Goal: Task Accomplishment & Management: Complete application form

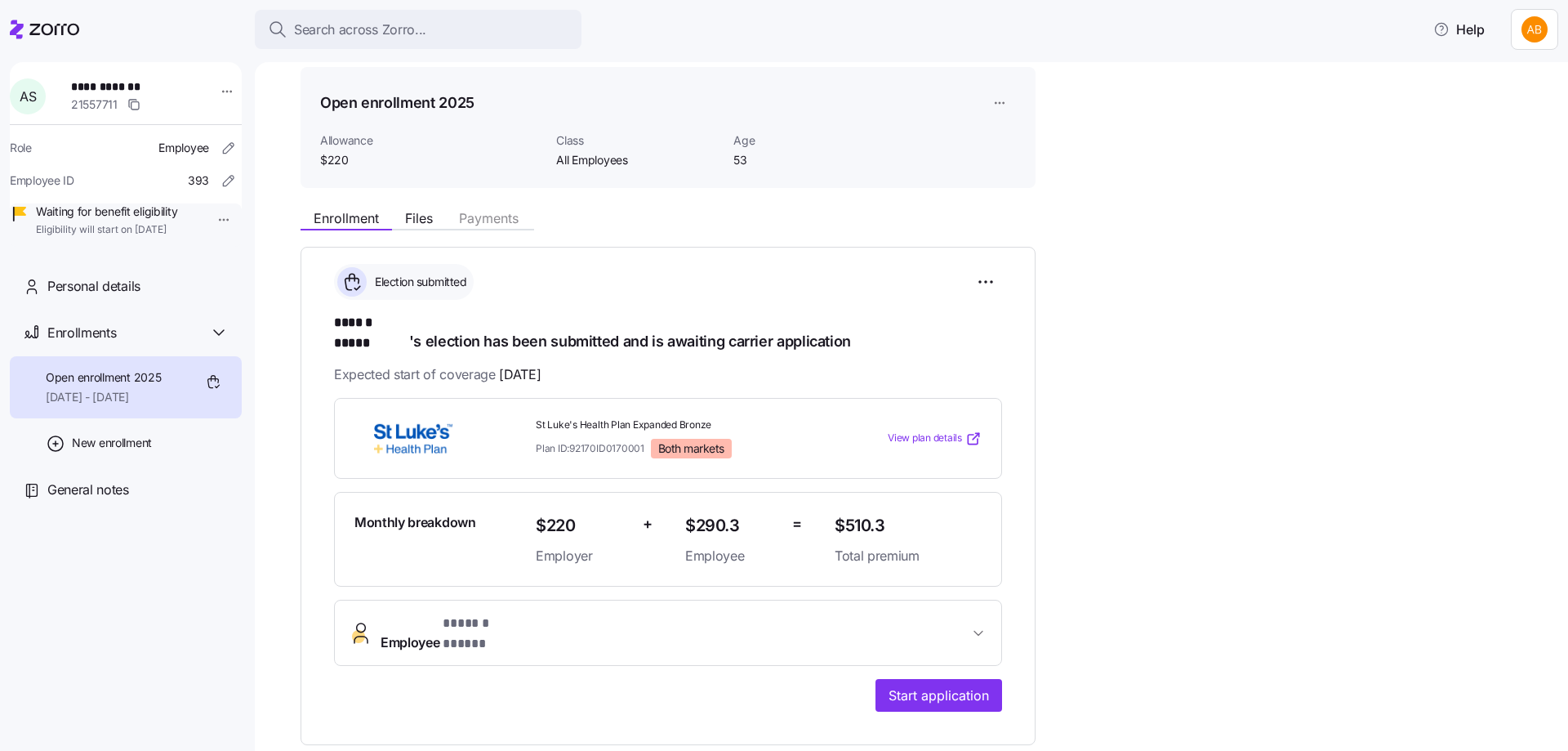
scroll to position [82, 0]
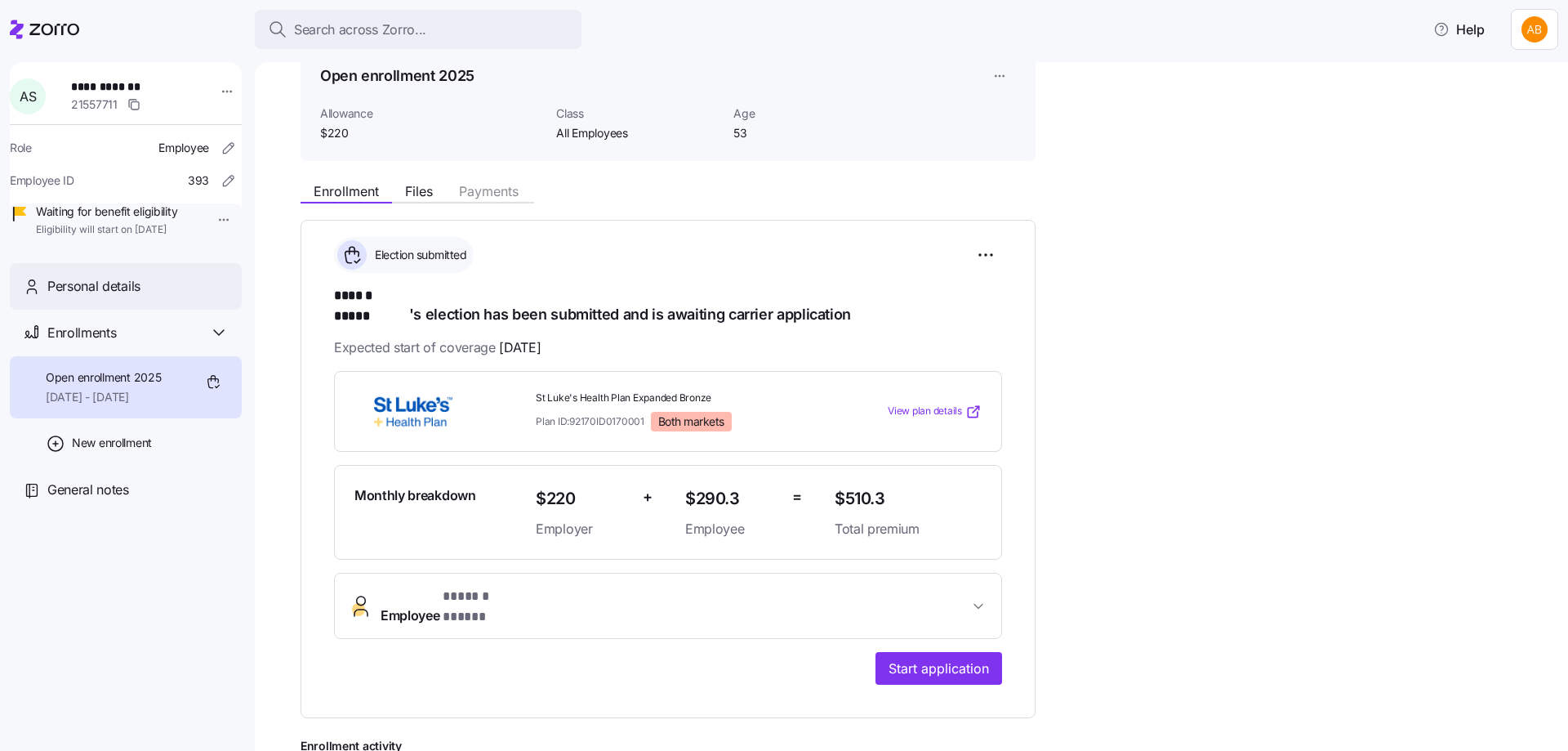
click at [160, 296] on div "Personal details" at bounding box center [138, 286] width 181 height 20
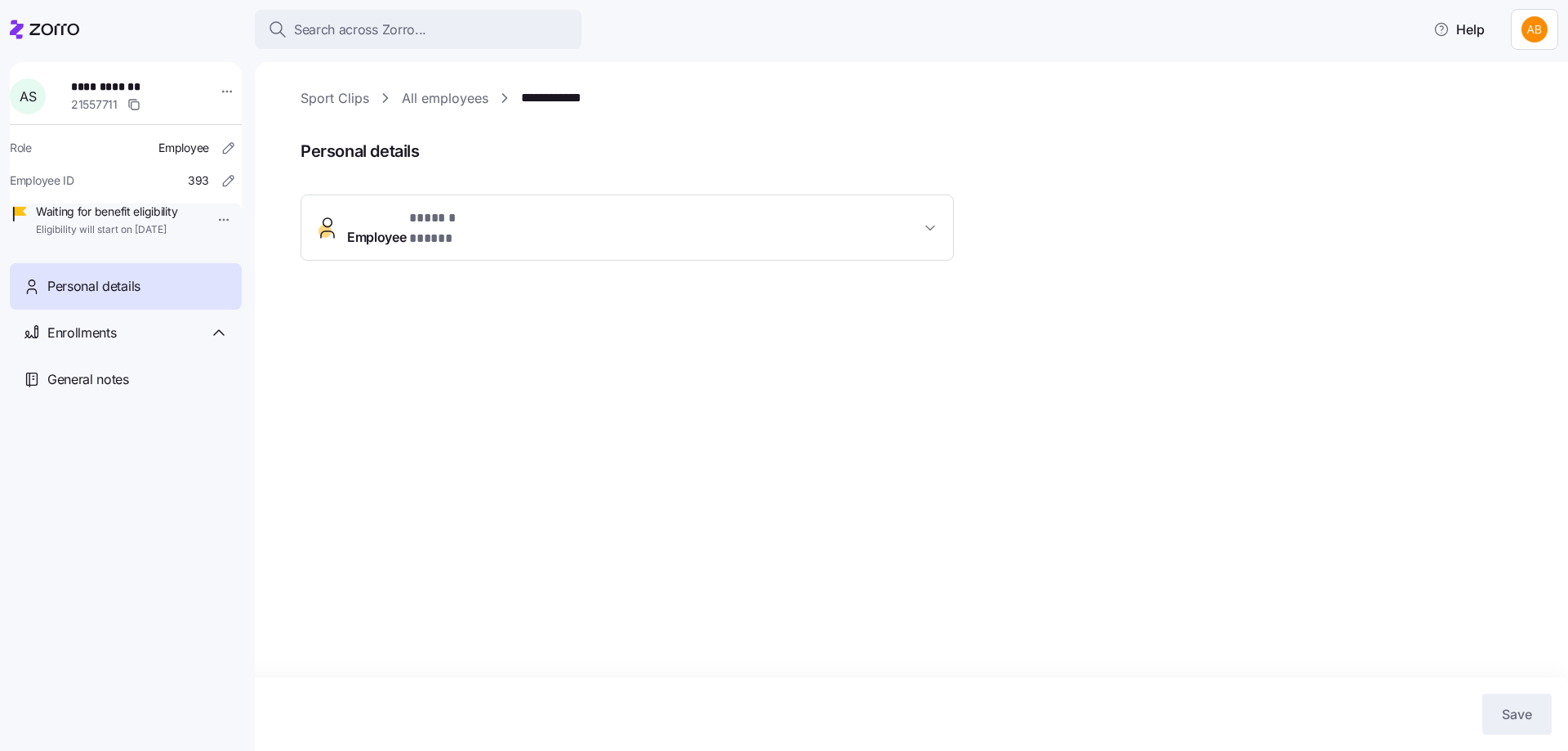
click at [536, 227] on span "Employee * ****** ***** *" at bounding box center [633, 227] width 573 height 39
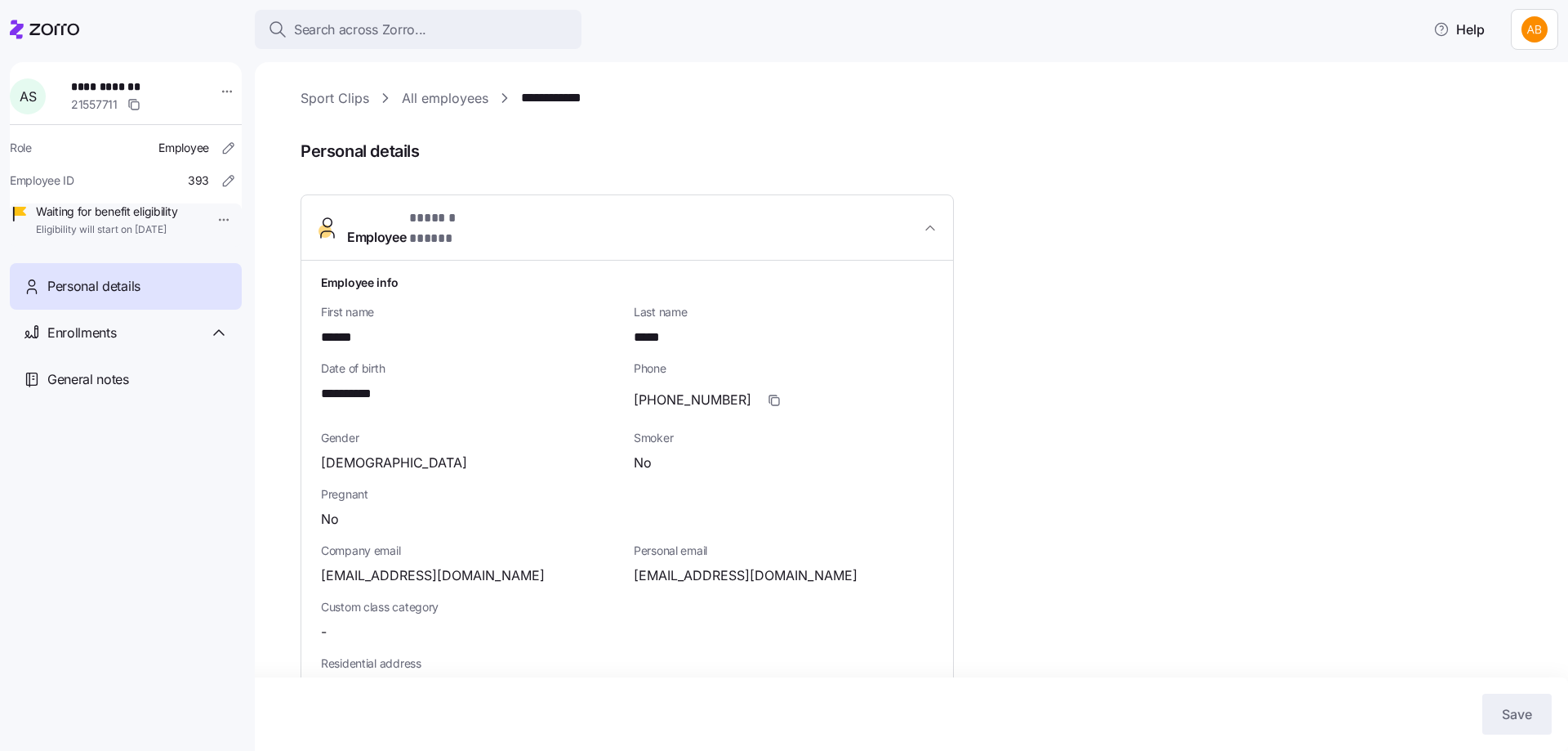
scroll to position [327, 0]
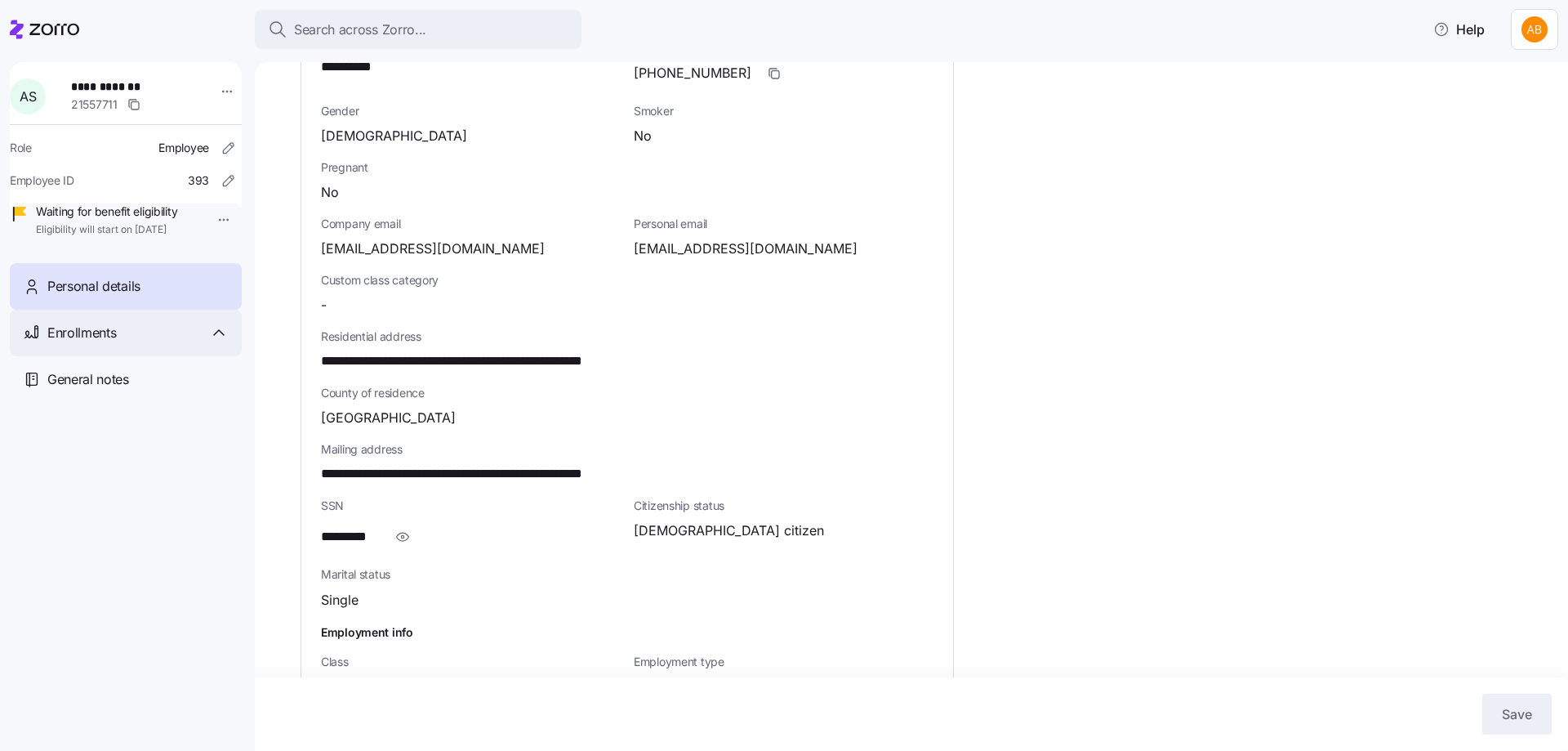
click at [199, 343] on div "Enrollments" at bounding box center [138, 333] width 181 height 20
click at [111, 356] on div "Enrollments" at bounding box center [125, 333] width 232 height 47
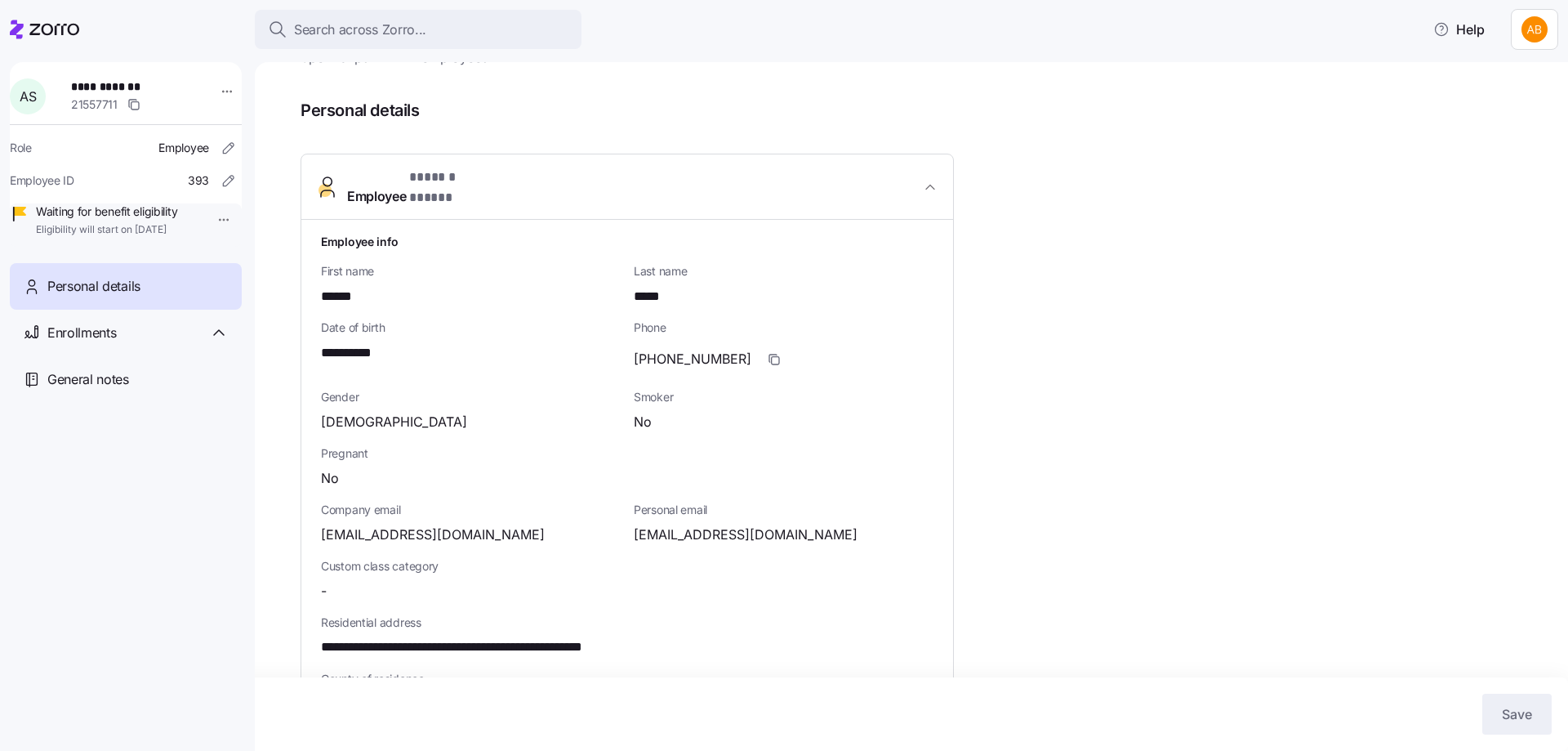
scroll to position [0, 0]
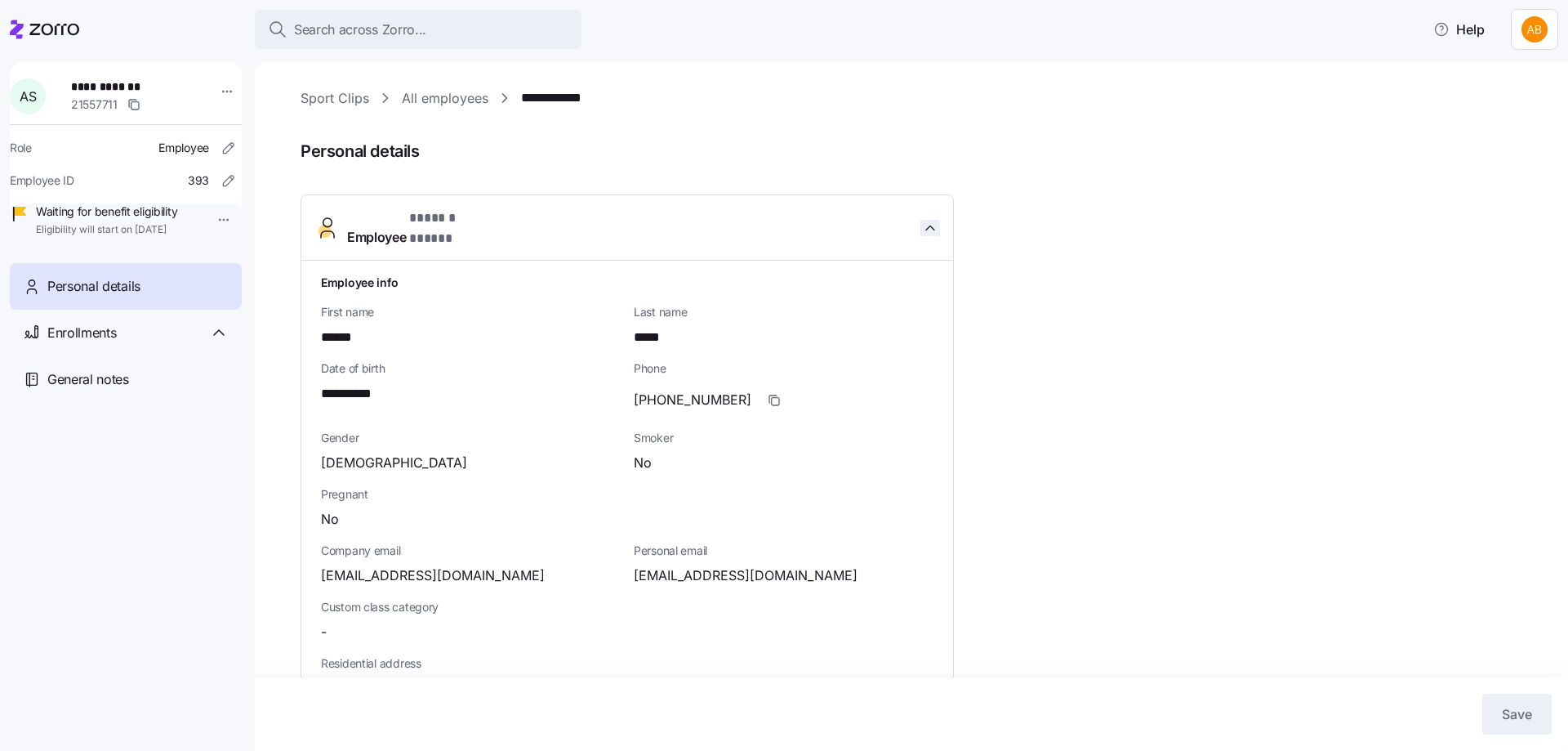
click at [926, 225] on icon "button" at bounding box center [930, 227] width 9 height 4
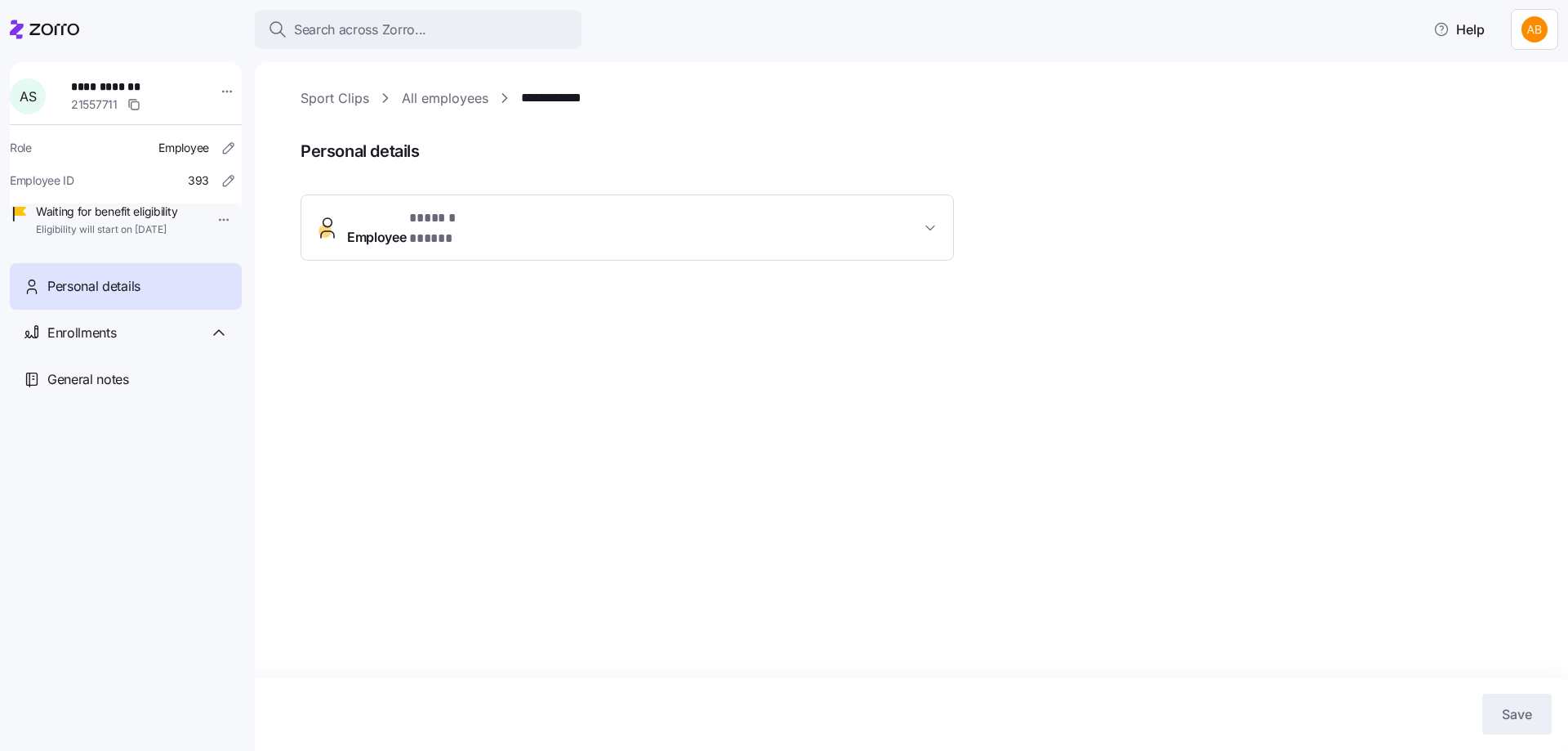
click at [576, 97] on link "**********" at bounding box center [560, 97] width 76 height 20
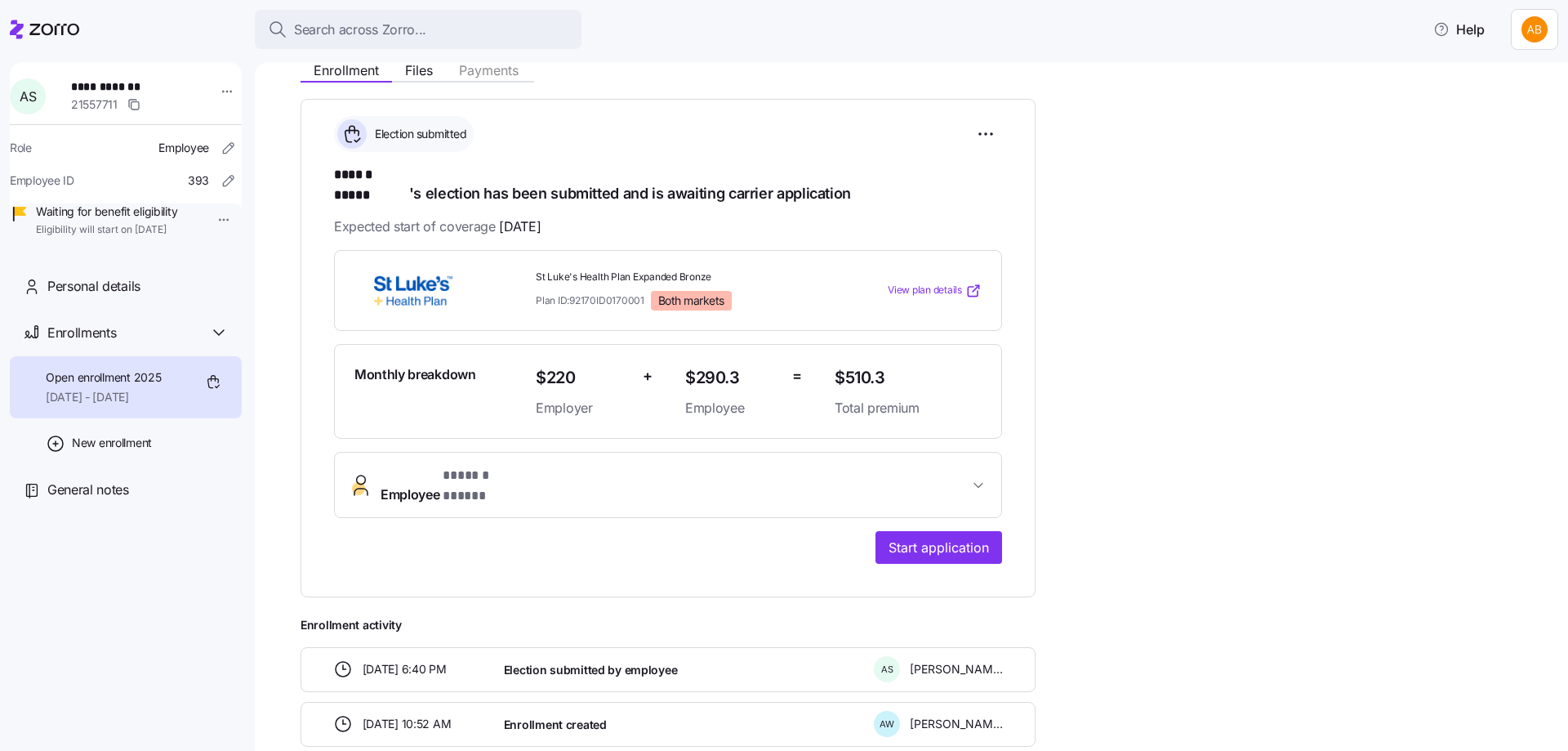
scroll to position [163, 0]
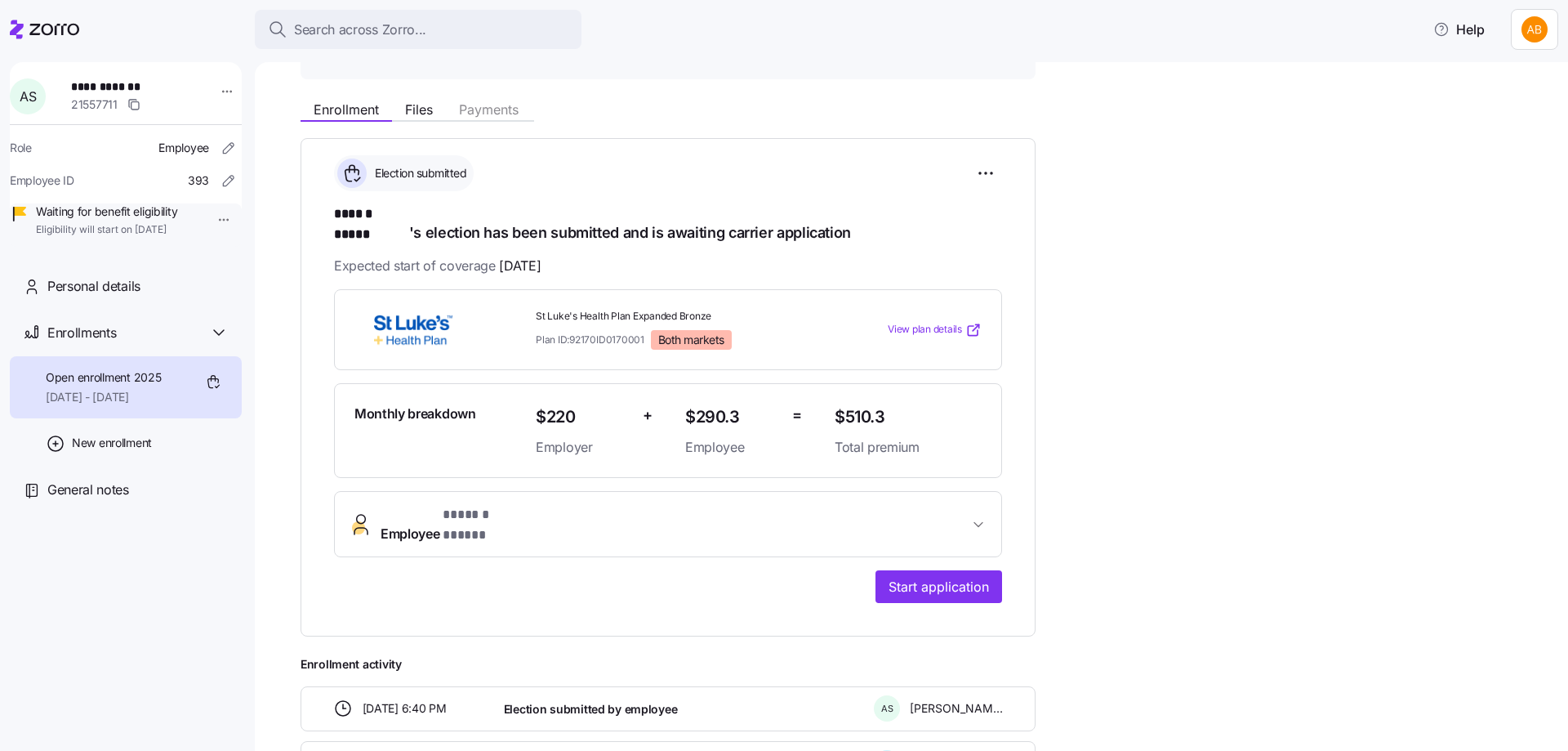
click at [920, 322] on span "View plan details" at bounding box center [924, 330] width 74 height 15
click at [931, 577] on span "Start application" at bounding box center [938, 587] width 100 height 20
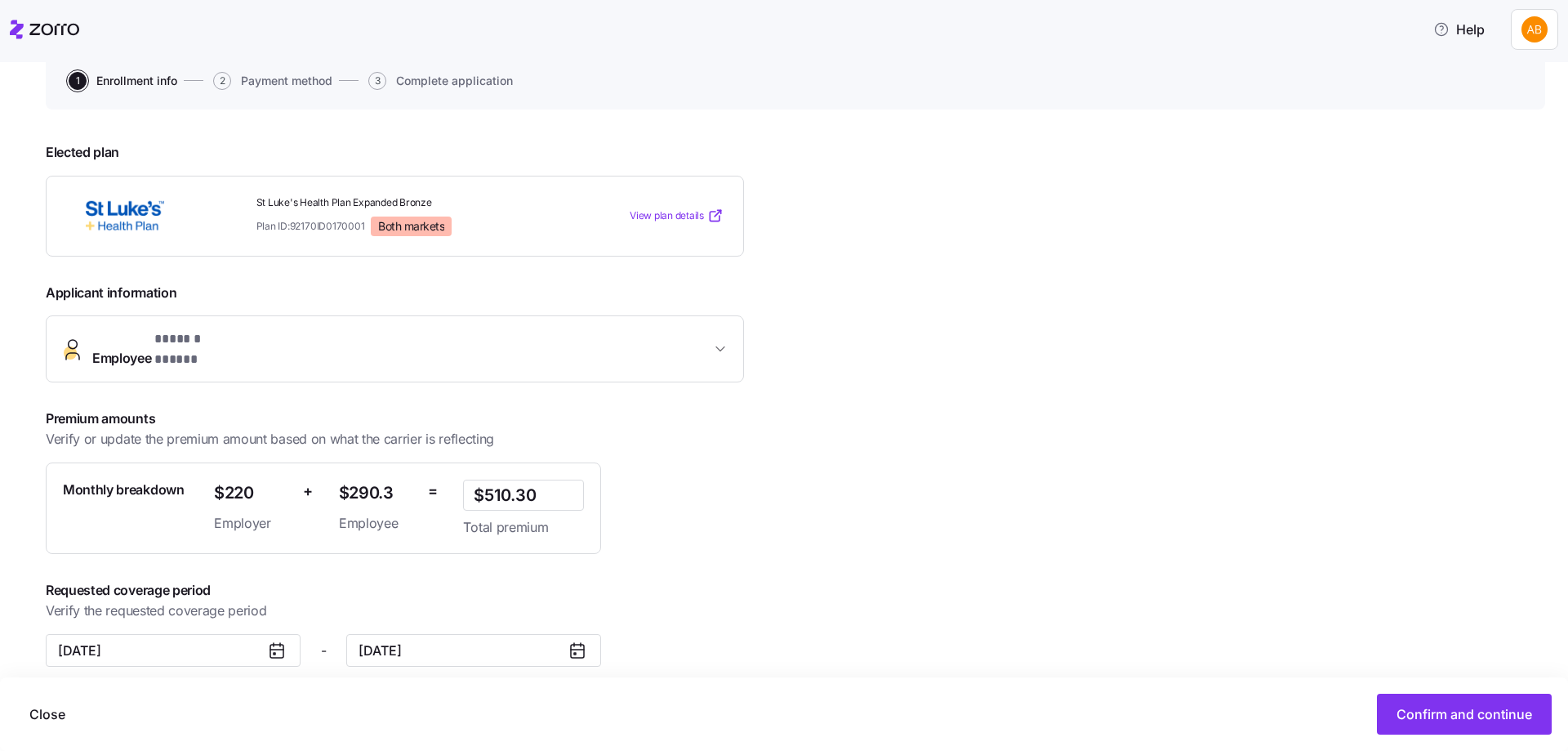
scroll to position [166, 0]
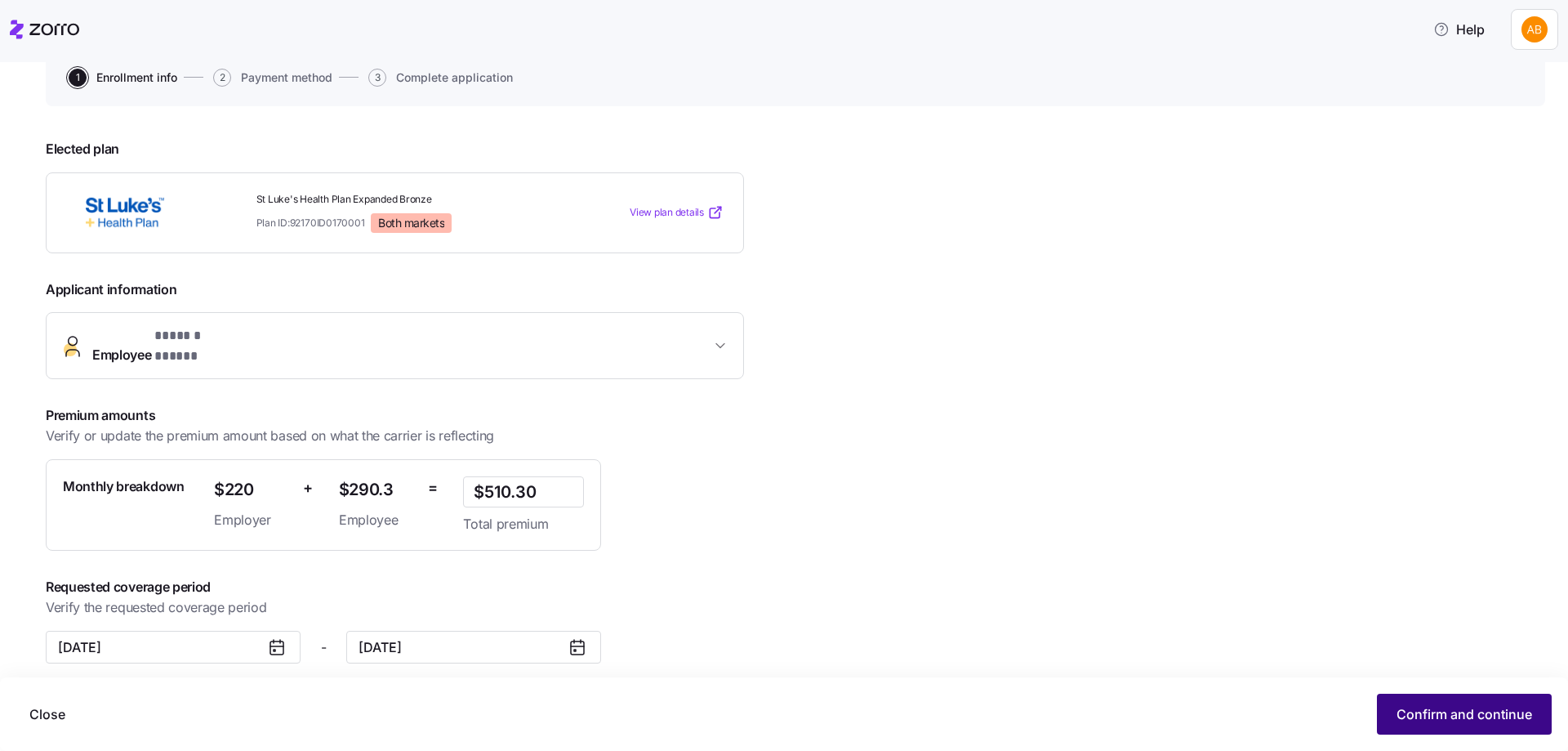
click at [1453, 707] on span "Confirm and continue" at bounding box center [1464, 714] width 136 height 20
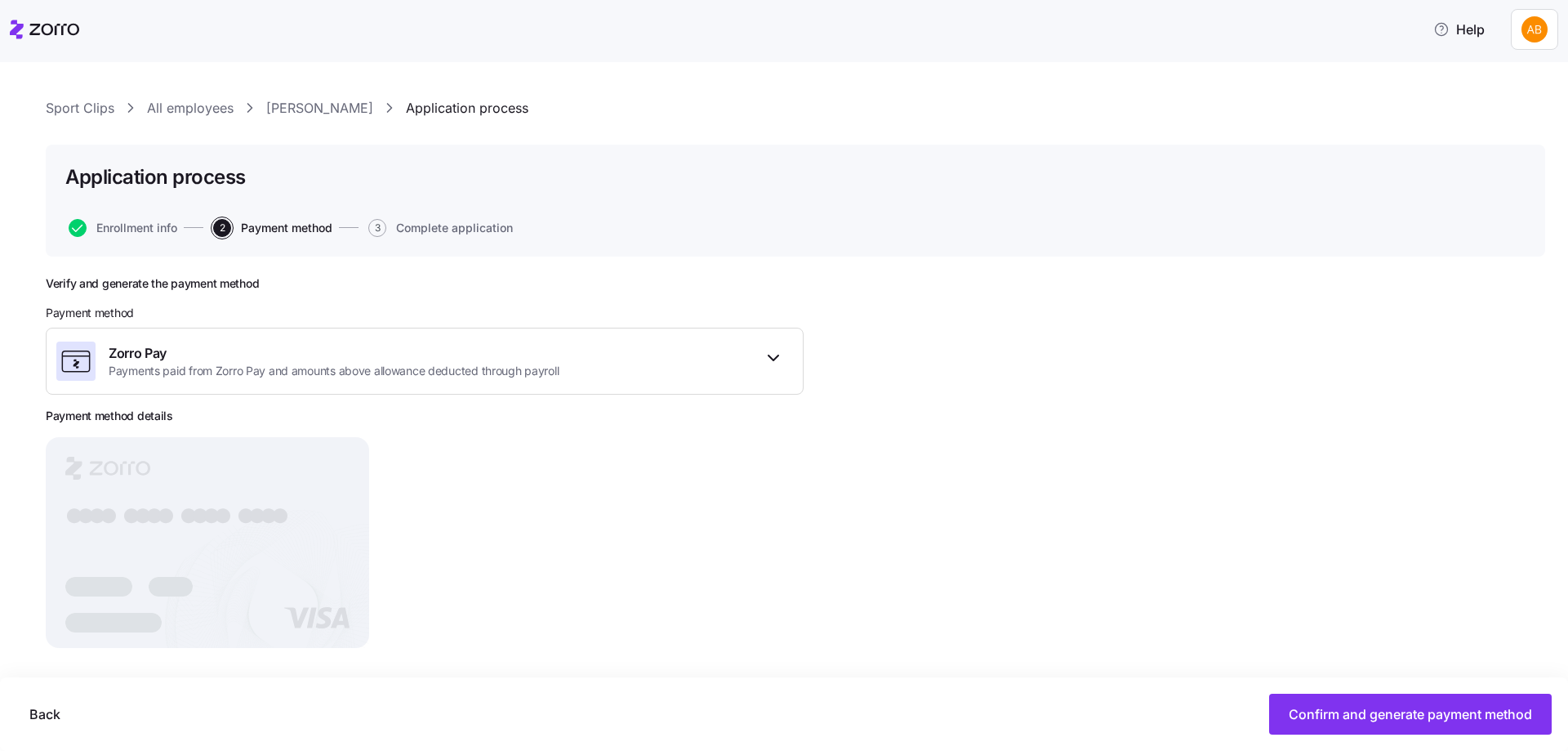
scroll to position [28, 0]
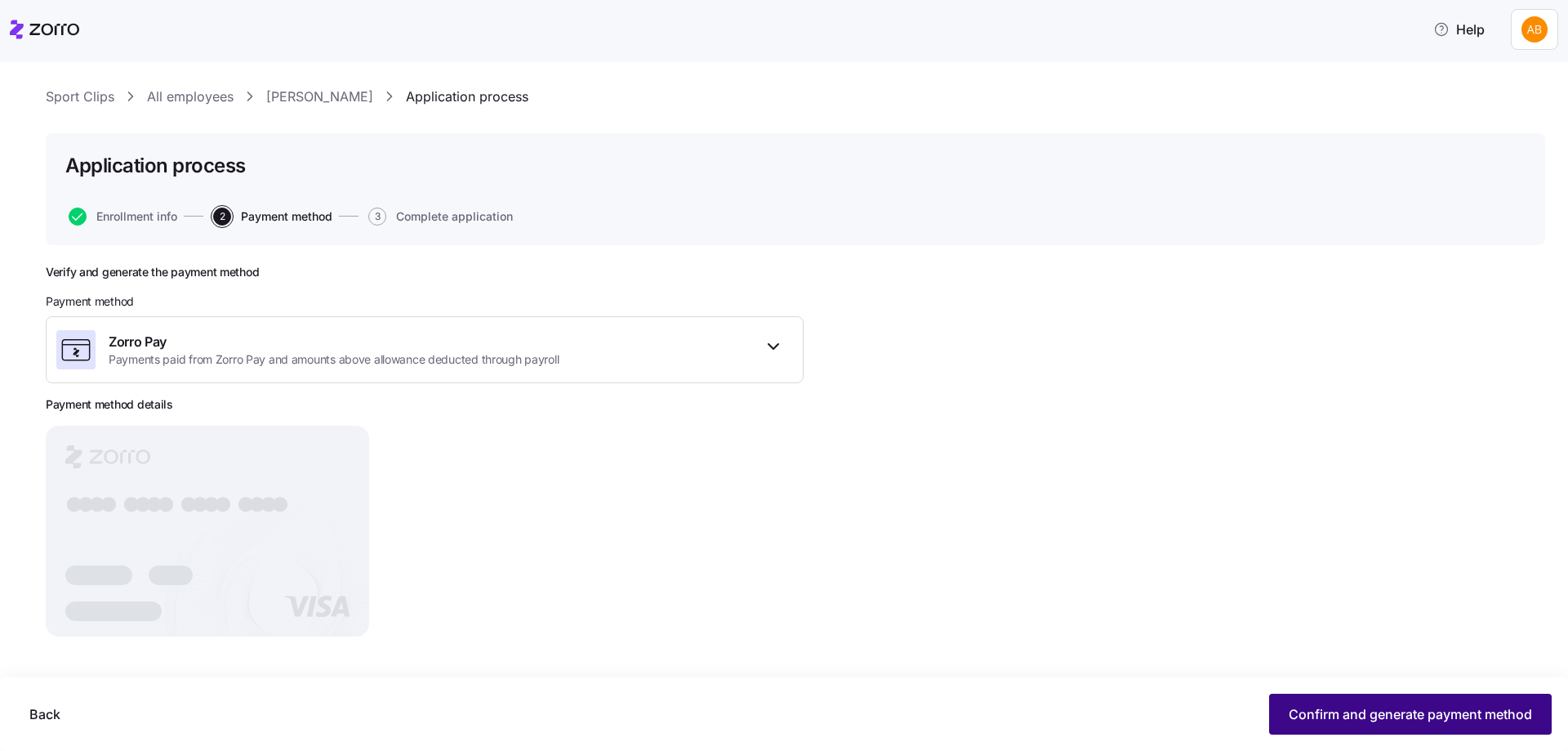
click at [1359, 705] on span "Confirm and generate payment method" at bounding box center [1409, 714] width 244 height 20
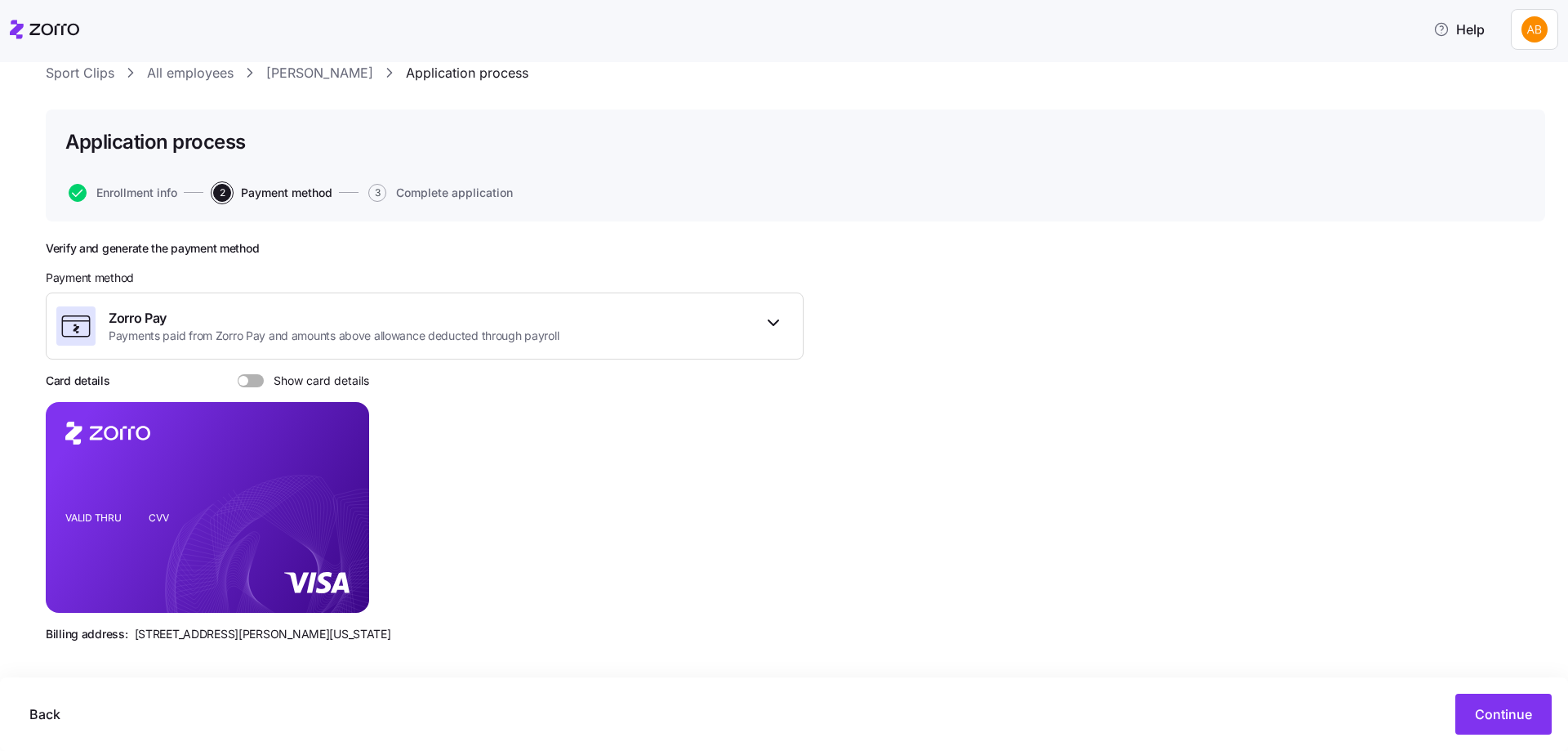
scroll to position [57, 0]
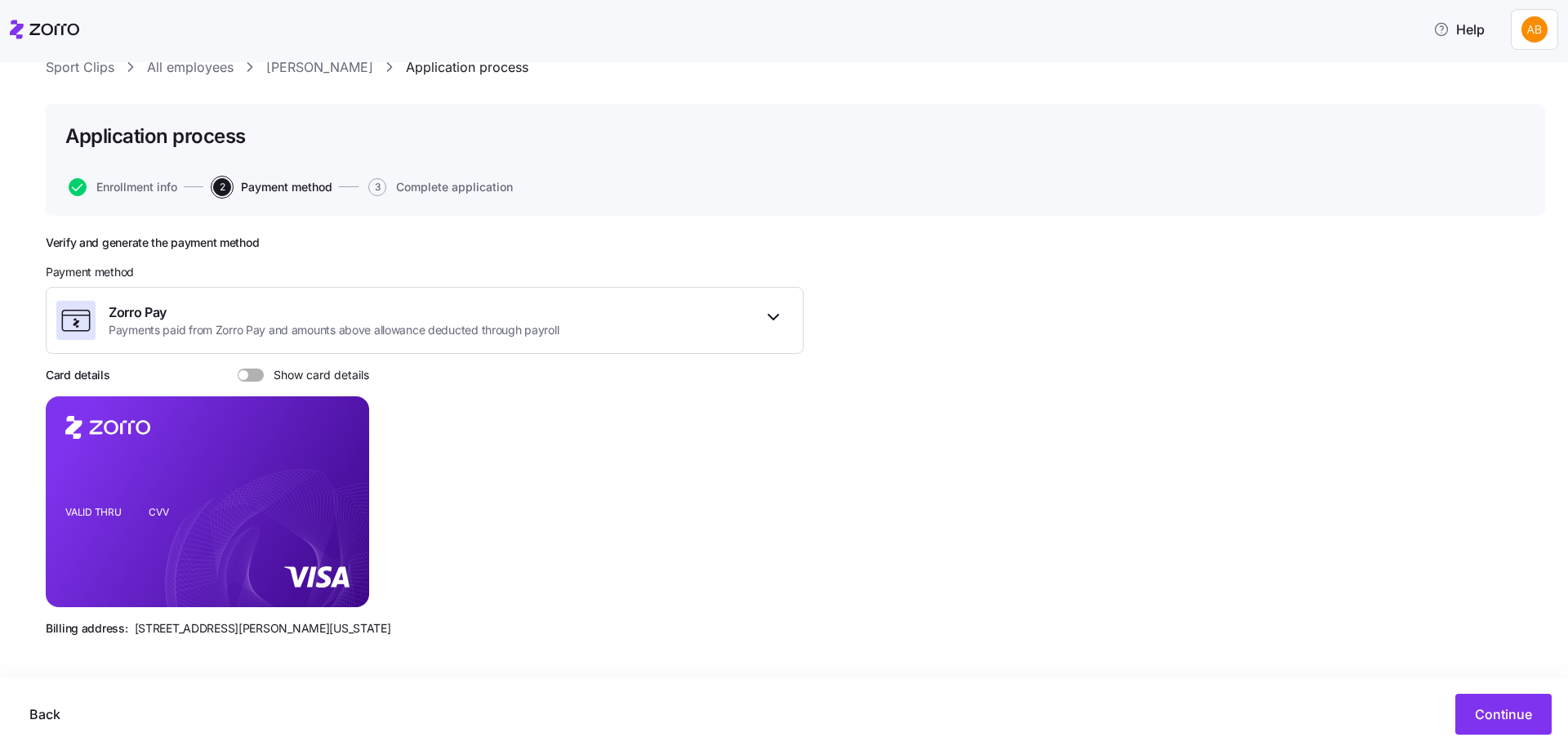
drag, startPoint x: 258, startPoint y: 375, endPoint x: 268, endPoint y: 375, distance: 10.0
click at [258, 374] on span at bounding box center [256, 376] width 16 height 13
click at [238, 369] on input "Show card details" at bounding box center [238, 369] width 0 height 0
click at [253, 372] on span at bounding box center [258, 375] width 10 height 10
click at [238, 369] on input "Show card details" at bounding box center [238, 369] width 0 height 0
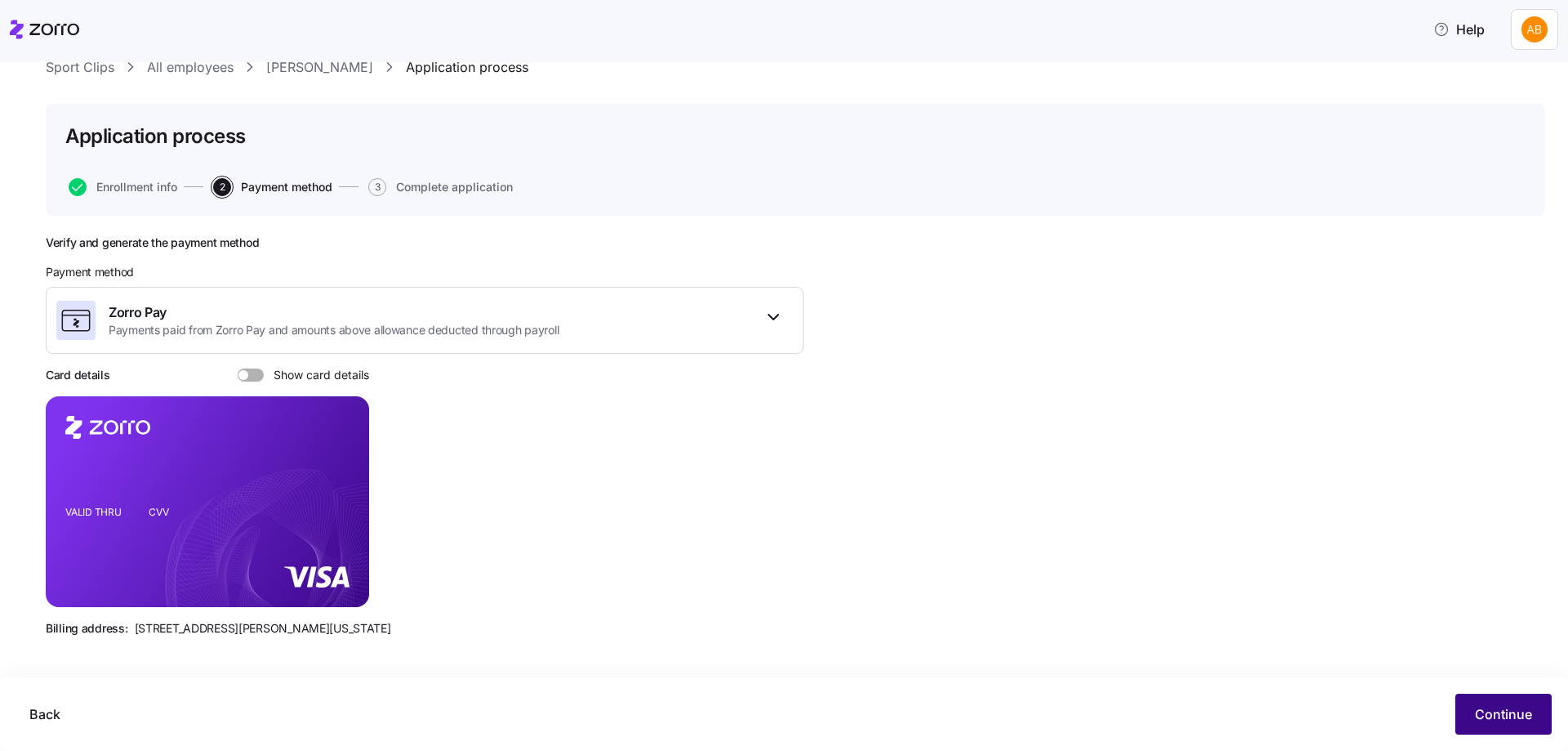
click at [1502, 709] on span "Continue" at bounding box center [1503, 714] width 57 height 20
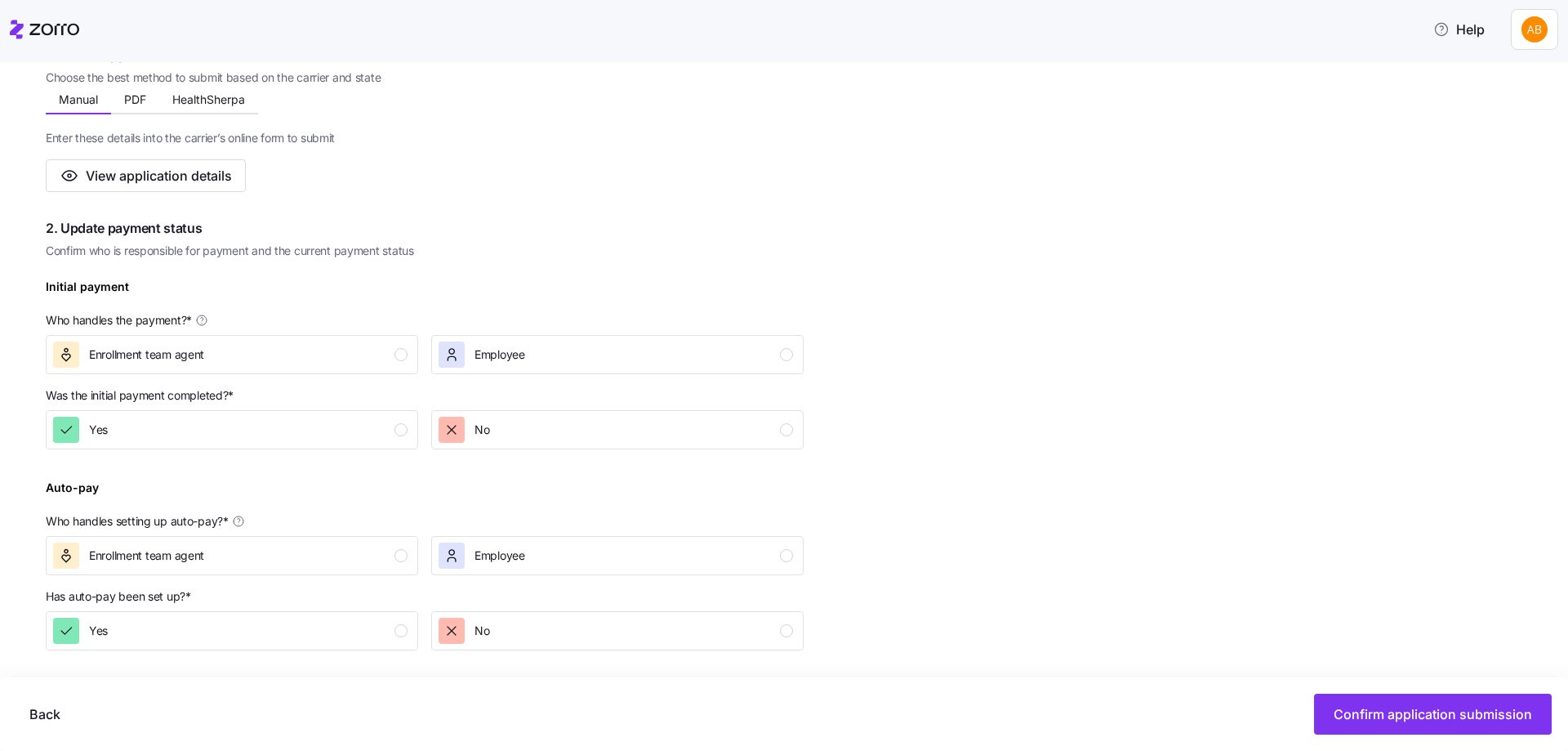
scroll to position [327, 0]
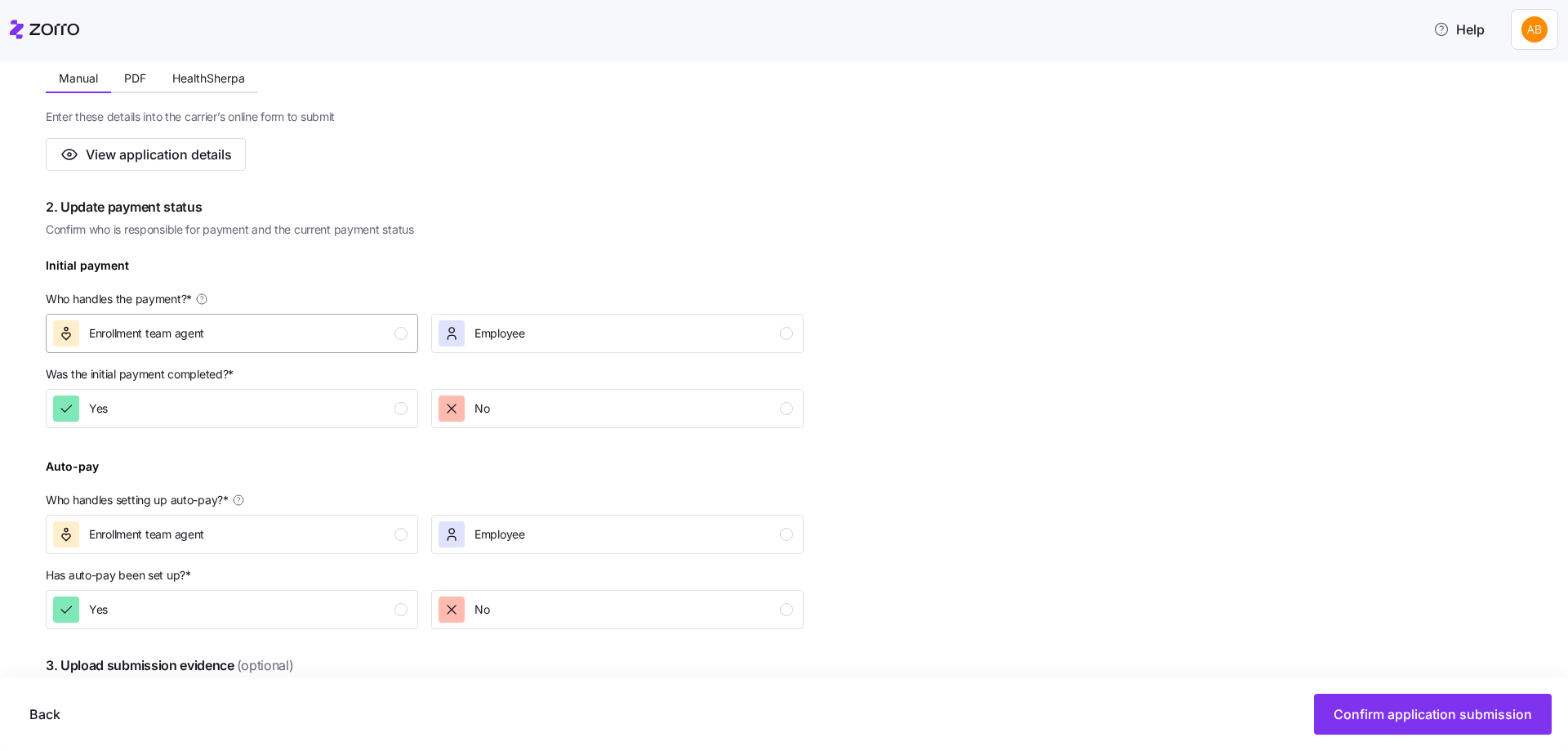
click at [397, 335] on div "button" at bounding box center [401, 333] width 13 height 13
click at [401, 415] on div "button" at bounding box center [401, 409] width 13 height 13
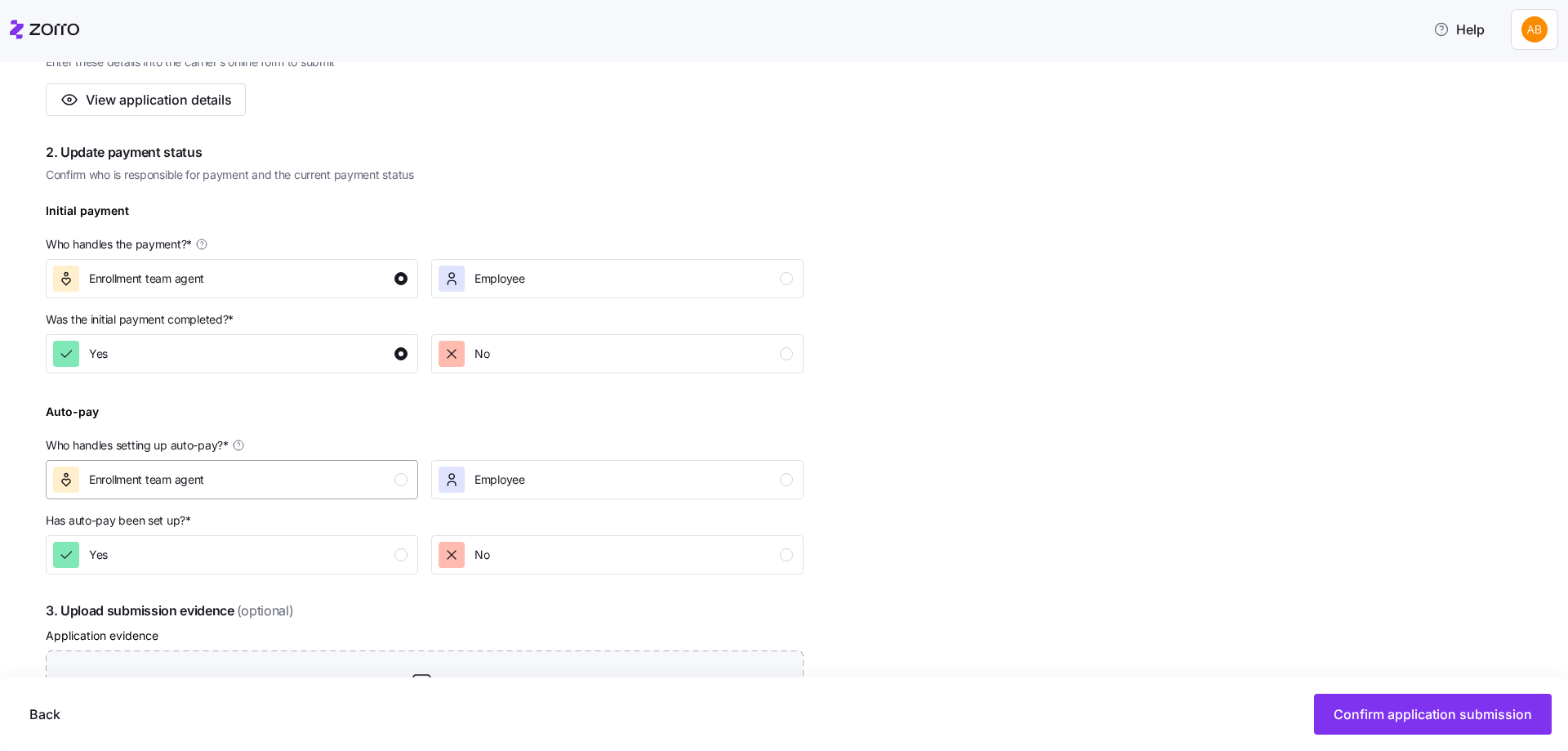
scroll to position [409, 0]
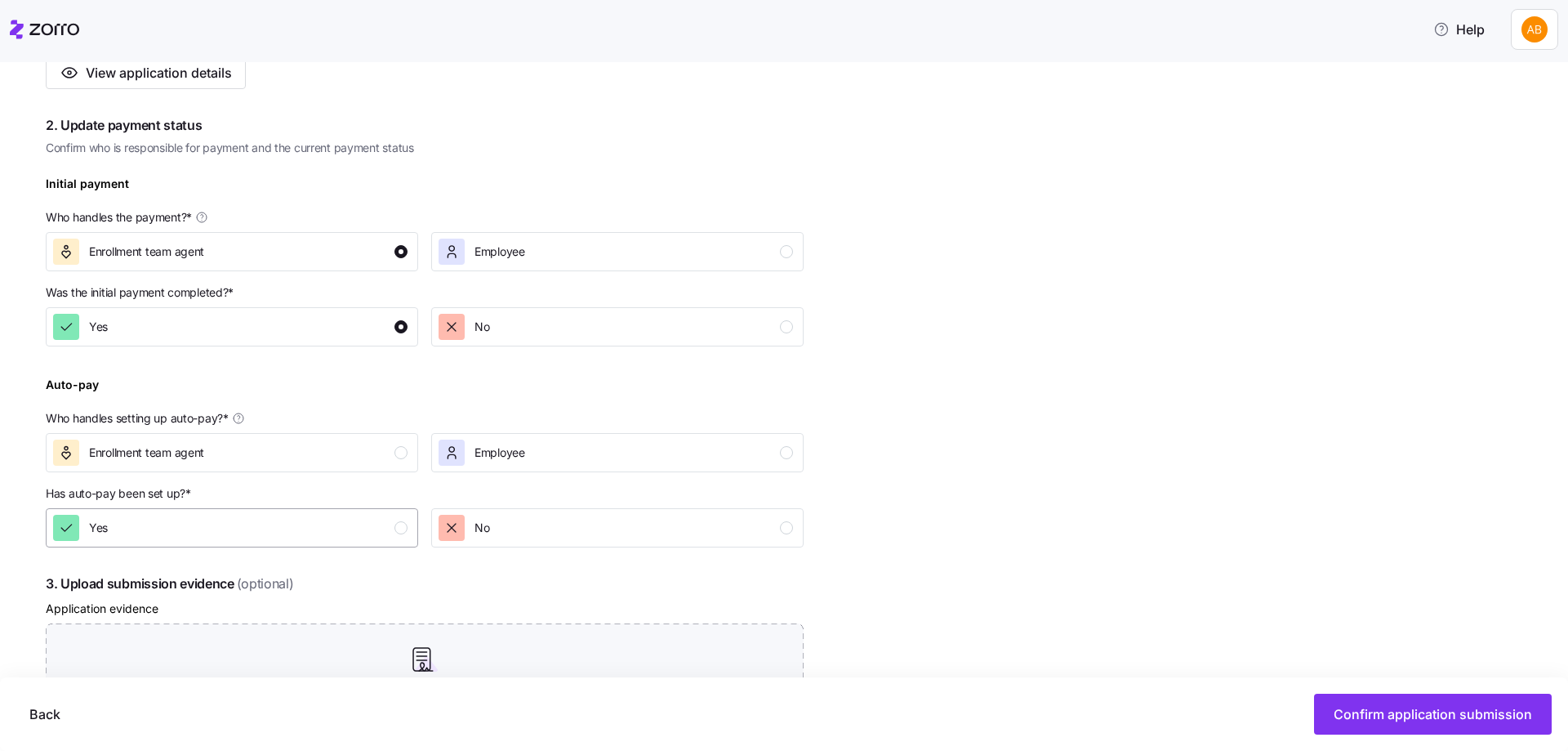
click at [404, 527] on div "button" at bounding box center [401, 528] width 13 height 13
click at [400, 454] on div "button" at bounding box center [401, 453] width 13 height 13
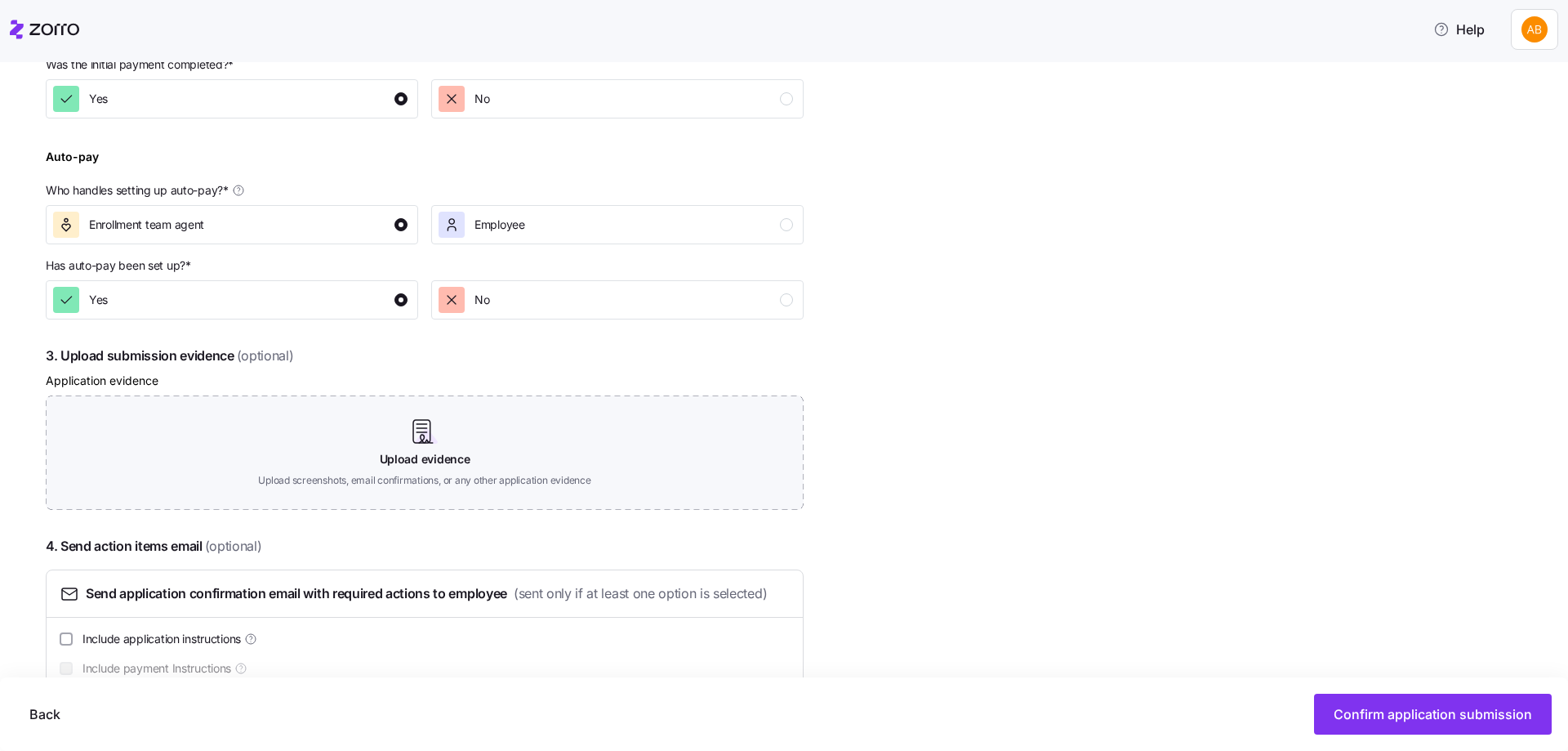
scroll to position [680, 0]
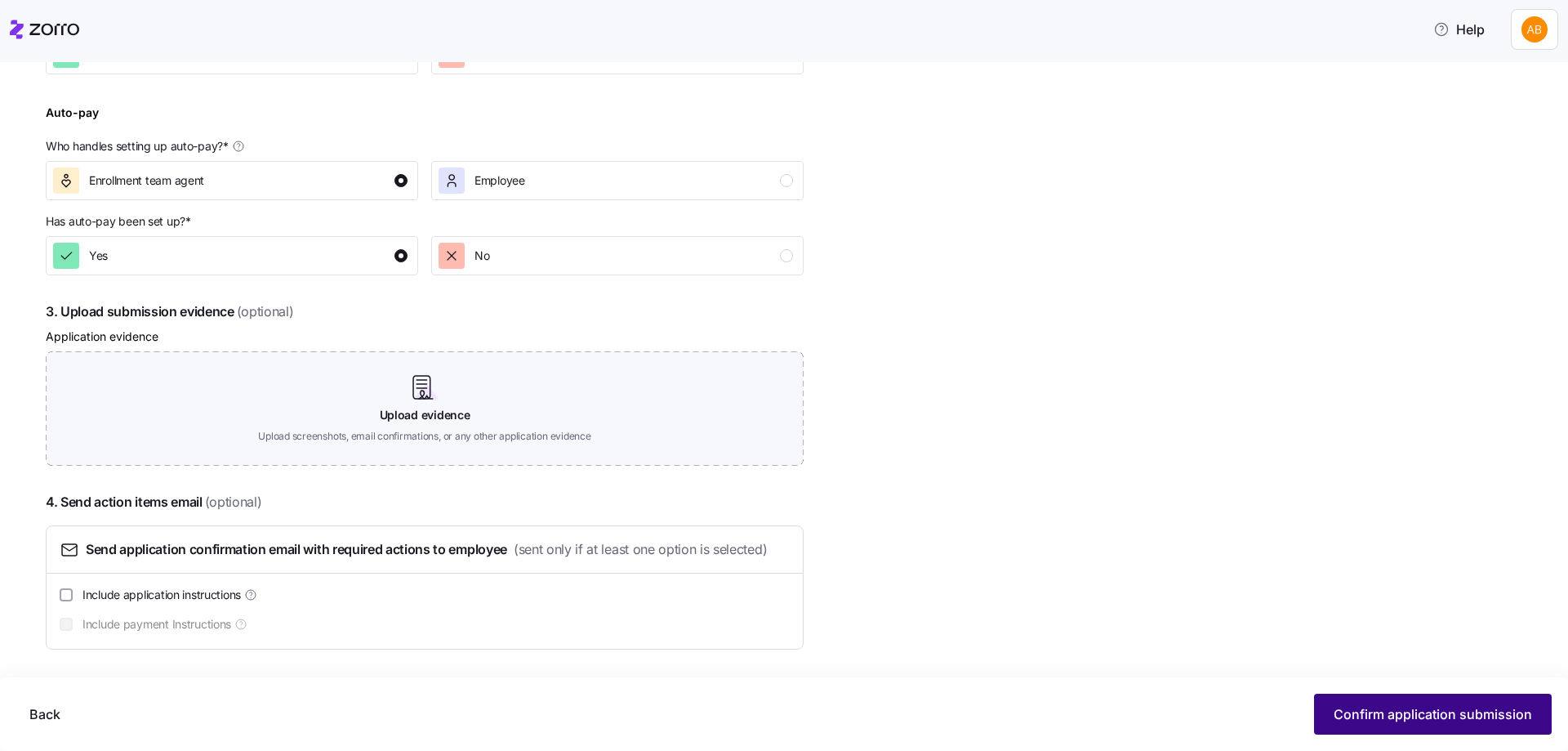
click at [1391, 719] on span "Confirm application submission" at bounding box center [1432, 714] width 199 height 20
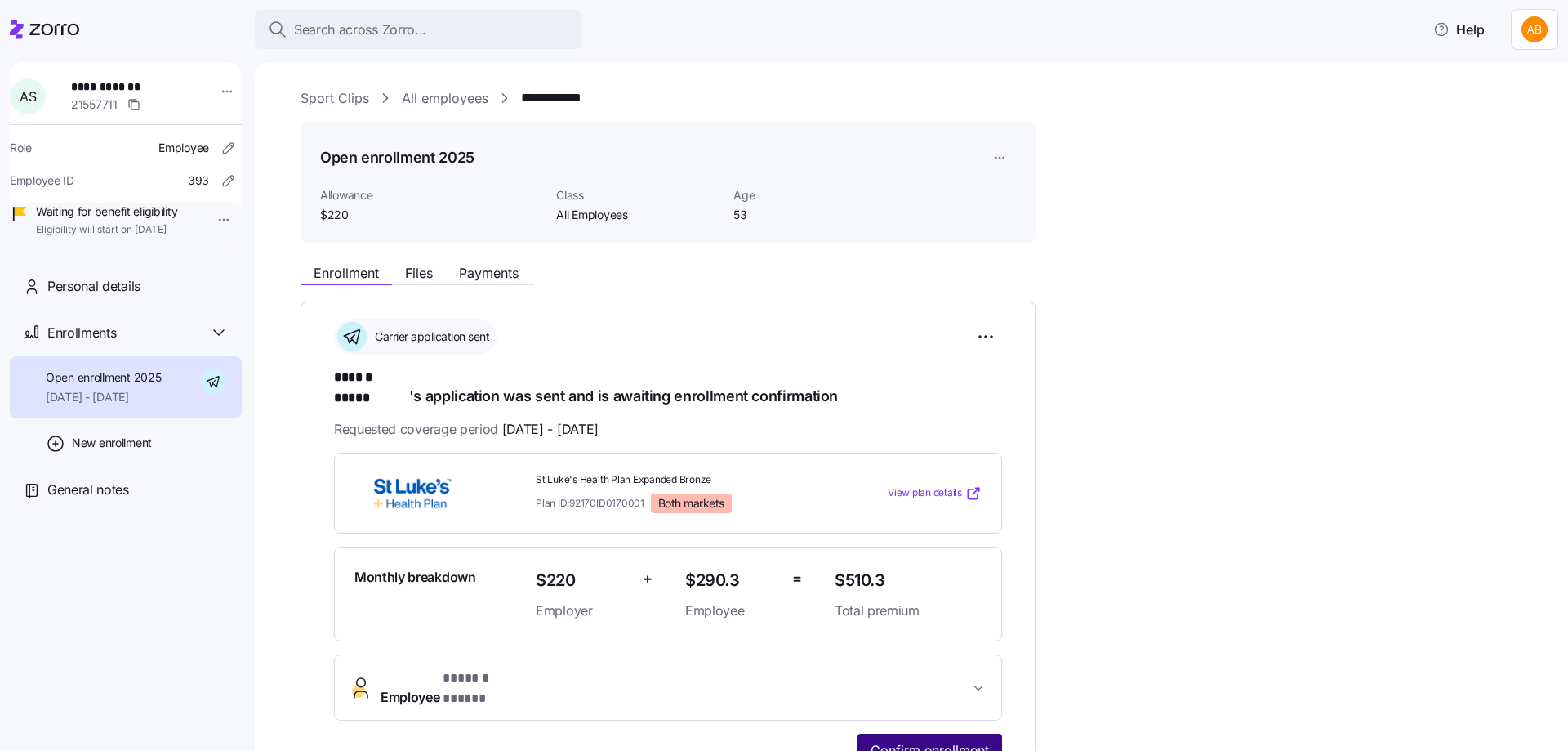
click at [949, 740] on span "Confirm enrollment" at bounding box center [929, 750] width 118 height 20
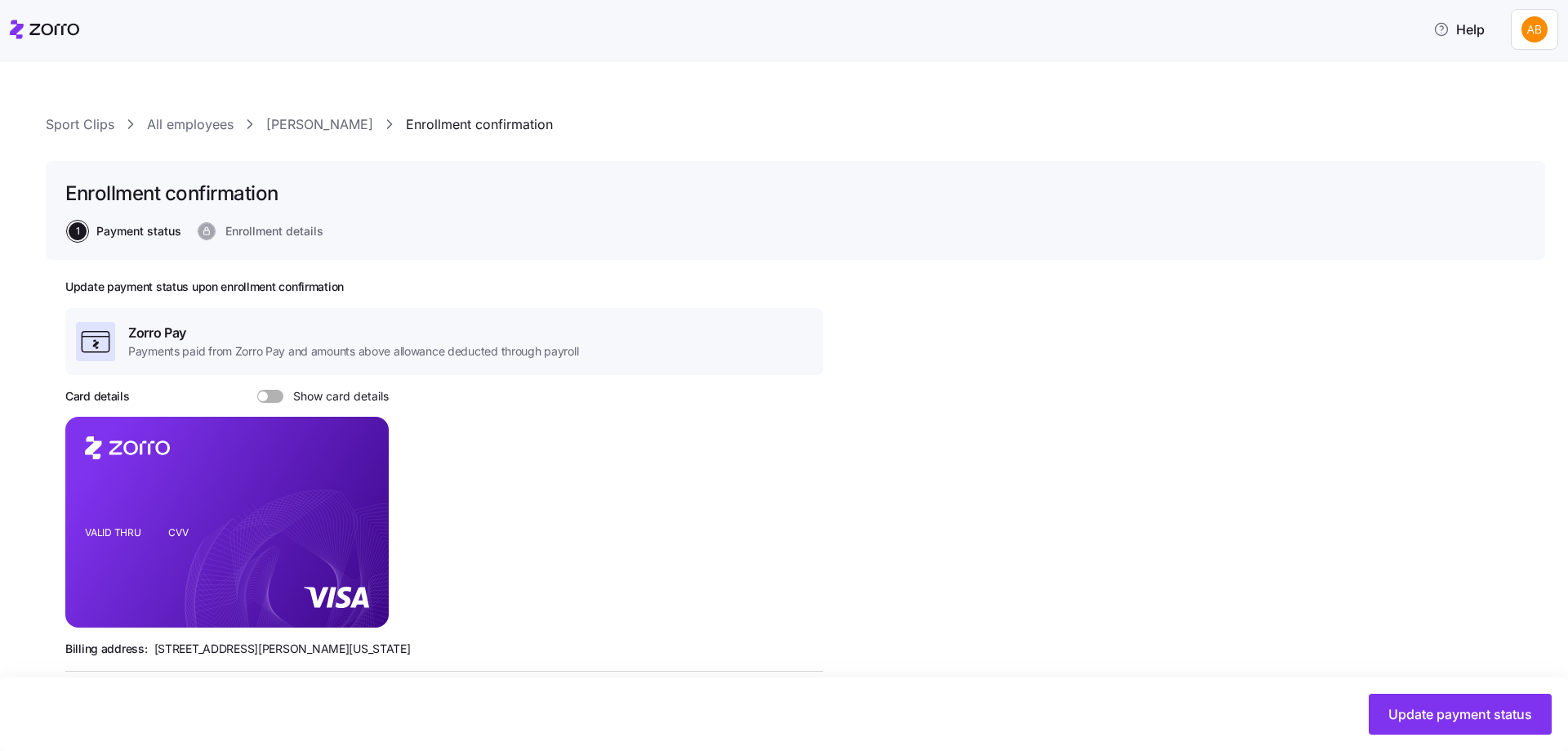
click at [99, 127] on link "Sport Clips" at bounding box center [80, 124] width 69 height 20
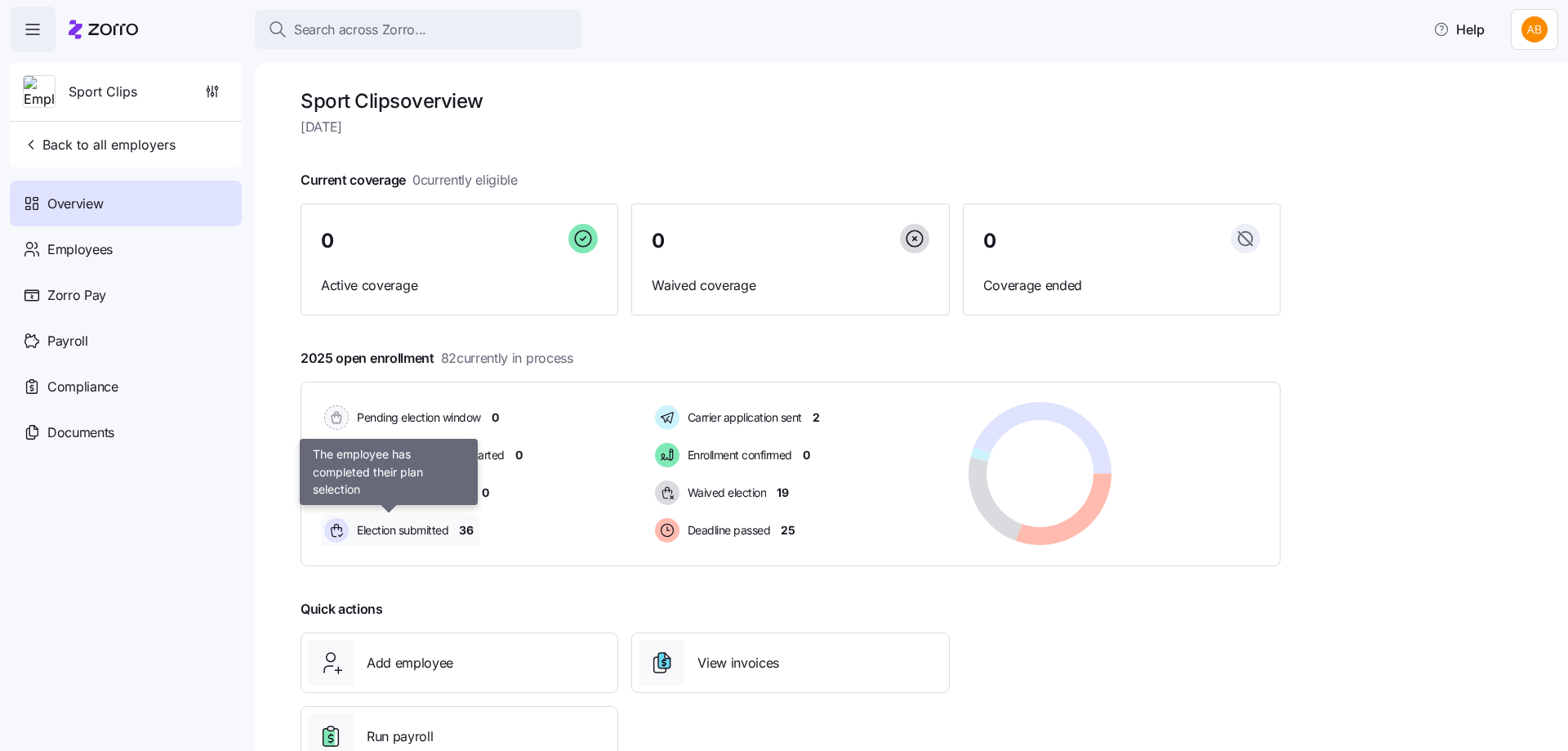
click at [409, 526] on span "Election submitted" at bounding box center [400, 529] width 96 height 16
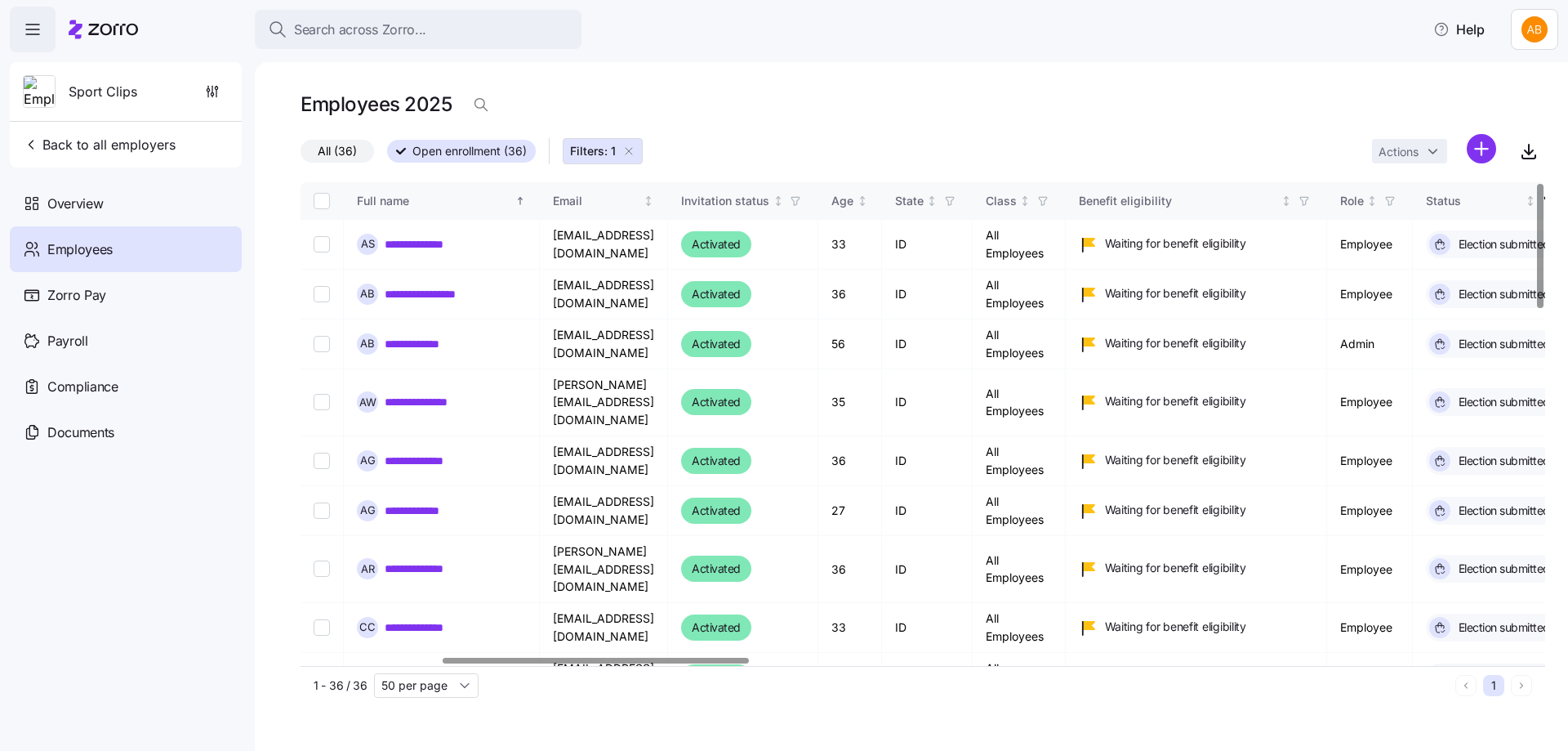
scroll to position [0, 572]
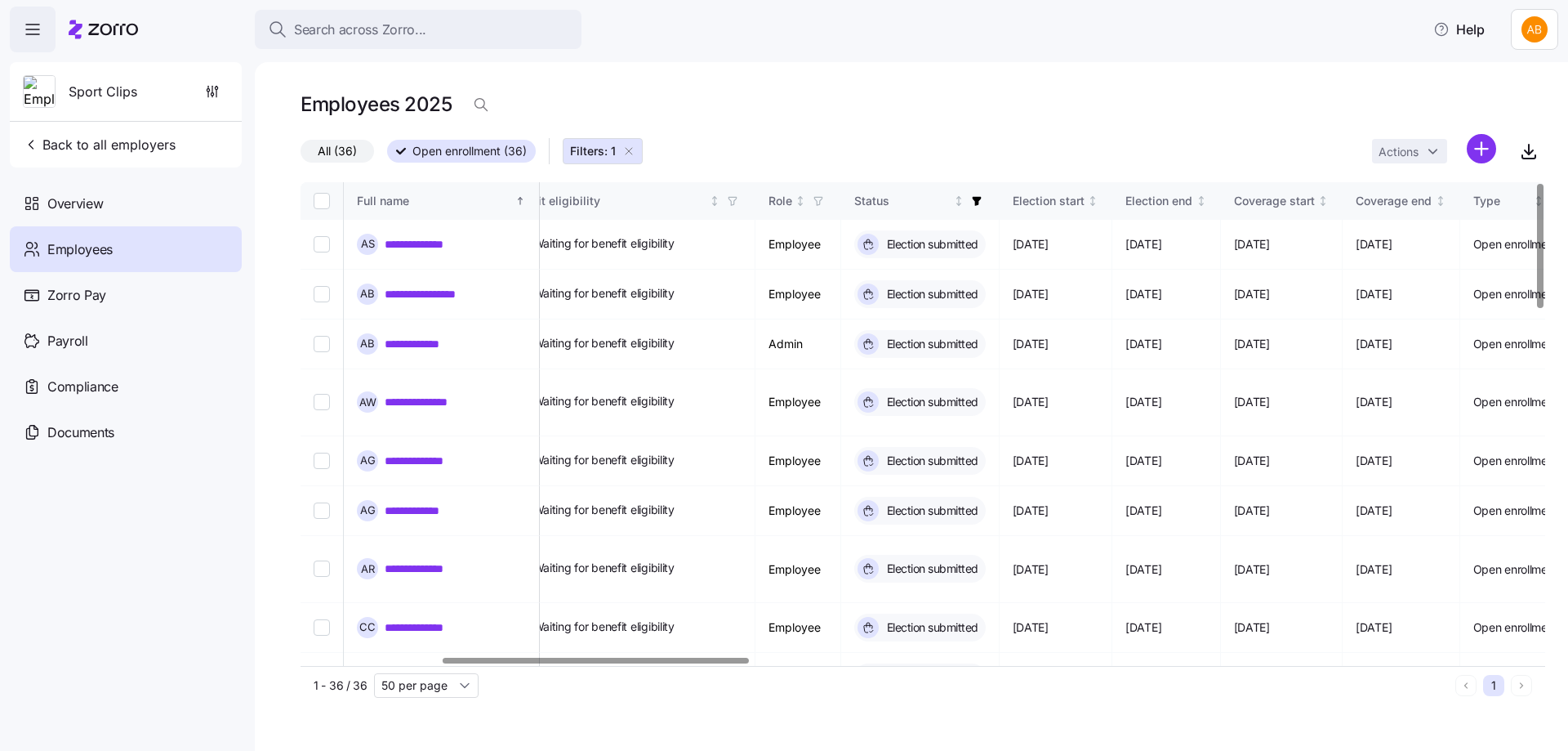
click at [595, 656] on div at bounding box center [918, 661] width 1235 height 10
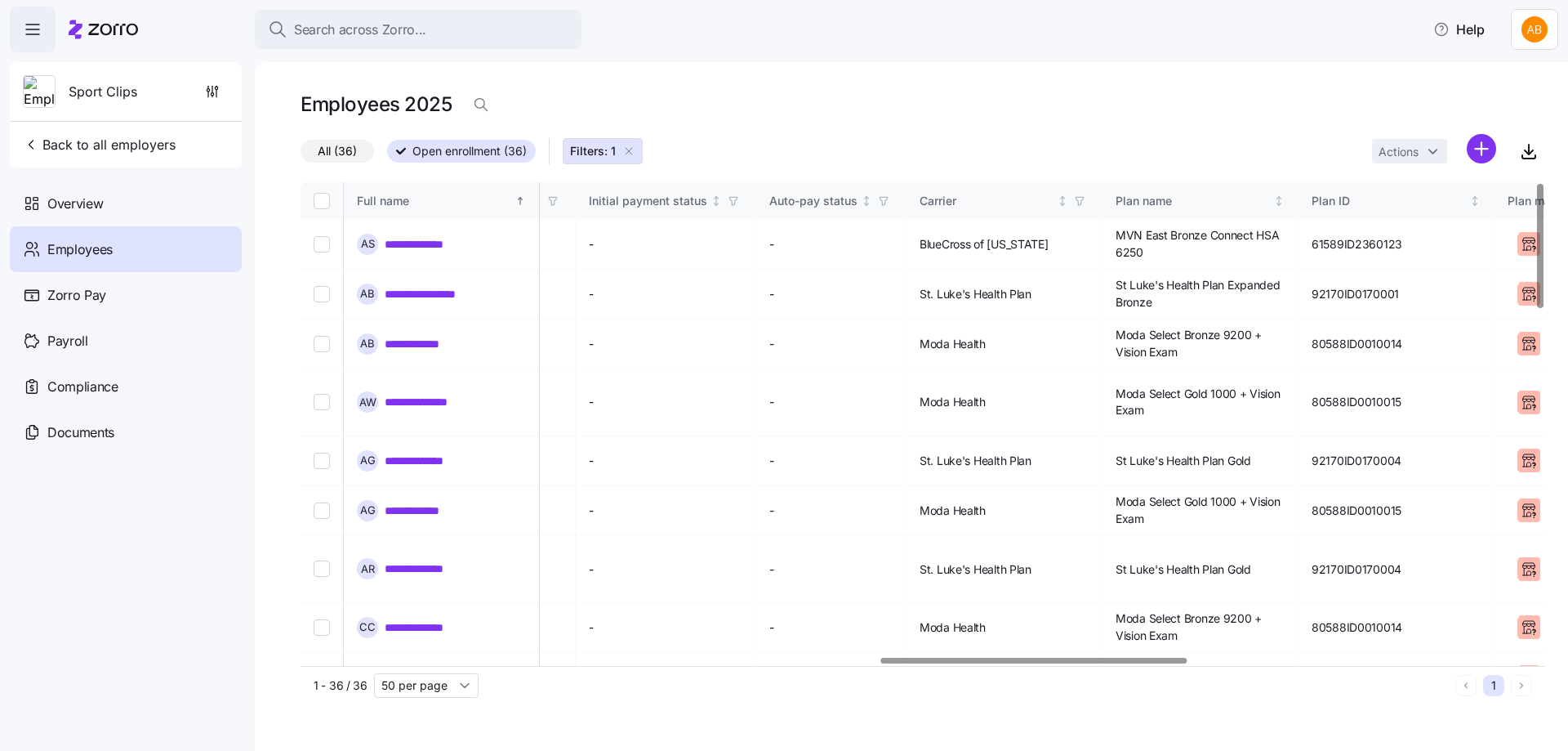
click at [1141, 663] on div at bounding box center [1034, 660] width 306 height 6
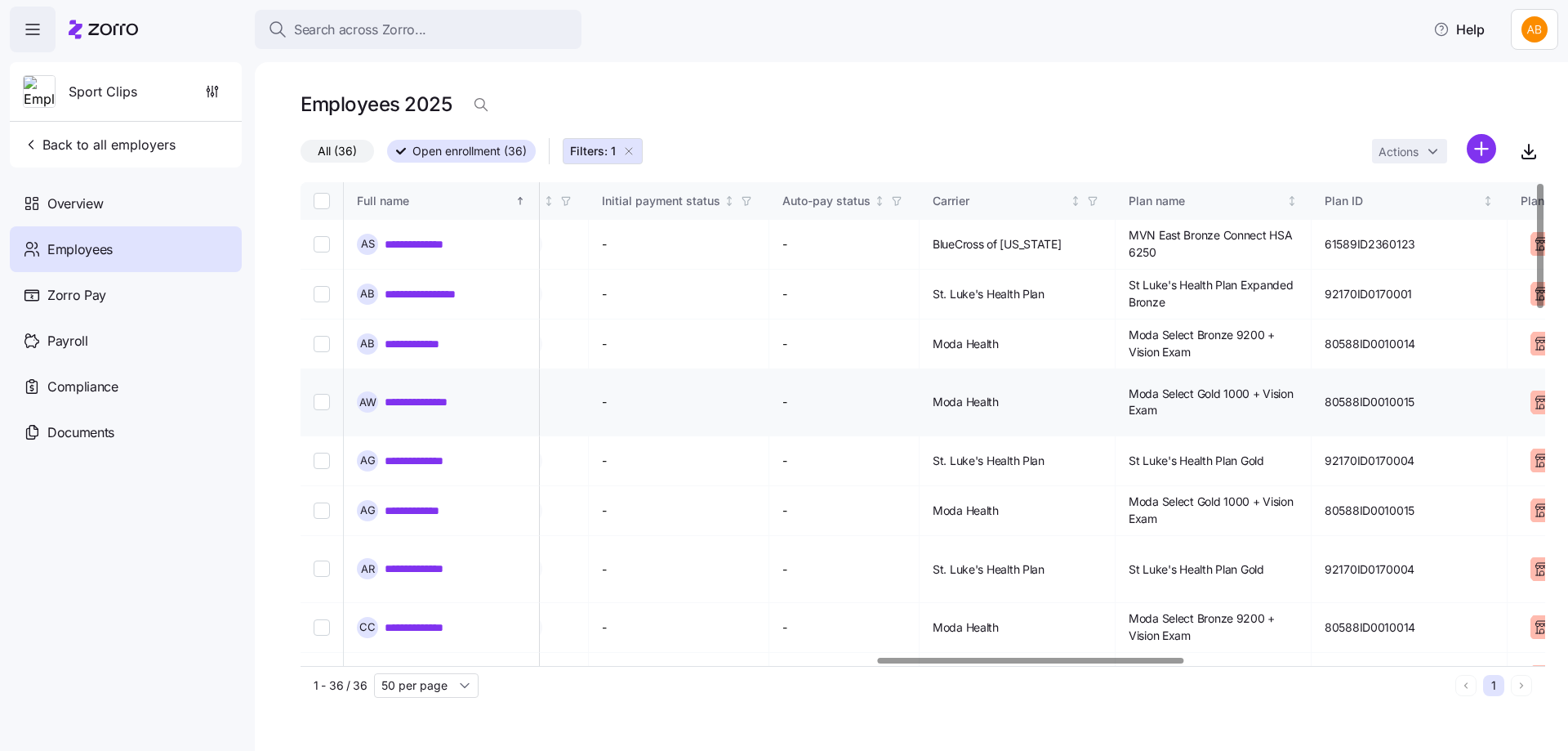
click at [413, 397] on link "**********" at bounding box center [431, 401] width 93 height 16
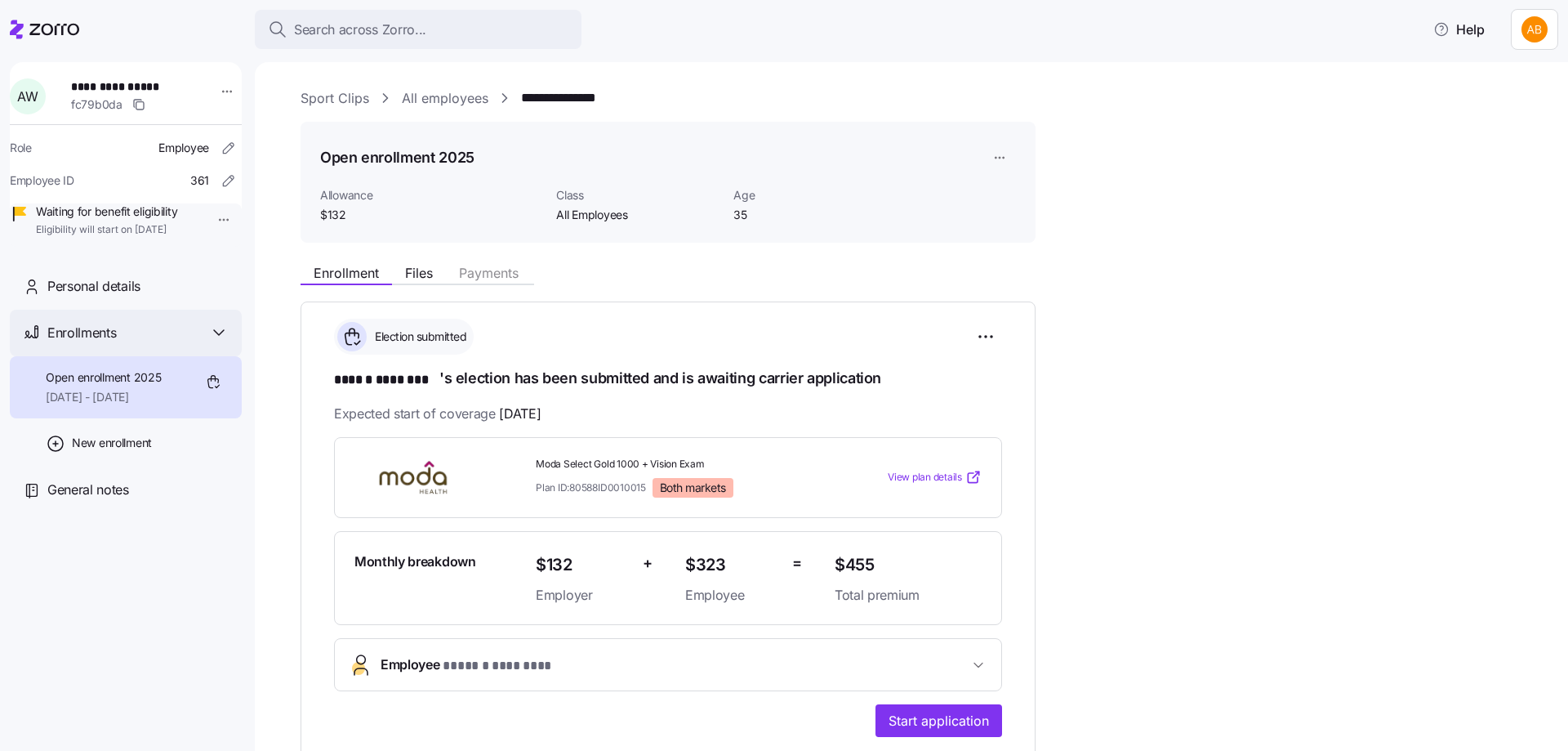
drag, startPoint x: 160, startPoint y: 361, endPoint x: 172, endPoint y: 361, distance: 12.0
click at [160, 343] on div "Enrollments" at bounding box center [138, 333] width 181 height 20
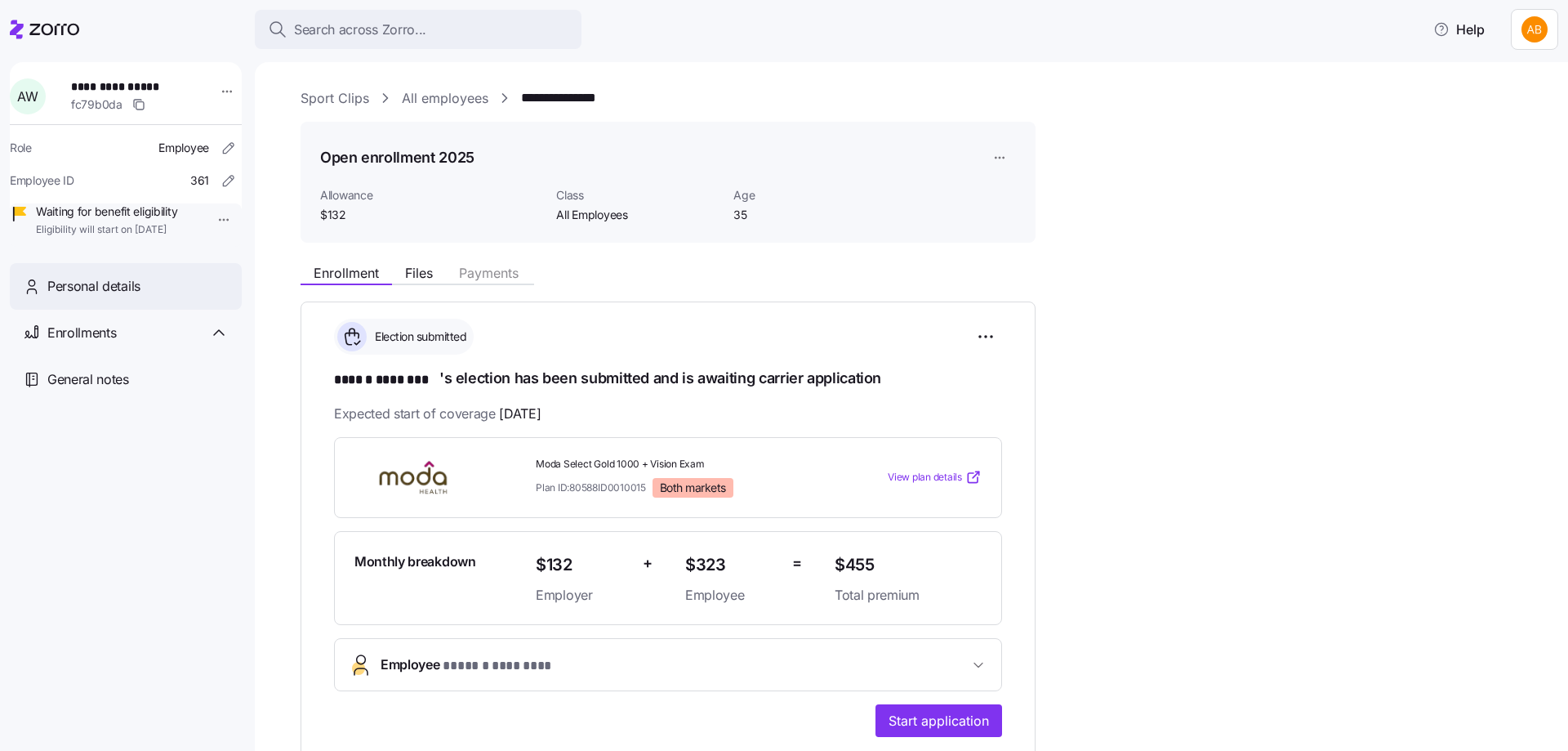
click at [150, 296] on div "Personal details" at bounding box center [138, 286] width 181 height 20
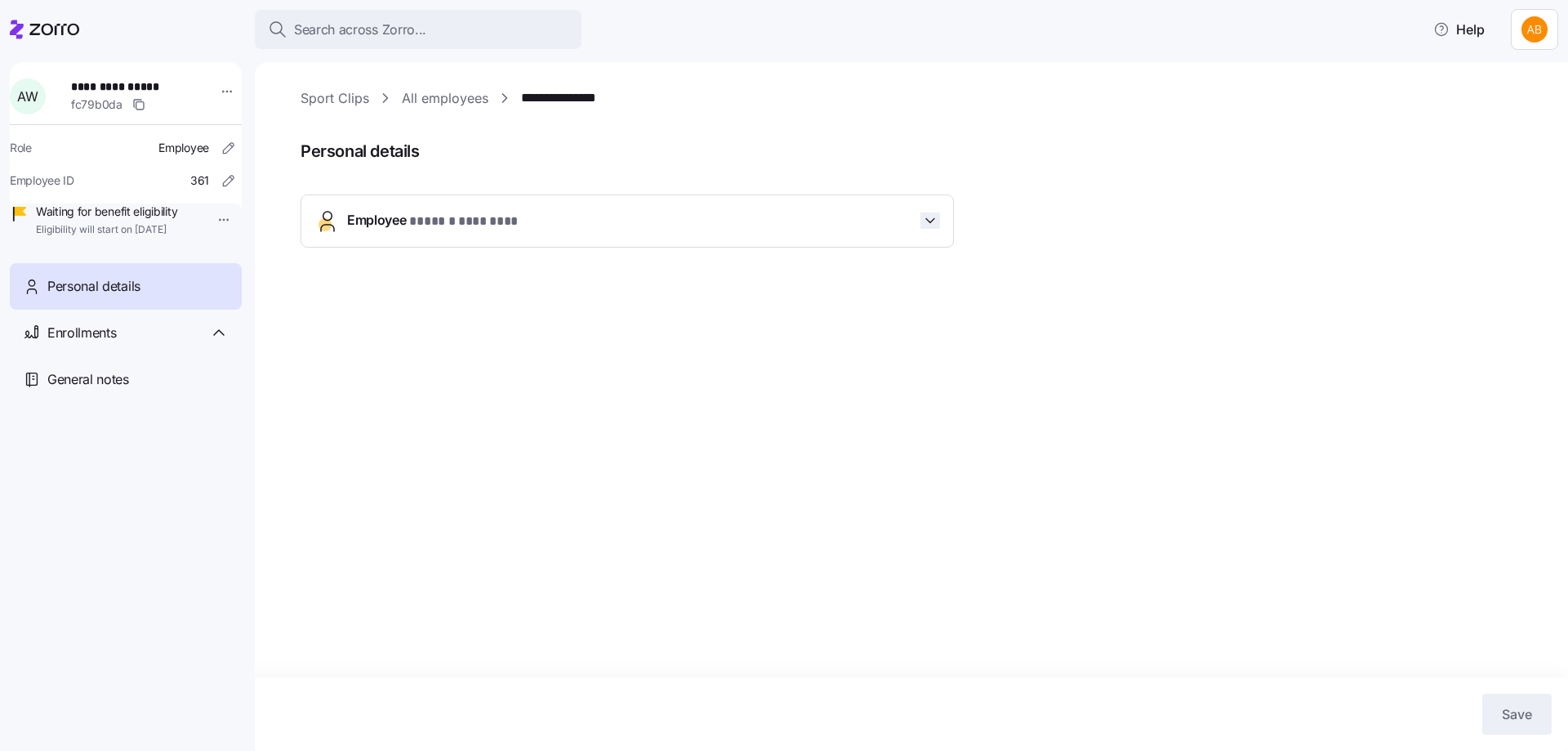
click at [935, 225] on icon "button" at bounding box center [929, 220] width 16 height 16
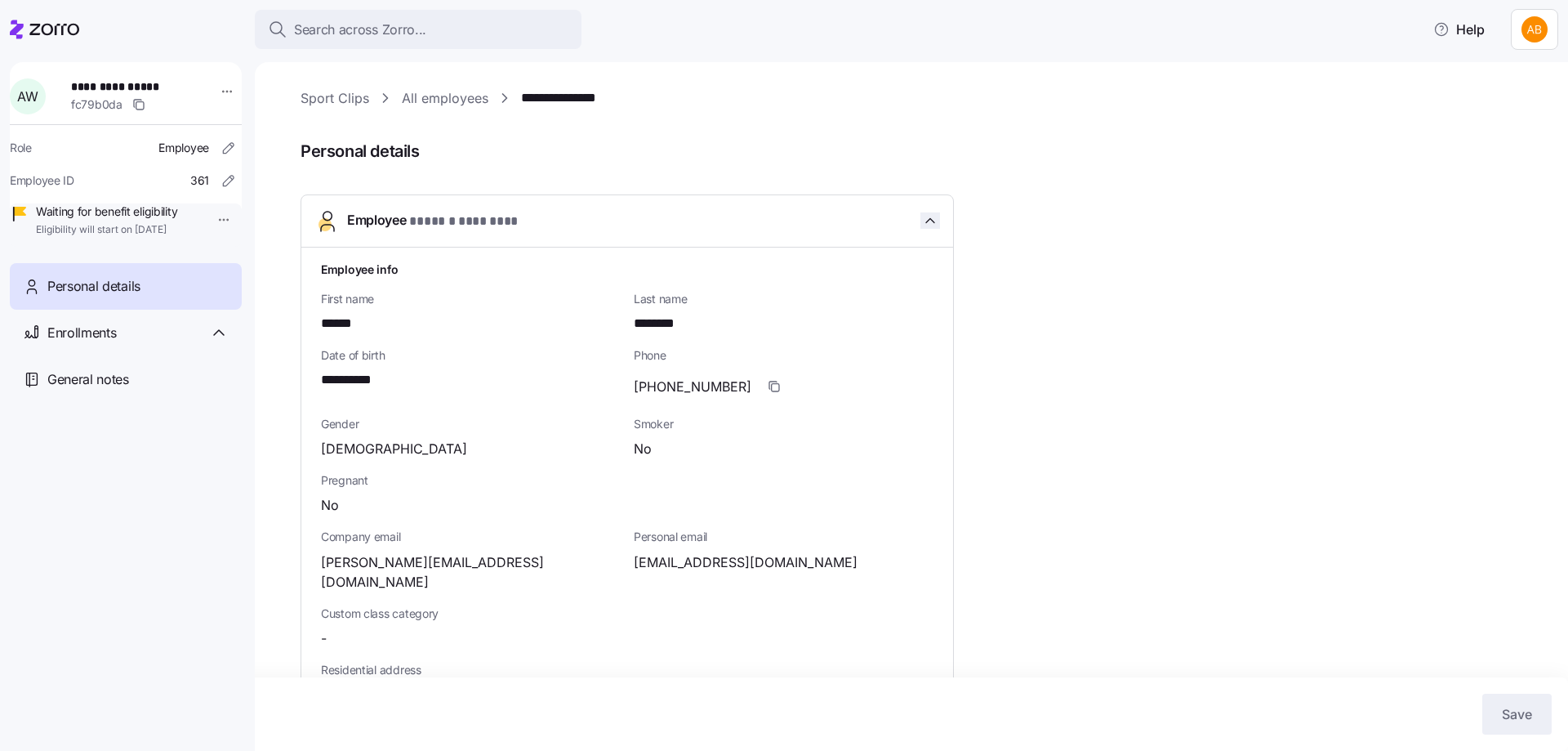
click at [933, 219] on icon "button" at bounding box center [929, 220] width 16 height 16
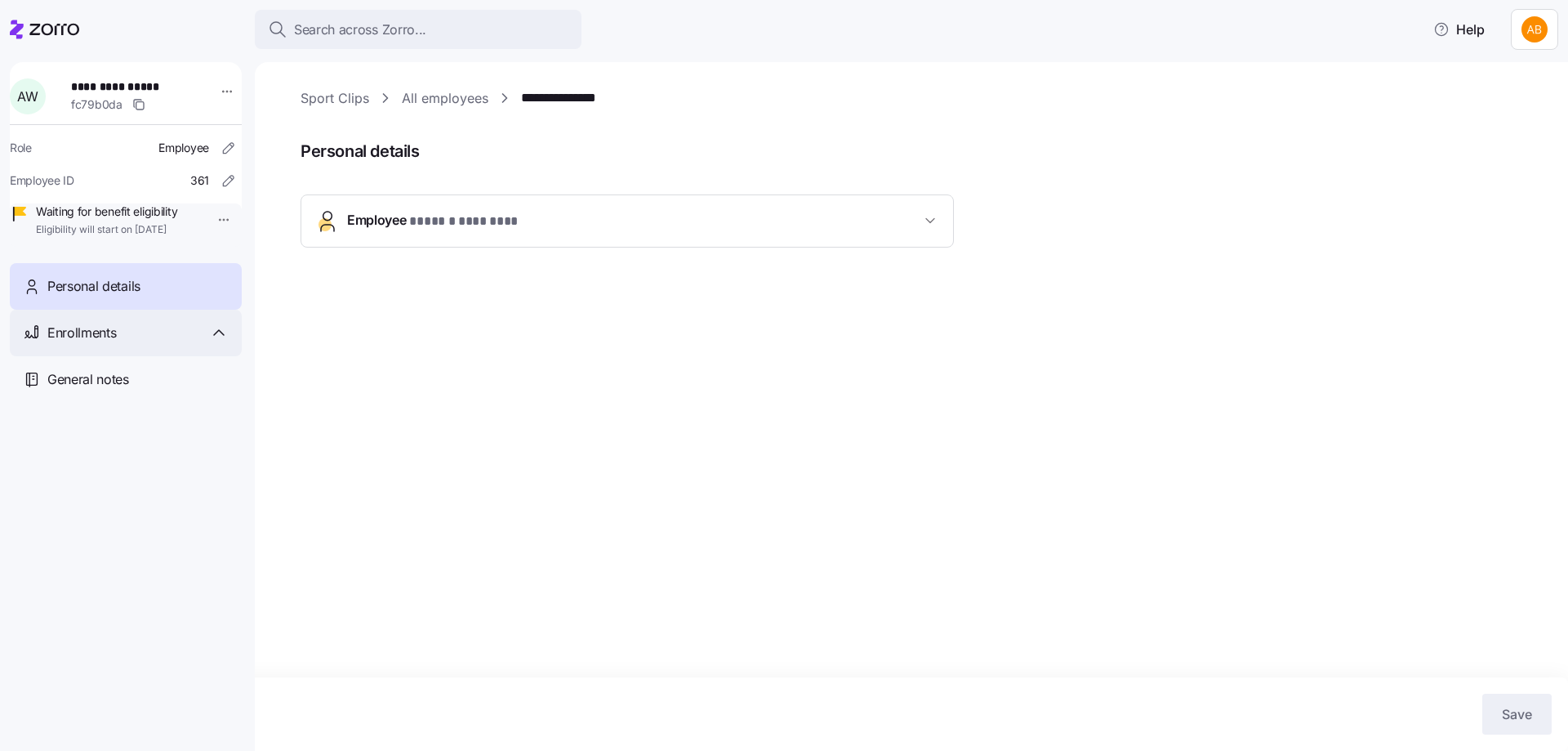
click at [102, 341] on div "Enrollments" at bounding box center [125, 333] width 232 height 47
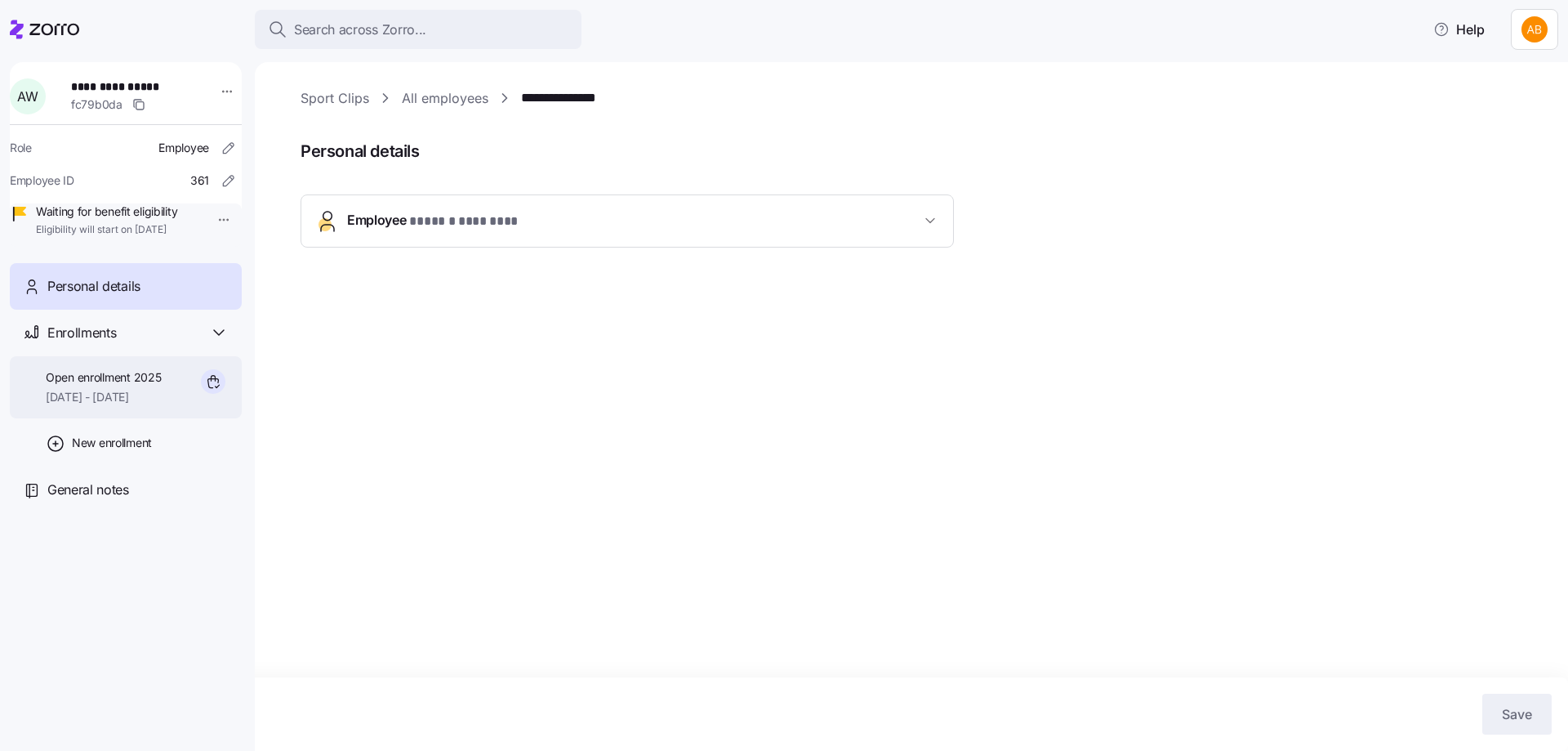
click at [76, 405] on span "[DATE] - [DATE]" at bounding box center [103, 397] width 116 height 16
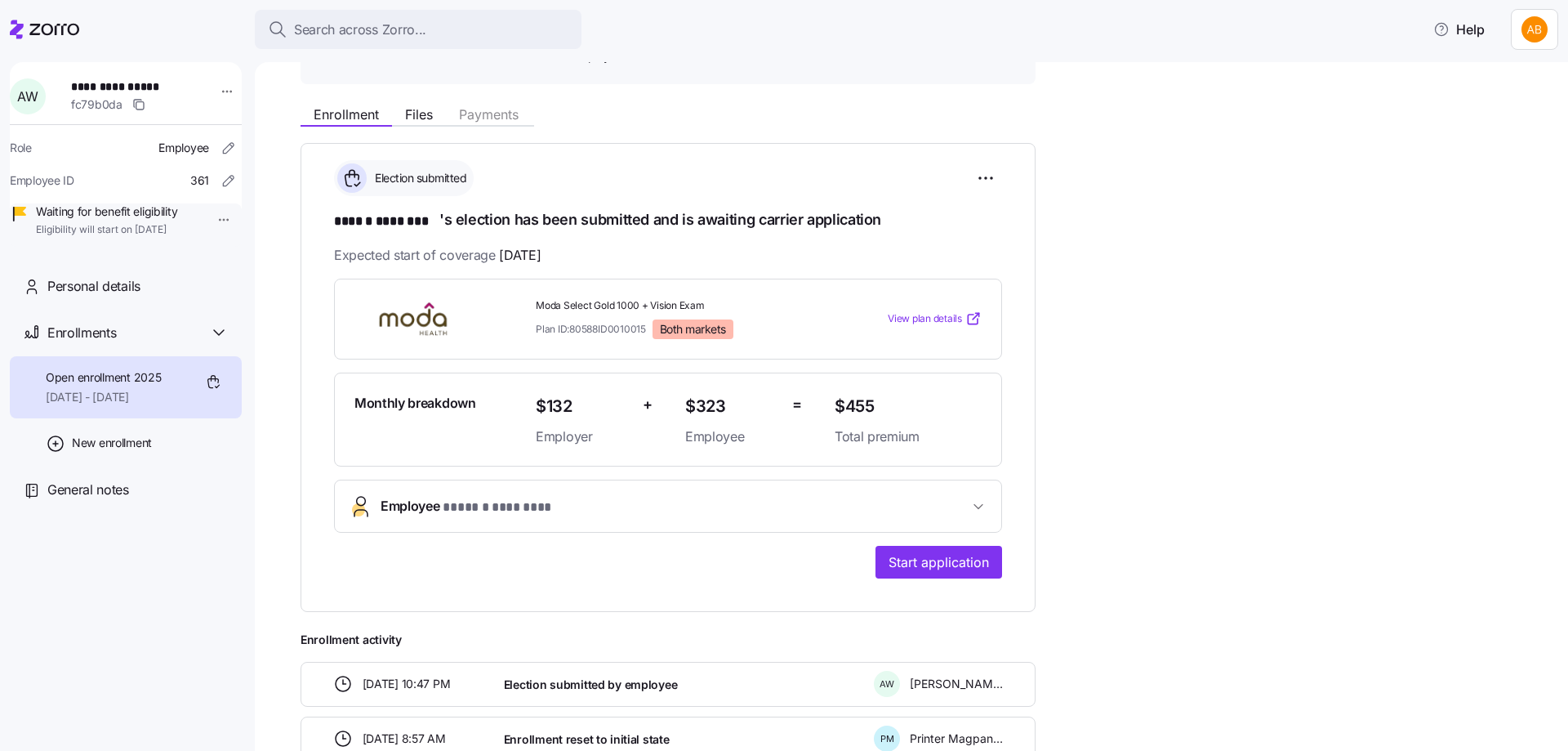
scroll to position [163, 0]
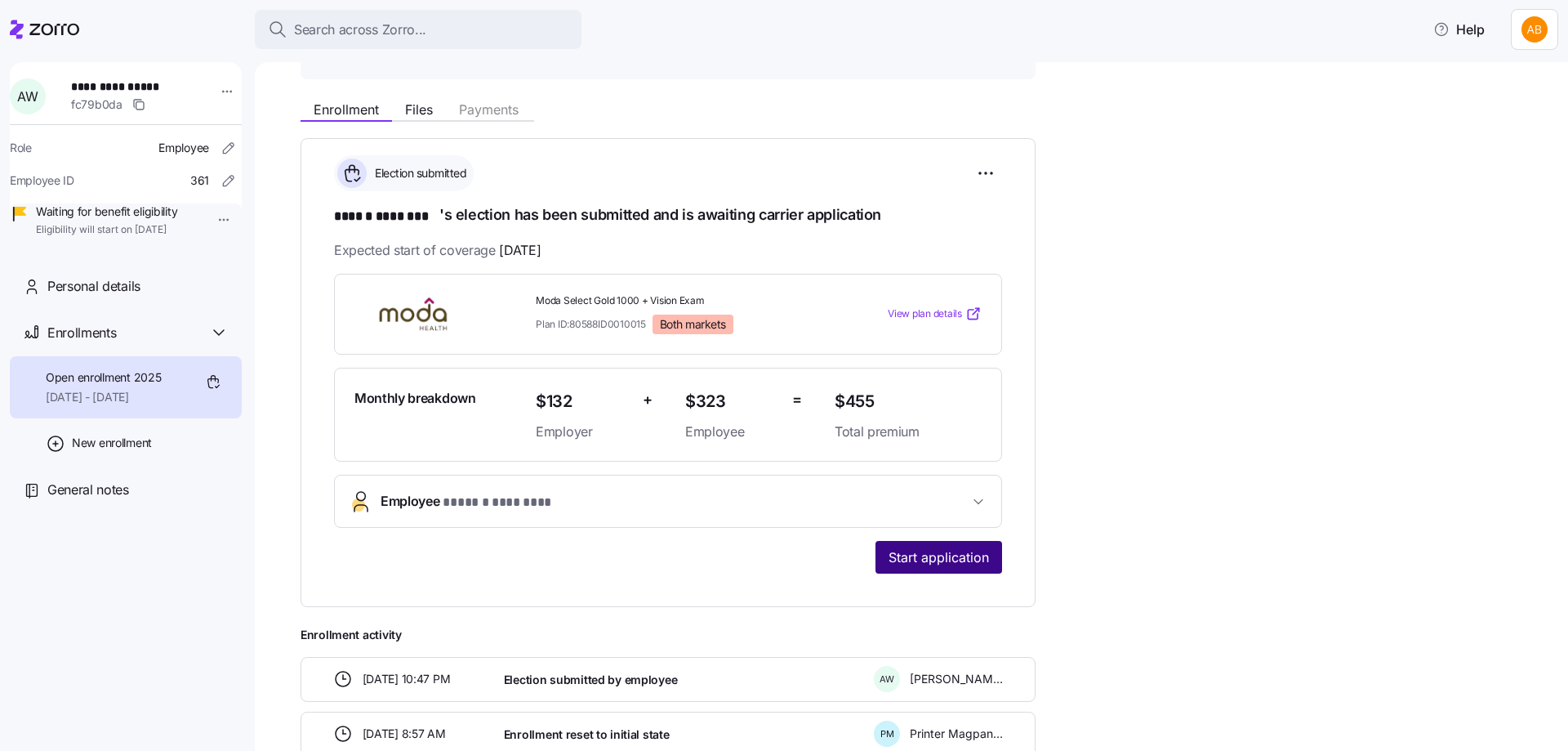
drag, startPoint x: 955, startPoint y: 551, endPoint x: 989, endPoint y: 556, distance: 34.4
click at [955, 551] on span "Start application" at bounding box center [938, 557] width 100 height 20
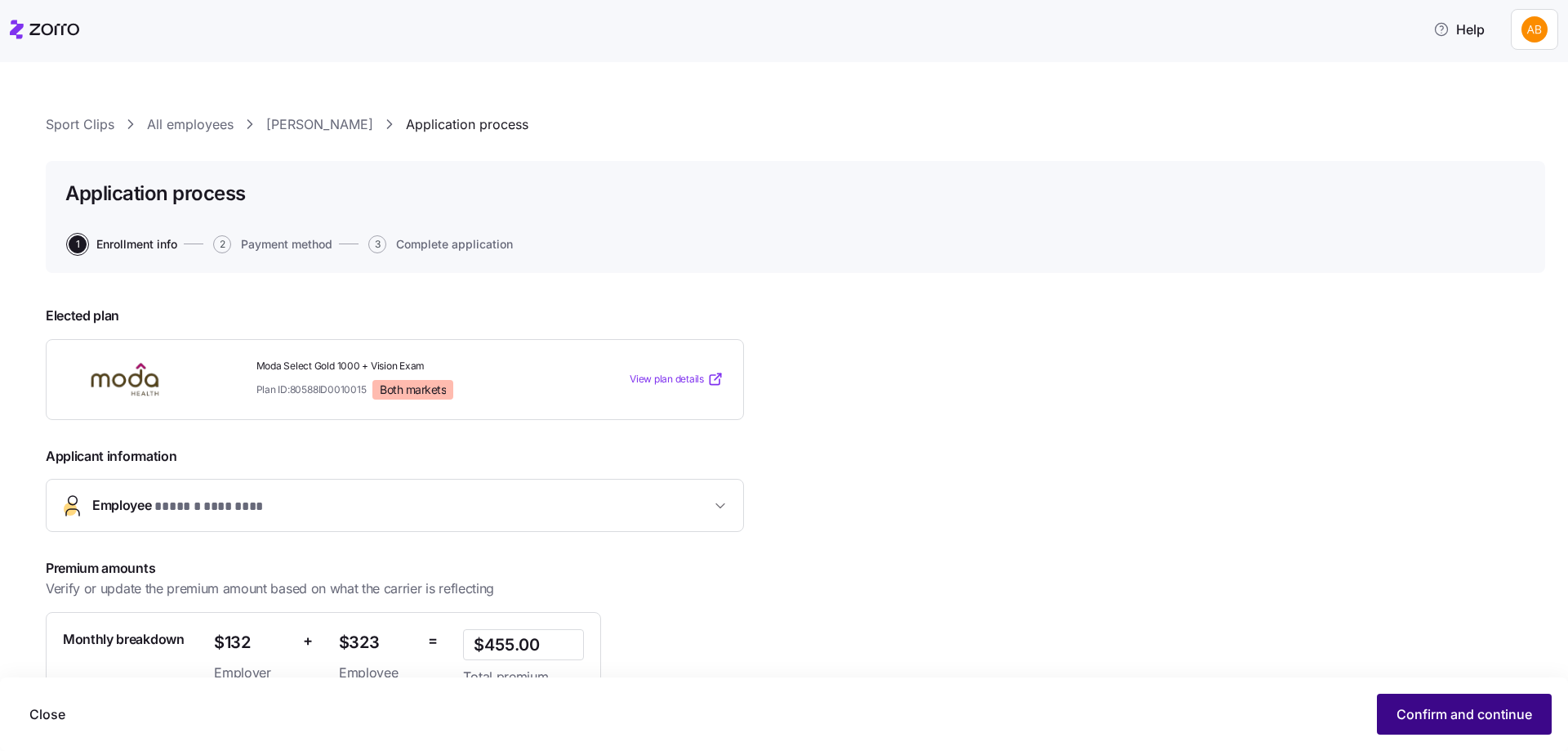
click at [1451, 702] on button "Confirm and continue" at bounding box center [1464, 714] width 175 height 41
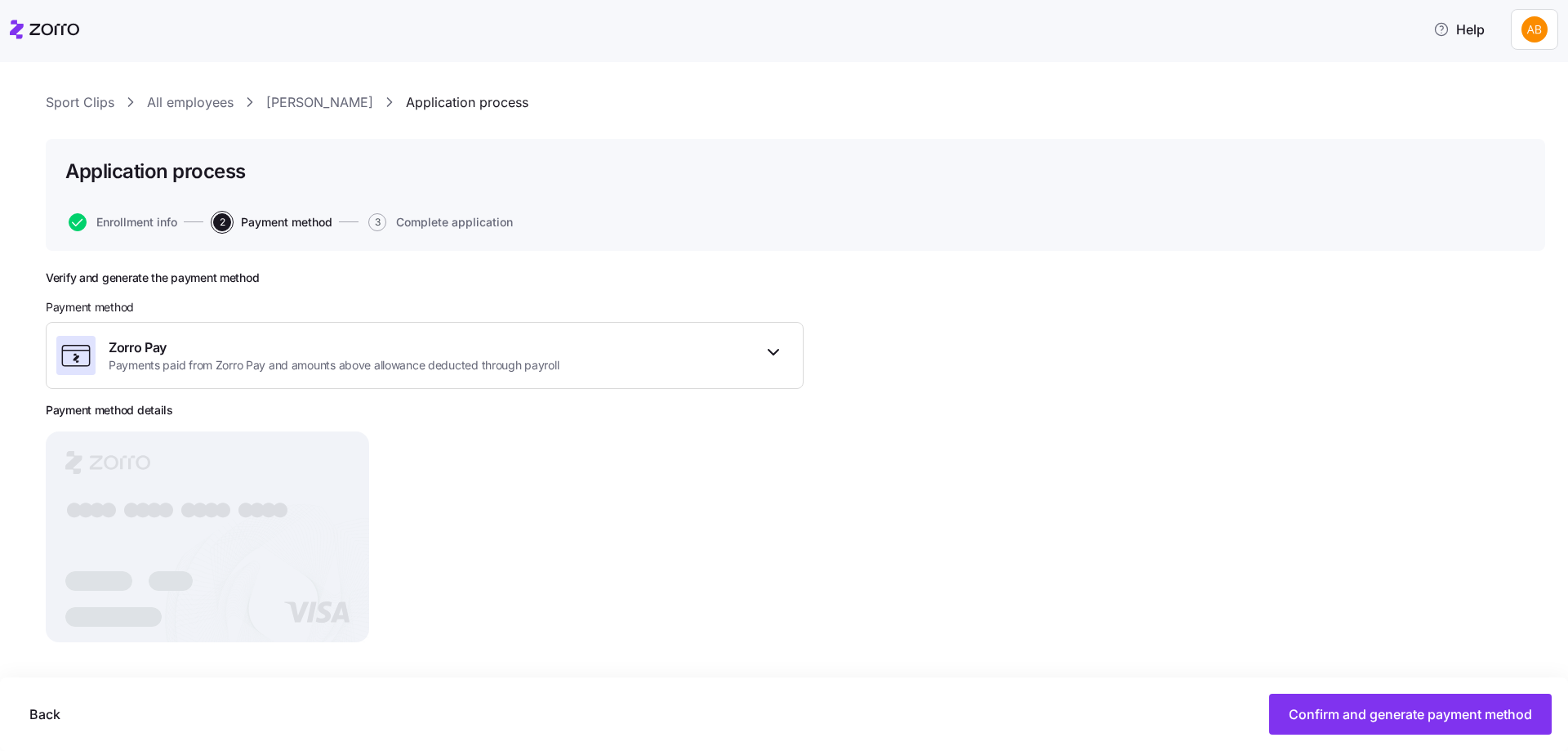
scroll to position [28, 0]
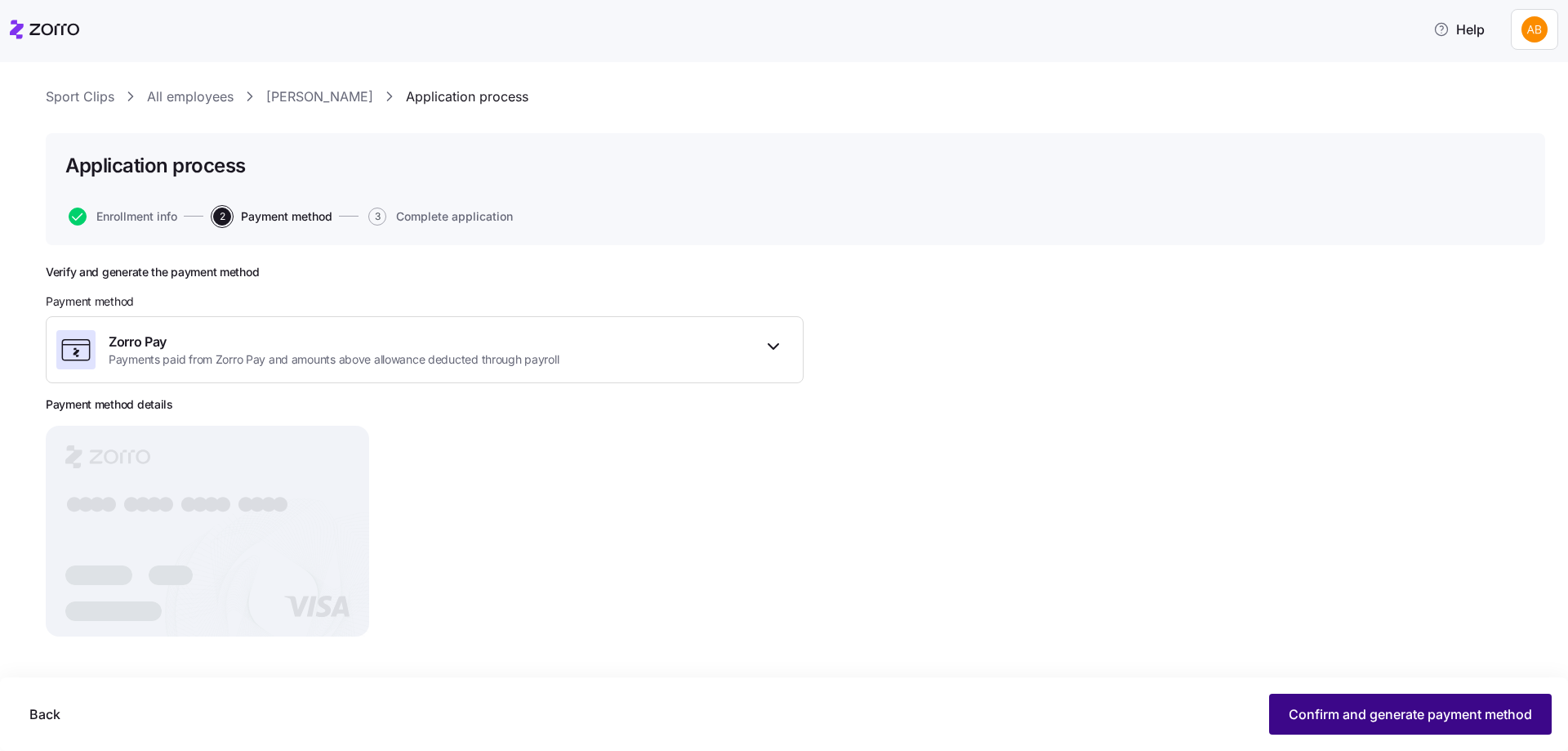
click at [1425, 716] on span "Confirm and generate payment method" at bounding box center [1409, 714] width 244 height 20
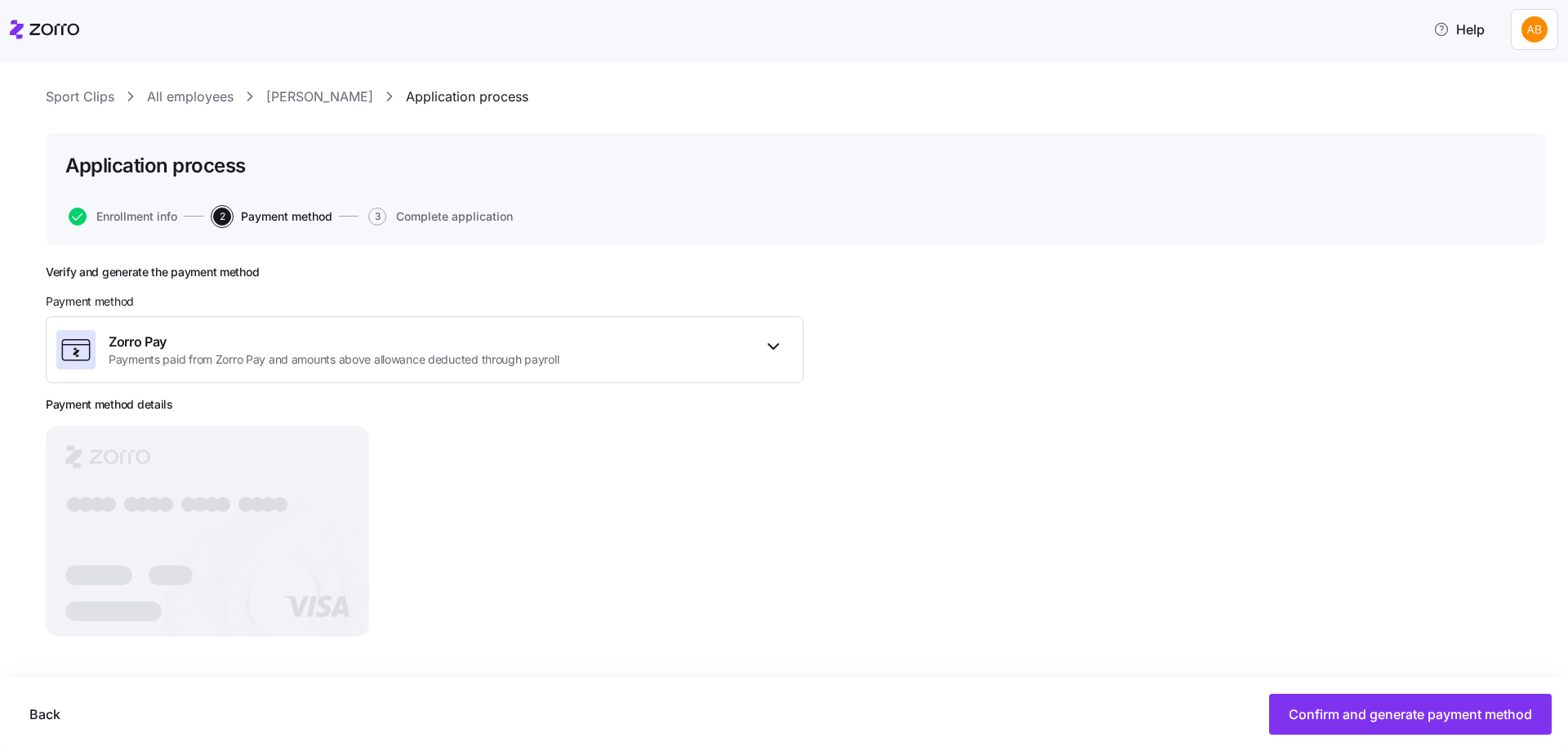
scroll to position [1, 0]
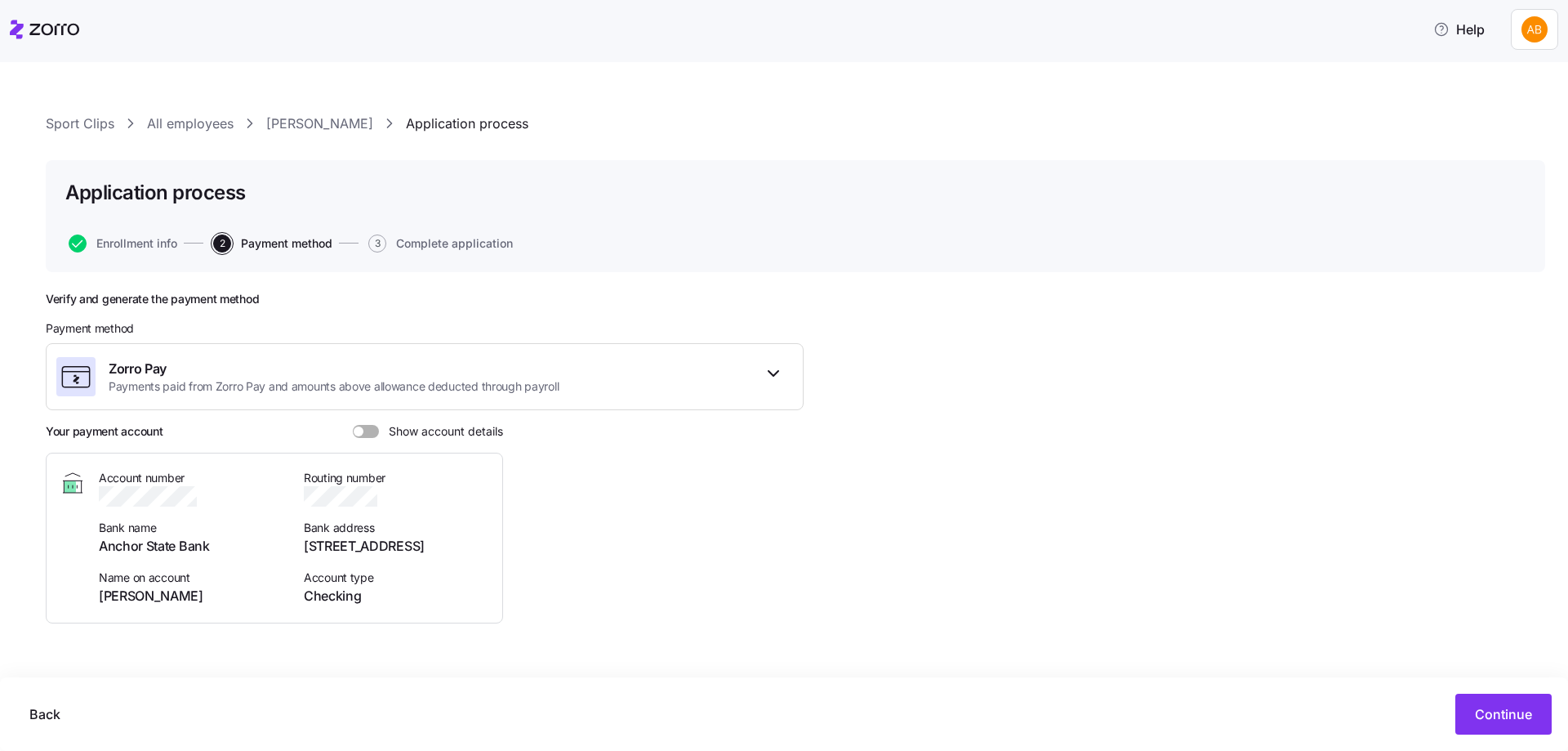
click at [369, 436] on span at bounding box center [371, 432] width 16 height 13
click at [352, 425] on input "Show account details" at bounding box center [352, 425] width 0 height 0
click at [783, 389] on span "button" at bounding box center [773, 374] width 31 height 31
click at [141, 437] on div "Zorro Pay" at bounding box center [424, 440] width 730 height 27
click at [50, 707] on span "Back" at bounding box center [45, 714] width 31 height 20
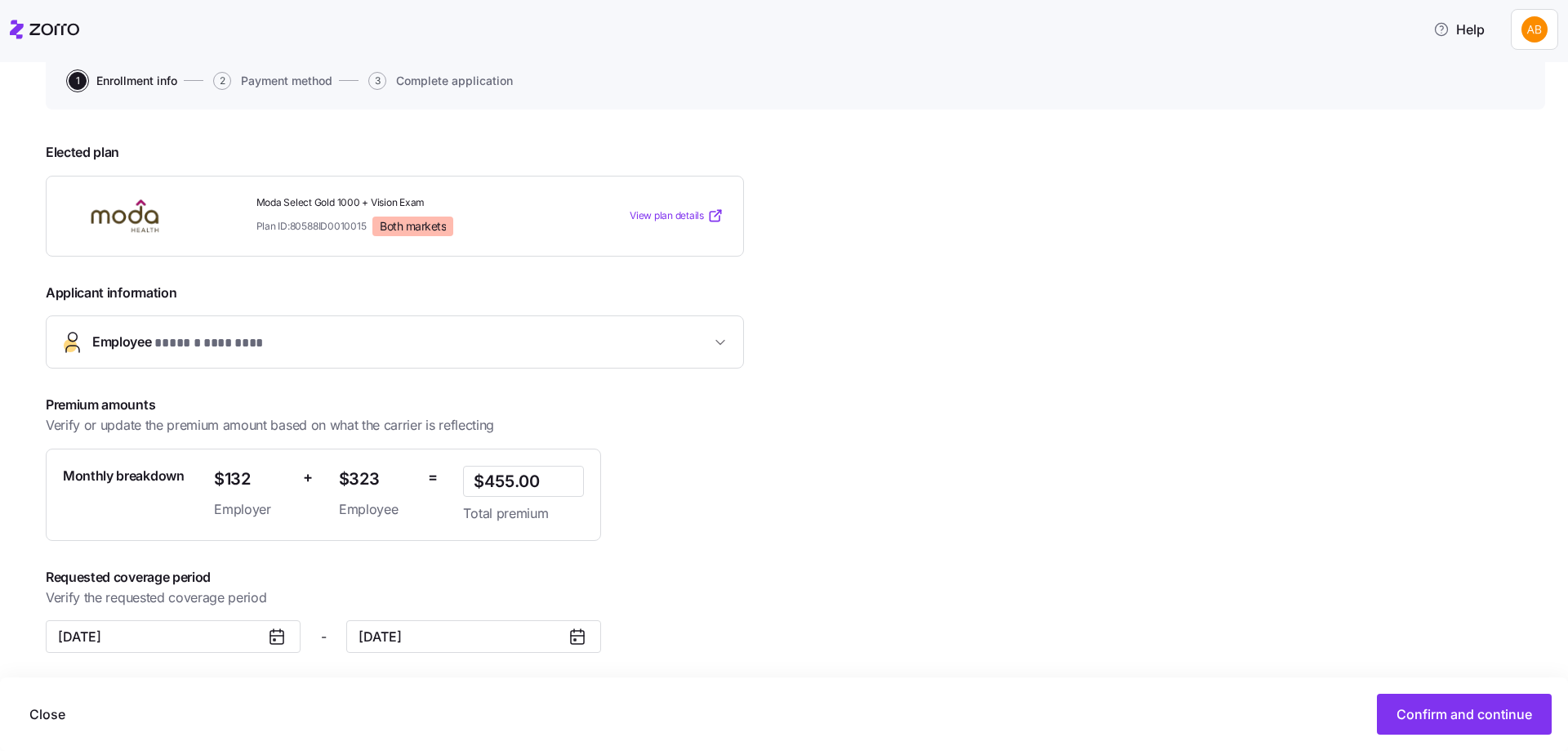
scroll to position [166, 0]
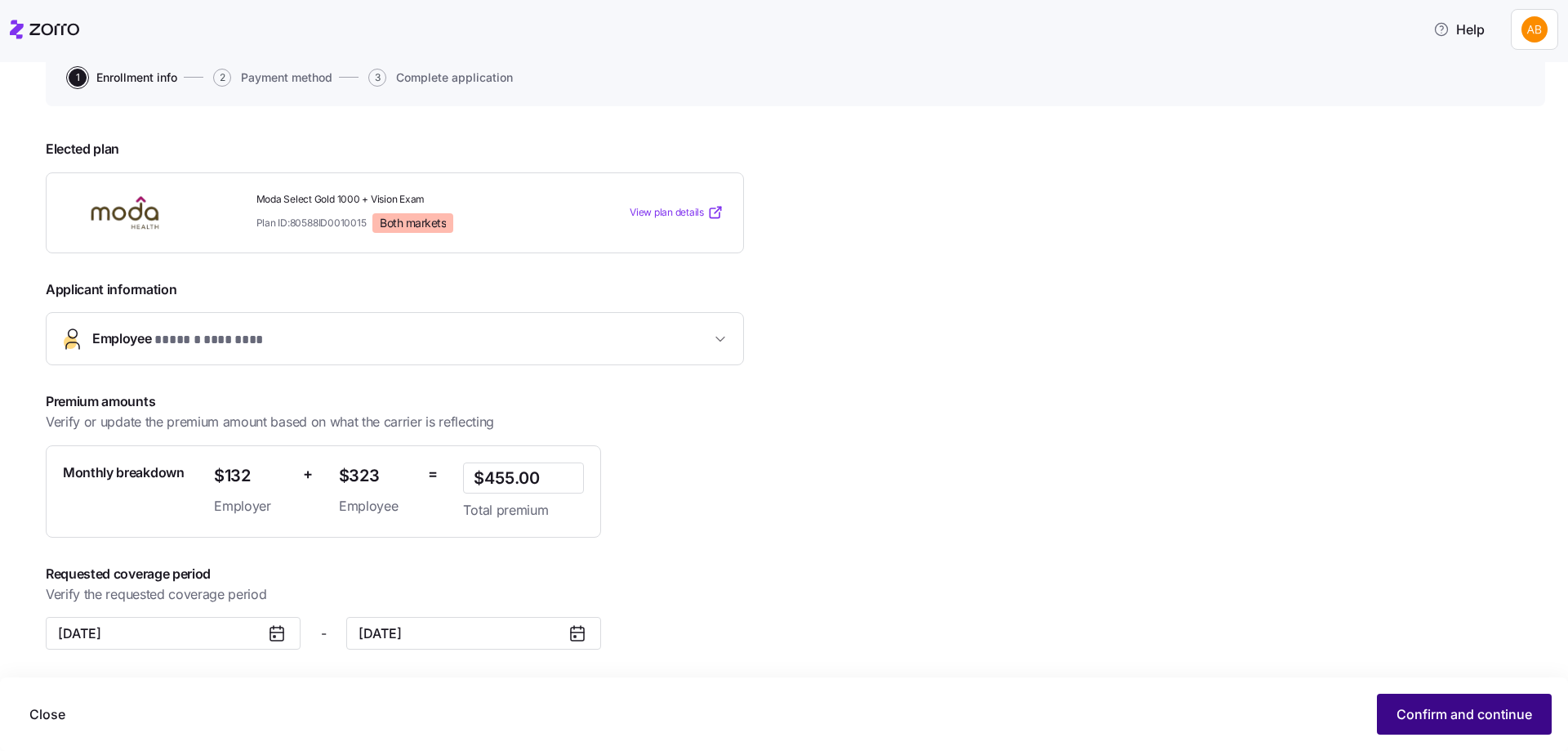
click at [1445, 723] on span "Confirm and continue" at bounding box center [1464, 714] width 136 height 20
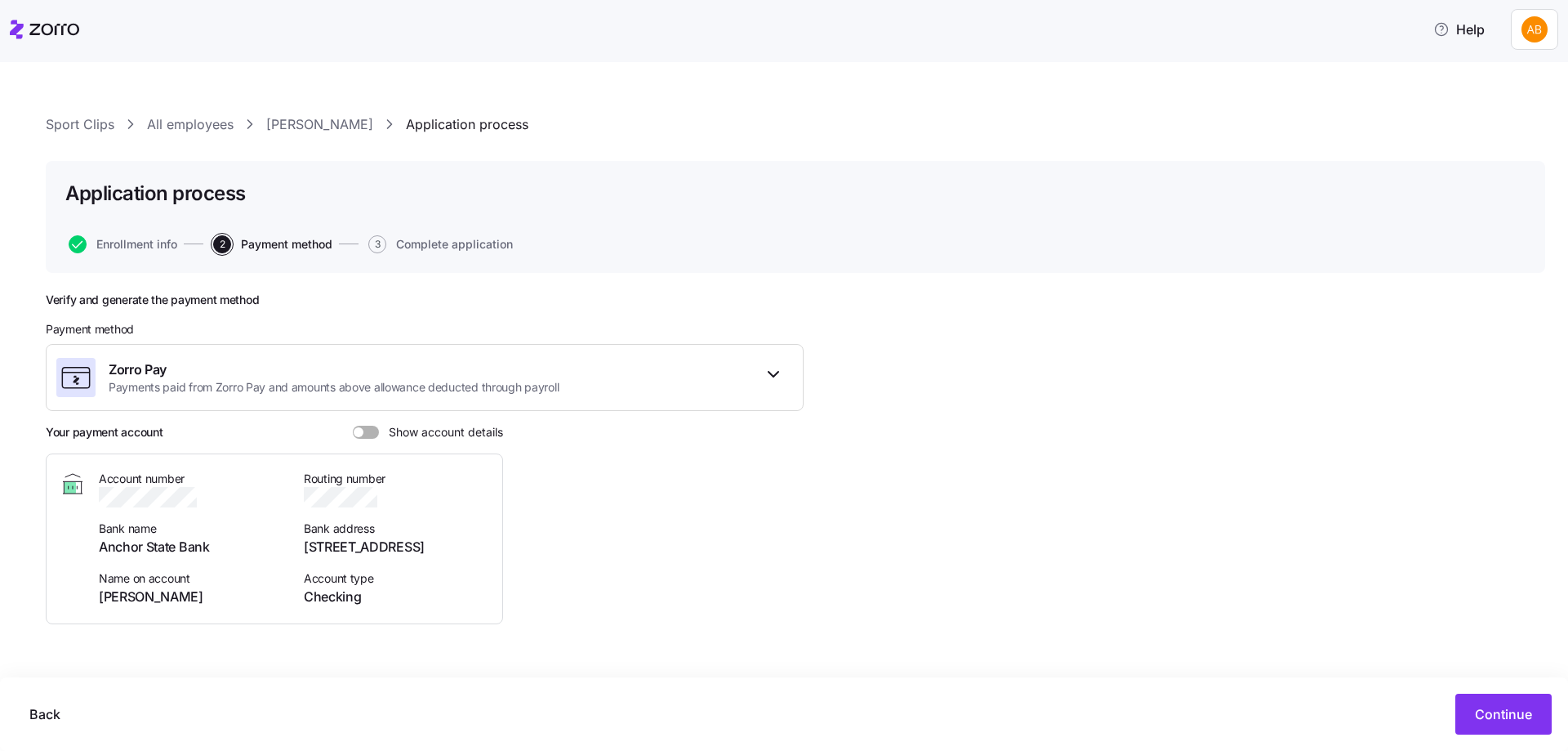
click at [205, 121] on link "All employees" at bounding box center [190, 124] width 87 height 20
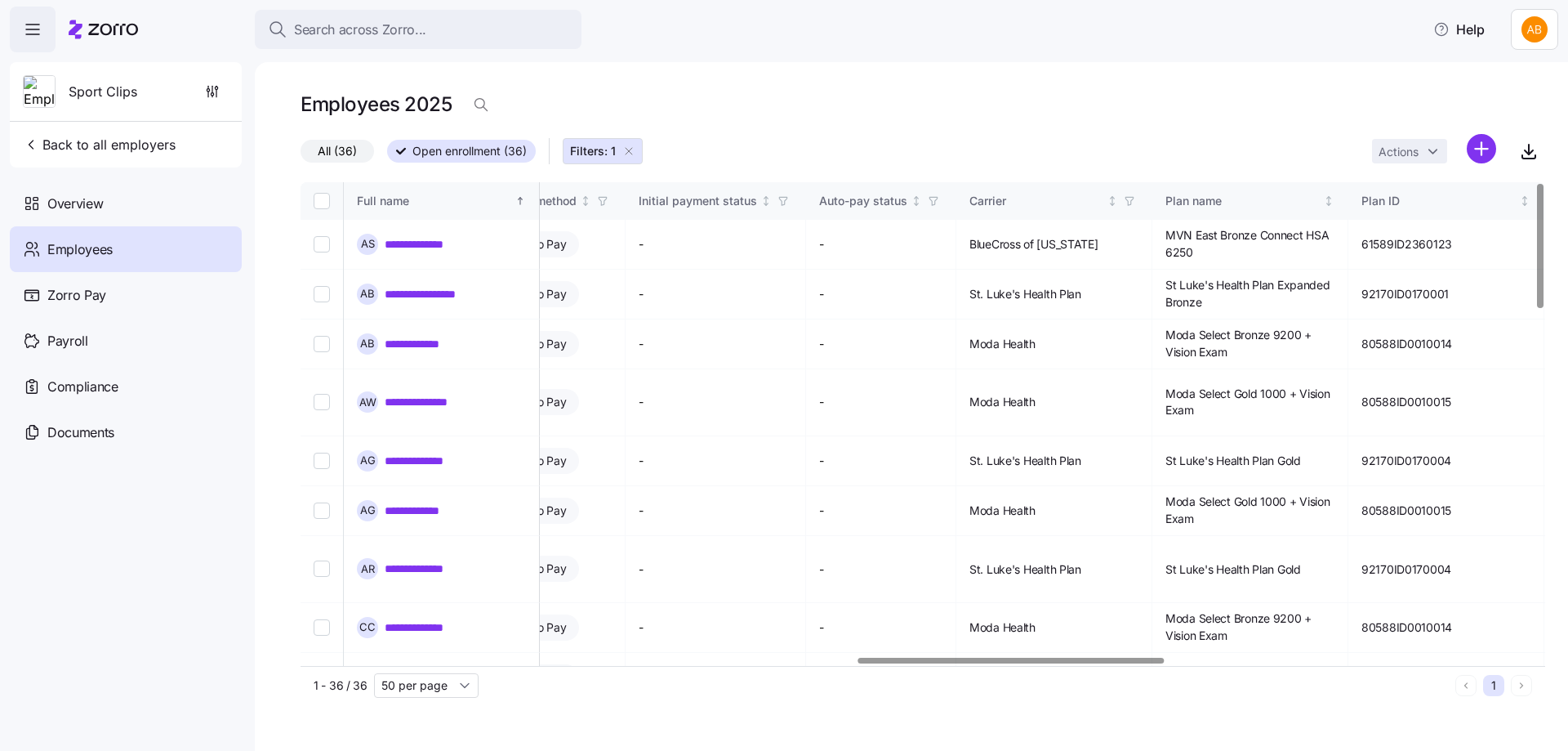
scroll to position [0, 2239]
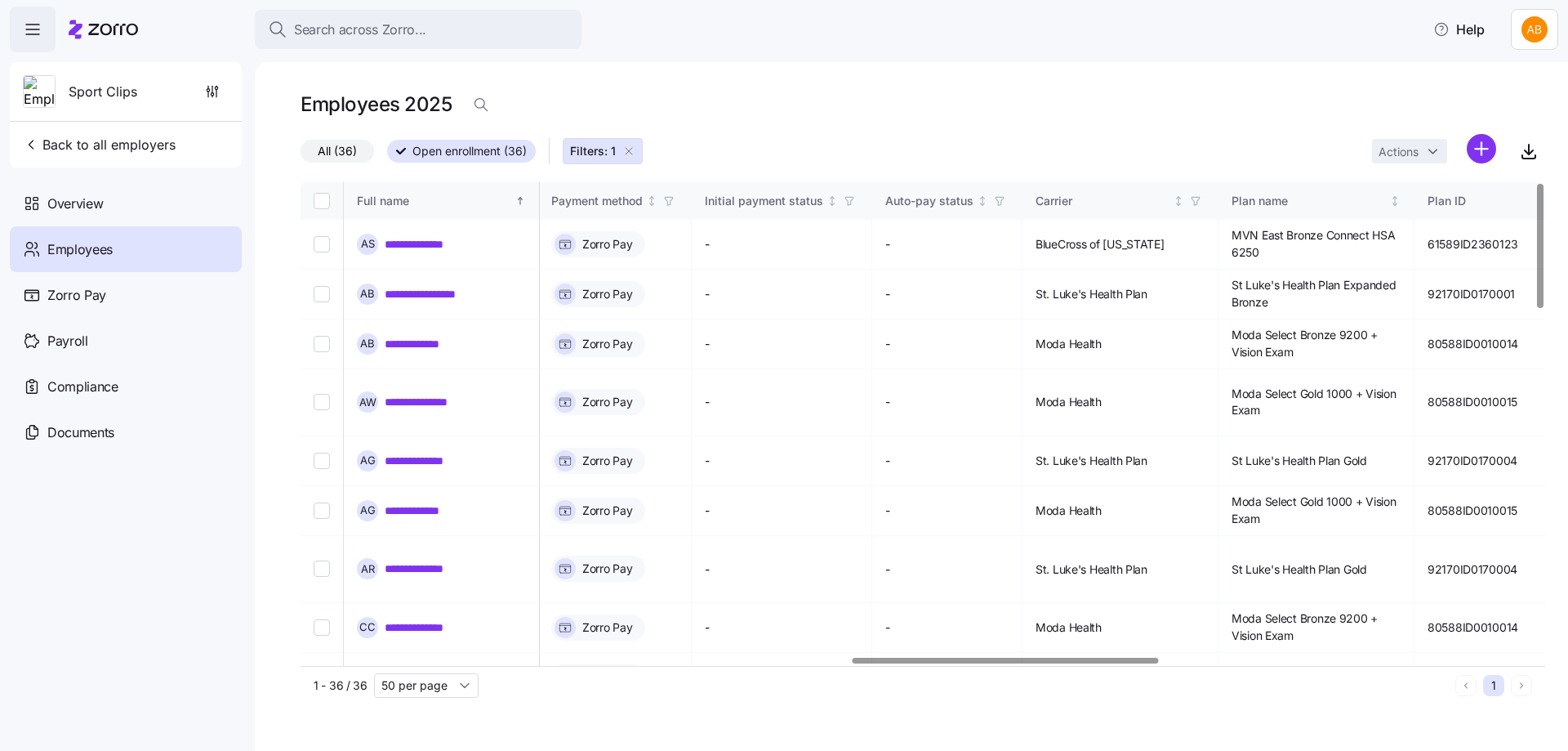
click at [1141, 660] on div at bounding box center [1006, 660] width 306 height 6
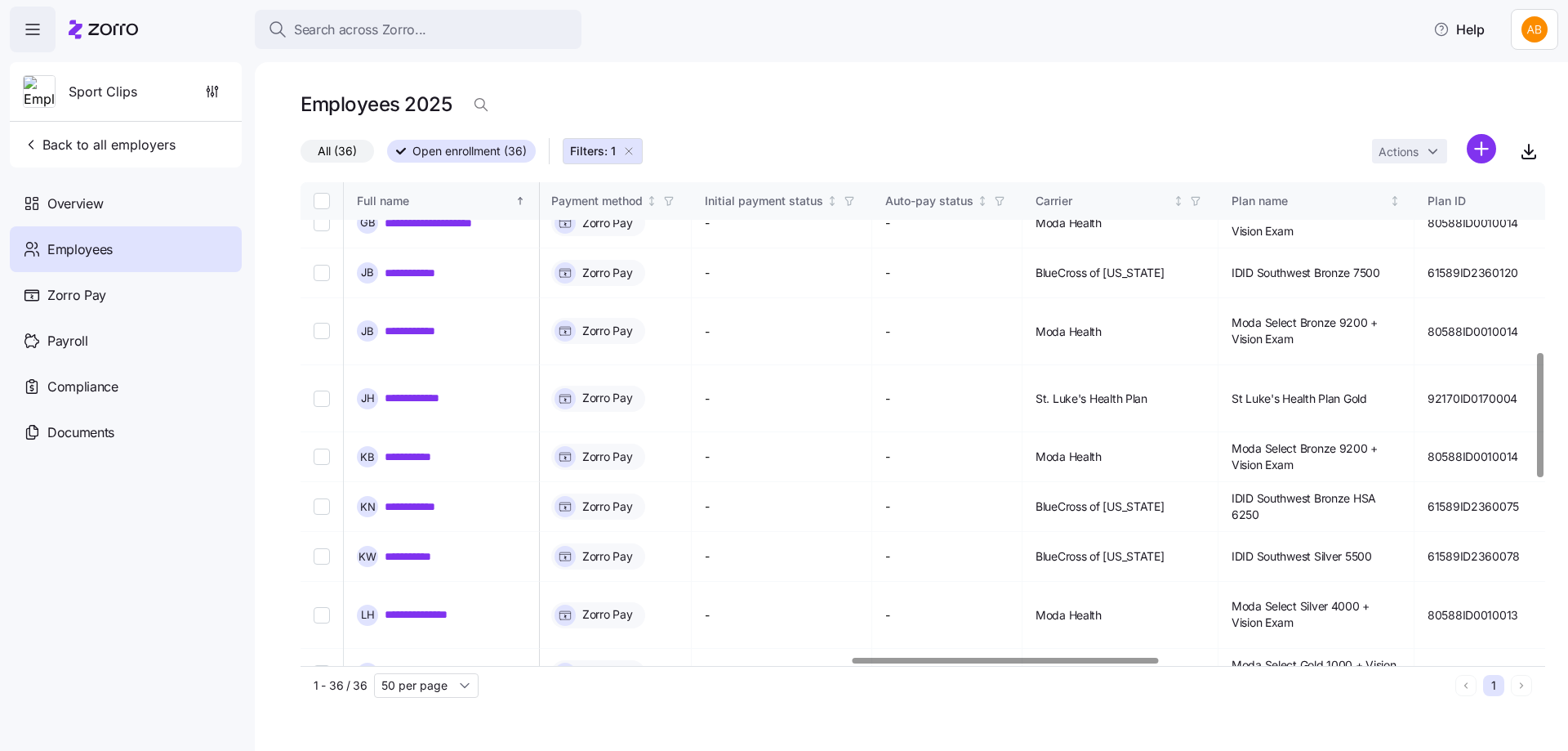
scroll to position [736, 2239]
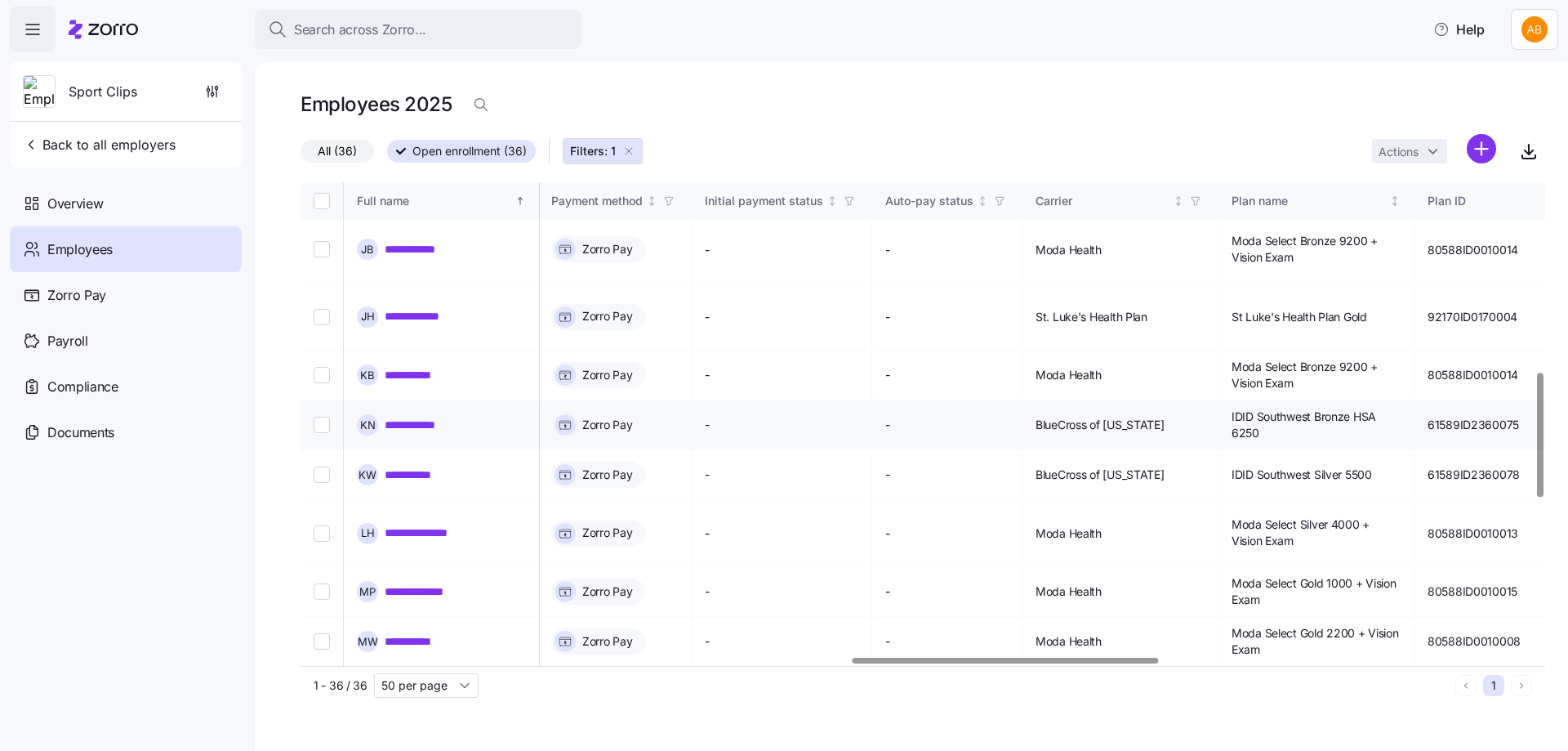
click at [392, 417] on link "**********" at bounding box center [423, 424] width 77 height 16
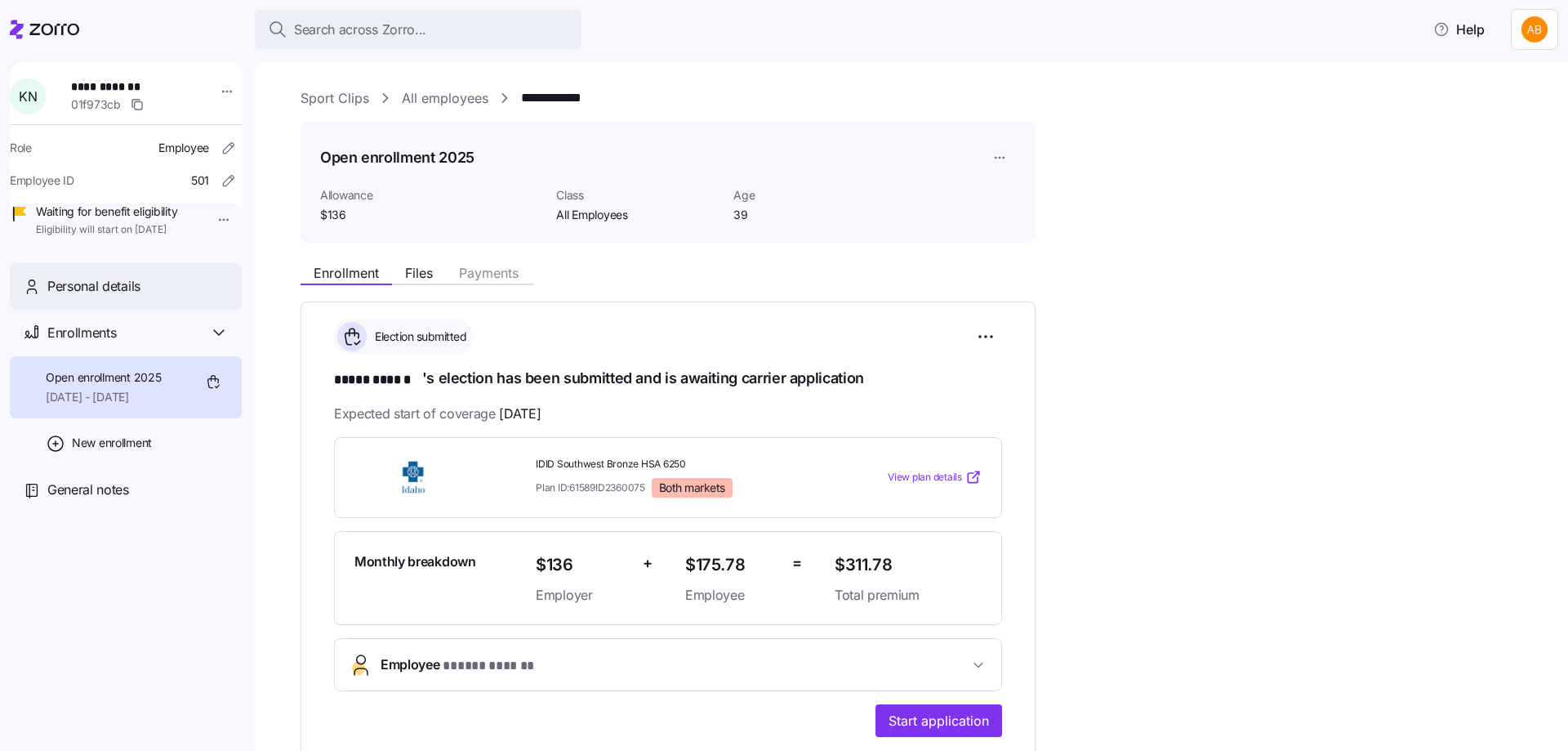
click at [132, 296] on span "Personal details" at bounding box center [94, 286] width 93 height 20
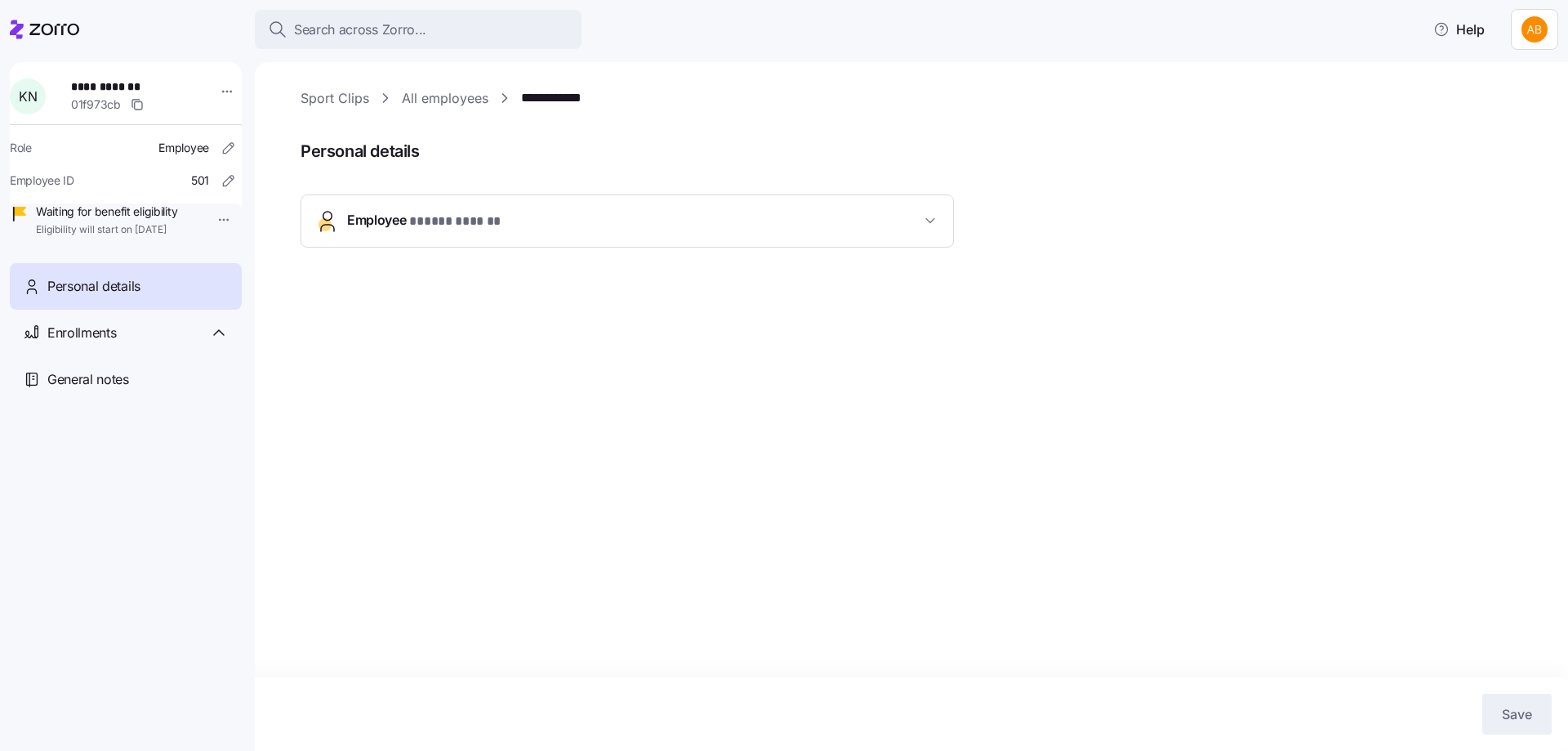
click at [484, 221] on span "* ***** ****** *" at bounding box center [456, 221] width 95 height 20
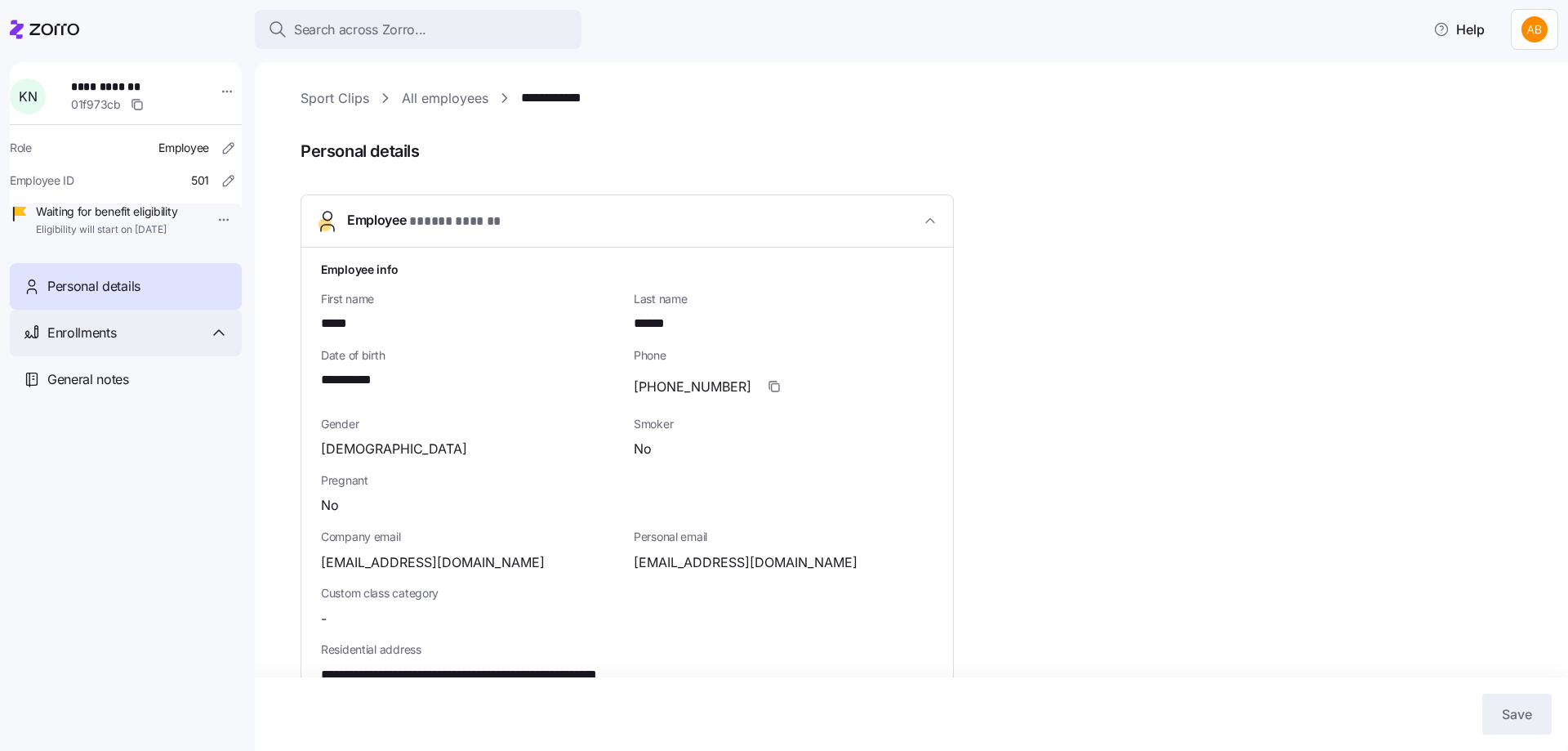
click at [205, 343] on div "Enrollments" at bounding box center [138, 333] width 181 height 20
click at [172, 343] on div "Enrollments" at bounding box center [138, 333] width 181 height 20
click at [917, 221] on span "Employee * ***** ****** *" at bounding box center [633, 221] width 573 height 22
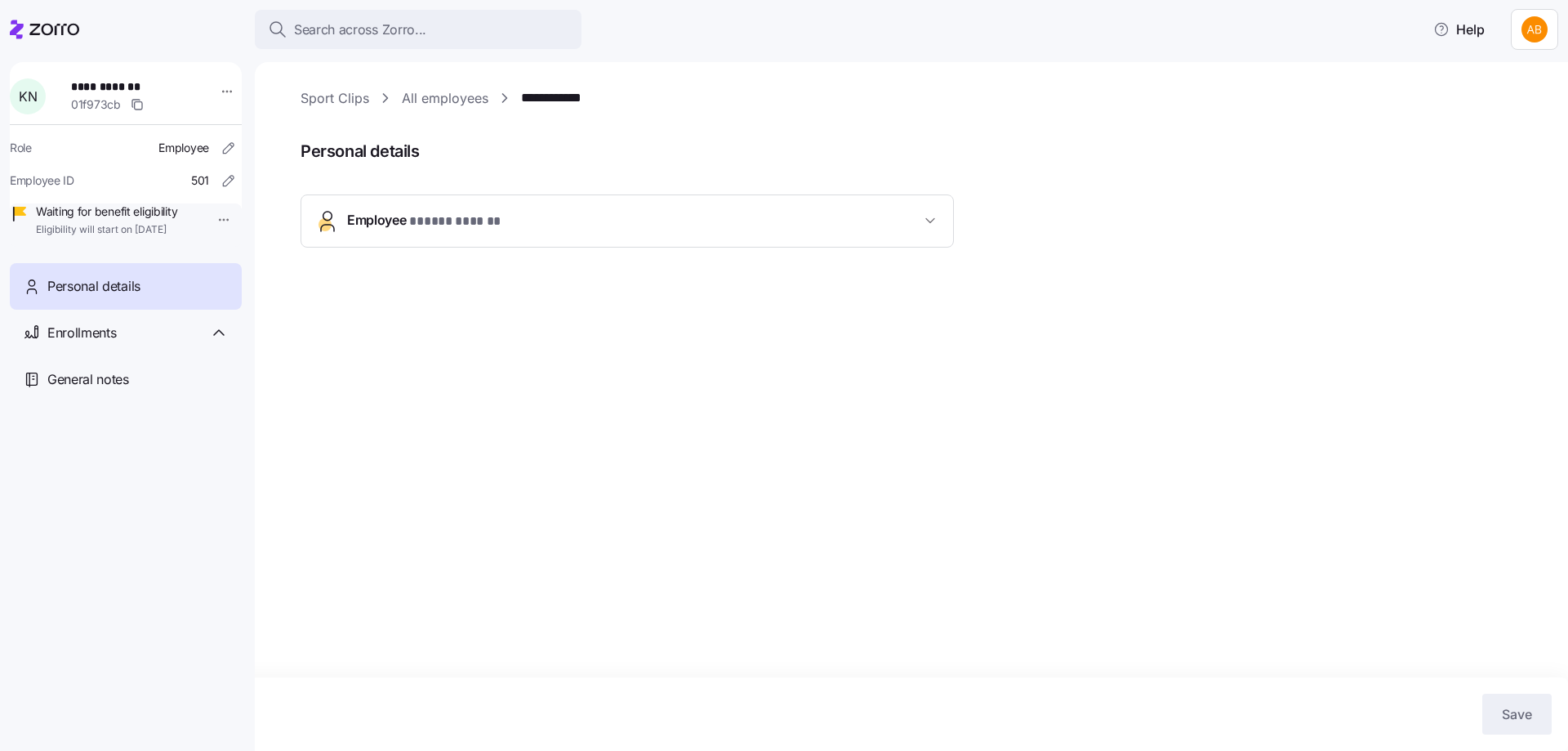
click at [133, 220] on span "Waiting for benefit eligibility" at bounding box center [107, 211] width 141 height 16
click at [102, 343] on span "Enrollments" at bounding box center [82, 333] width 69 height 20
click at [134, 405] on span "[DATE] - [DATE]" at bounding box center [103, 397] width 116 height 16
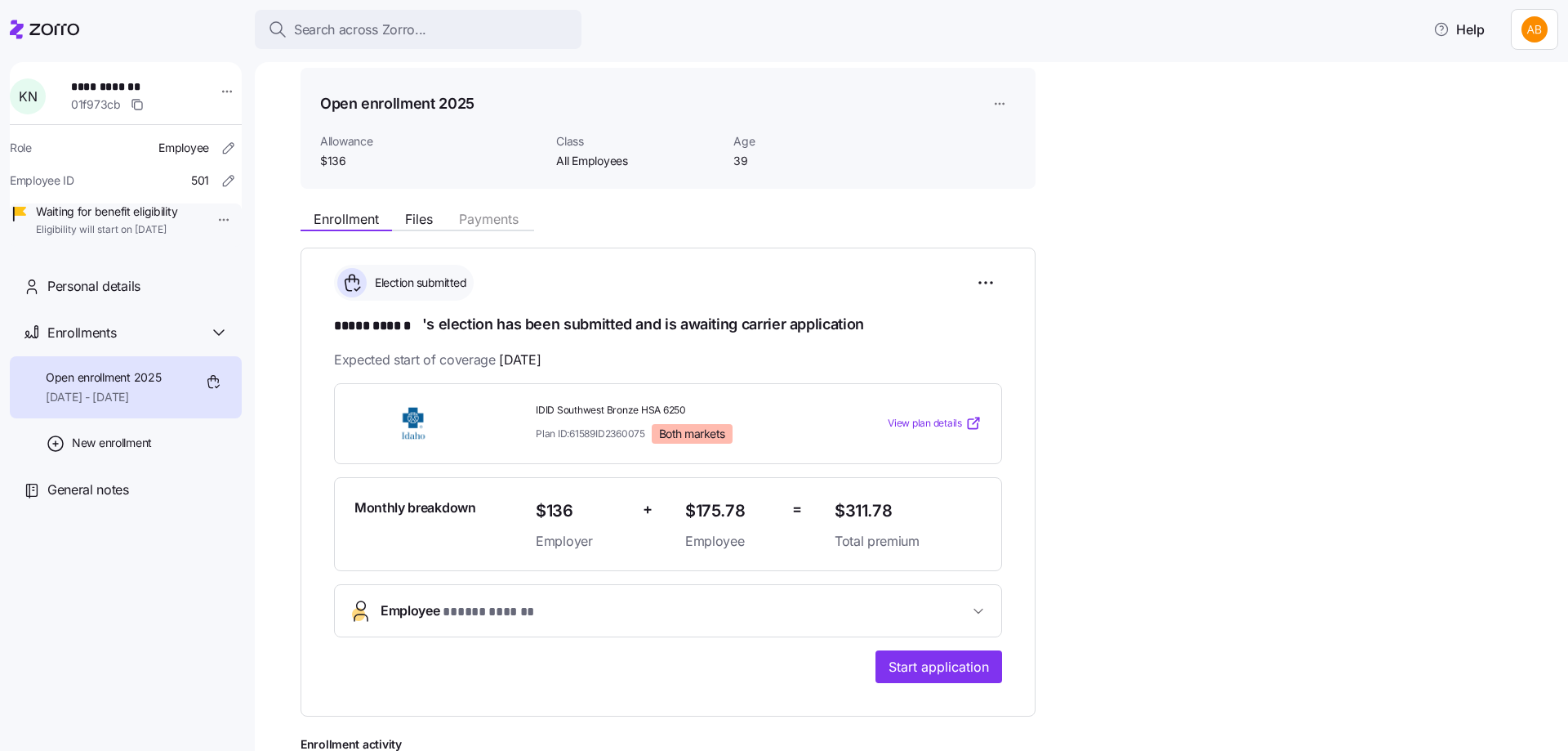
scroll to position [82, 0]
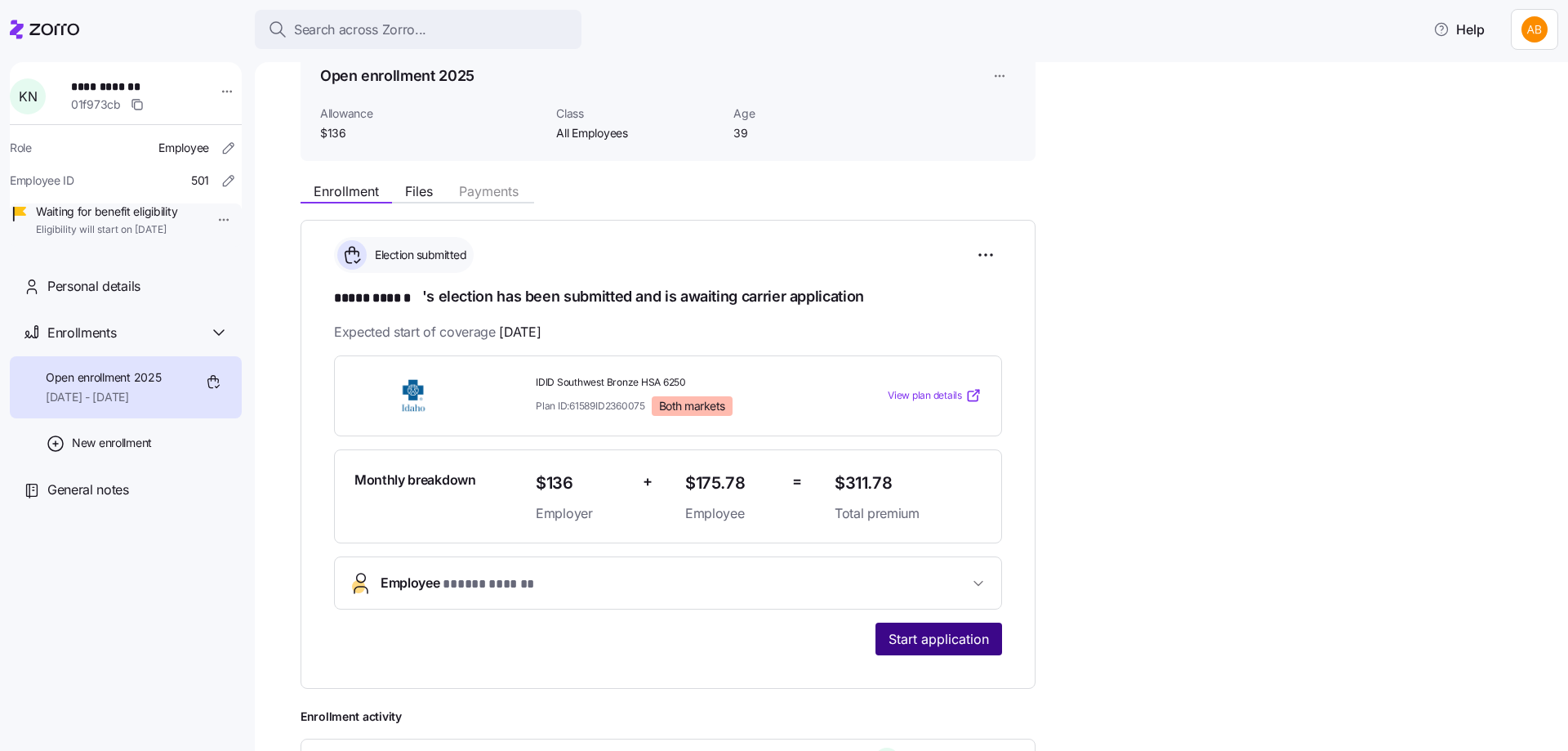
click at [931, 633] on span "Start application" at bounding box center [938, 638] width 100 height 20
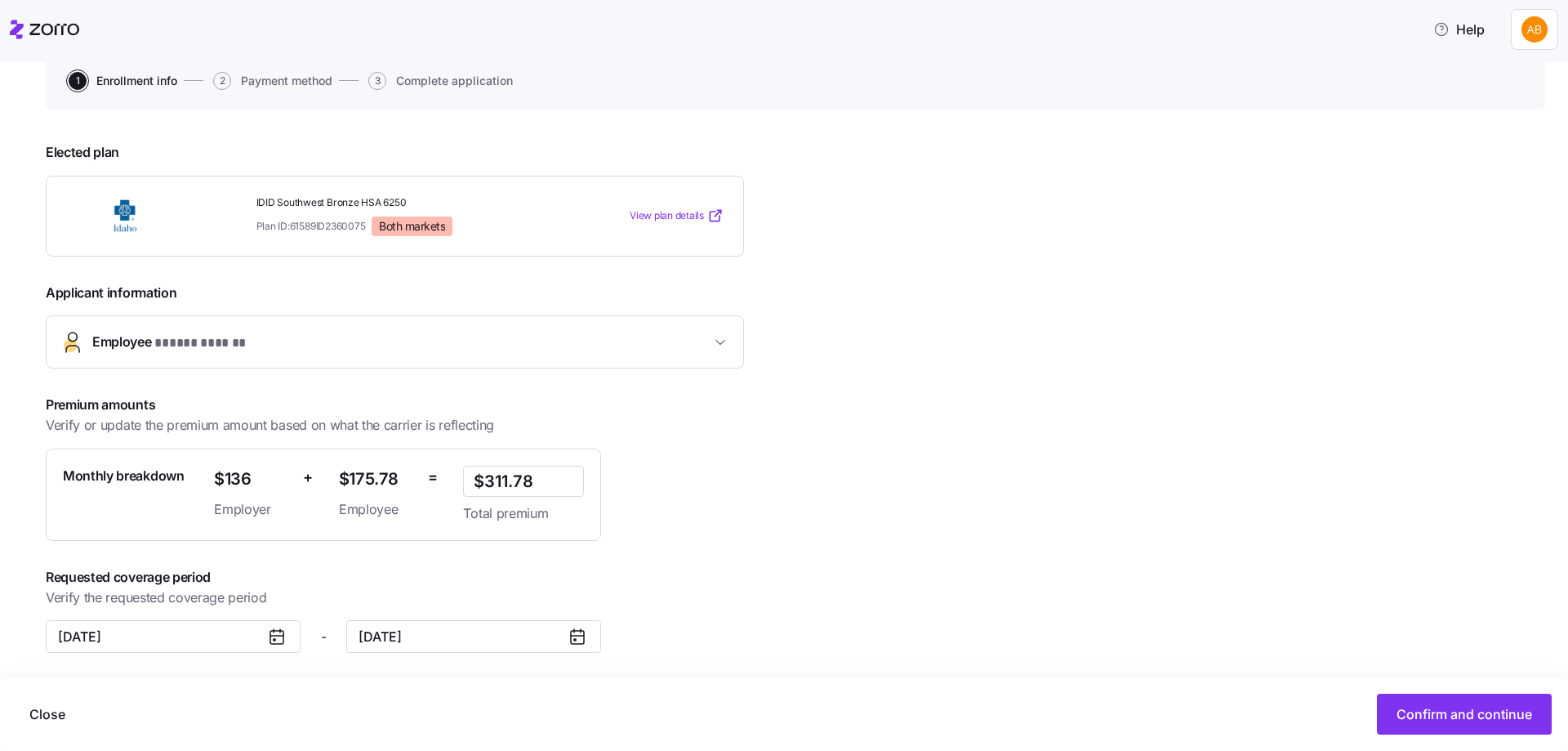
scroll to position [166, 0]
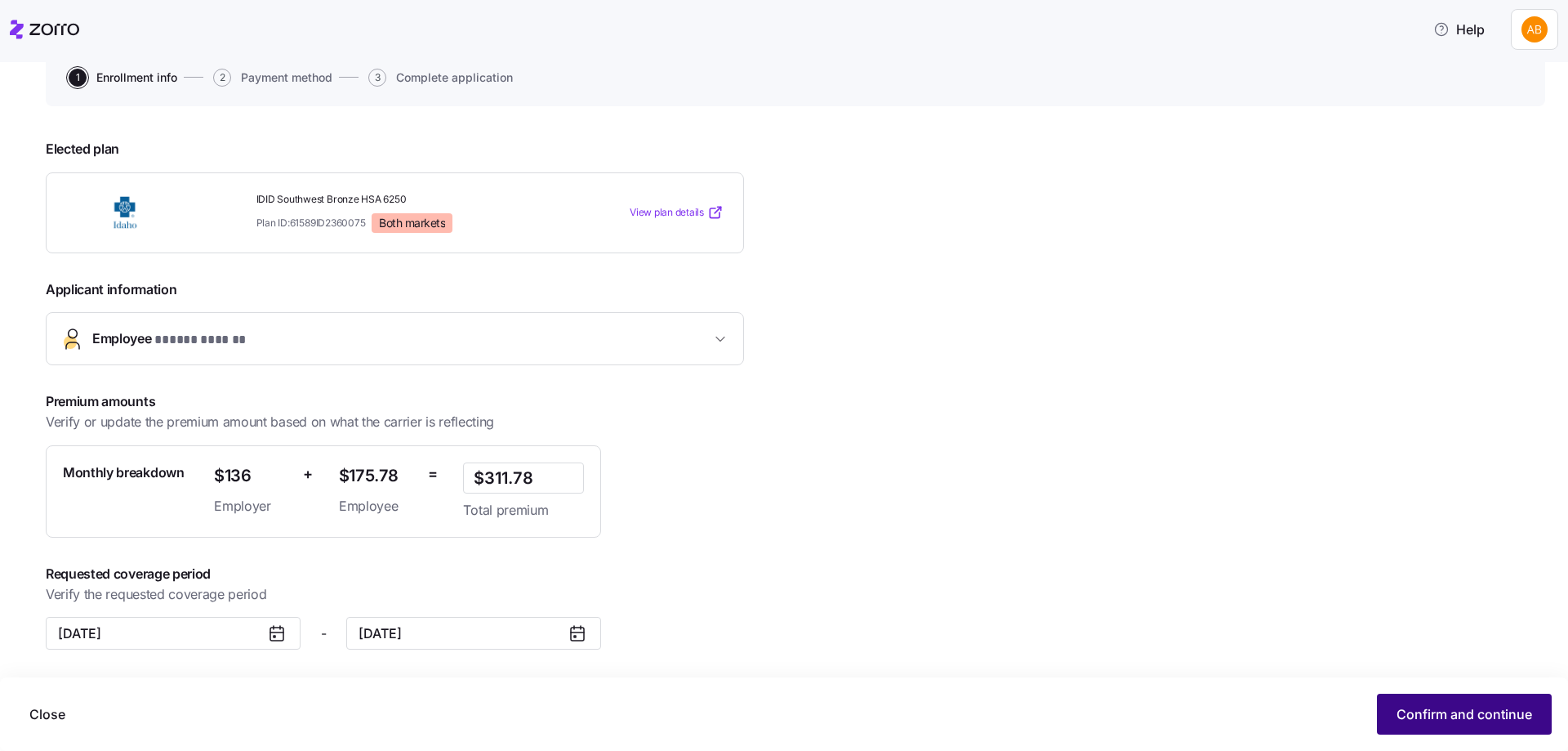
click at [1499, 713] on span "Confirm and continue" at bounding box center [1464, 714] width 136 height 20
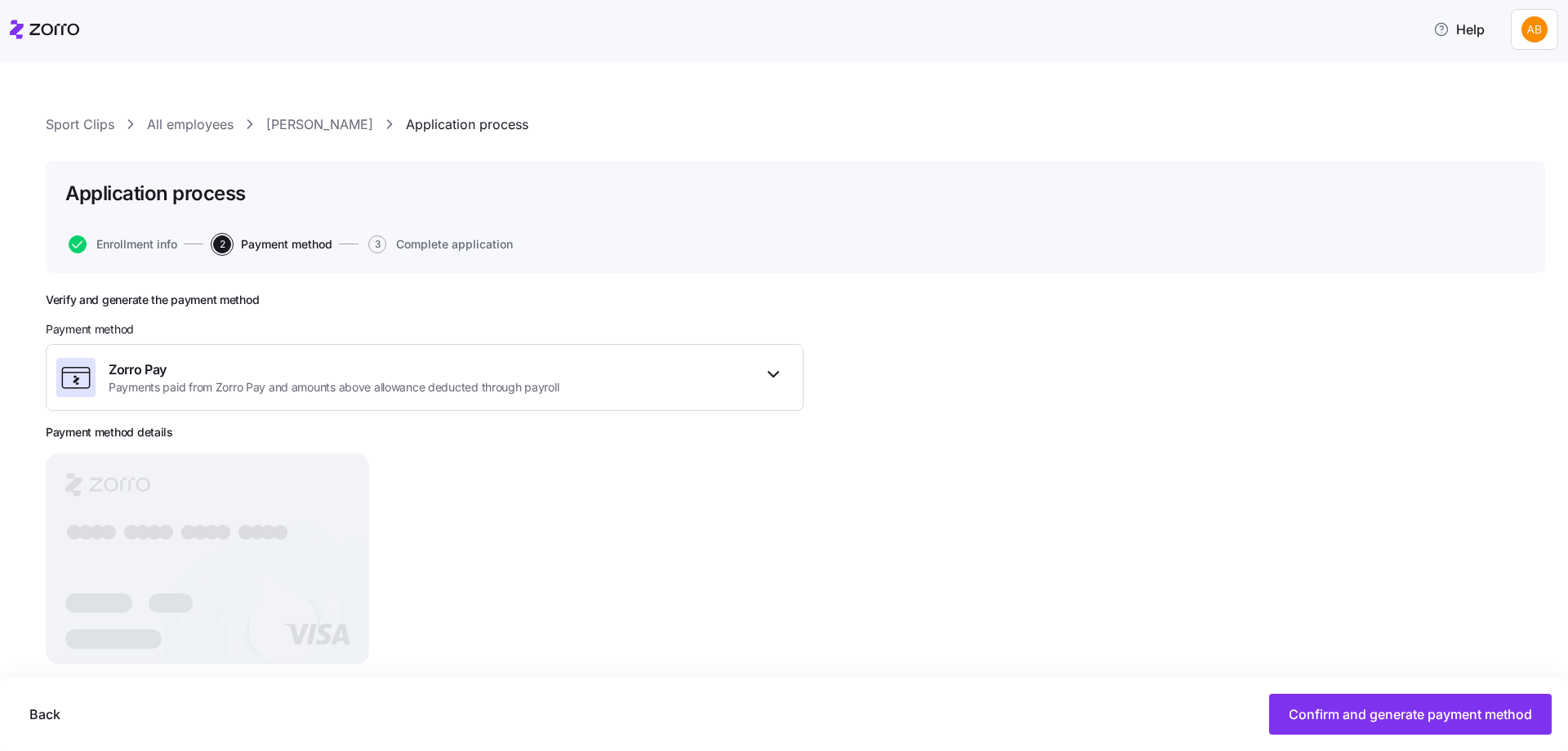
scroll to position [28, 0]
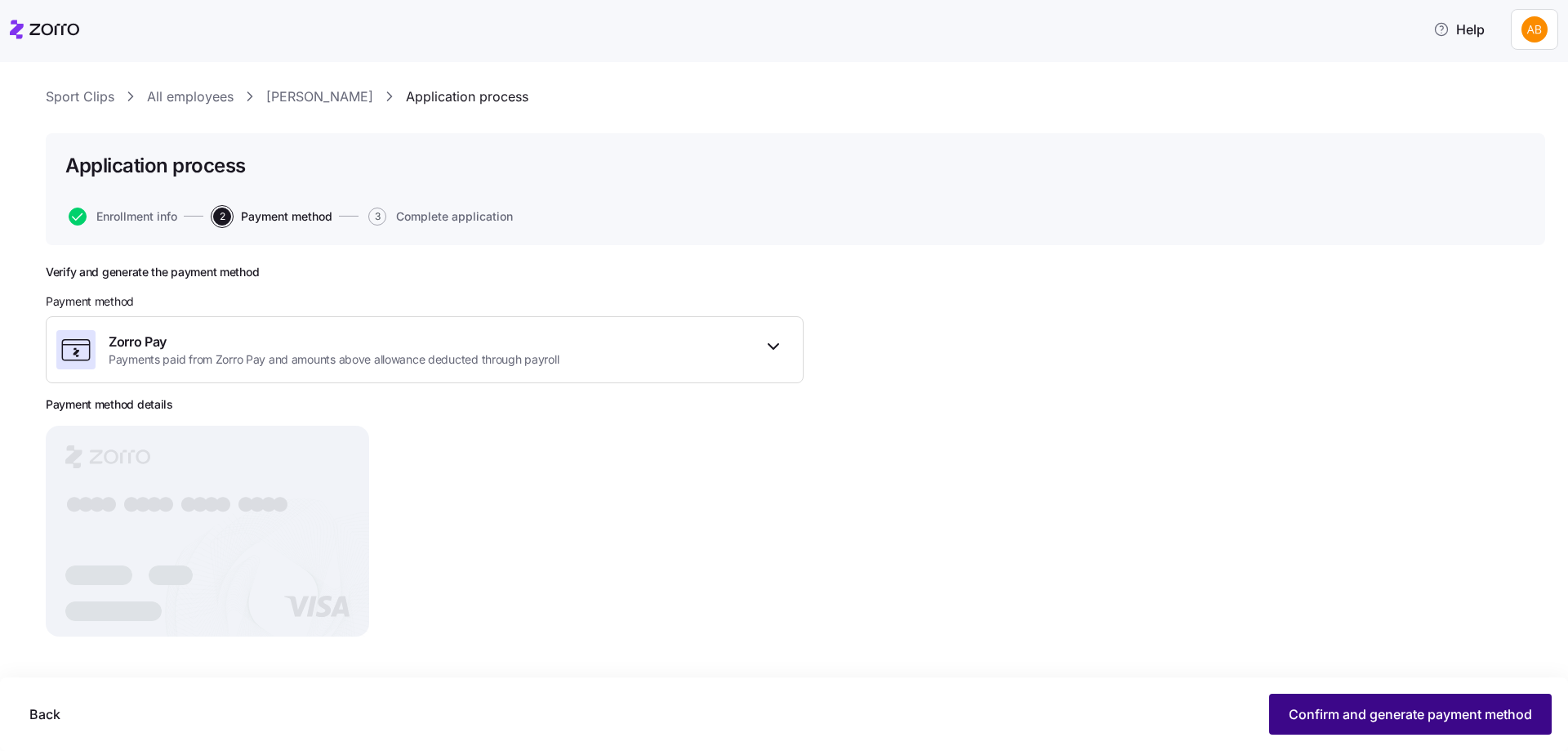
click at [1394, 708] on span "Confirm and generate payment method" at bounding box center [1409, 714] width 244 height 20
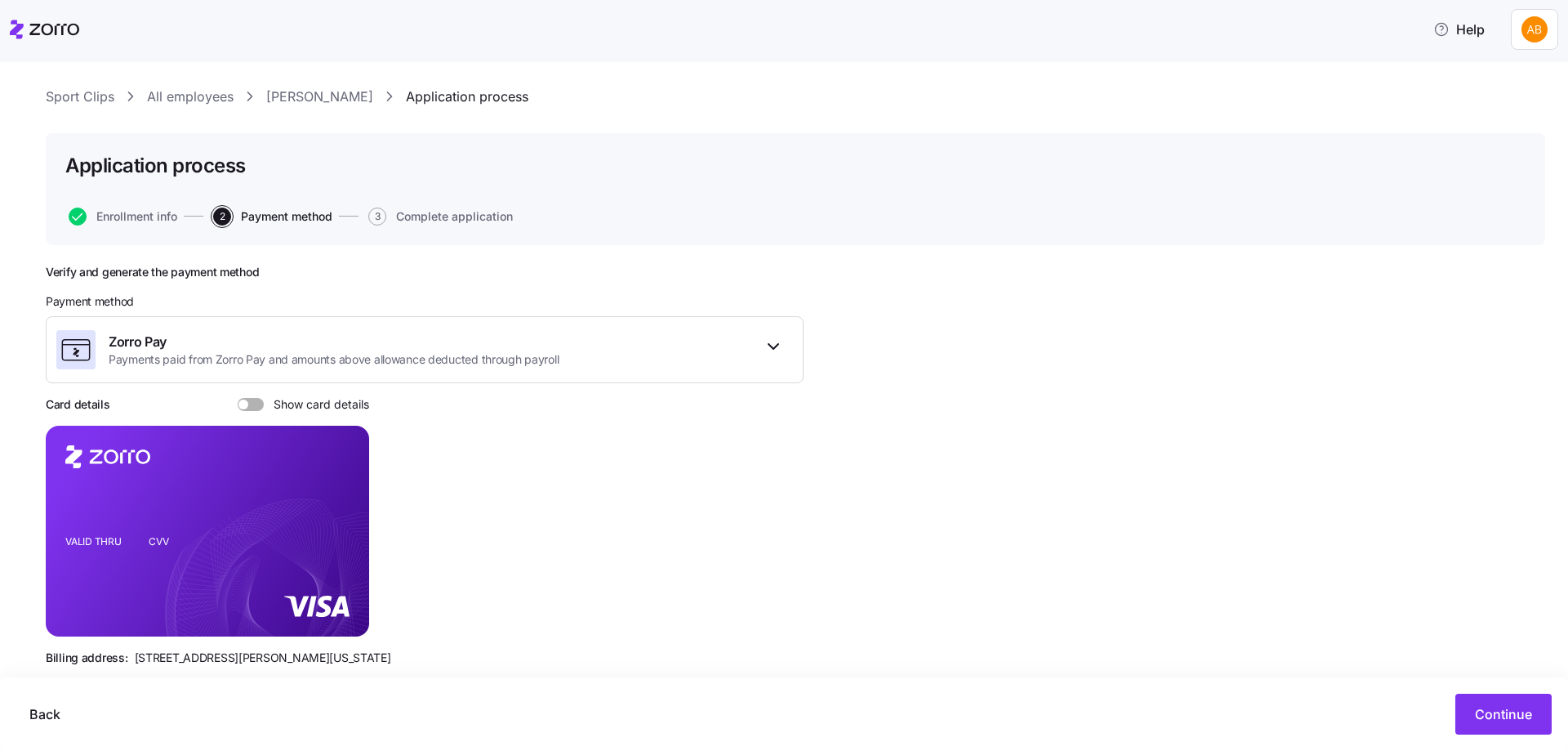
scroll to position [57, 0]
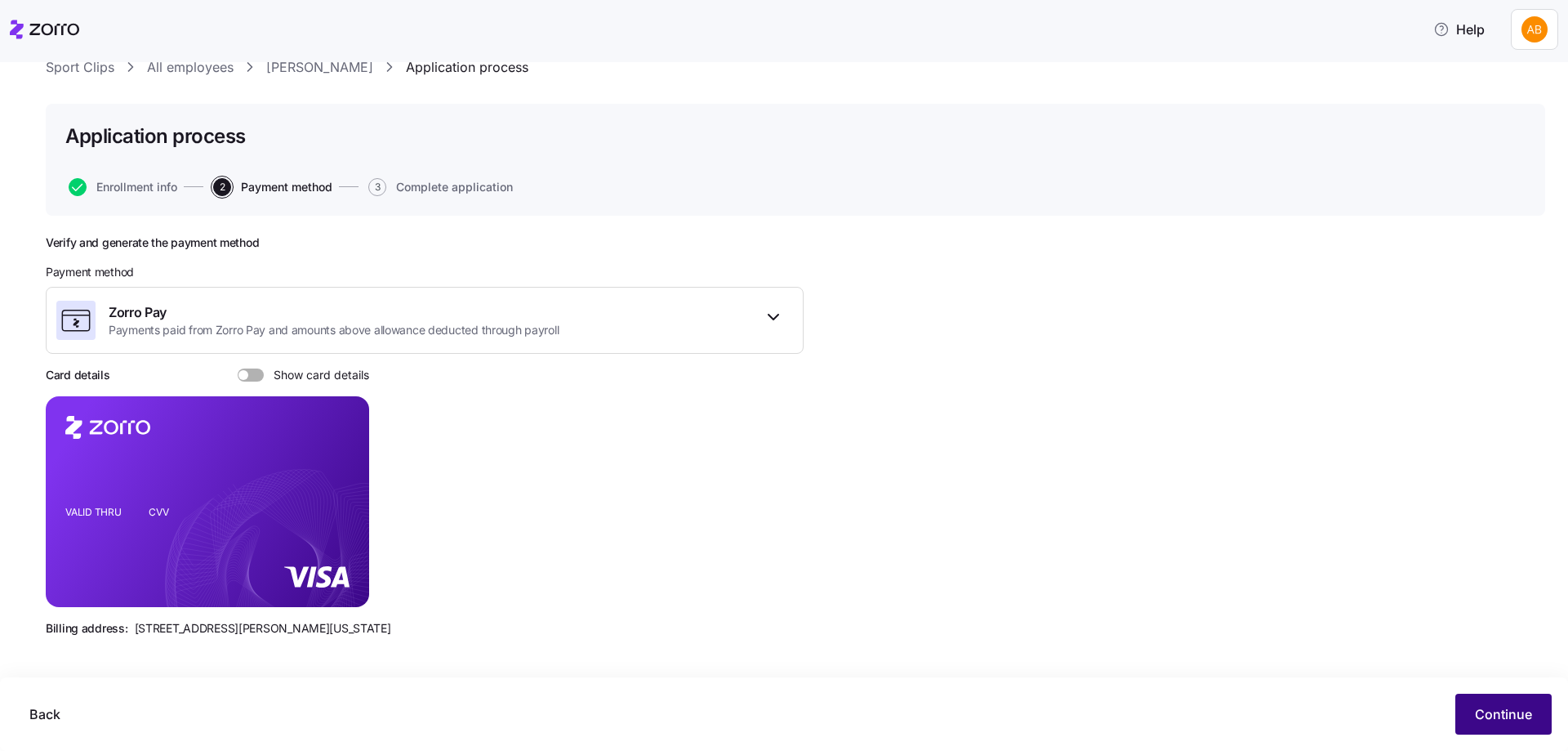
click at [1501, 716] on span "Continue" at bounding box center [1503, 714] width 57 height 20
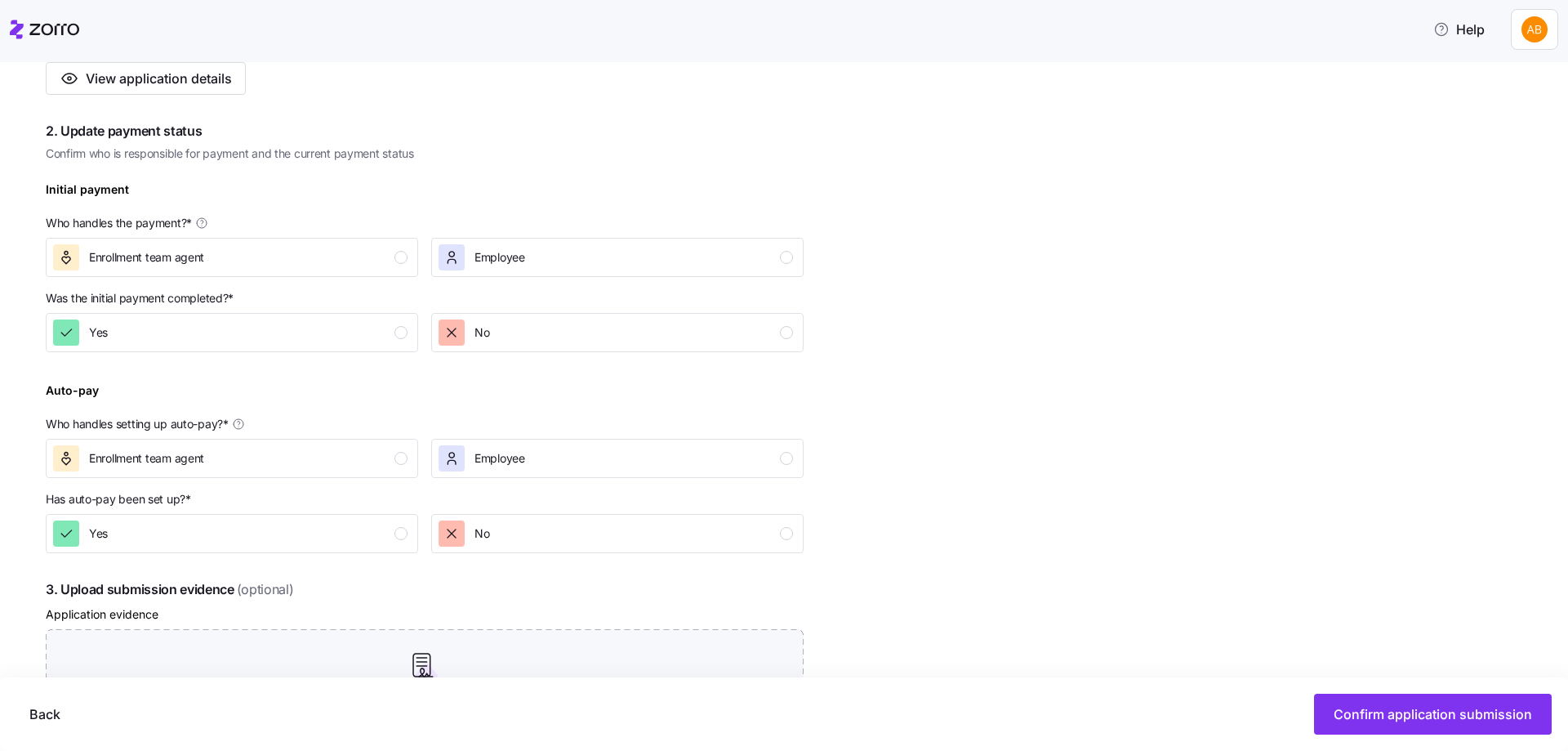
scroll to position [409, 0]
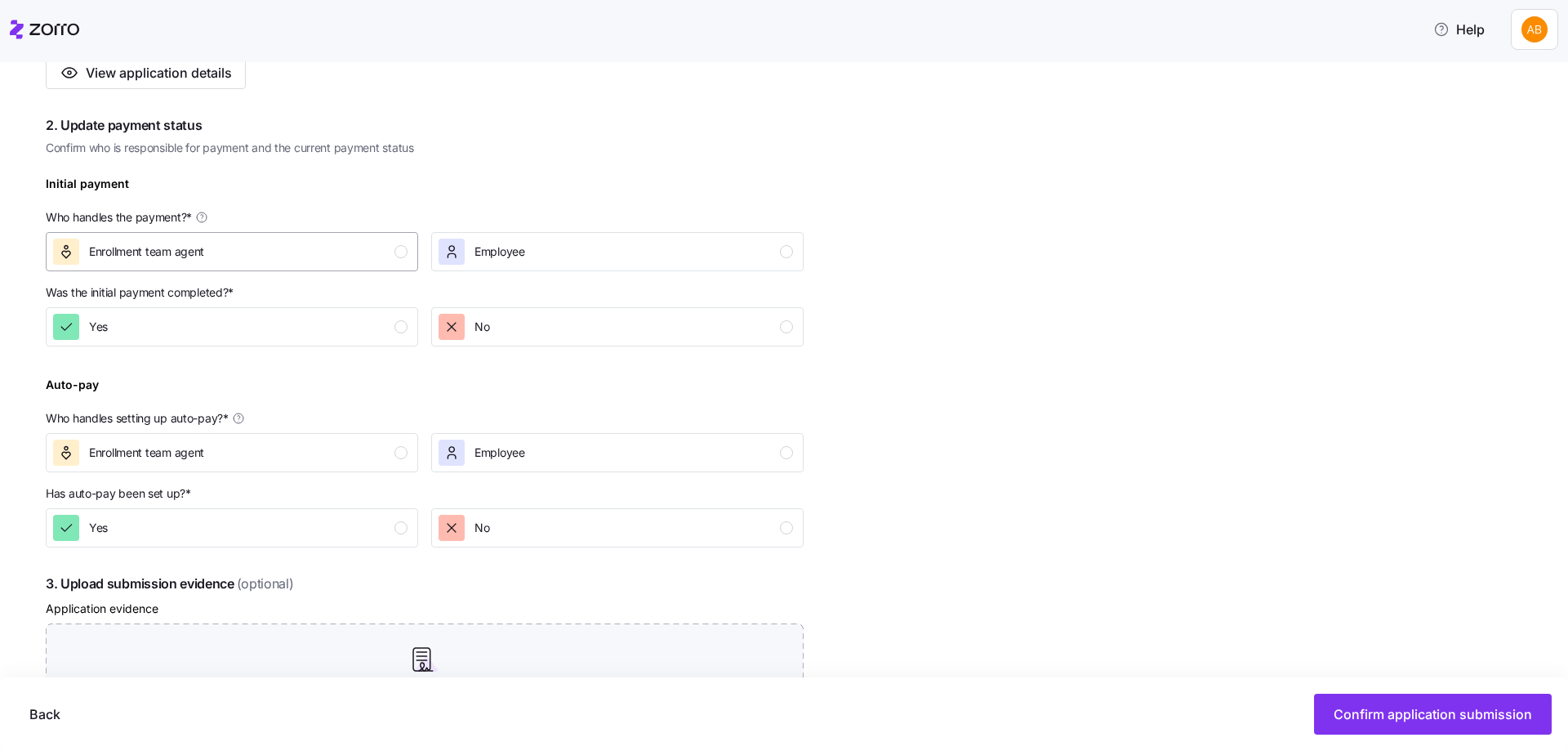
click at [403, 247] on div "button" at bounding box center [401, 252] width 13 height 13
click at [404, 323] on div "button" at bounding box center [401, 327] width 13 height 13
click at [400, 451] on div "button" at bounding box center [401, 453] width 13 height 13
click at [403, 532] on div "button" at bounding box center [401, 528] width 13 height 13
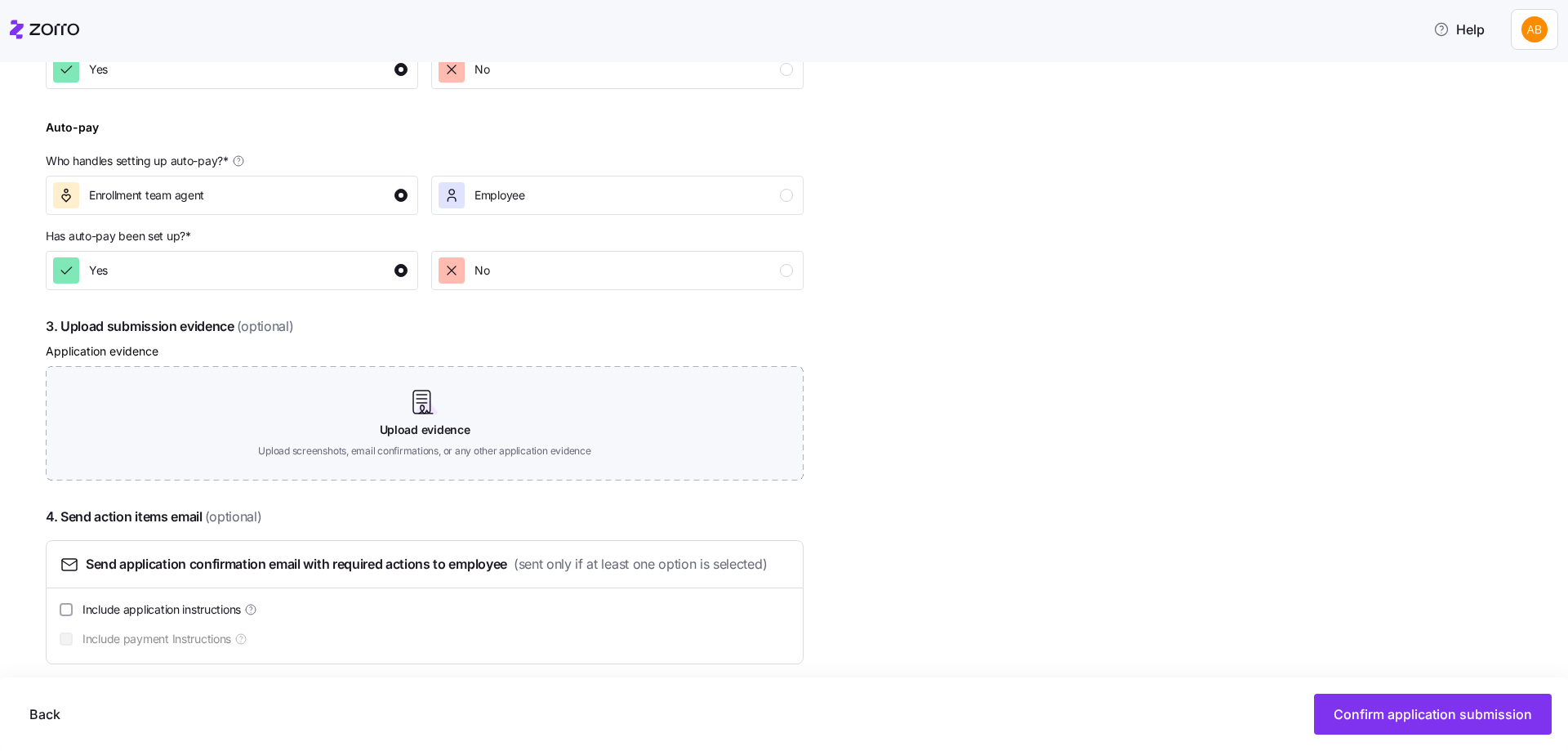
scroll to position [680, 0]
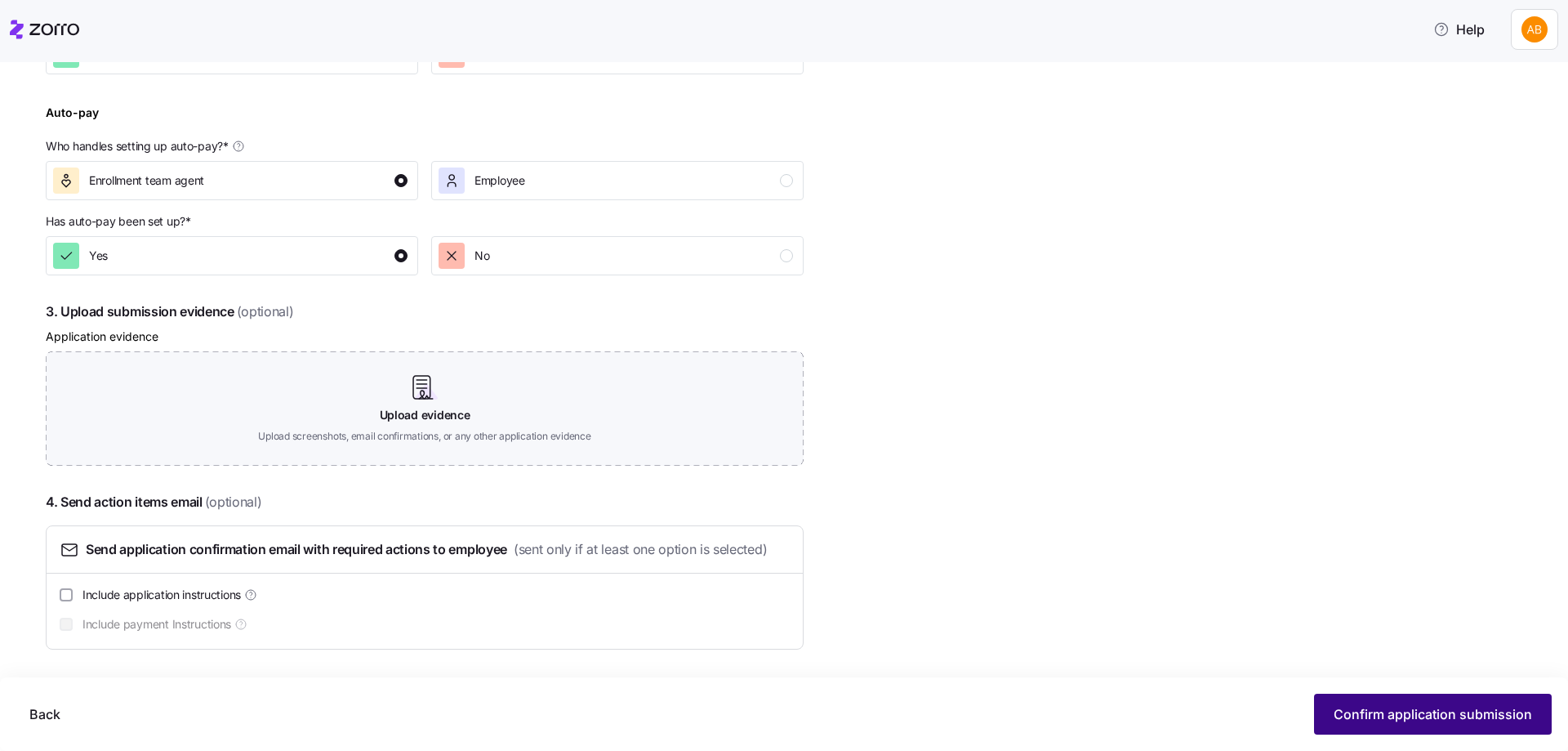
click at [1451, 716] on span "Confirm application submission" at bounding box center [1432, 714] width 199 height 20
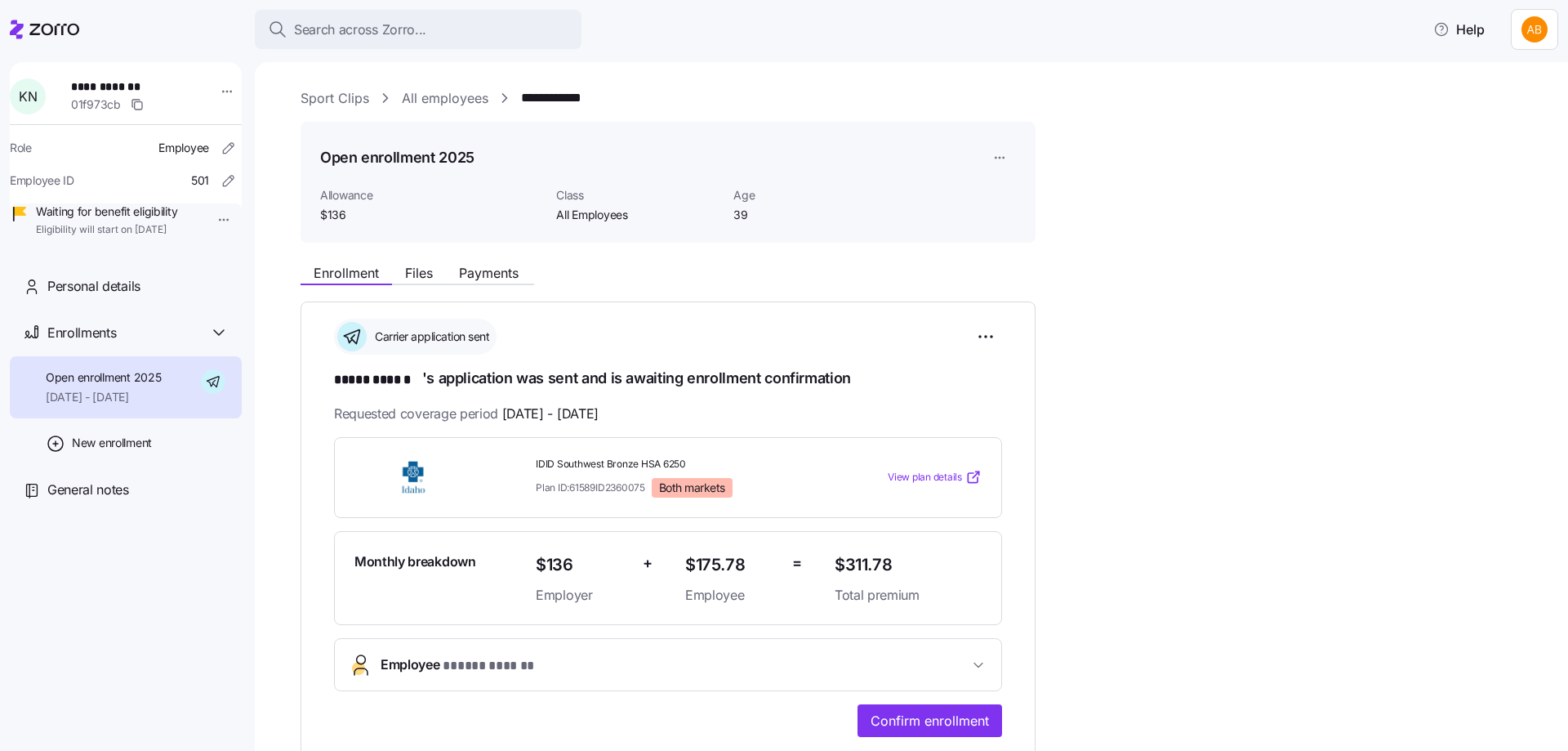
click at [429, 98] on link "All employees" at bounding box center [445, 97] width 87 height 20
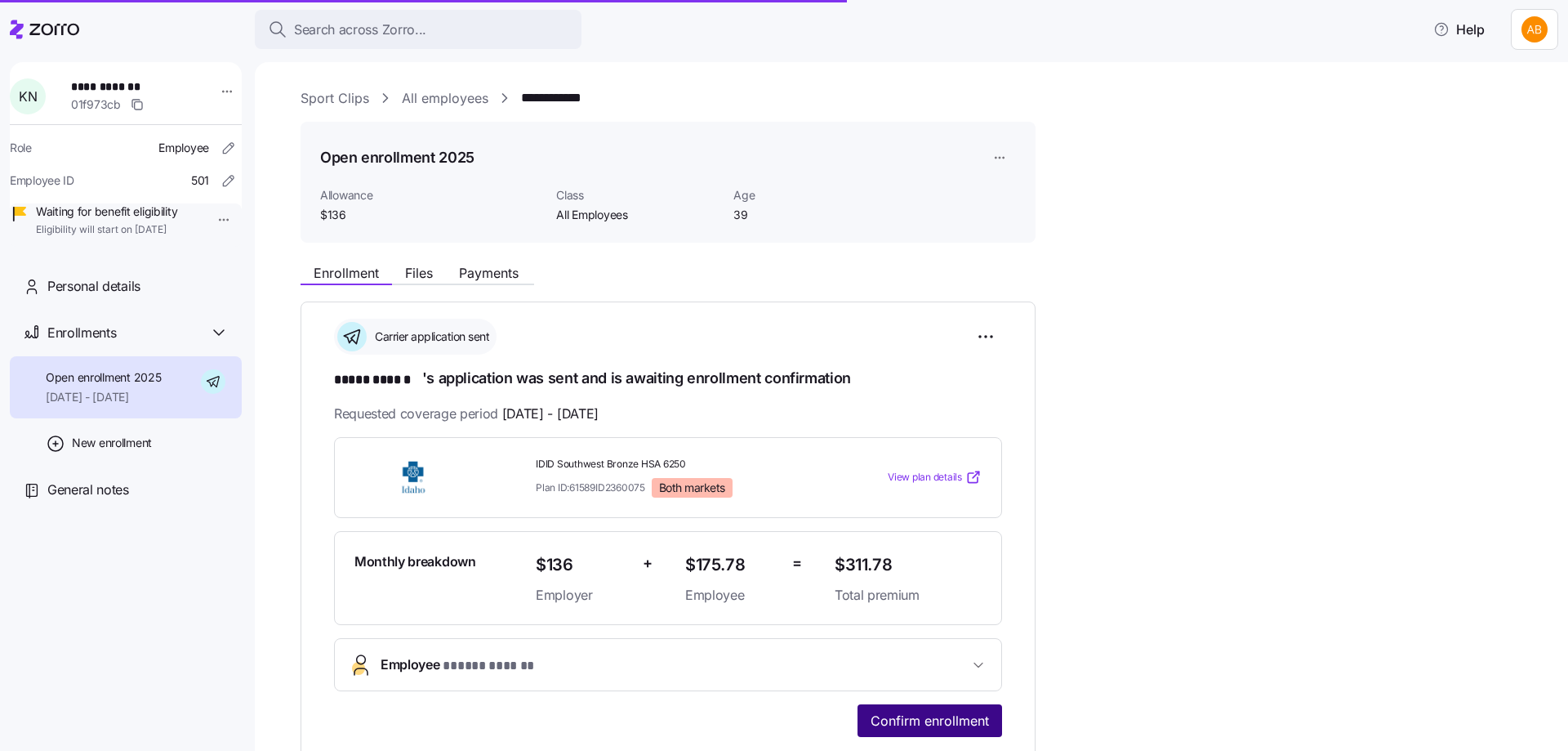
click at [969, 715] on span "Confirm enrollment" at bounding box center [929, 720] width 118 height 20
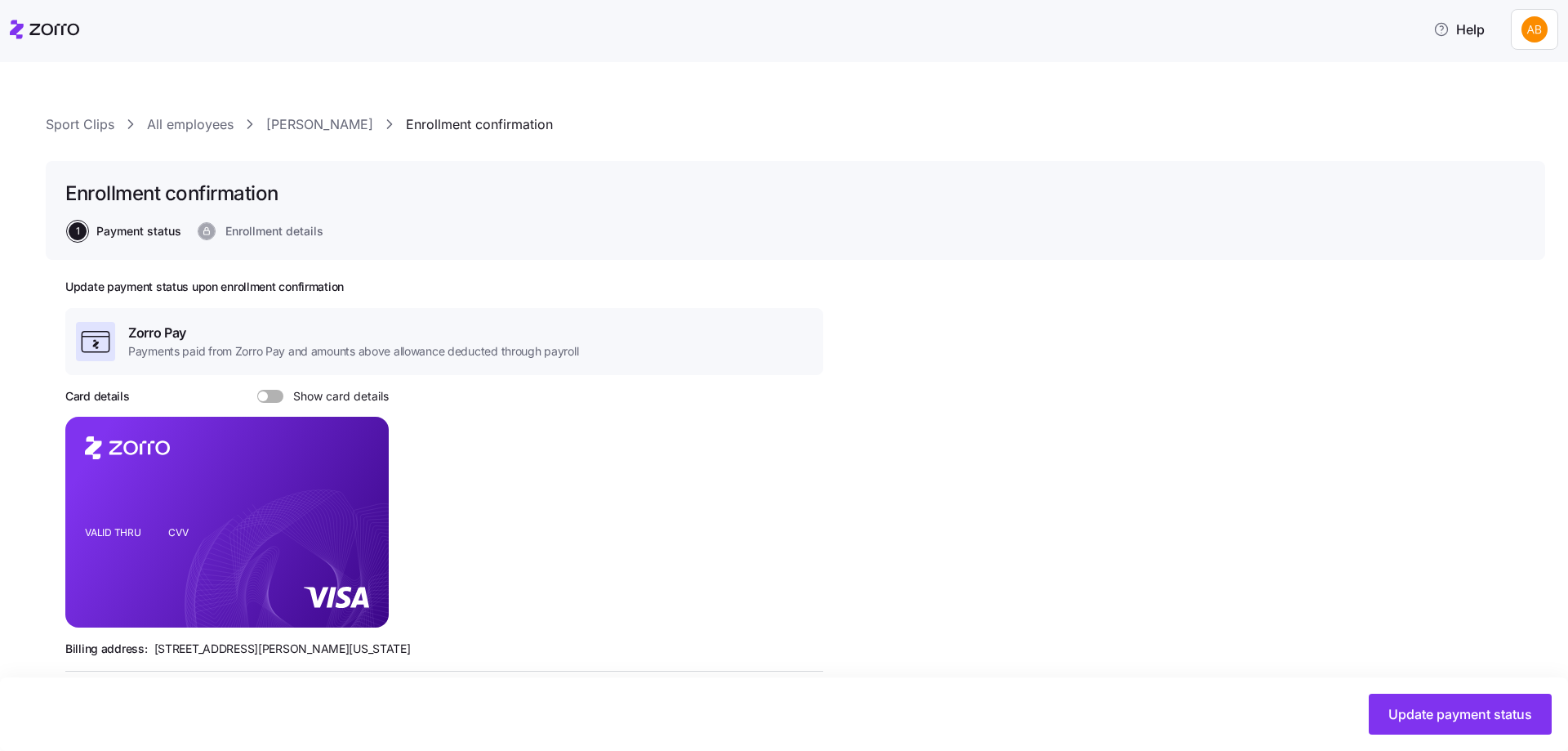
click at [200, 130] on link "All employees" at bounding box center [190, 124] width 87 height 20
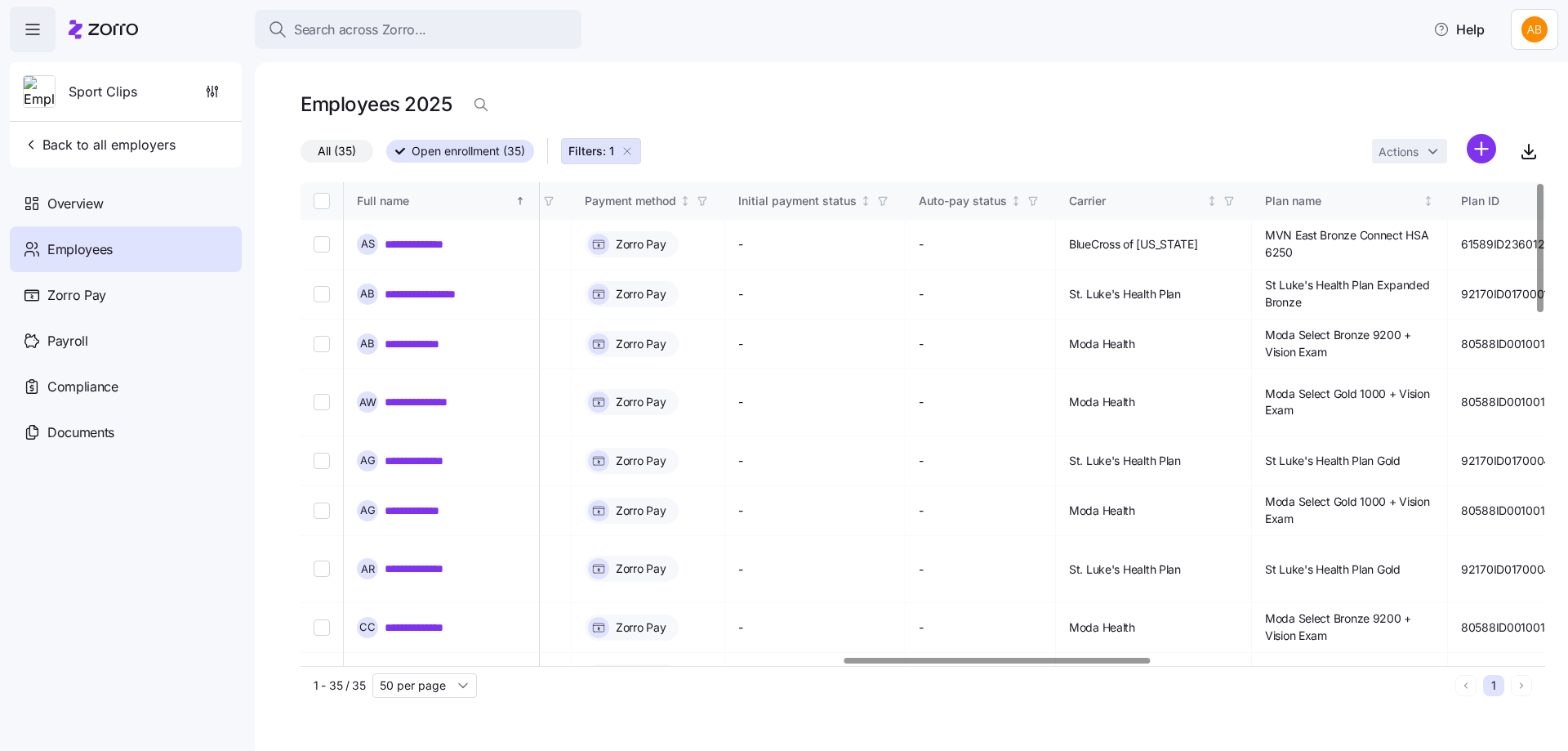
scroll to position [0, 2322]
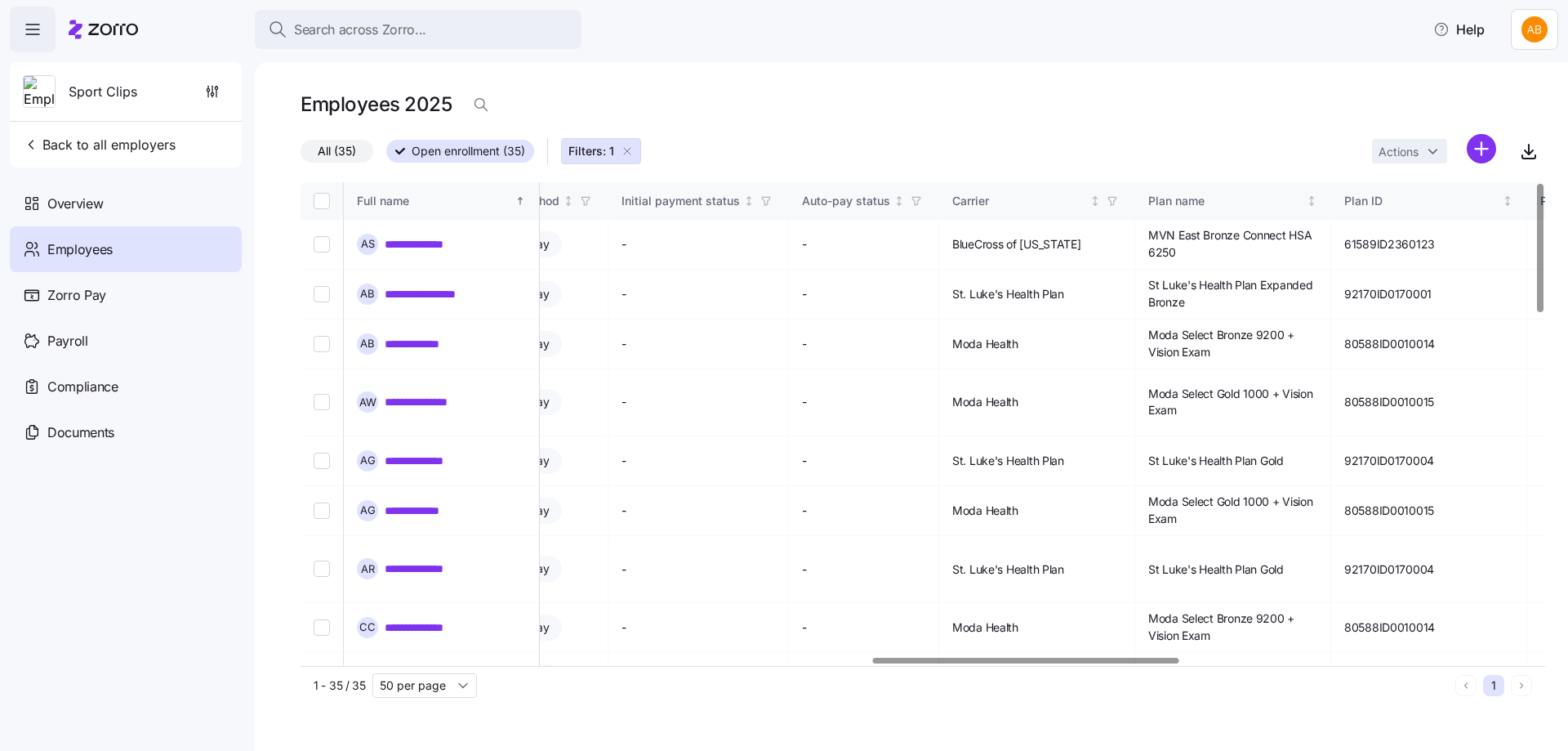
click at [1036, 663] on div at bounding box center [1026, 660] width 306 height 6
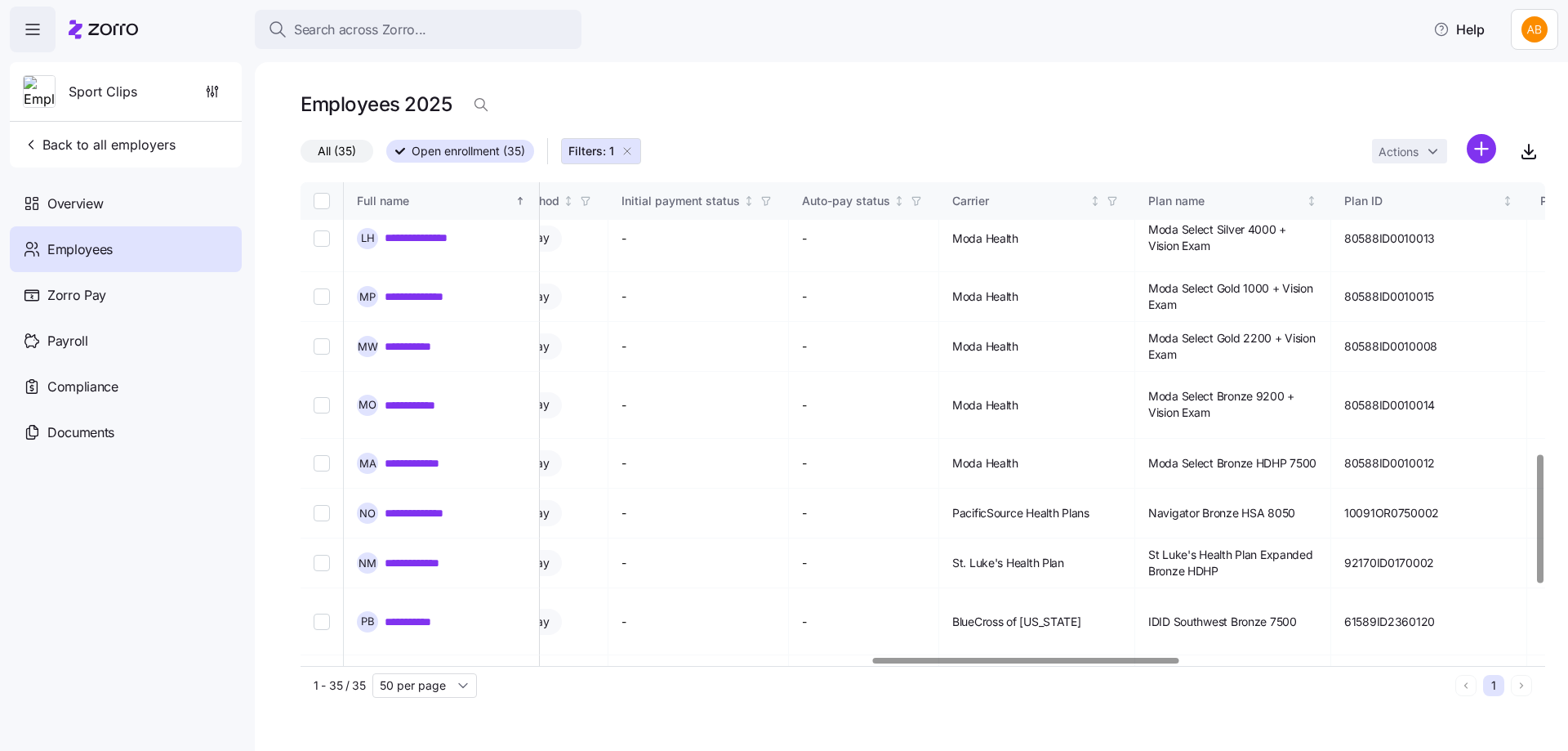
scroll to position [1062, 2322]
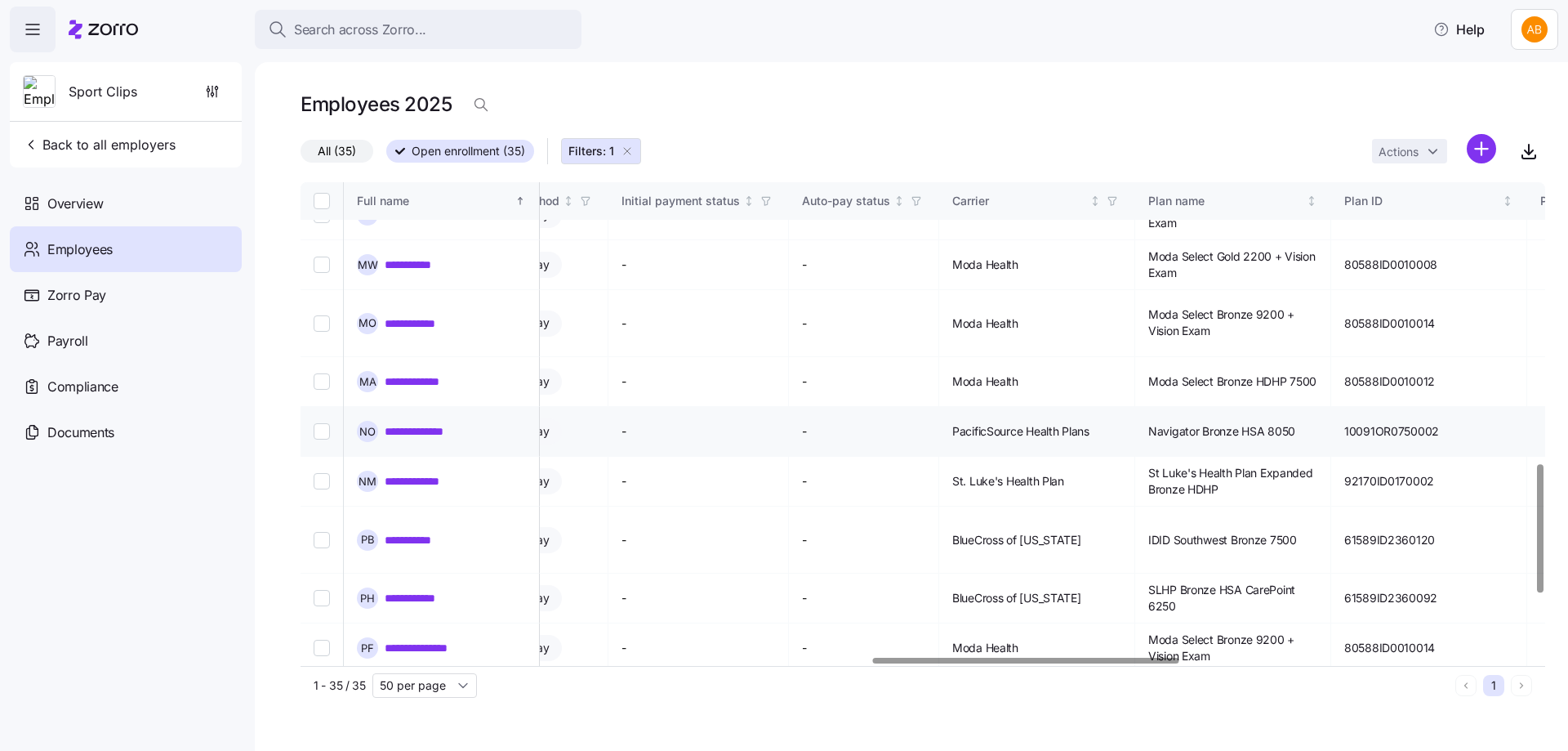
click at [408, 423] on link "**********" at bounding box center [425, 431] width 80 height 16
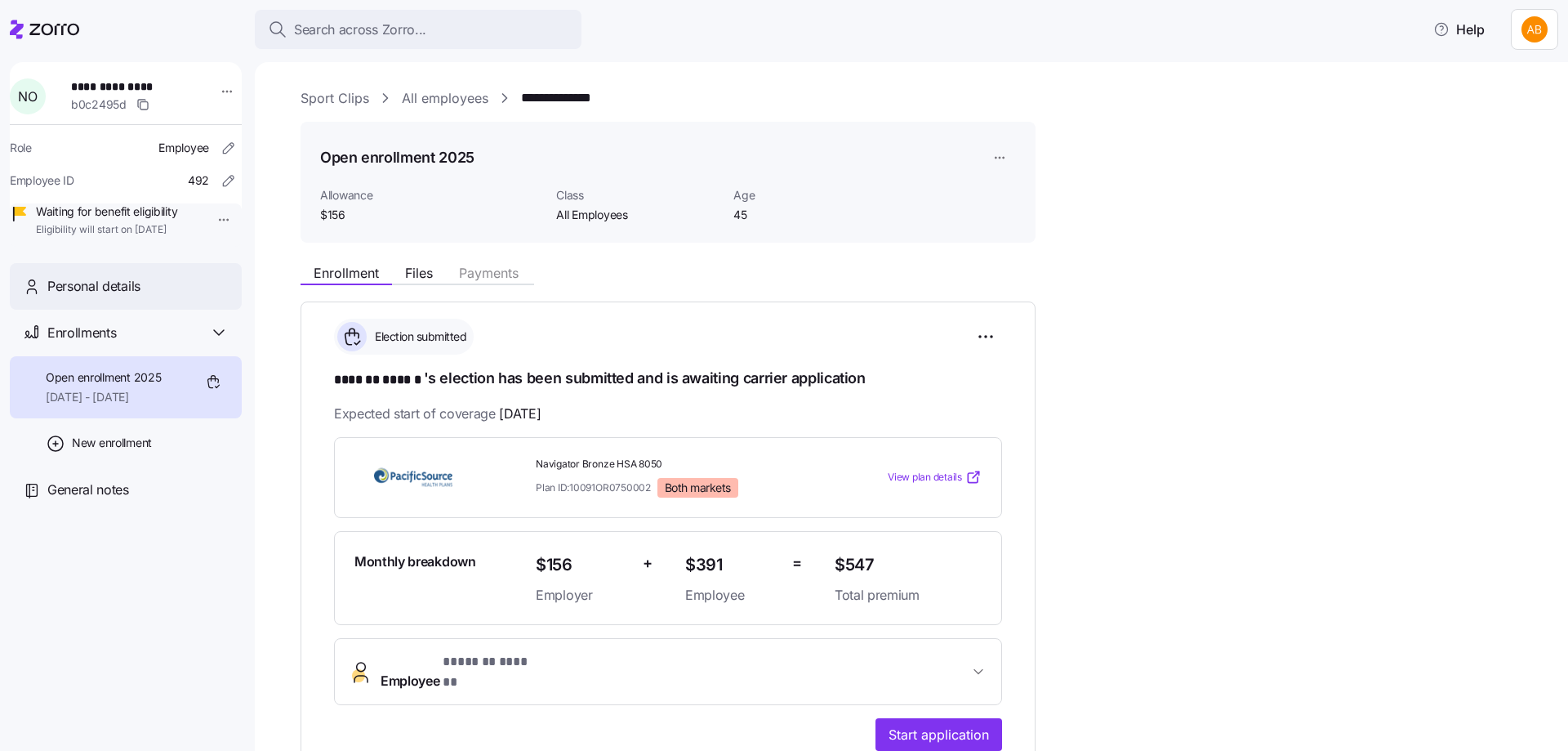
click at [116, 296] on span "Personal details" at bounding box center [94, 286] width 93 height 20
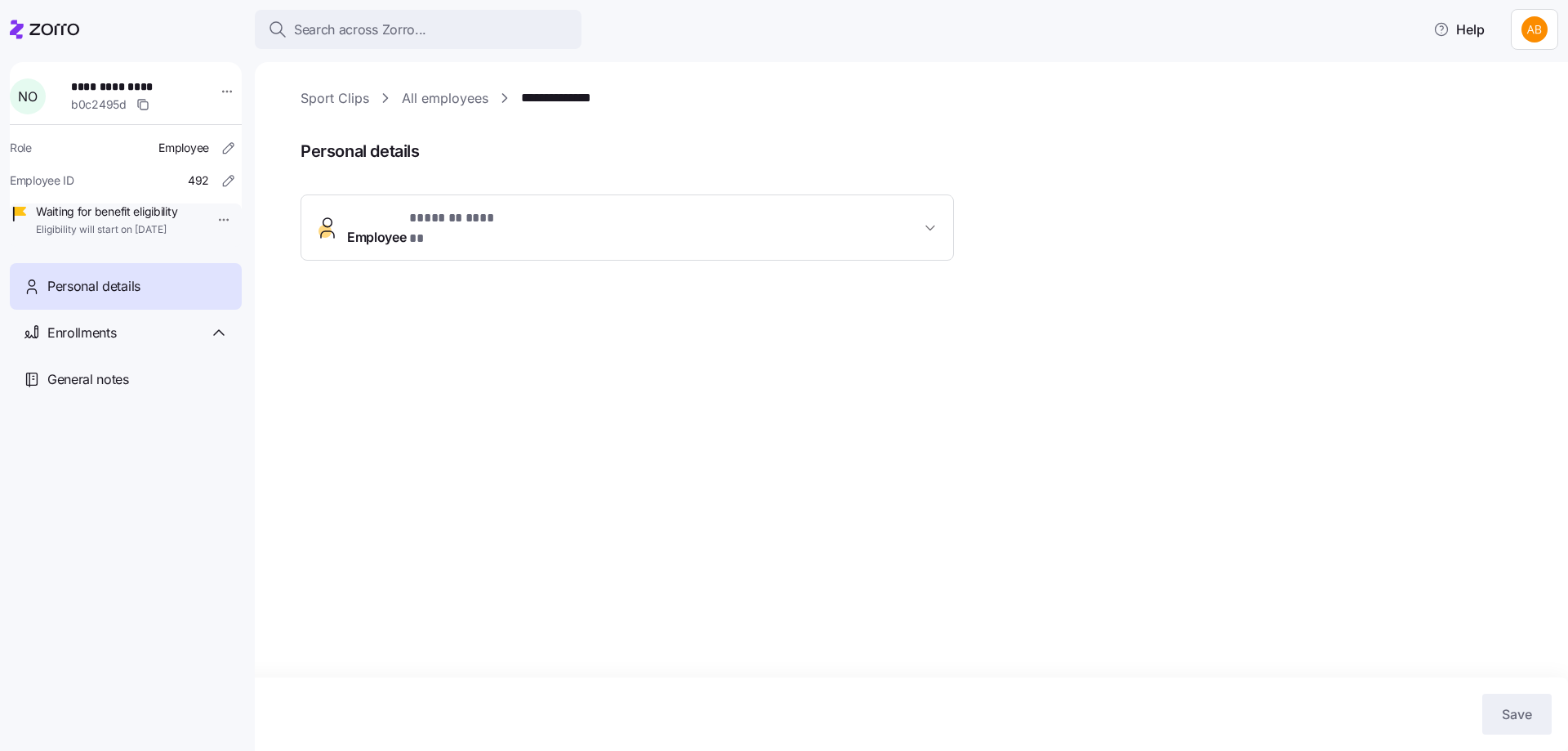
click at [665, 232] on button "Employee * ******* ****** *" at bounding box center [627, 227] width 651 height 65
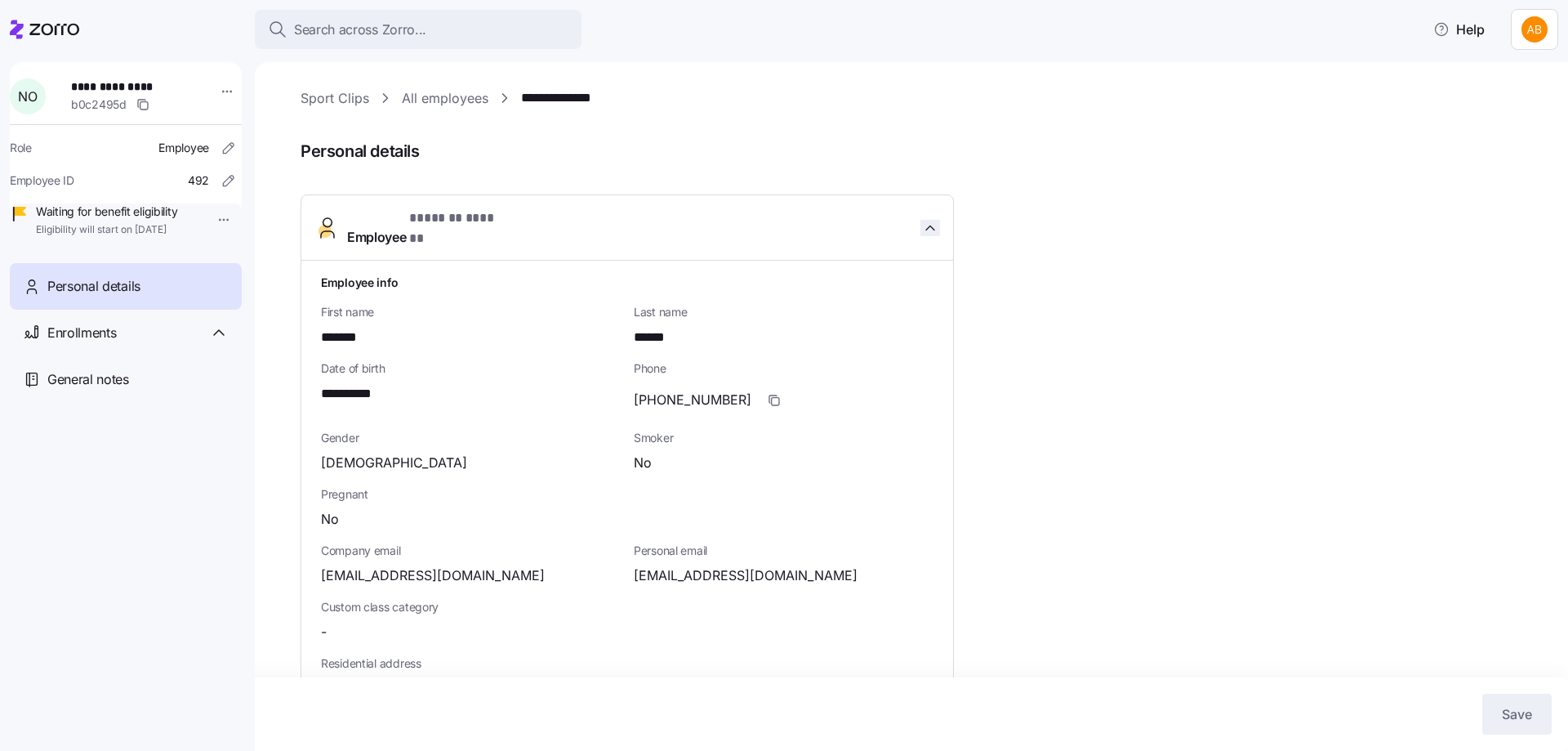
click at [931, 227] on icon "button" at bounding box center [929, 227] width 16 height 16
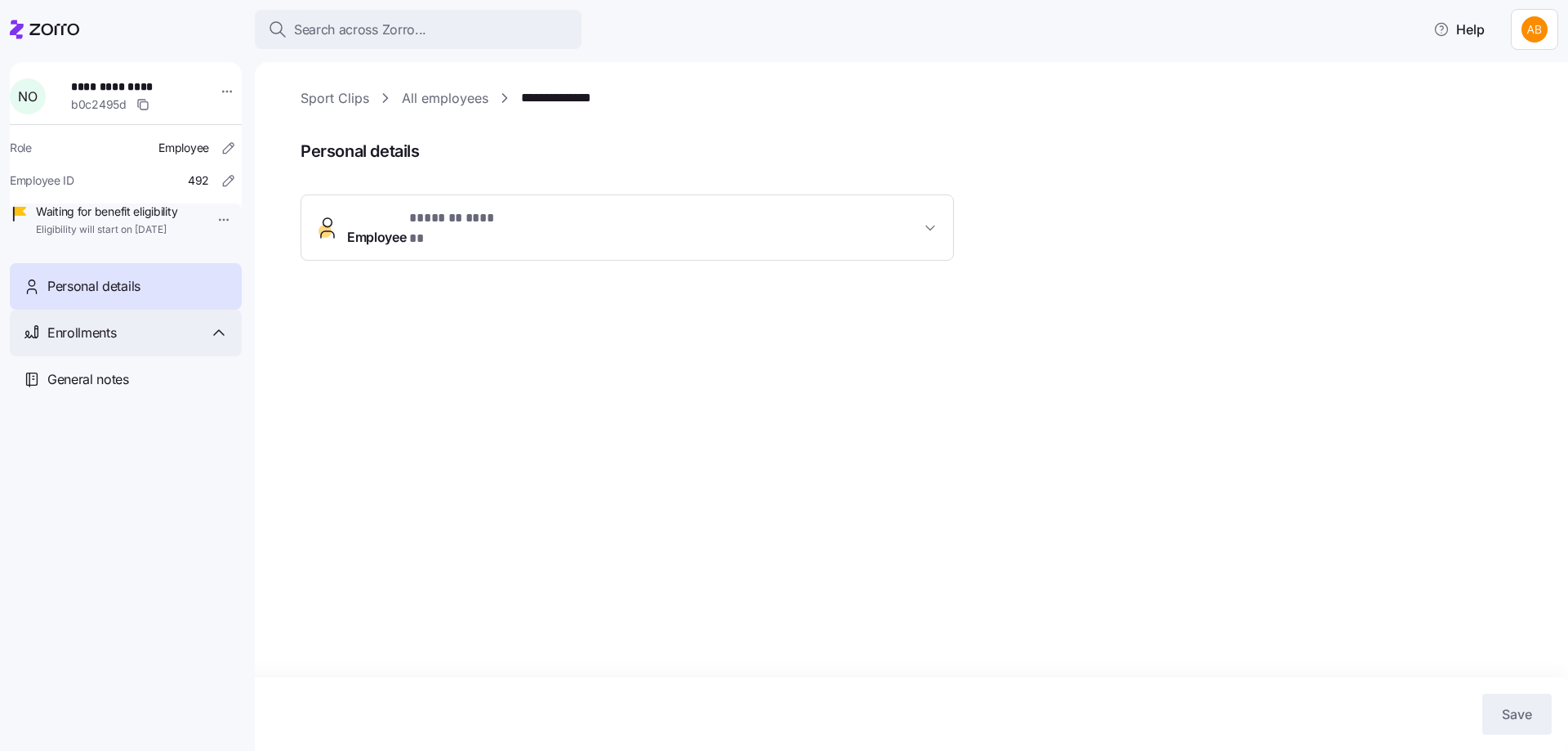
click at [120, 345] on div "Enrollments" at bounding box center [125, 333] width 232 height 47
click at [597, 215] on span "Employee * ******* ****** *" at bounding box center [633, 227] width 573 height 39
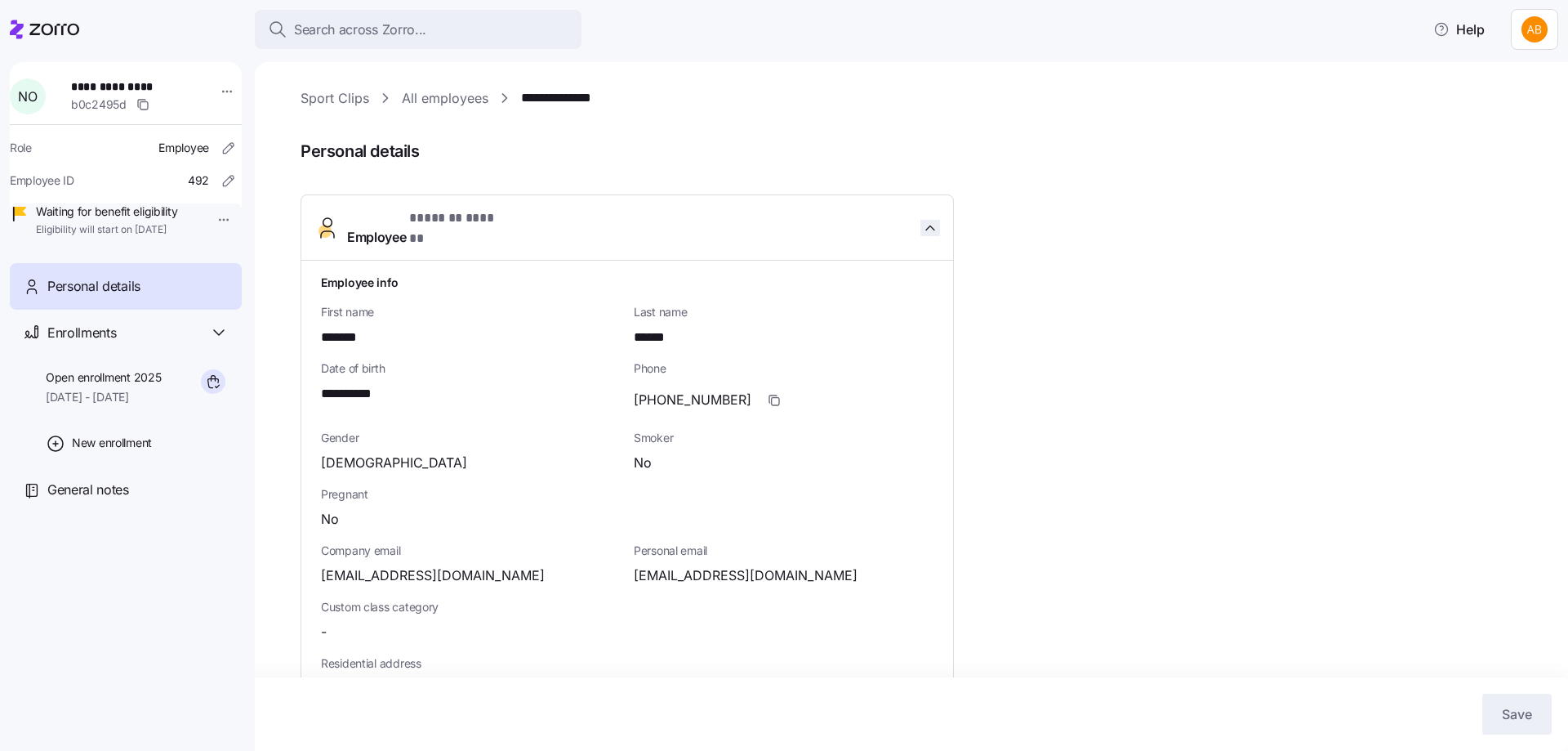
click at [932, 220] on icon "button" at bounding box center [929, 227] width 16 height 16
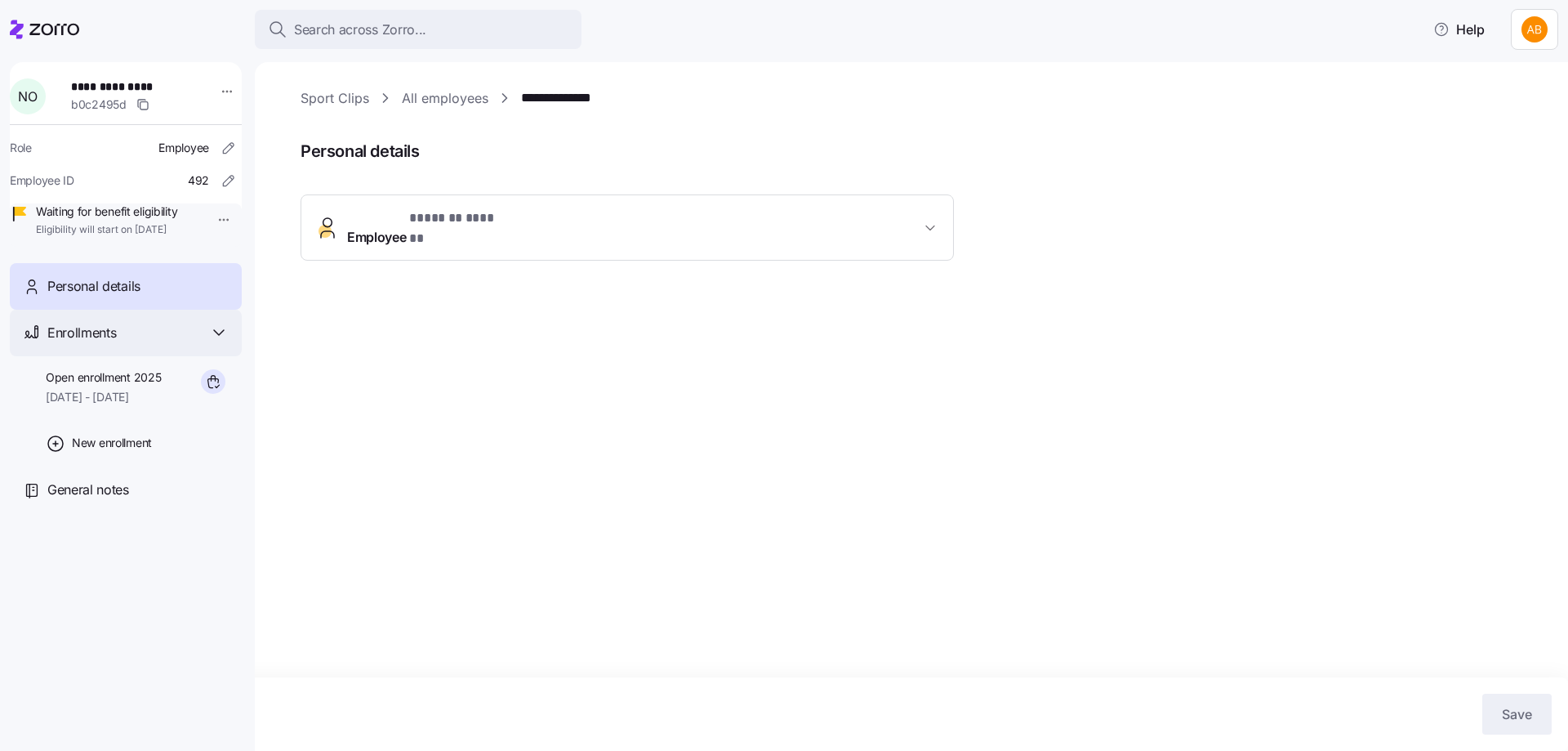
click at [95, 343] on span "Enrollments" at bounding box center [82, 333] width 69 height 20
click at [133, 343] on div "Enrollments" at bounding box center [138, 333] width 181 height 20
click at [124, 406] on div "Open enrollment 2025 10/01/2025 - 12/31/2025" at bounding box center [103, 387] width 116 height 36
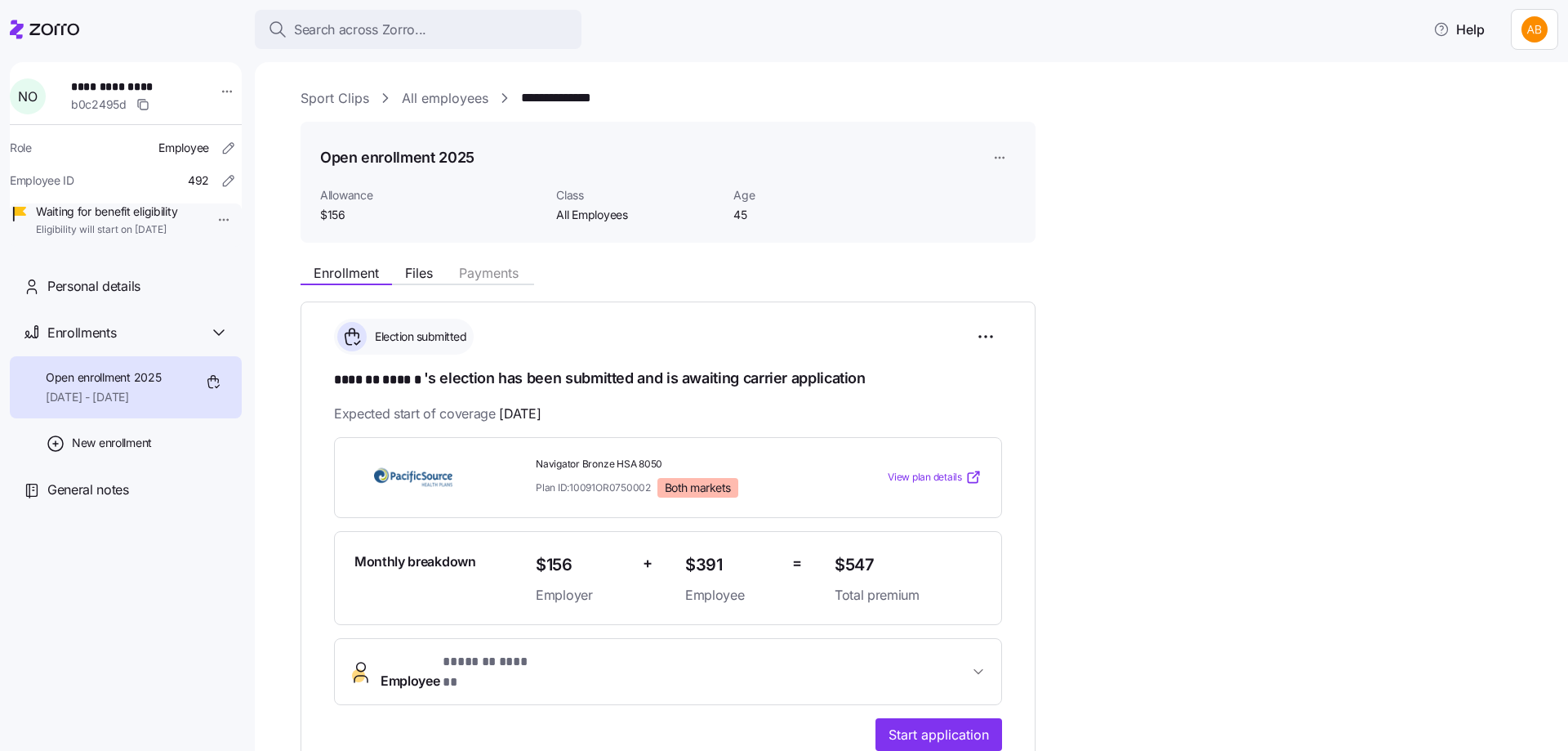
scroll to position [82, 0]
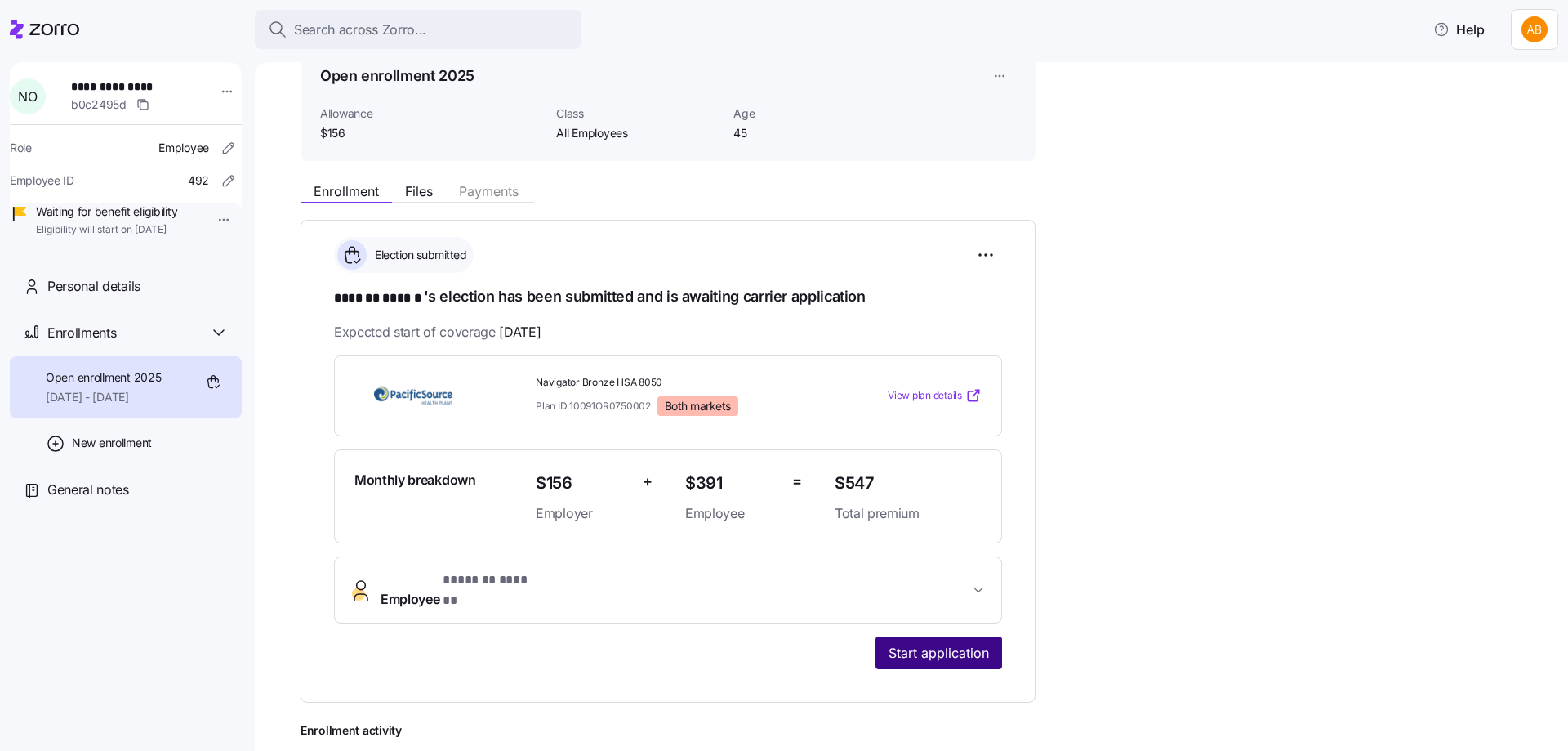
click at [927, 643] on span "Start application" at bounding box center [938, 653] width 100 height 20
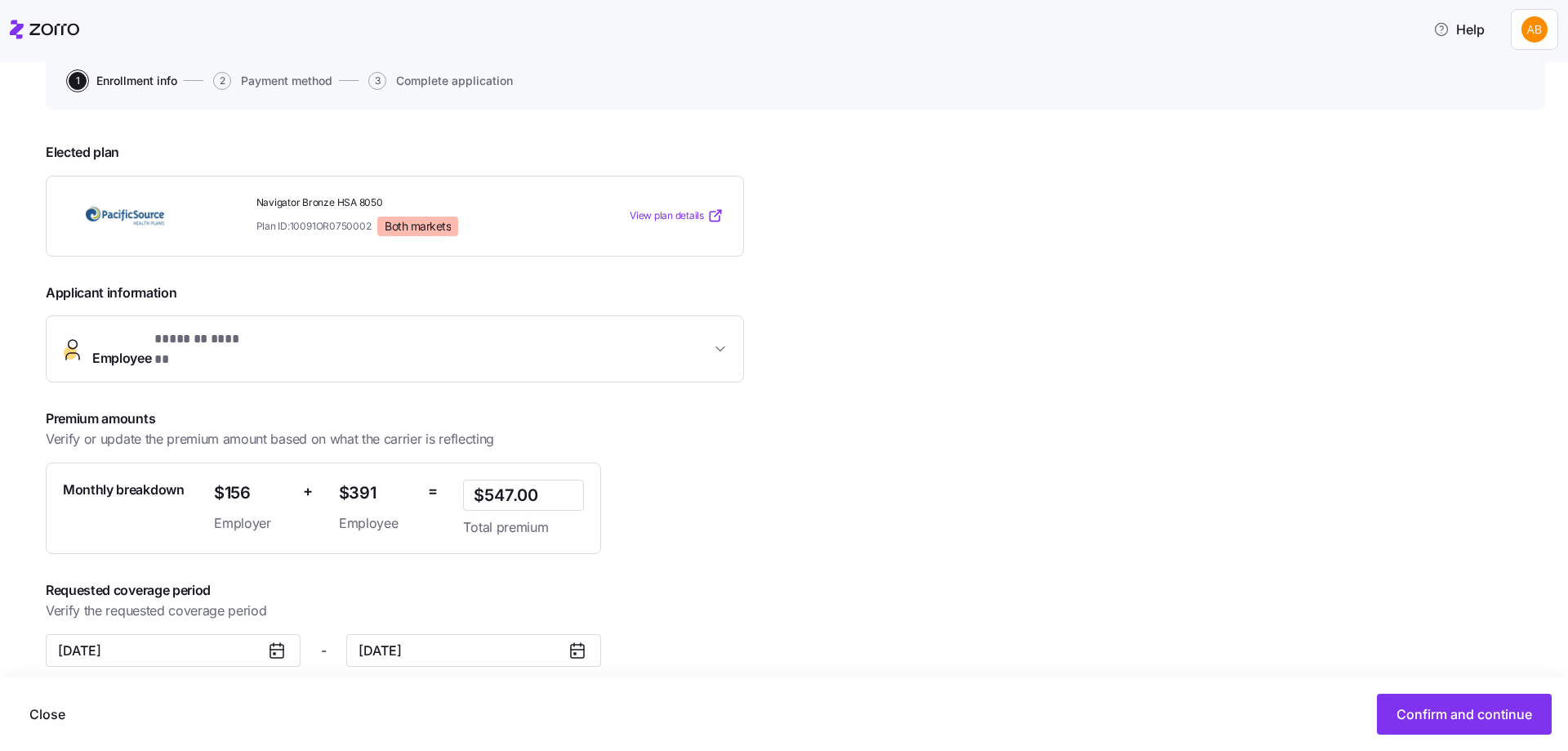
scroll to position [166, 0]
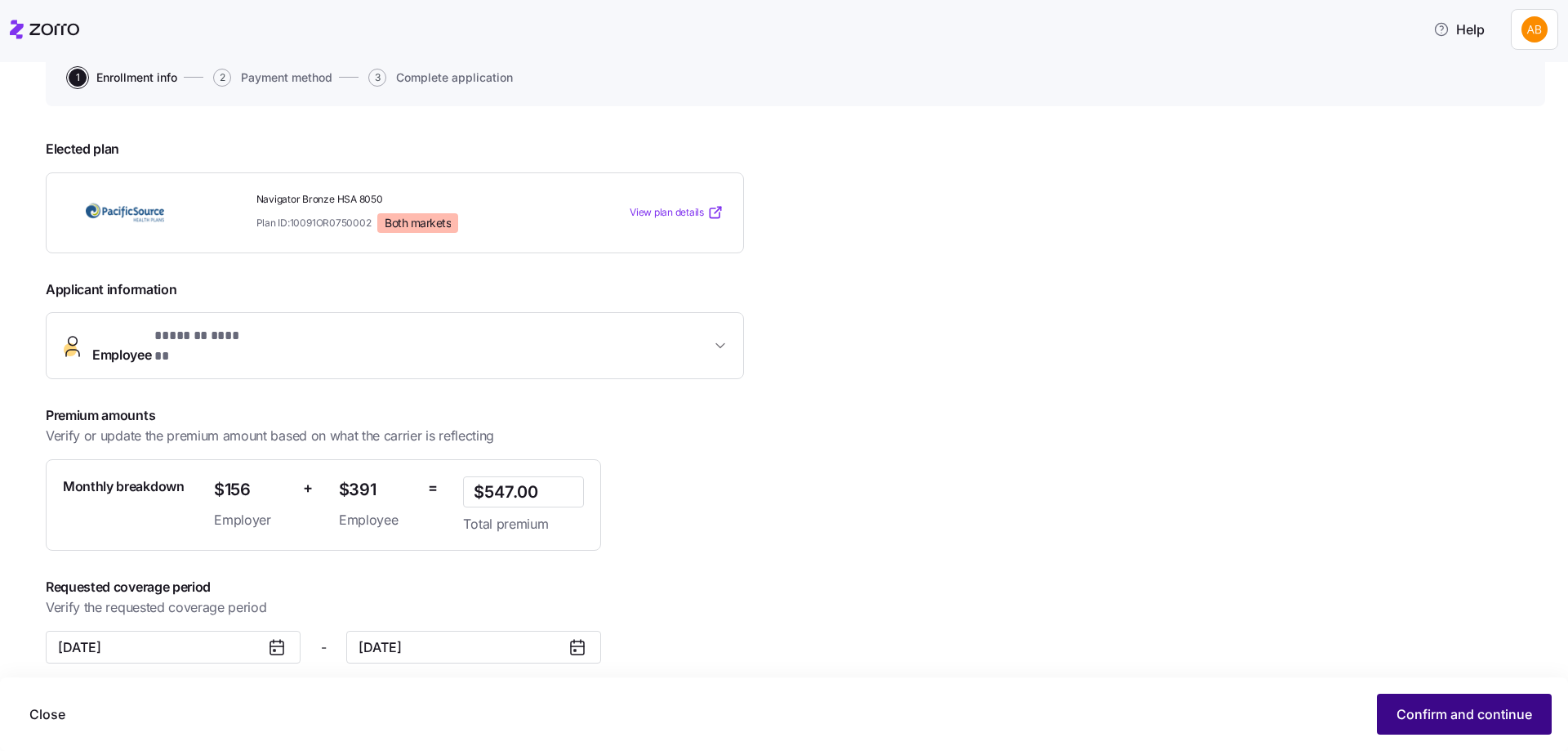
click at [1431, 701] on button "Confirm and continue" at bounding box center [1464, 714] width 175 height 41
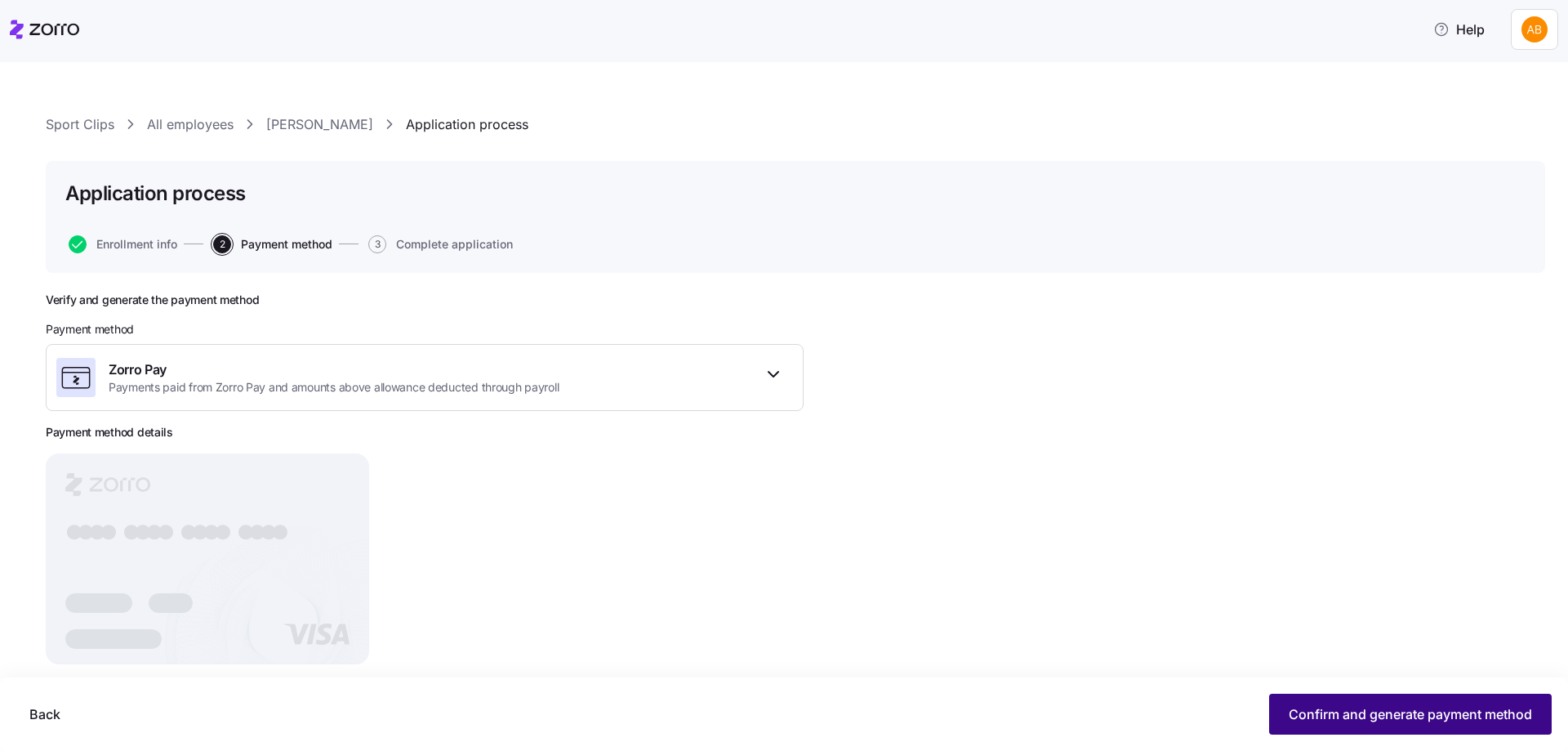
click at [1371, 710] on span "Confirm and generate payment method" at bounding box center [1409, 714] width 244 height 20
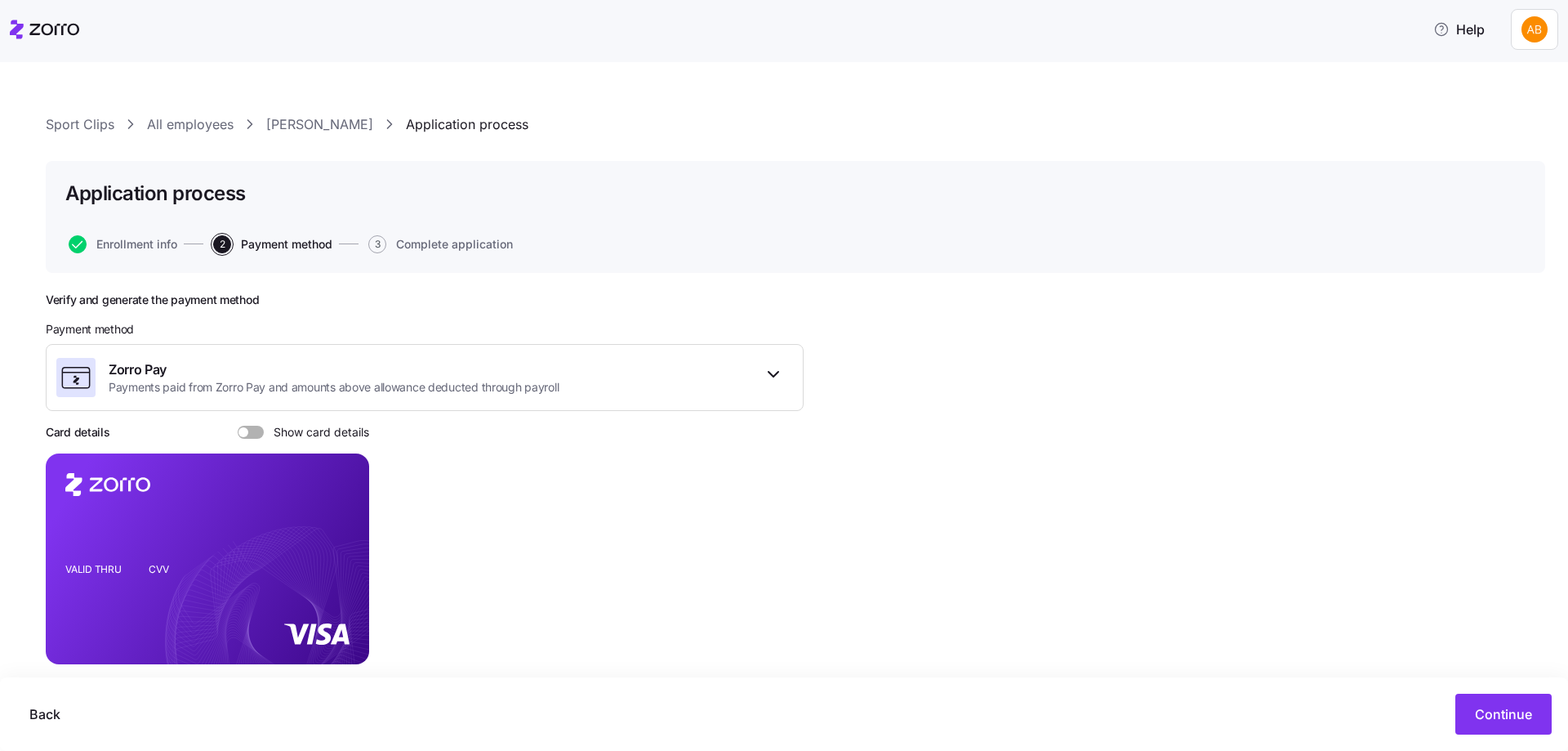
scroll to position [57, 0]
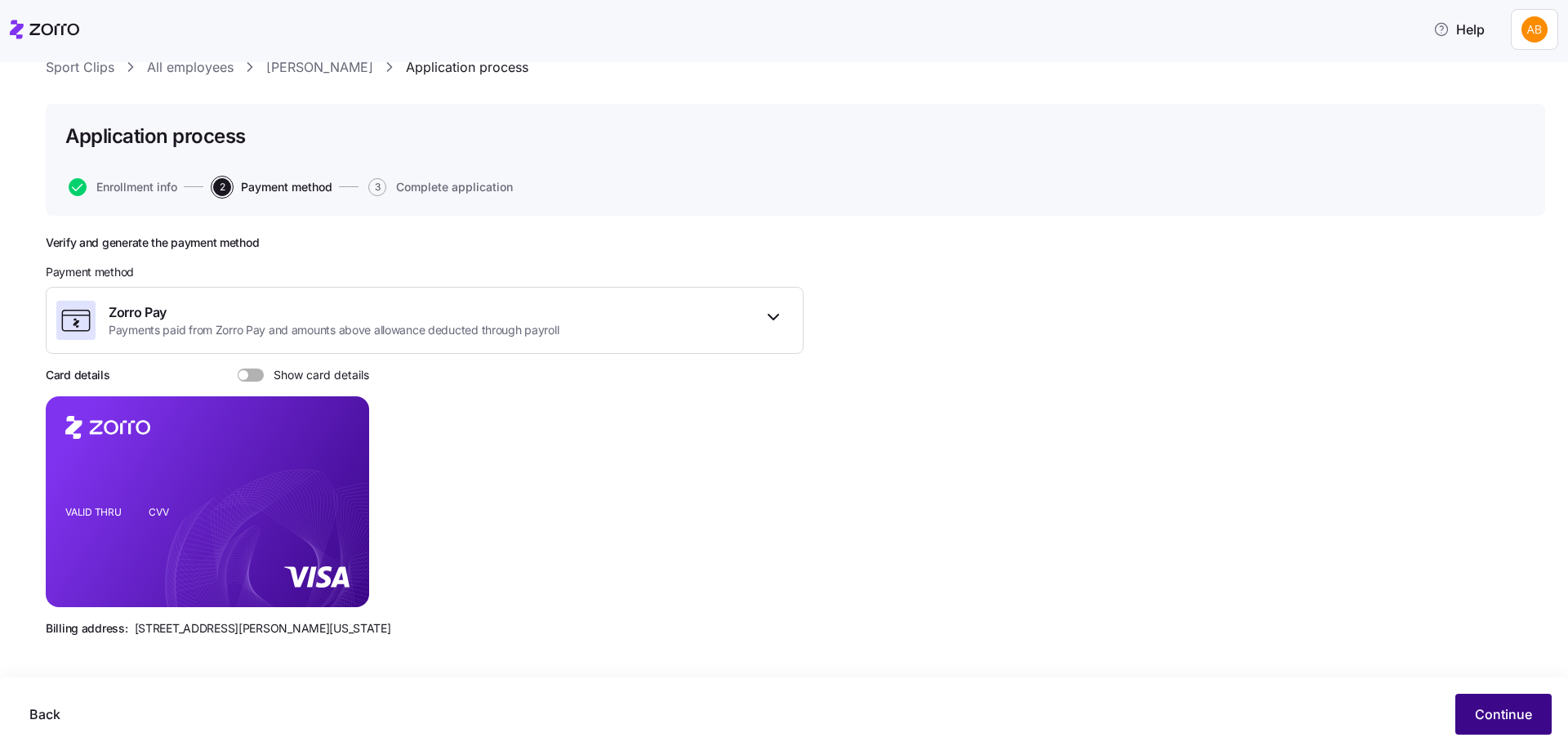
click at [1493, 726] on button "Continue" at bounding box center [1503, 714] width 96 height 41
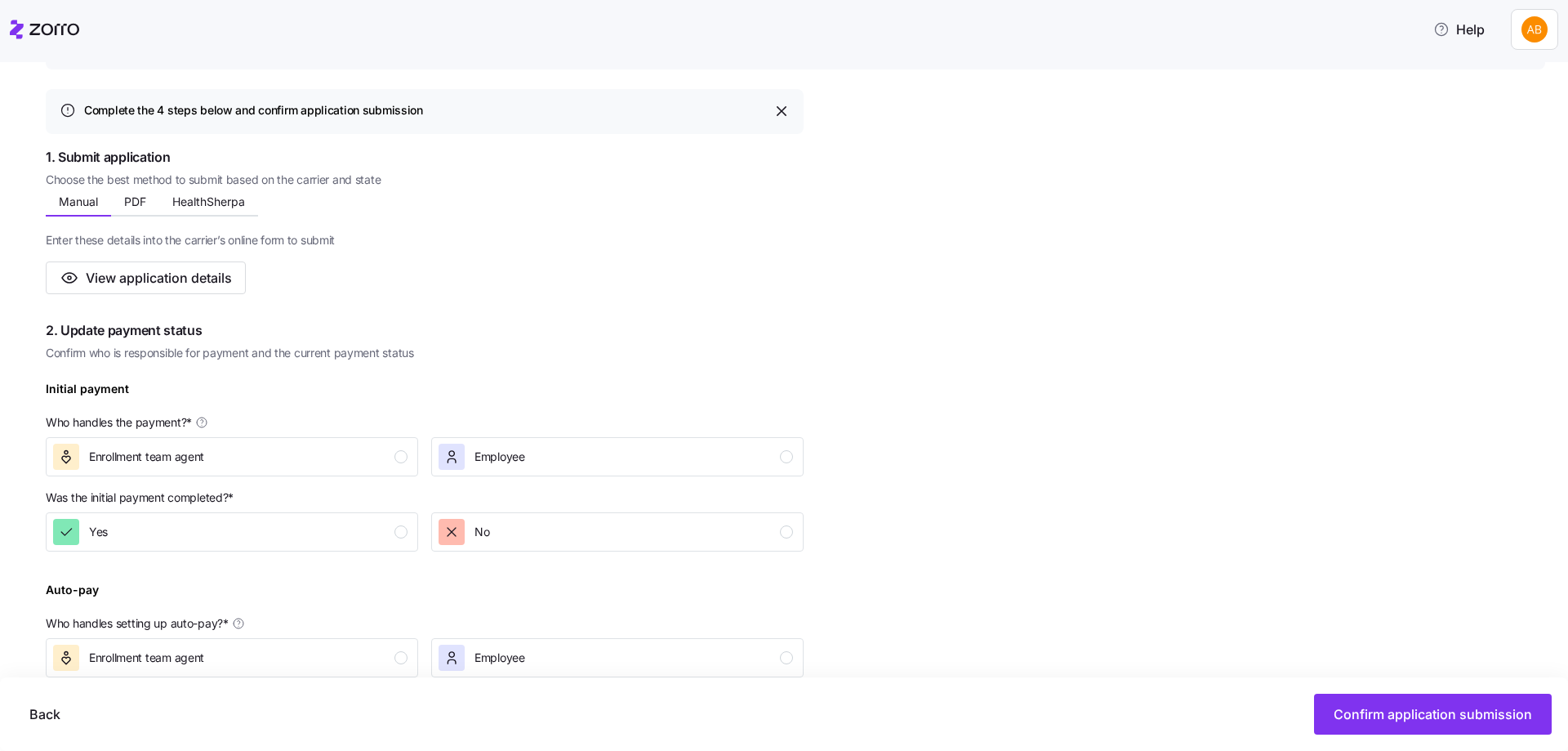
scroll to position [327, 0]
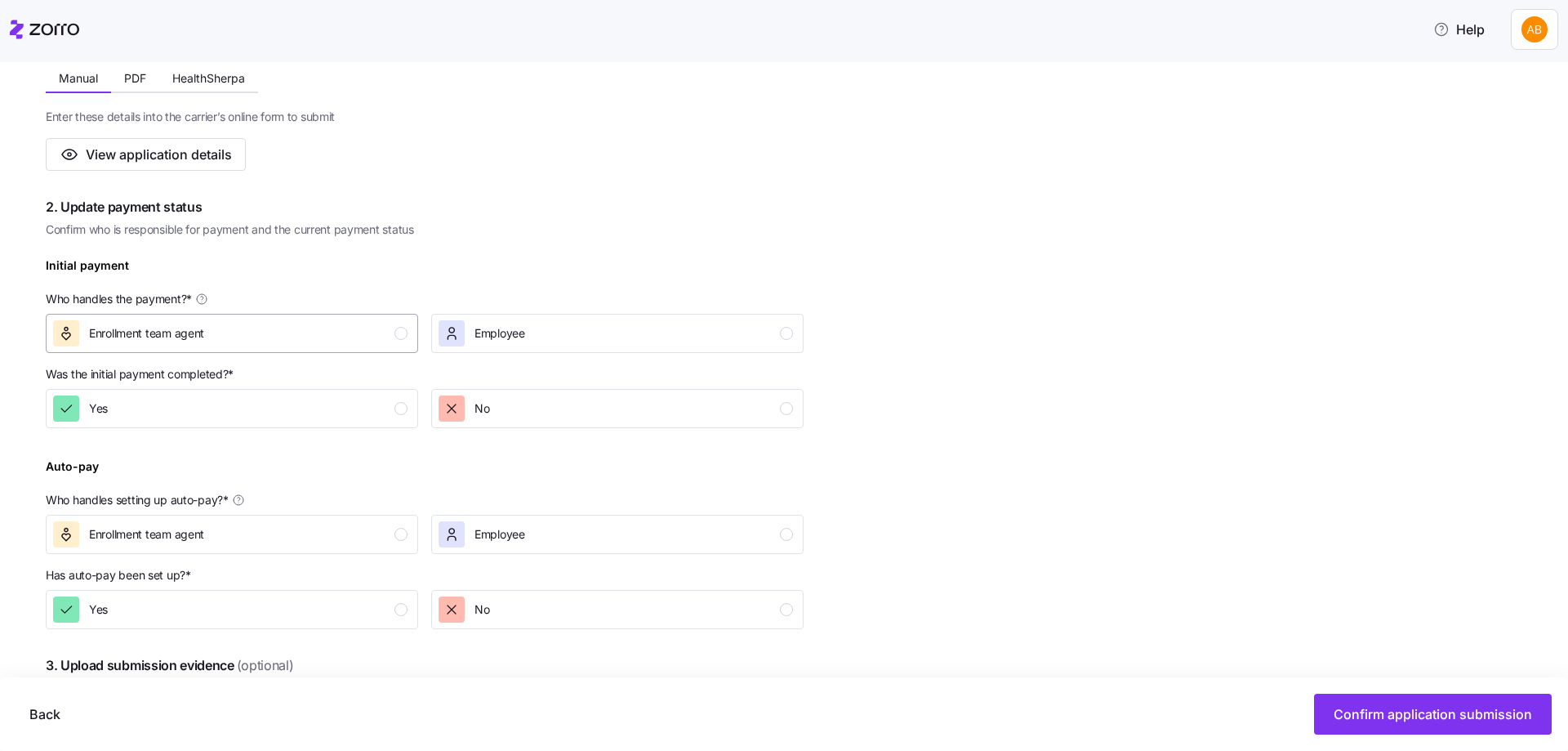
click at [403, 337] on div "button" at bounding box center [401, 333] width 13 height 13
click at [399, 407] on div "button" at bounding box center [401, 409] width 13 height 13
click at [409, 536] on button "Enrollment team agent" at bounding box center [232, 534] width 372 height 39
click at [405, 612] on div "button" at bounding box center [401, 610] width 13 height 13
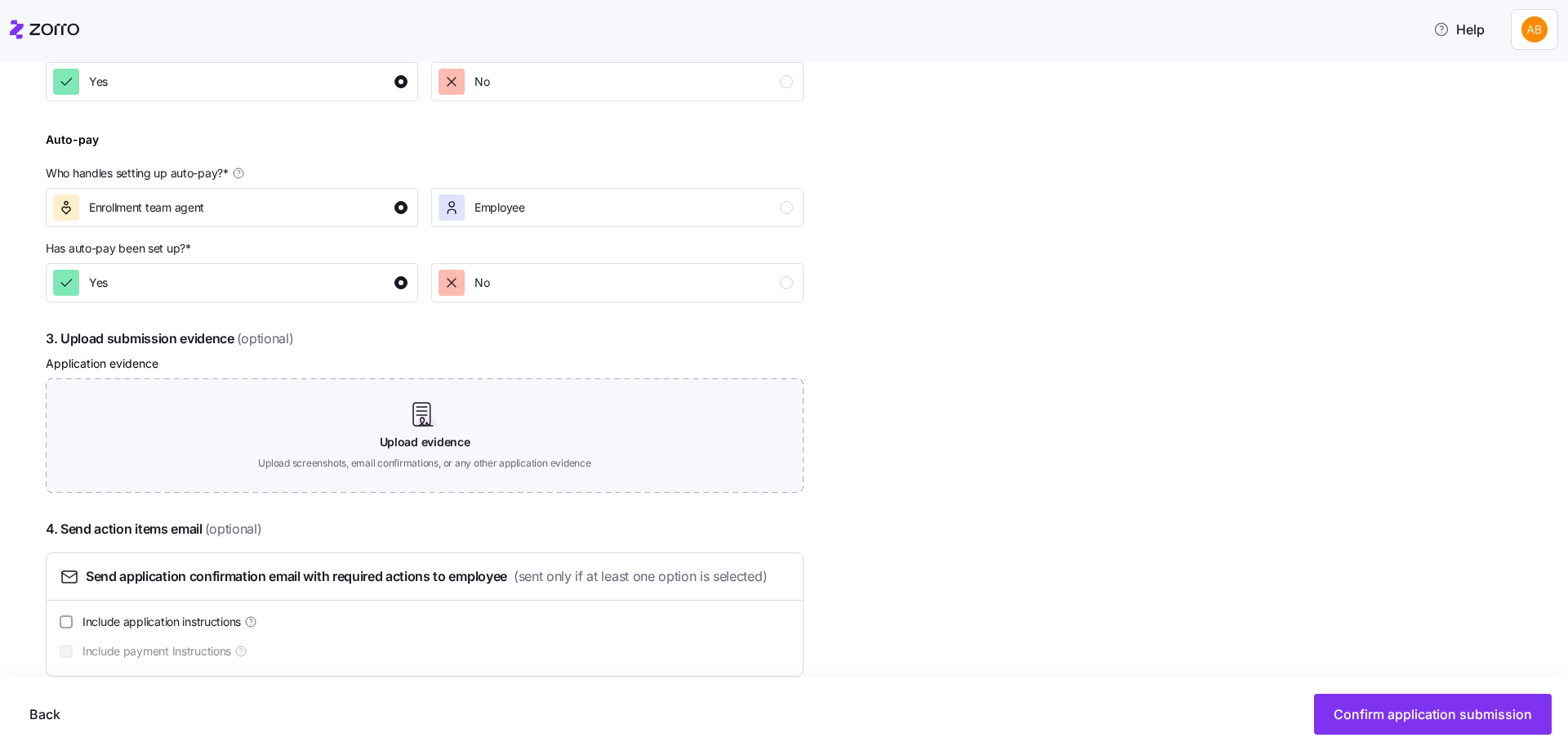
scroll to position [680, 0]
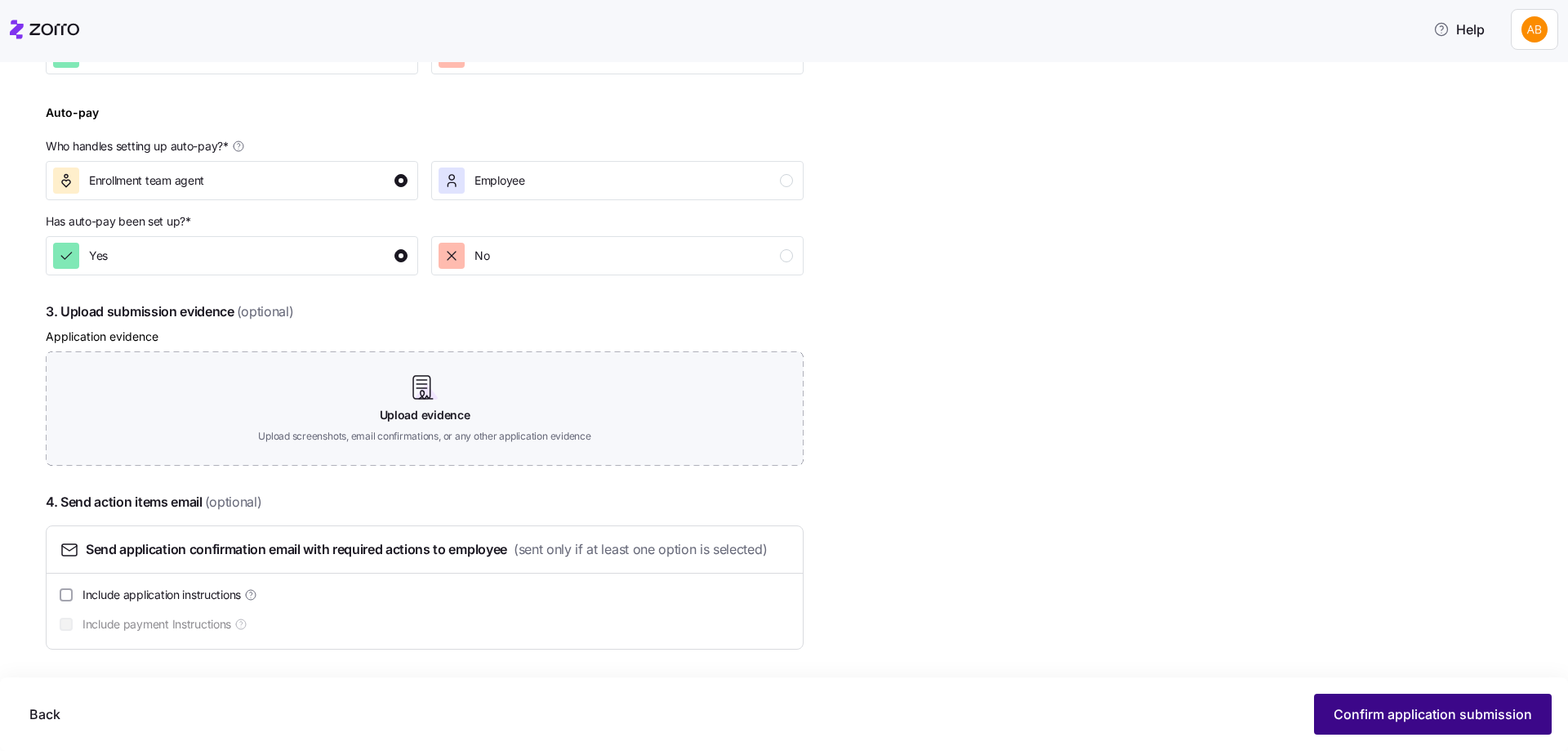
click at [1468, 712] on span "Confirm application submission" at bounding box center [1432, 714] width 199 height 20
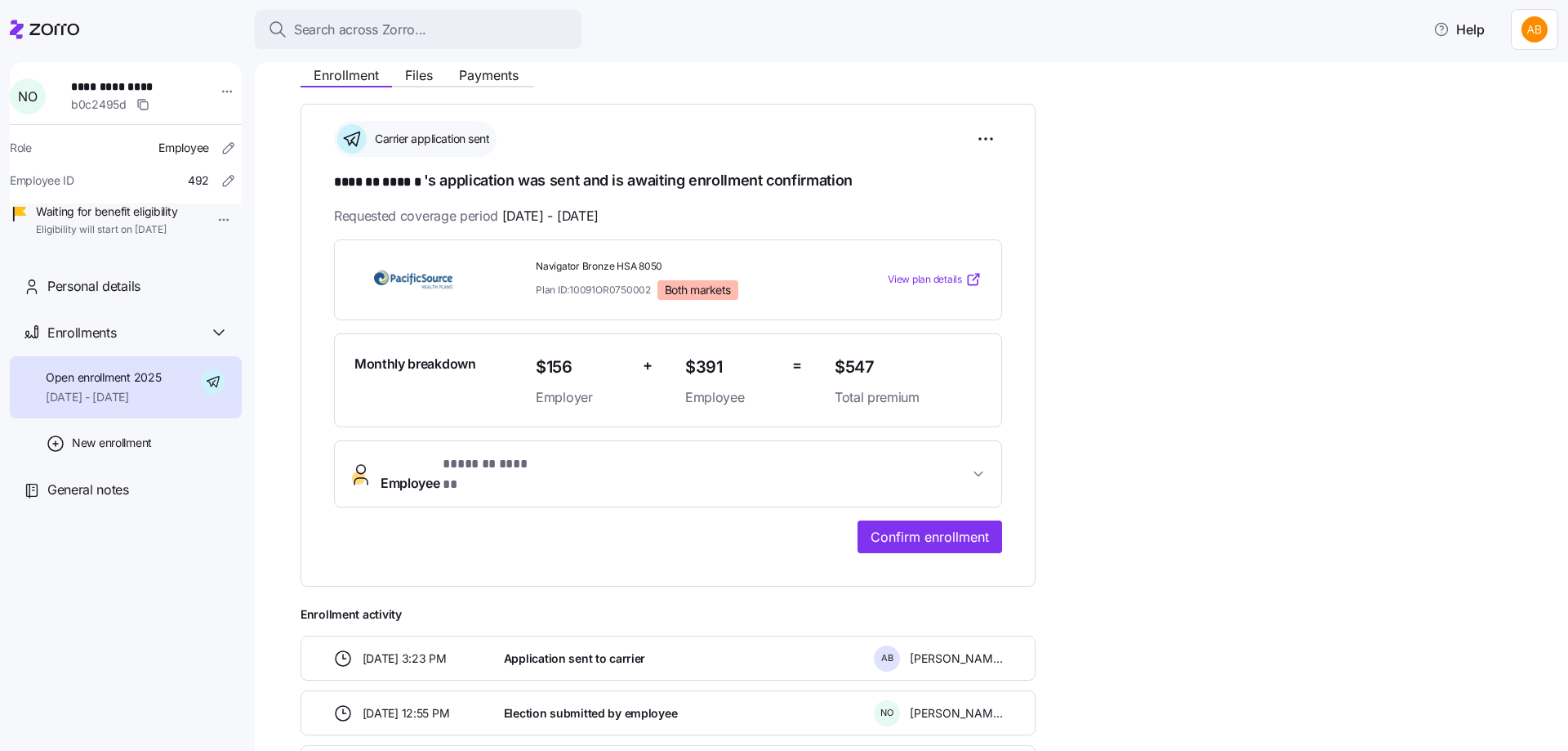
scroll to position [75, 0]
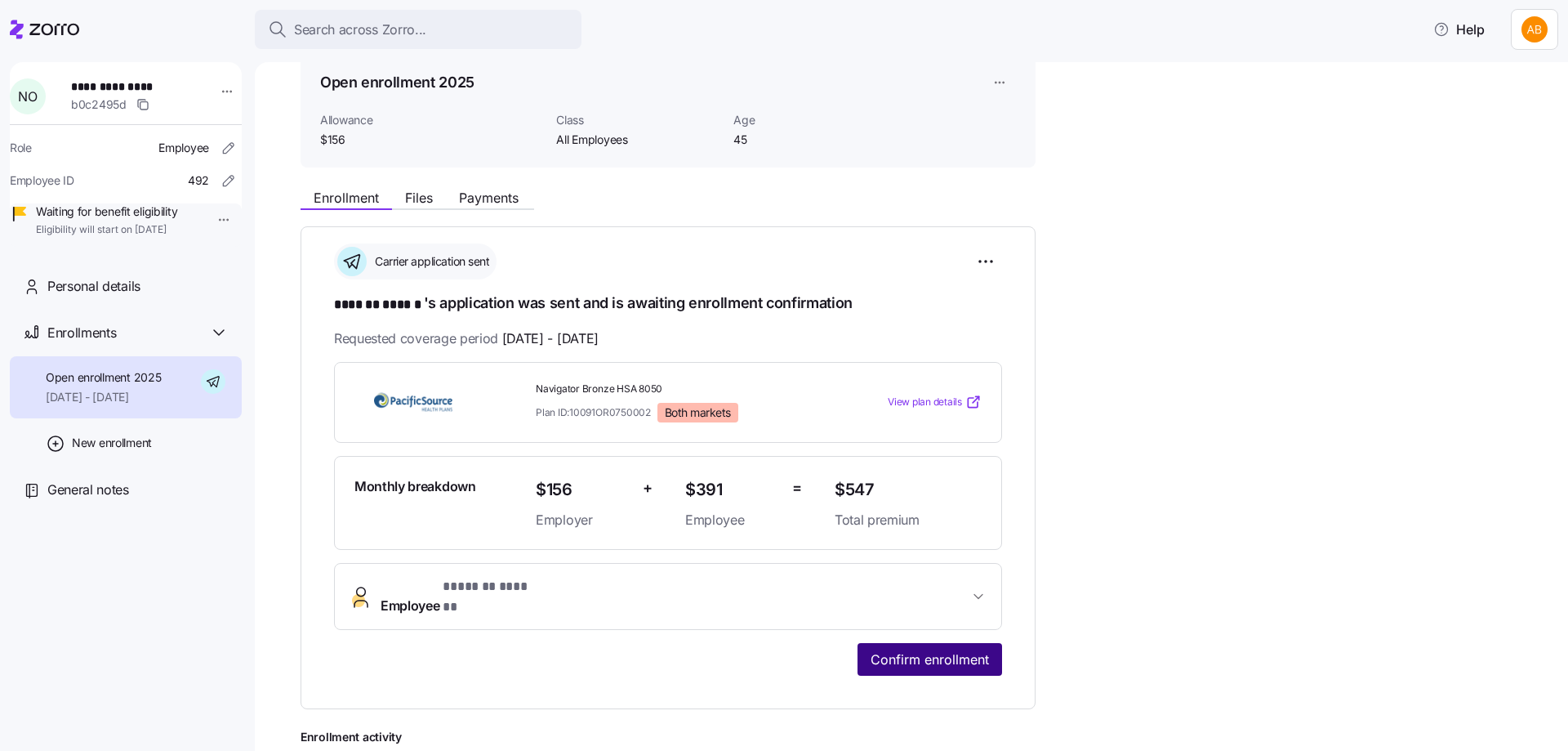
click at [926, 651] on span "Confirm enrollment" at bounding box center [929, 659] width 118 height 20
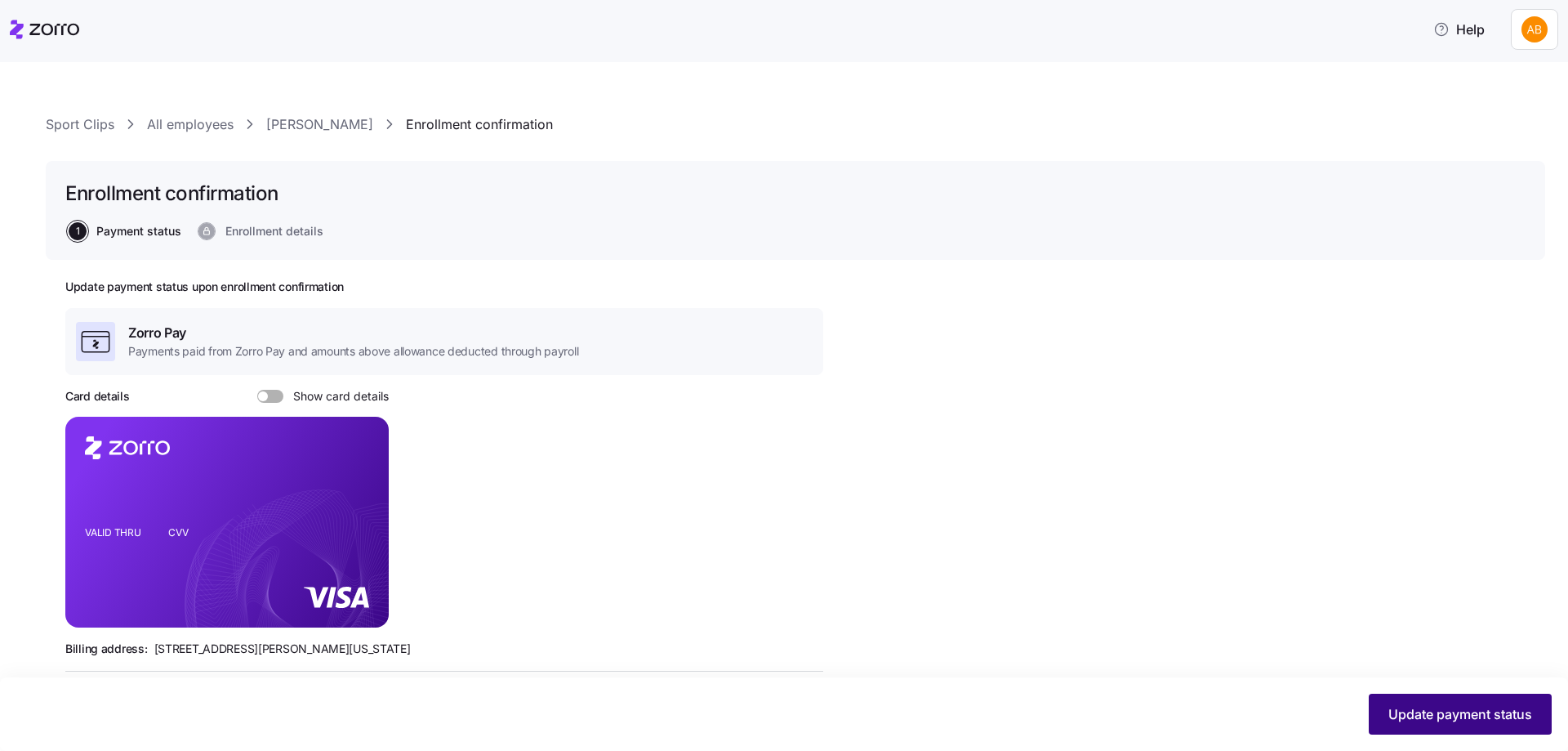
click at [1406, 708] on span "Update payment status" at bounding box center [1460, 714] width 143 height 20
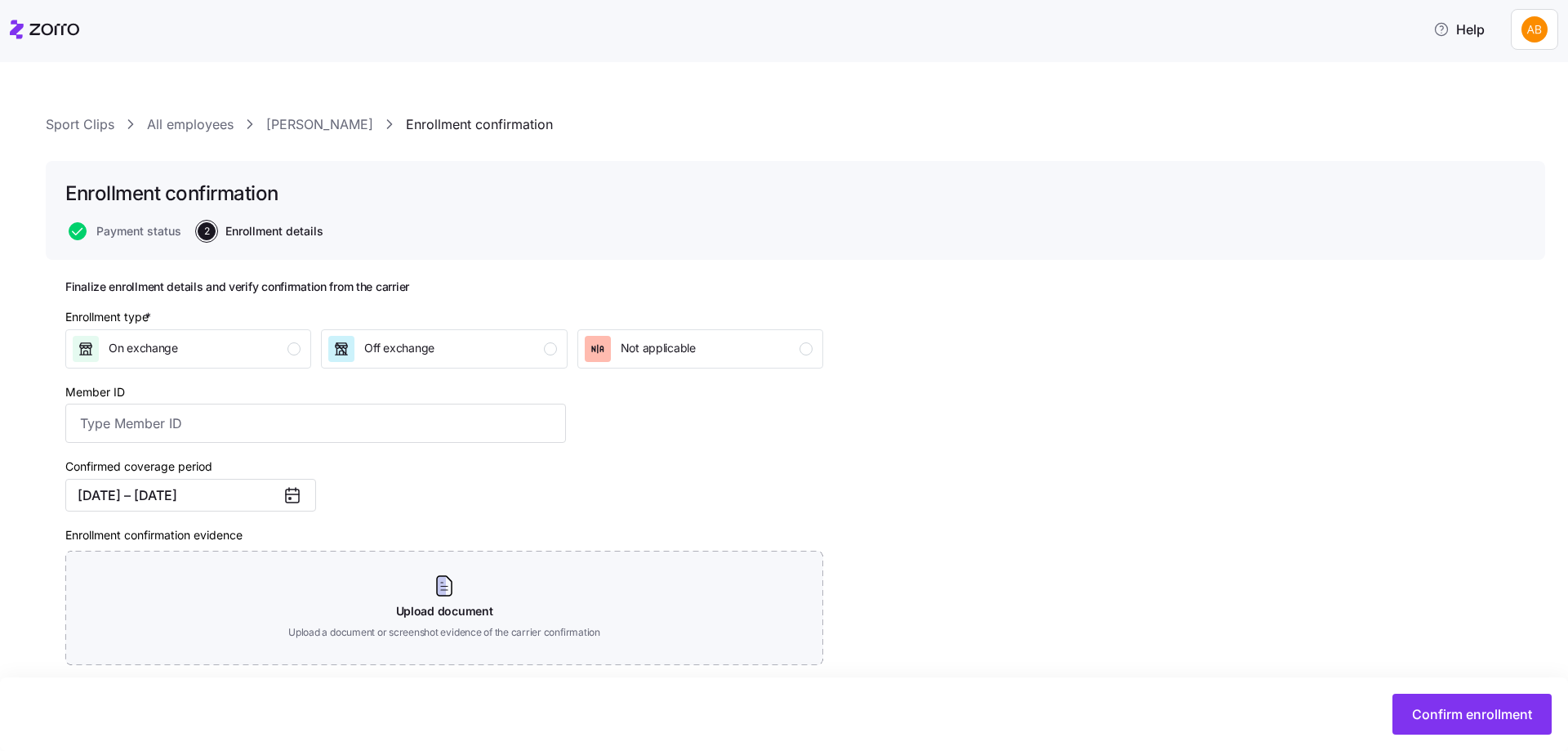
click at [210, 122] on link "All employees" at bounding box center [190, 124] width 87 height 20
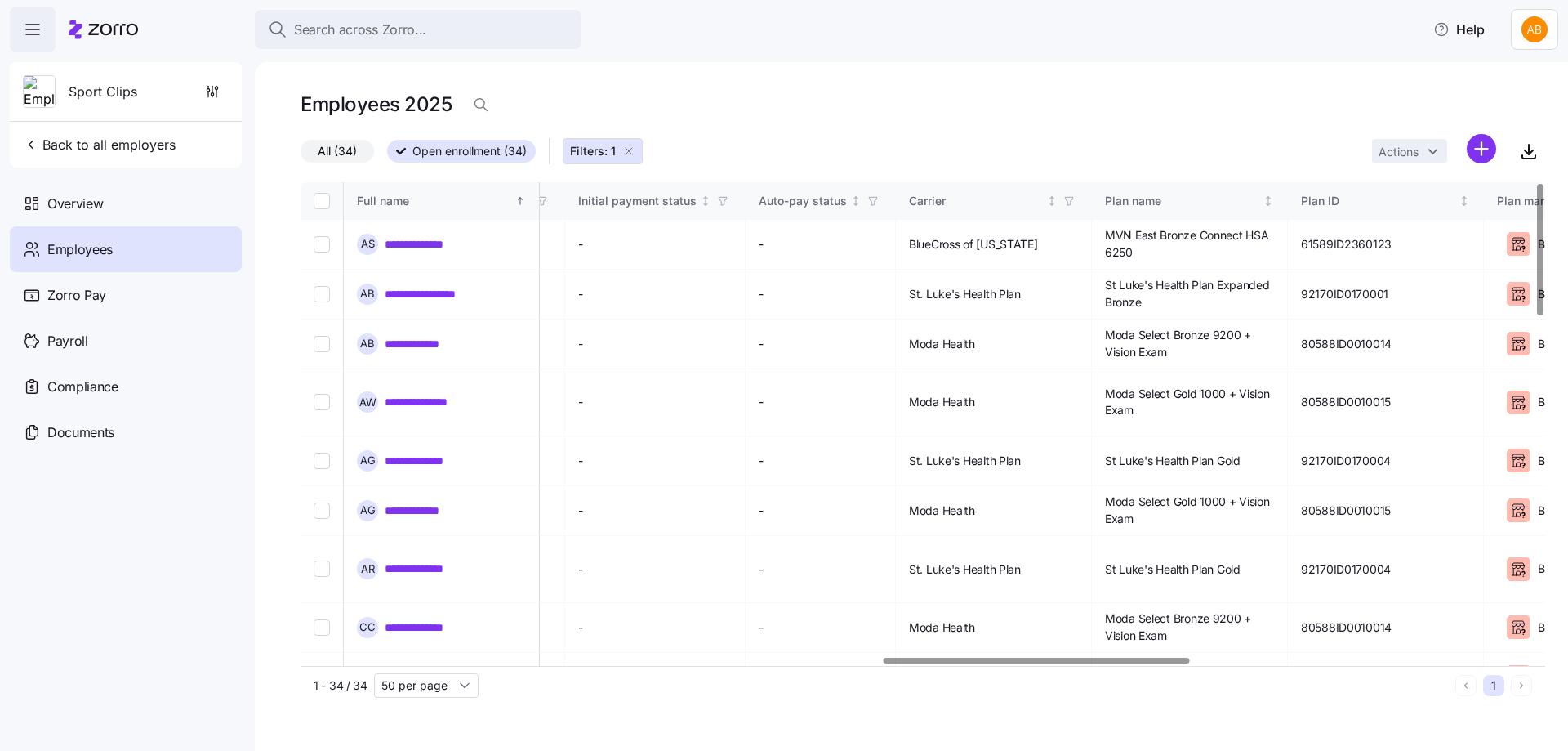
scroll to position [0, 2532]
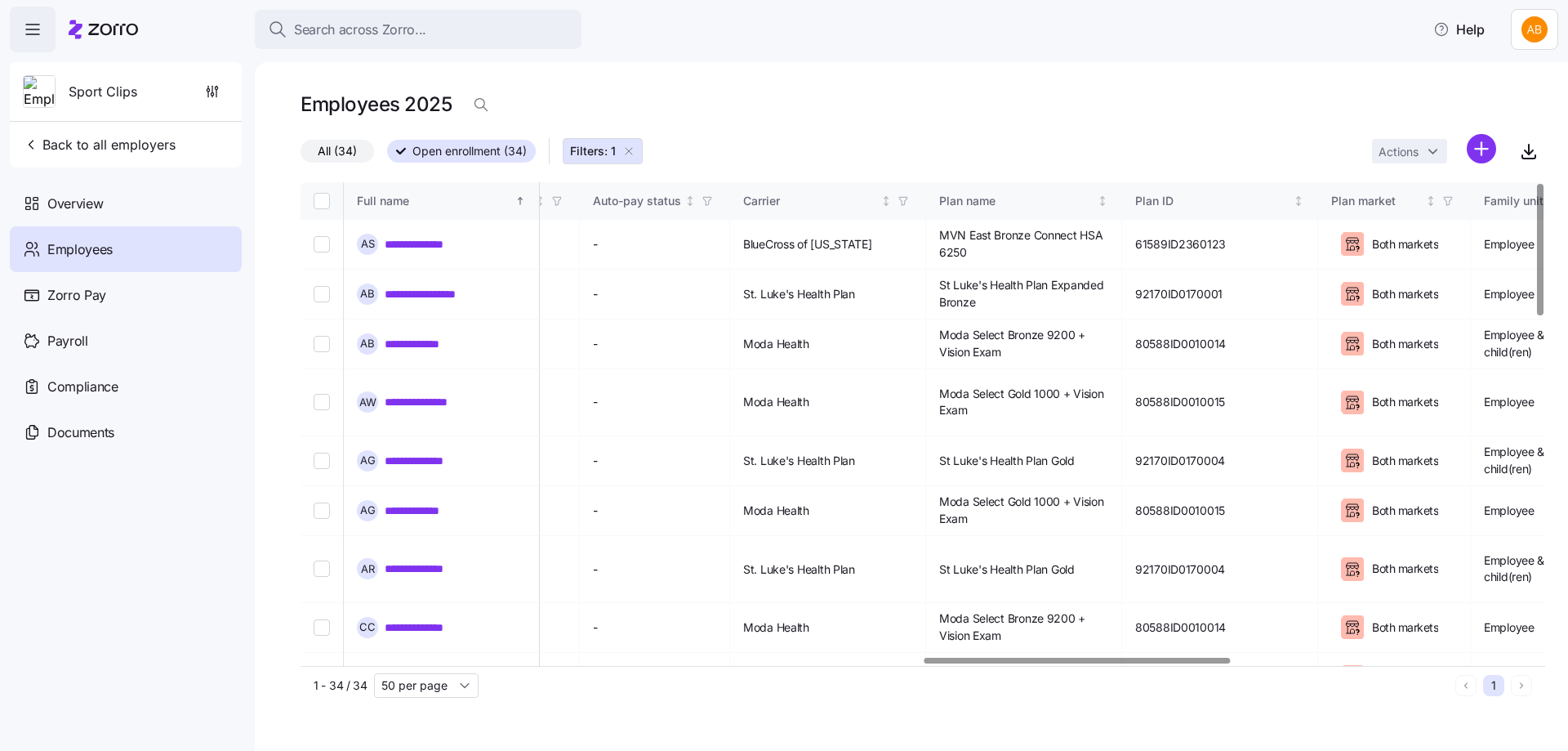
click at [1221, 663] on div at bounding box center [1077, 660] width 306 height 6
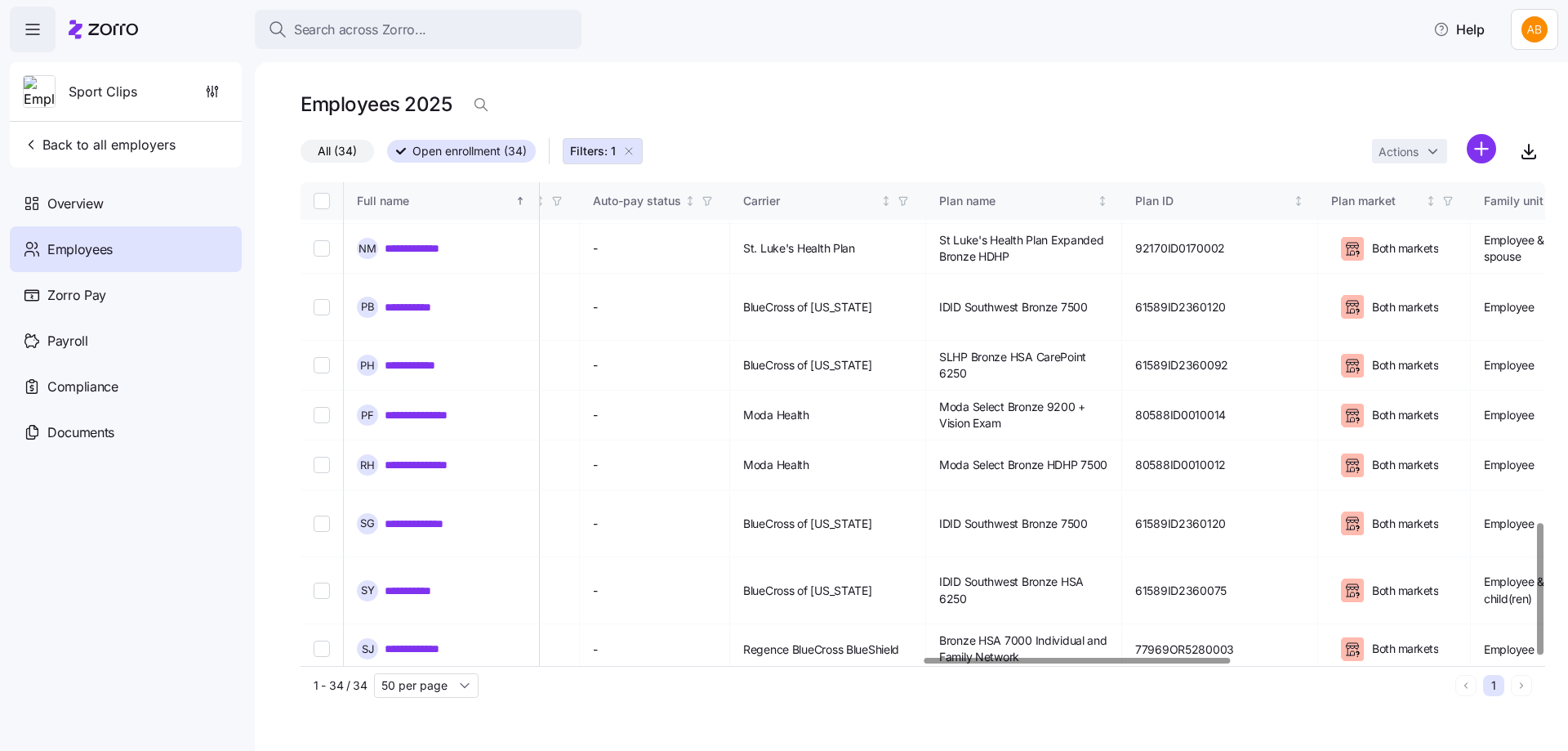
scroll to position [1249, 2532]
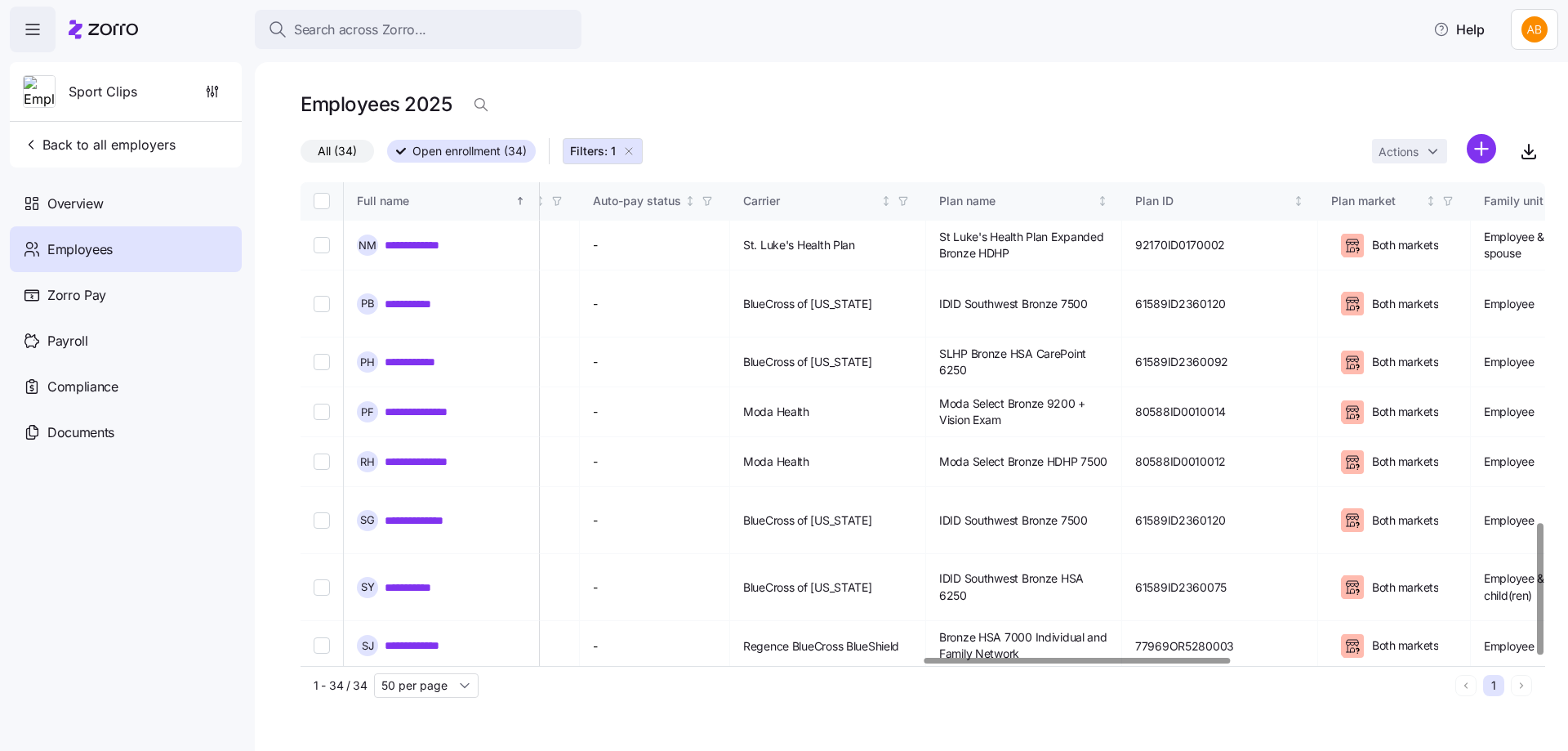
drag, startPoint x: 424, startPoint y: 492, endPoint x: 665, endPoint y: 553, distance: 248.6
click at [424, 637] on link "**********" at bounding box center [425, 645] width 81 height 16
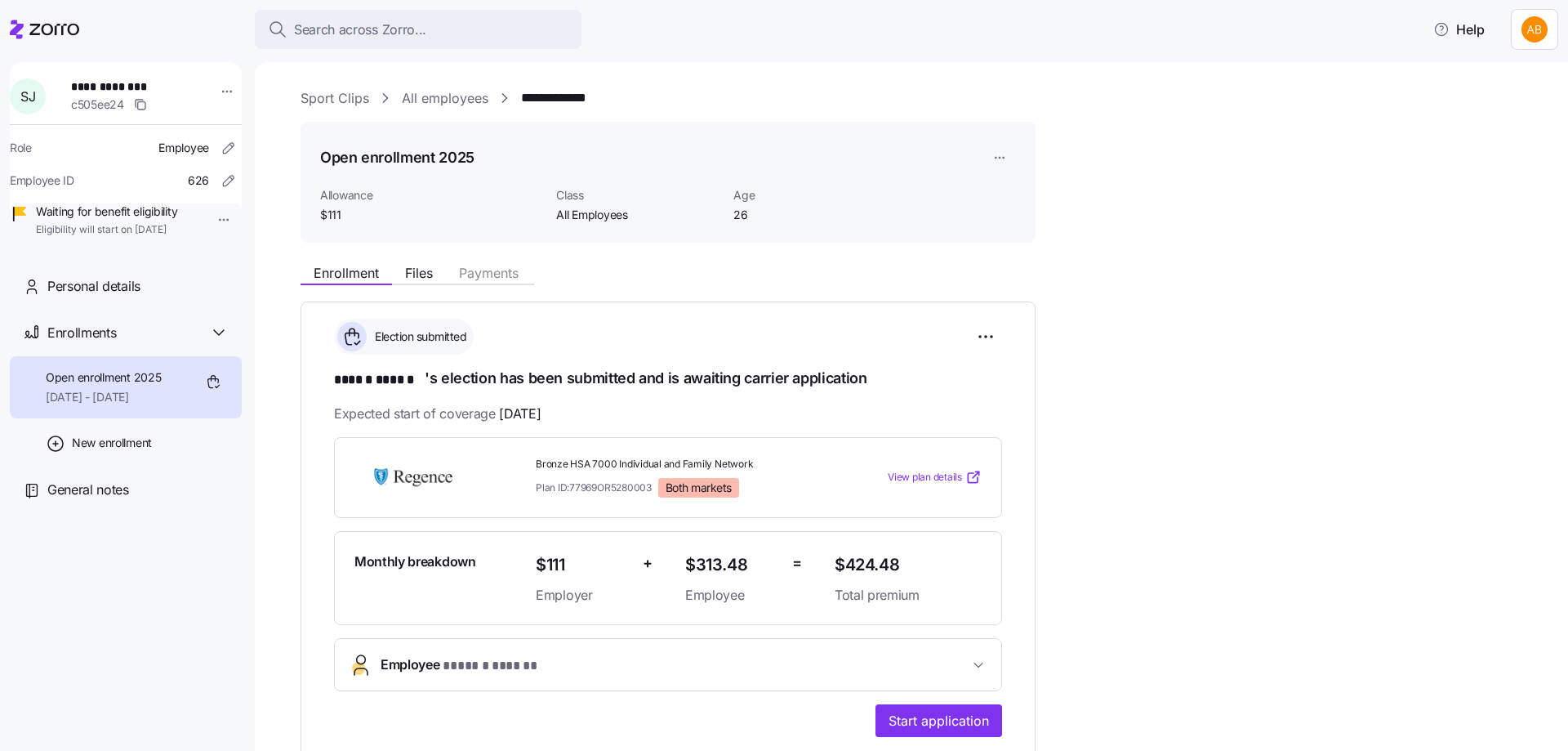
scroll to position [82, 0]
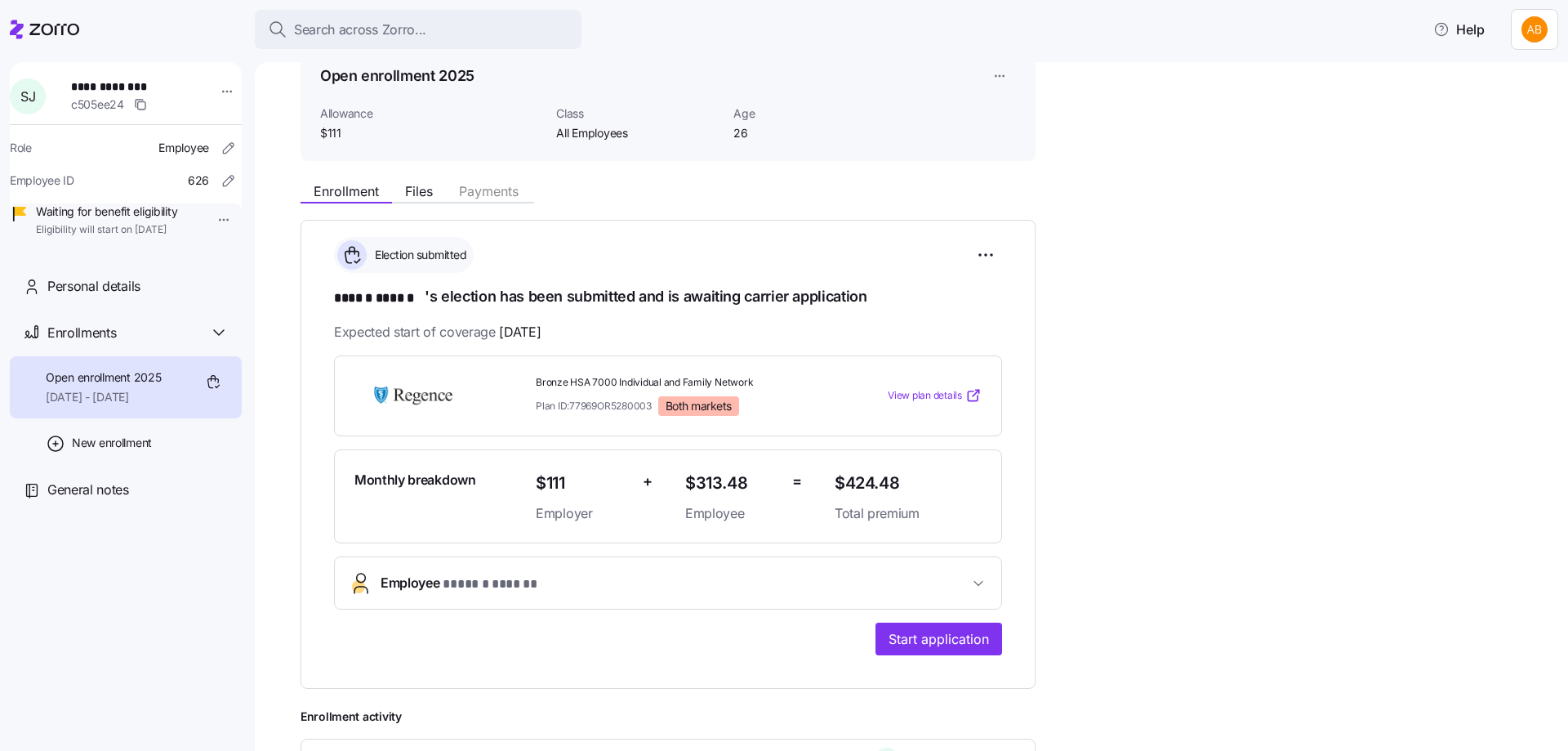
click at [676, 572] on span "Employee * ****** ****** *" at bounding box center [674, 583] width 588 height 22
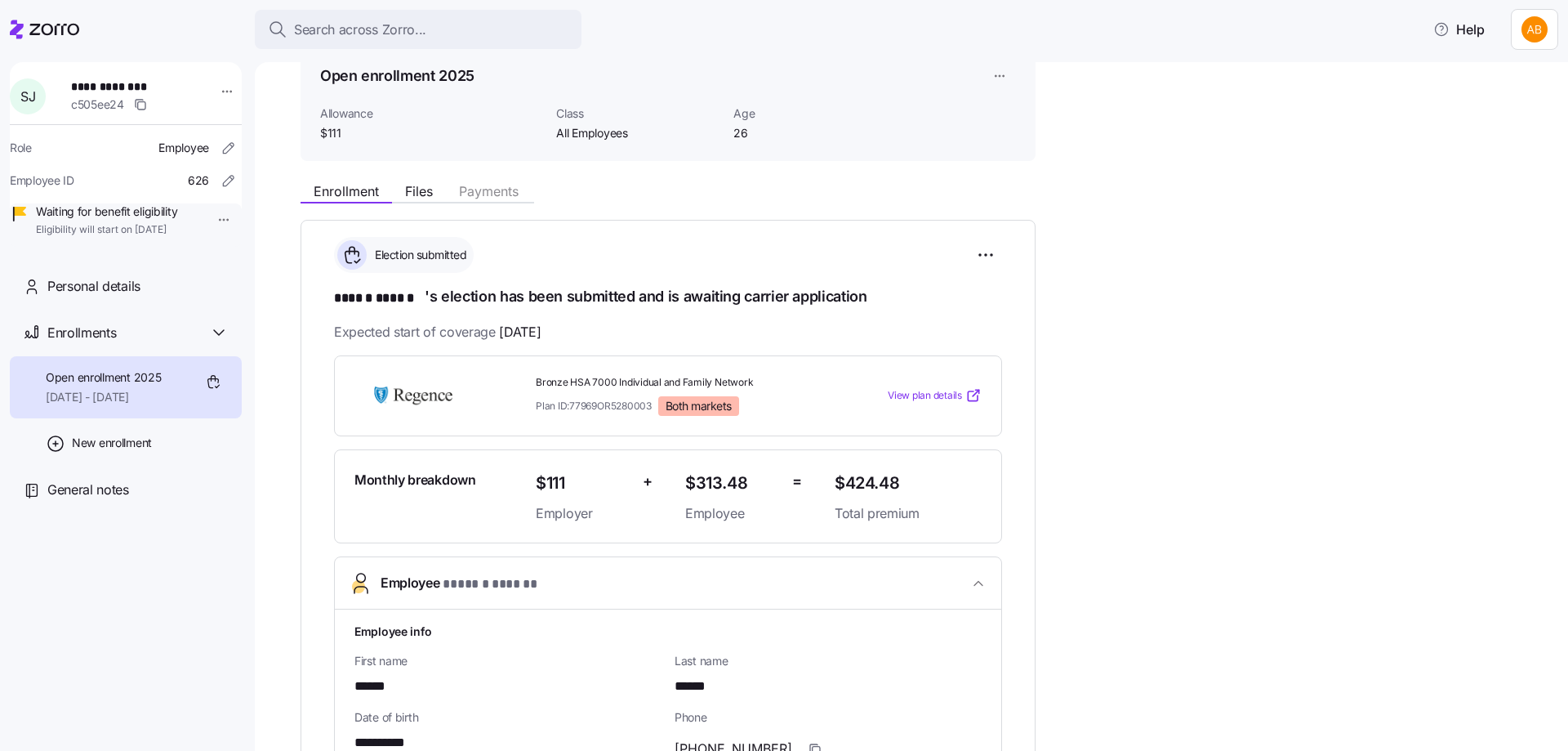
scroll to position [0, 0]
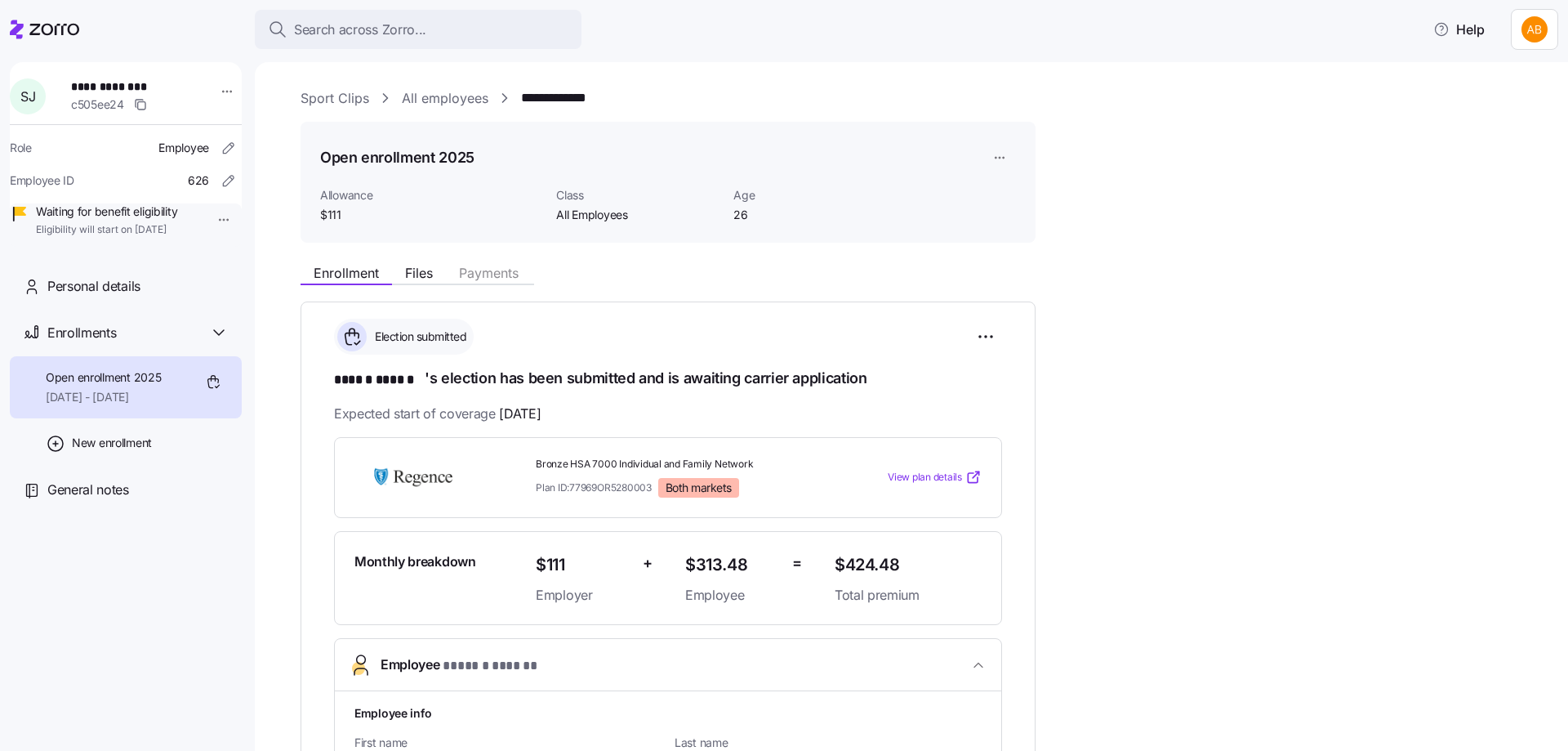
click at [444, 102] on link "All employees" at bounding box center [445, 97] width 87 height 20
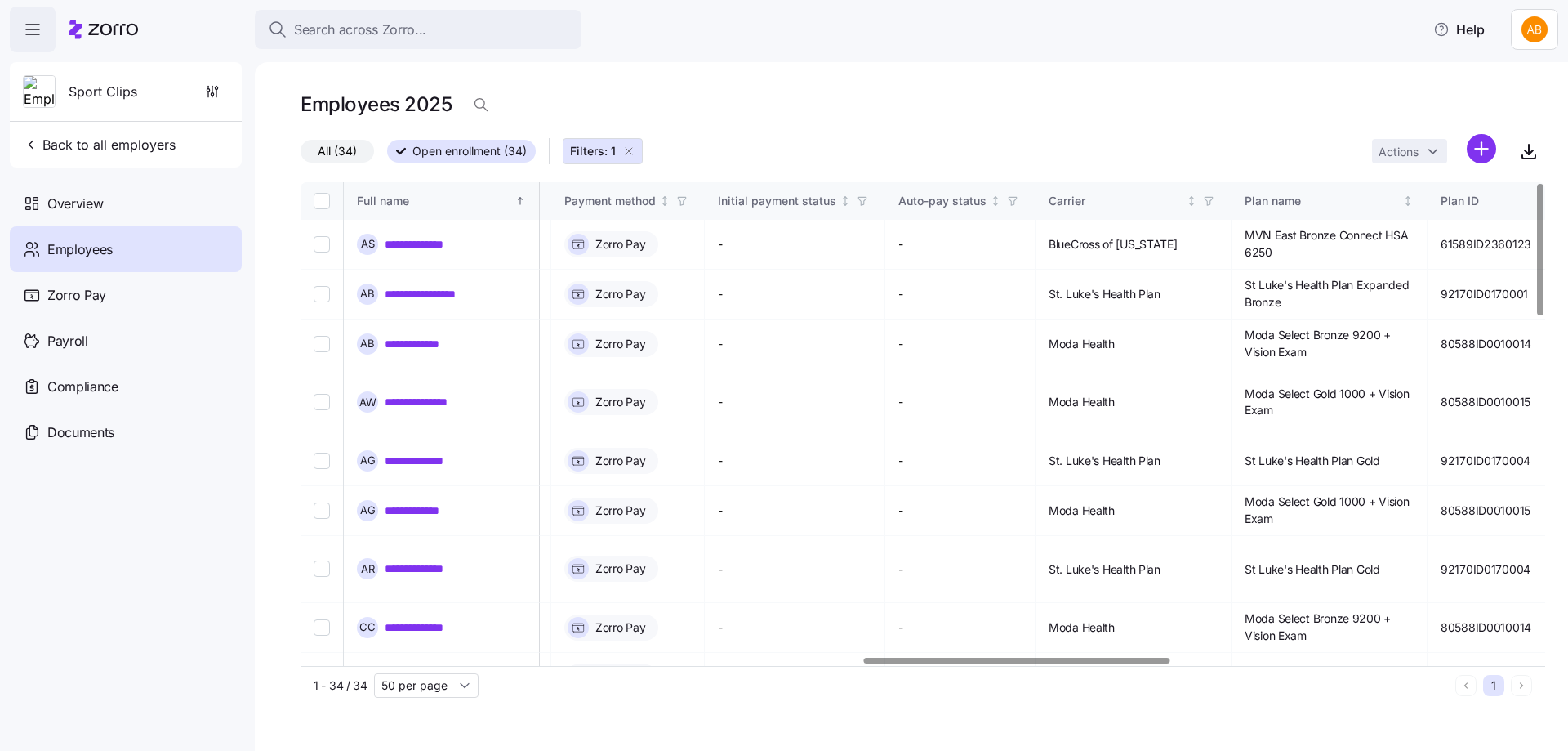
scroll to position [0, 2301]
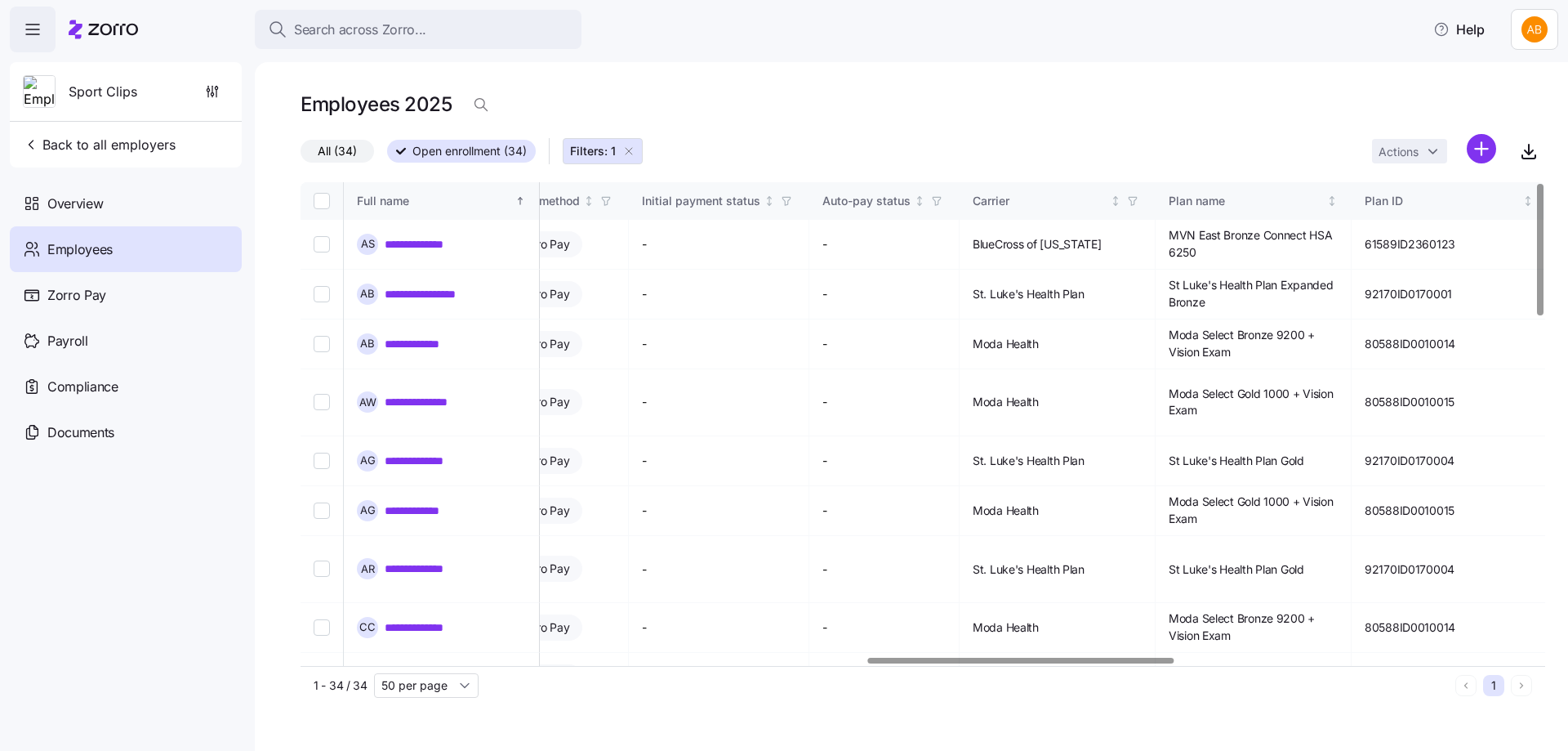
click at [1124, 663] on div at bounding box center [1021, 660] width 306 height 6
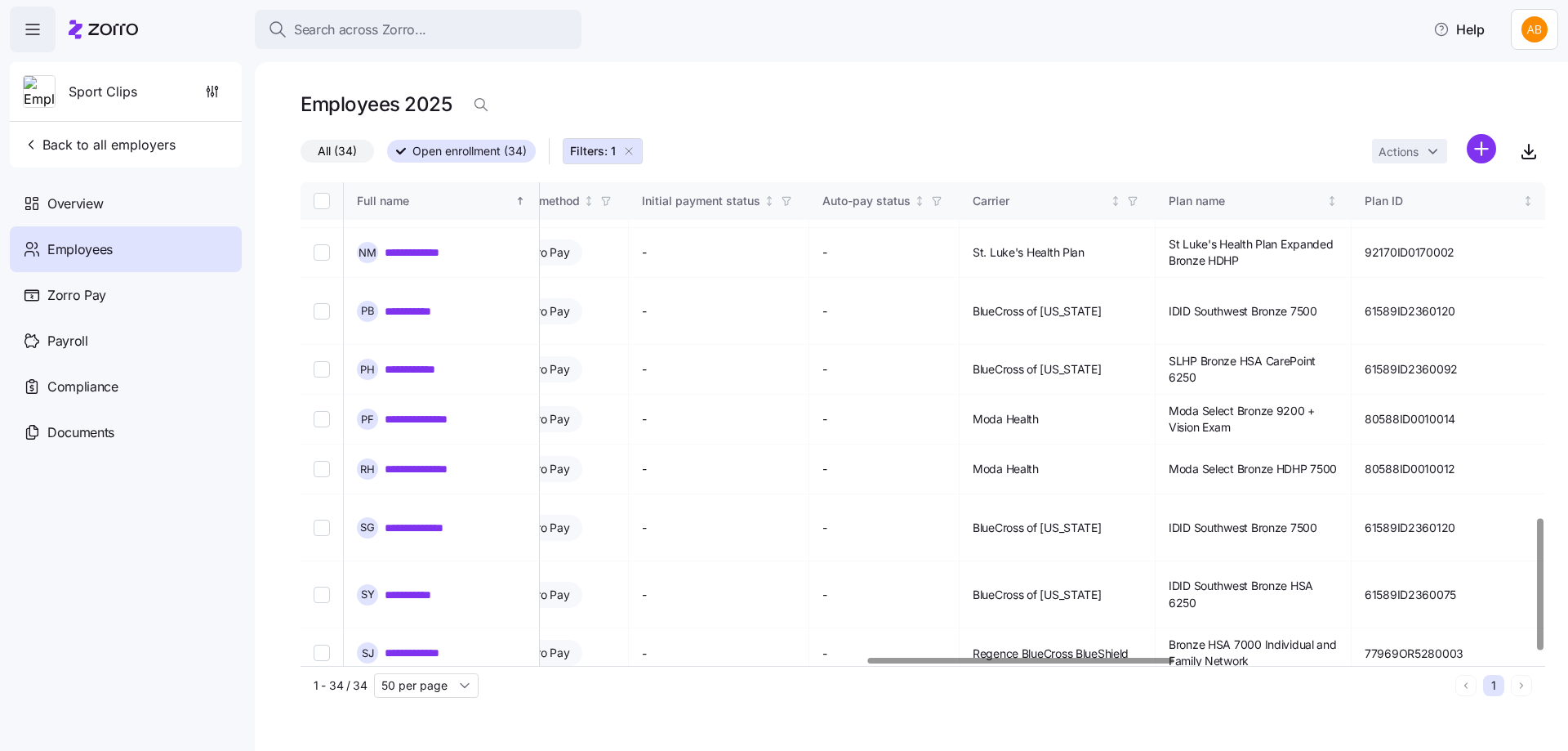
scroll to position [1249, 2301]
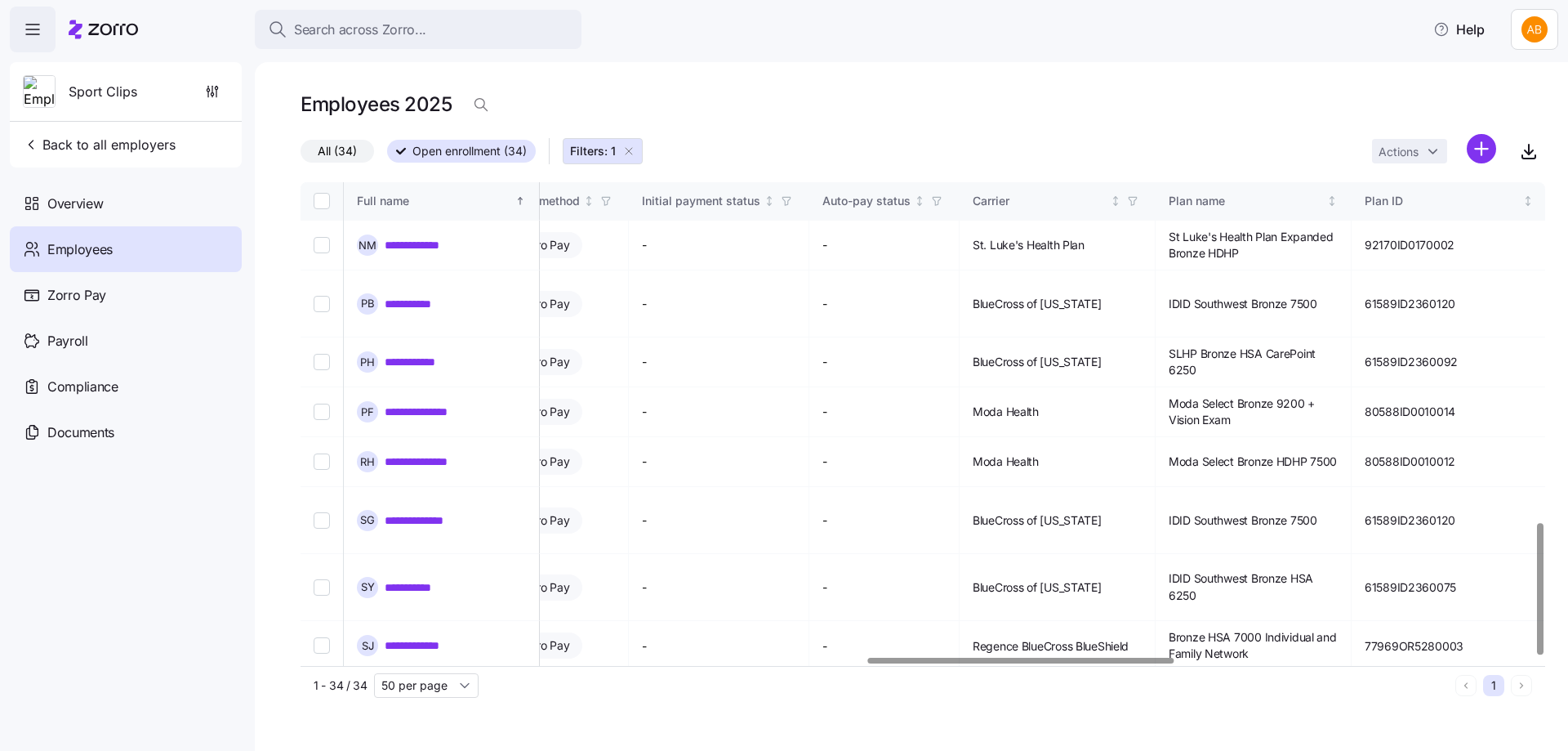
click at [428, 746] on link "**********" at bounding box center [429, 754] width 88 height 16
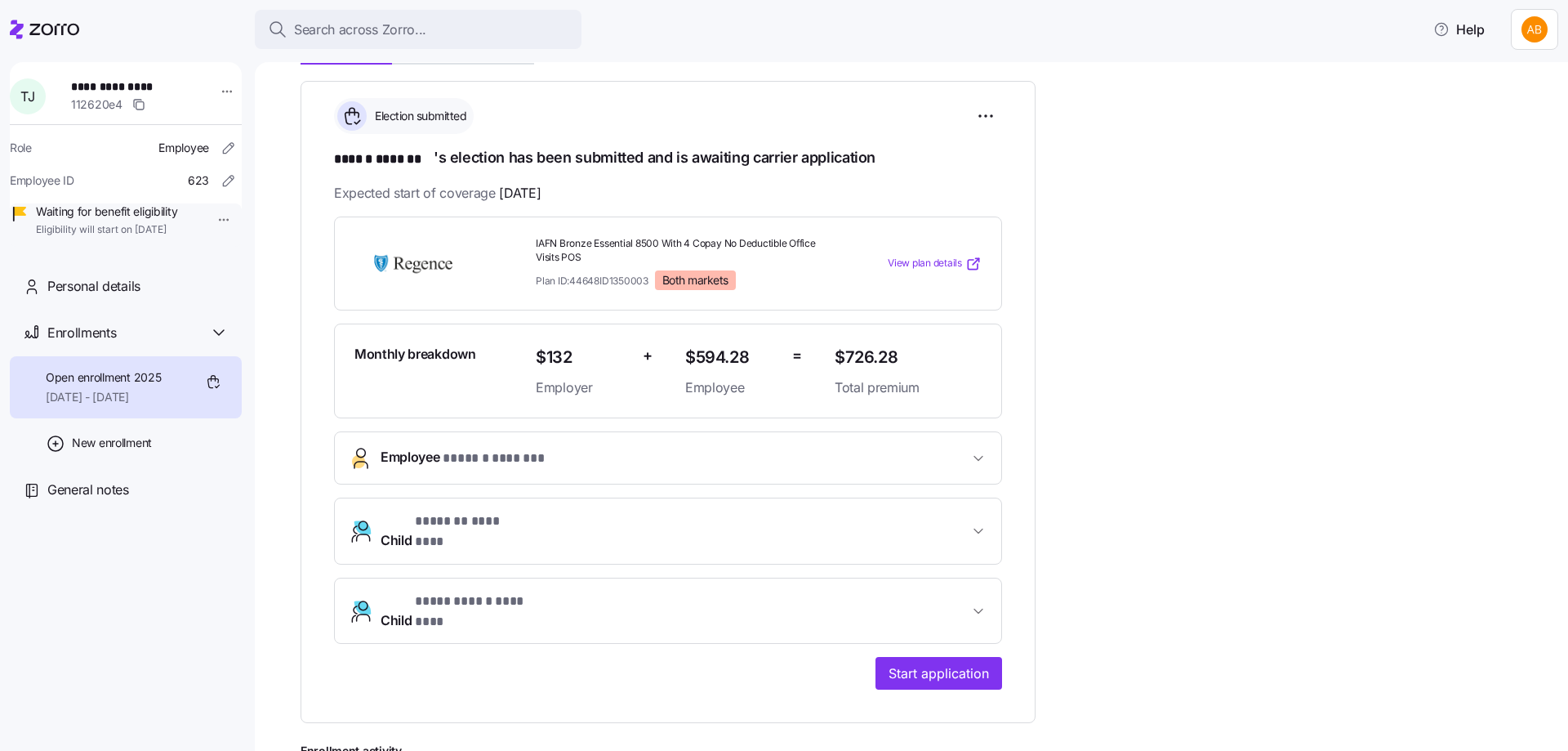
scroll to position [246, 0]
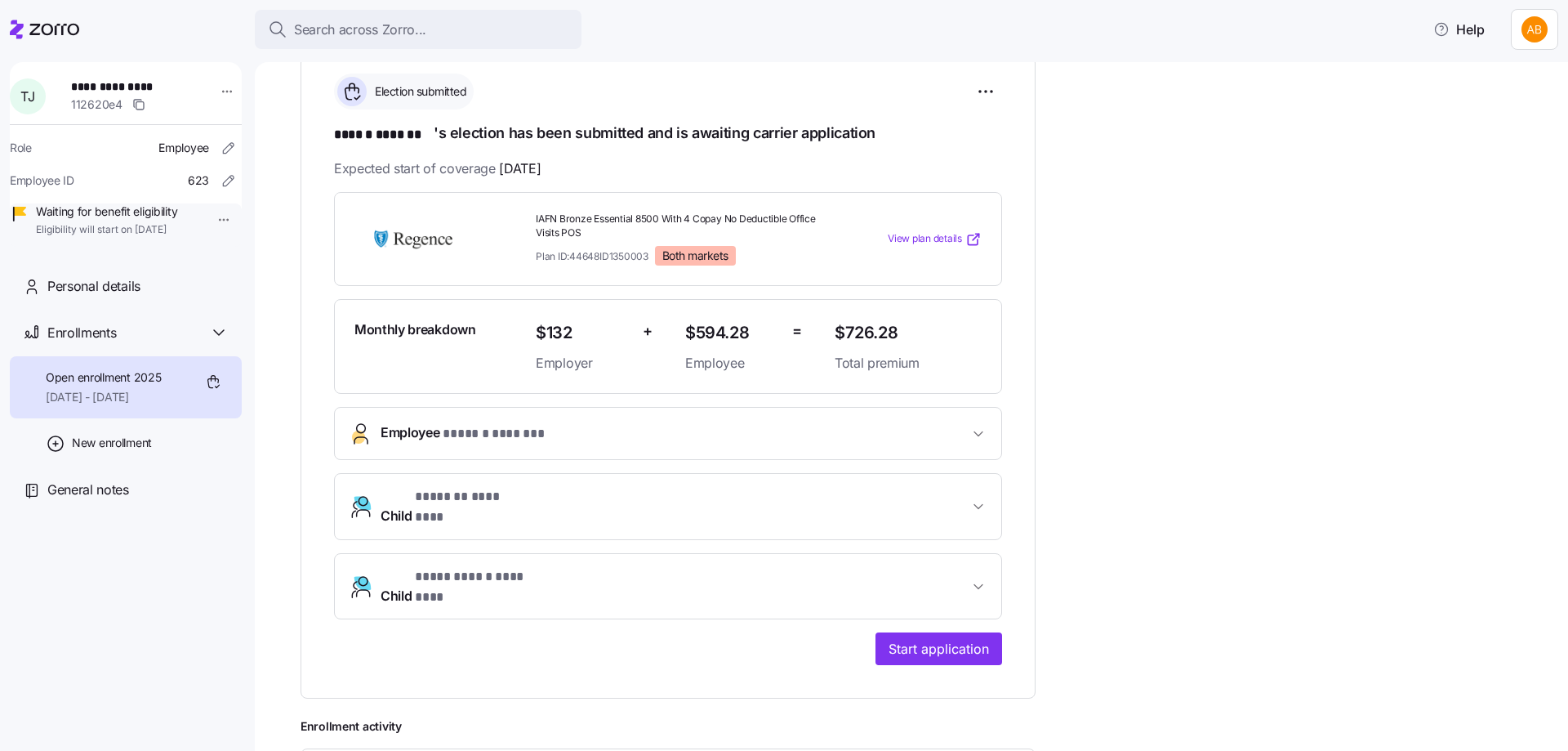
click at [654, 432] on span "Employee * ****** ******* *" at bounding box center [674, 433] width 588 height 22
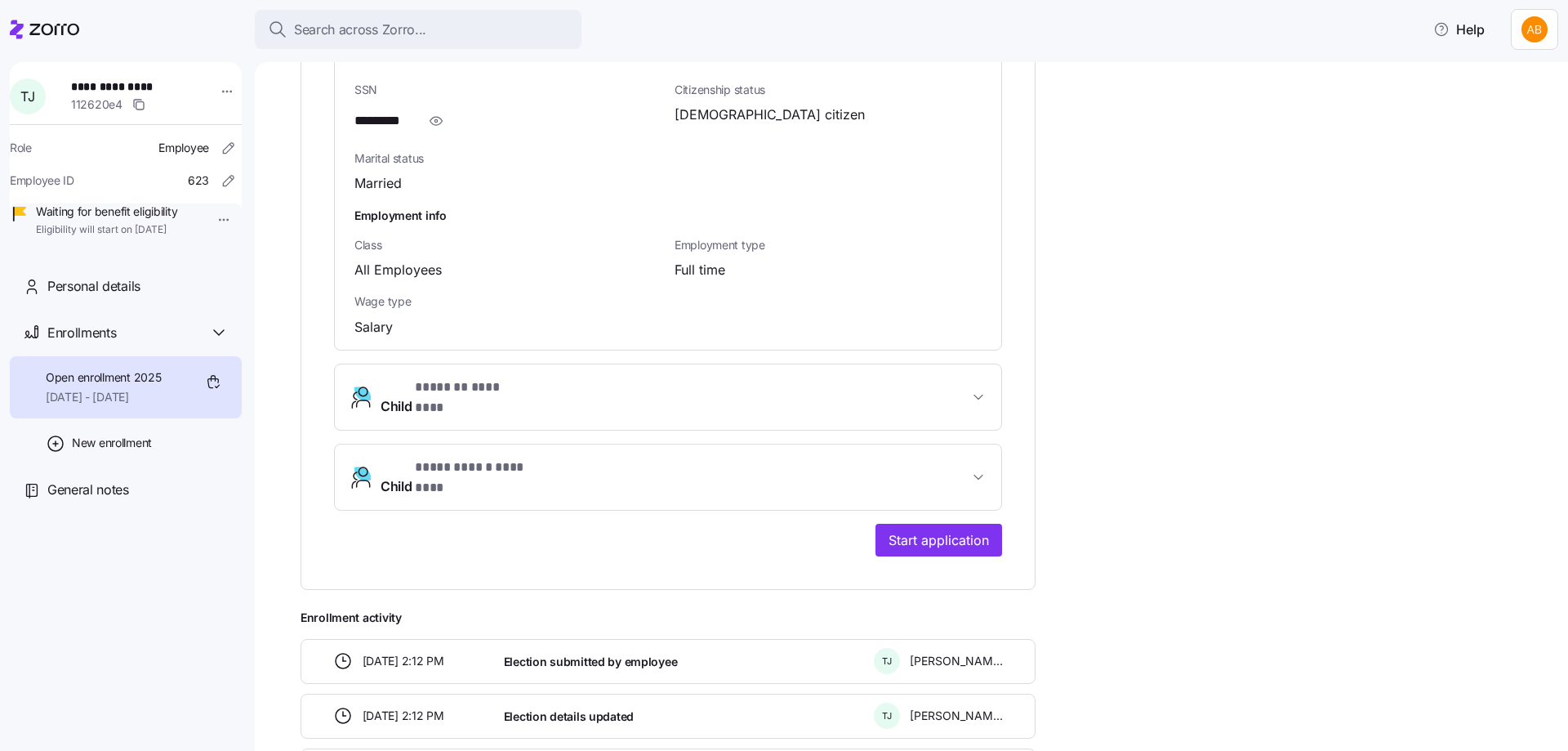
scroll to position [1226, 0]
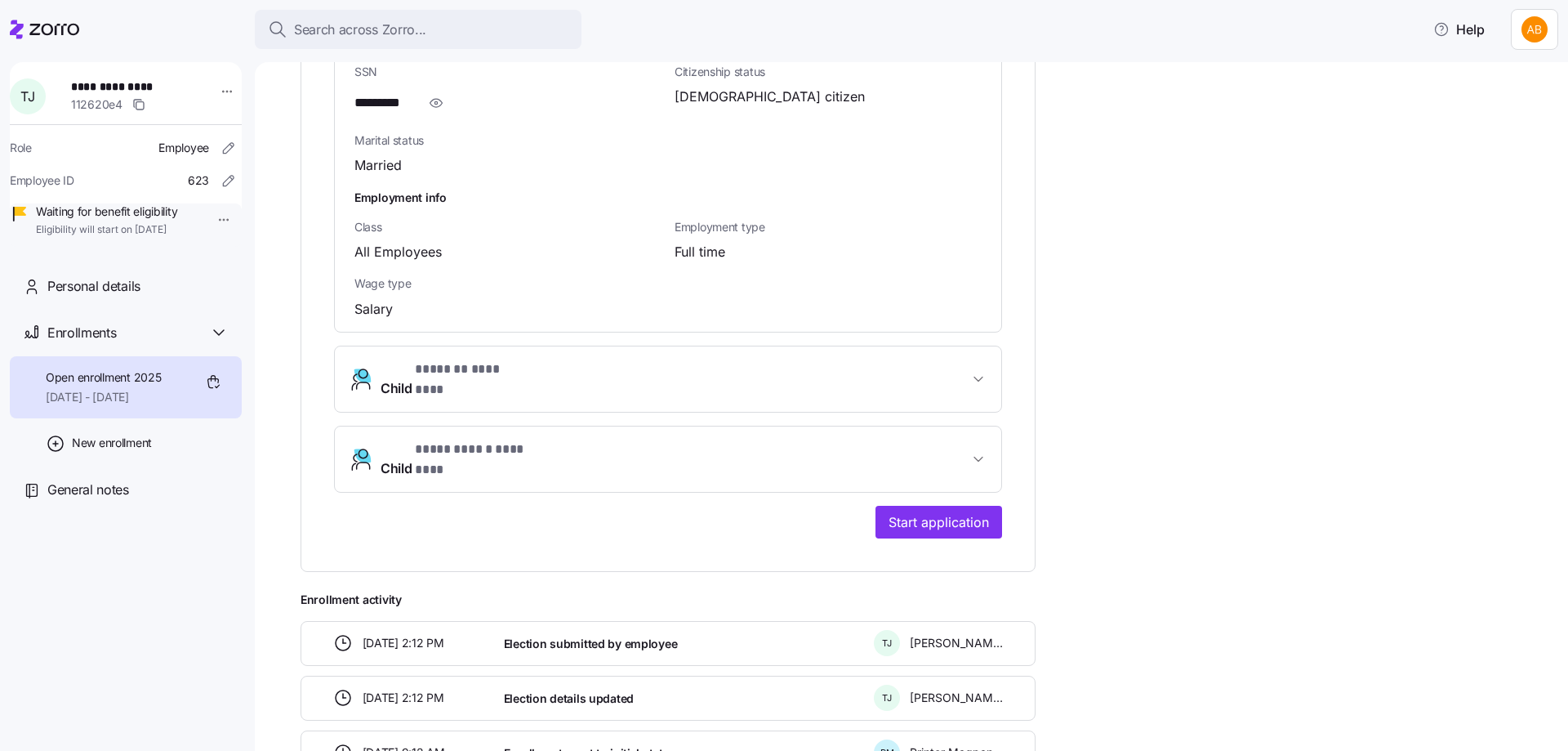
click at [582, 364] on button "Child * ******* ******** *" at bounding box center [668, 379] width 667 height 65
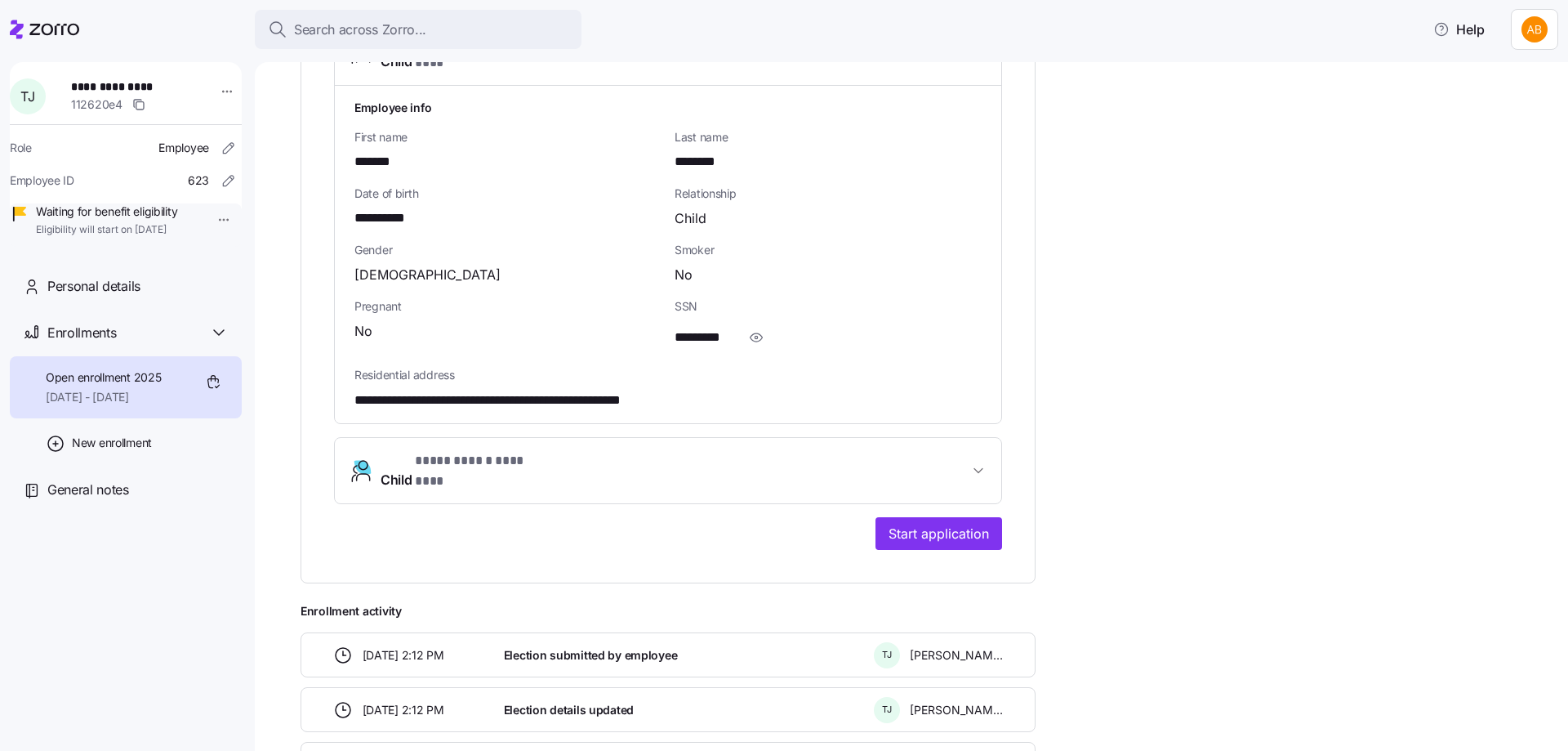
scroll to position [1470, 0]
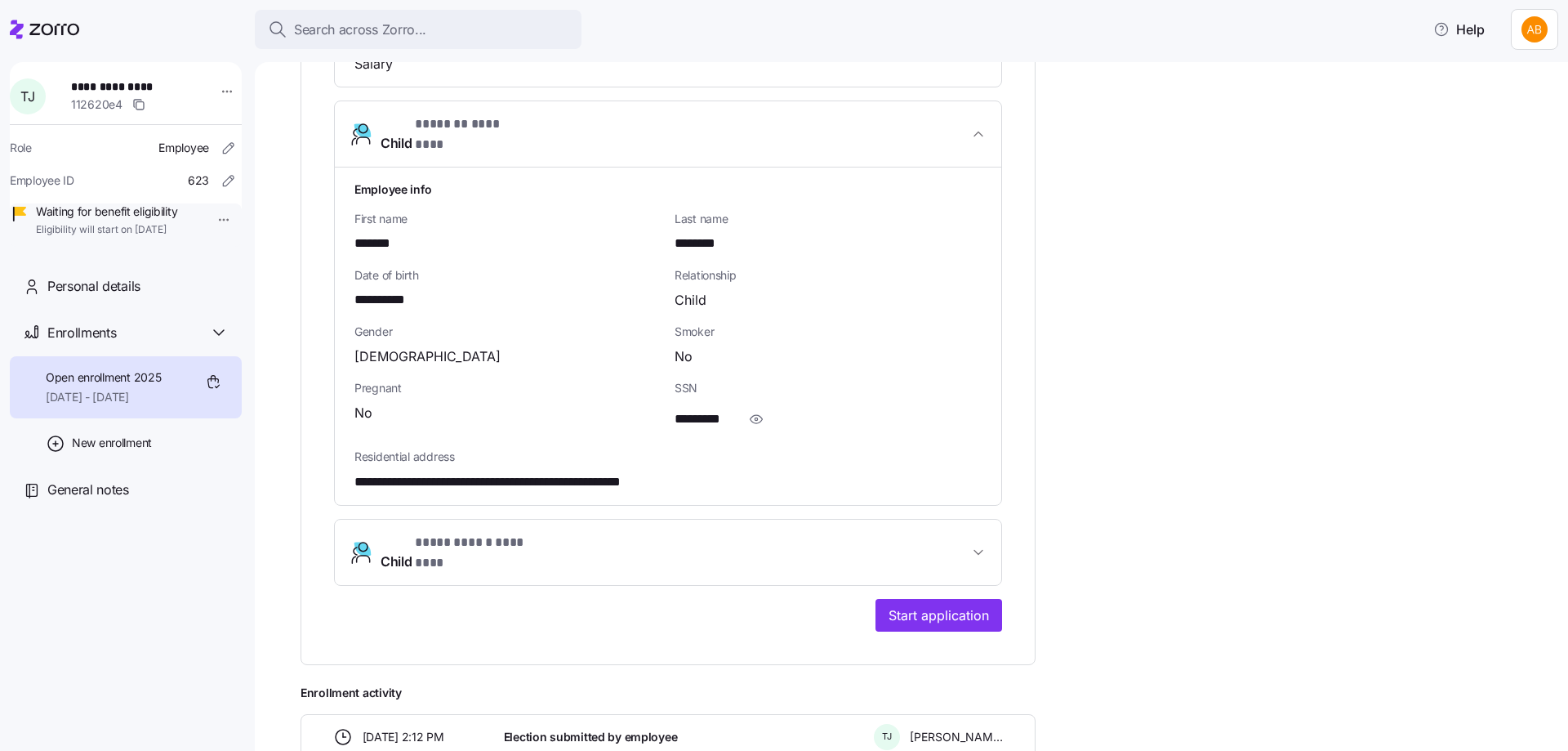
click at [400, 532] on span "**********" at bounding box center [465, 551] width 171 height 39
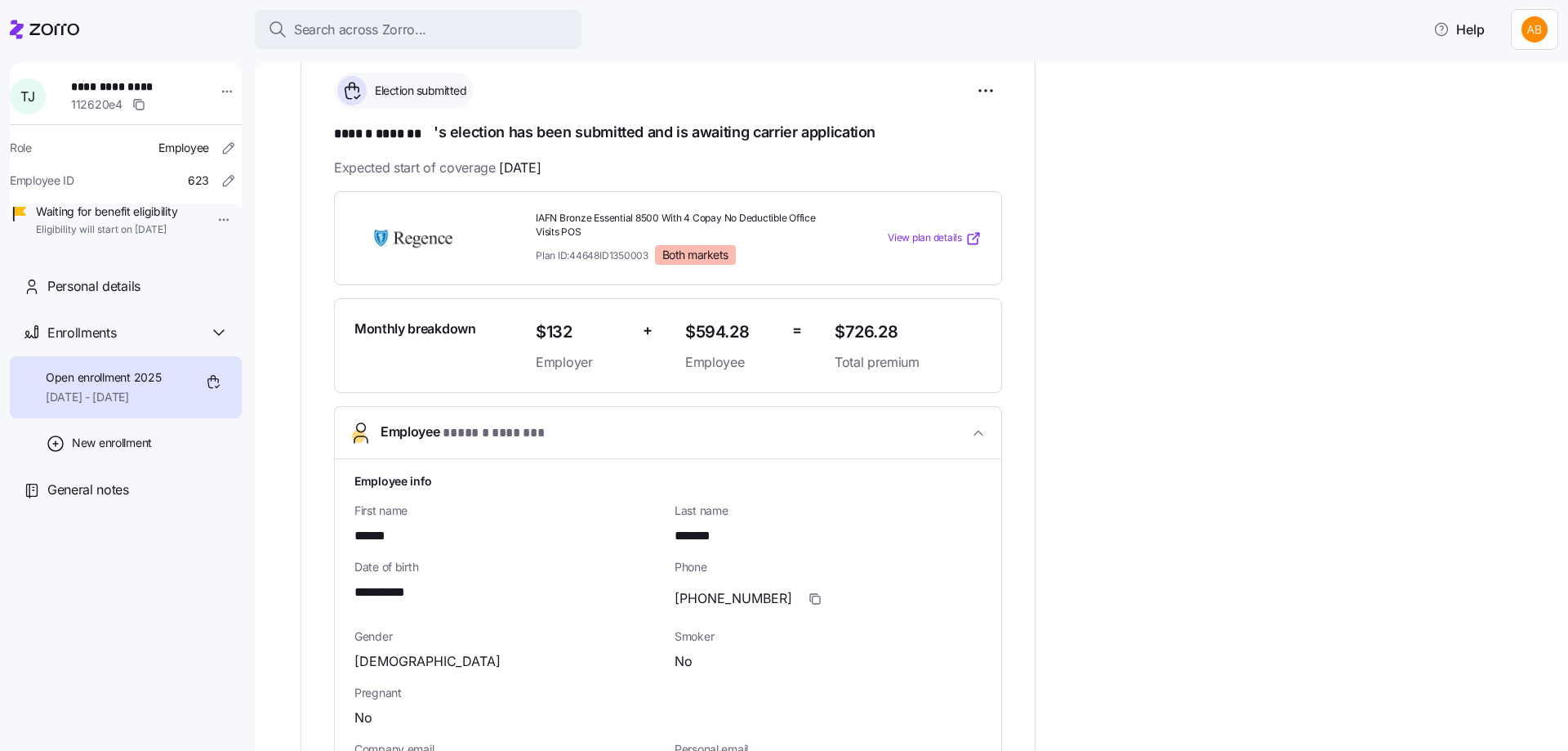
scroll to position [246, 0]
click at [980, 435] on icon "button" at bounding box center [978, 433] width 16 height 16
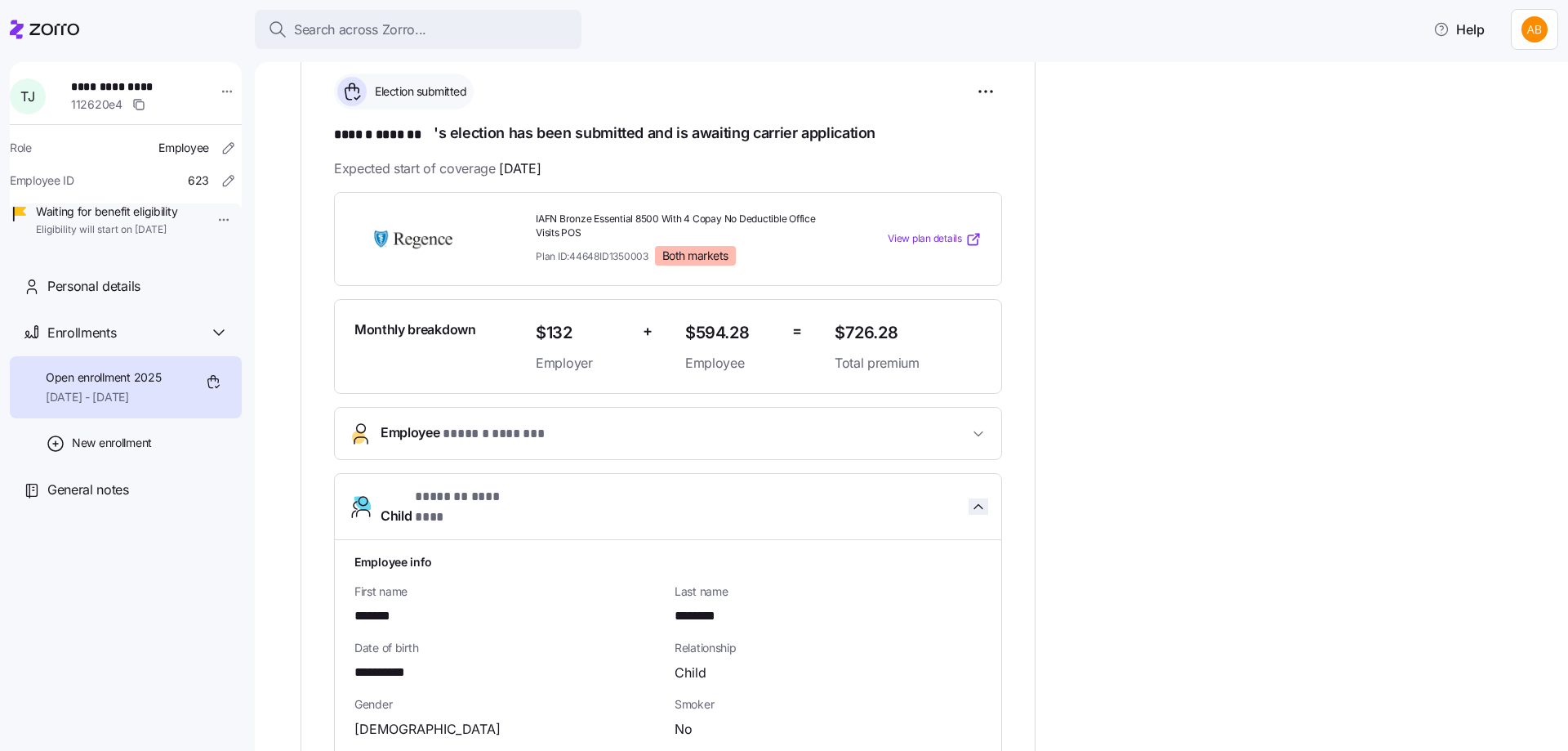
click at [972, 499] on icon "button" at bounding box center [978, 506] width 16 height 16
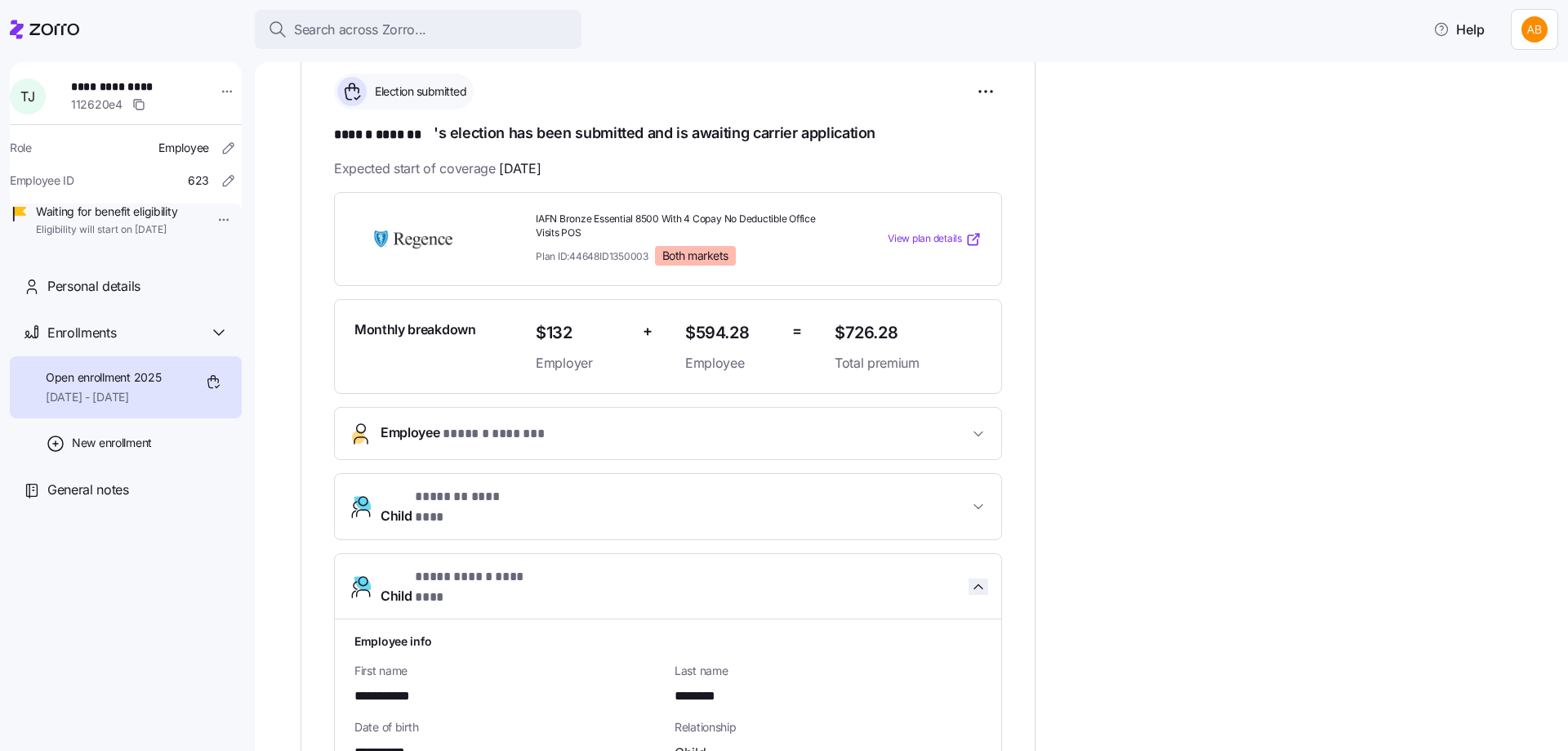
click at [978, 578] on icon "button" at bounding box center [978, 586] width 16 height 16
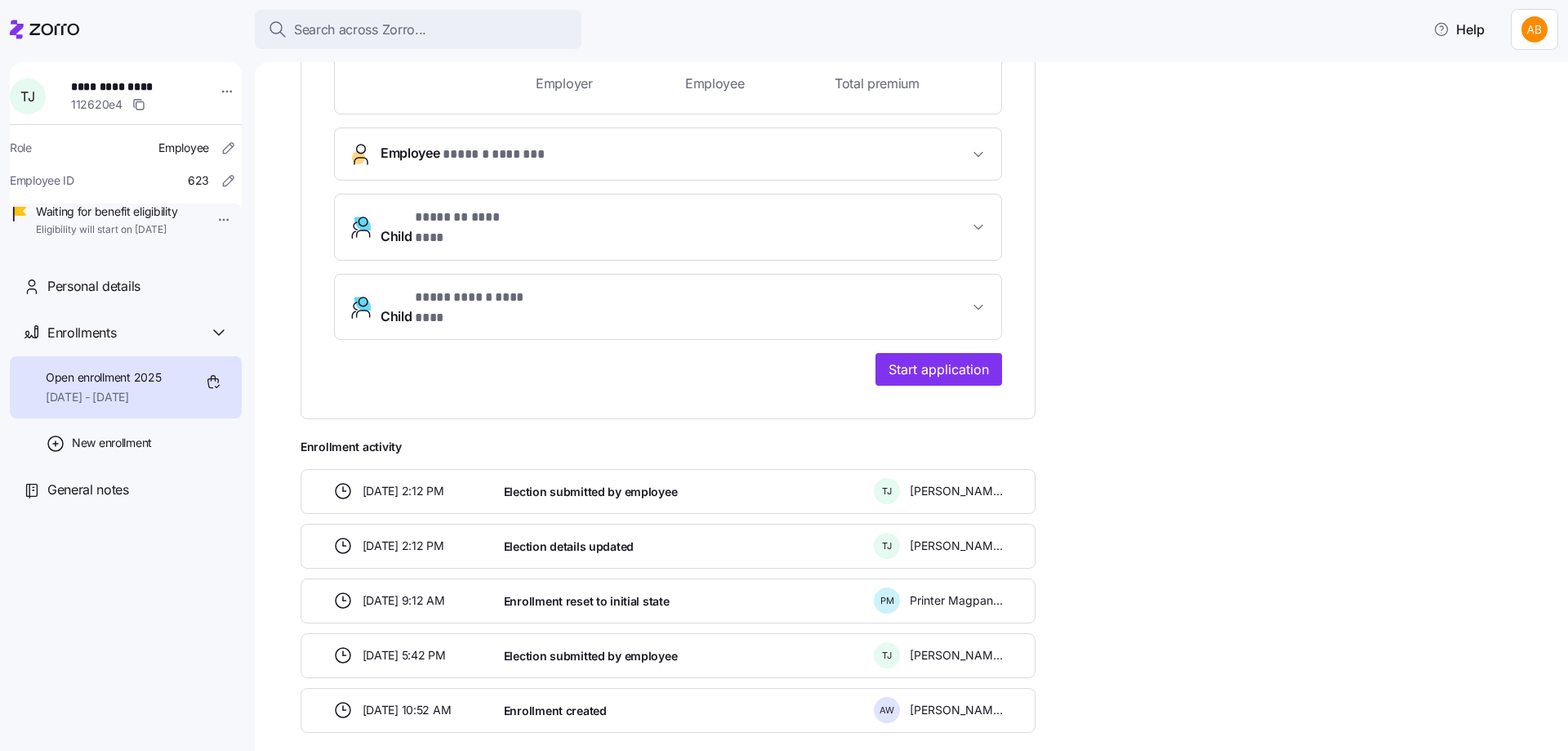
scroll to position [572, 0]
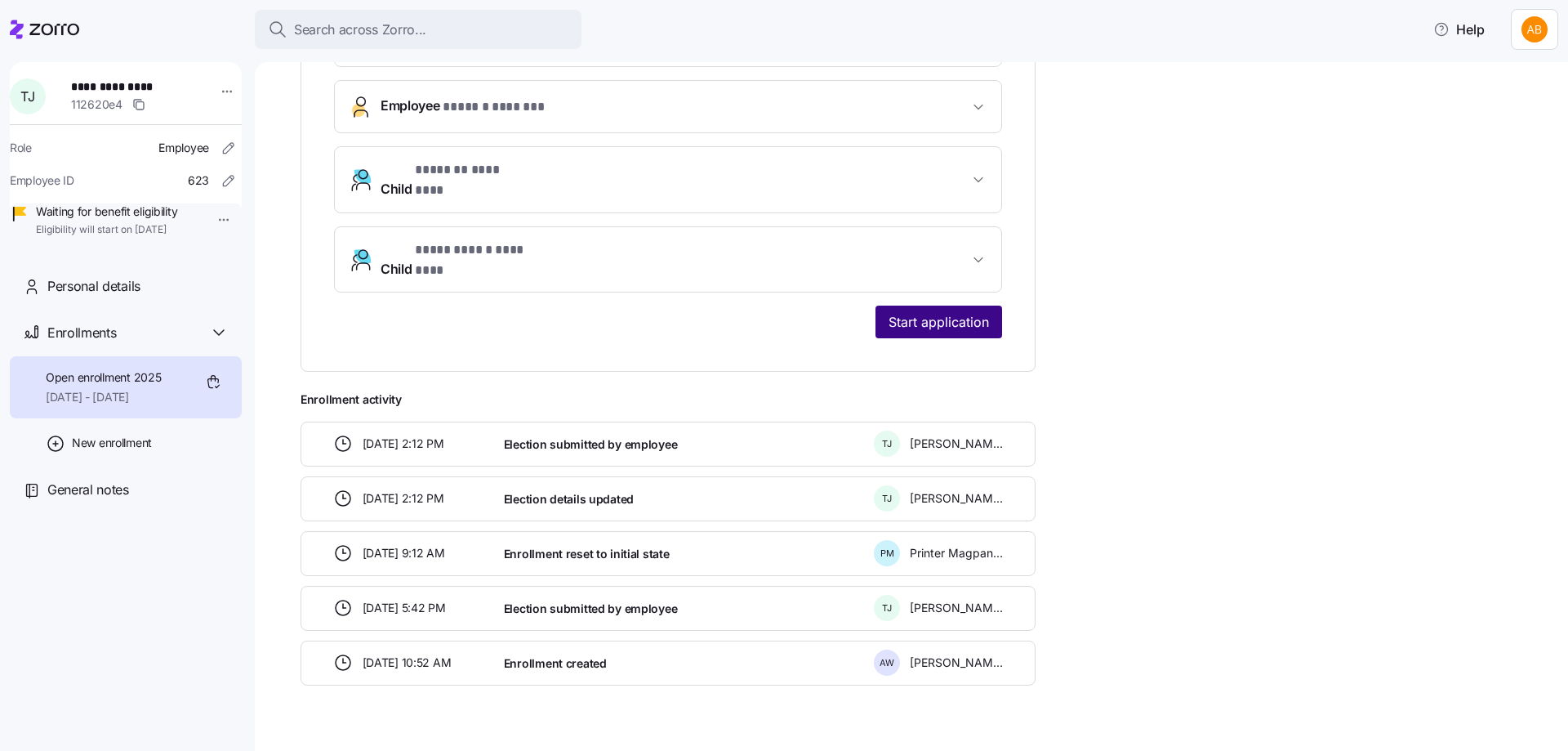
click at [938, 312] on span "Start application" at bounding box center [938, 322] width 100 height 20
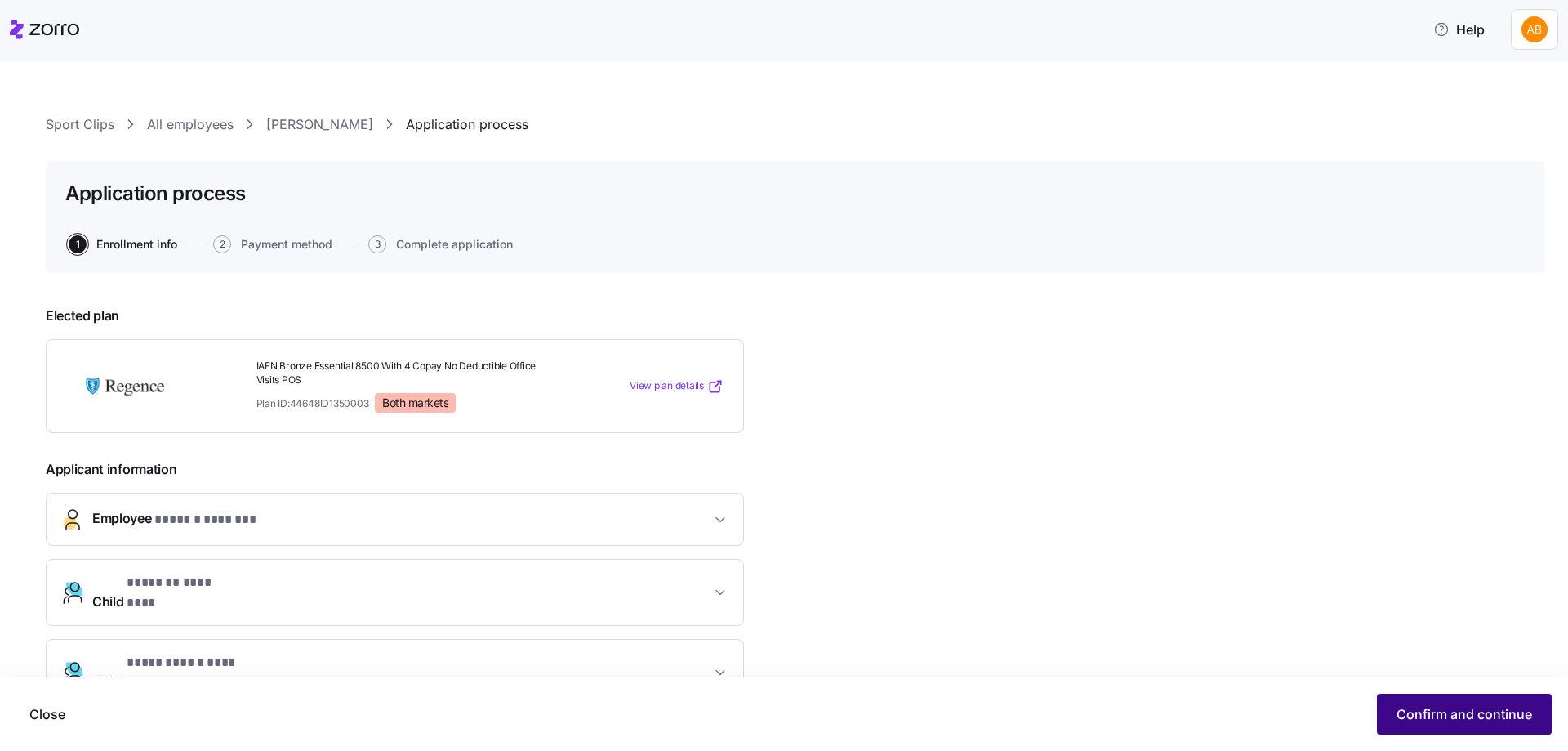
click at [1423, 711] on span "Confirm and continue" at bounding box center [1464, 714] width 136 height 20
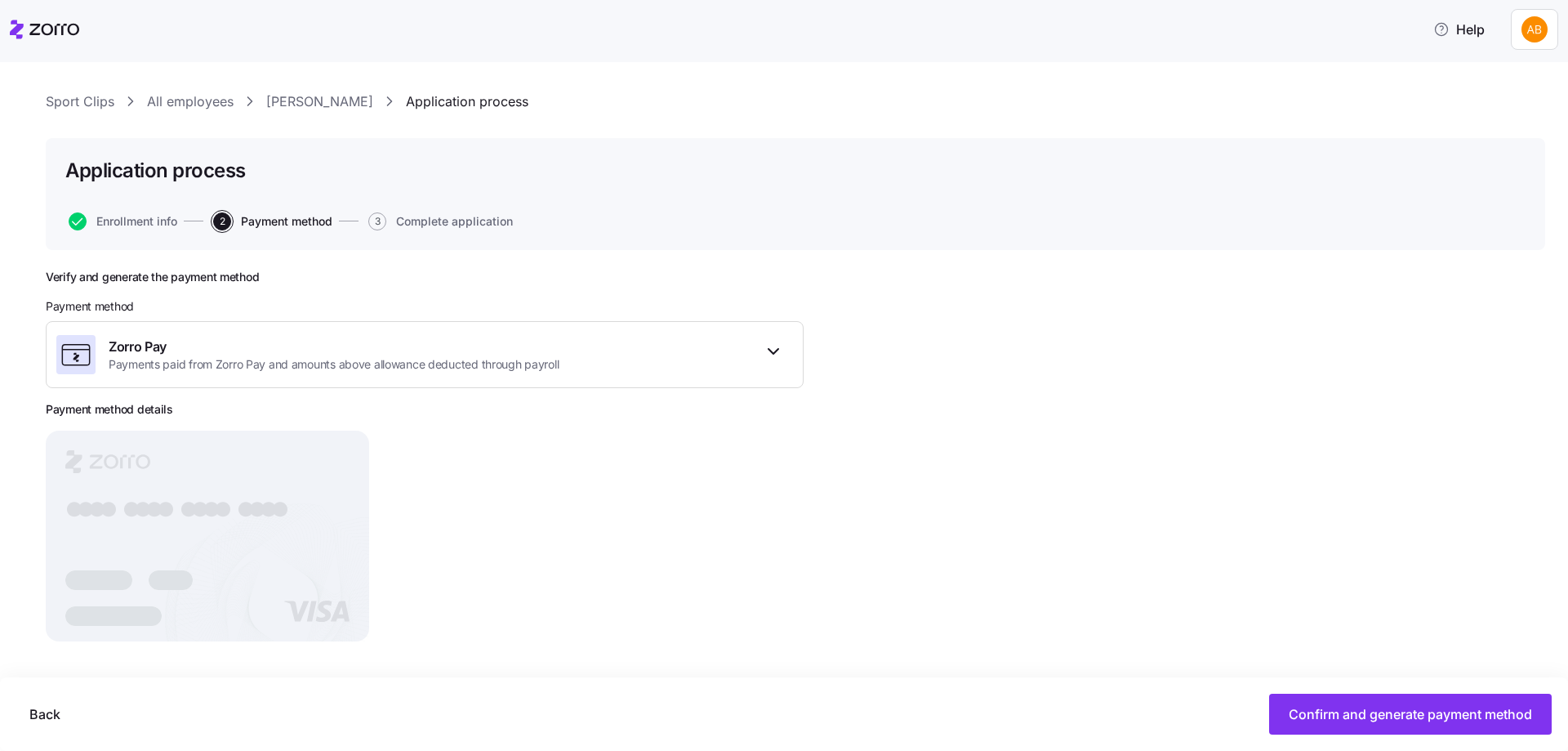
scroll to position [28, 0]
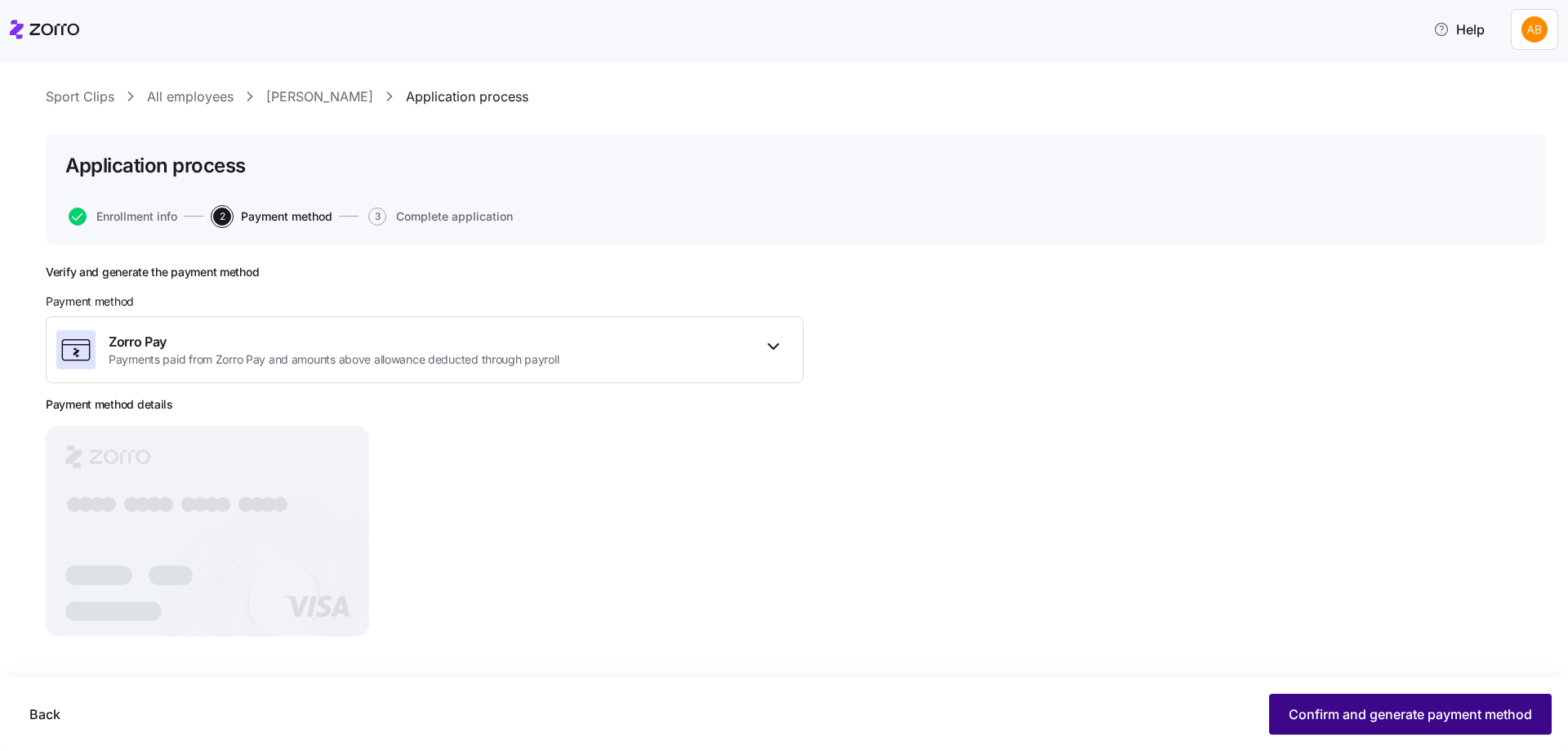
click at [1326, 705] on span "Confirm and generate payment method" at bounding box center [1409, 714] width 244 height 20
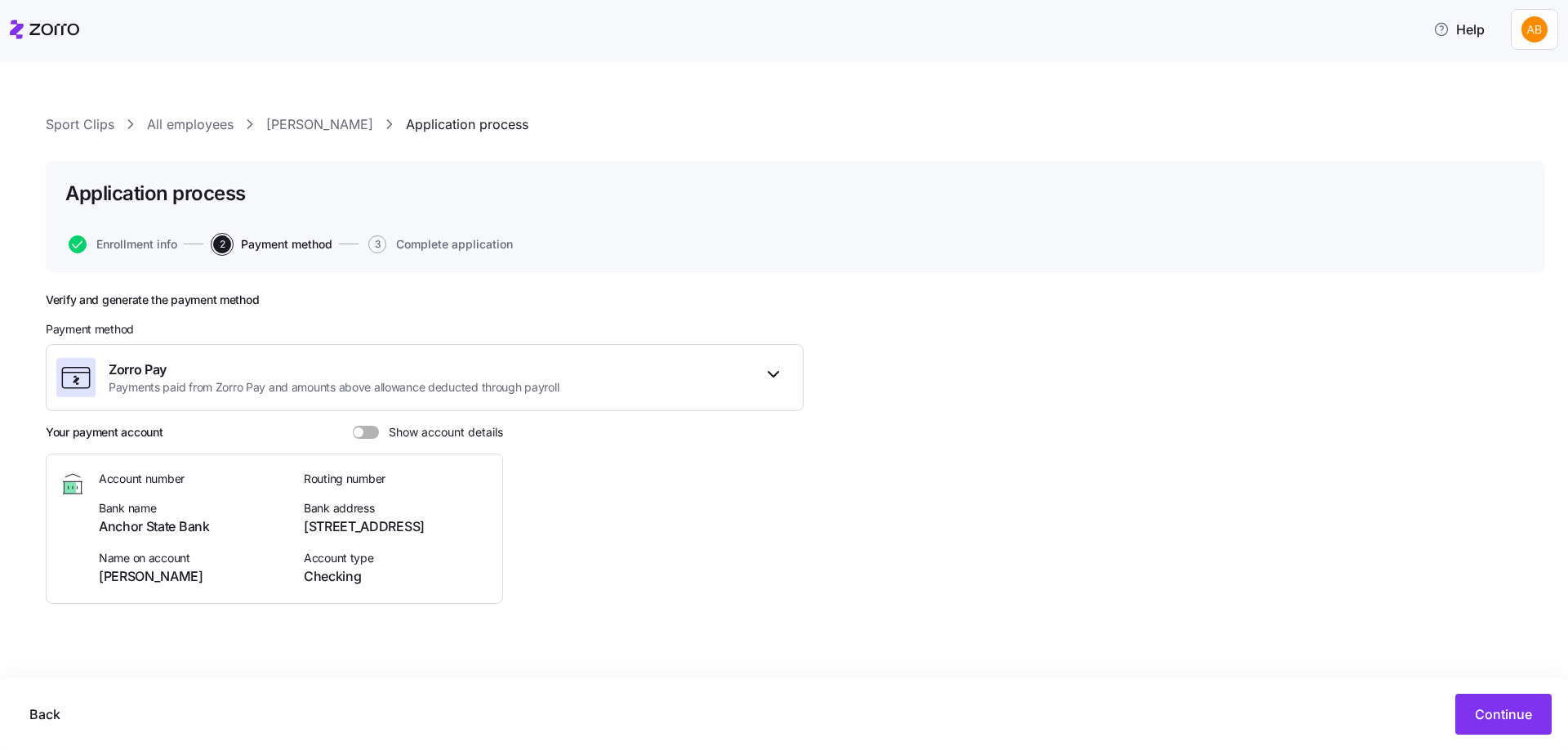
scroll to position [1, 0]
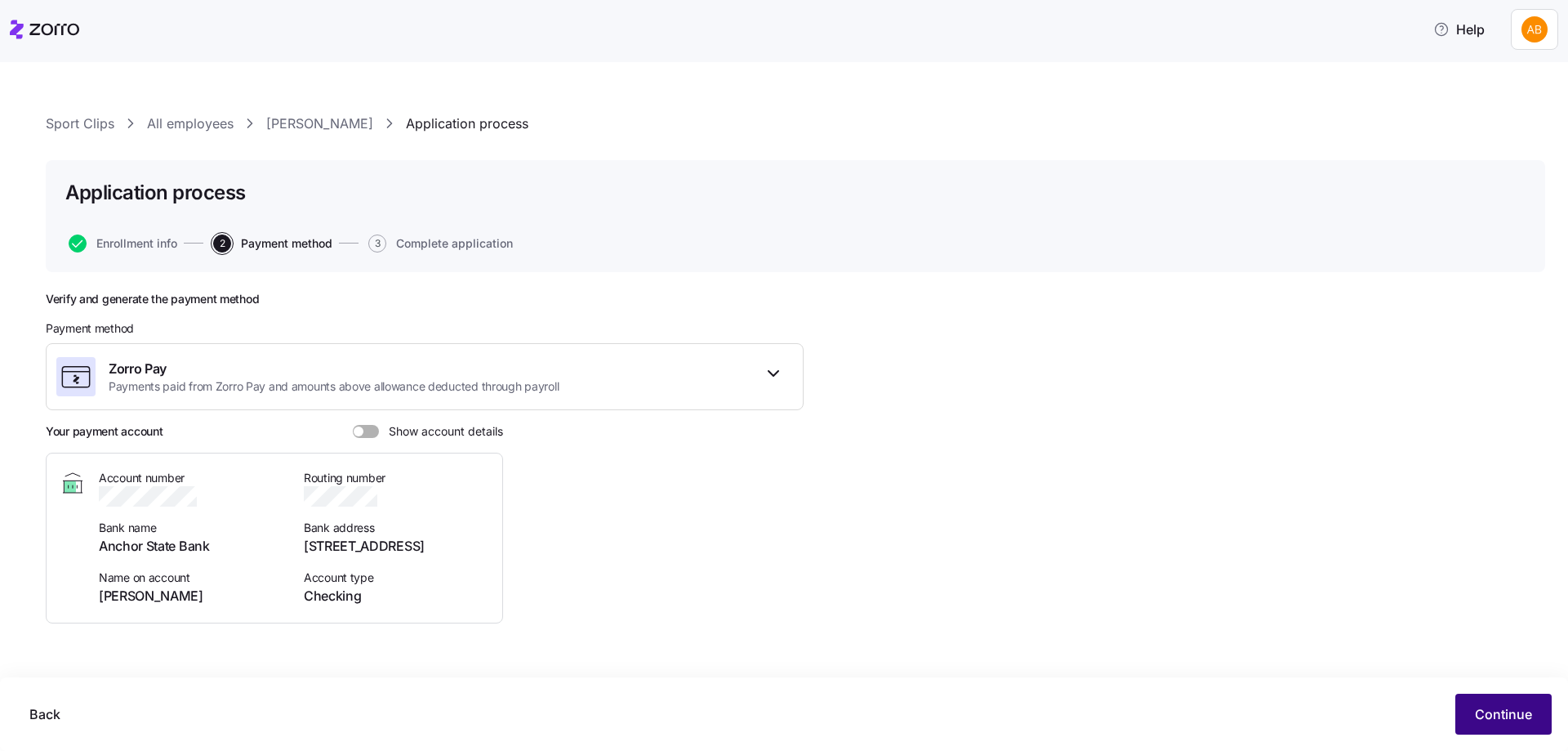
click at [1482, 715] on span "Continue" at bounding box center [1503, 714] width 57 height 20
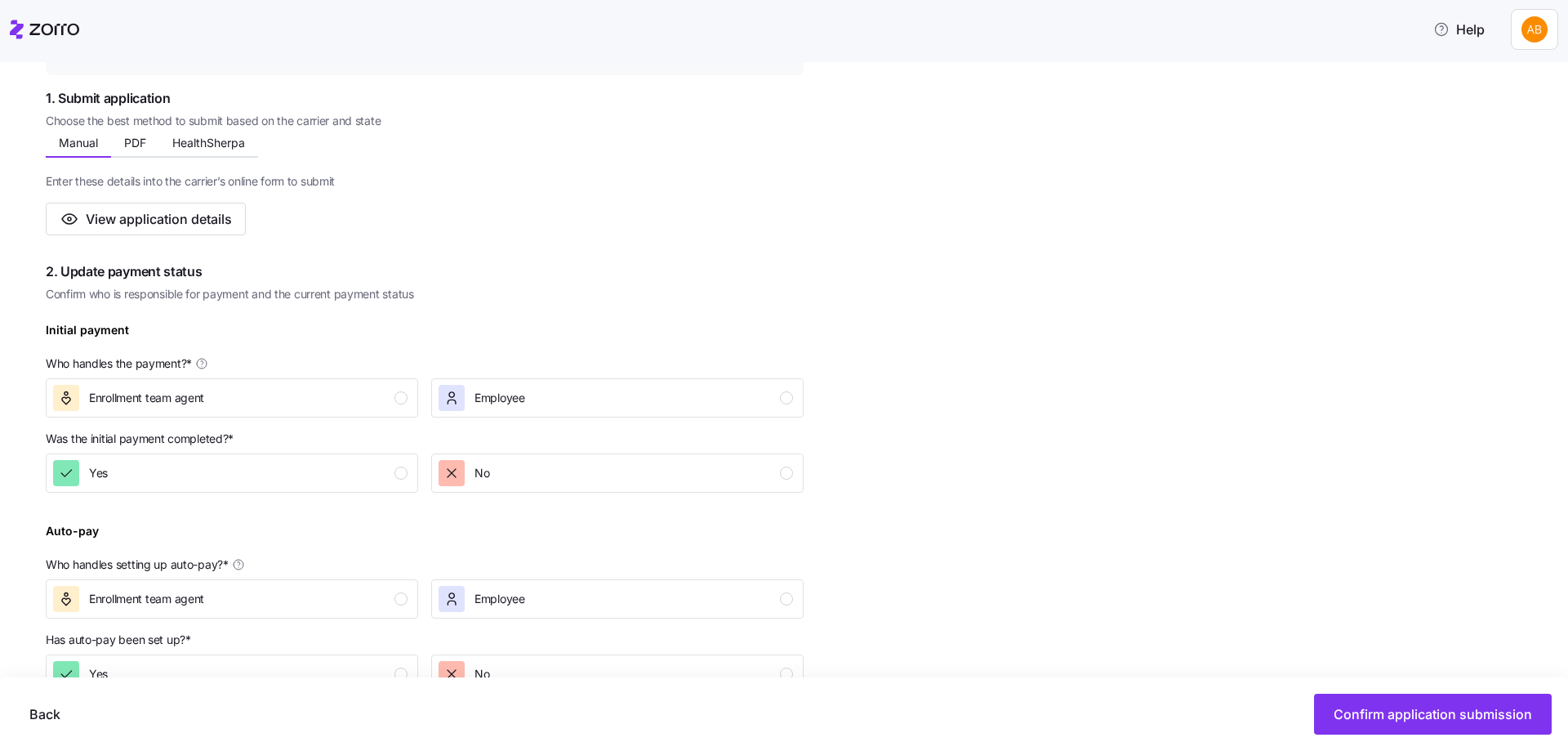
scroll to position [409, 0]
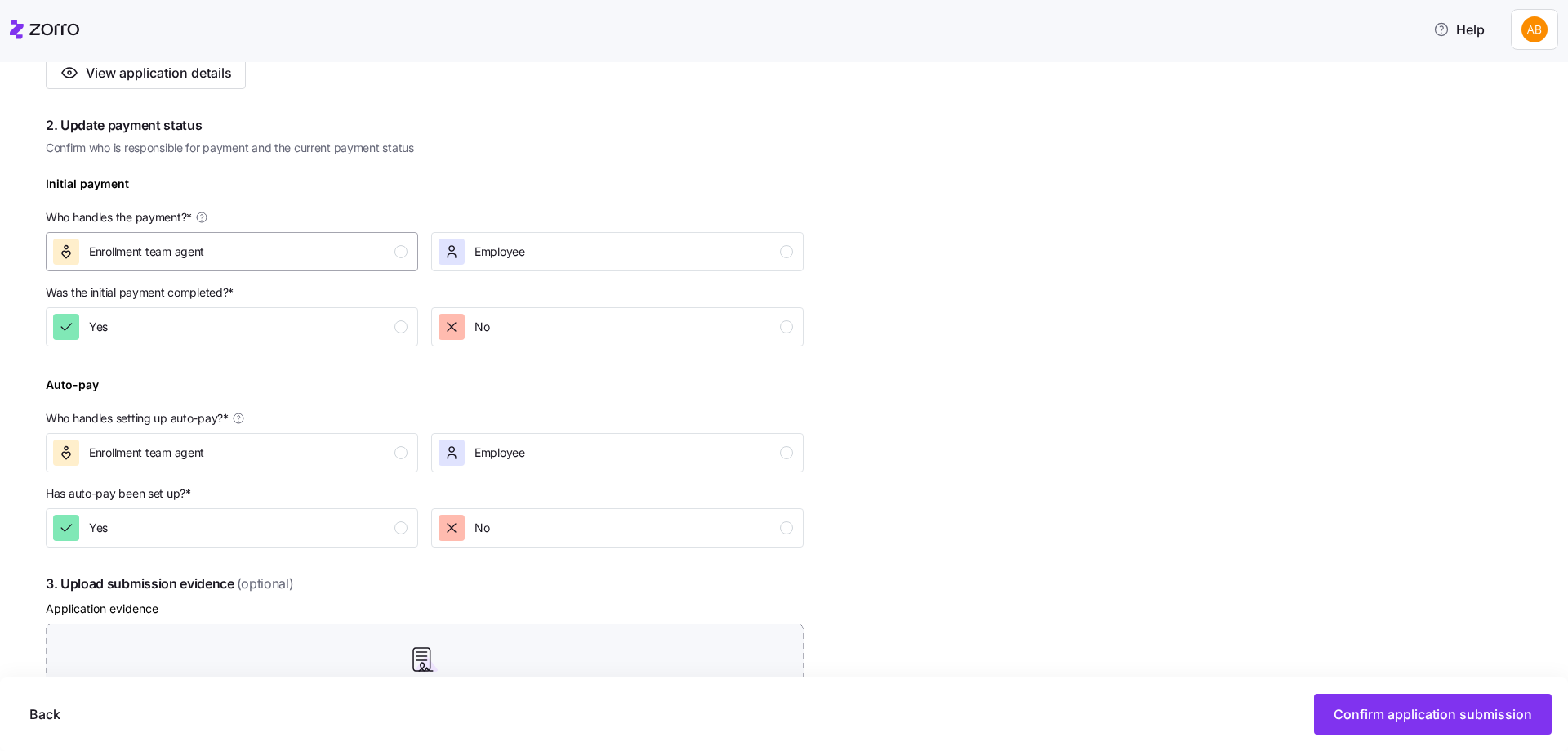
click at [402, 249] on div "button" at bounding box center [401, 252] width 13 height 13
click at [402, 323] on div "button" at bounding box center [401, 327] width 13 height 13
click at [408, 459] on button "Enrollment team agent" at bounding box center [232, 452] width 372 height 39
click at [405, 533] on div "Yes" at bounding box center [230, 527] width 354 height 26
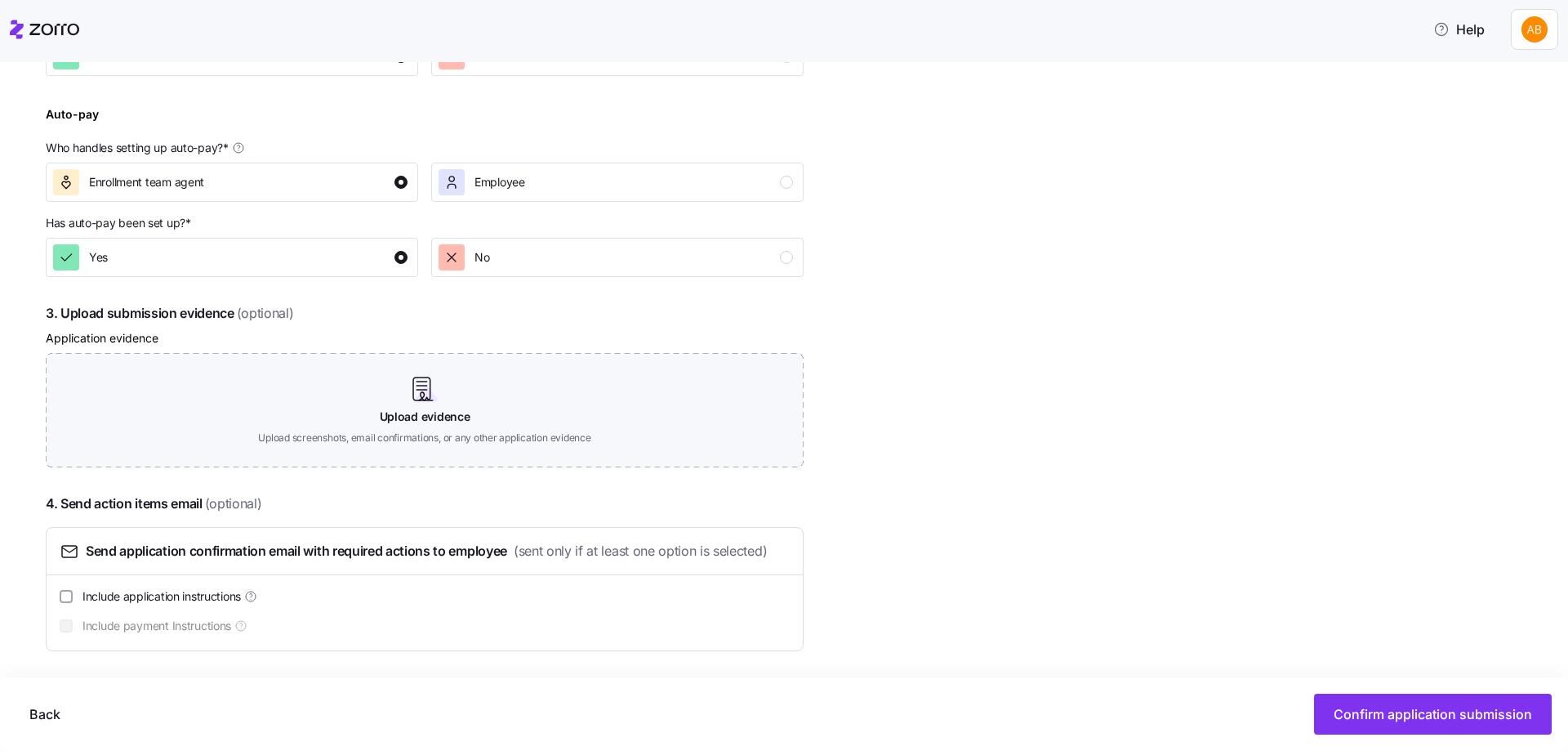
scroll to position [680, 0]
click at [1401, 709] on span "Confirm application submission" at bounding box center [1432, 714] width 199 height 20
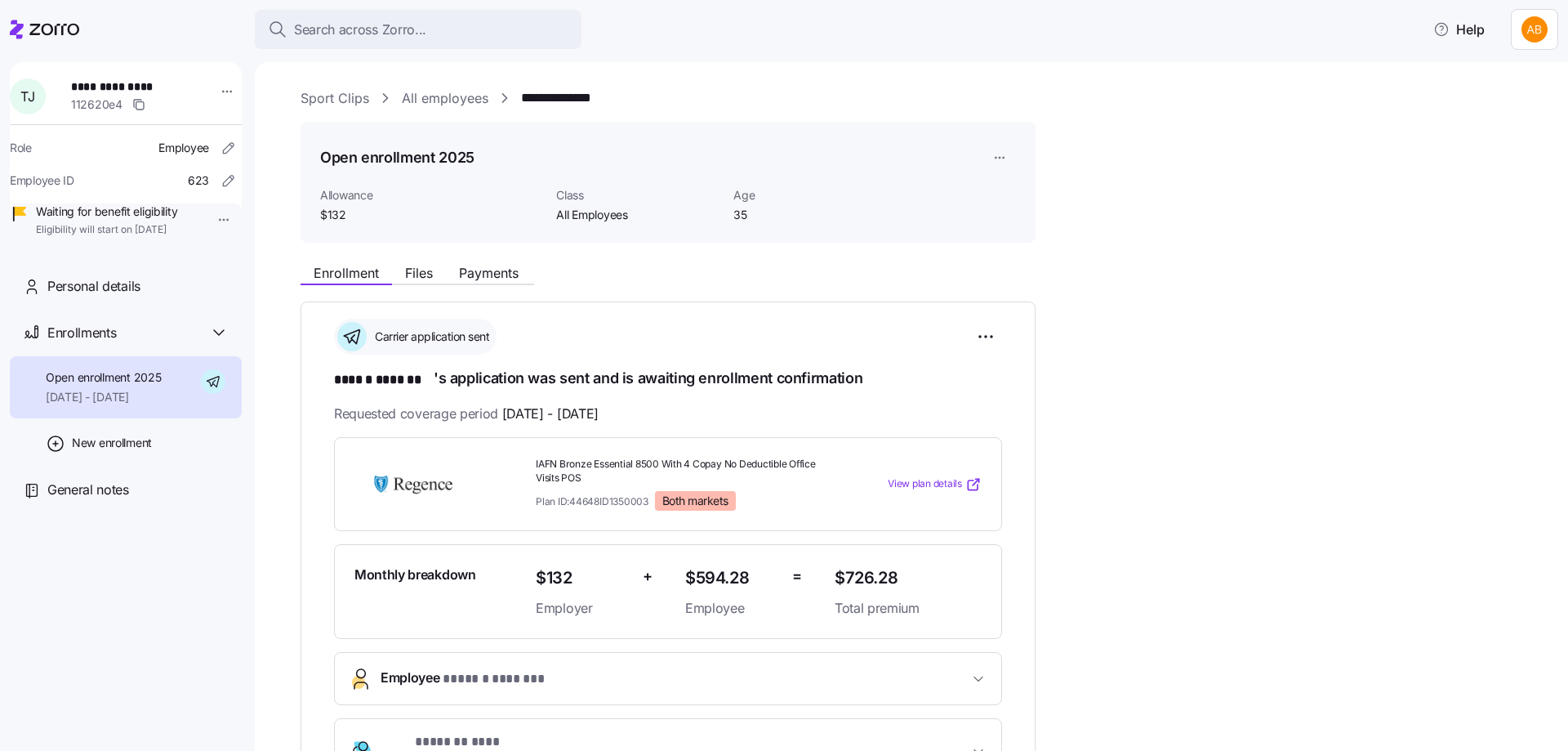
click at [456, 99] on link "All employees" at bounding box center [445, 97] width 87 height 20
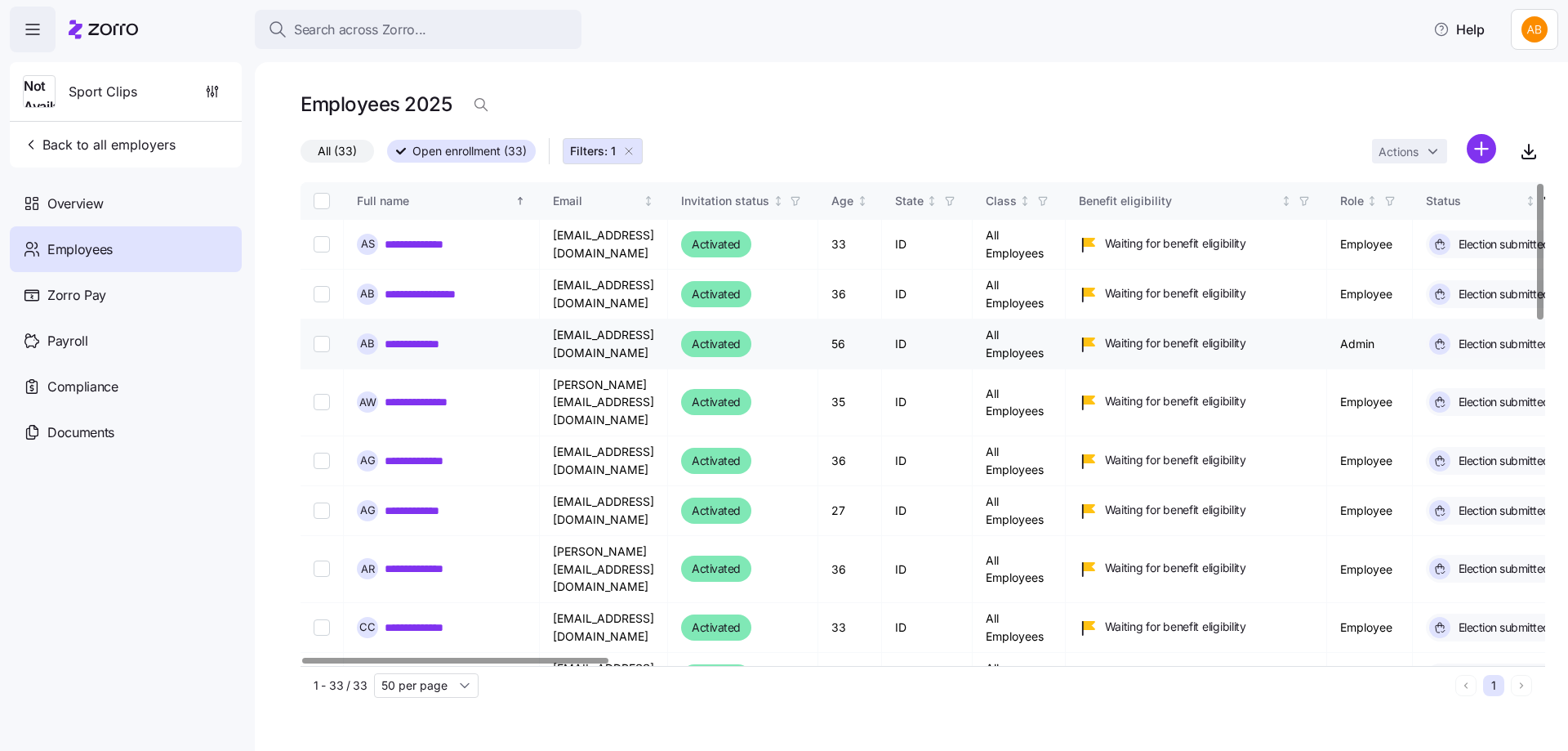
drag, startPoint x: 414, startPoint y: 240, endPoint x: 543, endPoint y: 334, distance: 159.6
click at [414, 240] on link "**********" at bounding box center [425, 244] width 80 height 16
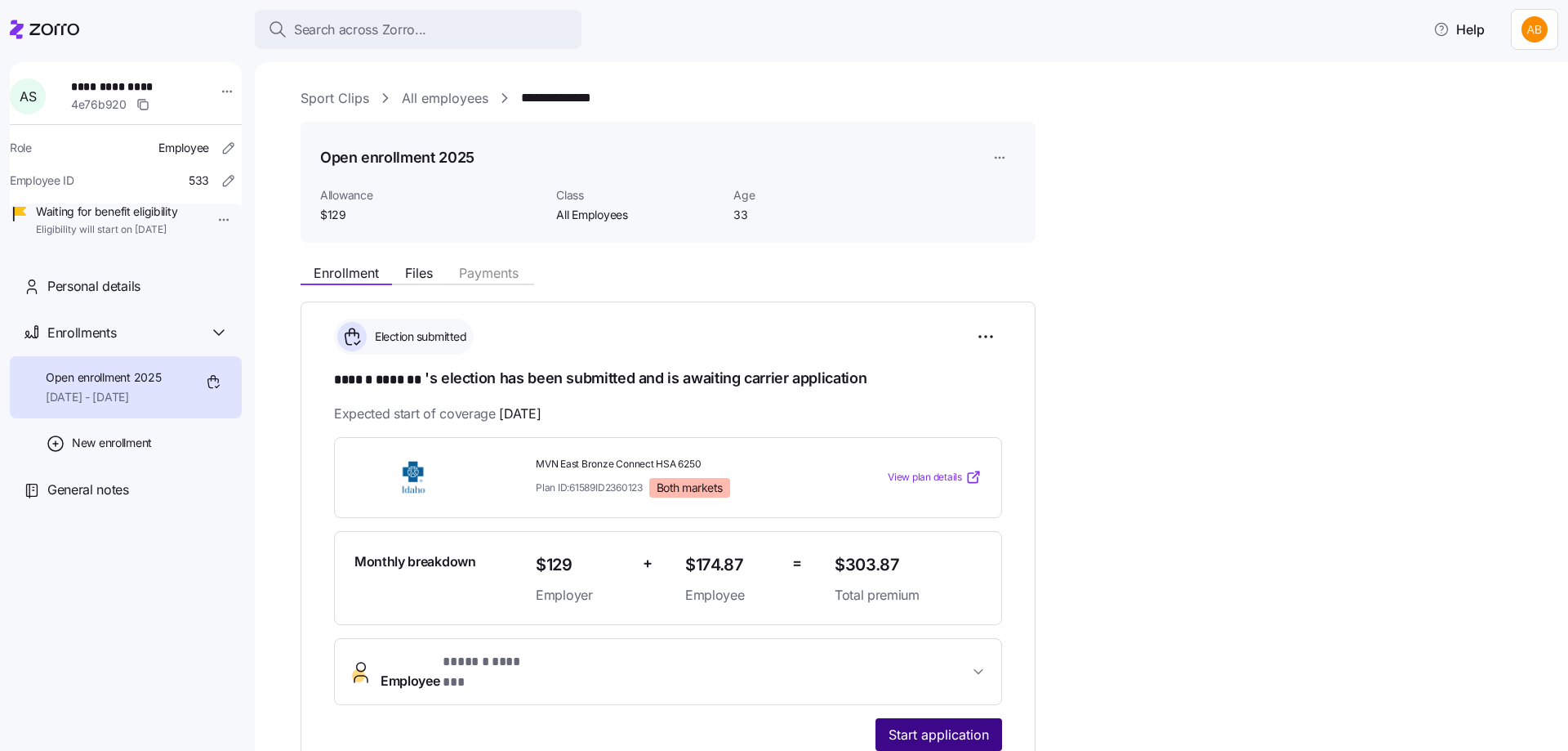
click at [943, 724] on span "Start application" at bounding box center [938, 734] width 100 height 20
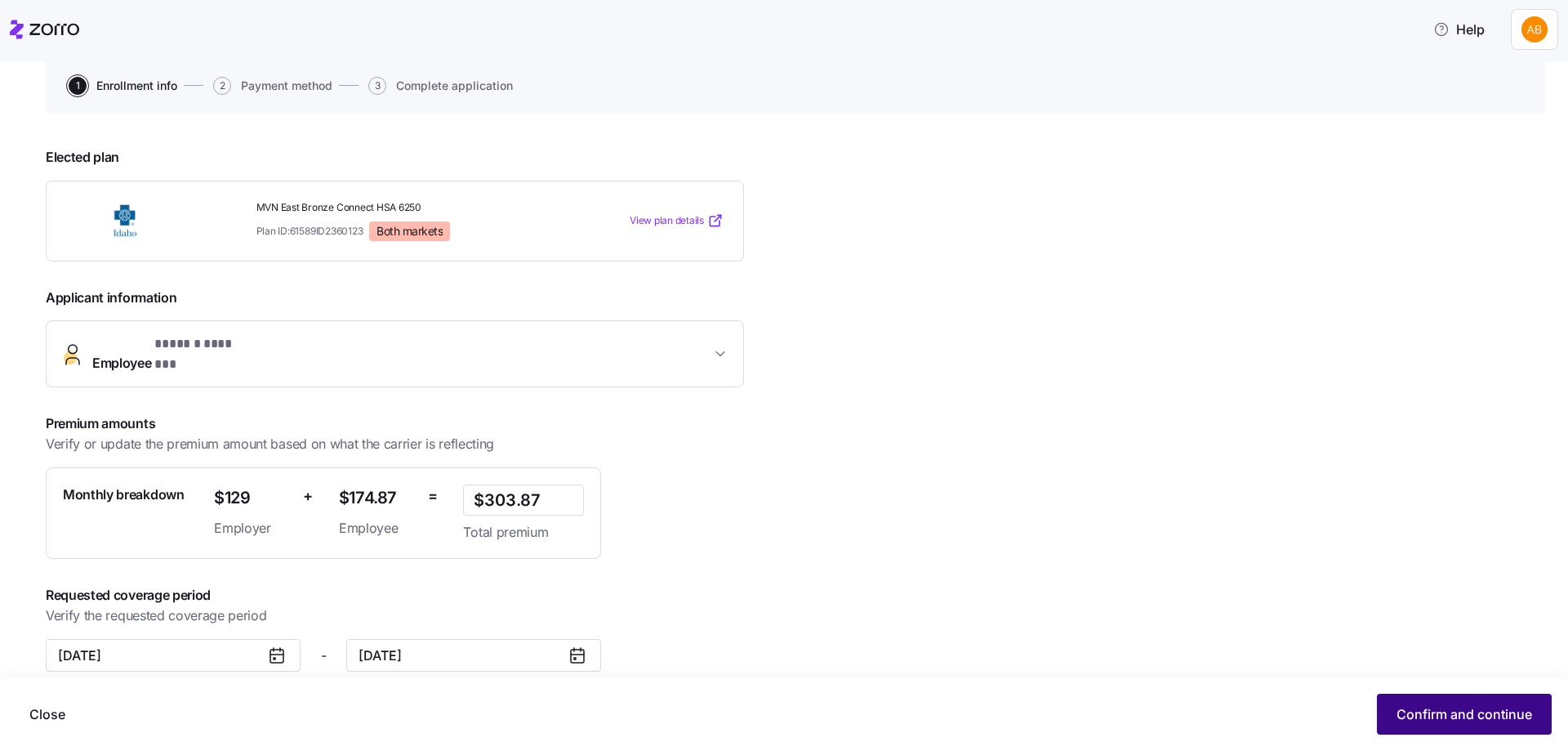
scroll to position [163, 0]
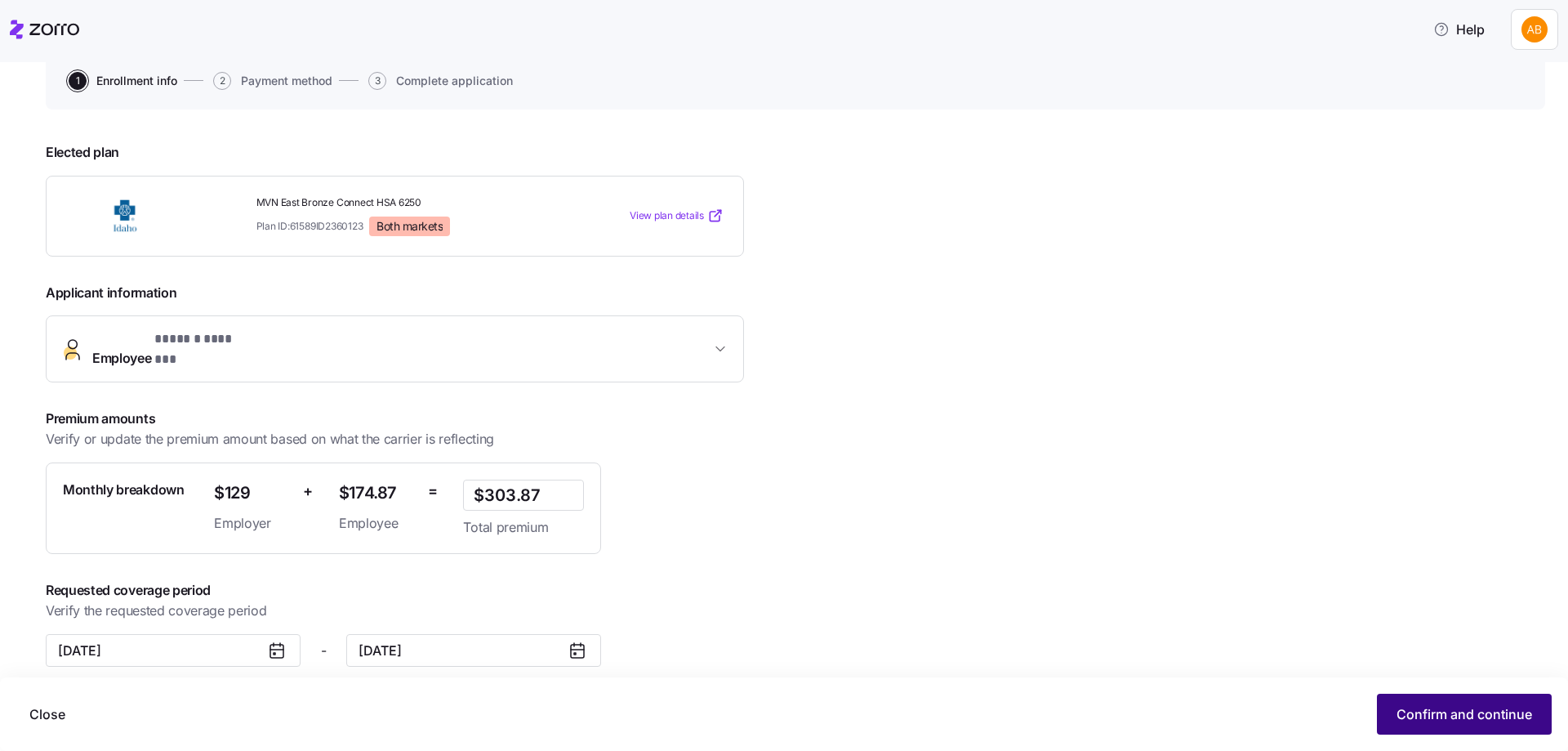
click at [1495, 719] on span "Confirm and continue" at bounding box center [1464, 714] width 136 height 20
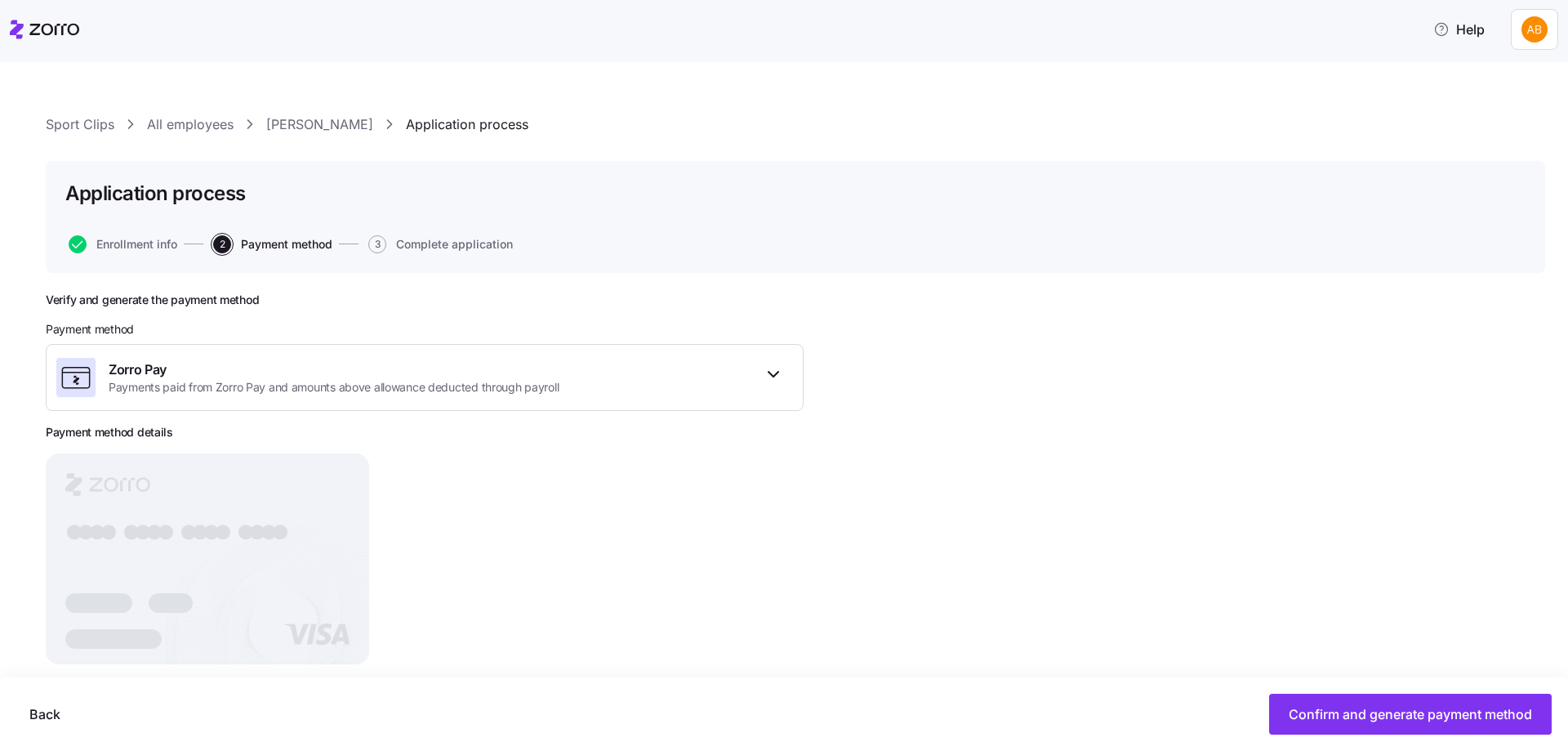
scroll to position [28, 0]
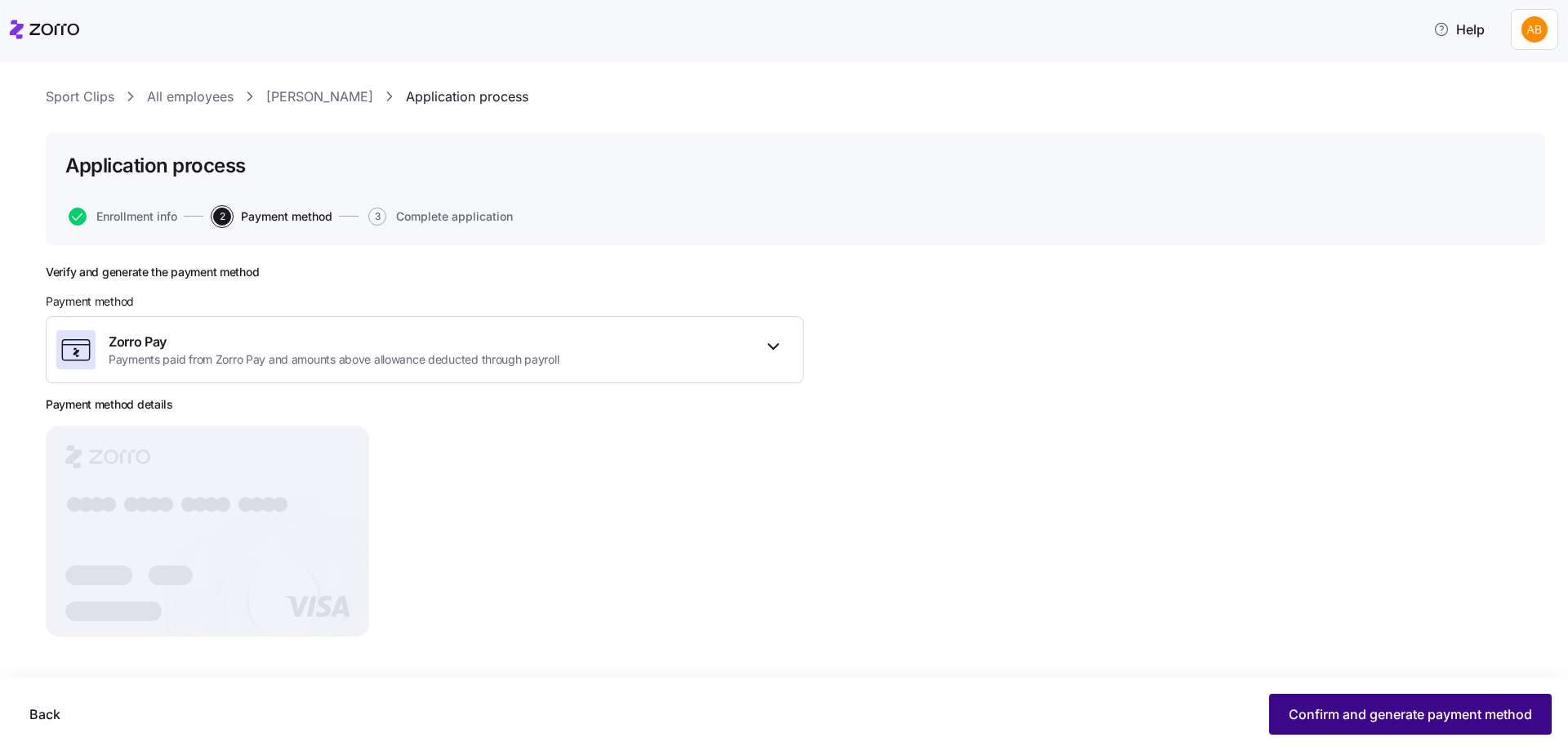
click at [1333, 708] on span "Confirm and generate payment method" at bounding box center [1409, 714] width 244 height 20
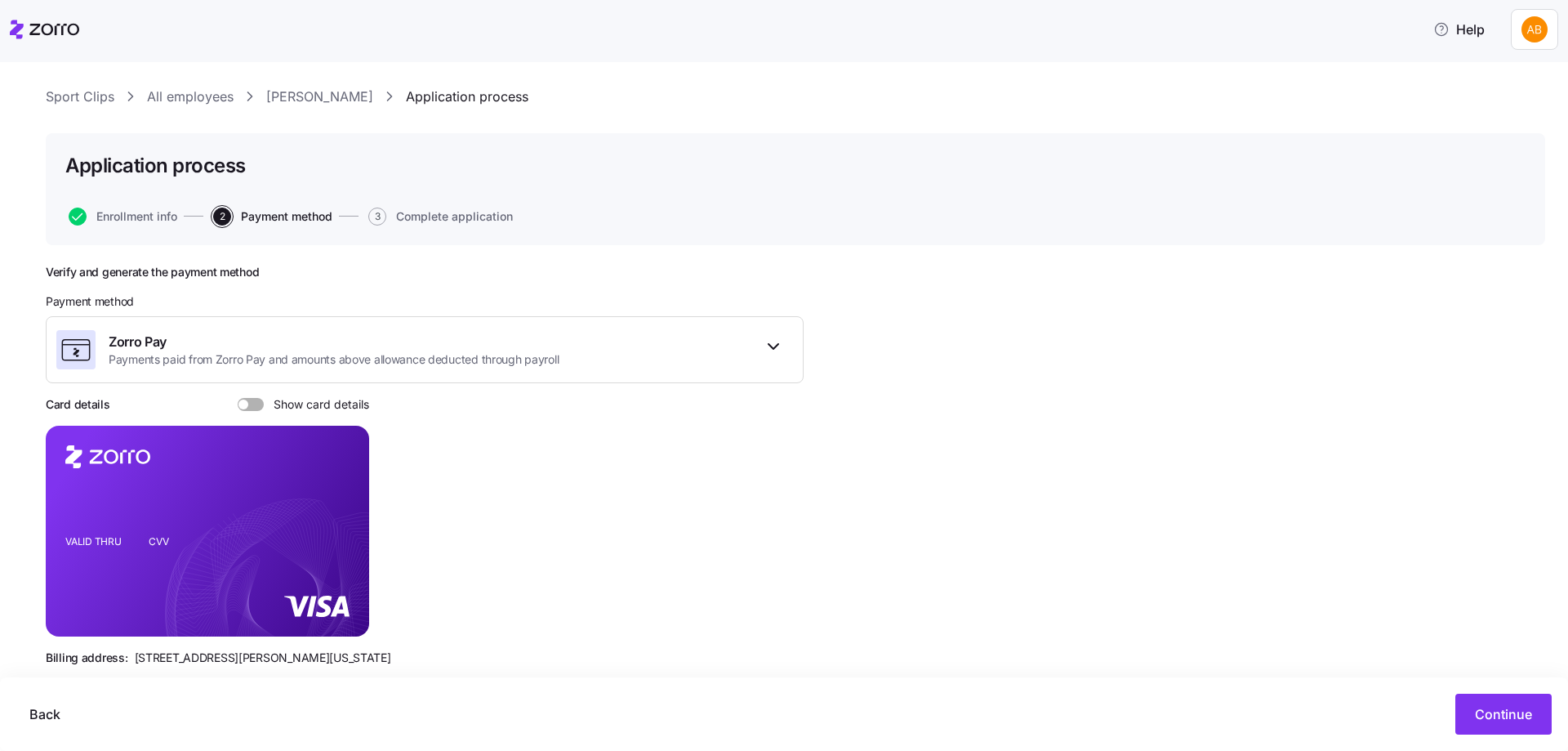
scroll to position [57, 0]
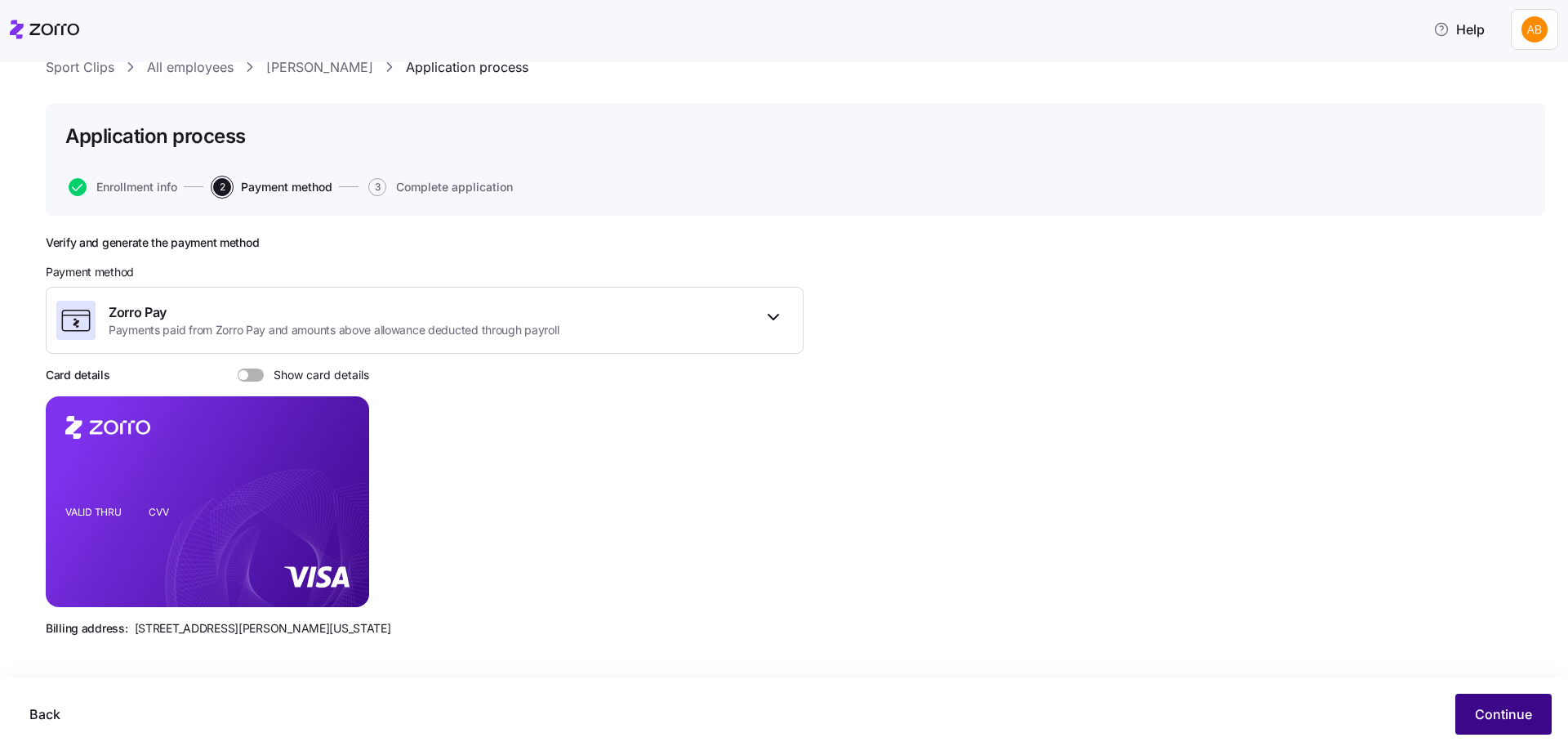
click at [1518, 709] on span "Continue" at bounding box center [1503, 714] width 57 height 20
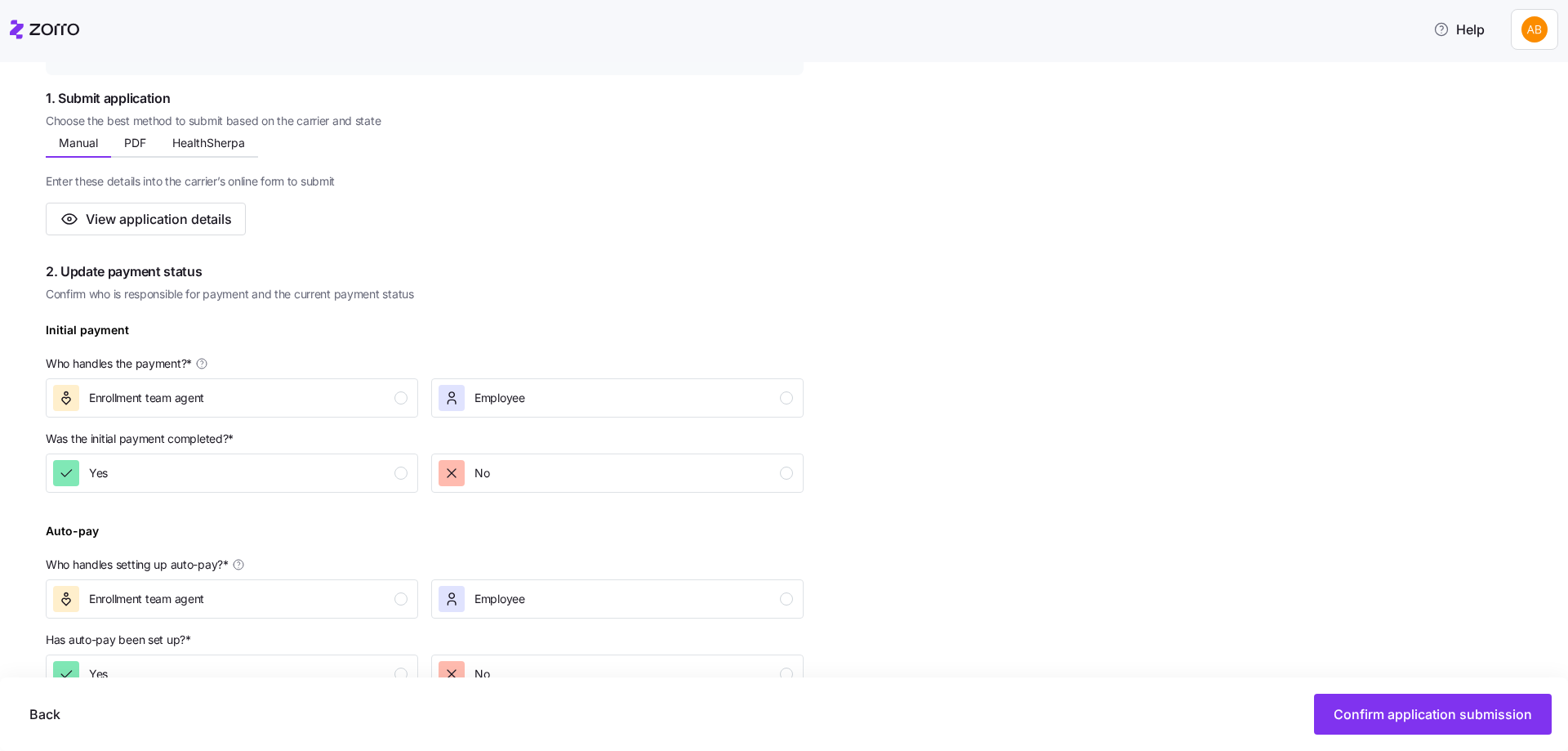
scroll to position [327, 0]
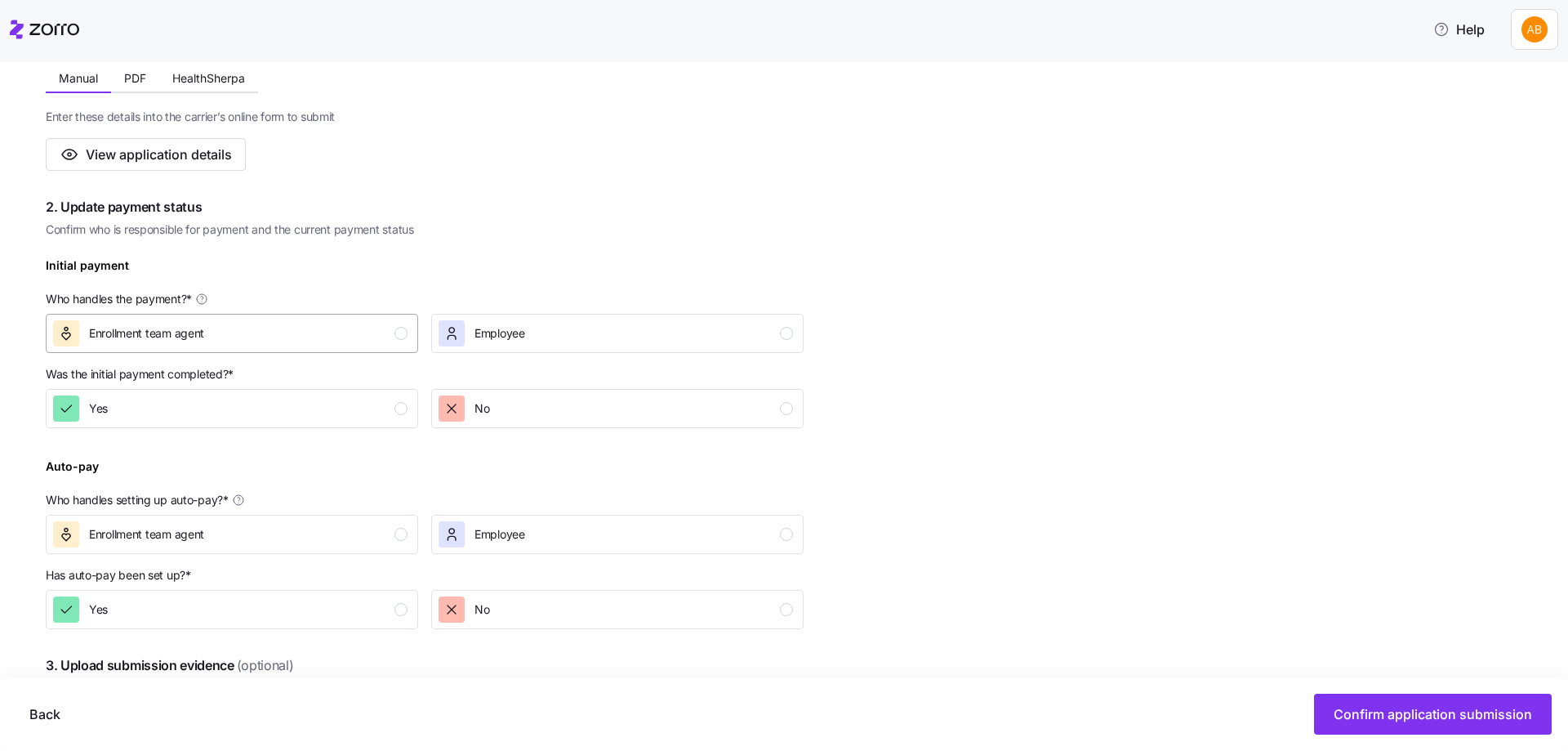
click at [396, 339] on div "Enrollment team agent" at bounding box center [230, 333] width 354 height 26
click at [402, 404] on div "button" at bounding box center [401, 409] width 13 height 13
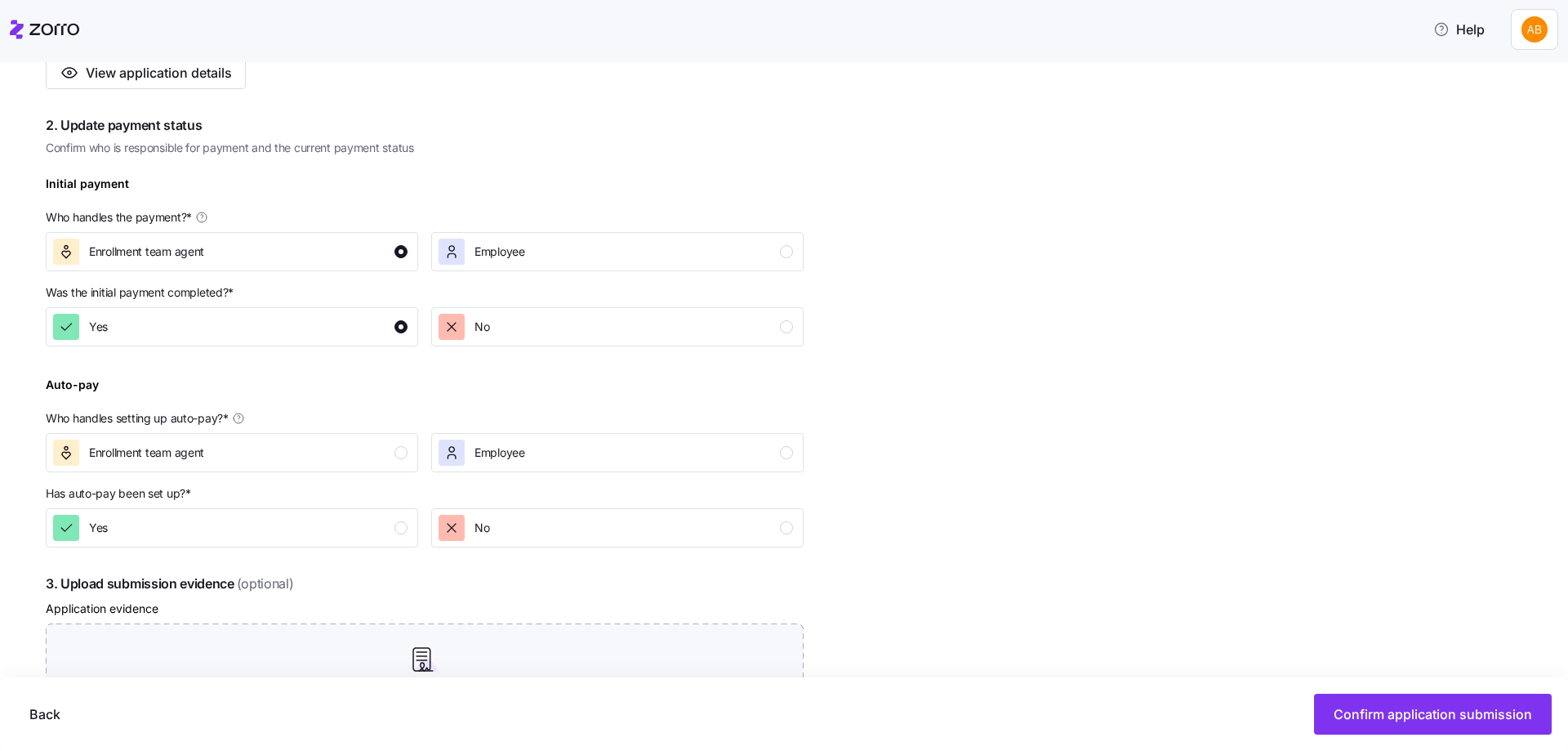
click at [402, 450] on div "button" at bounding box center [401, 453] width 13 height 13
click at [404, 515] on div "Yes" at bounding box center [230, 527] width 354 height 26
click at [1423, 711] on span "Confirm application submission" at bounding box center [1432, 714] width 199 height 20
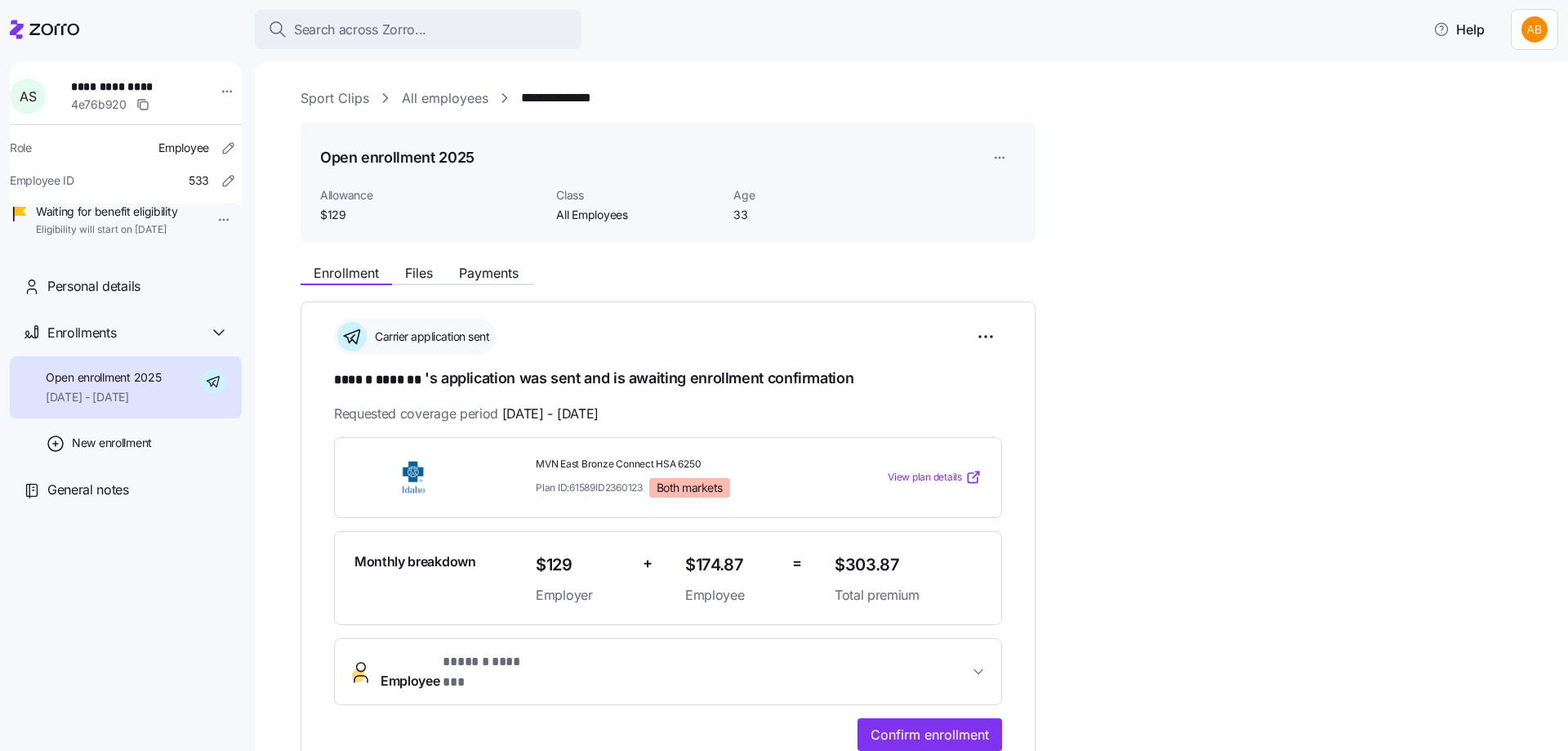
click at [431, 99] on link "All employees" at bounding box center [445, 97] width 87 height 20
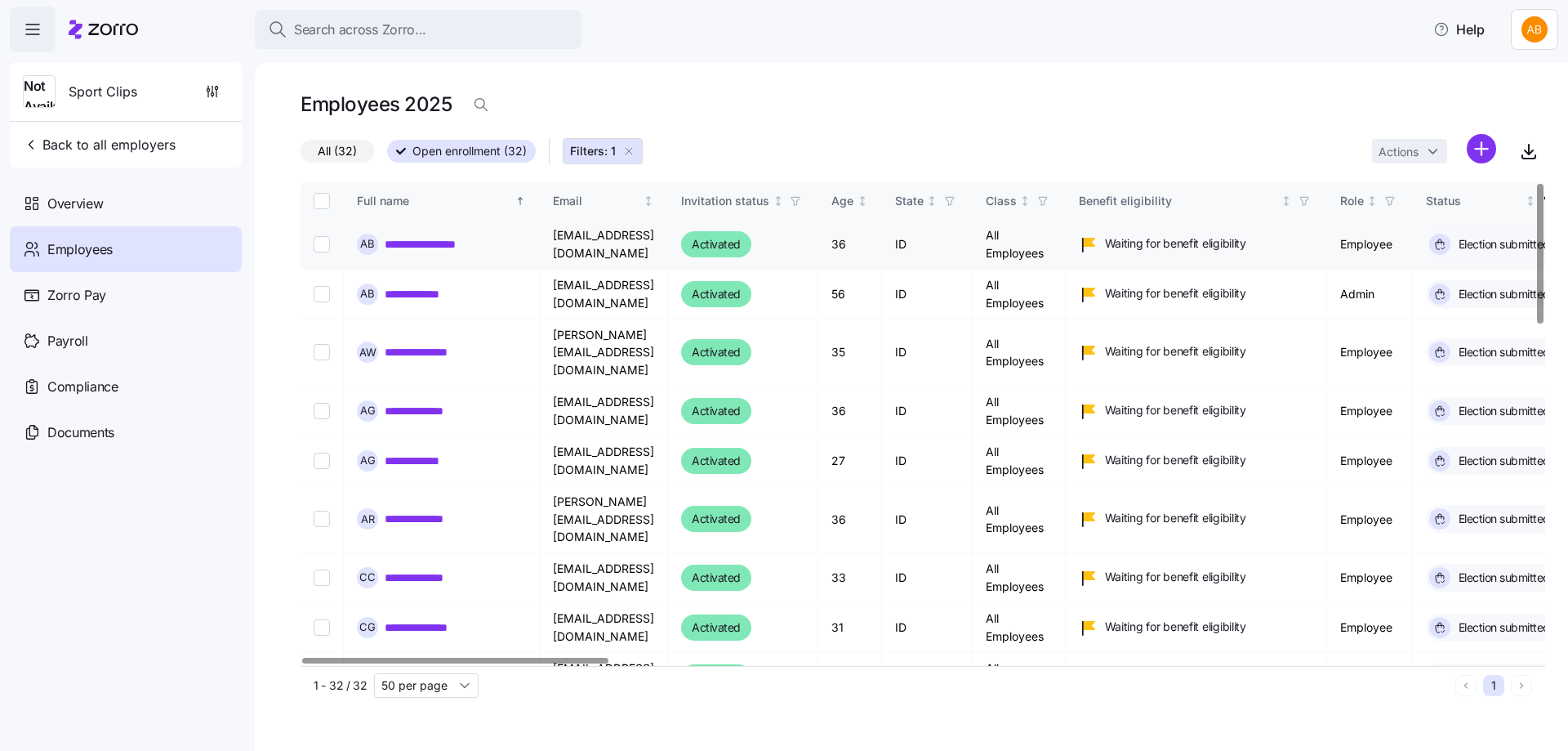
click at [434, 240] on link "**********" at bounding box center [429, 244] width 89 height 16
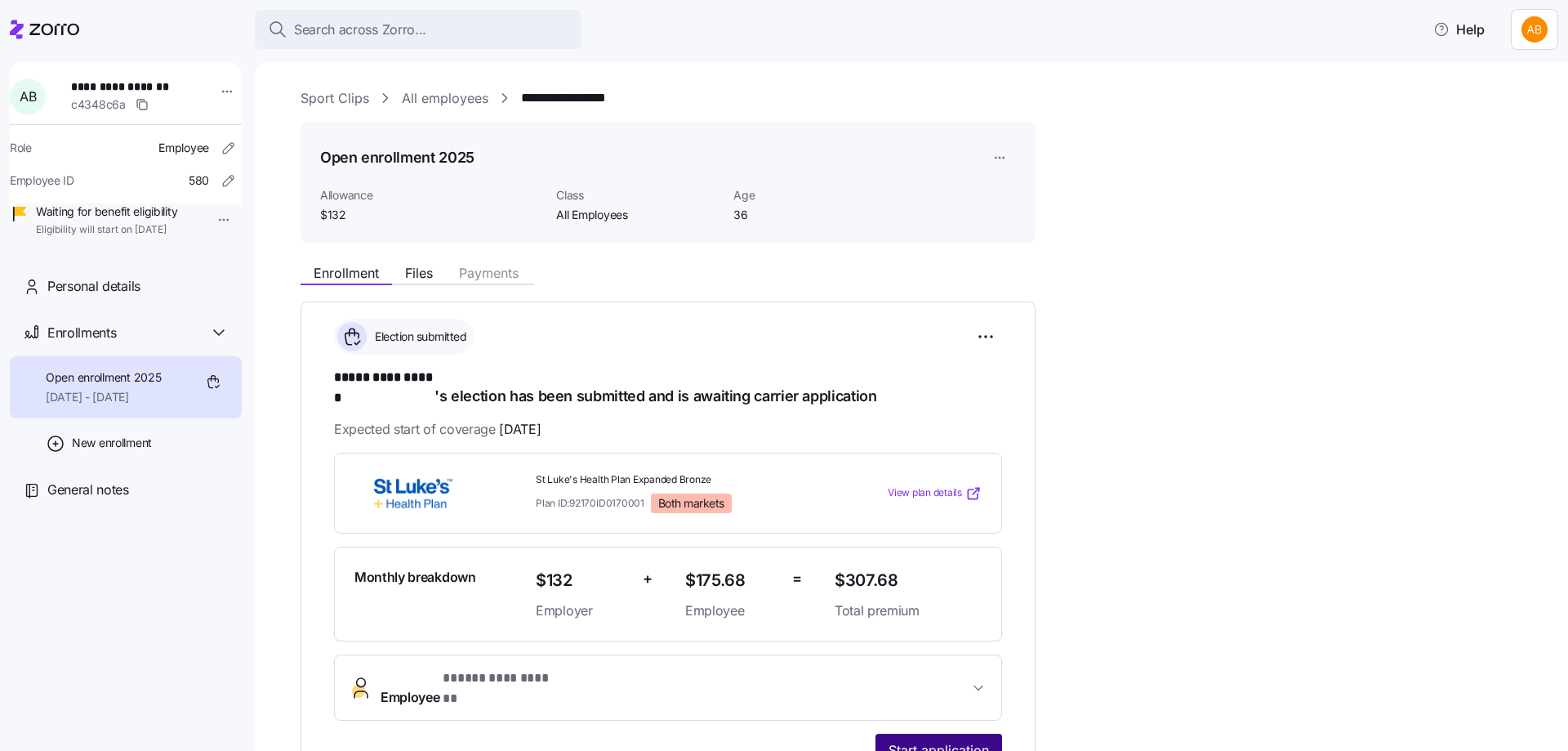
click at [926, 740] on span "Start application" at bounding box center [938, 750] width 100 height 20
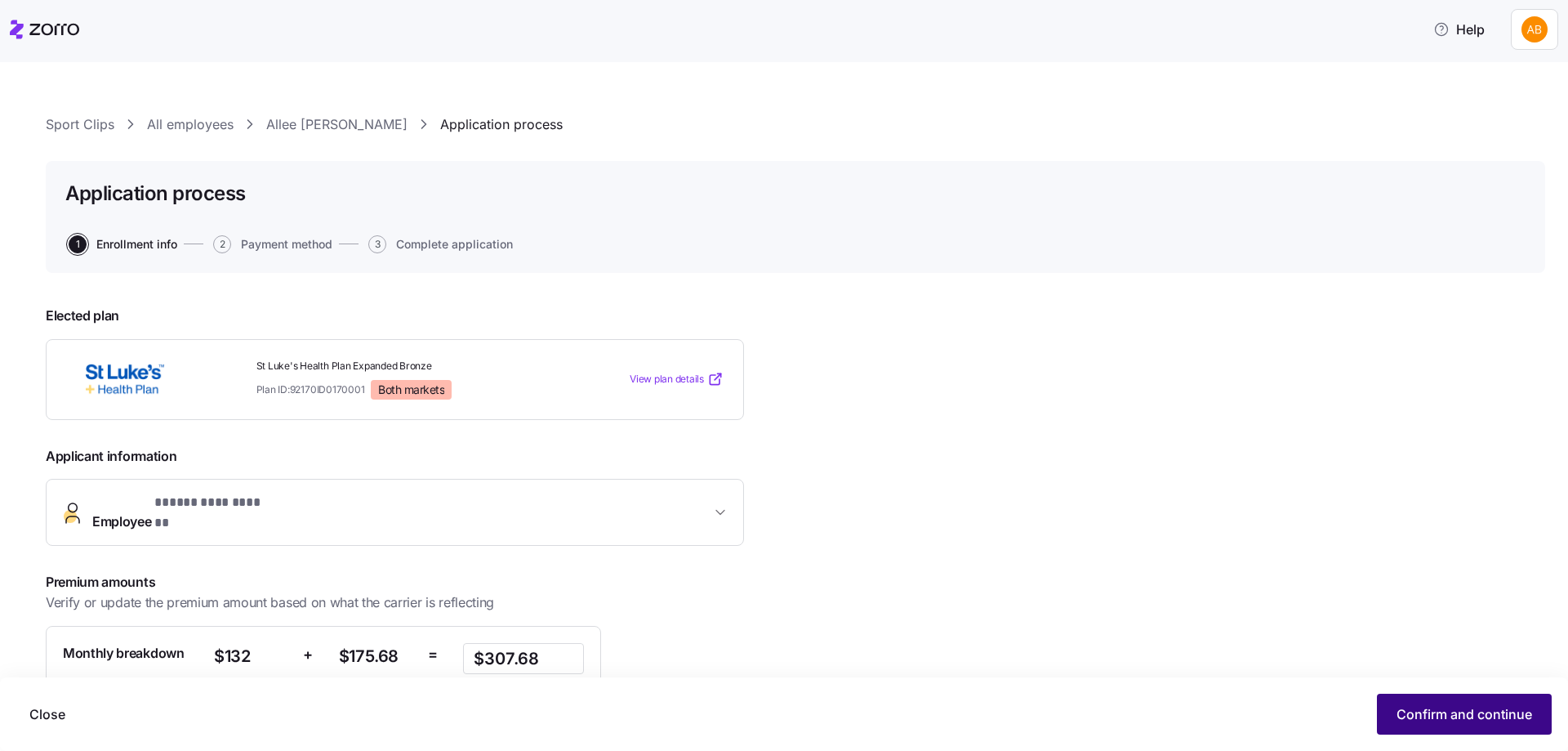
click at [1424, 716] on span "Confirm and continue" at bounding box center [1464, 714] width 136 height 20
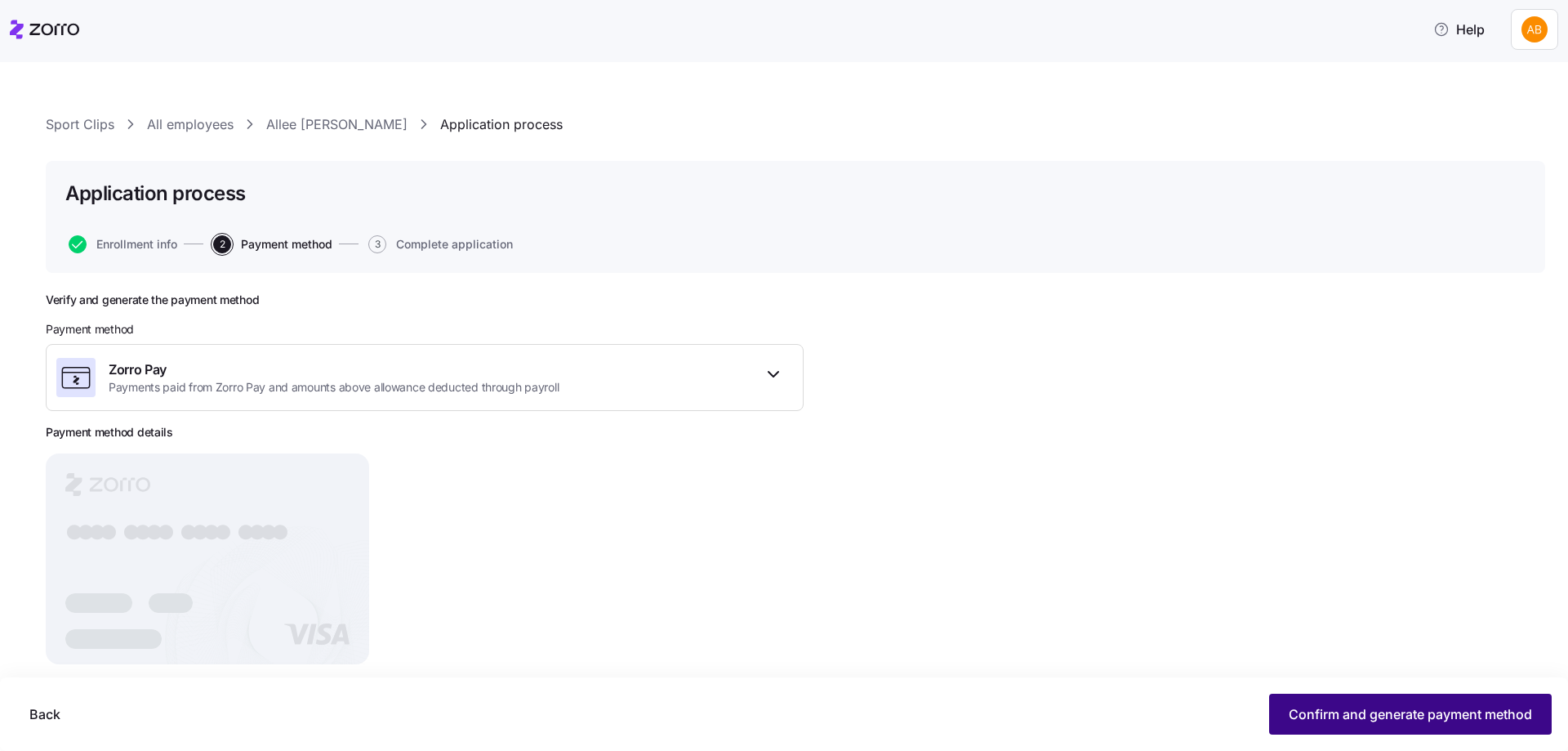
click at [1340, 716] on span "Confirm and generate payment method" at bounding box center [1409, 714] width 244 height 20
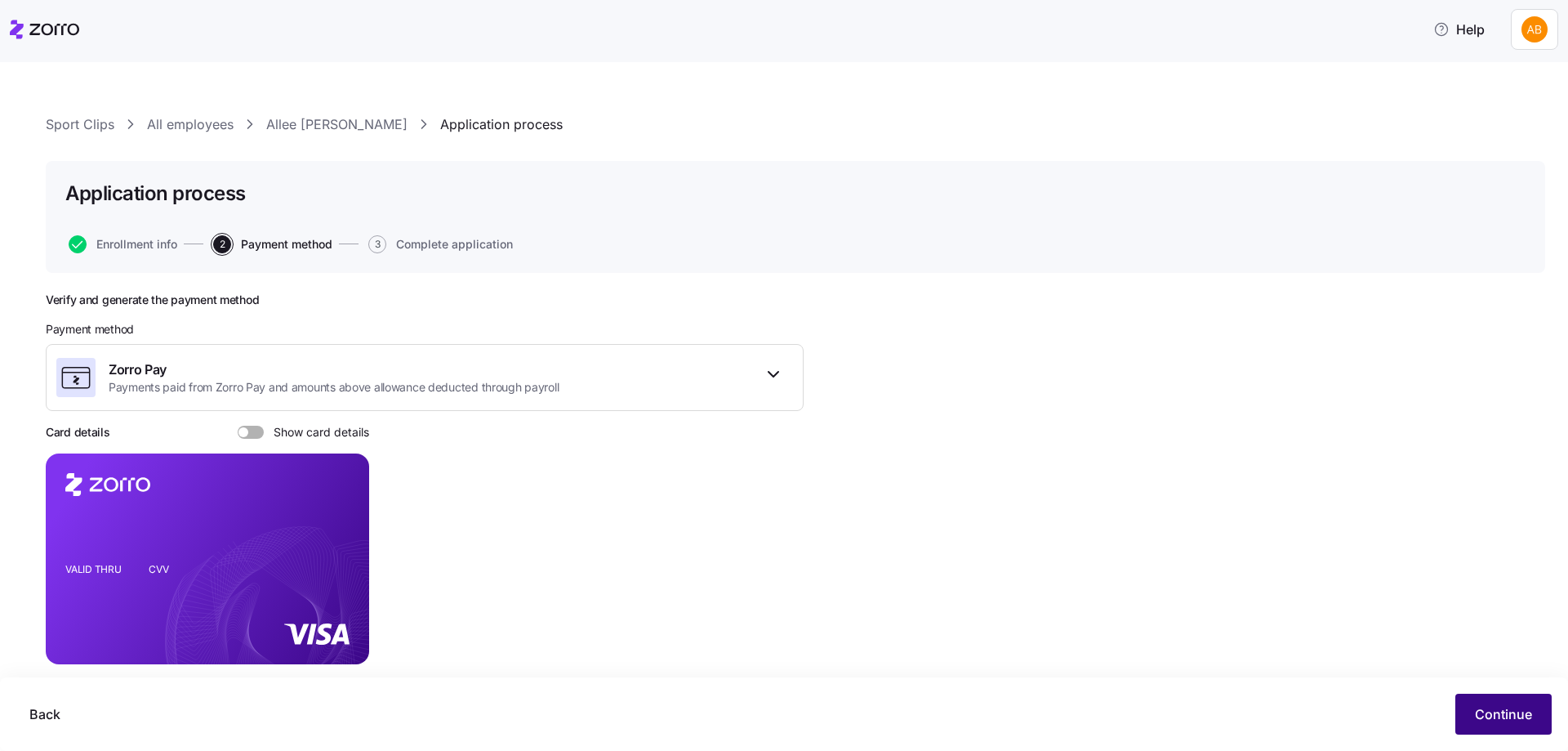
click at [1474, 704] on button "Continue" at bounding box center [1503, 714] width 96 height 41
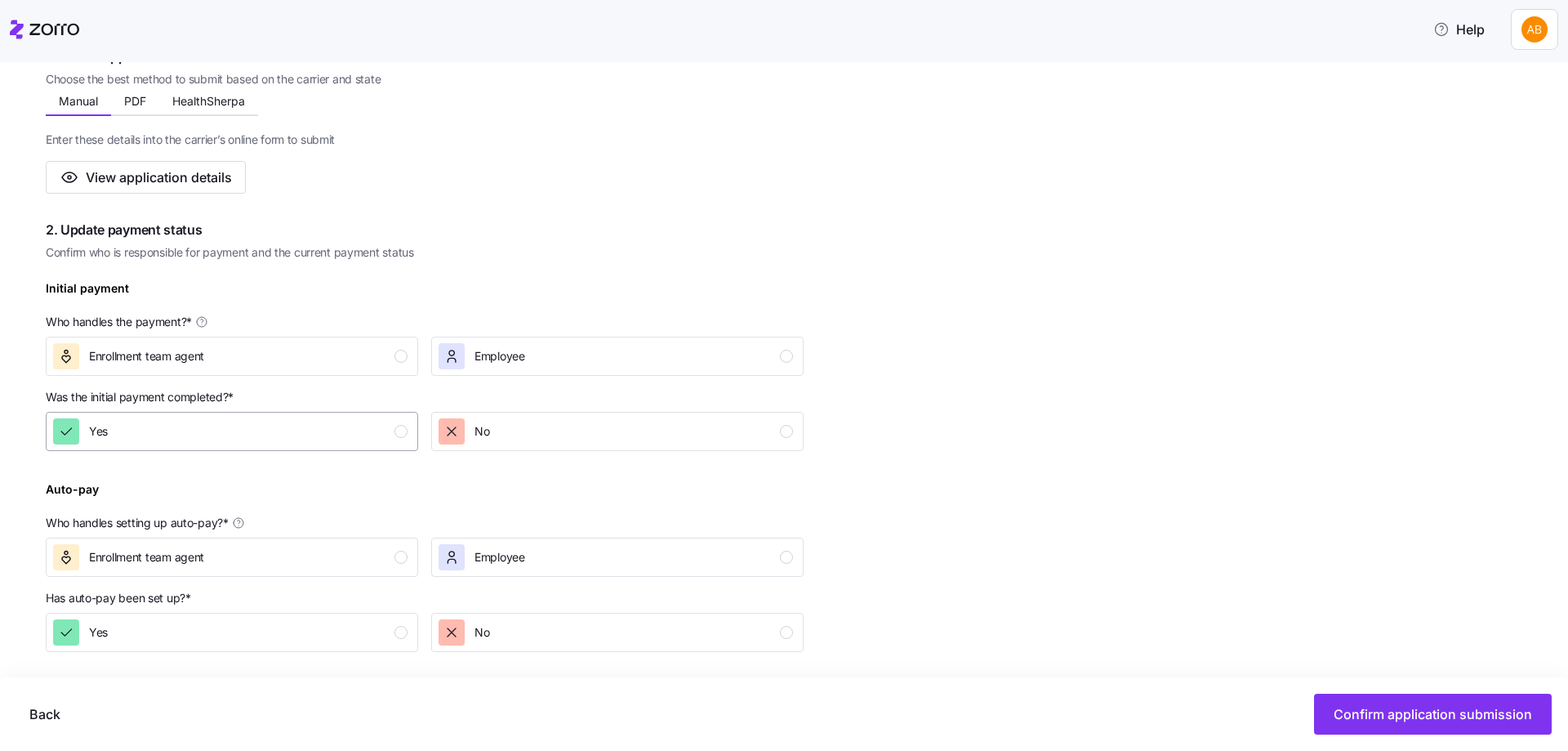
scroll to position [327, 0]
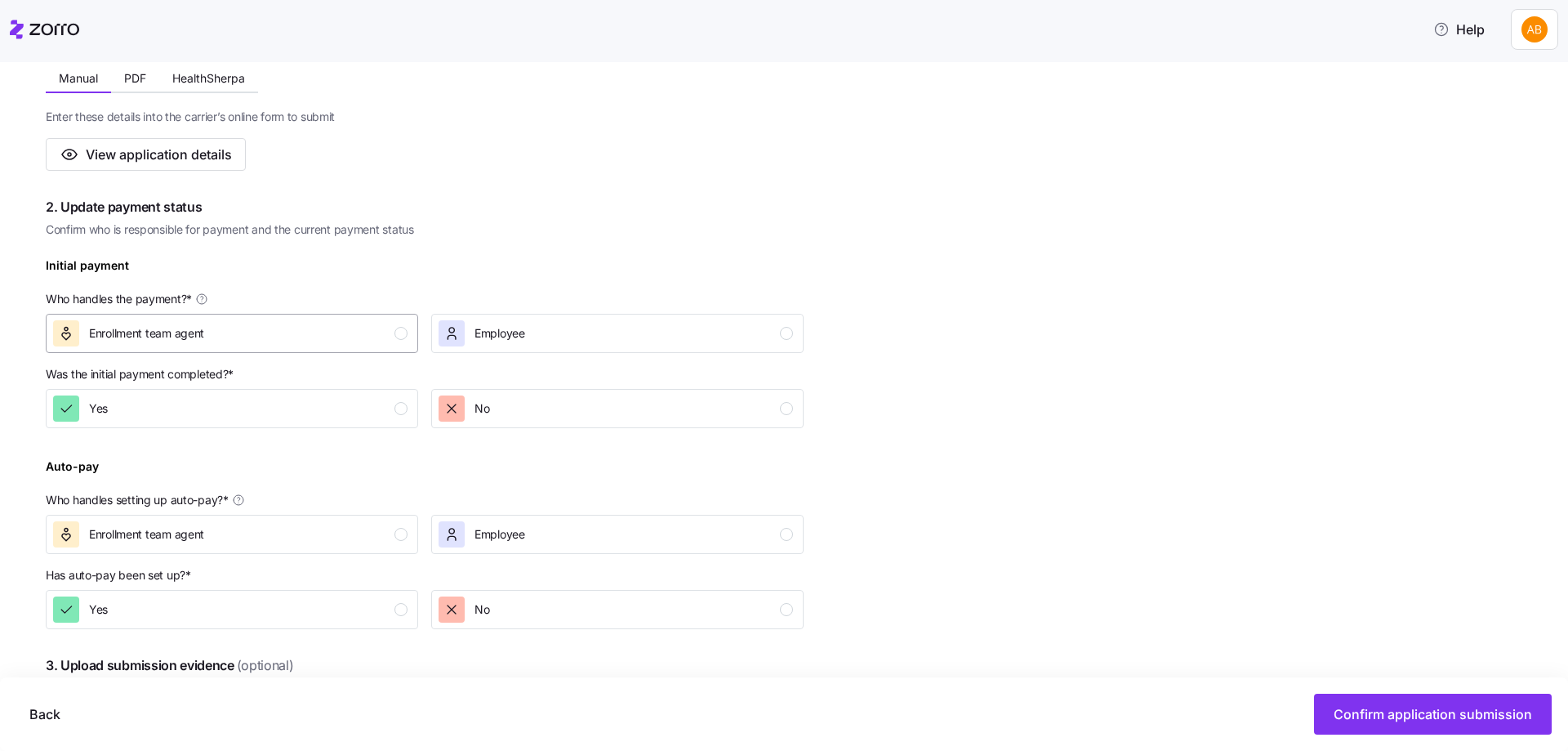
click at [400, 332] on div "button" at bounding box center [401, 333] width 13 height 13
click at [404, 406] on div "button" at bounding box center [401, 409] width 13 height 13
click at [405, 536] on div "button" at bounding box center [401, 534] width 13 height 13
click at [408, 606] on button "Yes" at bounding box center [232, 609] width 372 height 39
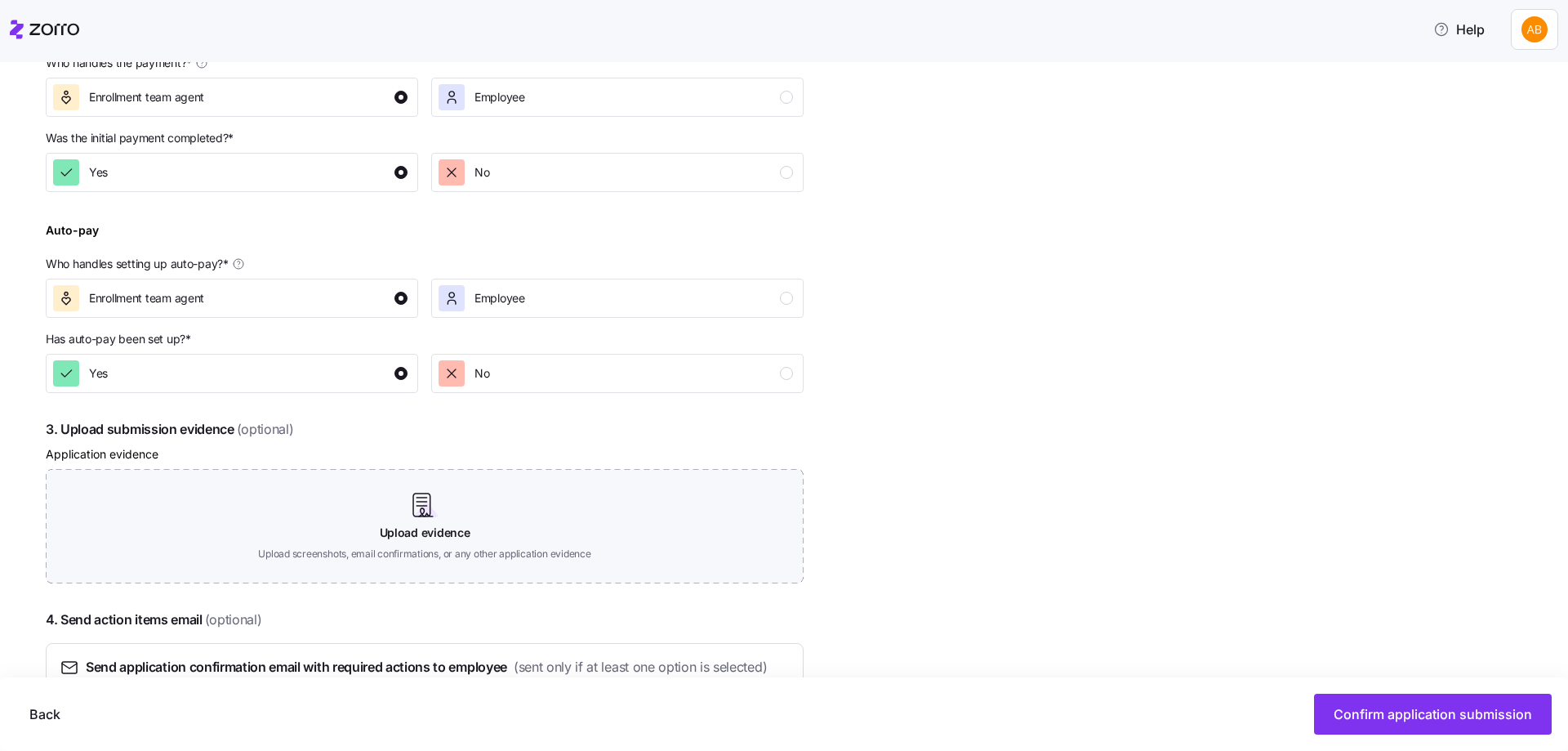
scroll to position [572, 0]
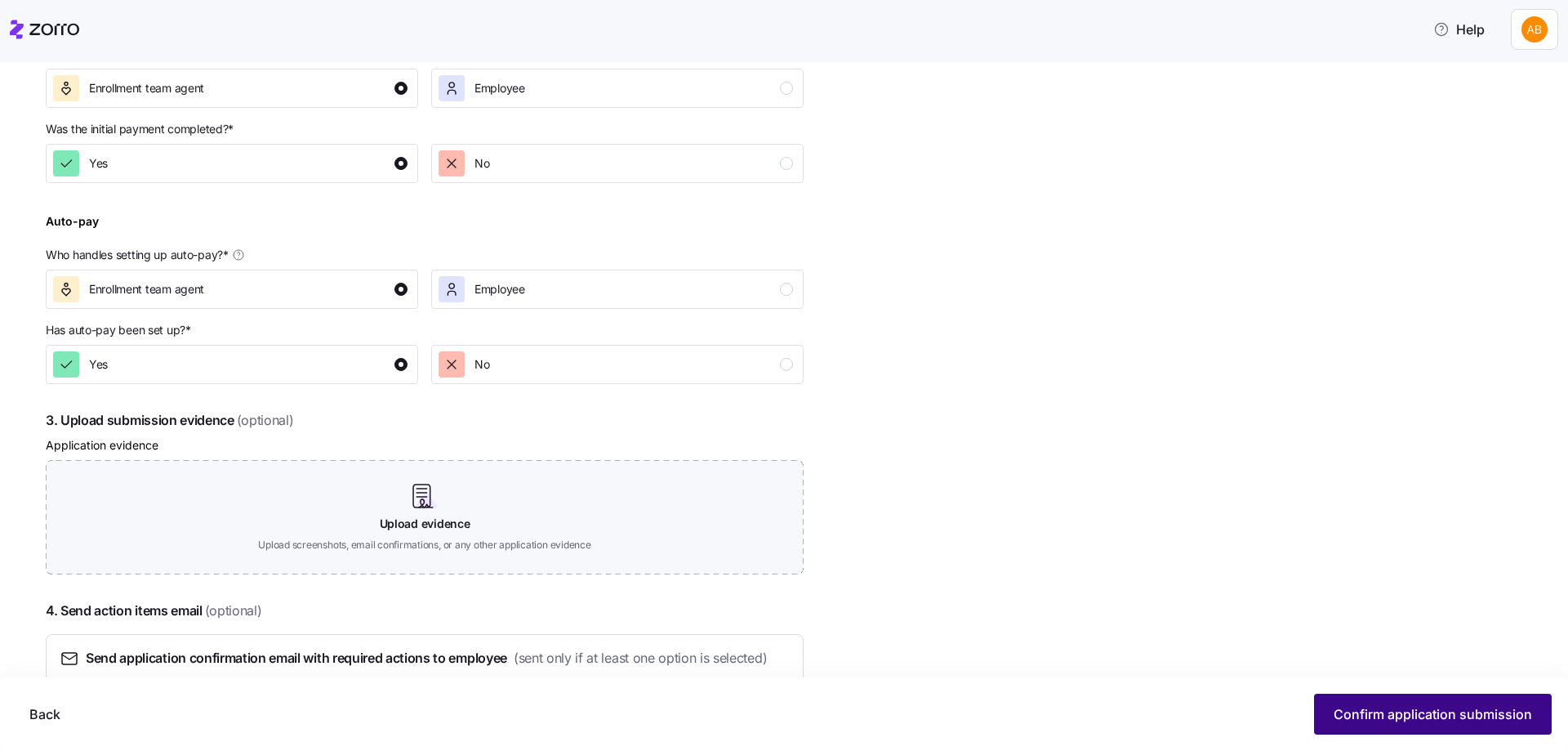
click at [1386, 715] on span "Confirm application submission" at bounding box center [1432, 714] width 199 height 20
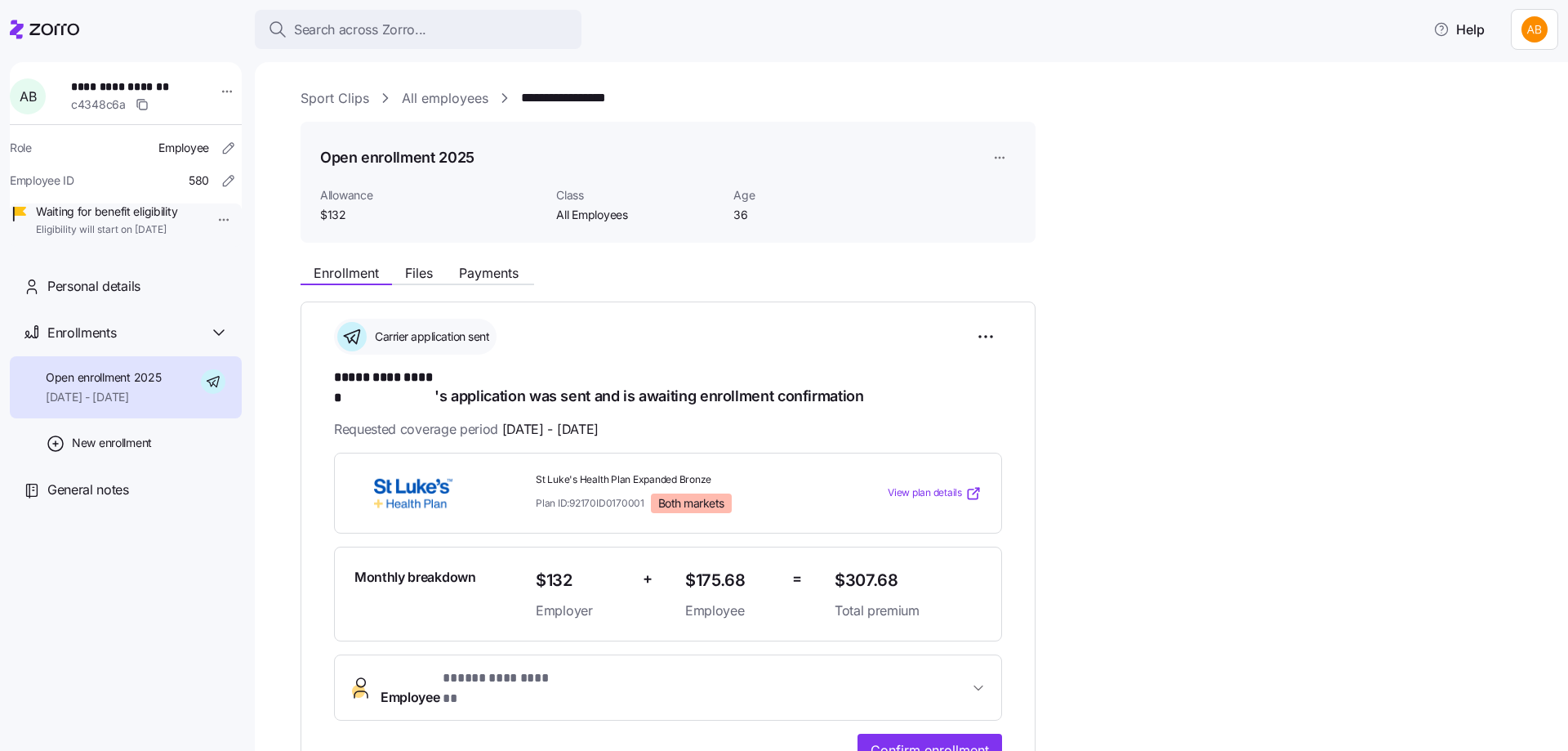
click at [462, 98] on link "All employees" at bounding box center [445, 97] width 87 height 20
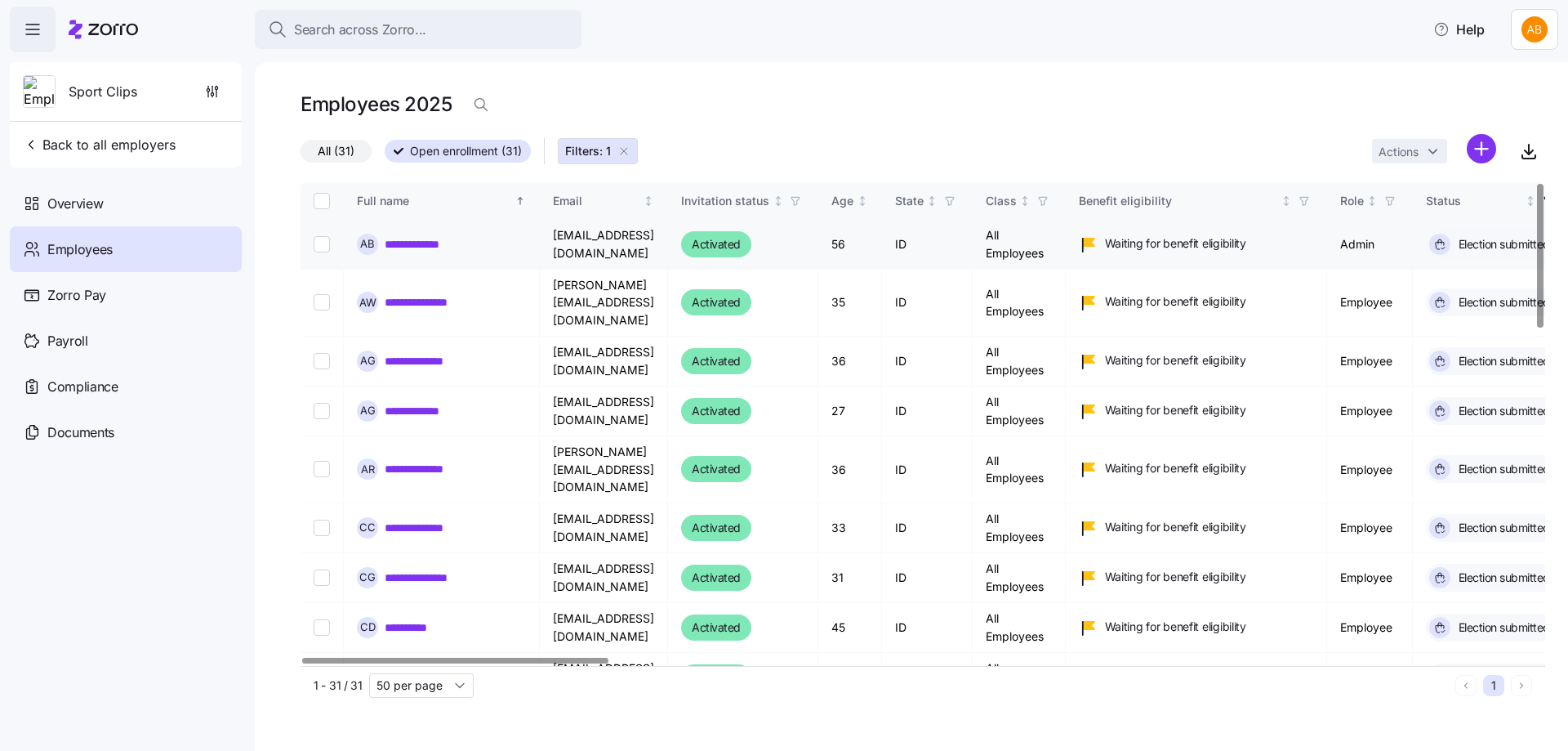
click at [428, 249] on link "**********" at bounding box center [428, 244] width 86 height 16
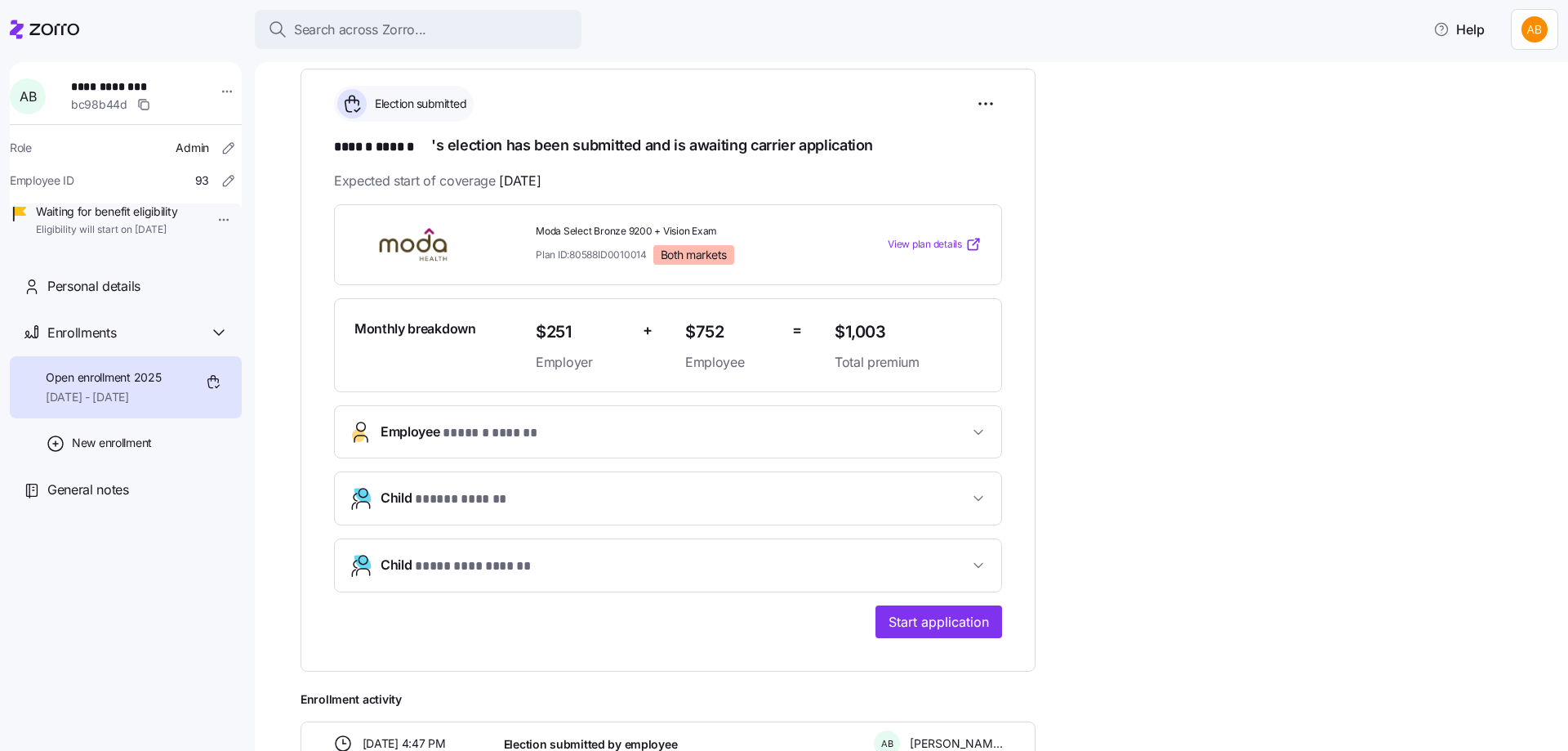
scroll to position [327, 0]
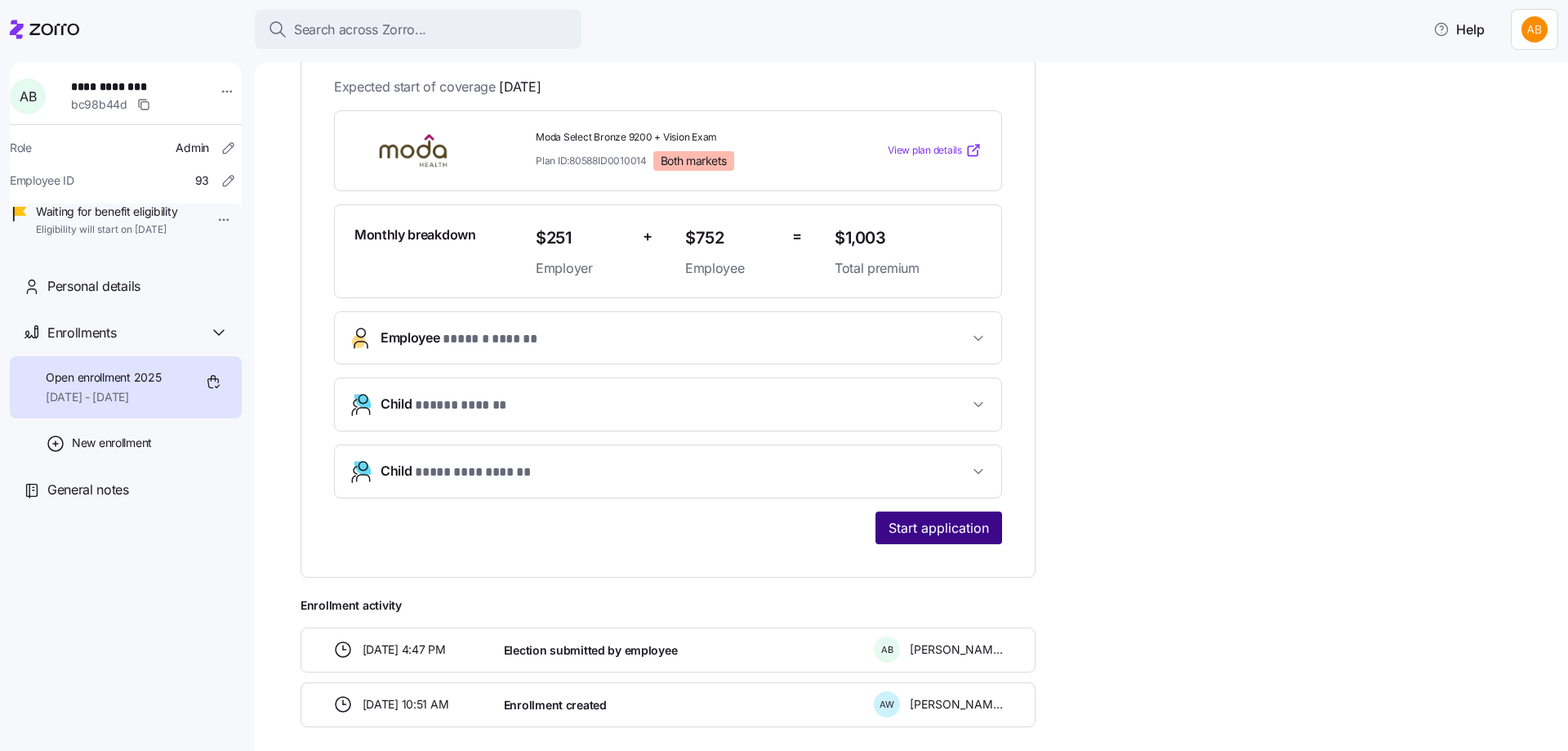
click at [916, 526] on span "Start application" at bounding box center [938, 527] width 100 height 20
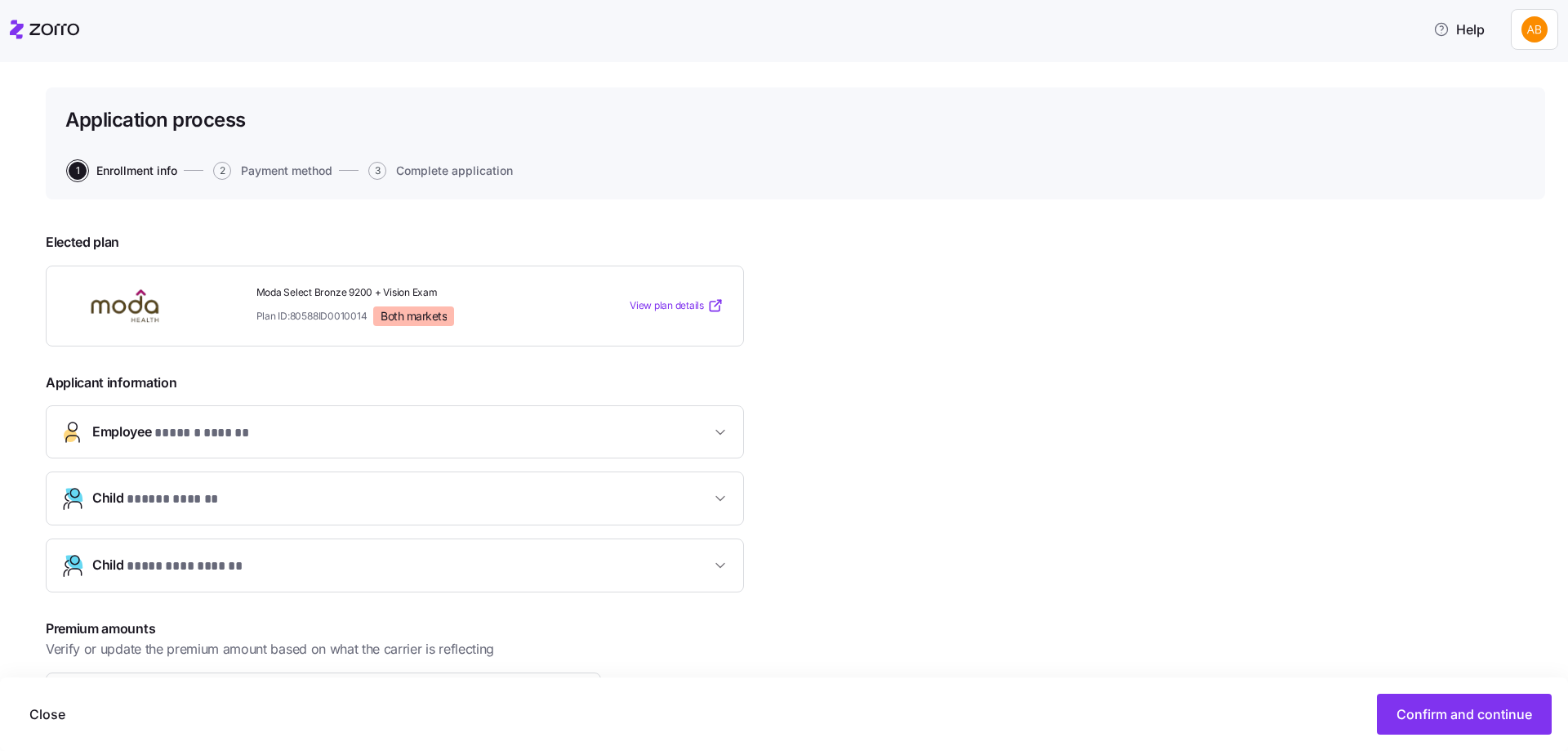
scroll to position [163, 0]
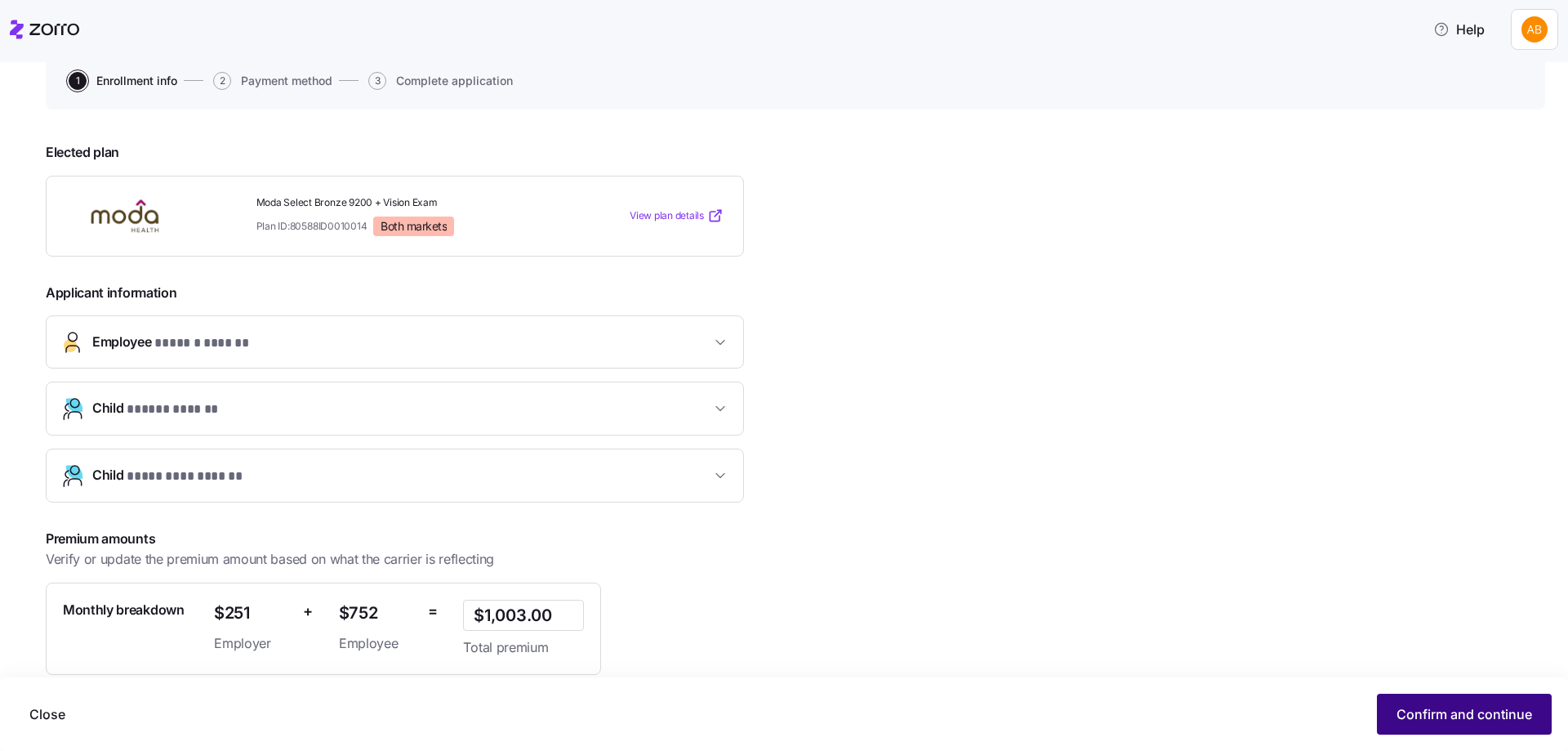
click at [1409, 709] on span "Confirm and continue" at bounding box center [1464, 714] width 136 height 20
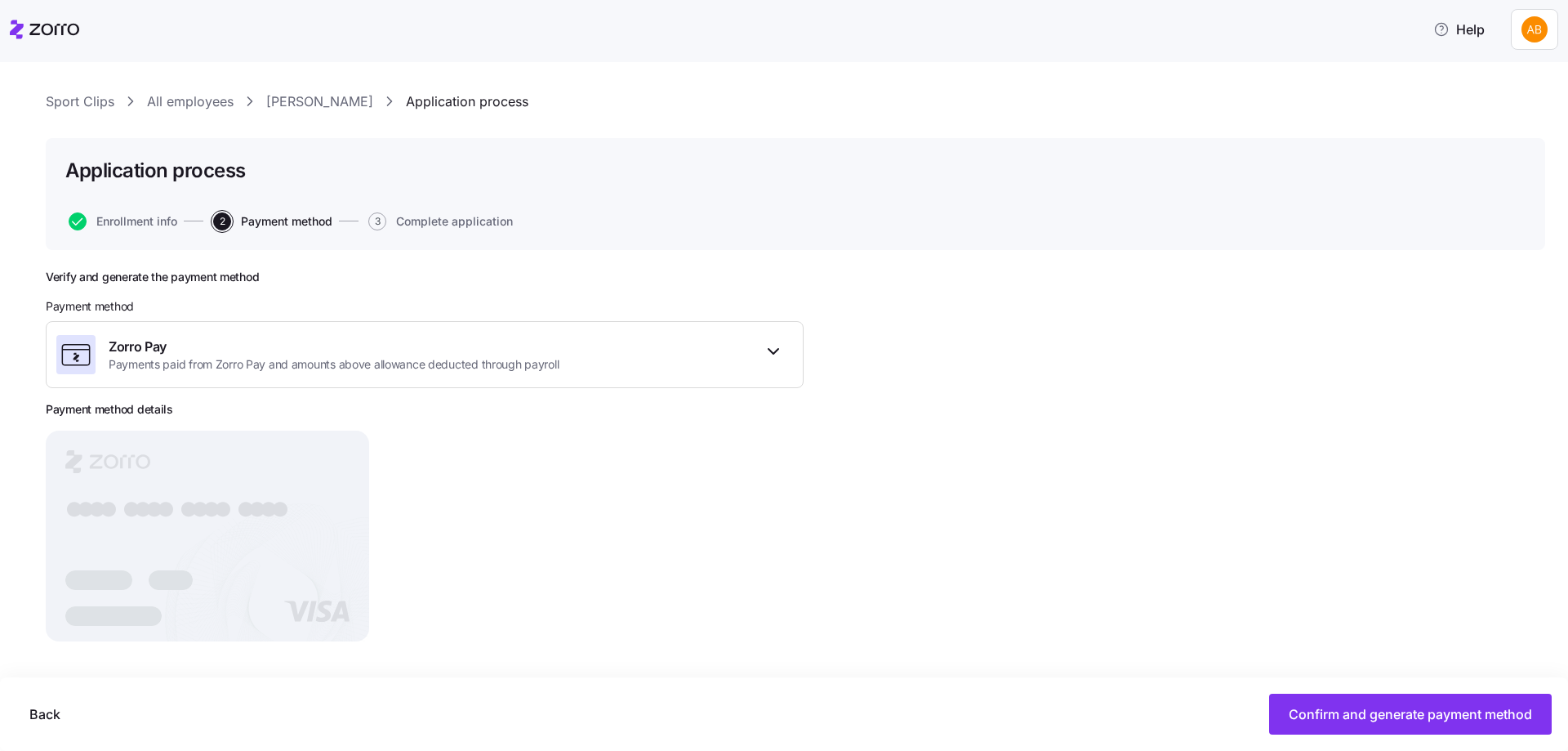
scroll to position [28, 0]
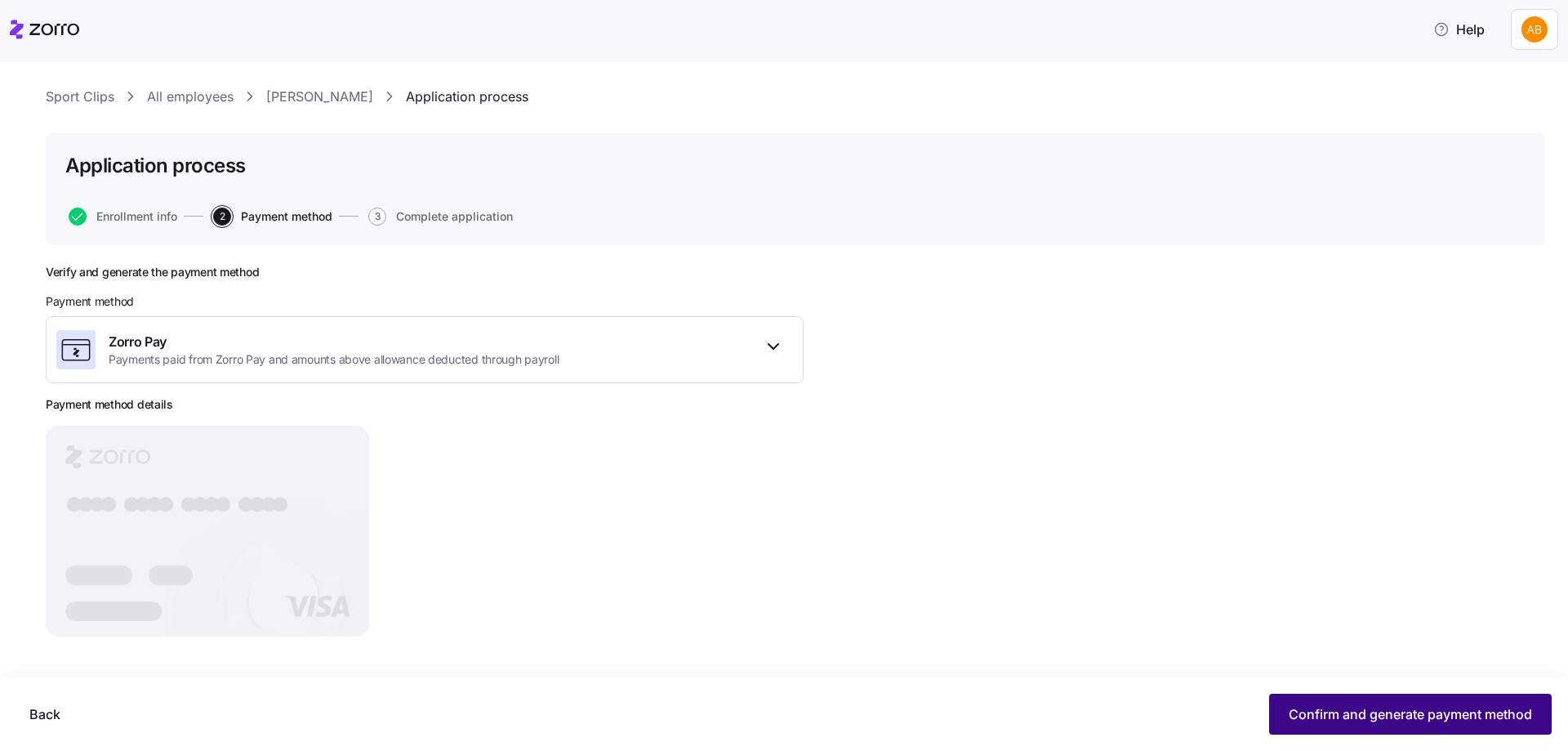
click at [1353, 720] on span "Confirm and generate payment method" at bounding box center [1409, 714] width 244 height 20
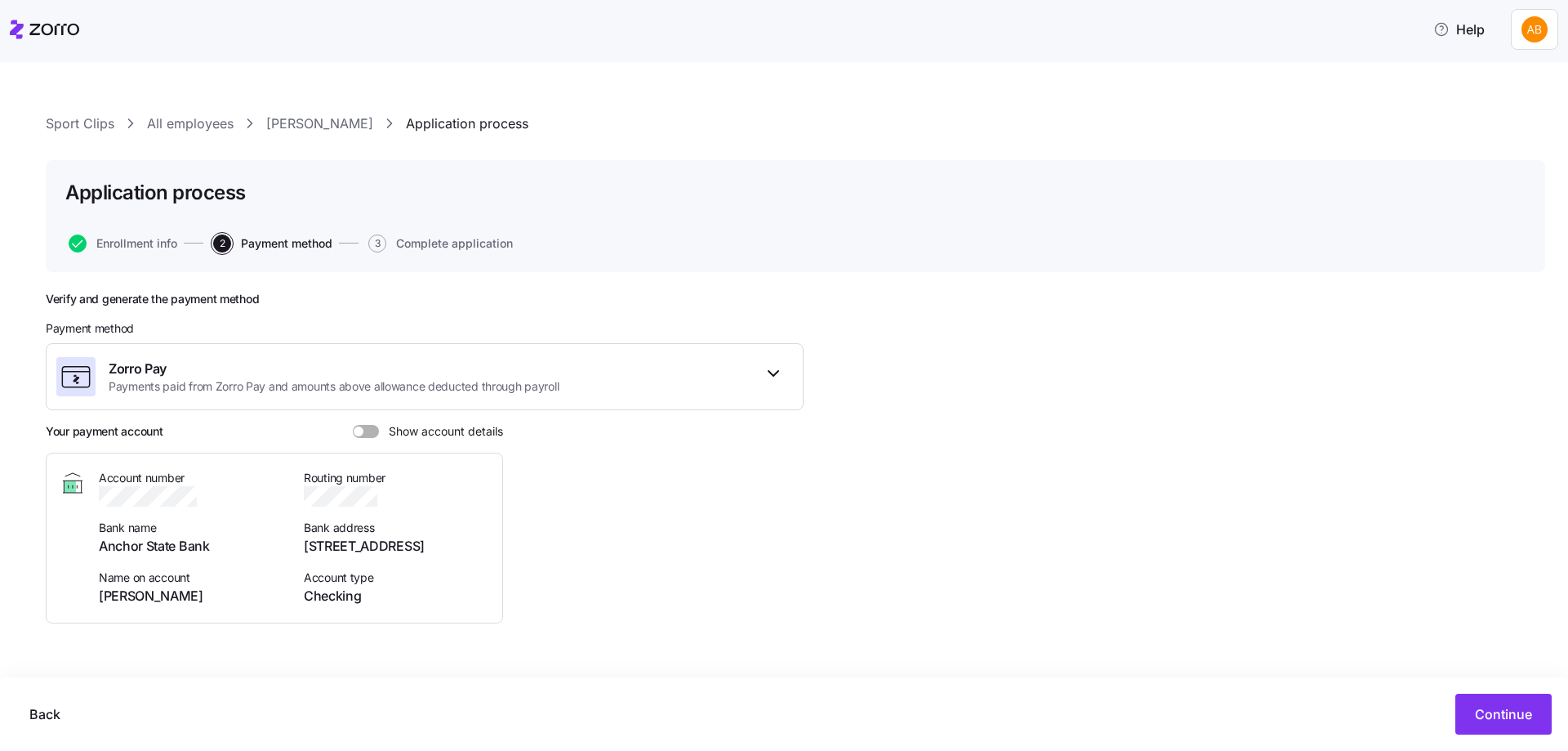
scroll to position [1, 0]
click at [1473, 709] on button "Continue" at bounding box center [1503, 714] width 96 height 41
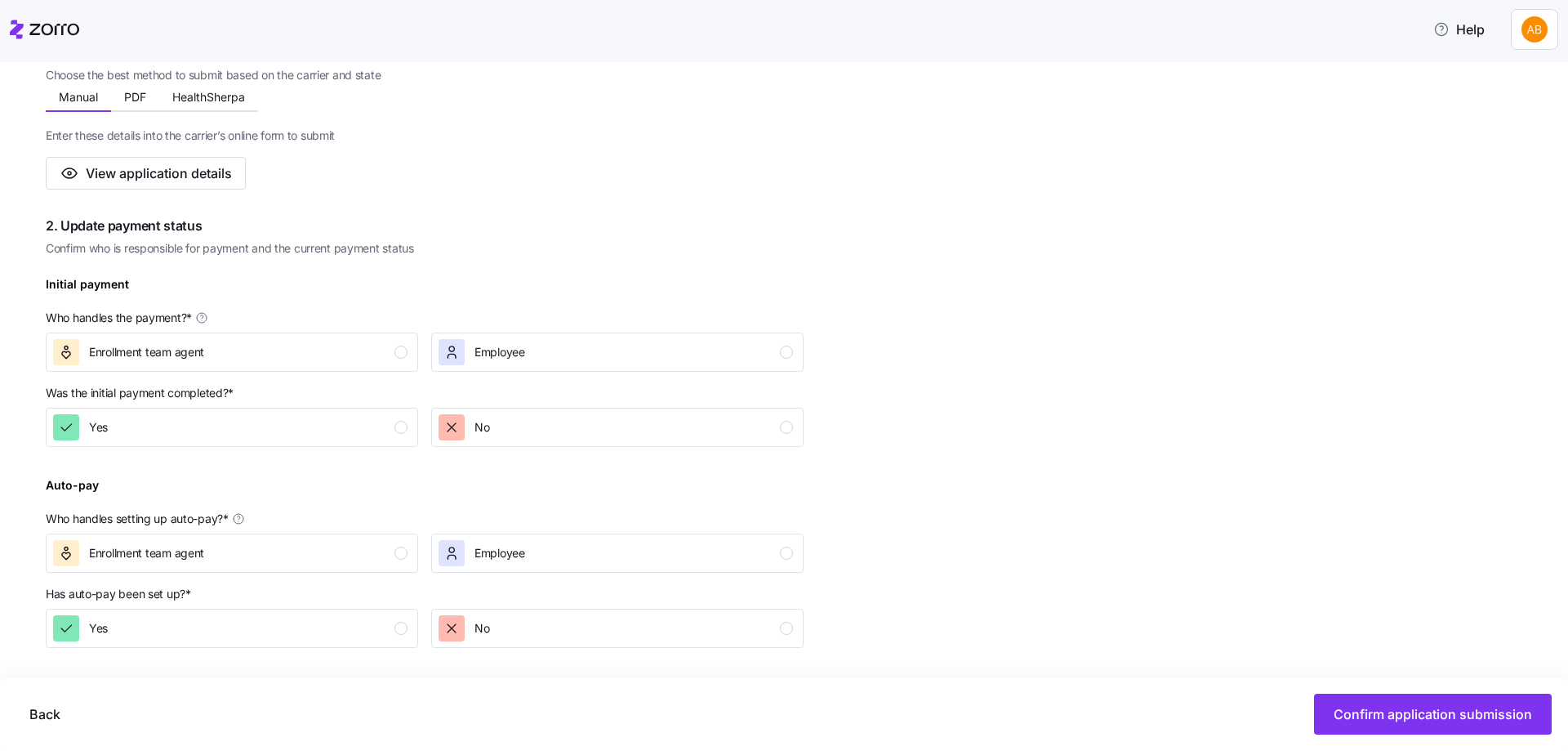
scroll to position [327, 0]
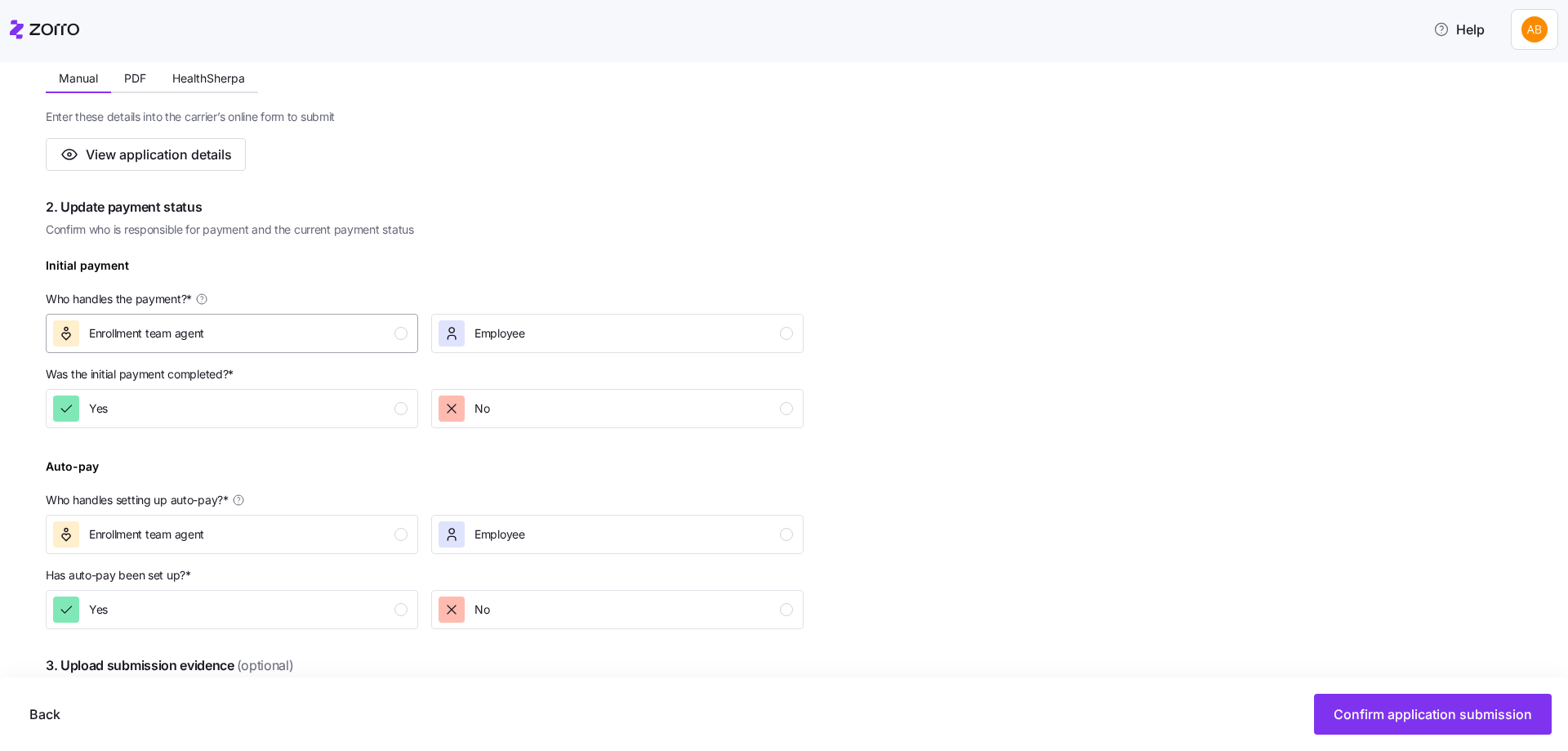
click at [403, 335] on div "button" at bounding box center [401, 333] width 13 height 13
click at [400, 401] on div "Yes" at bounding box center [230, 408] width 354 height 26
click at [406, 526] on div "Enrollment team agent" at bounding box center [230, 534] width 354 height 26
click at [403, 599] on div "Yes" at bounding box center [230, 609] width 354 height 26
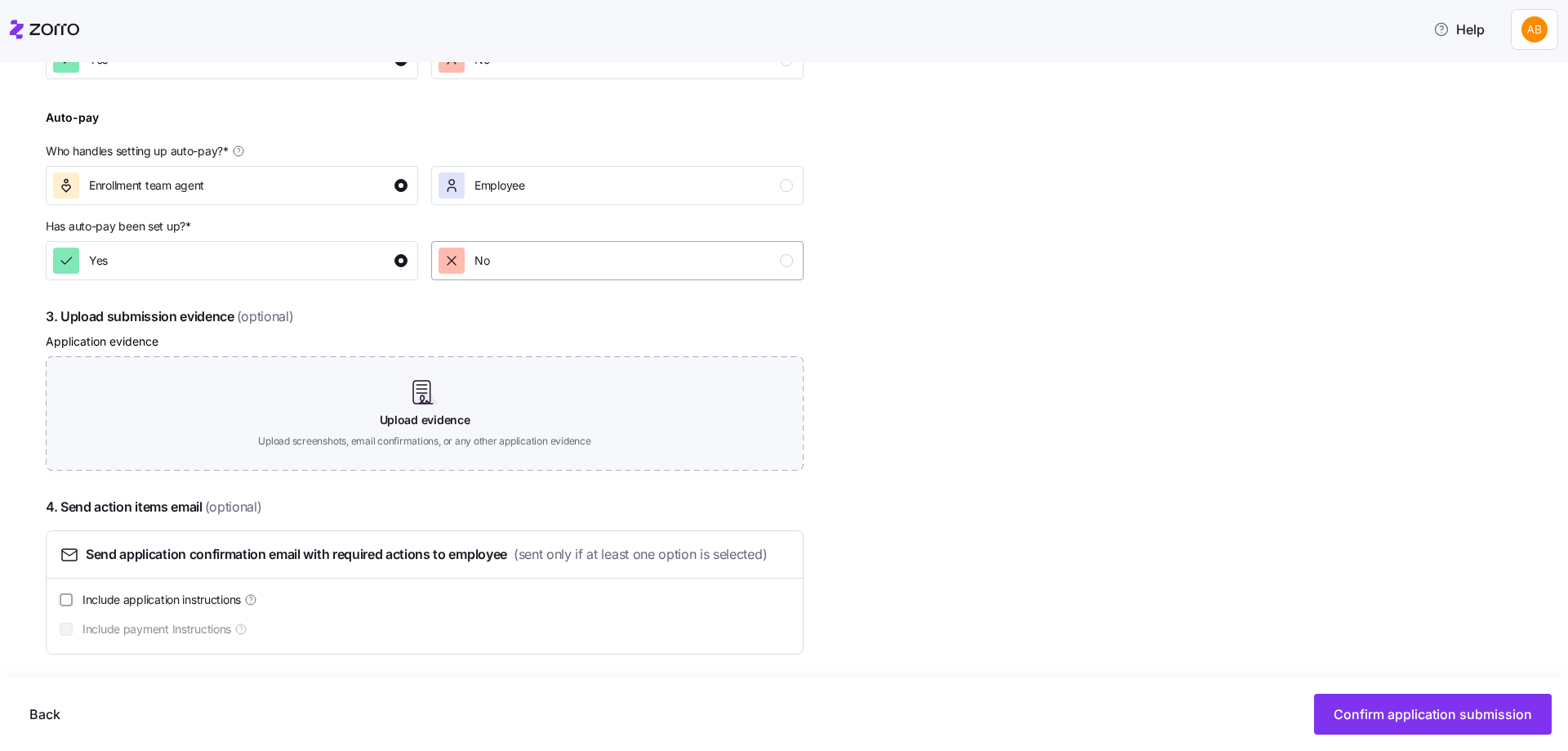
scroll to position [680, 0]
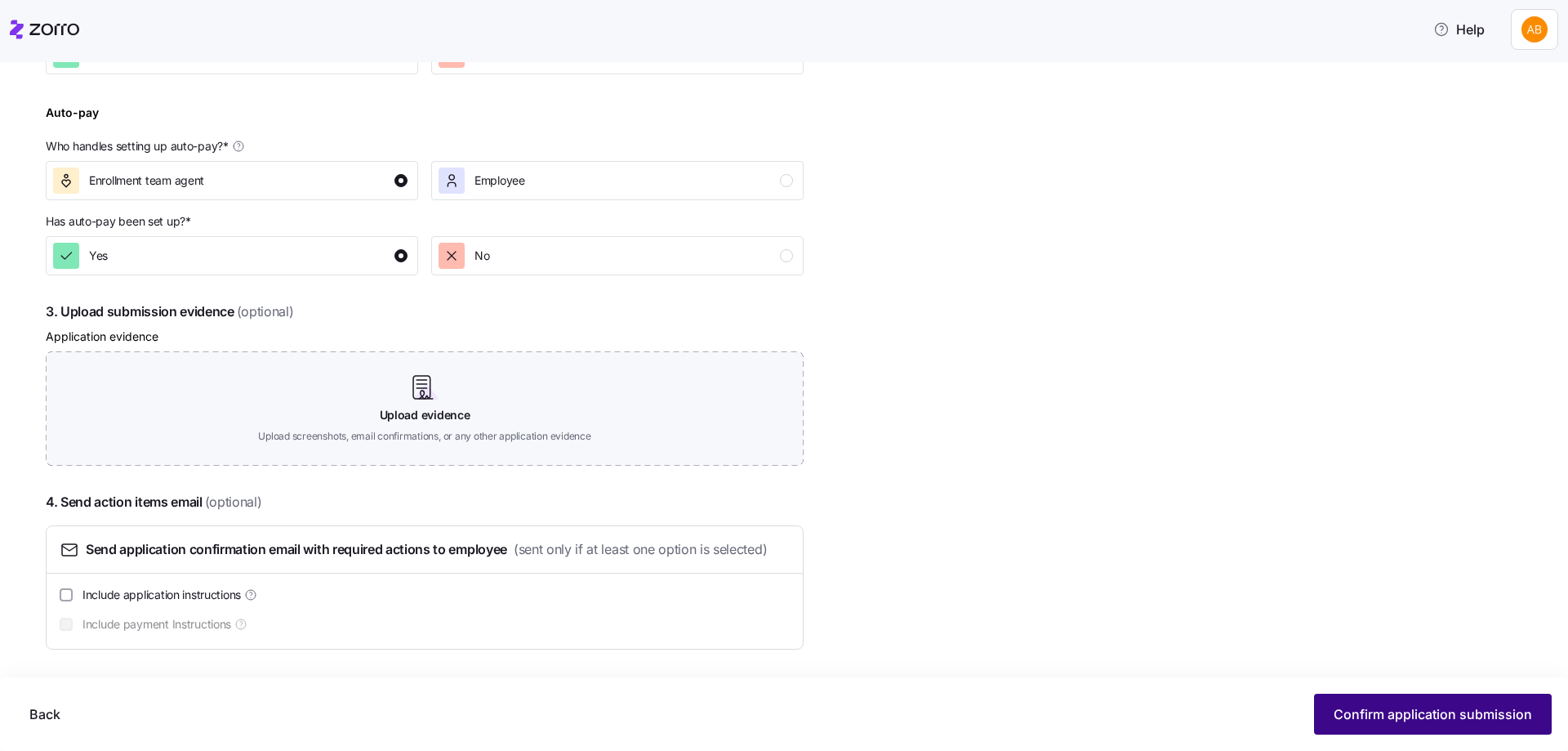
click at [1389, 707] on span "Confirm application submission" at bounding box center [1432, 714] width 199 height 20
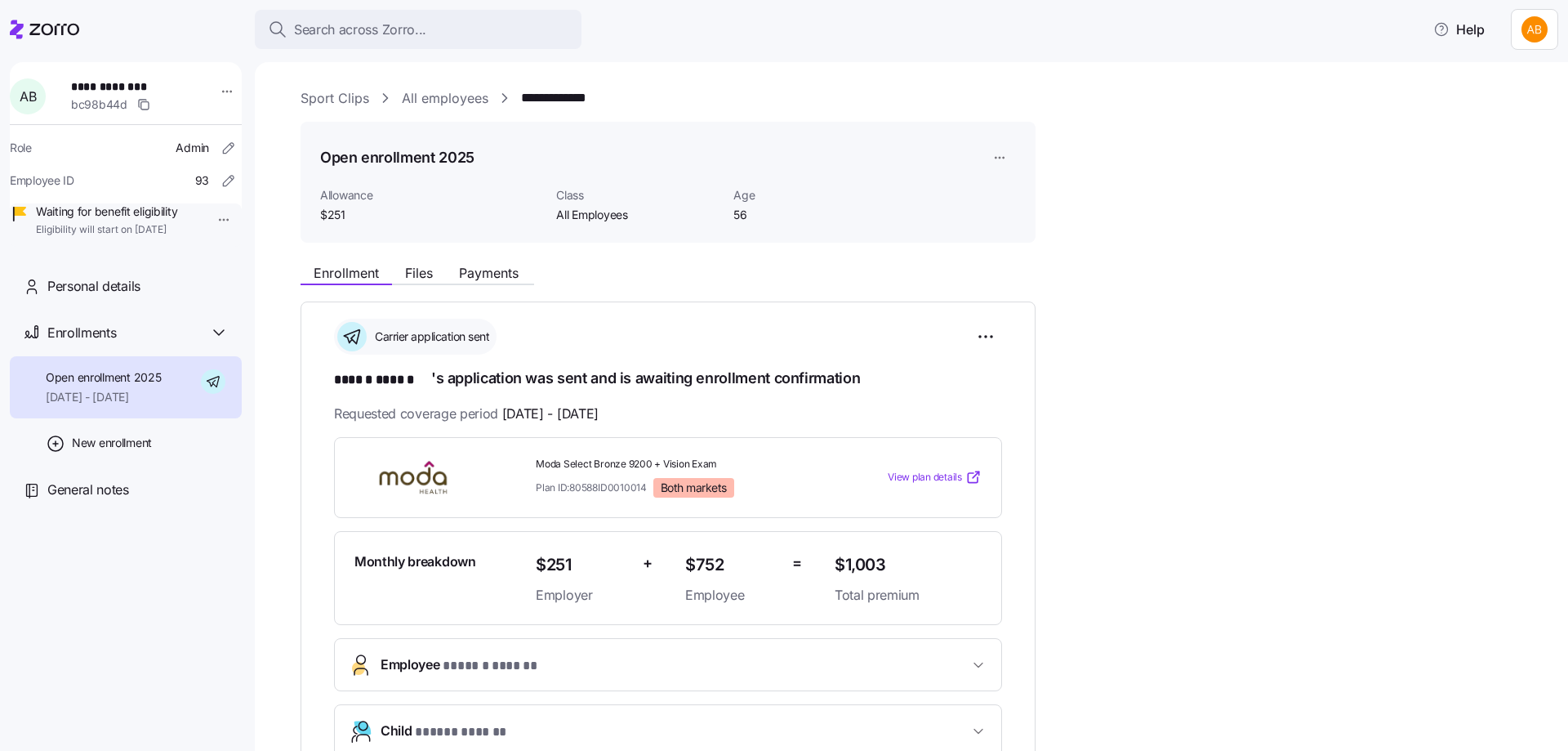
click at [446, 94] on link "All employees" at bounding box center [445, 97] width 87 height 20
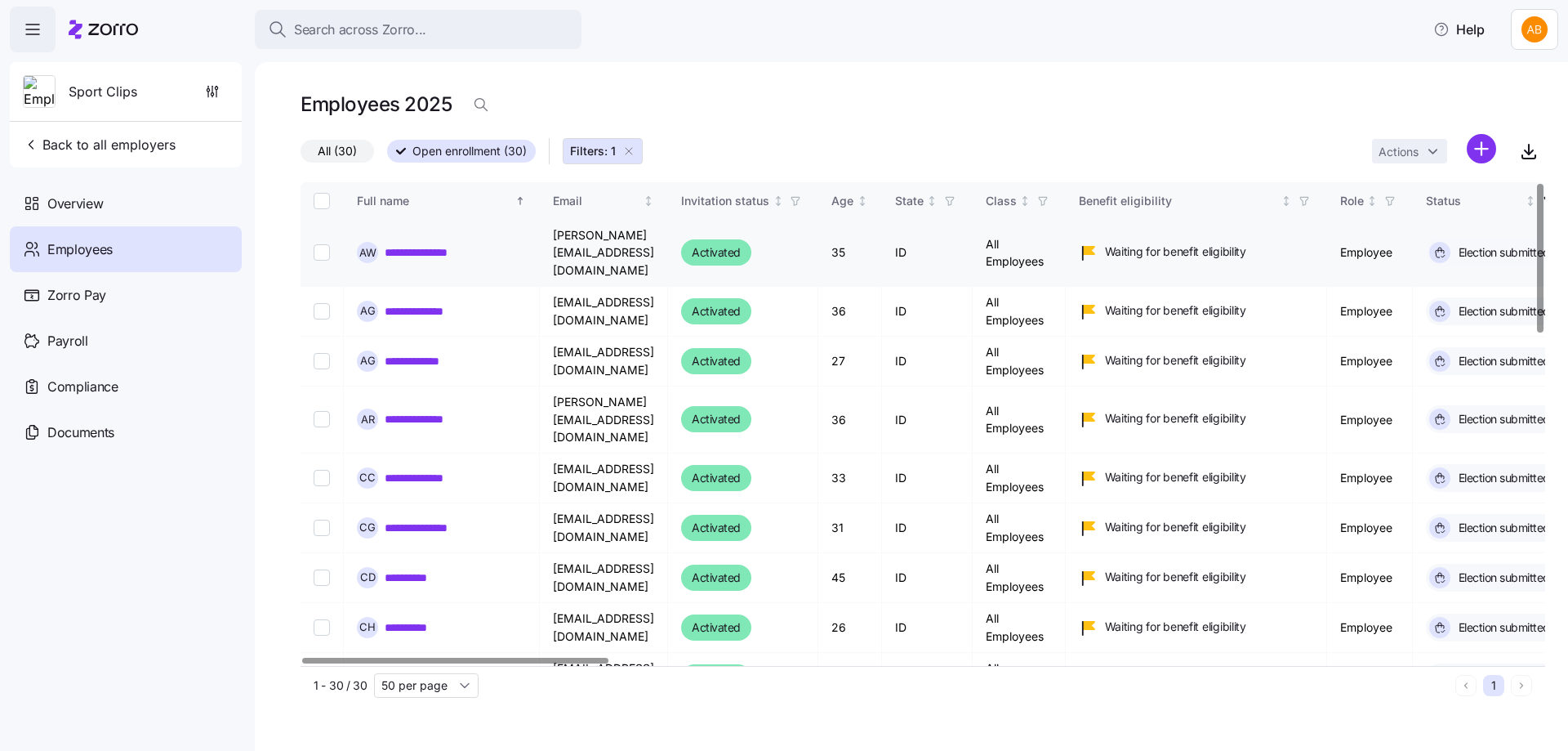
click at [417, 246] on link "**********" at bounding box center [431, 252] width 93 height 16
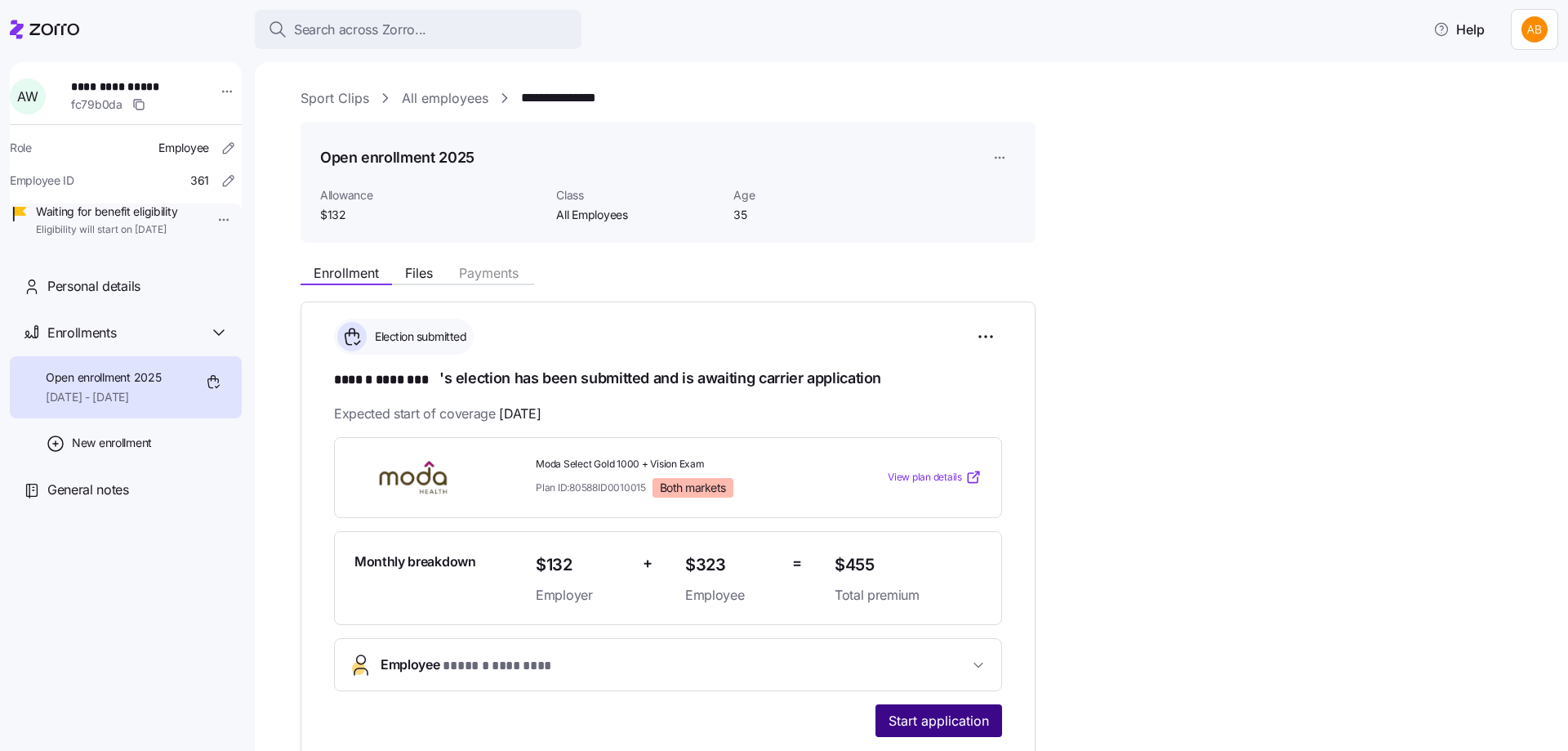
click at [922, 715] on span "Start application" at bounding box center [938, 720] width 100 height 20
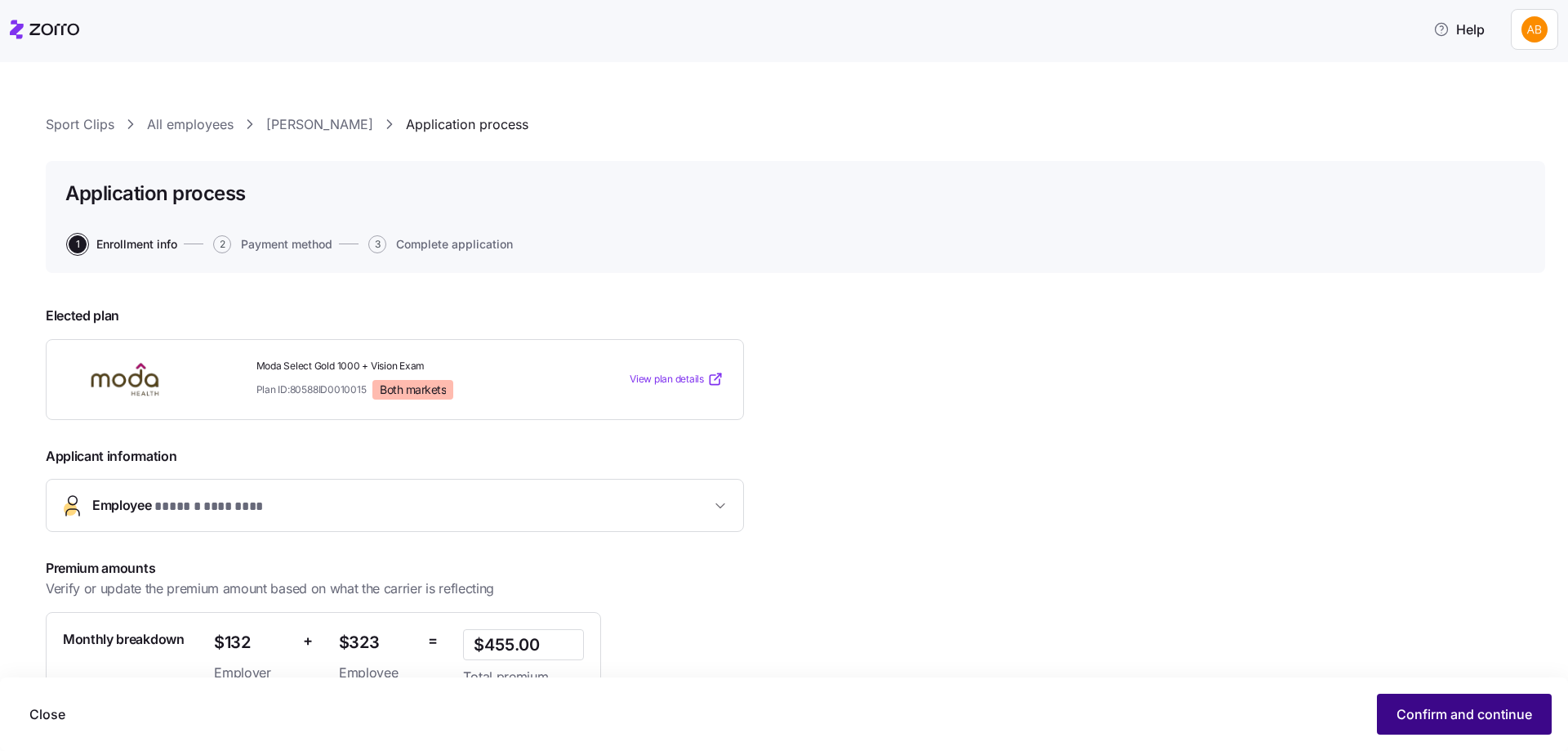
click at [1416, 701] on button "Confirm and continue" at bounding box center [1464, 714] width 175 height 41
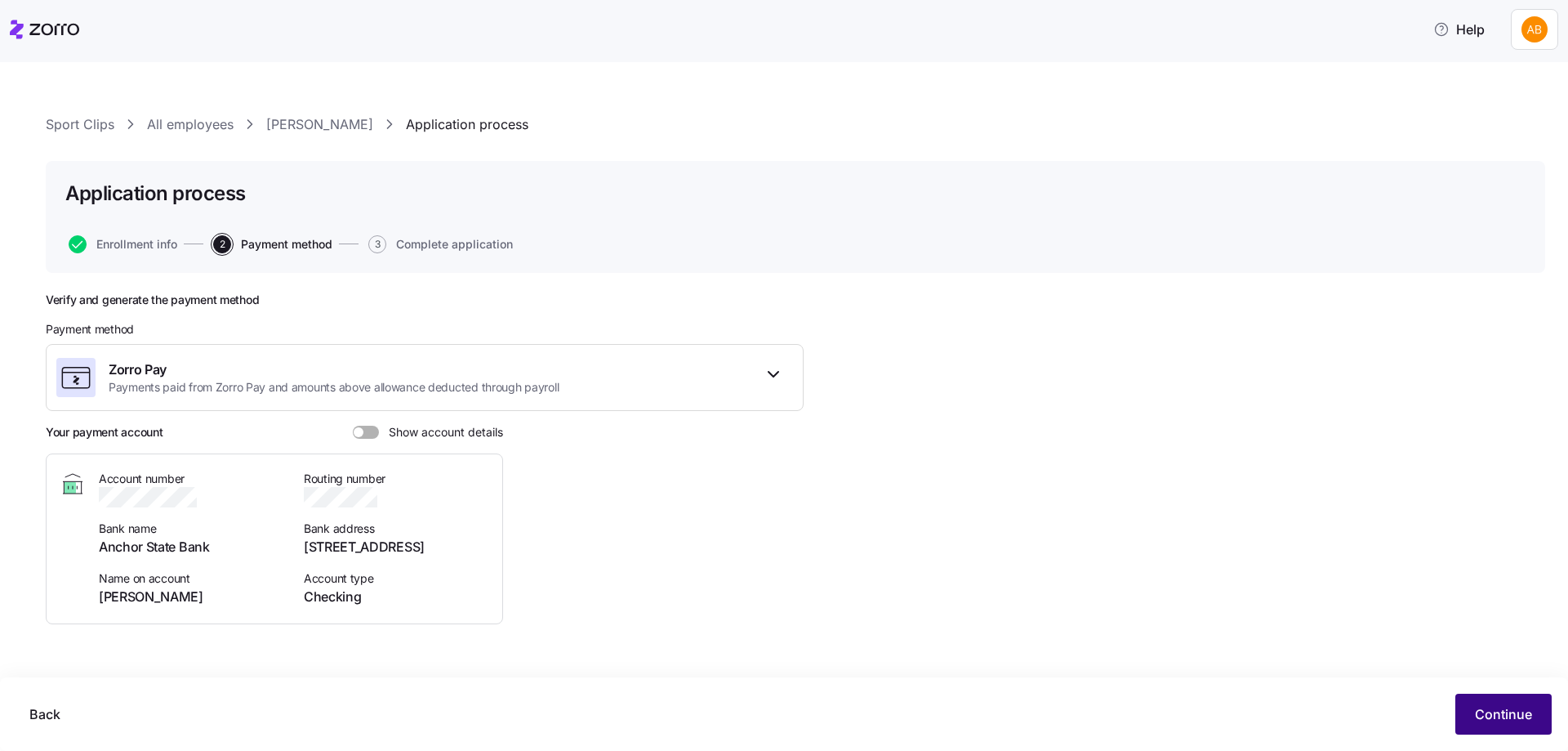
click at [1503, 719] on span "Continue" at bounding box center [1503, 714] width 57 height 20
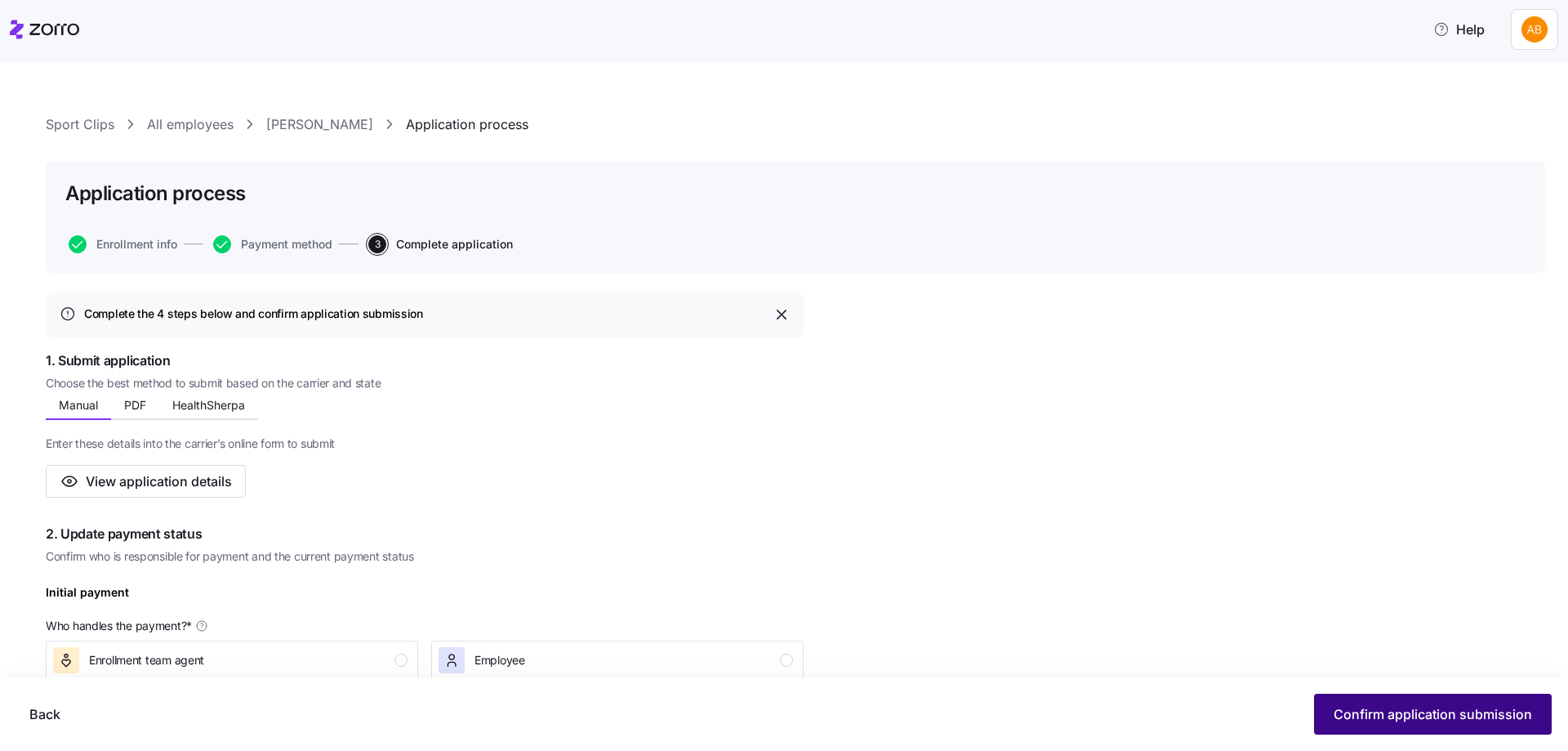
click at [1359, 715] on span "Confirm application submission" at bounding box center [1432, 714] width 199 height 20
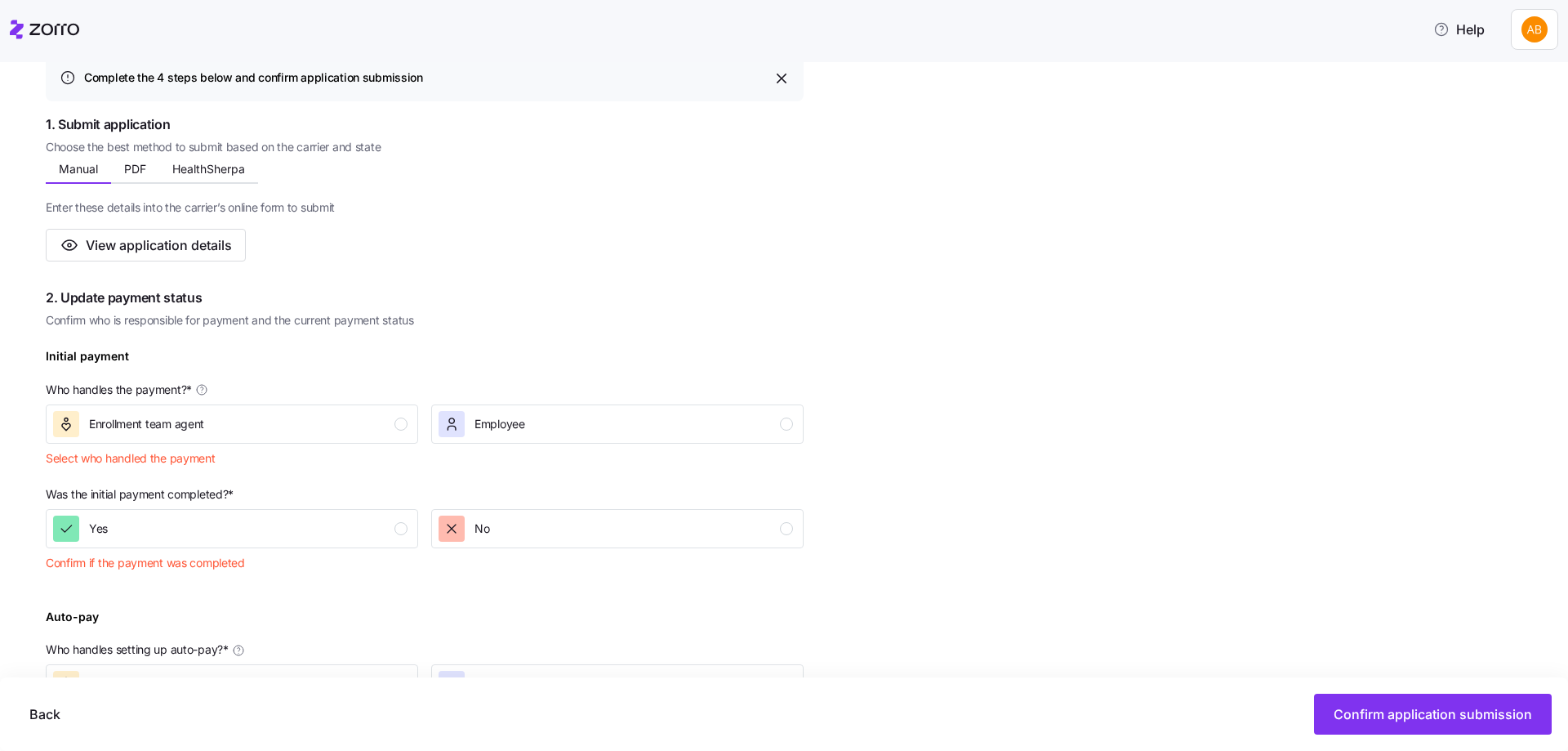
scroll to position [246, 0]
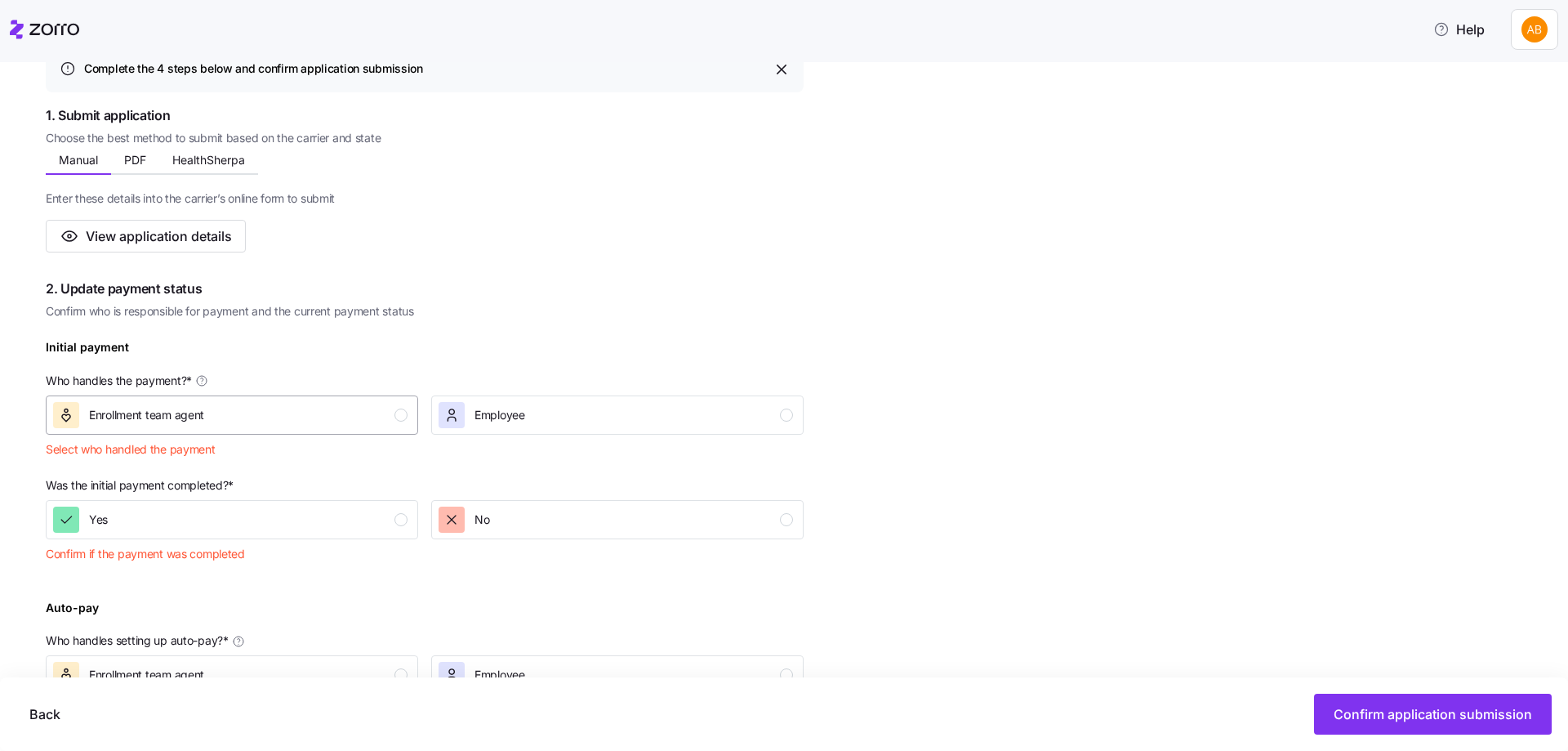
click at [387, 419] on div "Enrollment team agent" at bounding box center [230, 415] width 354 height 26
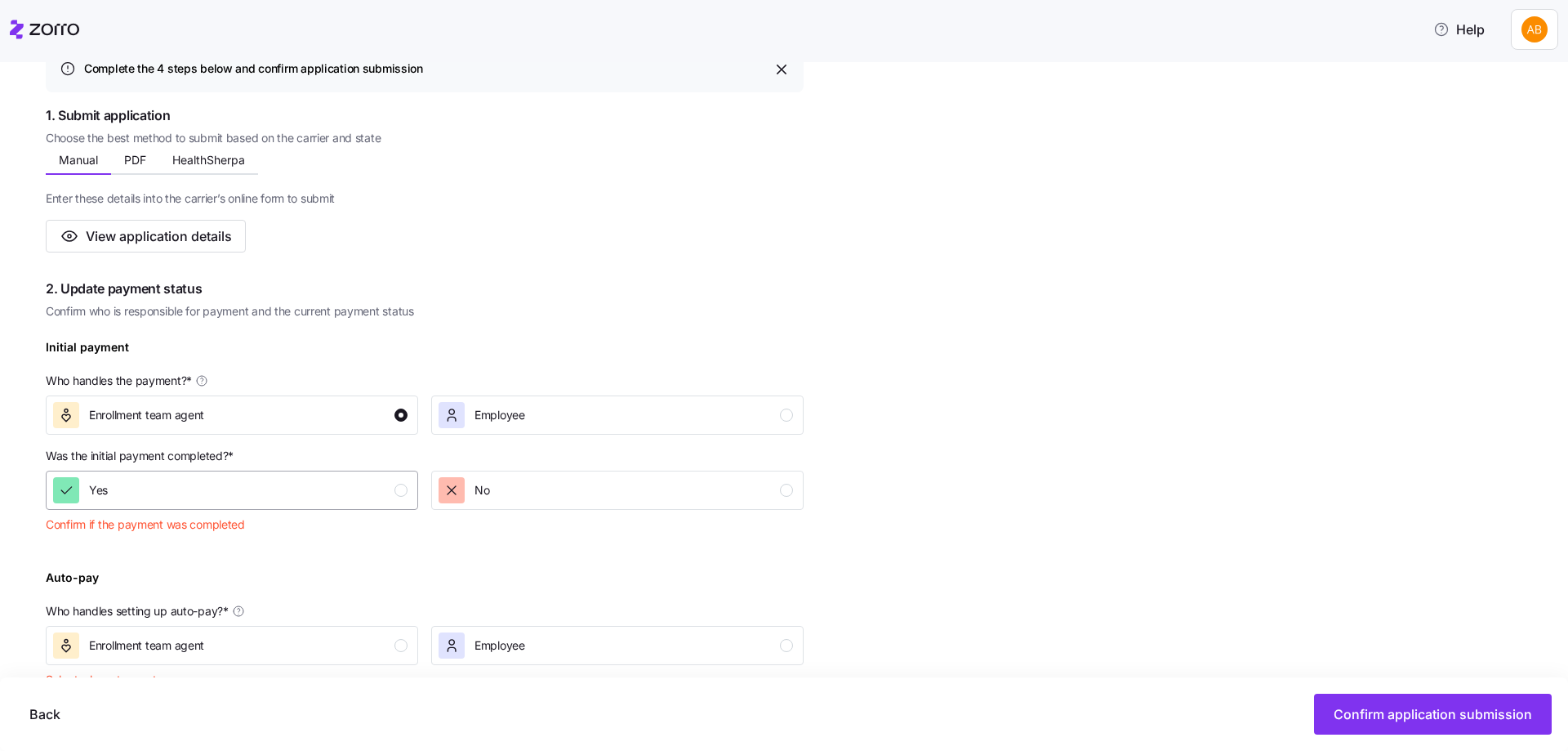
click at [392, 502] on div "Yes" at bounding box center [230, 489] width 354 height 26
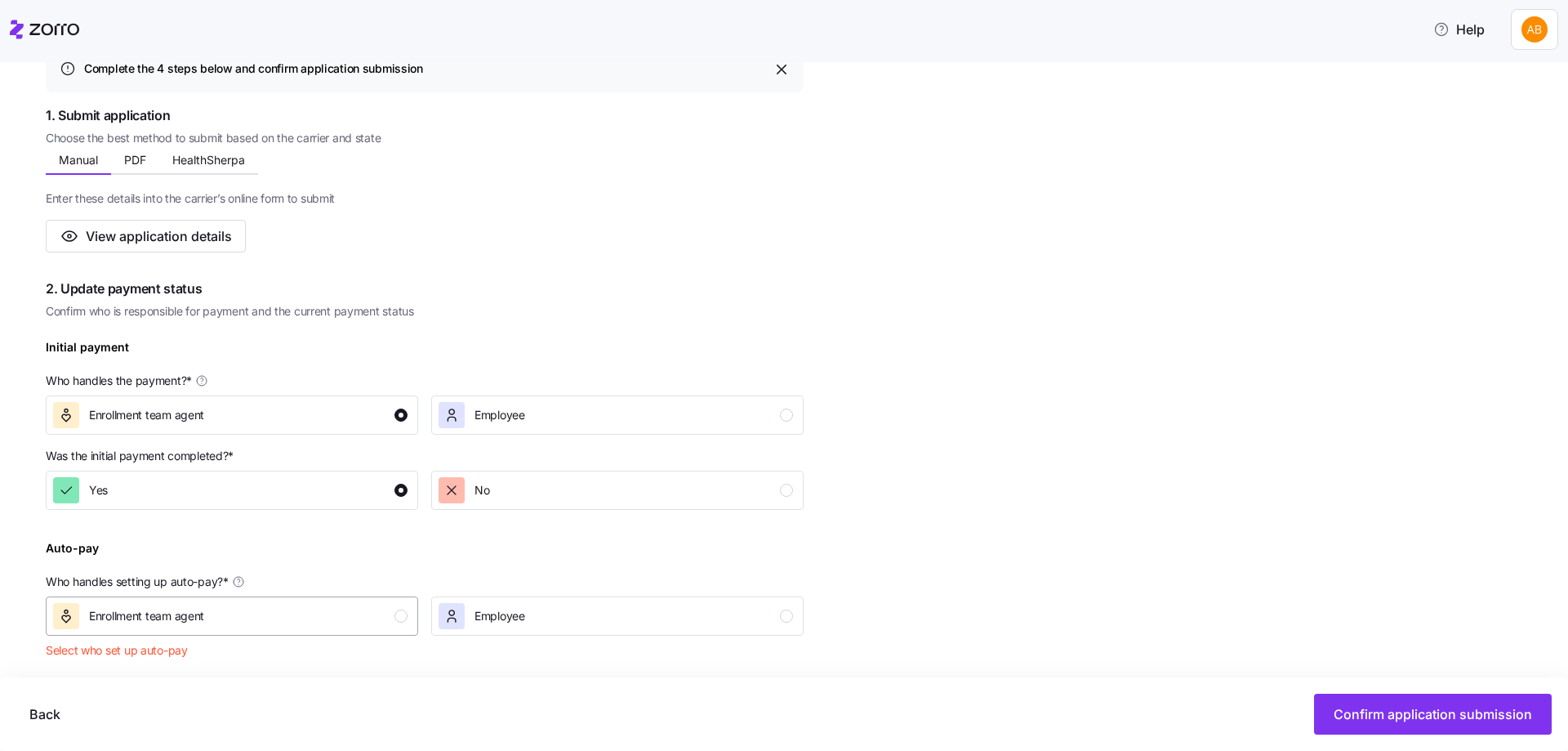
click at [405, 617] on div "button" at bounding box center [401, 616] width 13 height 13
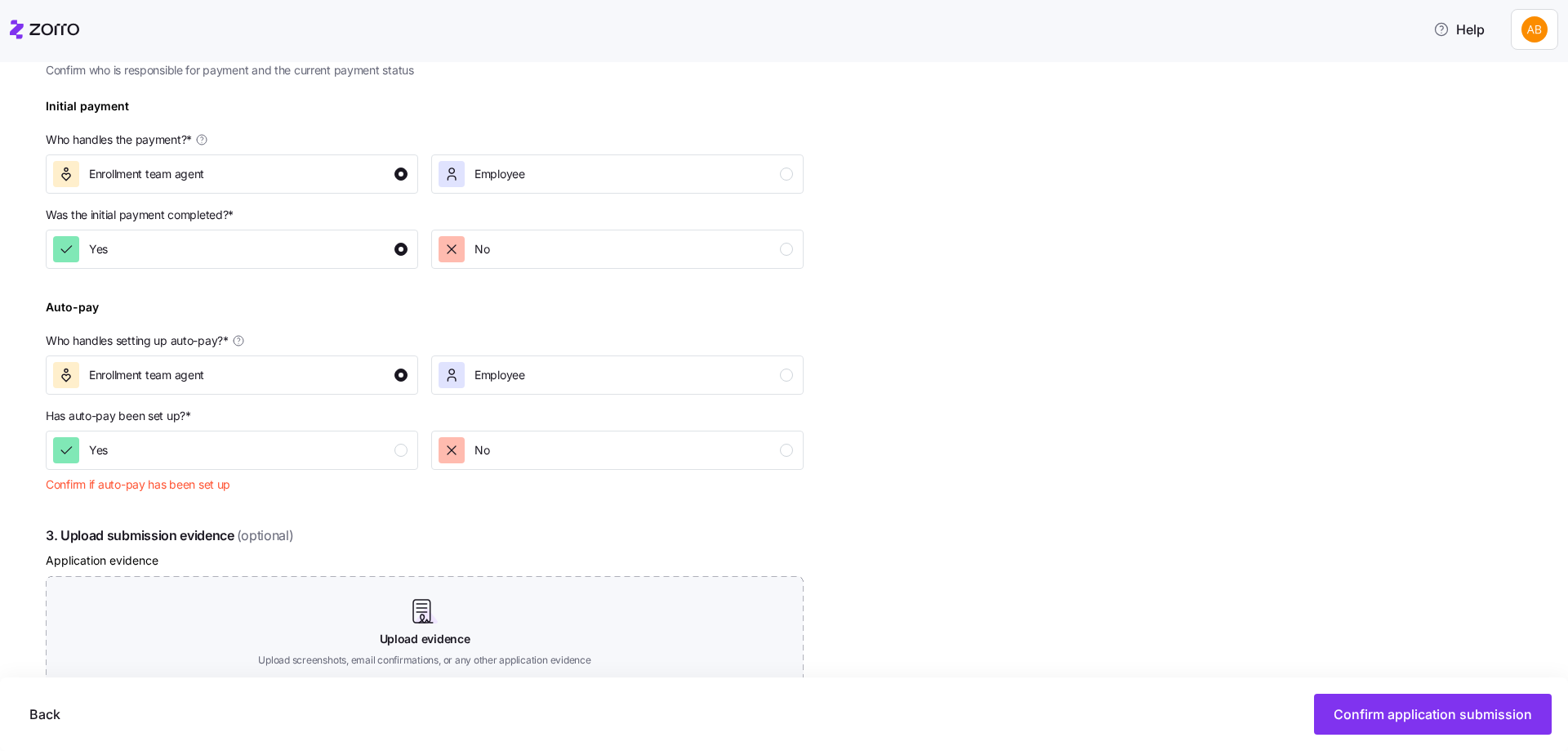
scroll to position [490, 0]
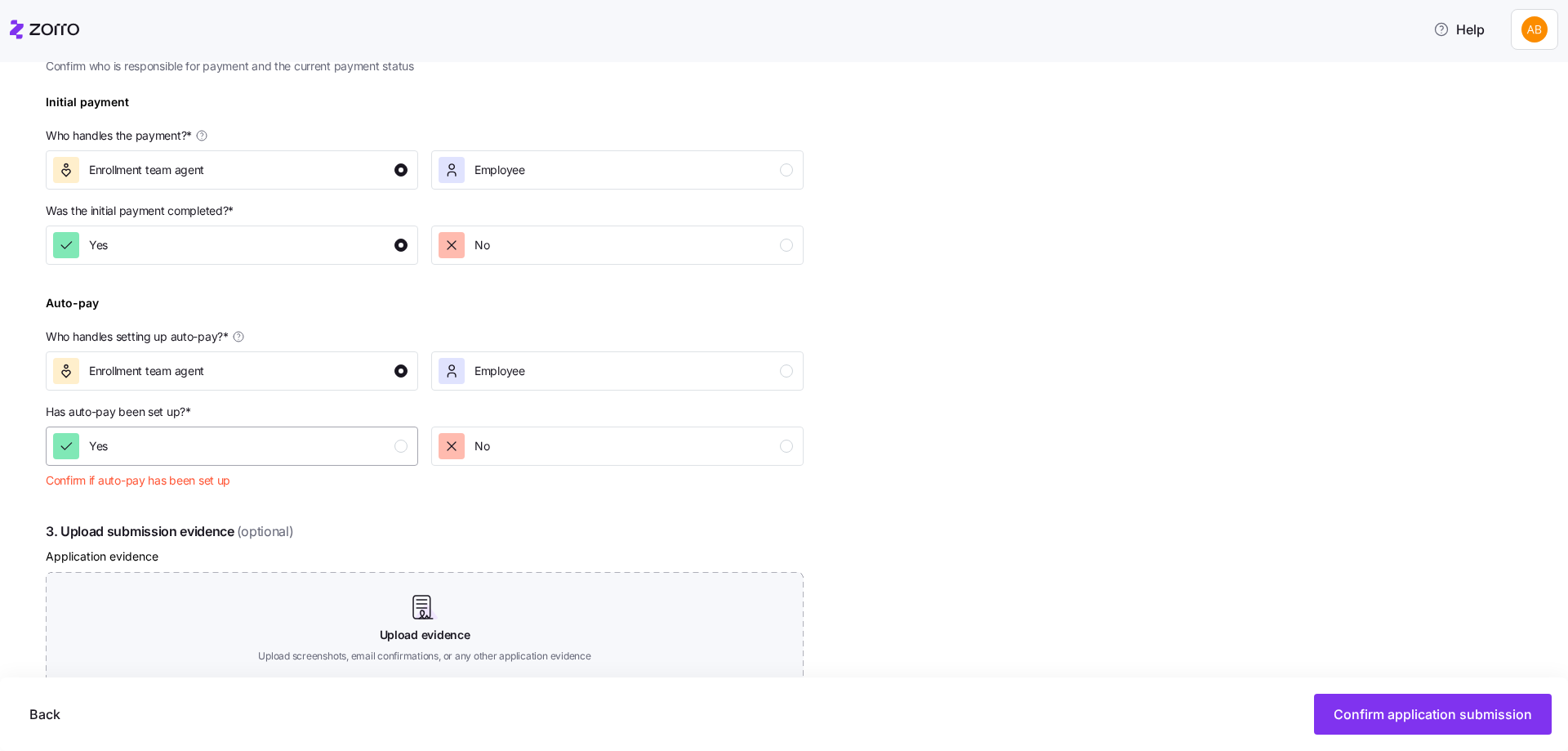
click at [383, 453] on div "Yes" at bounding box center [230, 445] width 354 height 26
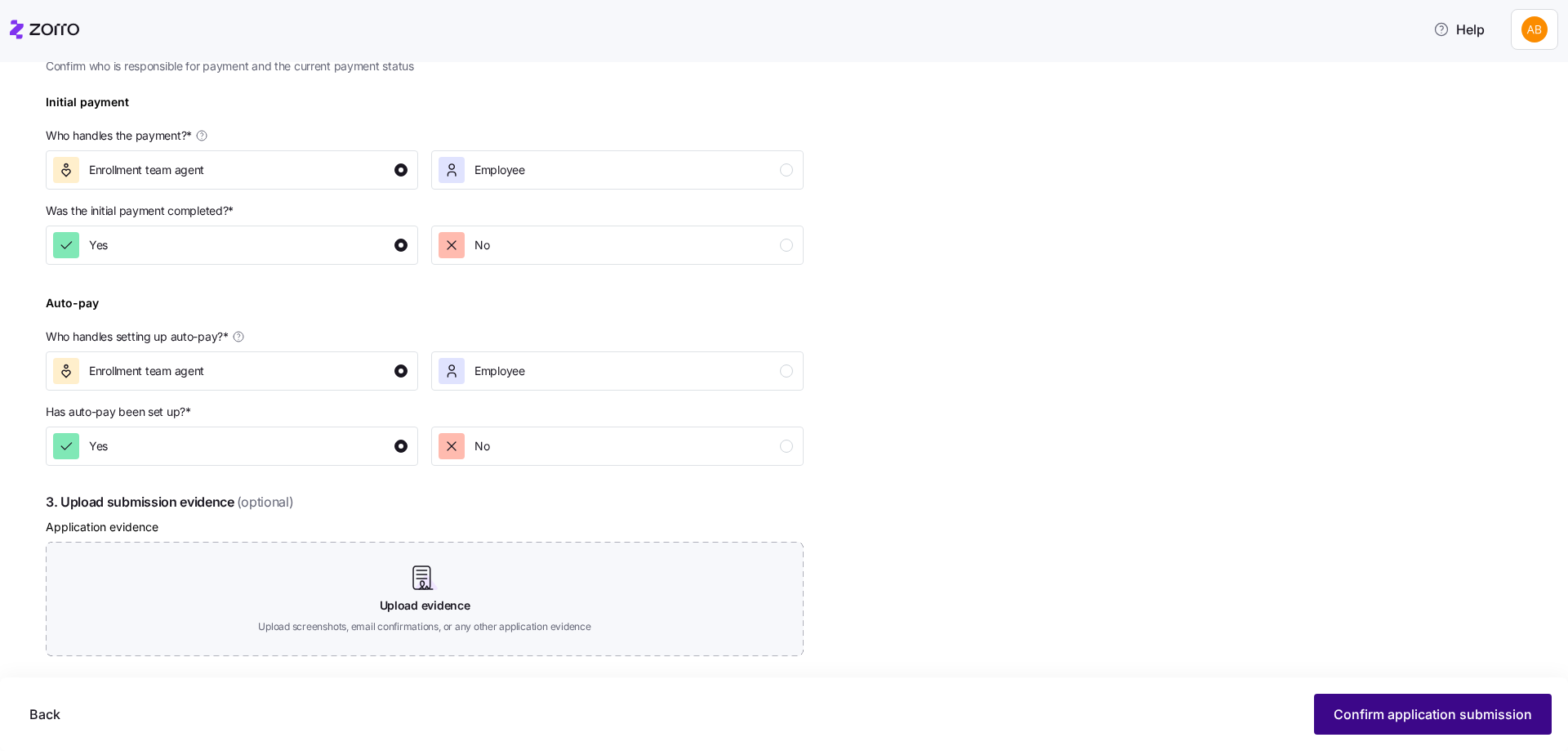
click at [1430, 711] on span "Confirm application submission" at bounding box center [1432, 714] width 199 height 20
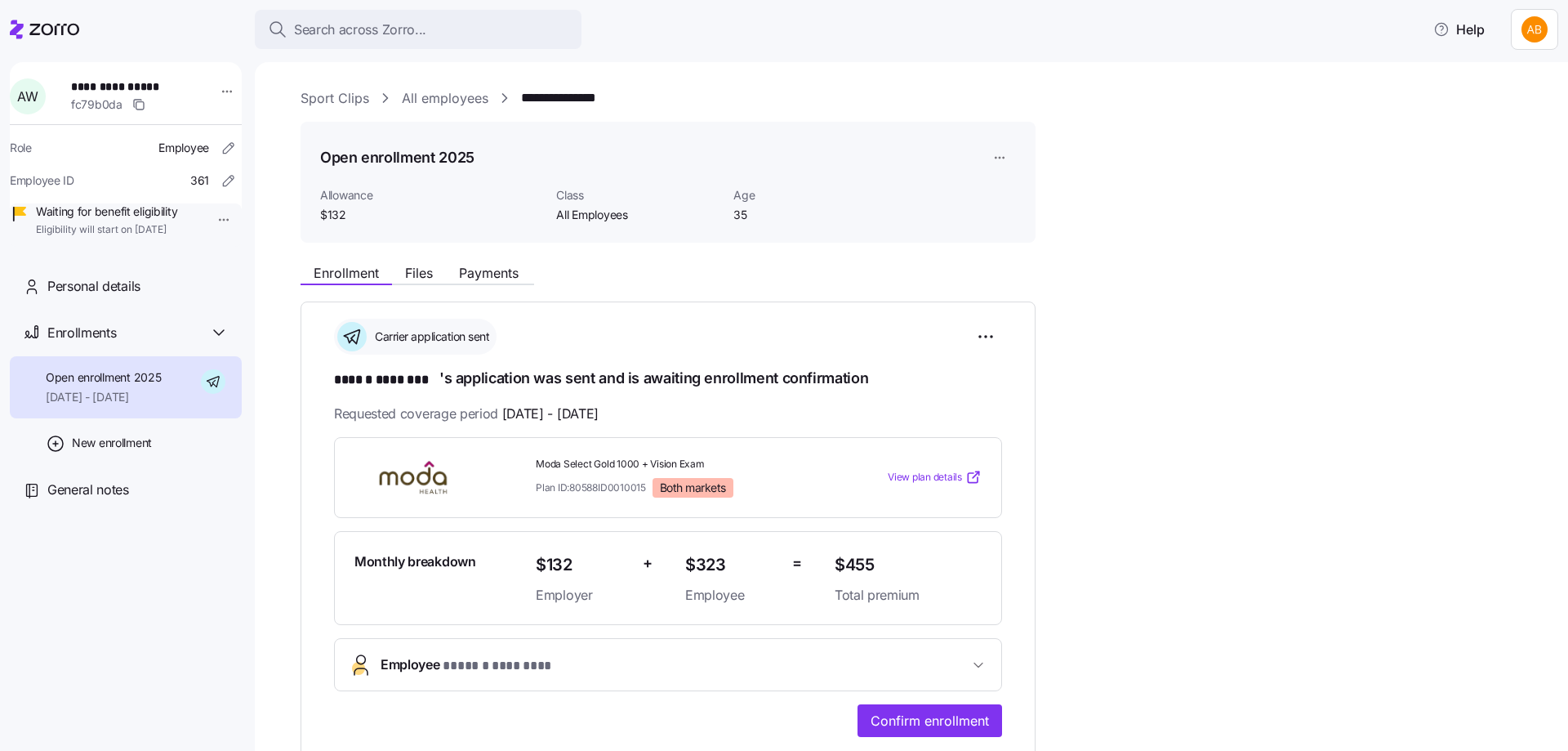
click at [449, 98] on link "All employees" at bounding box center [445, 97] width 87 height 20
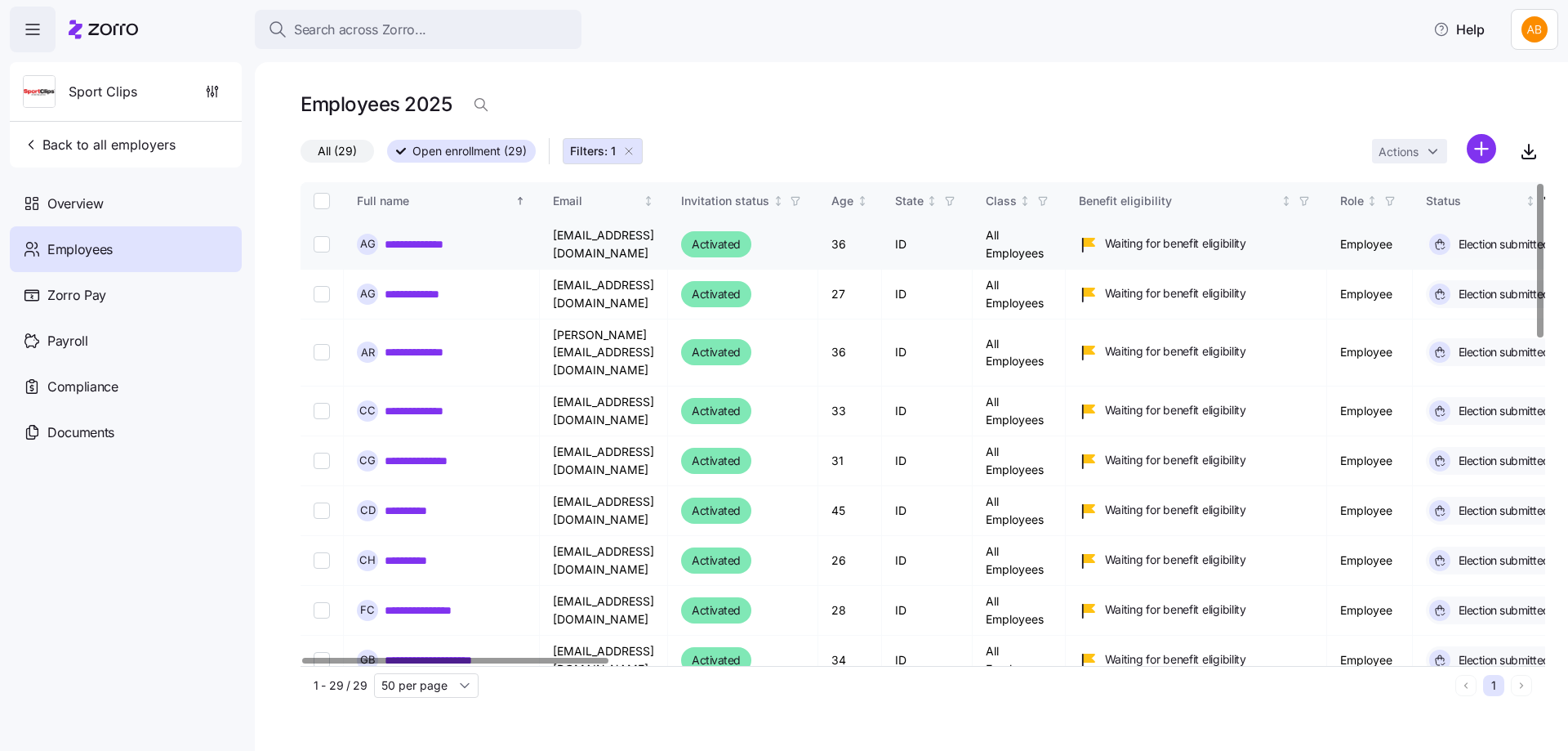
click at [423, 247] on link "**********" at bounding box center [424, 244] width 78 height 16
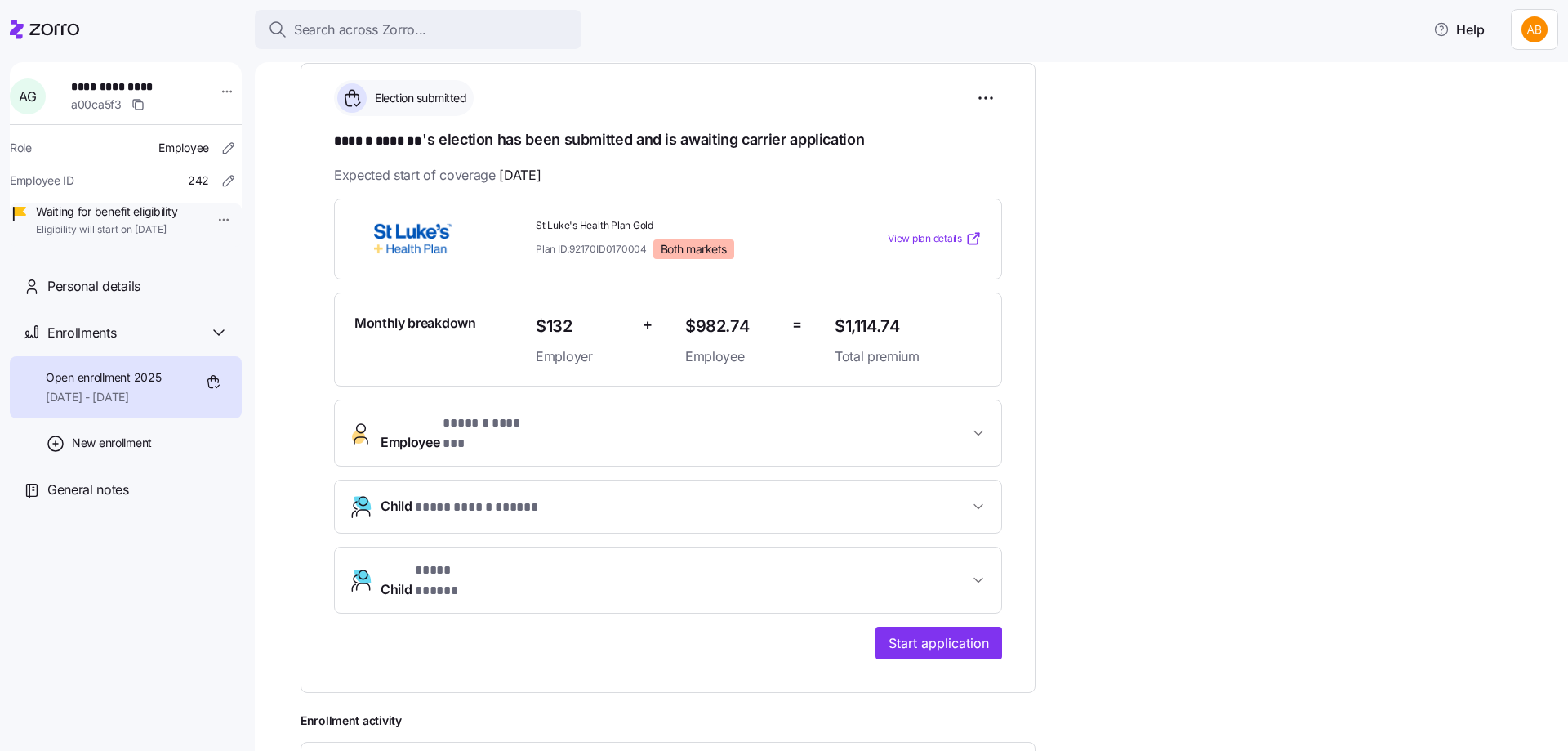
scroll to position [246, 0]
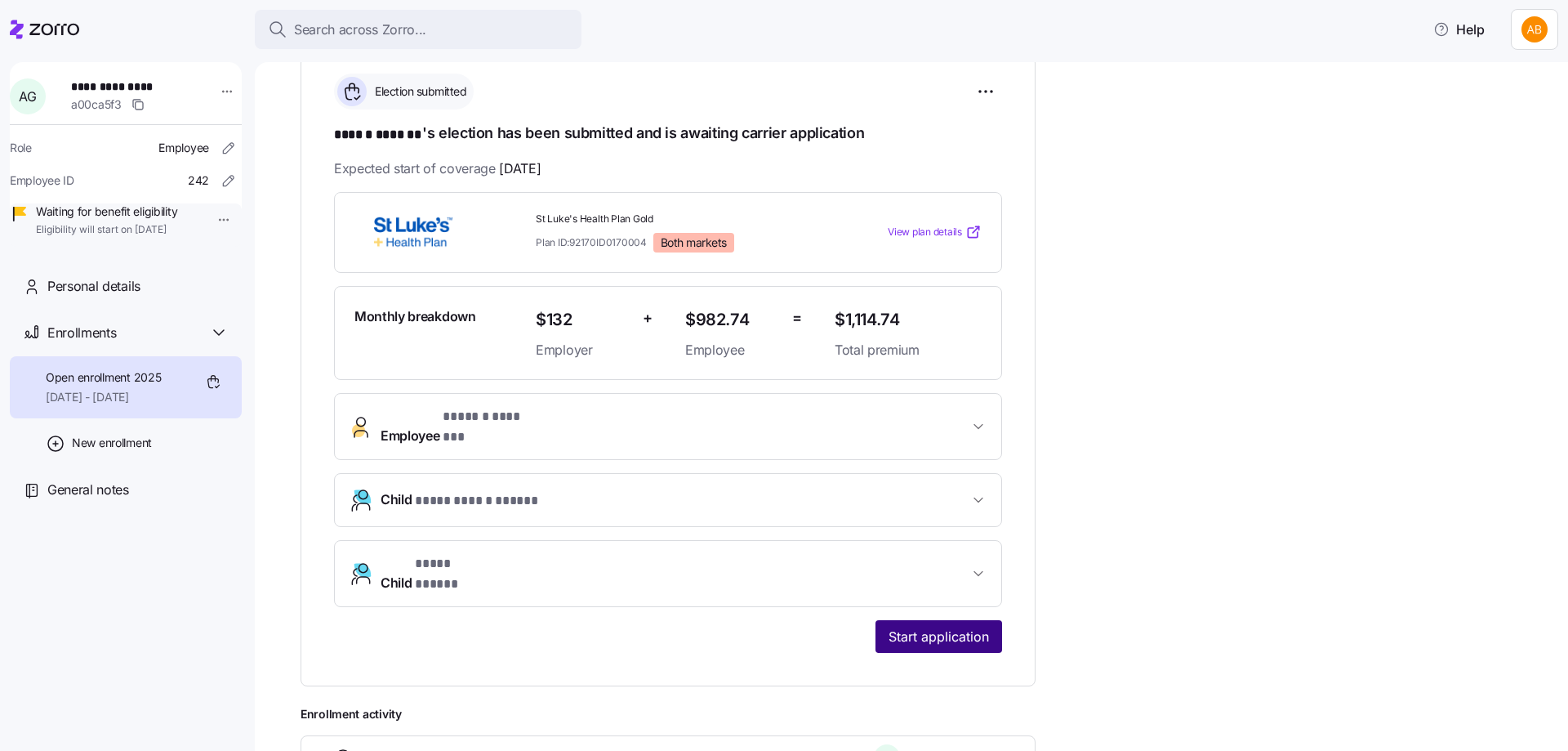
click at [934, 627] on span "Start application" at bounding box center [938, 636] width 100 height 20
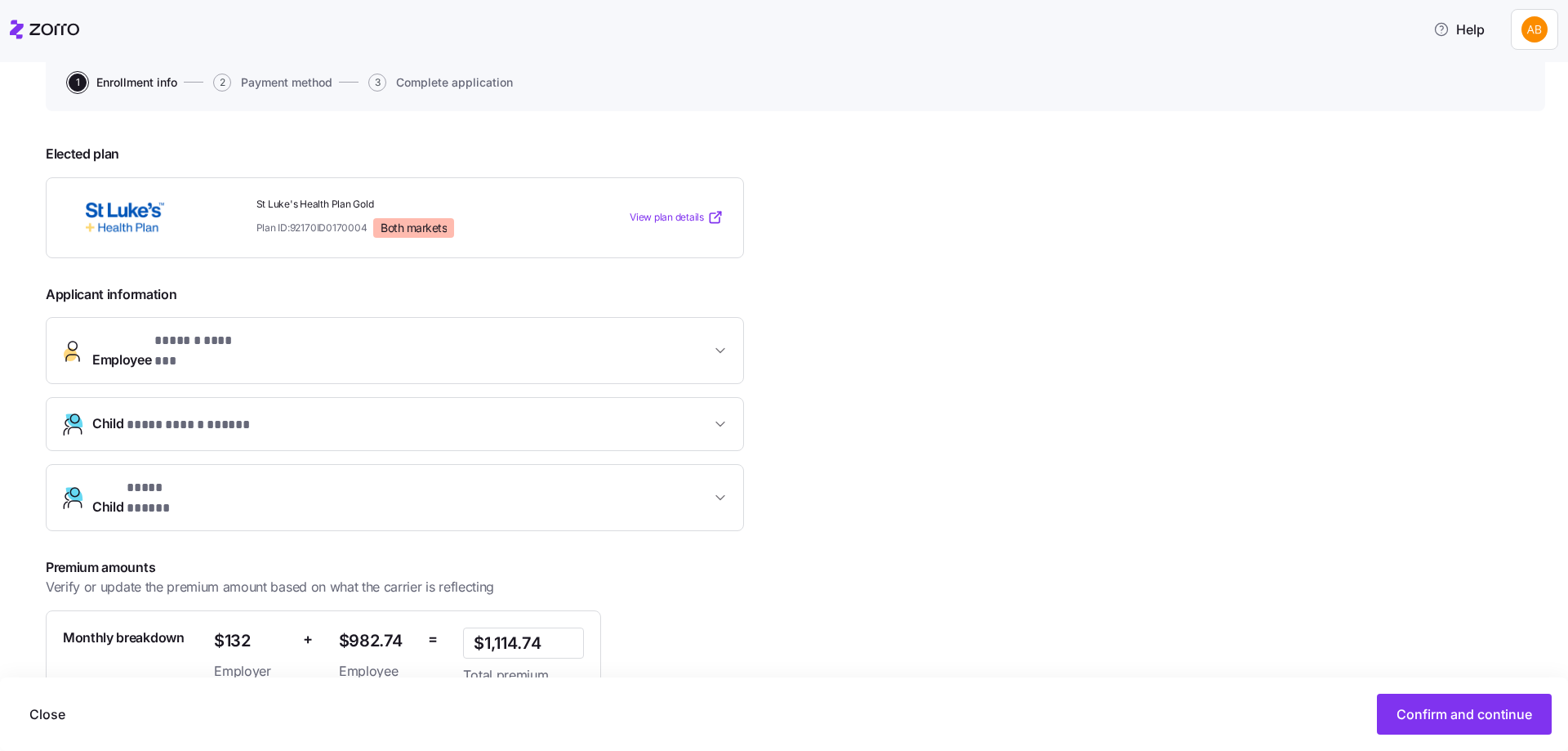
scroll to position [163, 0]
click at [1466, 703] on button "Confirm and continue" at bounding box center [1464, 714] width 175 height 41
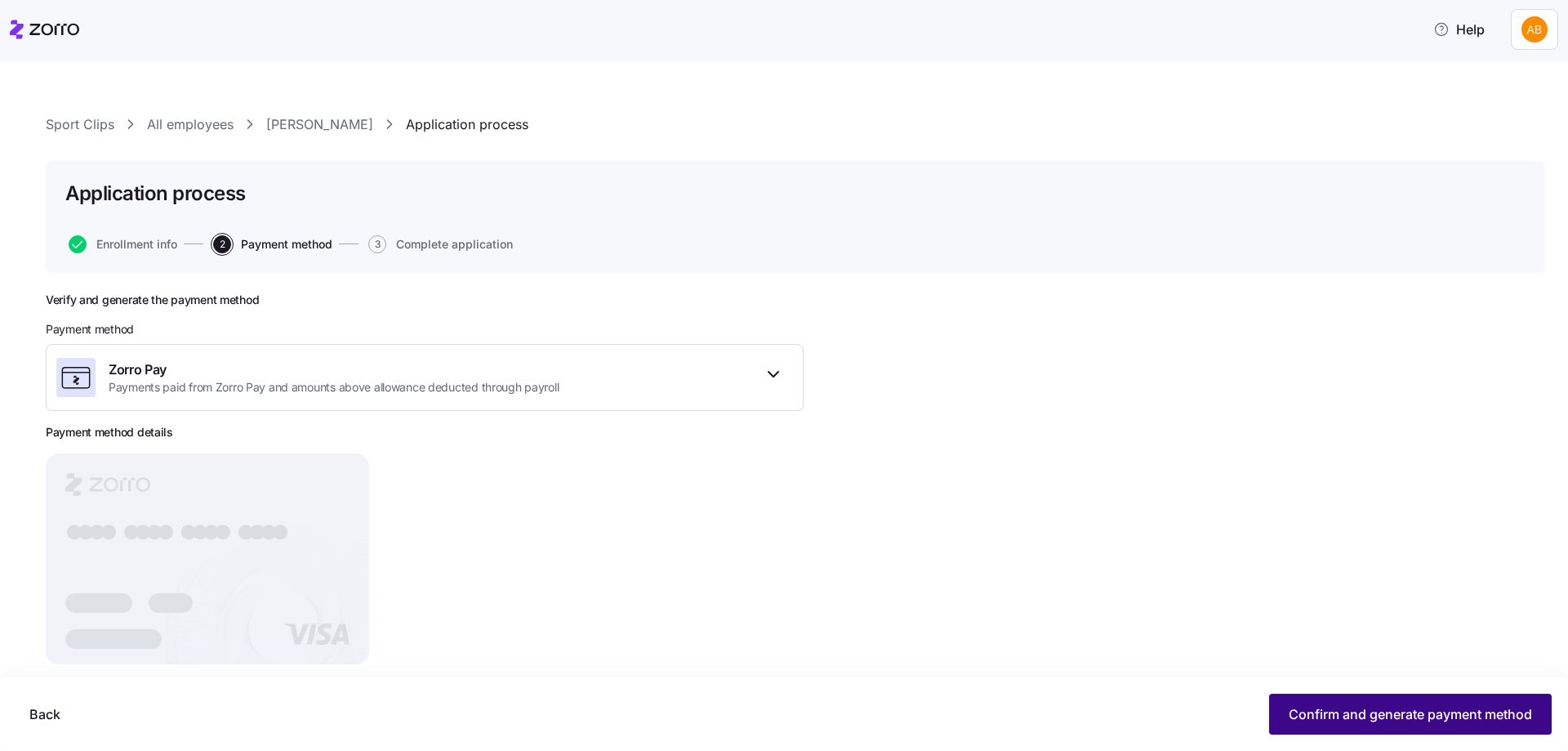
click at [1380, 726] on button "Confirm and generate payment method" at bounding box center [1410, 714] width 283 height 41
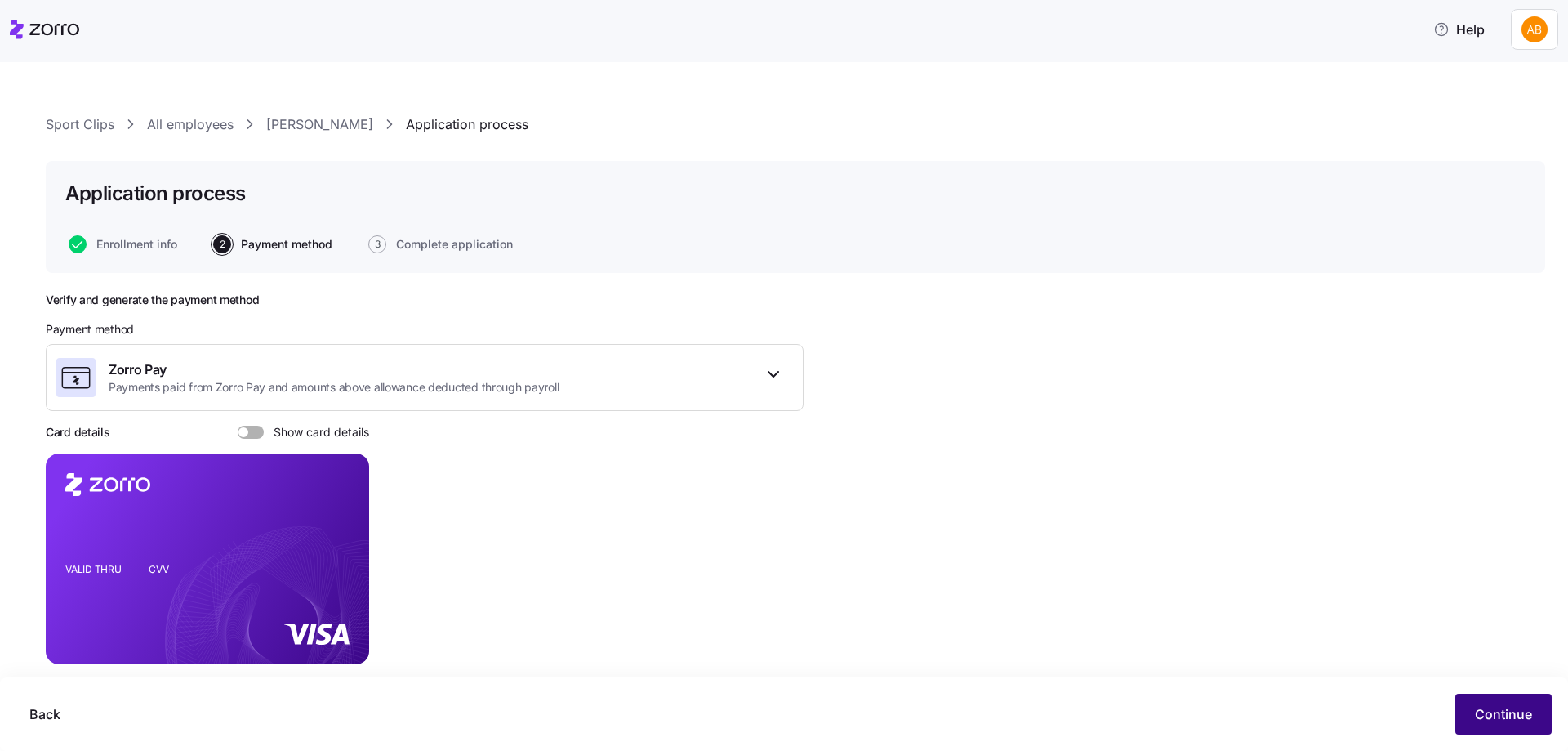
click at [1501, 708] on span "Continue" at bounding box center [1503, 714] width 57 height 20
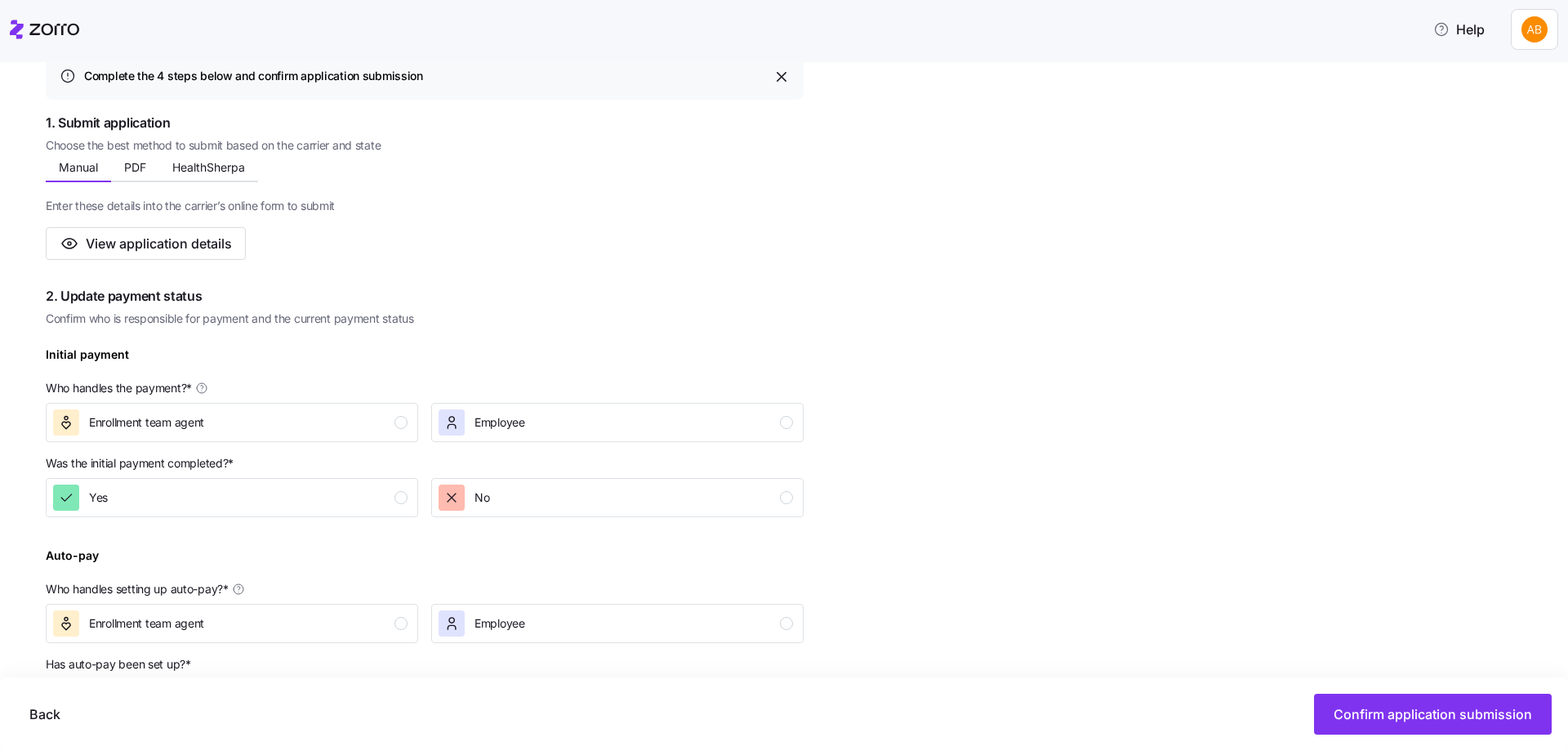
scroll to position [246, 0]
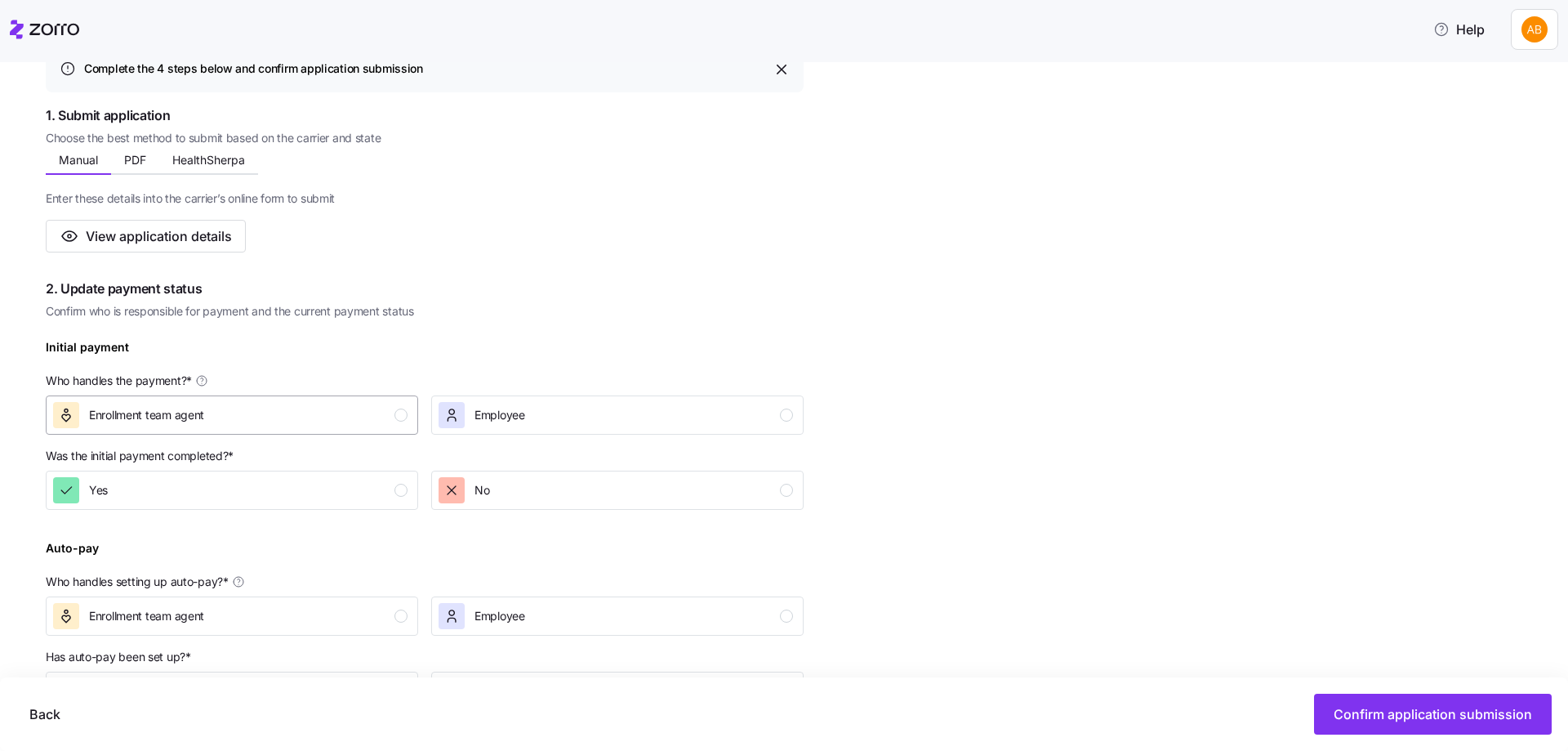
click at [393, 415] on div "Enrollment team agent" at bounding box center [230, 415] width 354 height 26
click at [390, 485] on div "Yes" at bounding box center [230, 489] width 354 height 26
click at [400, 615] on div "button" at bounding box center [401, 616] width 13 height 13
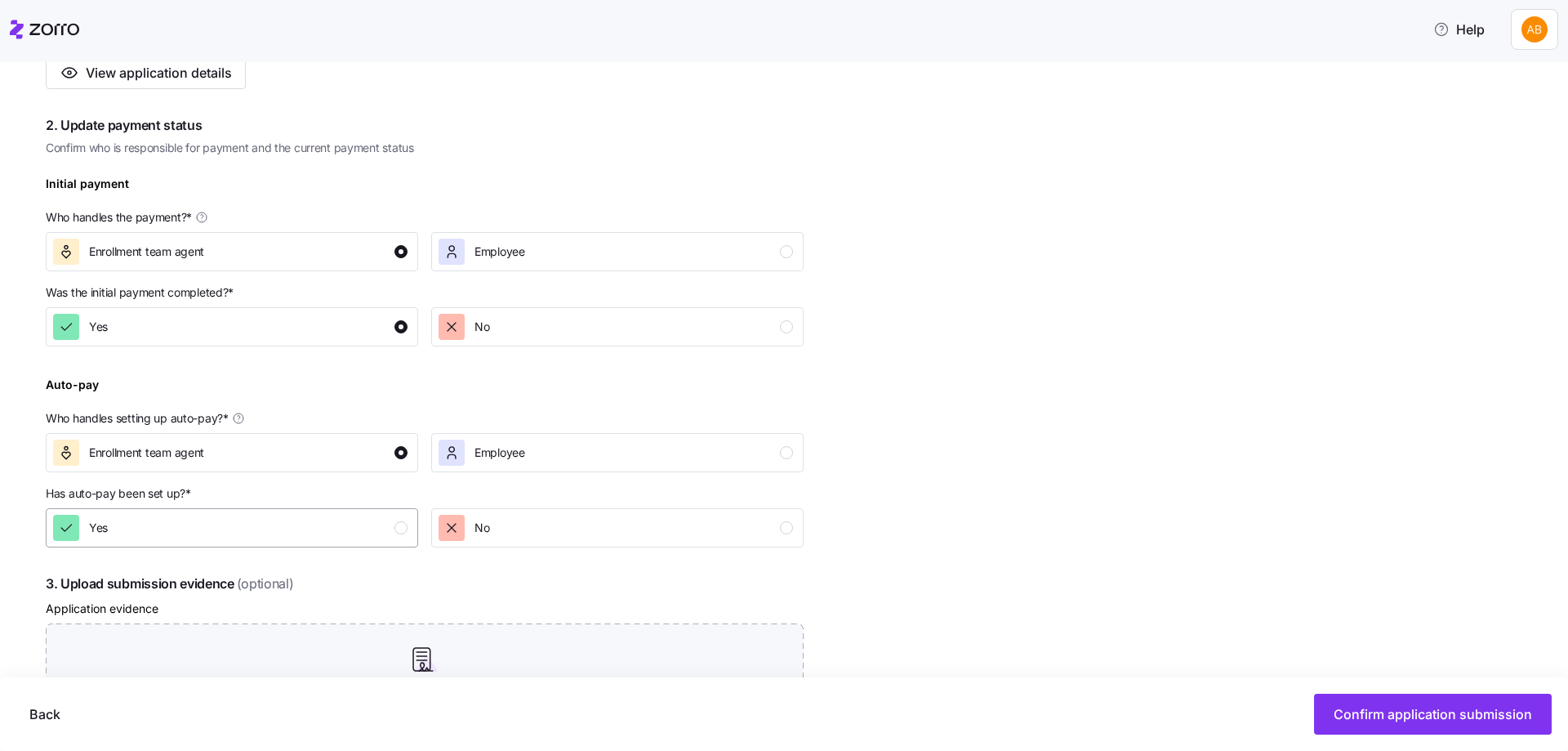
click at [395, 532] on div "button" at bounding box center [401, 528] width 13 height 13
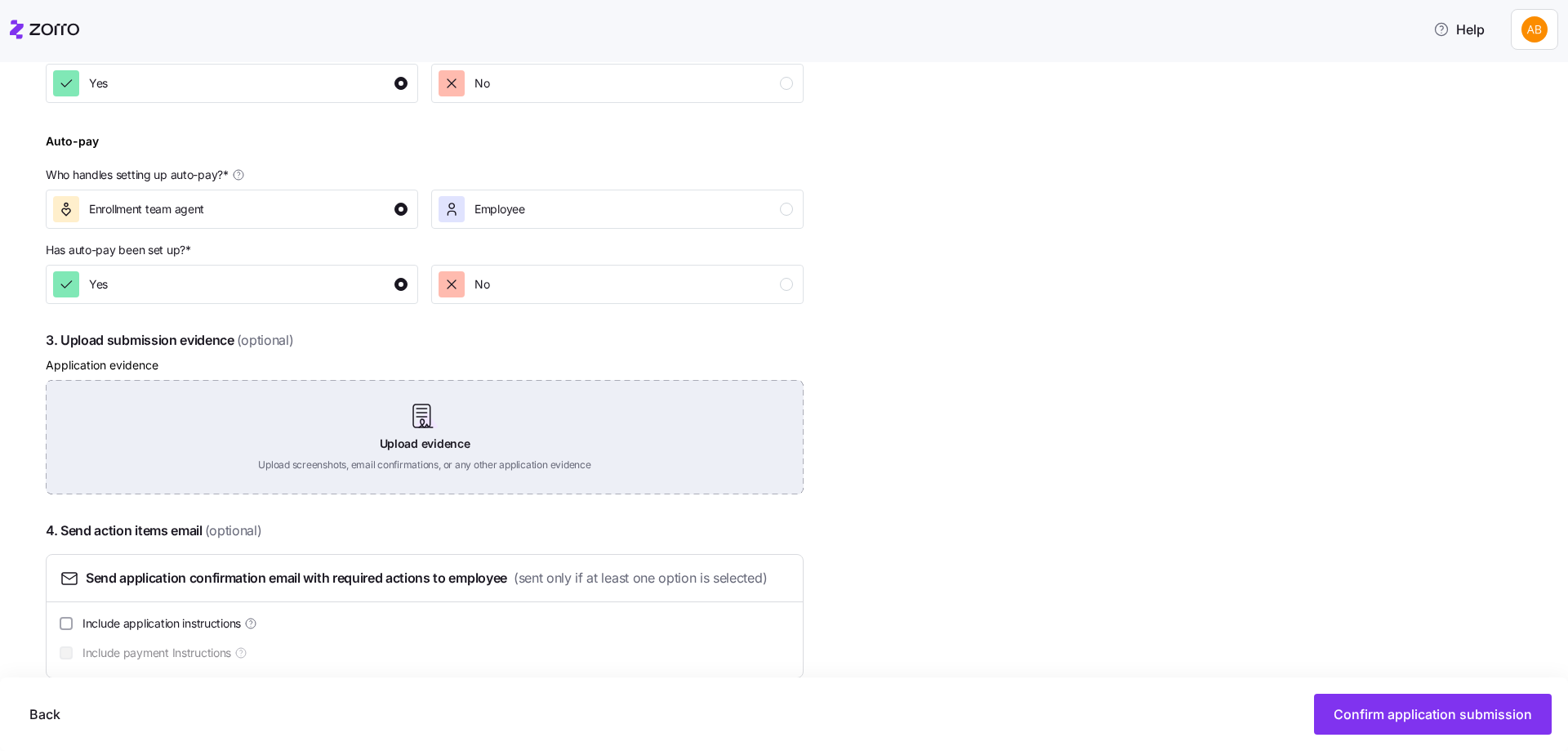
scroll to position [654, 0]
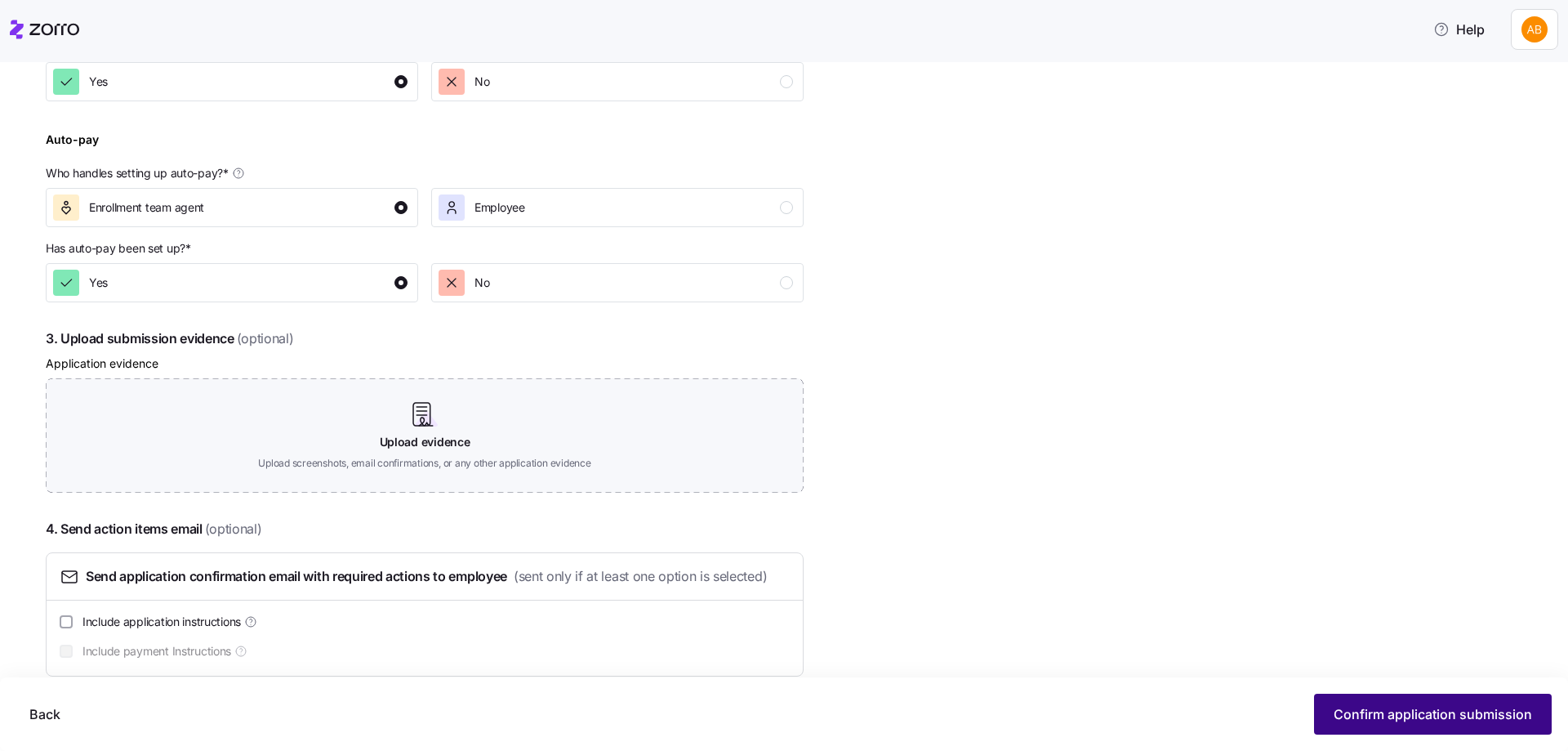
click at [1377, 703] on button "Confirm application submission" at bounding box center [1432, 714] width 238 height 41
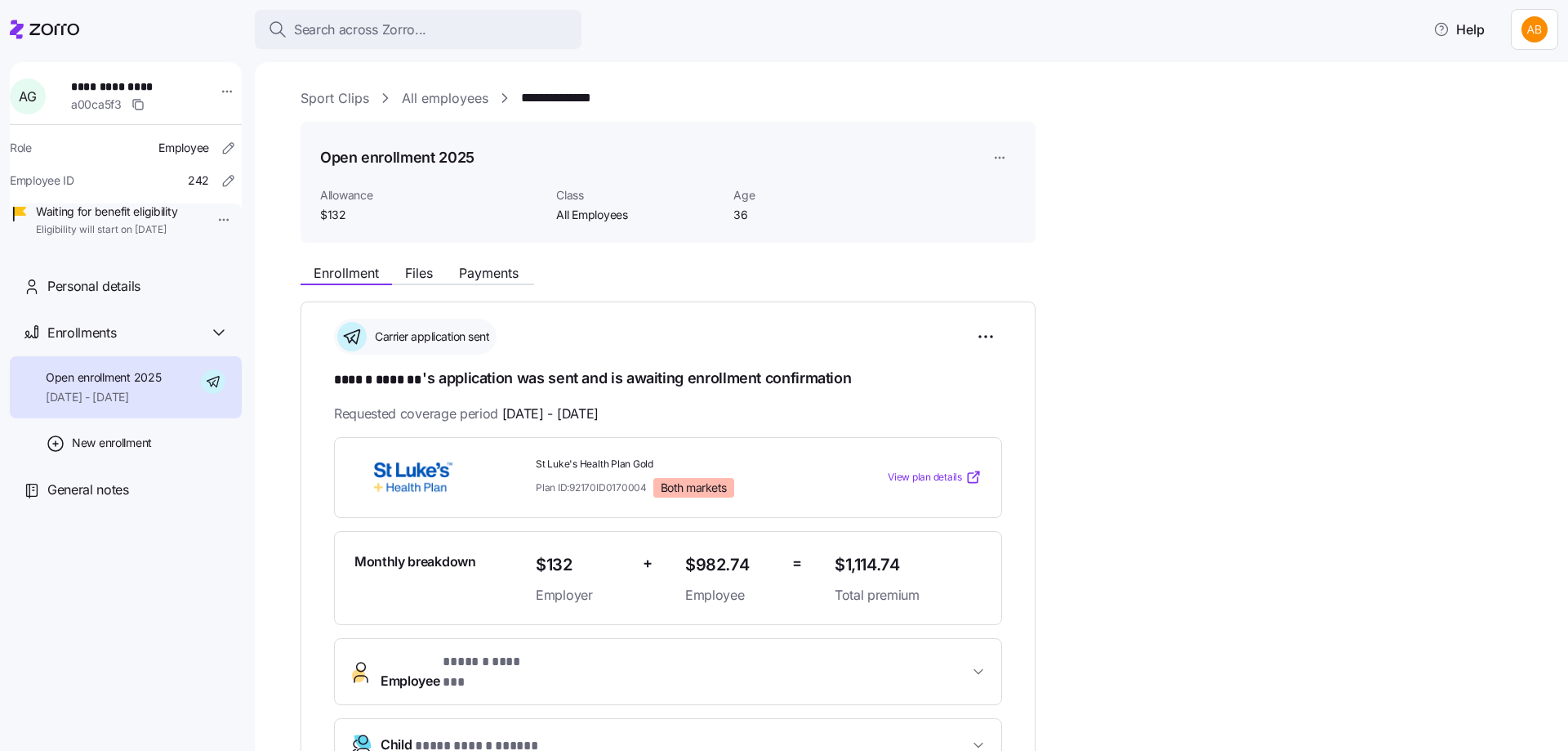
click at [445, 95] on link "All employees" at bounding box center [445, 97] width 87 height 20
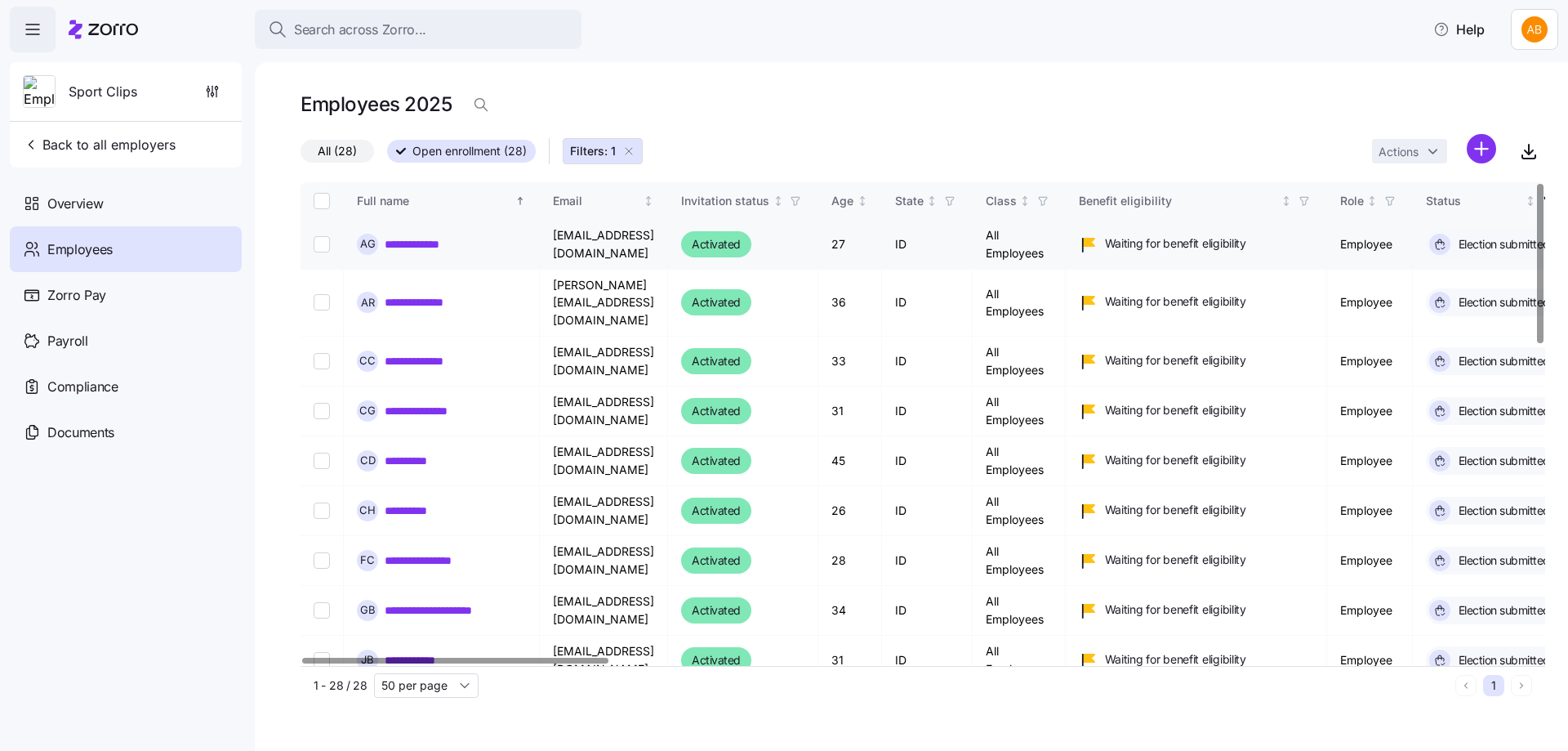
click at [407, 246] on link "**********" at bounding box center [426, 244] width 82 height 16
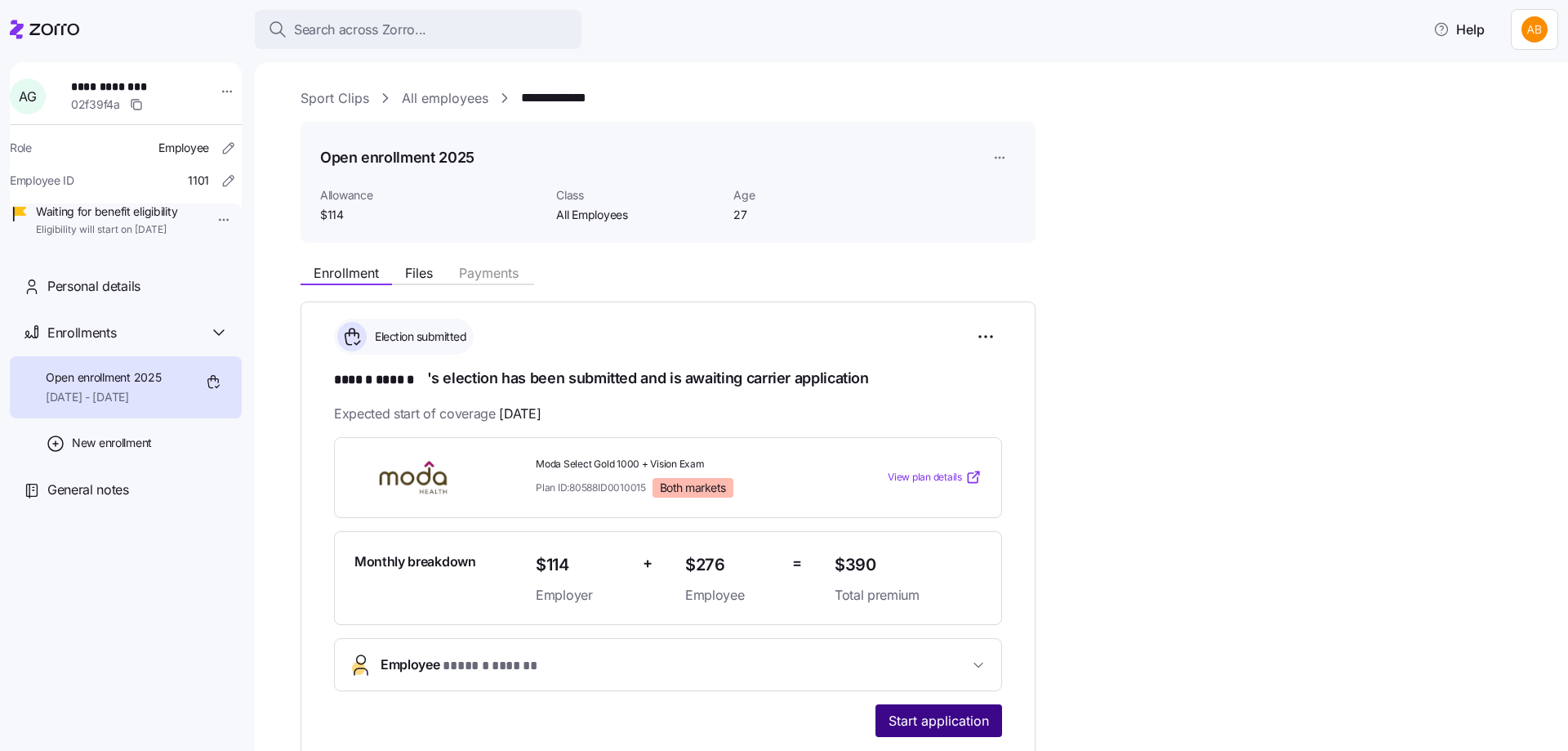
click at [907, 726] on span "Start application" at bounding box center [938, 720] width 100 height 20
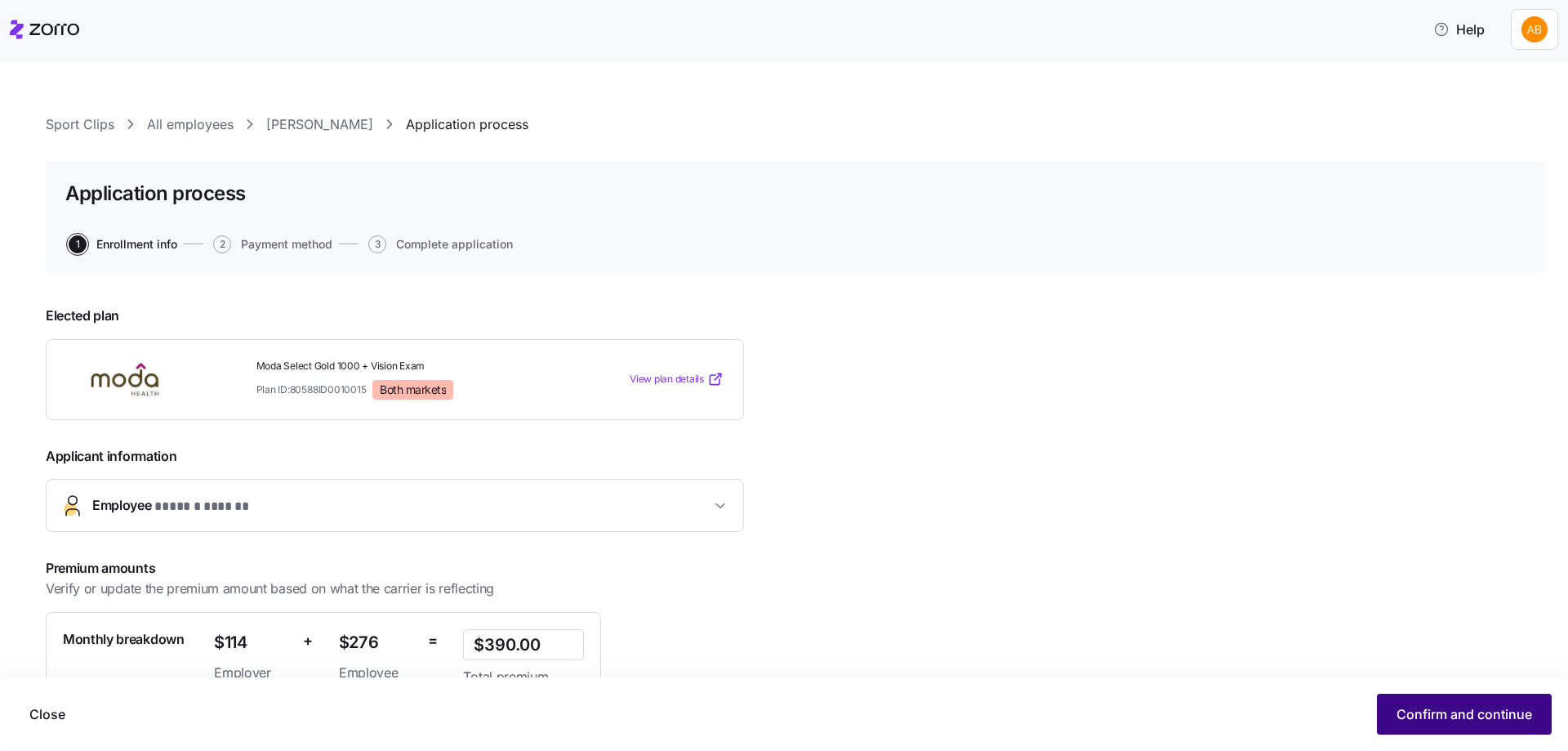
click at [1433, 712] on span "Confirm and continue" at bounding box center [1464, 714] width 136 height 20
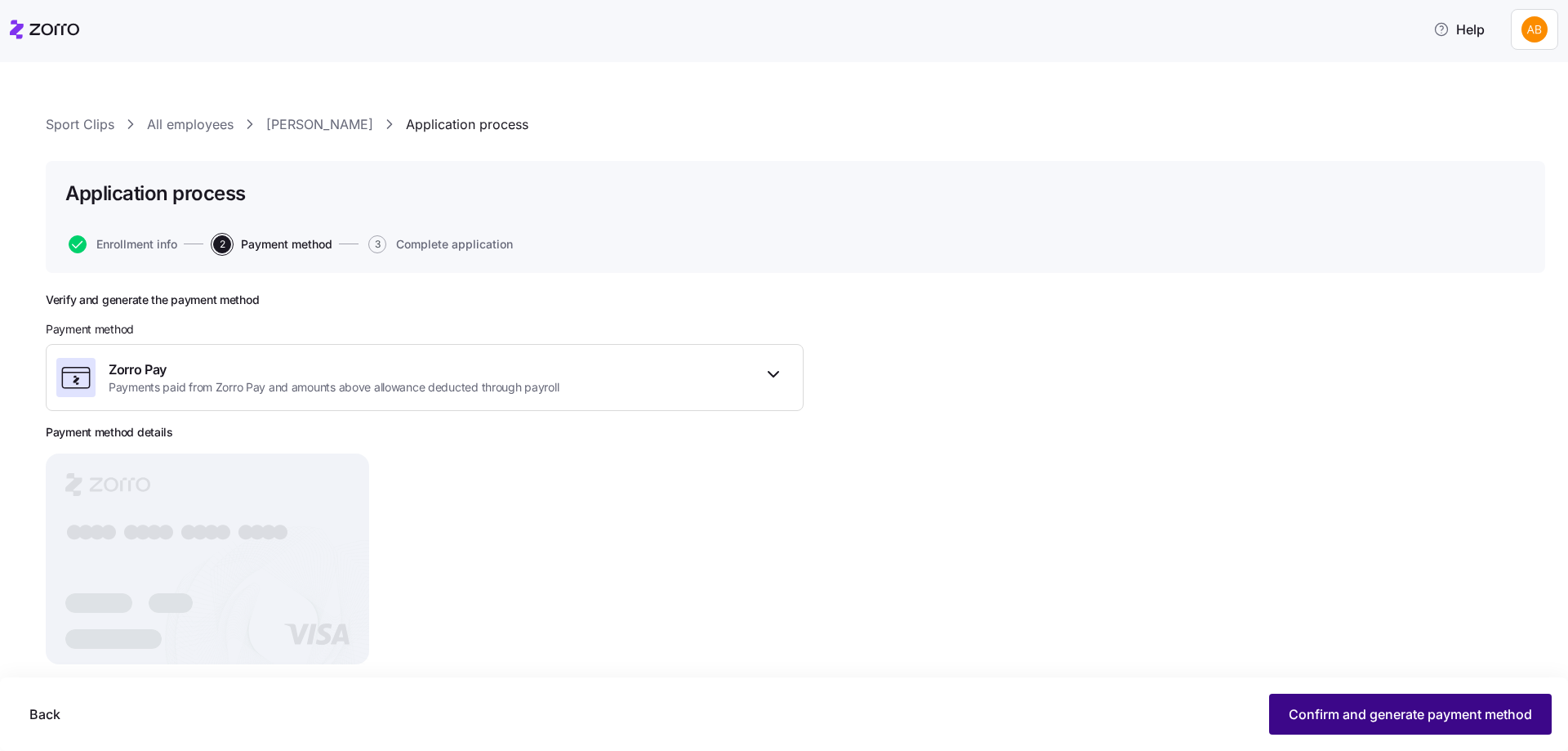
click at [1415, 719] on span "Confirm and generate payment method" at bounding box center [1409, 714] width 244 height 20
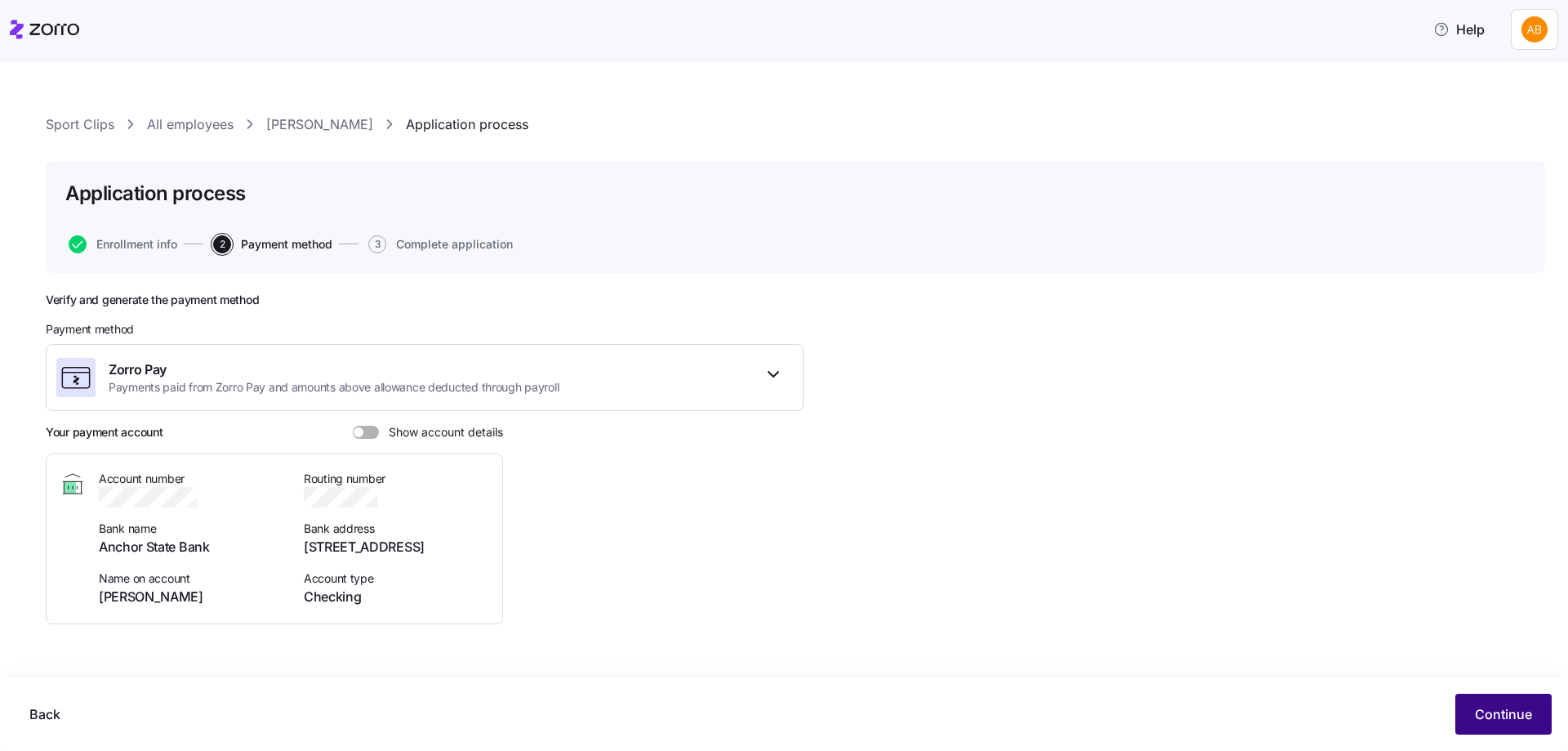
click at [1477, 706] on span "Continue" at bounding box center [1503, 714] width 57 height 20
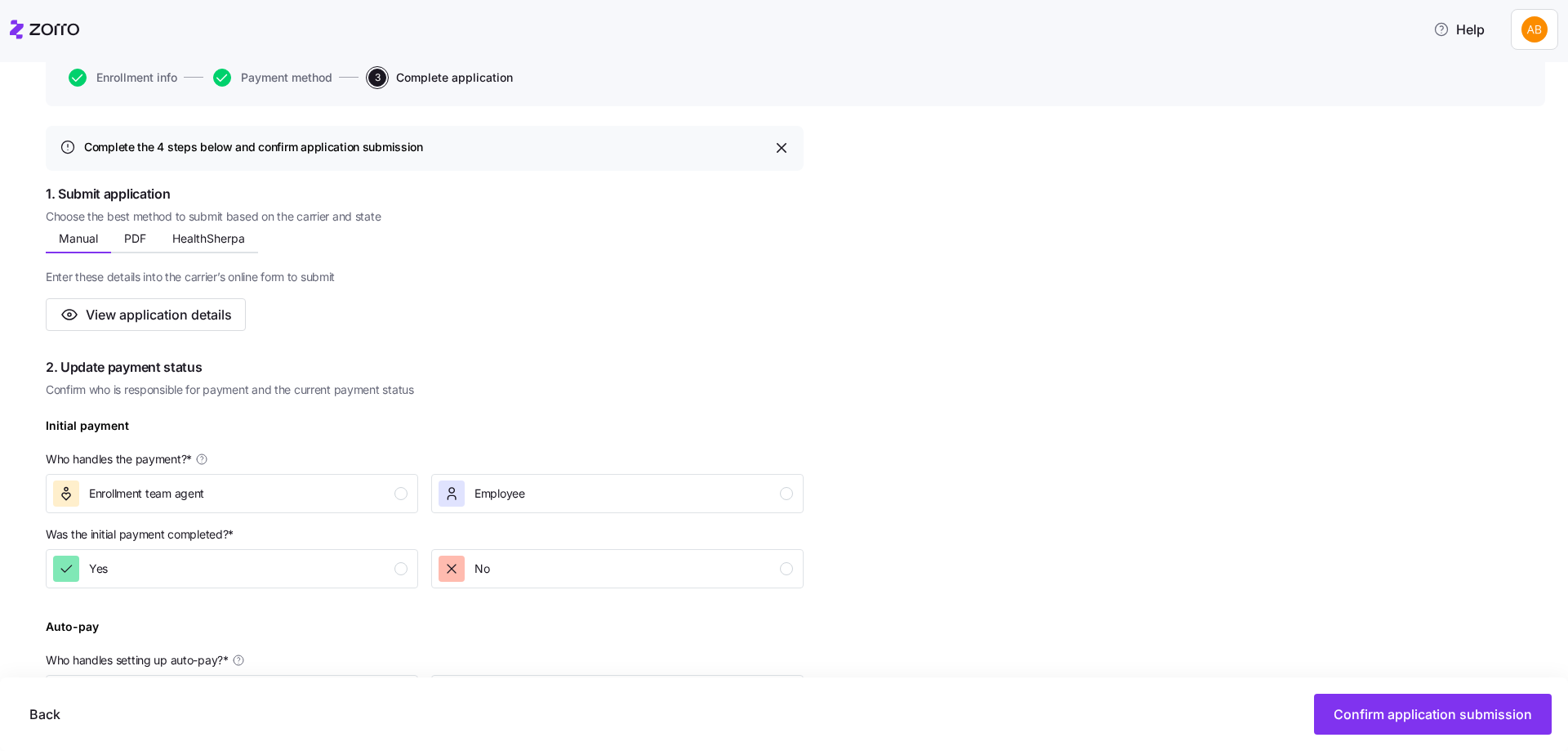
scroll to position [246, 0]
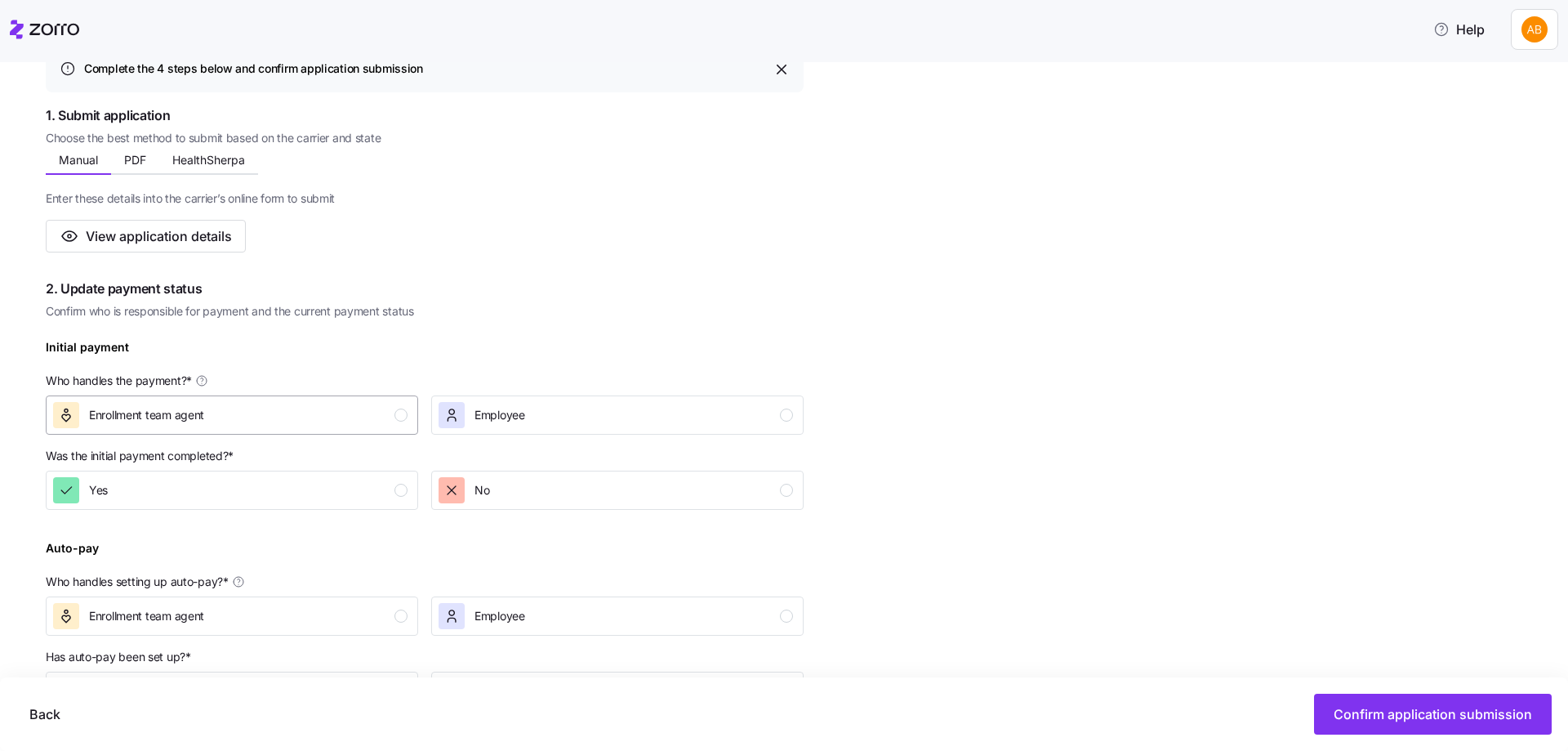
click at [377, 413] on div "Enrollment team agent" at bounding box center [230, 415] width 354 height 26
click at [369, 487] on div "Yes" at bounding box center [230, 489] width 354 height 26
click at [392, 615] on div "Enrollment team agent" at bounding box center [230, 615] width 354 height 26
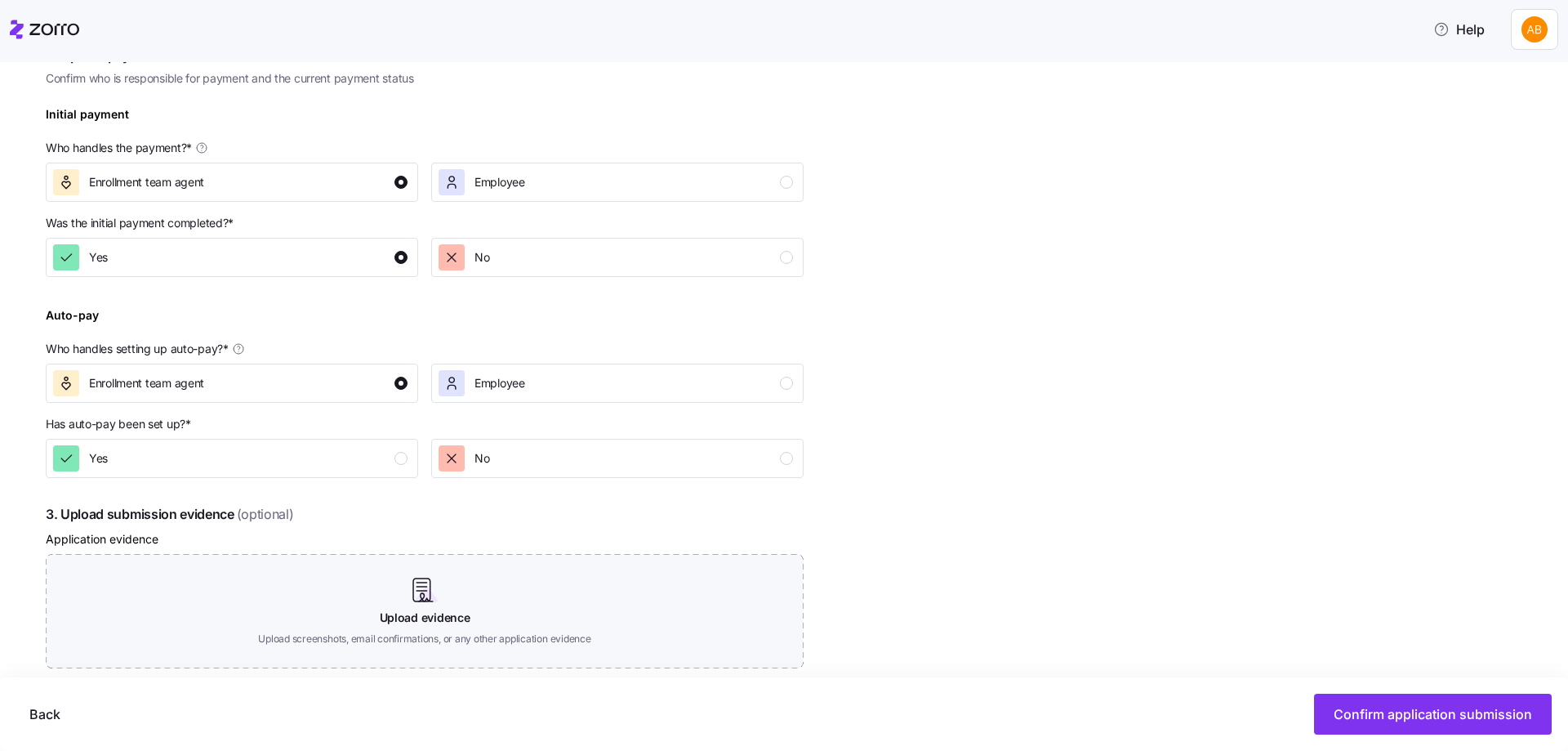
scroll to position [490, 0]
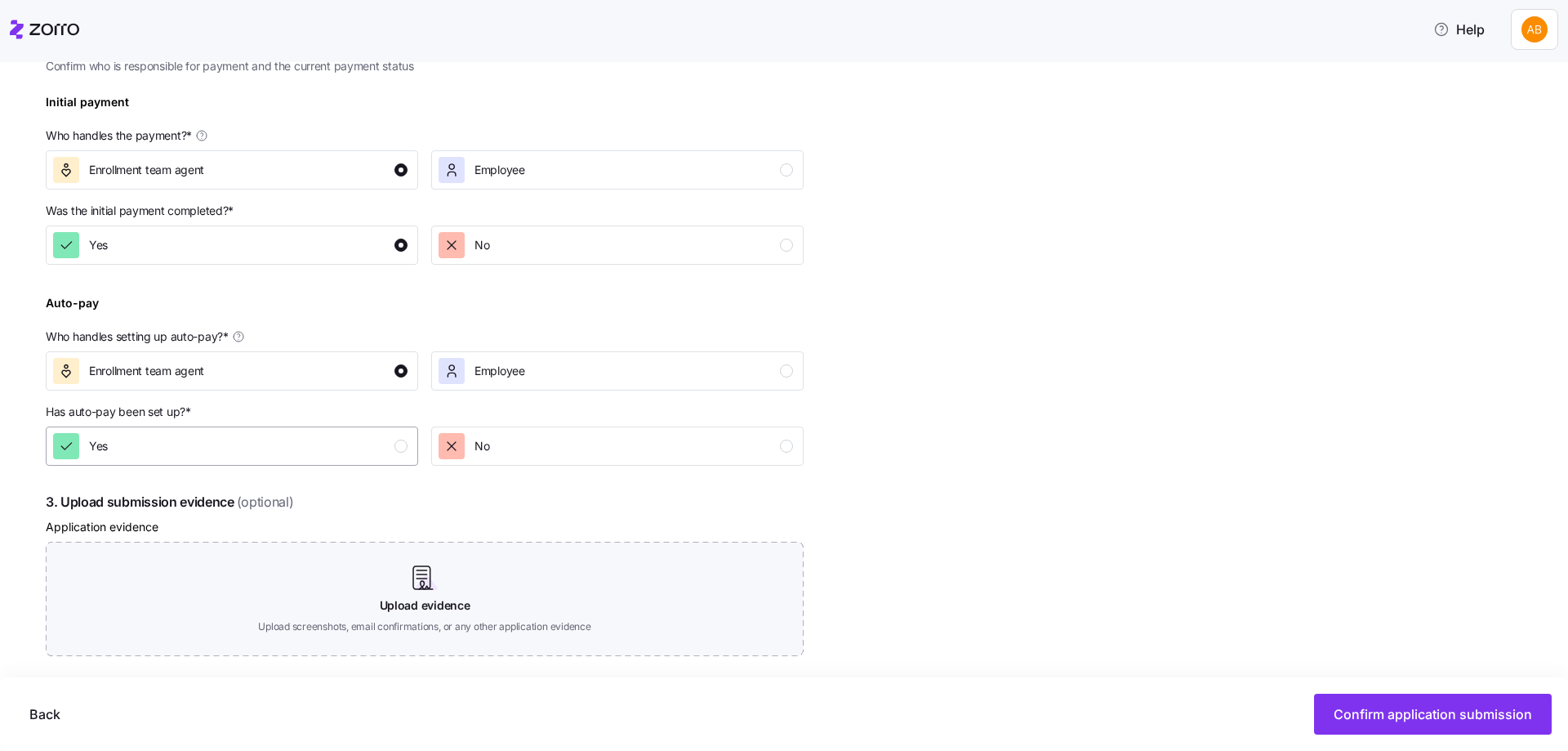
click at [392, 441] on div "Yes" at bounding box center [230, 445] width 354 height 26
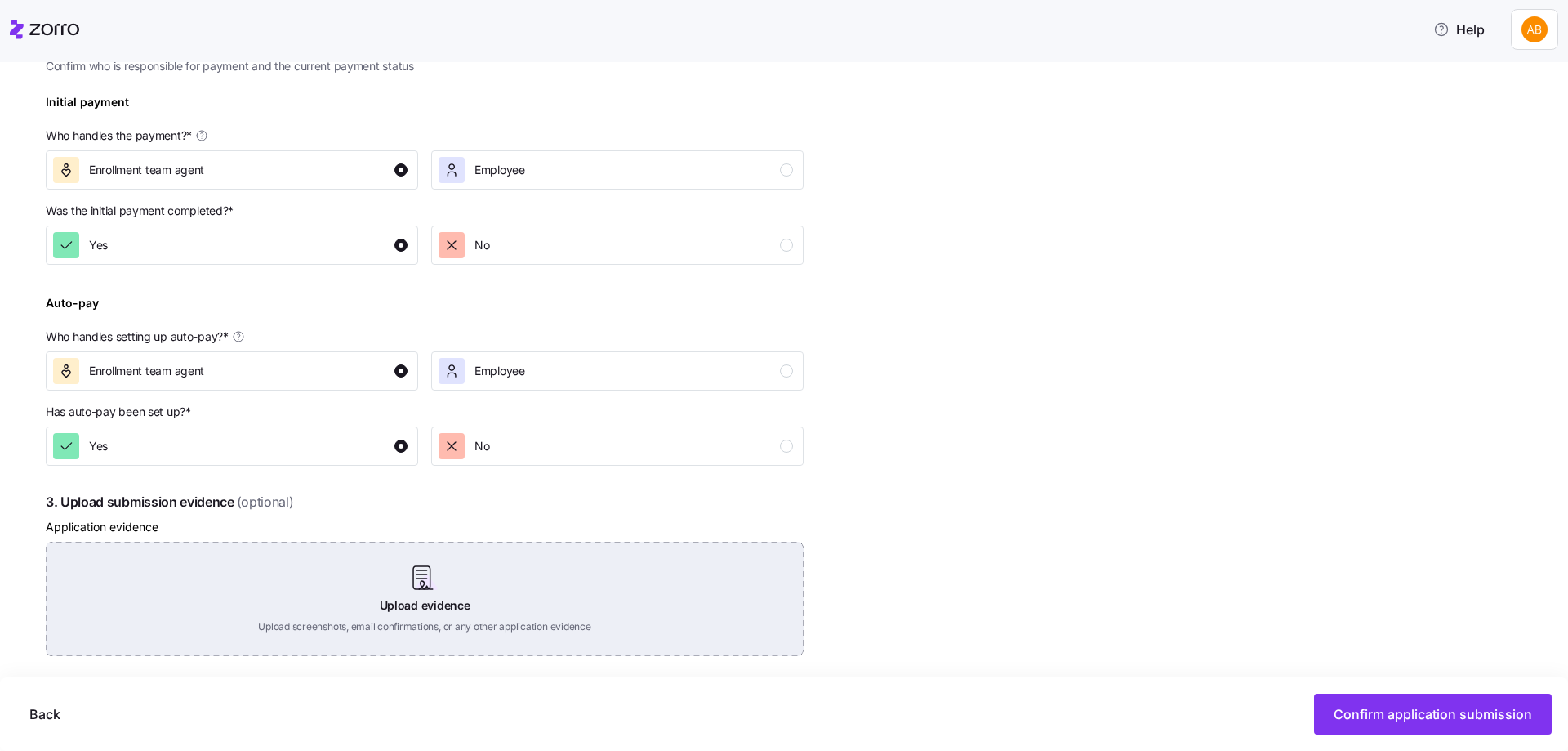
scroll to position [572, 0]
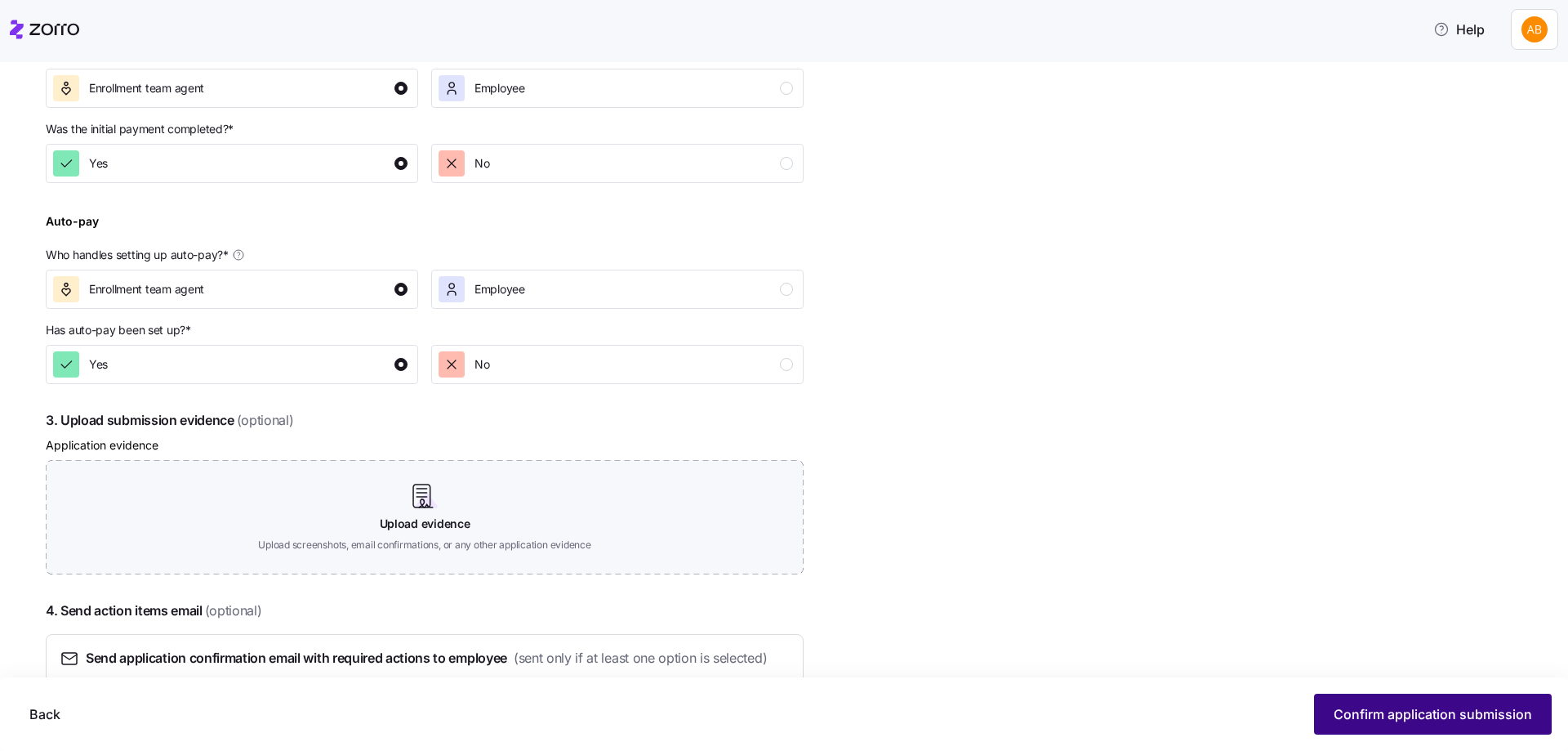
click at [1406, 699] on button "Confirm application submission" at bounding box center [1432, 714] width 238 height 41
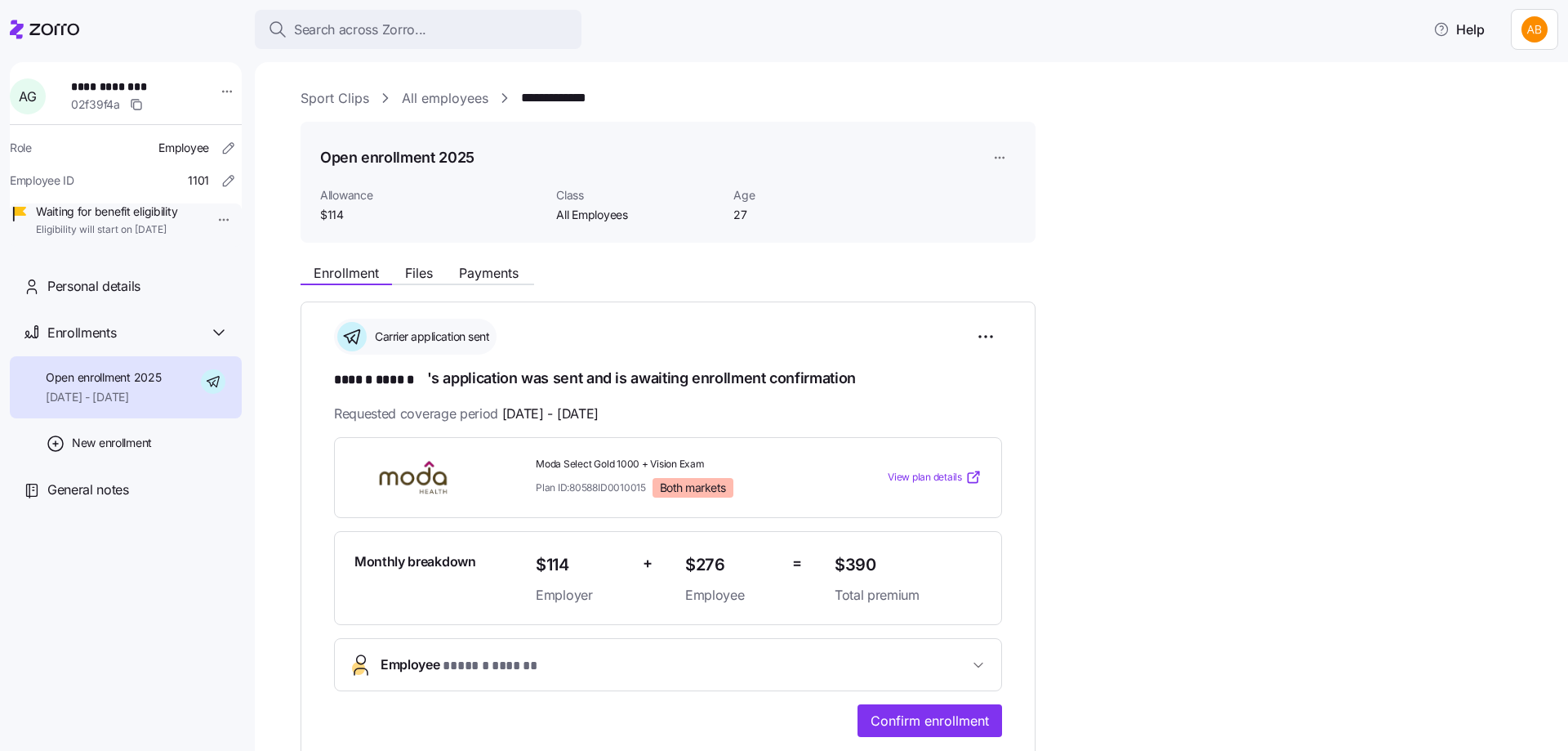
click at [451, 87] on div "**********" at bounding box center [911, 406] width 1313 height 689
click at [456, 104] on link "All employees" at bounding box center [445, 97] width 87 height 20
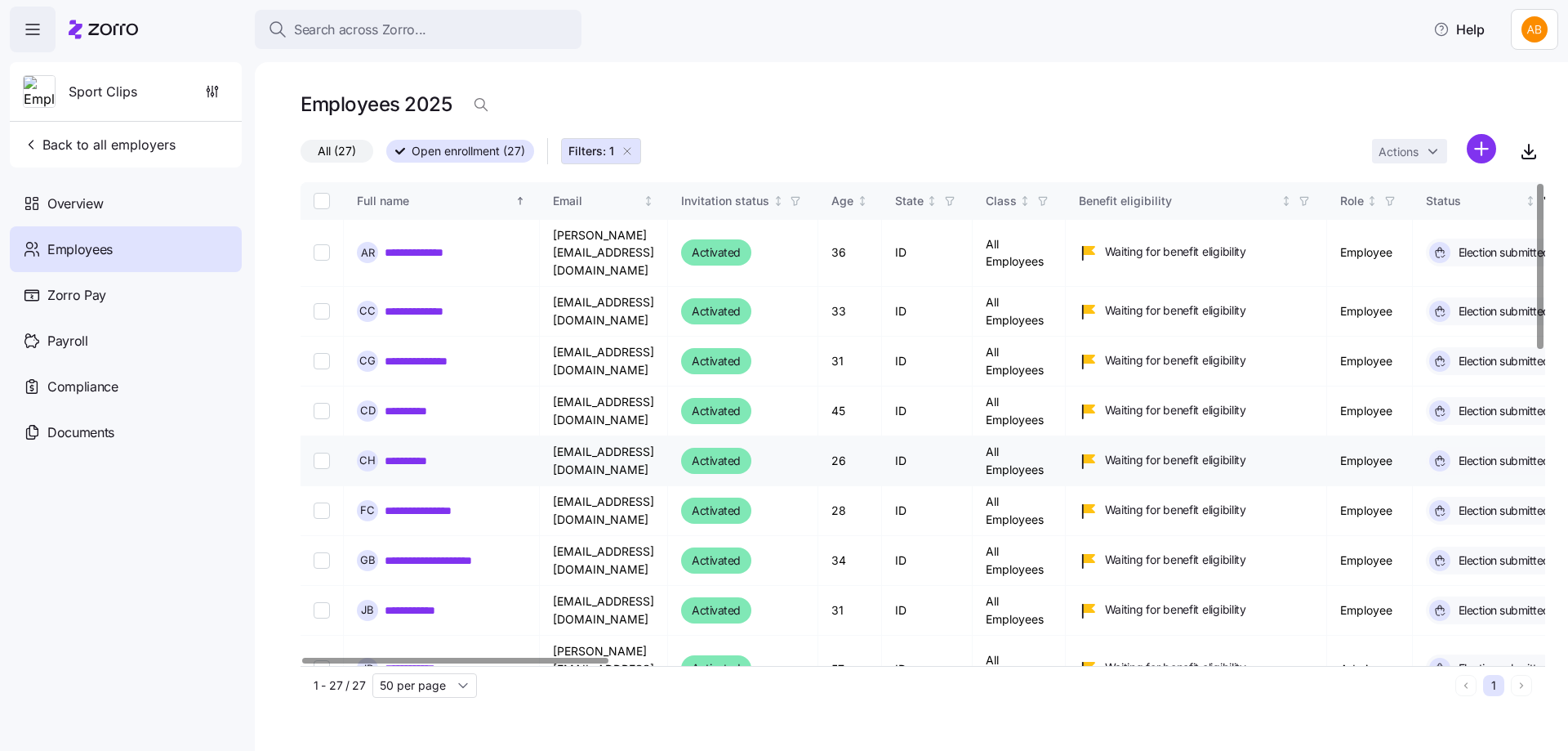
drag, startPoint x: 403, startPoint y: 244, endPoint x: 689, endPoint y: 454, distance: 354.8
click at [402, 245] on link "**********" at bounding box center [426, 252] width 82 height 16
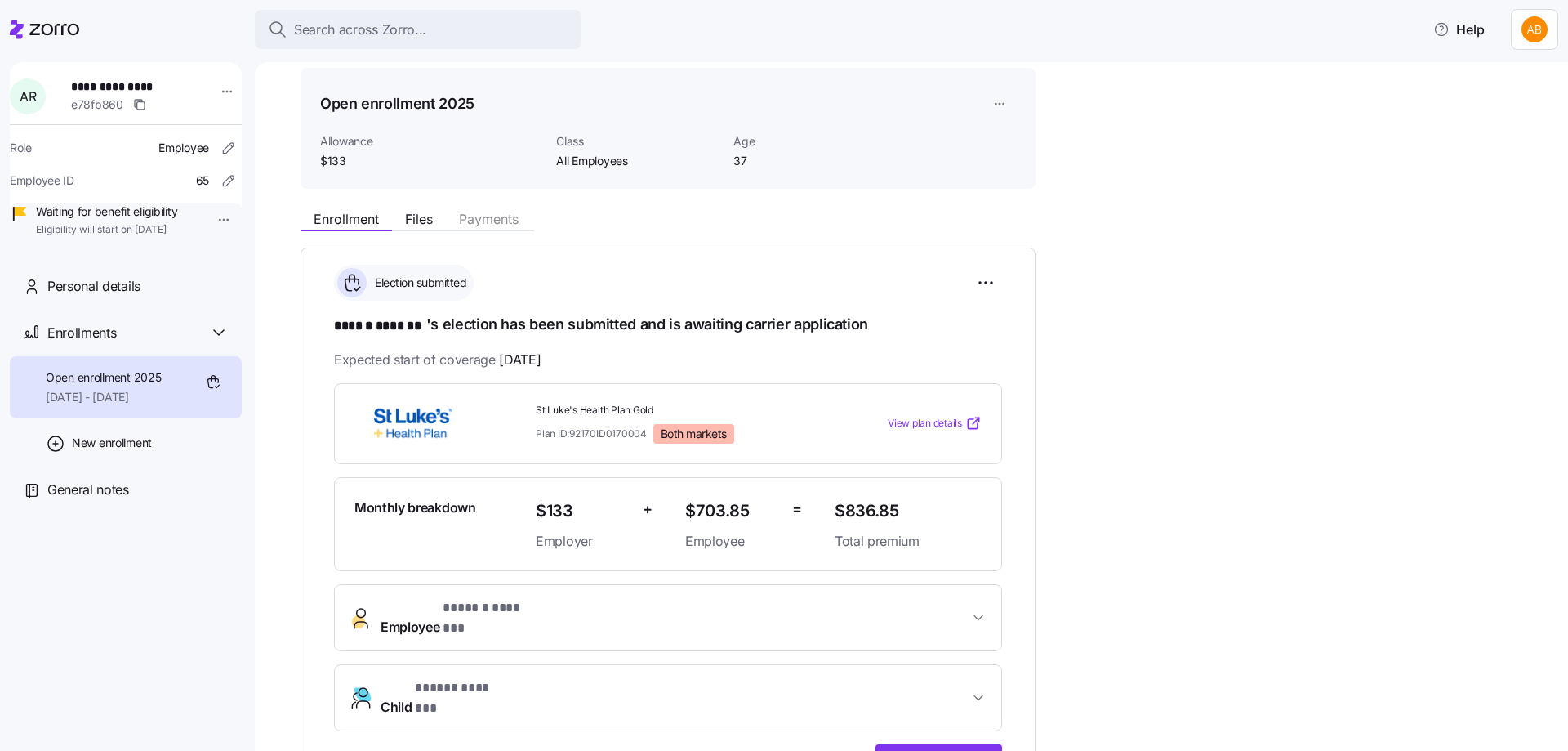
scroll to position [327, 0]
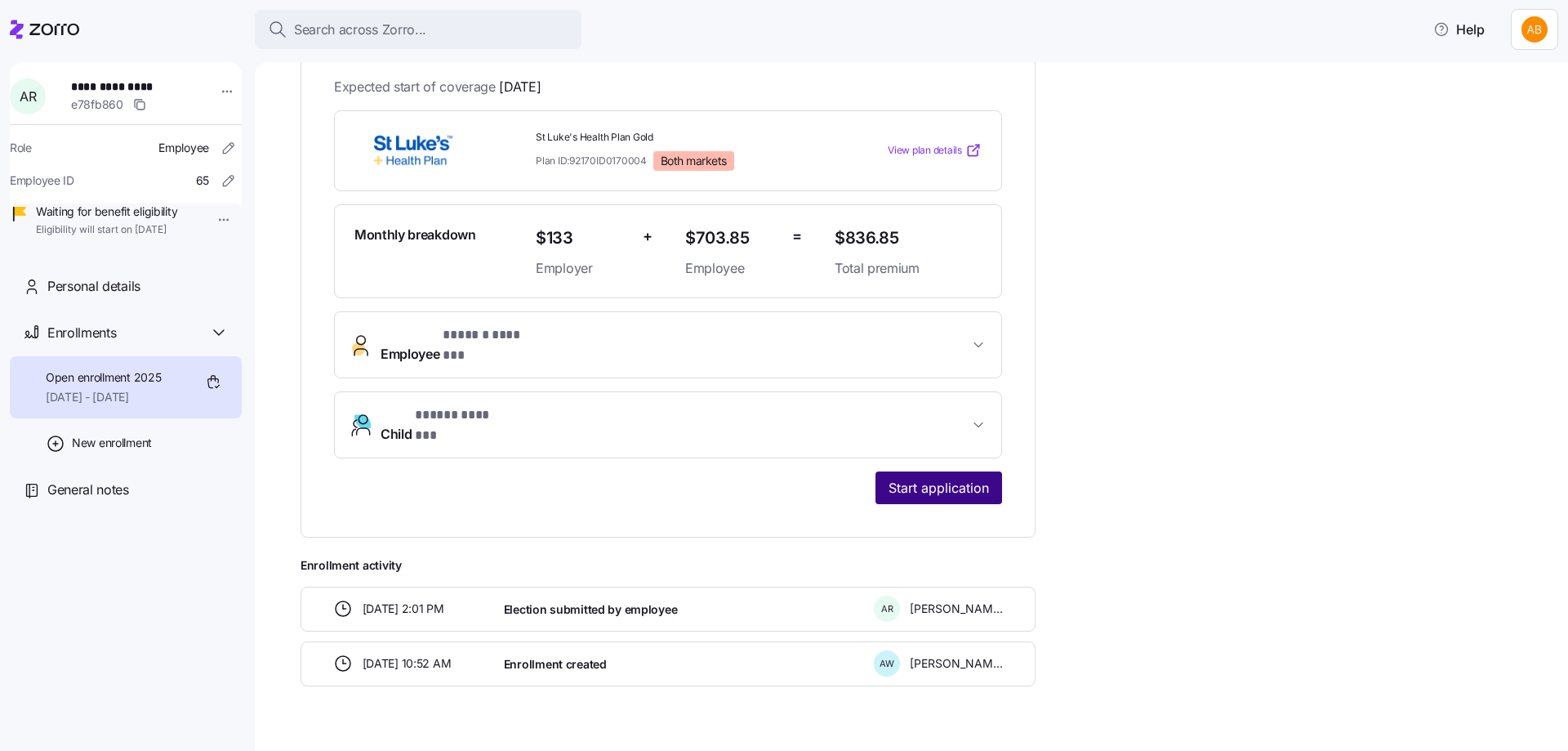
click at [956, 478] on span "Start application" at bounding box center [938, 487] width 100 height 20
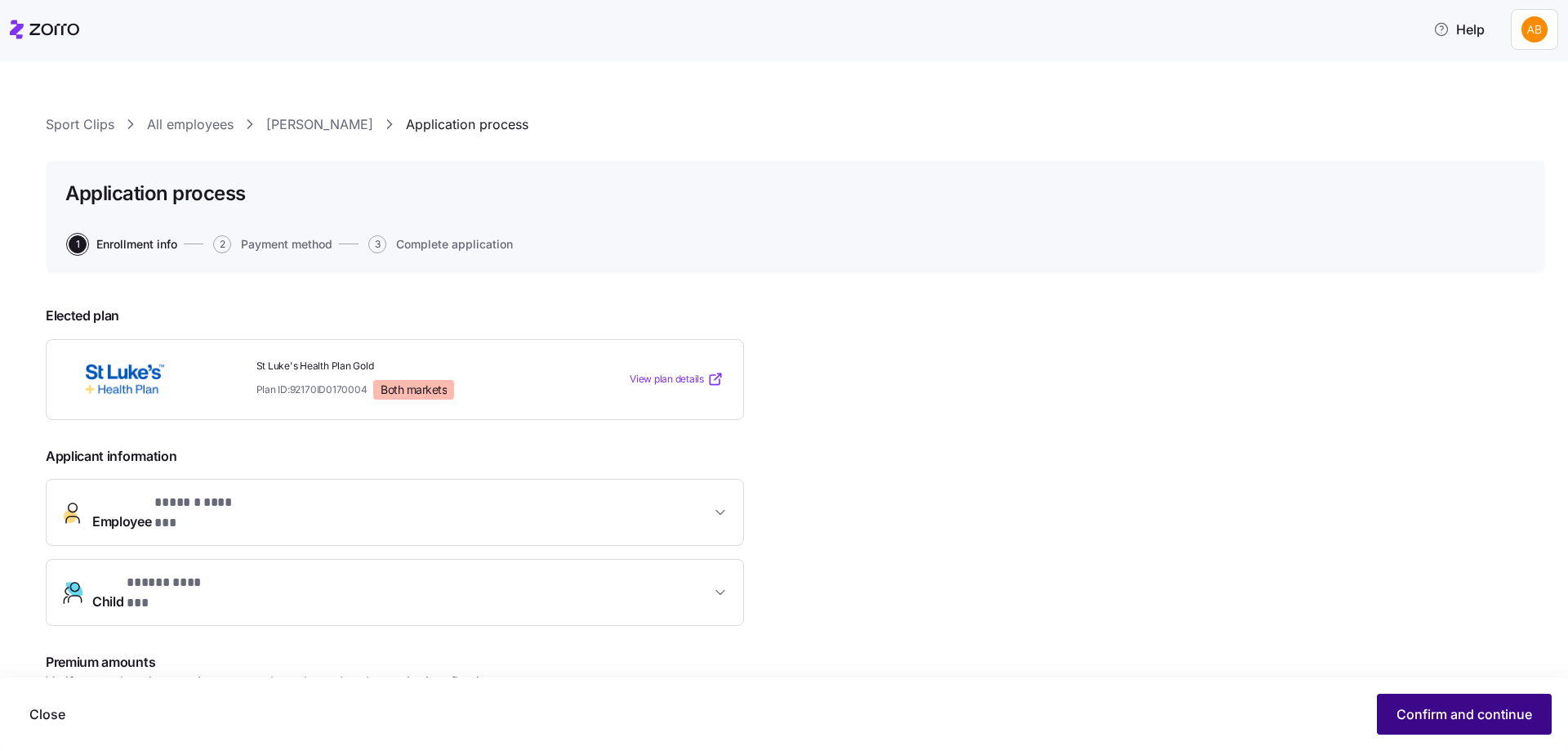
click at [1439, 719] on span "Confirm and continue" at bounding box center [1464, 714] width 136 height 20
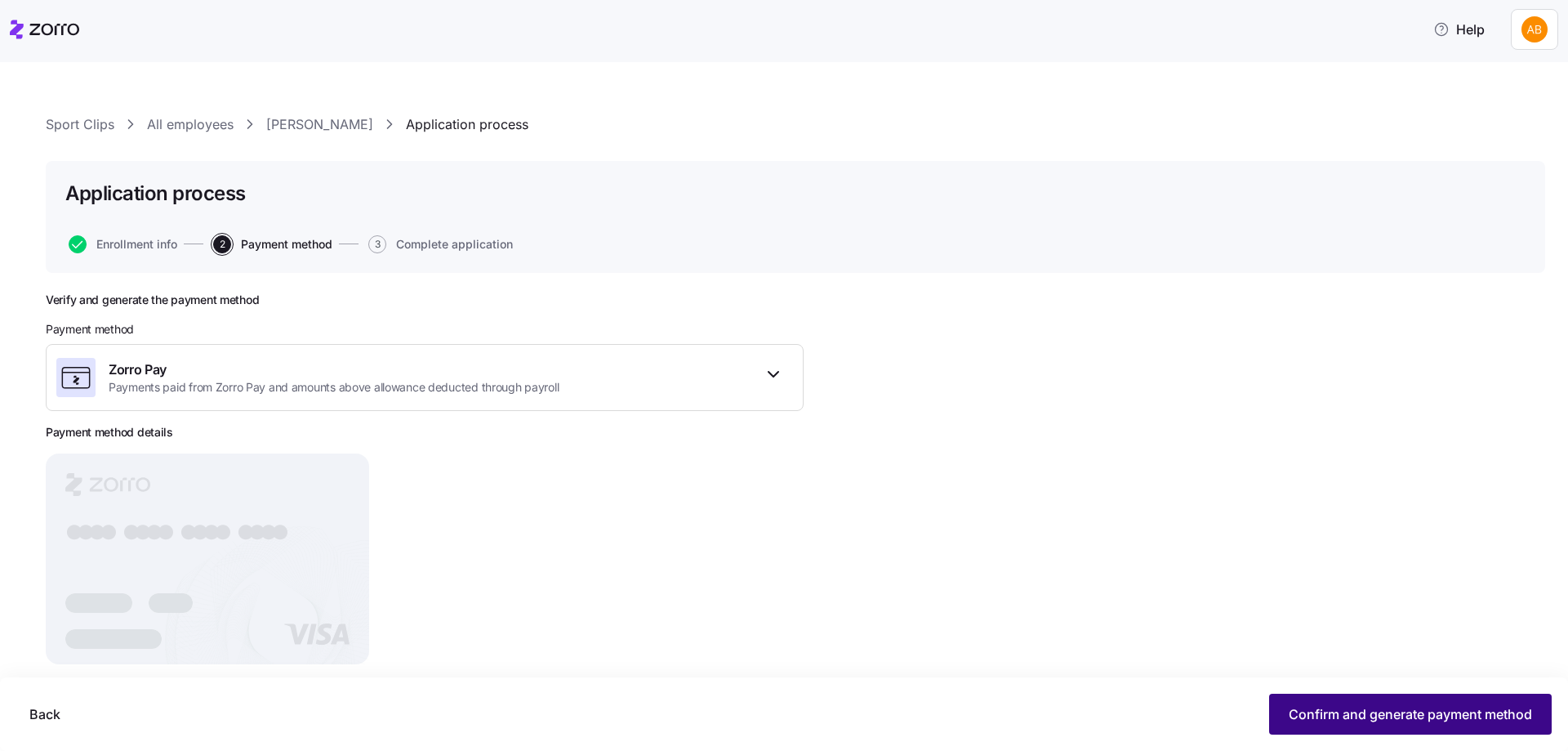
click at [1339, 719] on span "Confirm and generate payment method" at bounding box center [1409, 714] width 244 height 20
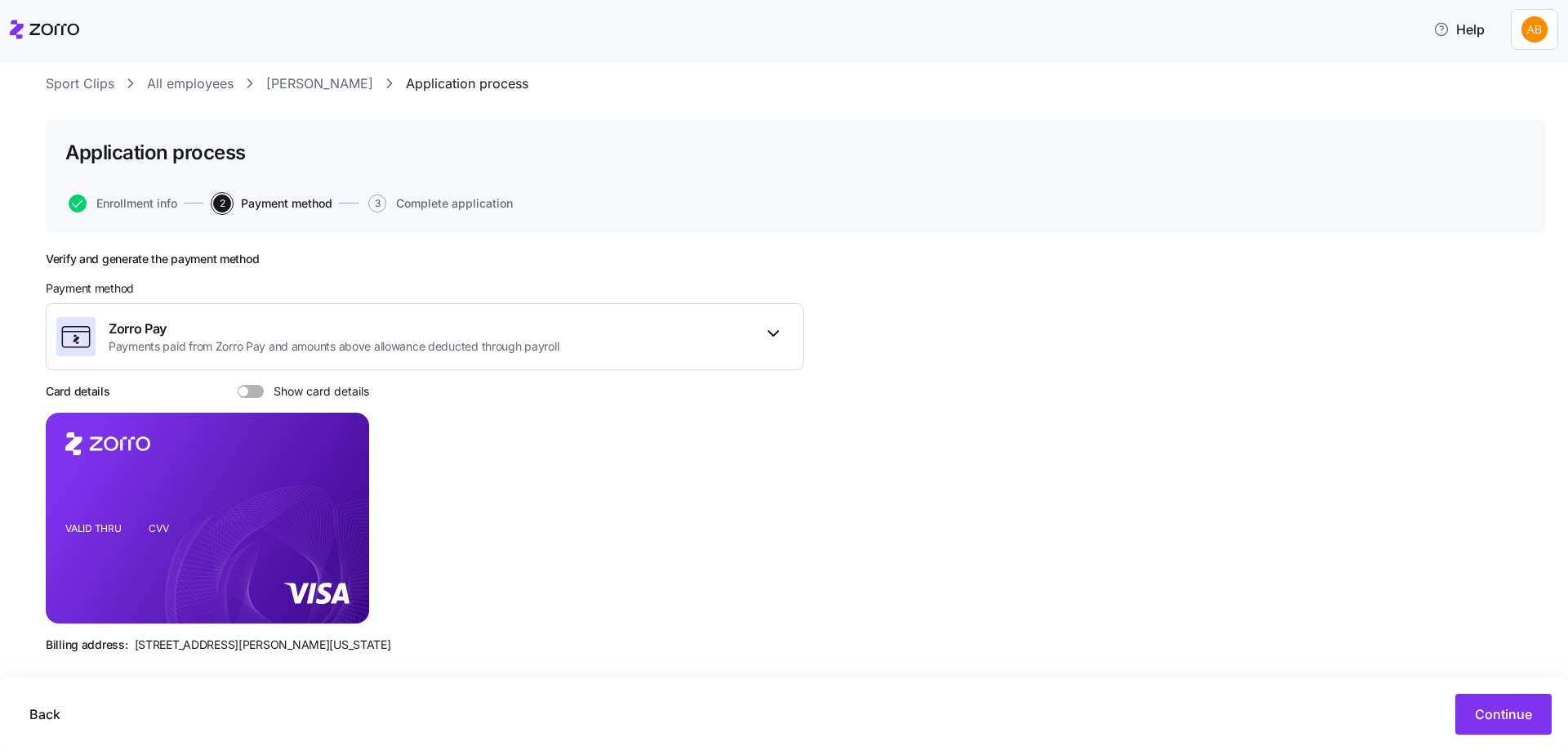
scroll to position [57, 0]
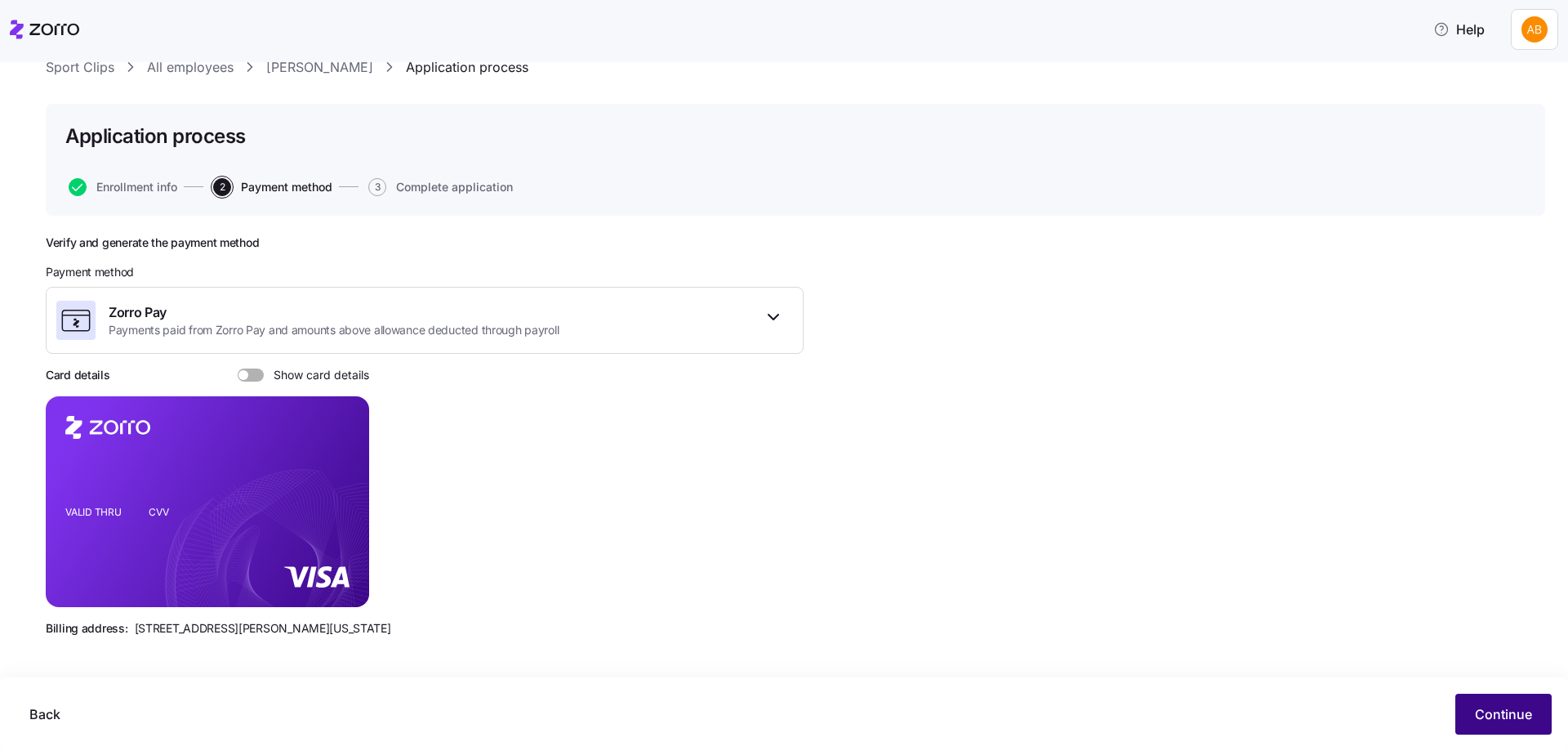
click at [1512, 717] on span "Continue" at bounding box center [1503, 714] width 57 height 20
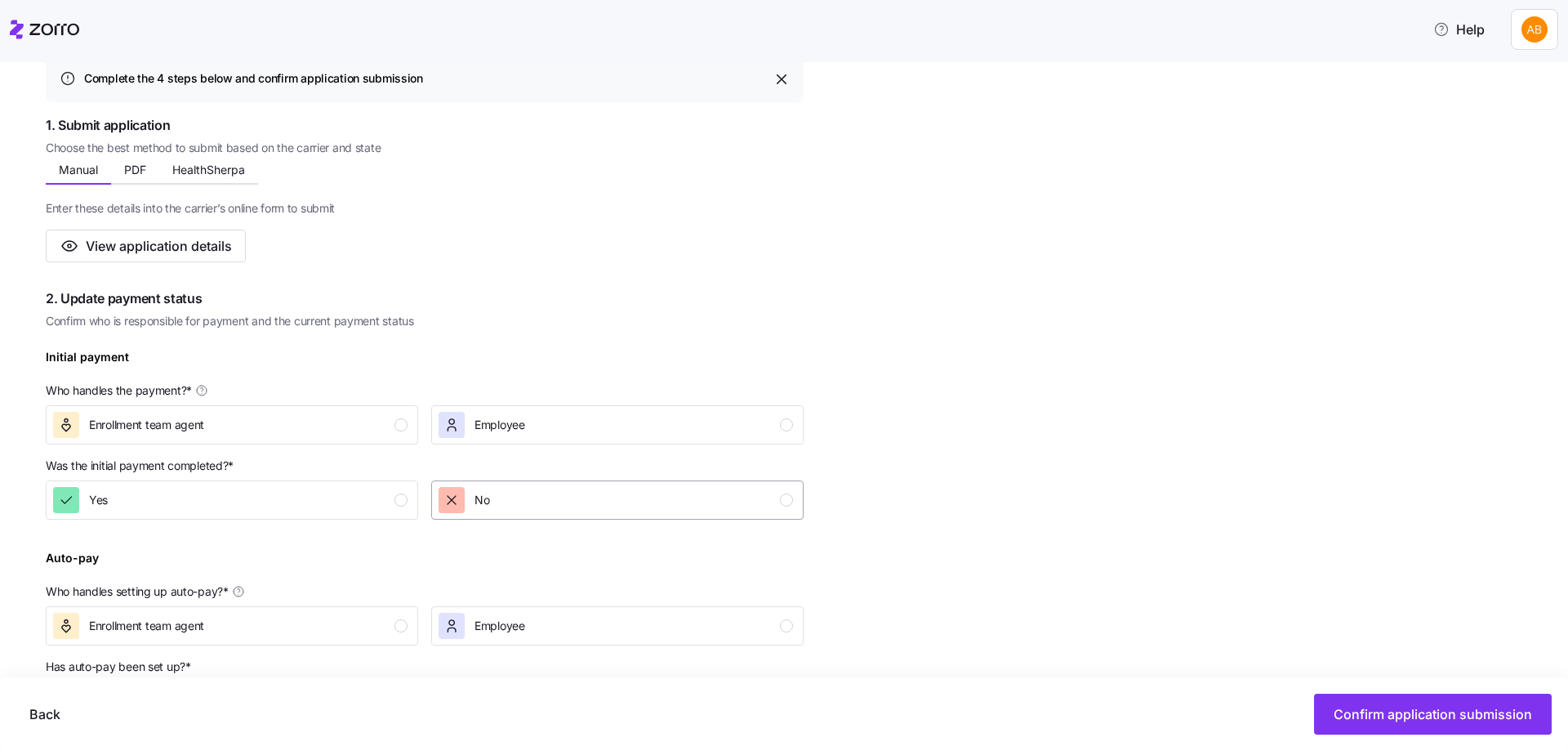
scroll to position [246, 0]
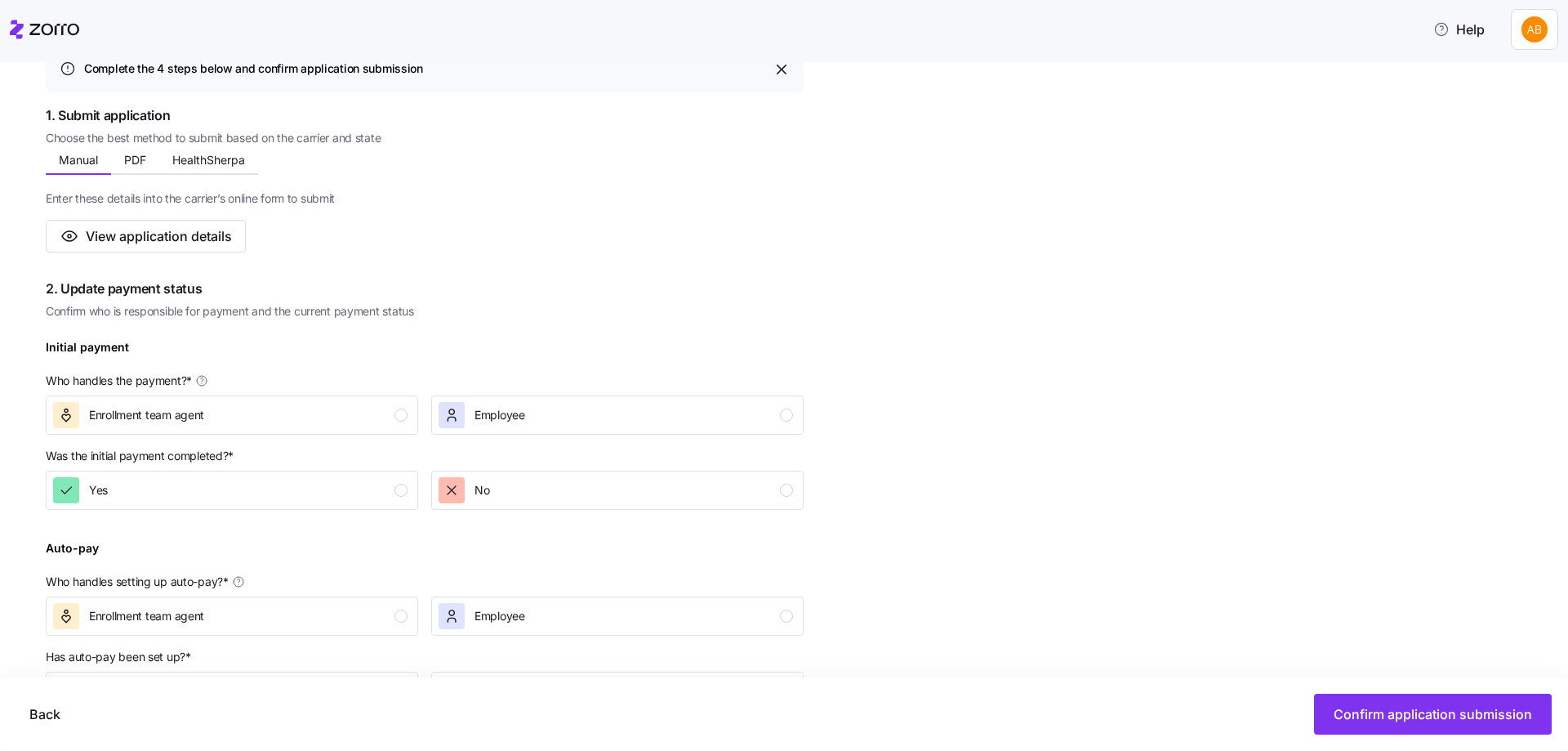
drag, startPoint x: 388, startPoint y: 410, endPoint x: 392, endPoint y: 462, distance: 52.2
click at [388, 409] on div "Enrollment team agent" at bounding box center [230, 415] width 354 height 26
click at [393, 486] on div "Yes" at bounding box center [230, 489] width 354 height 26
click at [386, 612] on div "Enrollment team agent" at bounding box center [230, 615] width 354 height 26
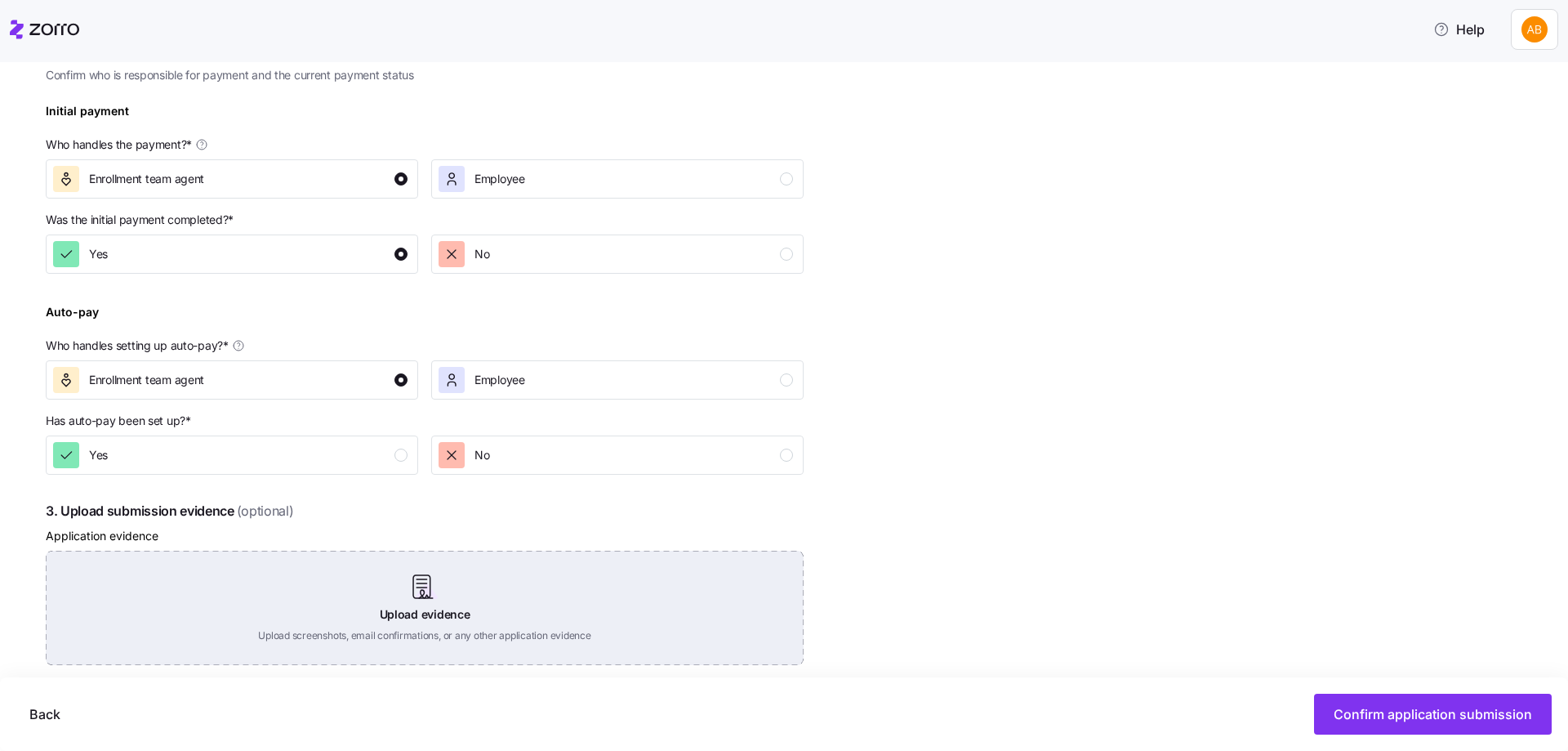
scroll to position [490, 0]
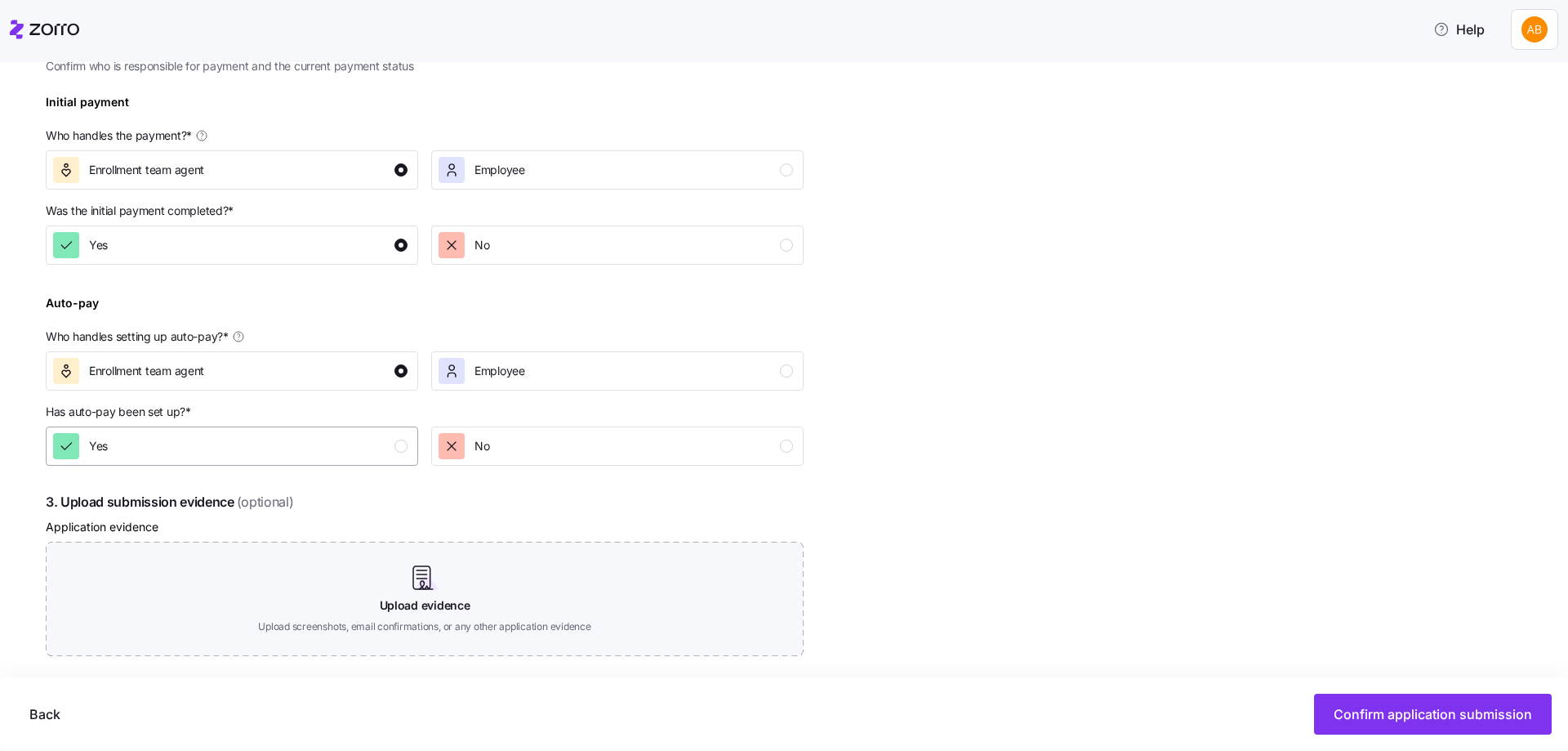
click at [387, 442] on div "Yes" at bounding box center [230, 445] width 354 height 26
click at [1433, 709] on span "Confirm application submission" at bounding box center [1432, 714] width 199 height 20
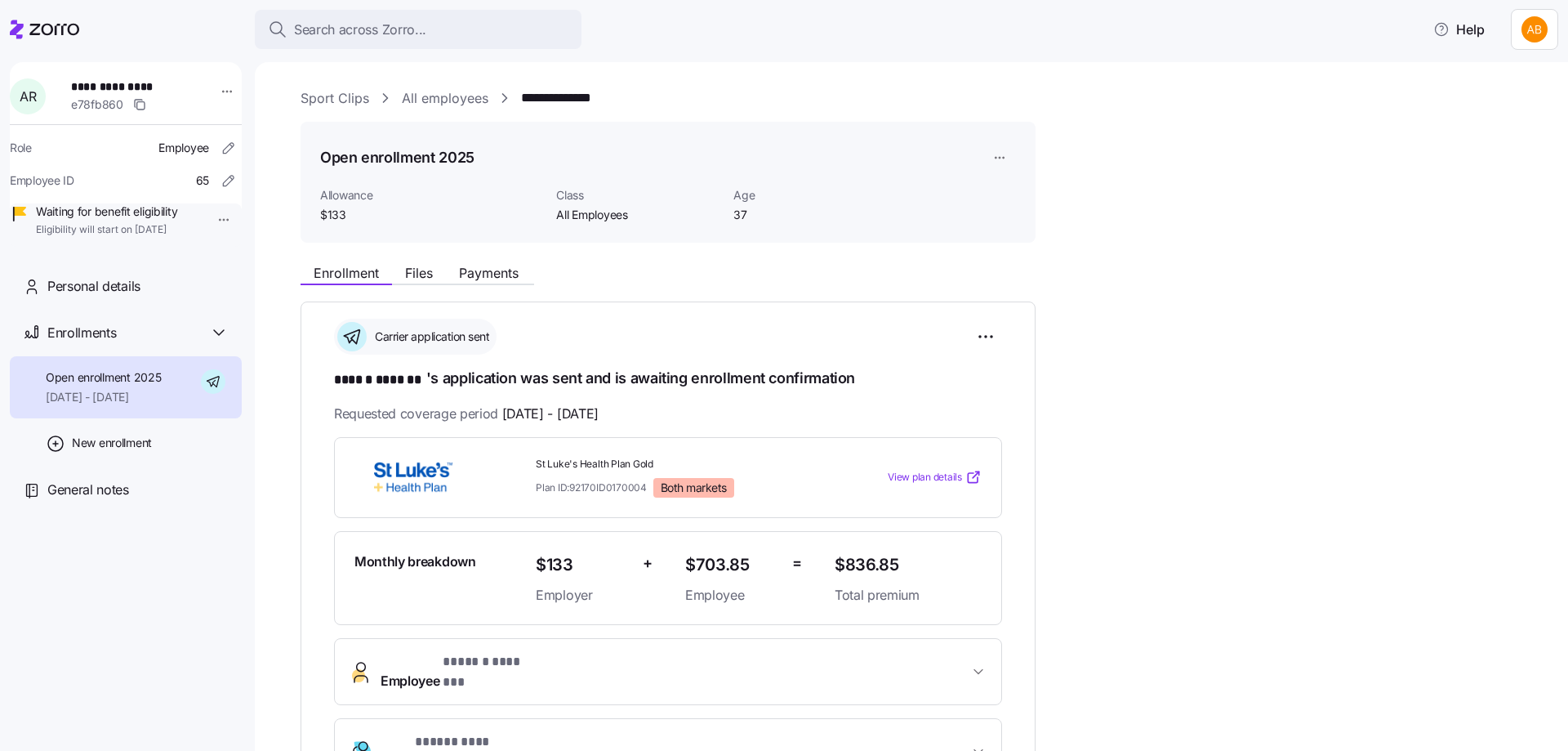
click at [461, 101] on link "All employees" at bounding box center [445, 97] width 87 height 20
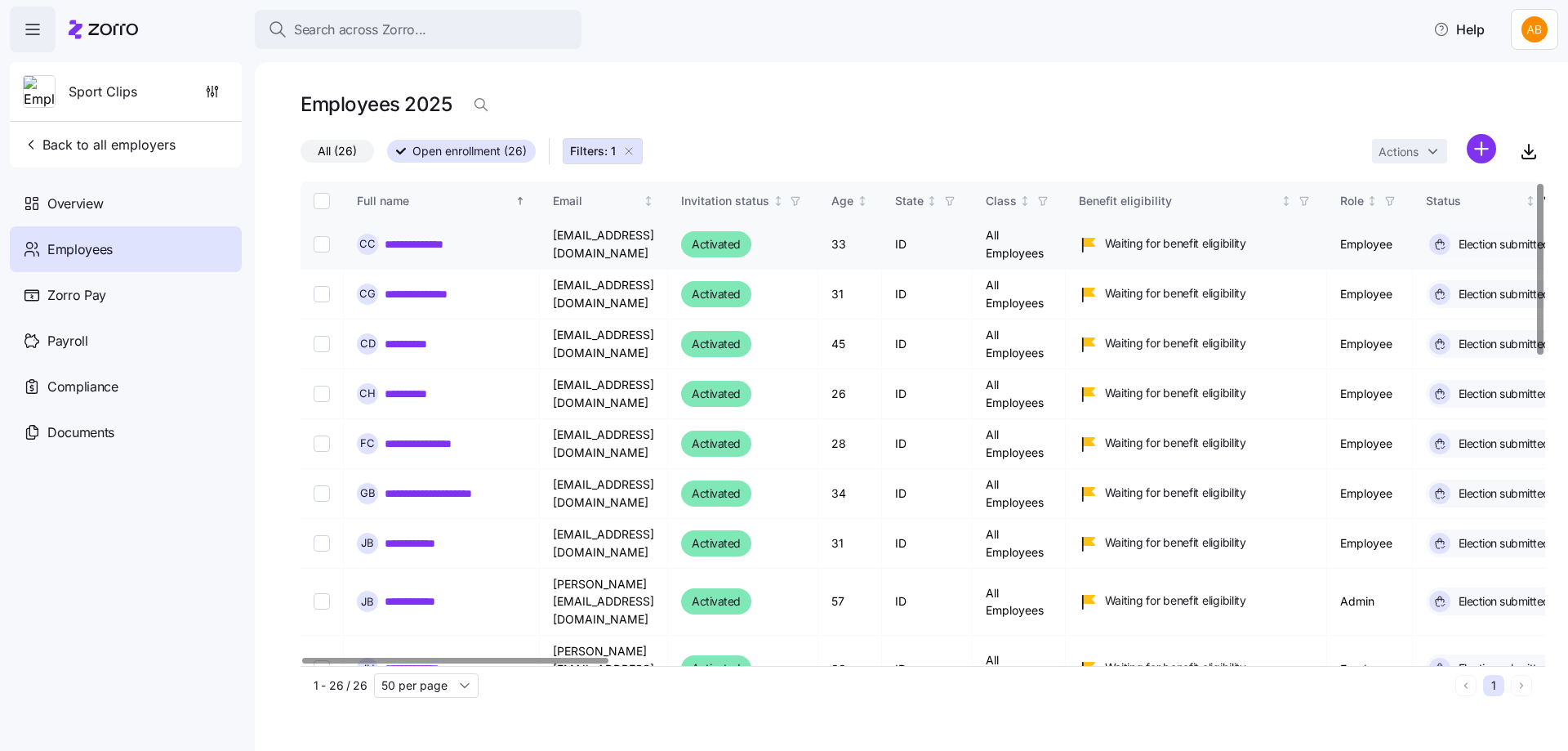
click at [411, 247] on link "**********" at bounding box center [428, 244] width 86 height 16
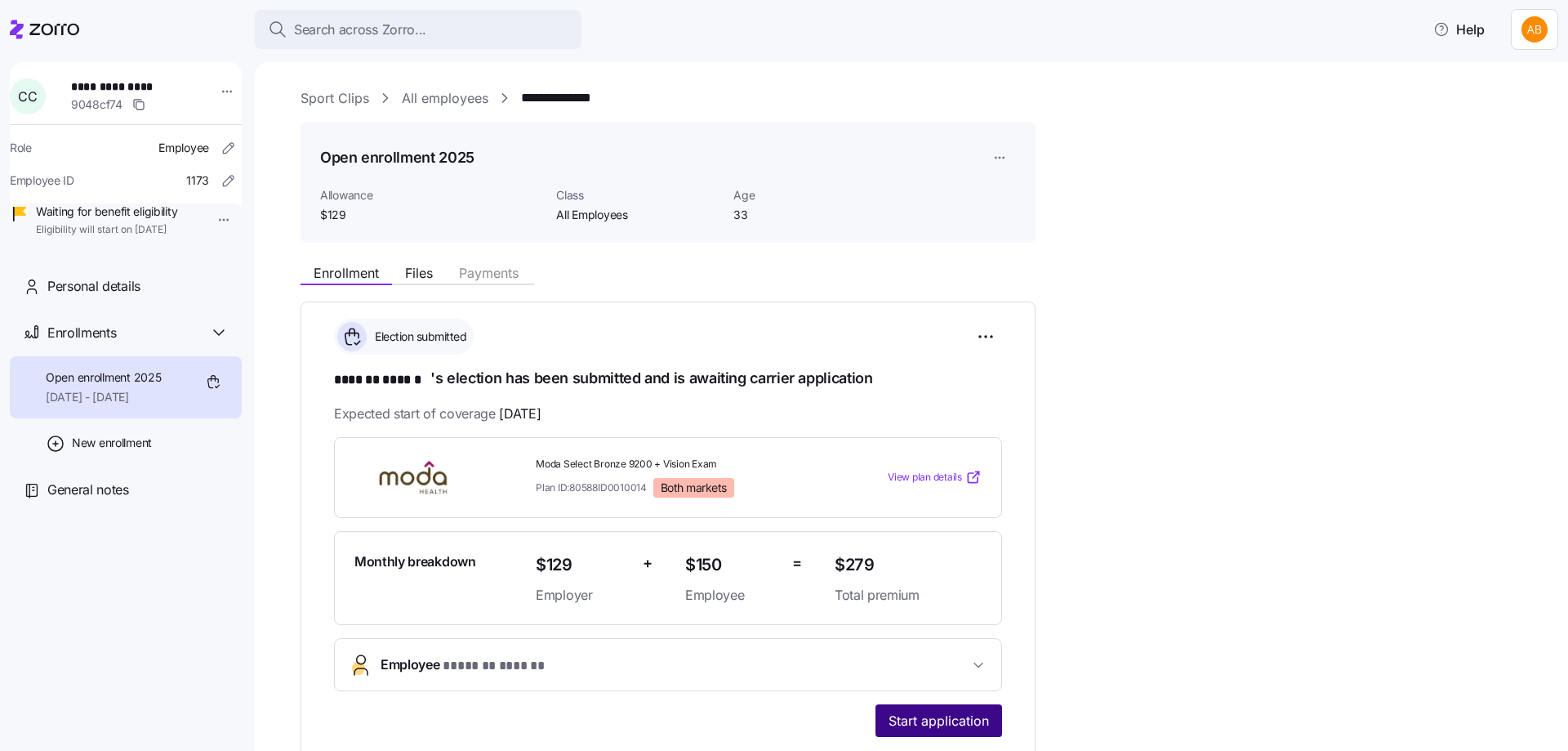
click at [949, 713] on span "Start application" at bounding box center [938, 720] width 100 height 20
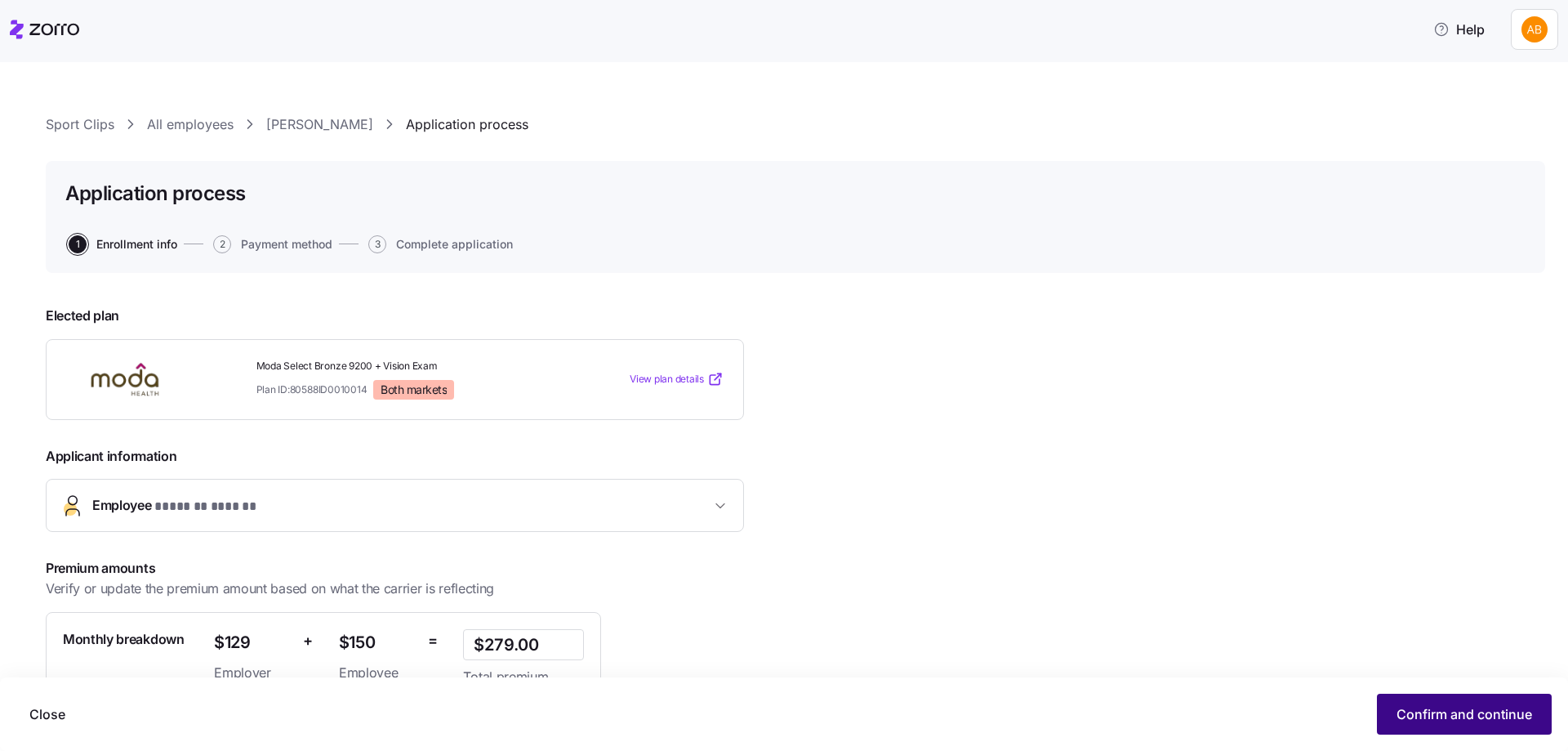
click at [1416, 711] on span "Confirm and continue" at bounding box center [1464, 714] width 136 height 20
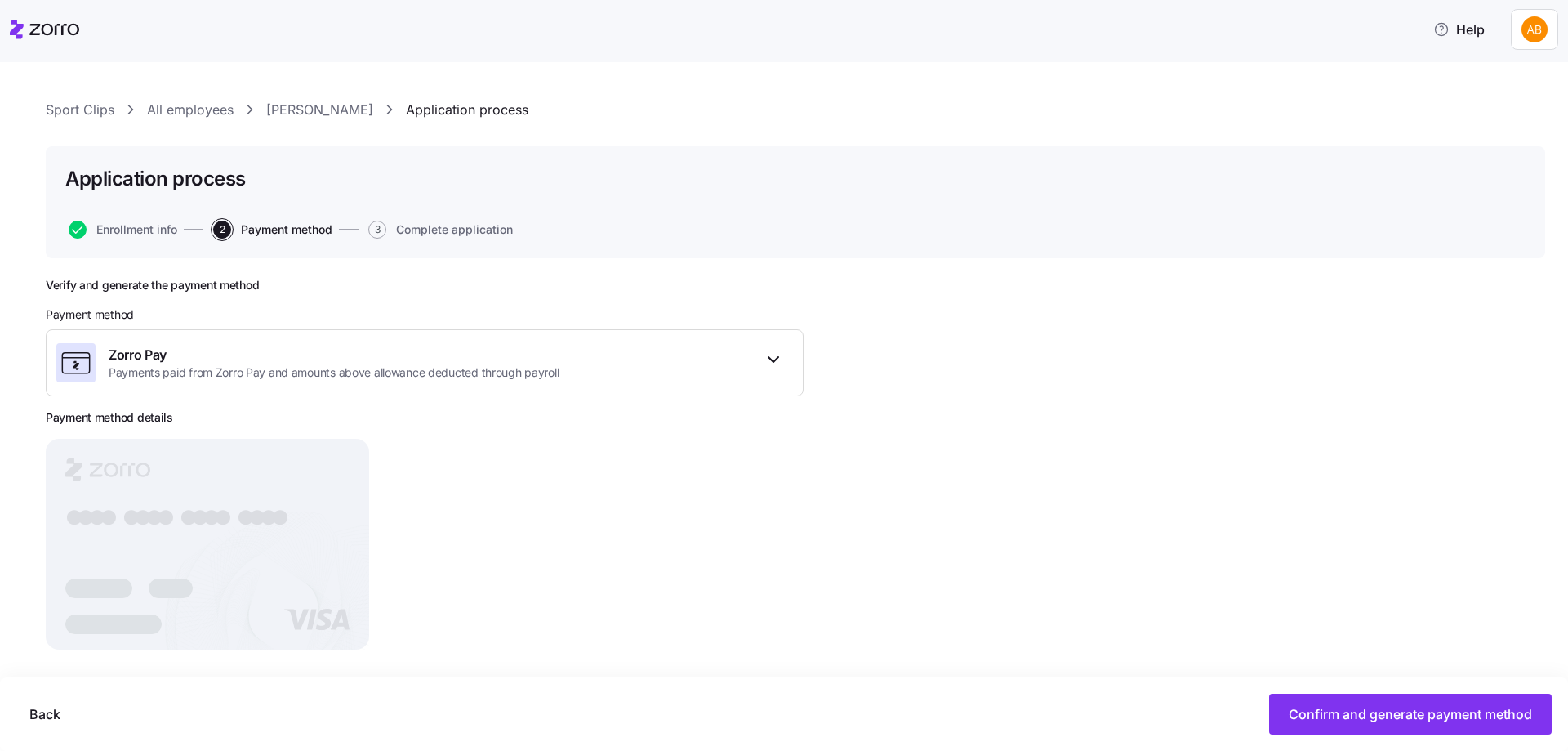
scroll to position [28, 0]
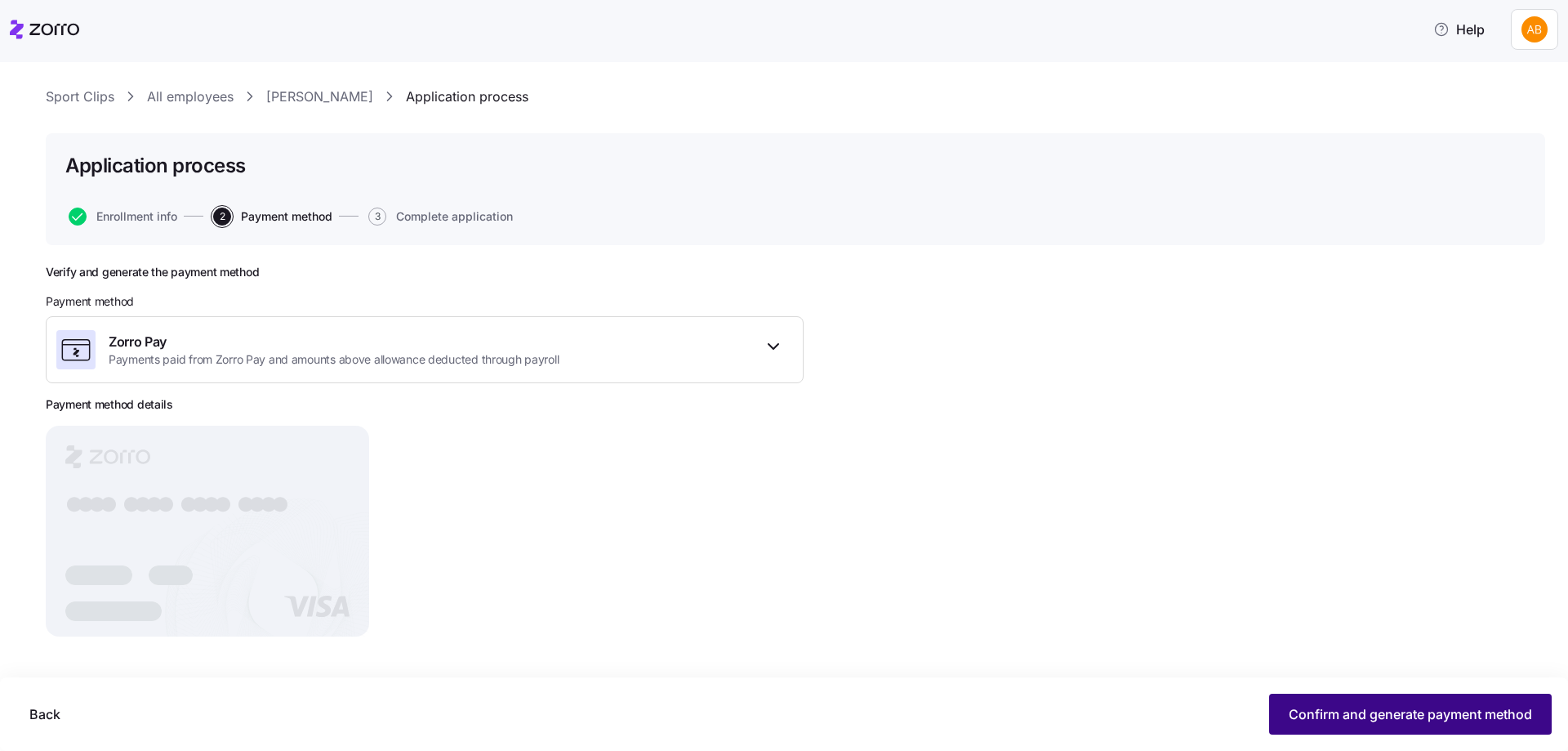
click at [1345, 722] on span "Confirm and generate payment method" at bounding box center [1409, 714] width 244 height 20
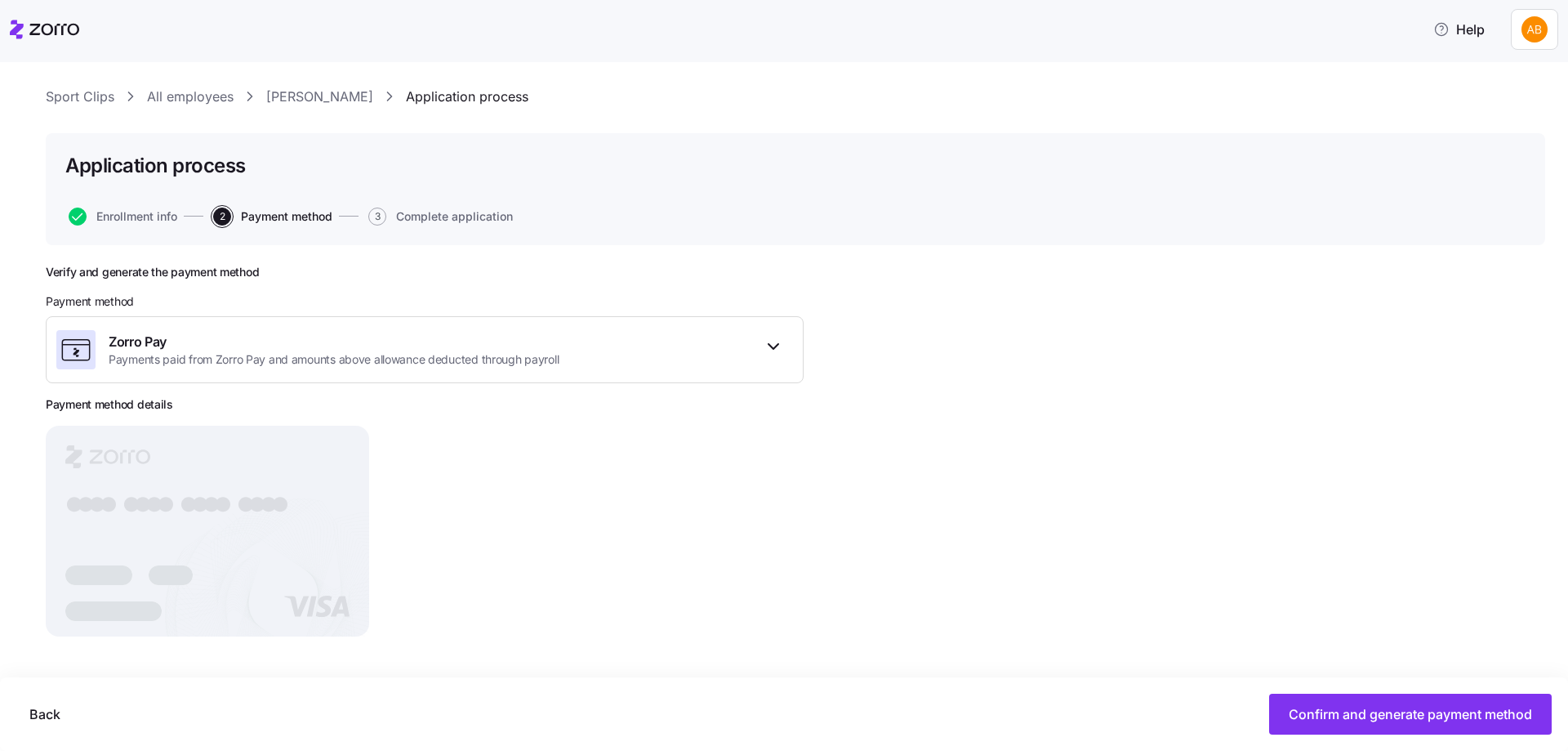
scroll to position [1, 0]
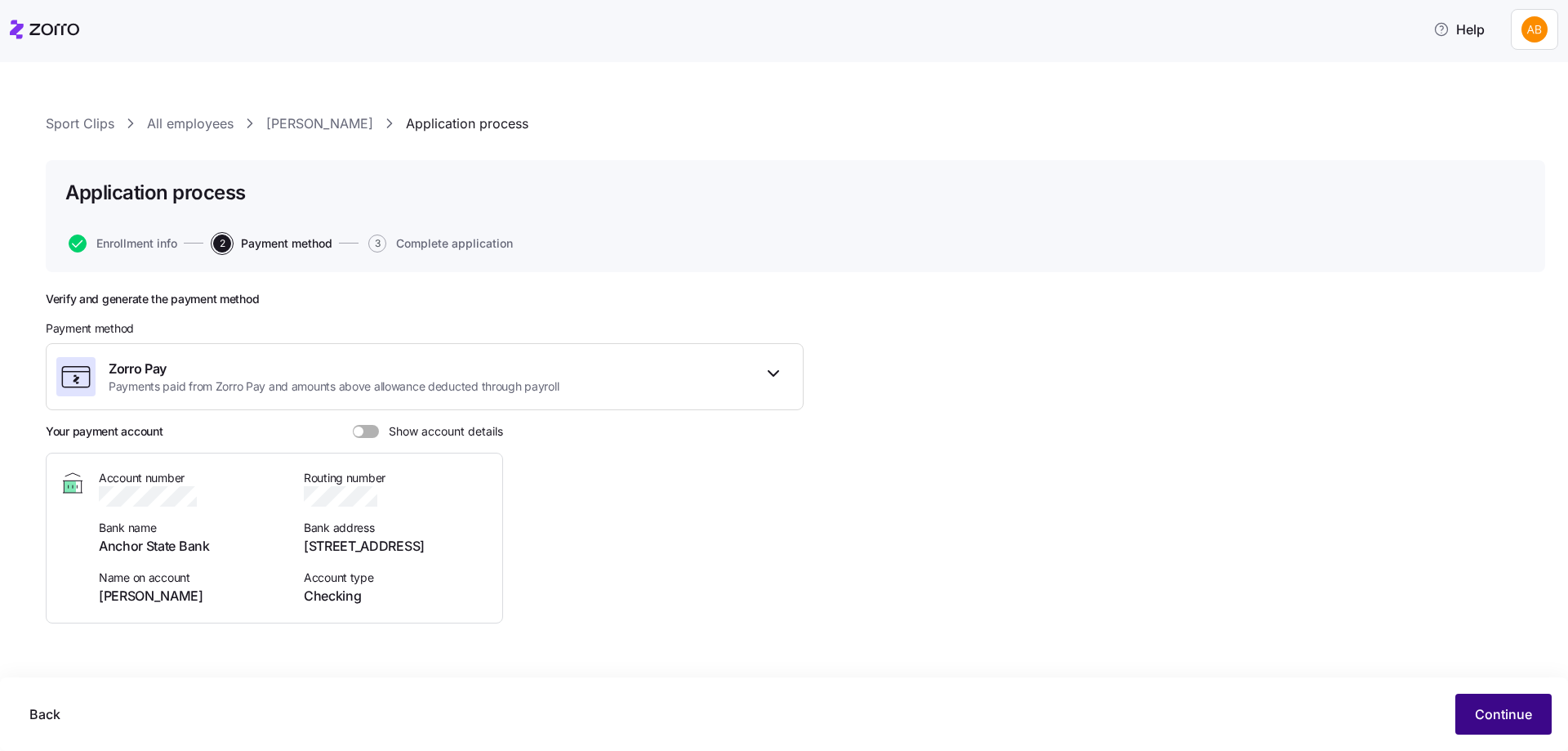
click at [1512, 715] on span "Continue" at bounding box center [1503, 714] width 57 height 20
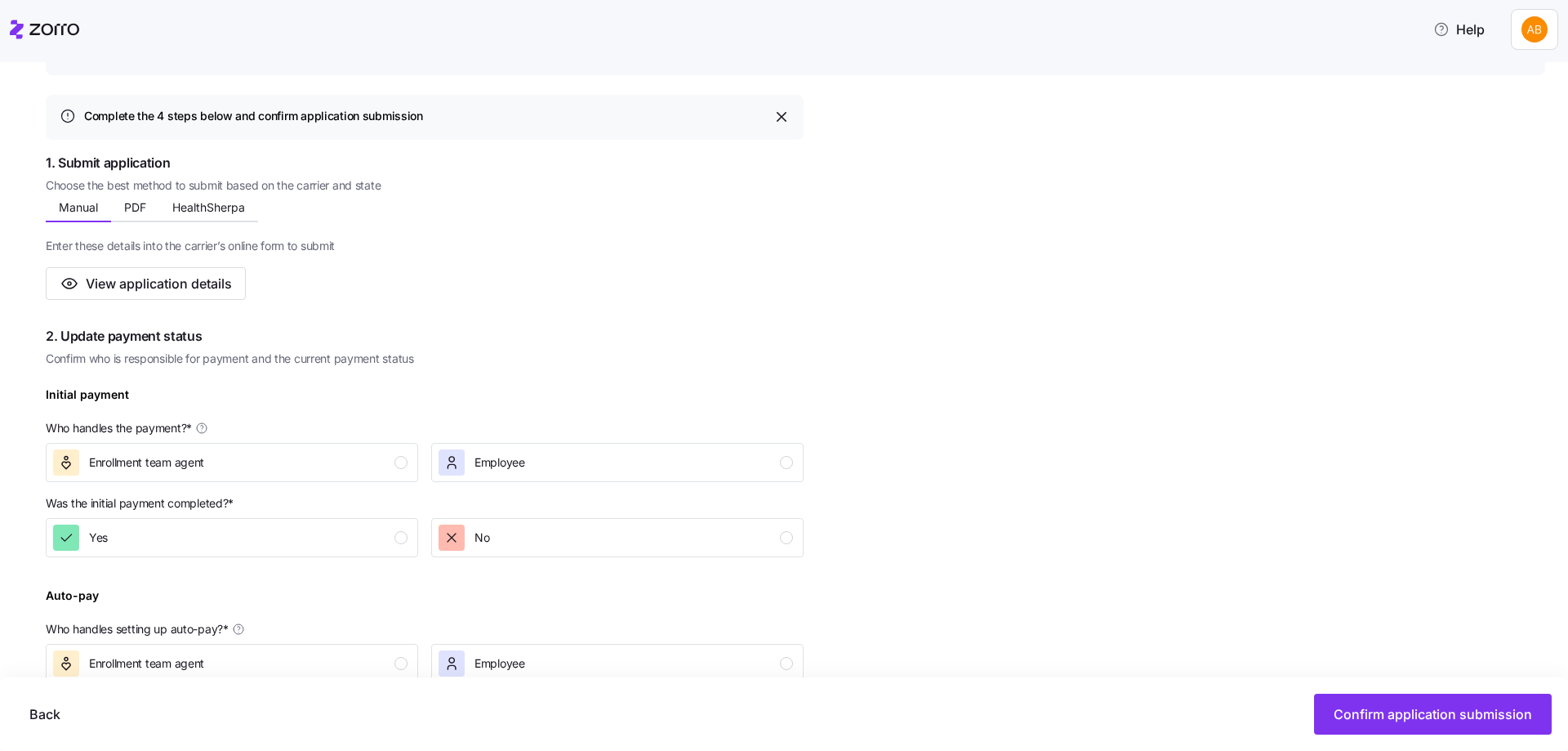
scroll to position [246, 0]
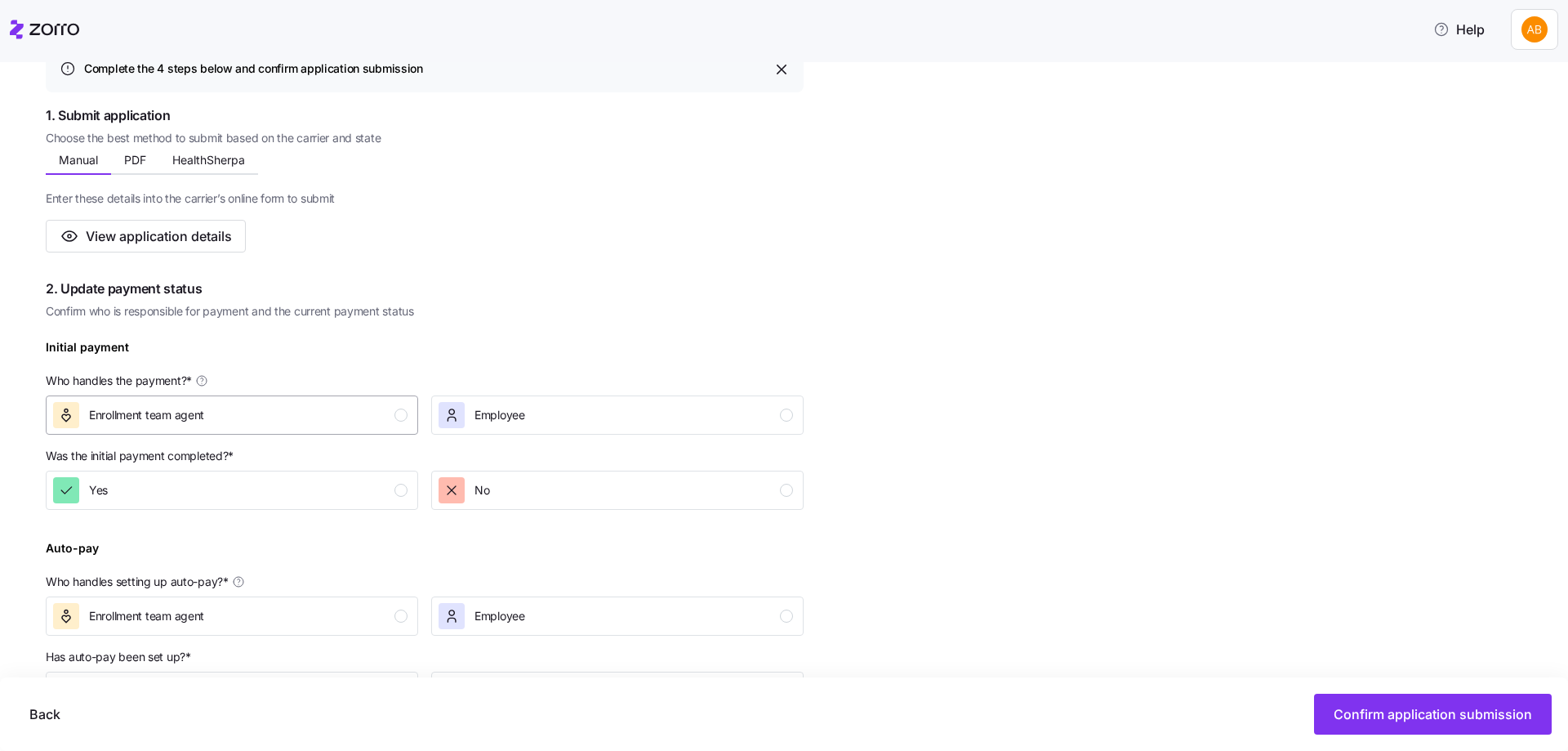
click at [385, 418] on div "Enrollment team agent" at bounding box center [230, 415] width 354 height 26
click at [382, 489] on div "Yes" at bounding box center [230, 489] width 354 height 26
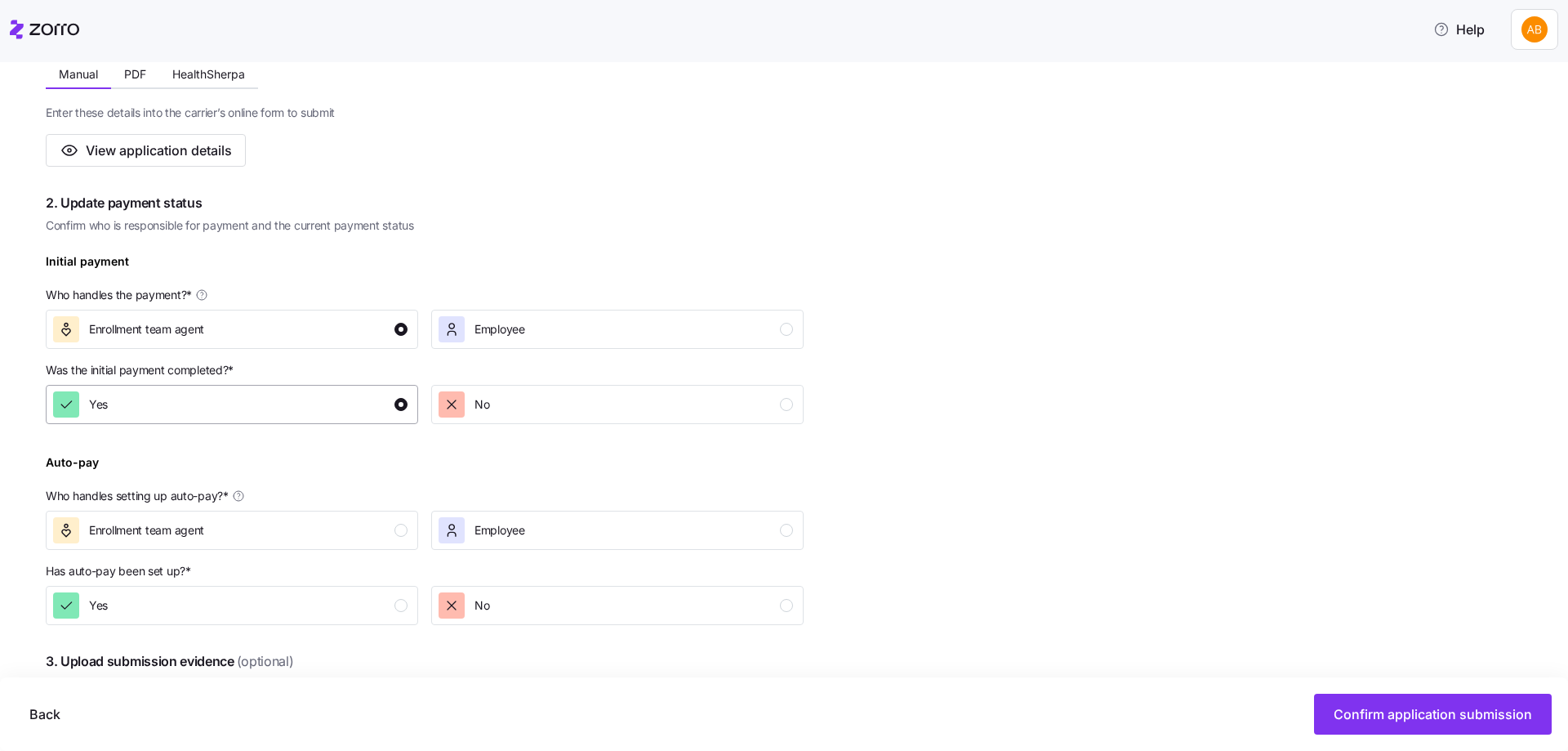
scroll to position [409, 0]
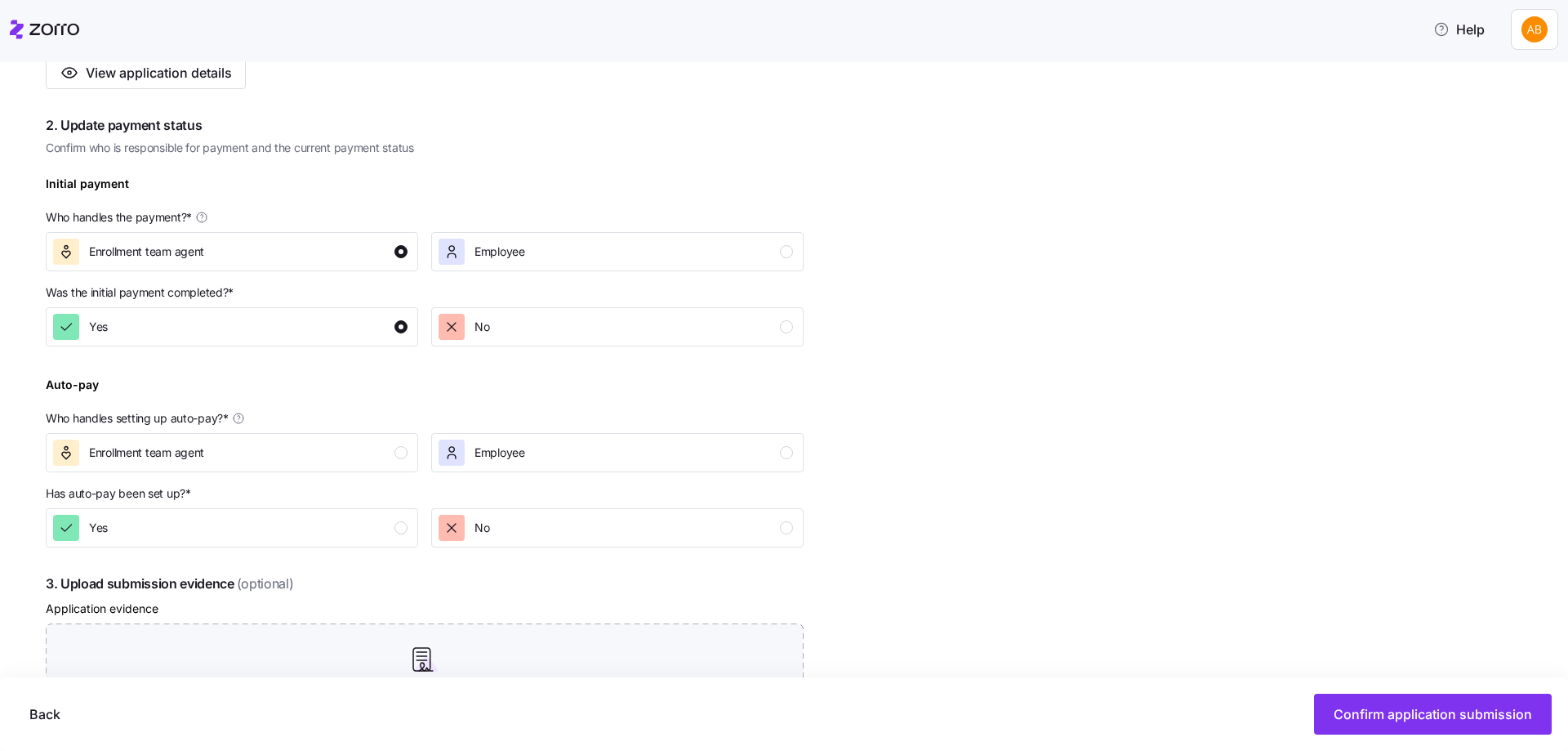
click at [374, 431] on p "Who handles setting up auto-pay? *" at bounding box center [424, 421] width 757 height 23
click at [376, 510] on button "Yes" at bounding box center [232, 527] width 372 height 39
click at [374, 471] on button "Enrollment team agent" at bounding box center [232, 452] width 372 height 39
click at [1358, 719] on span "Confirm application submission" at bounding box center [1432, 714] width 199 height 20
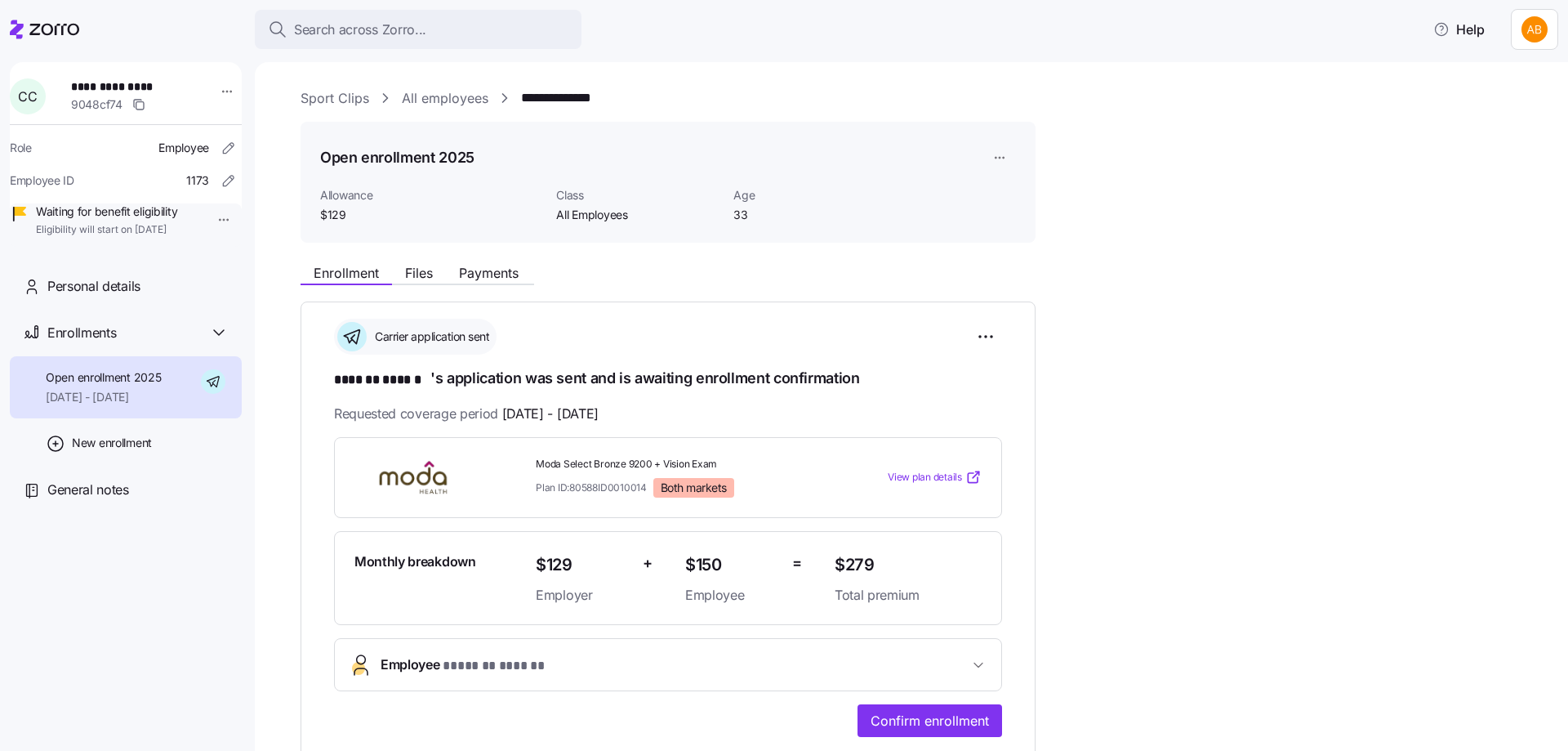
click at [453, 102] on link "All employees" at bounding box center [445, 97] width 87 height 20
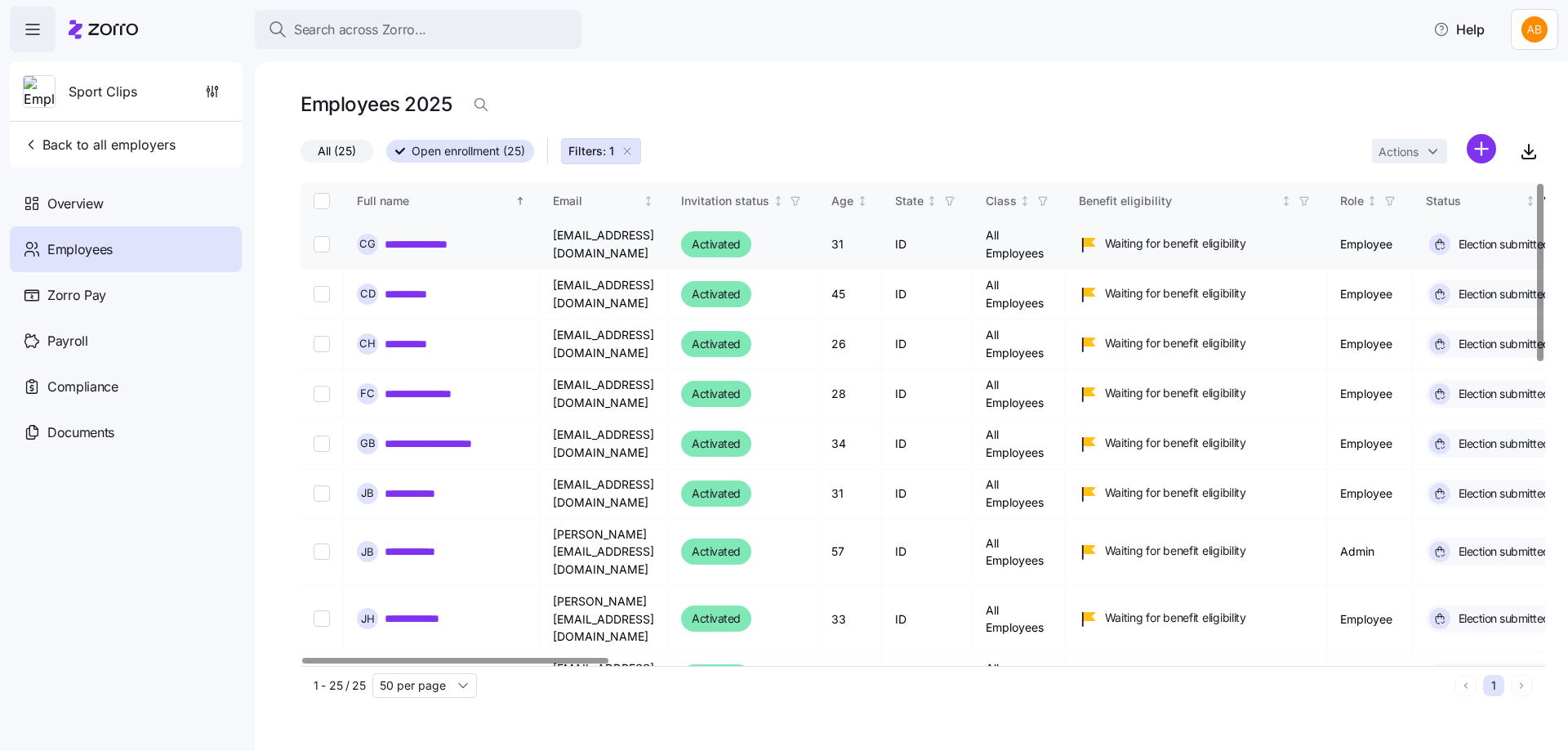
click at [417, 249] on link "**********" at bounding box center [428, 244] width 86 height 16
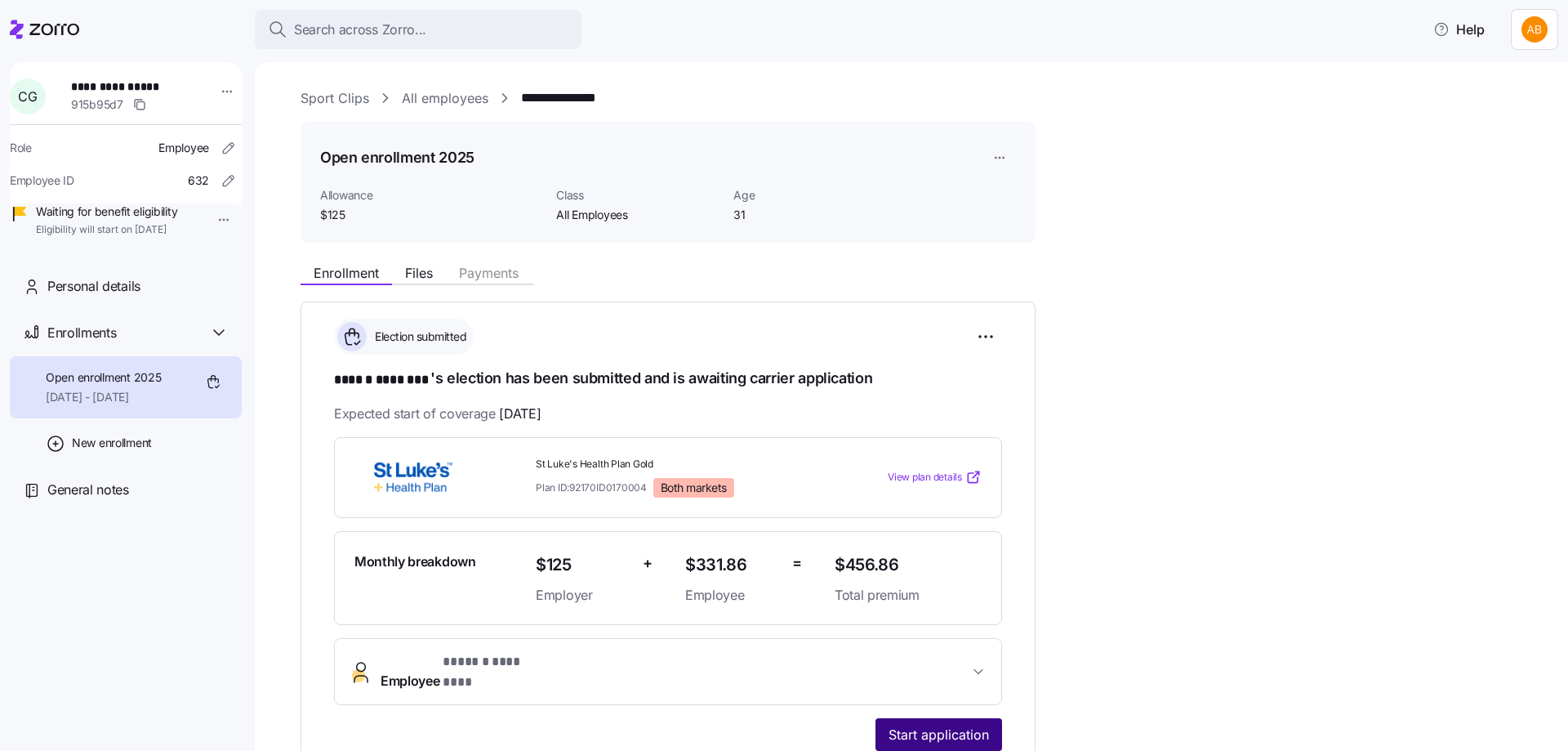
click at [925, 724] on span "Start application" at bounding box center [938, 734] width 100 height 20
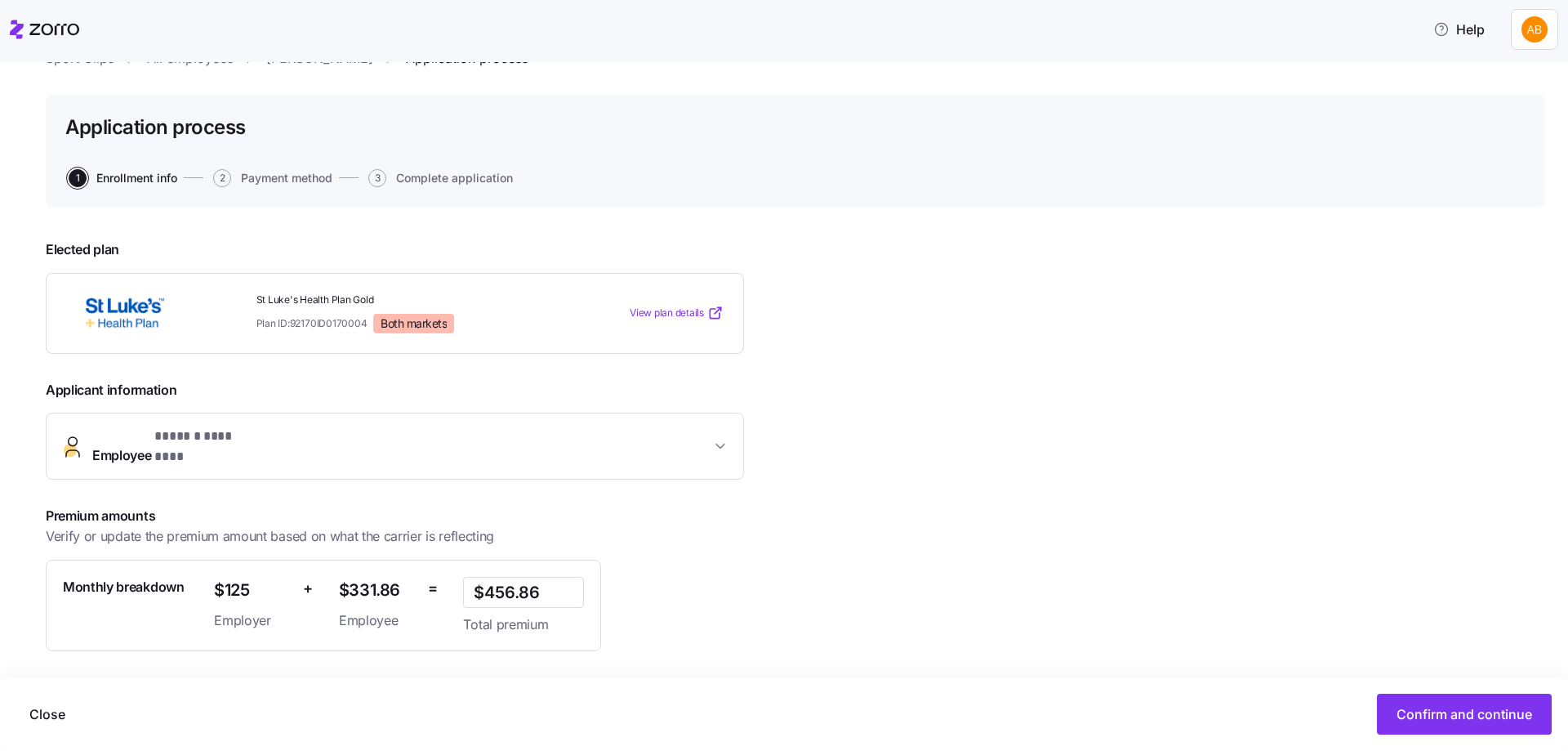
scroll to position [163, 0]
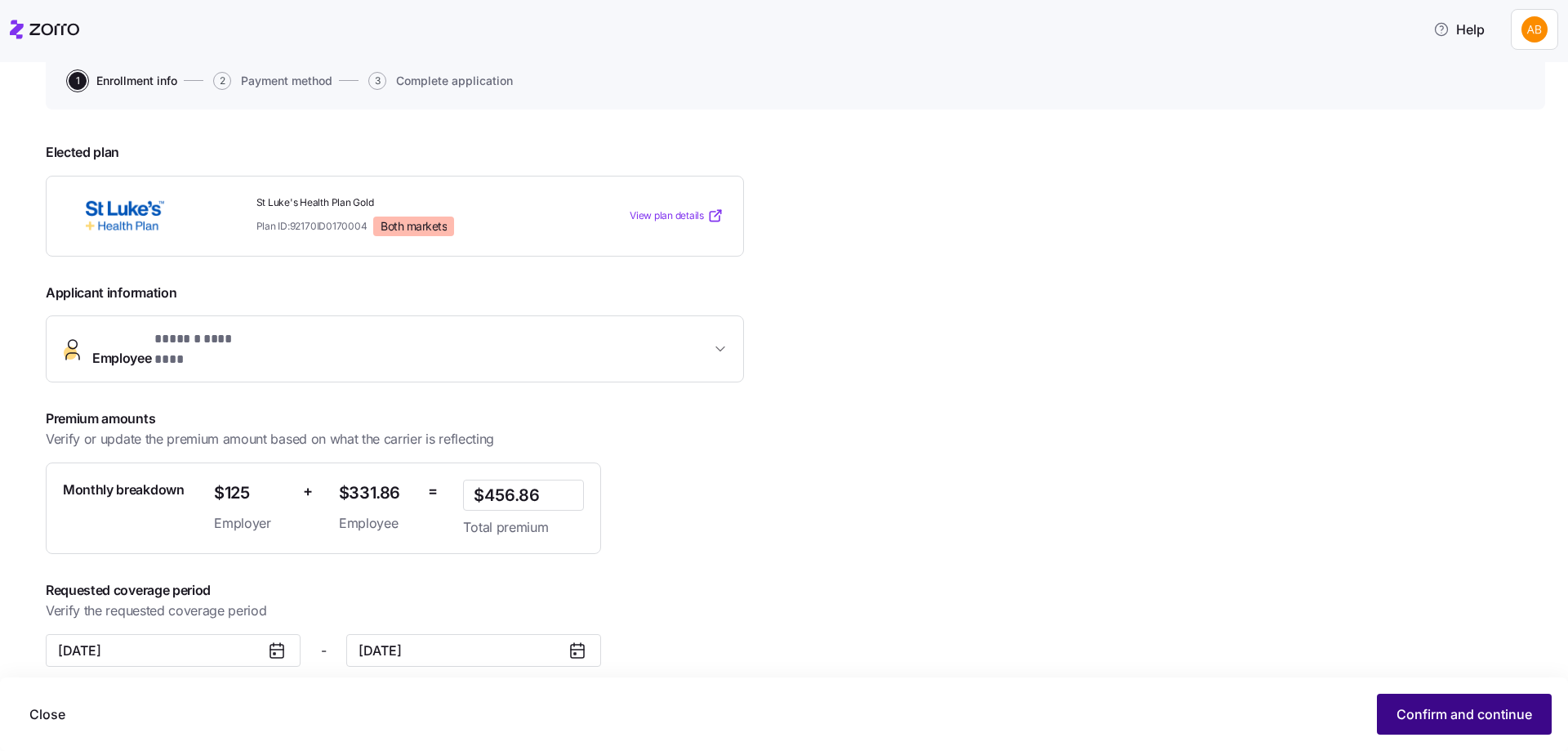
click at [1479, 709] on span "Confirm and continue" at bounding box center [1464, 714] width 136 height 20
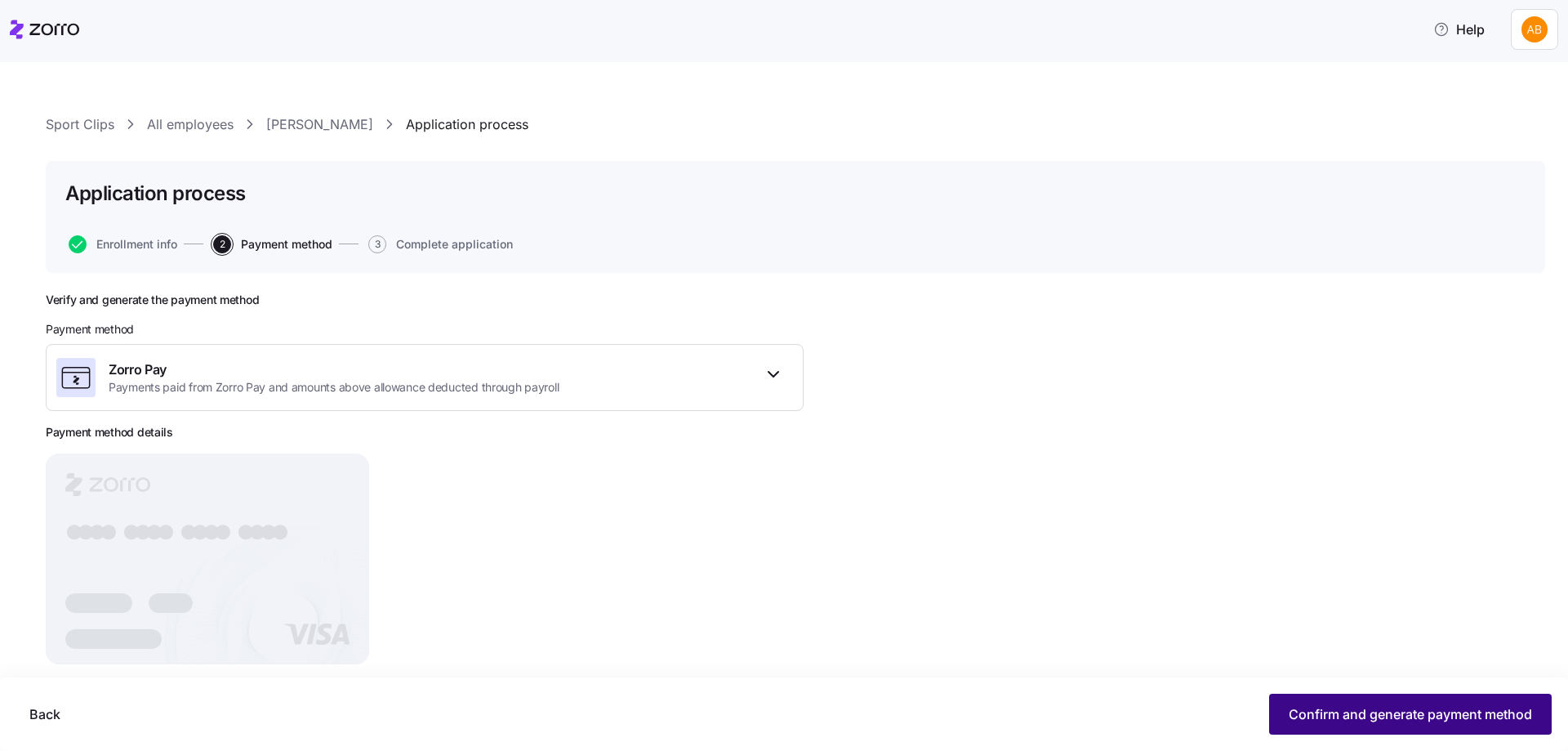
click at [1345, 723] on span "Confirm and generate payment method" at bounding box center [1409, 714] width 244 height 20
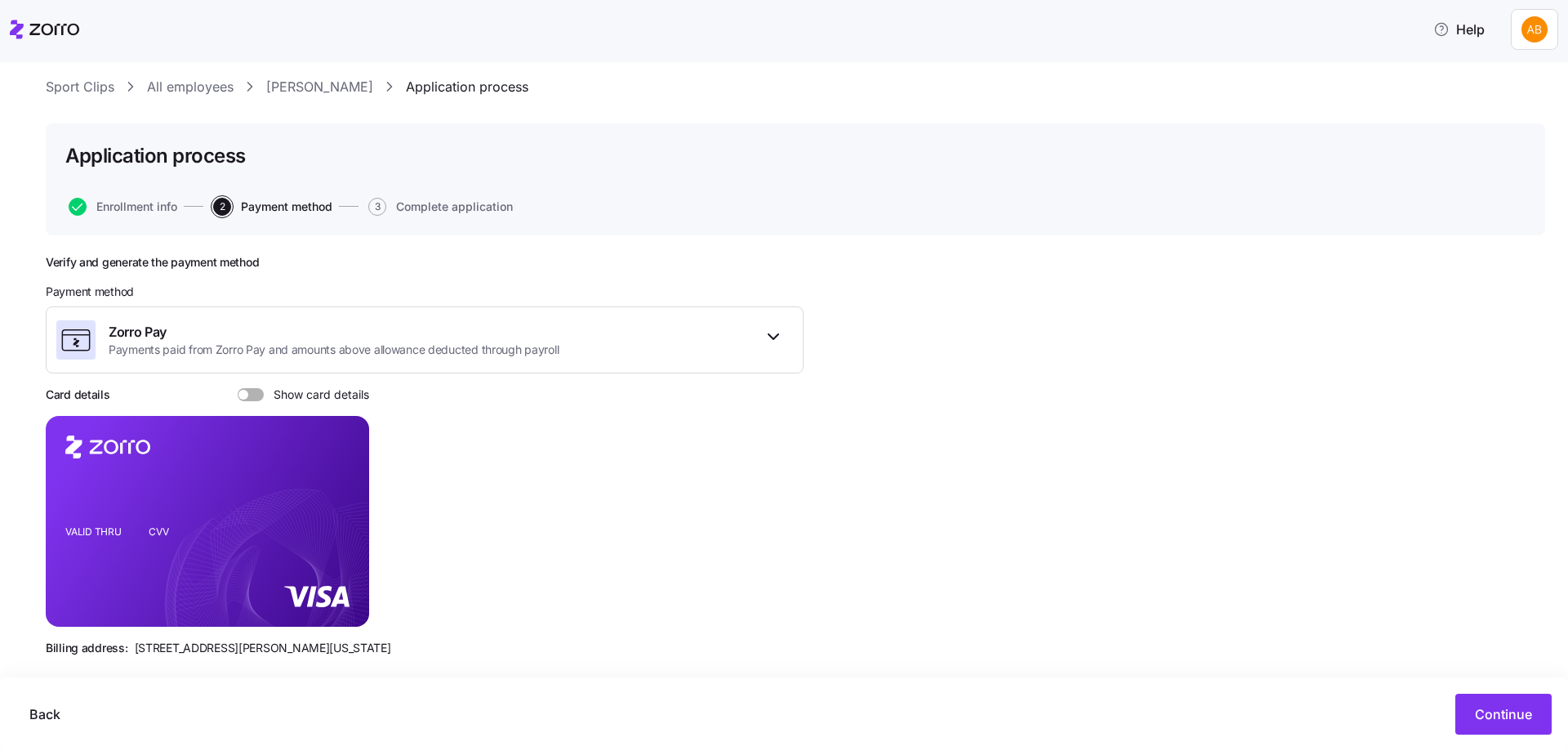
scroll to position [57, 0]
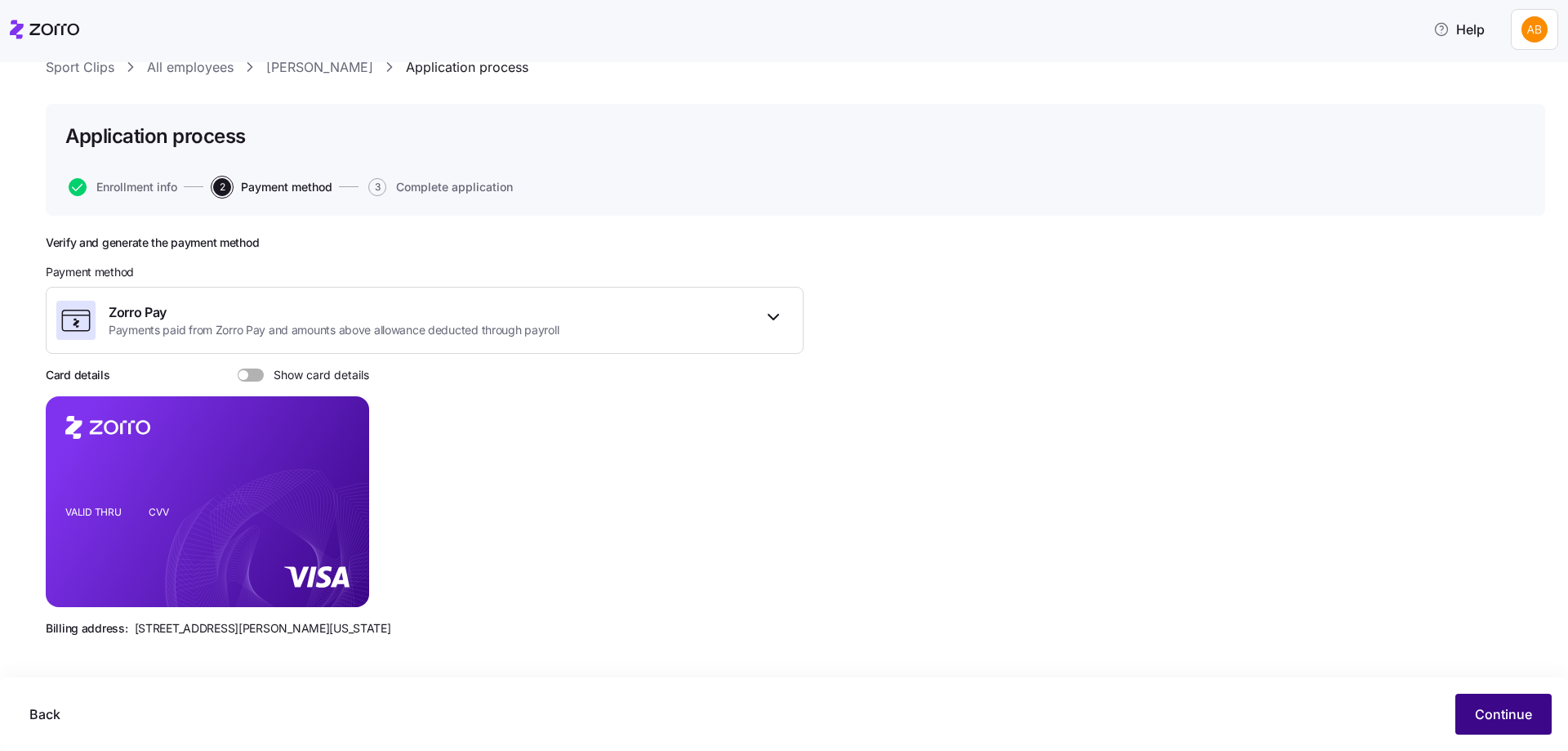
click at [1538, 713] on button "Continue" at bounding box center [1503, 714] width 96 height 41
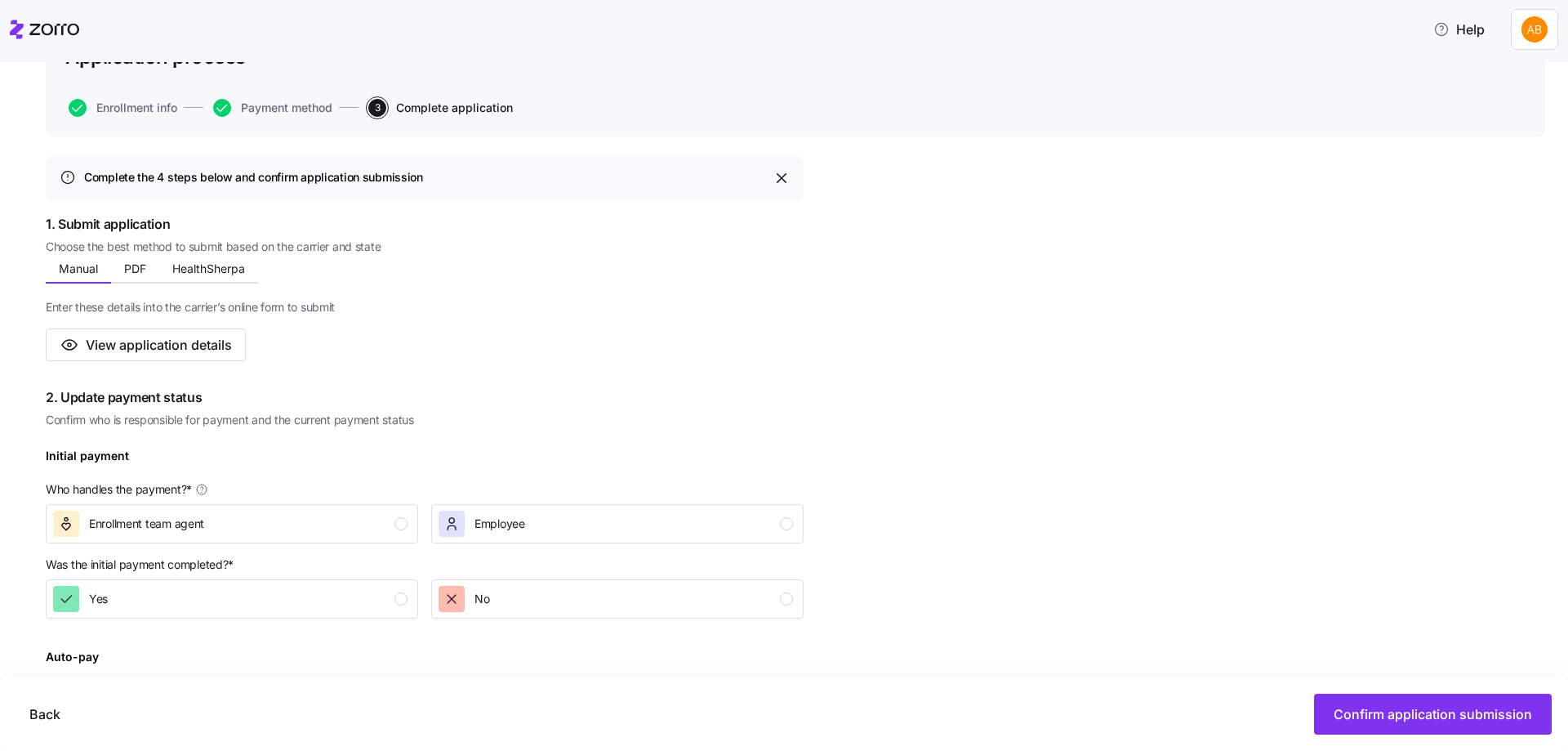
scroll to position [246, 0]
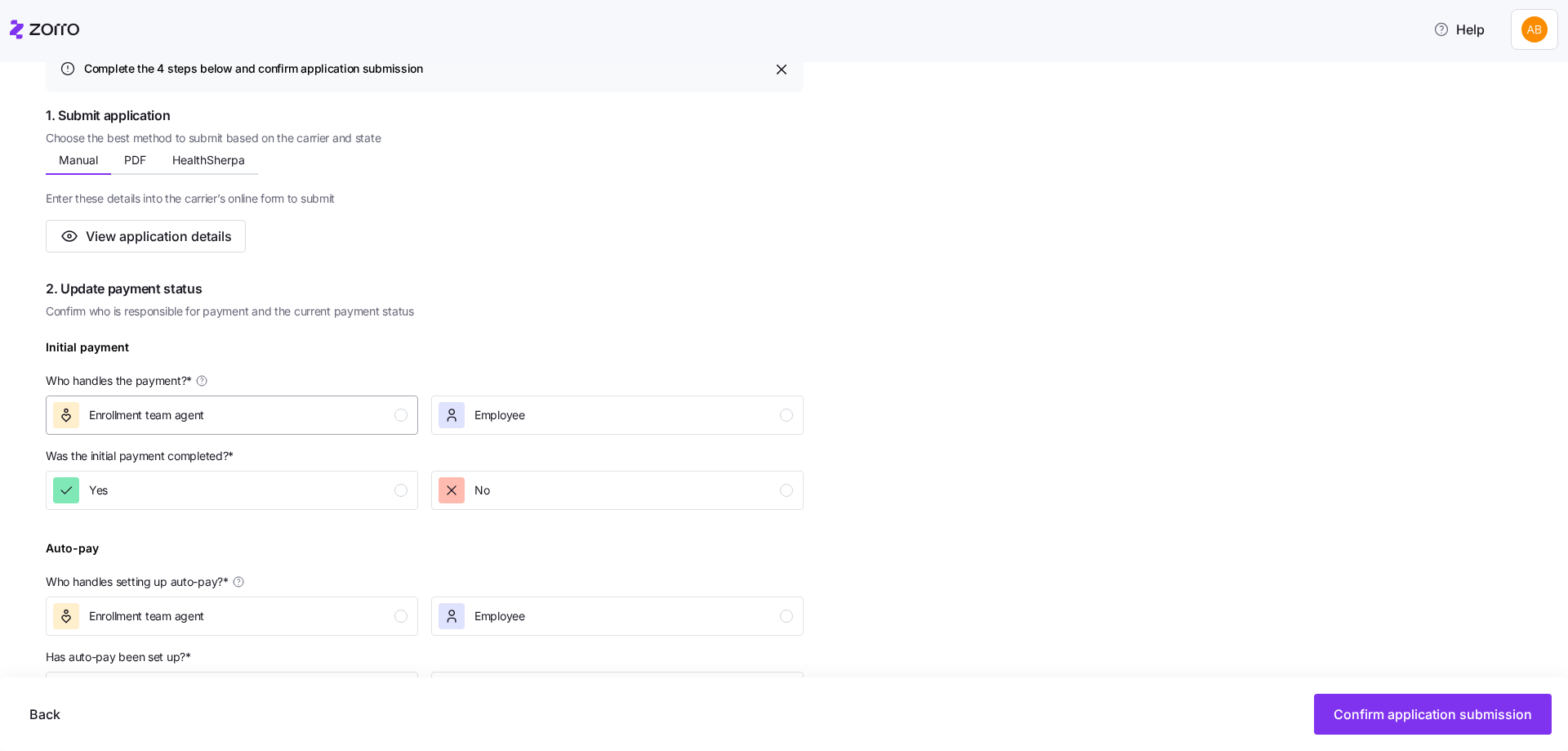
click at [406, 411] on div "button" at bounding box center [401, 416] width 13 height 13
click at [398, 493] on div "button" at bounding box center [401, 490] width 13 height 13
click at [392, 619] on div "Enrollment team agent" at bounding box center [230, 615] width 354 height 26
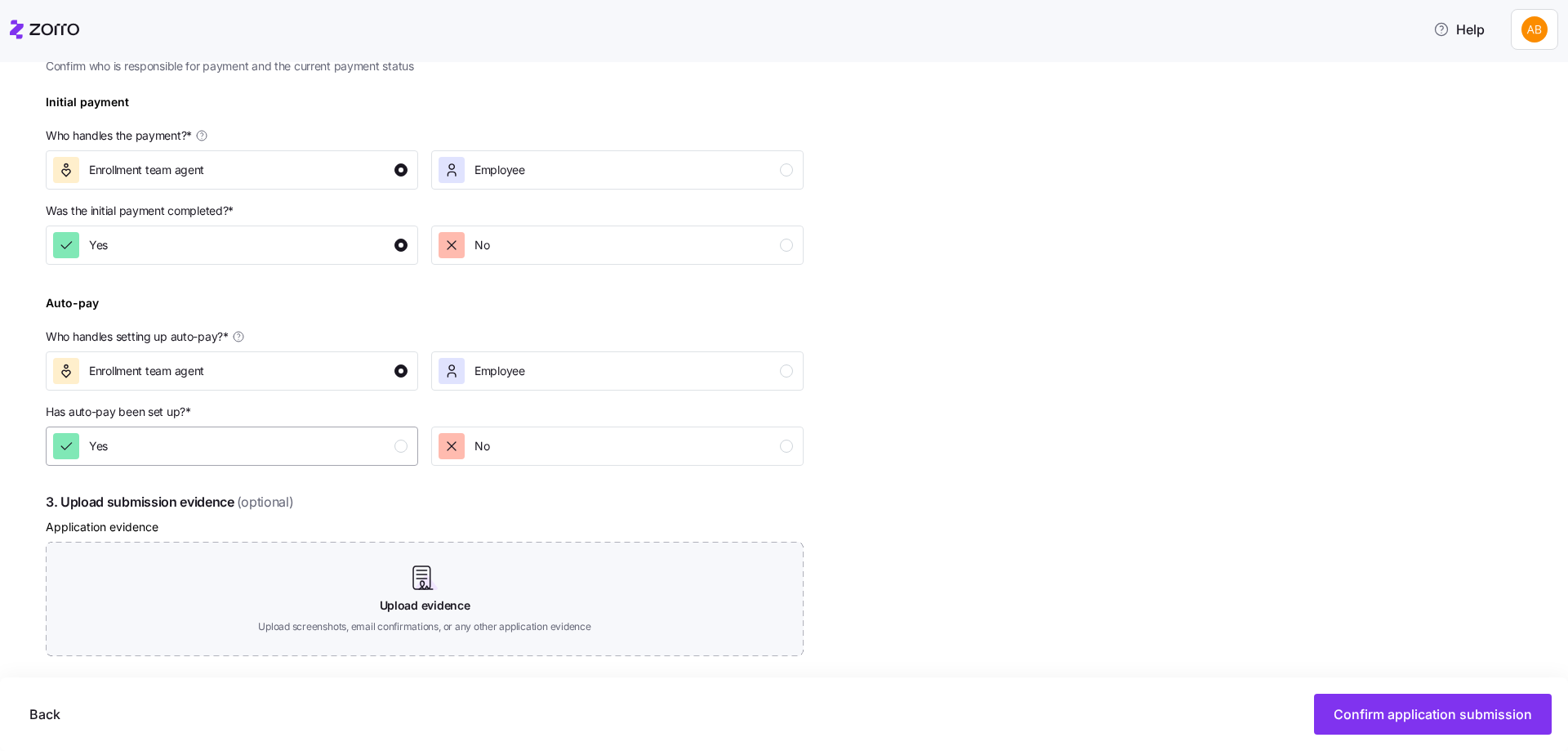
click at [390, 438] on div "Yes" at bounding box center [230, 445] width 354 height 26
click at [1384, 728] on button "Confirm application submission" at bounding box center [1432, 714] width 238 height 41
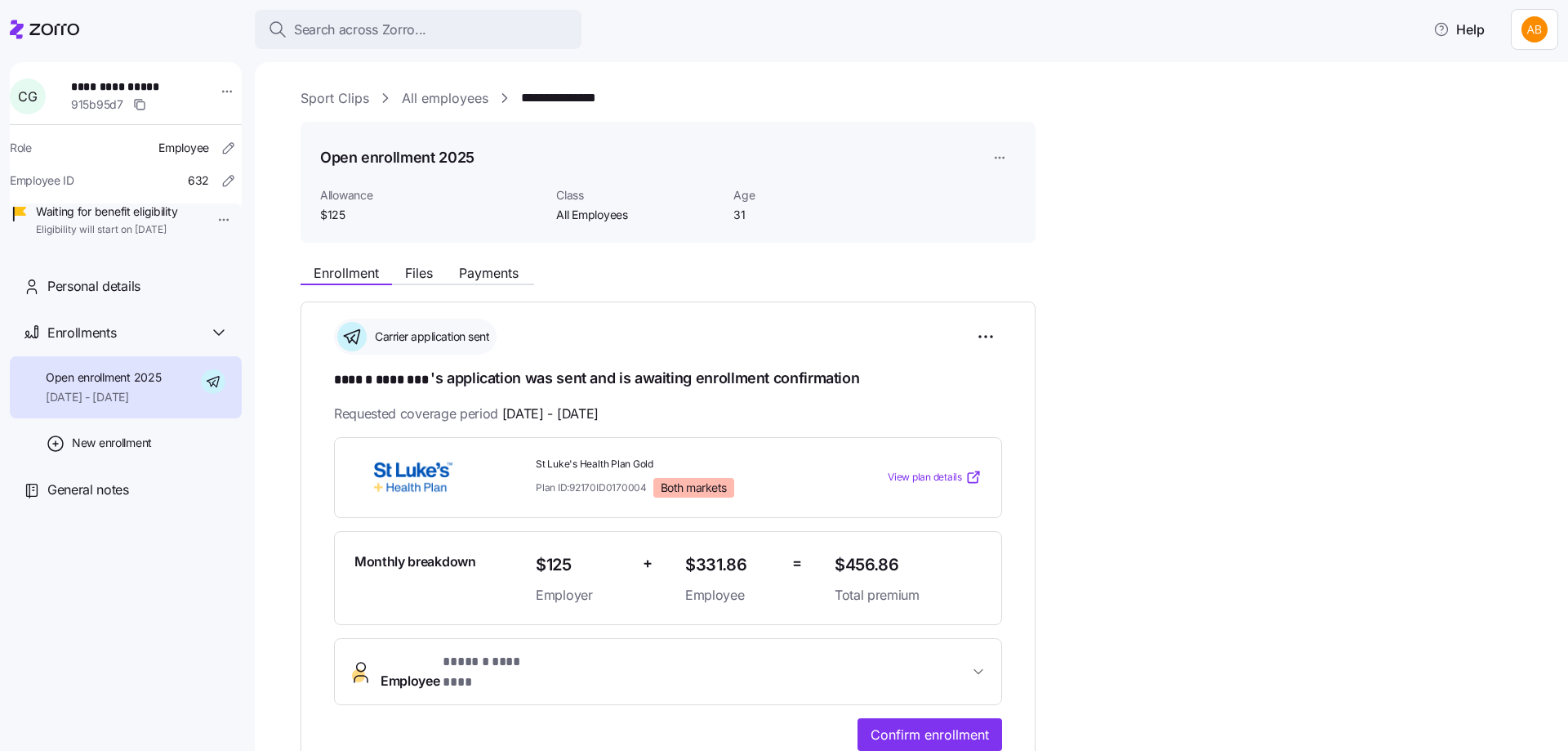
click at [431, 104] on link "All employees" at bounding box center [445, 97] width 87 height 20
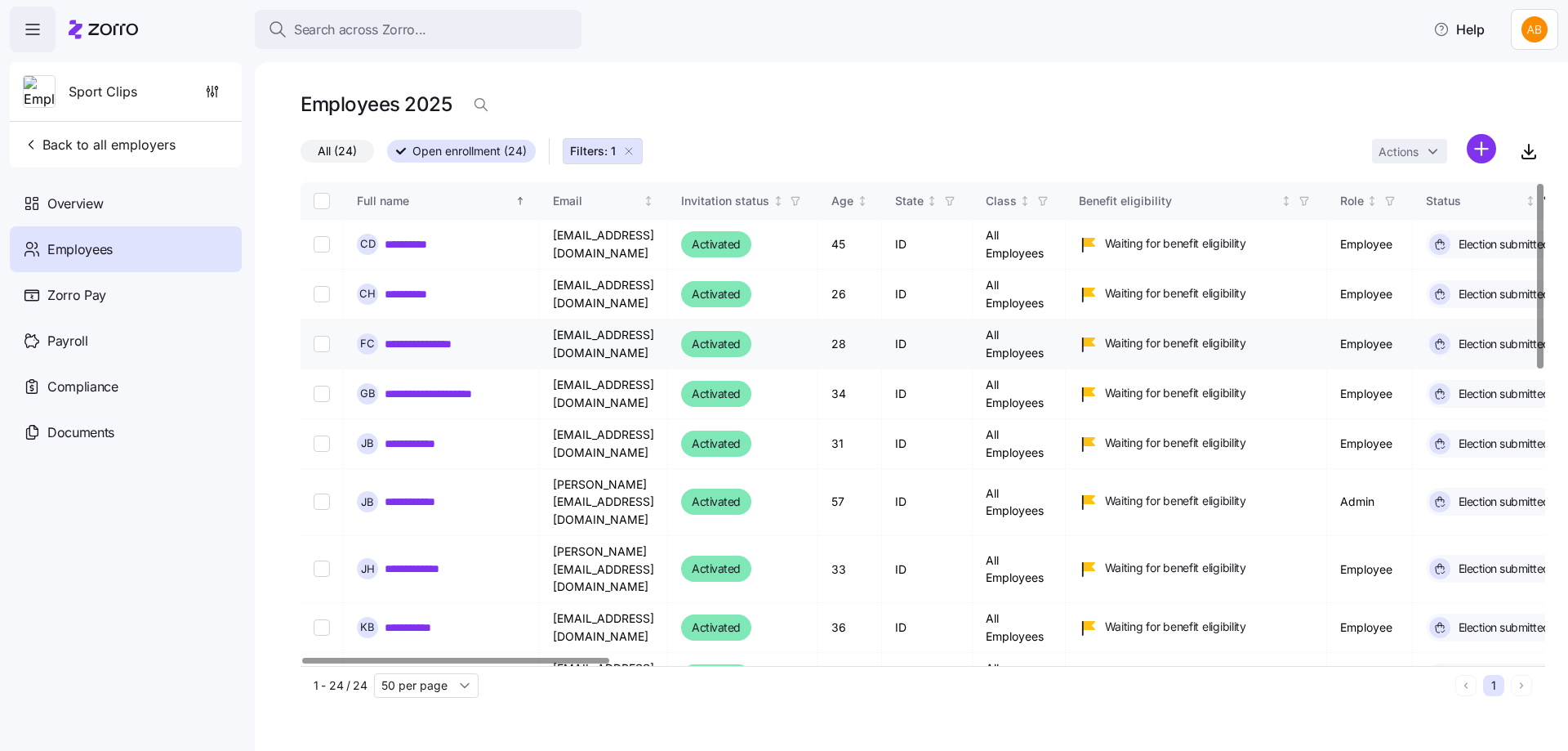
drag, startPoint x: 414, startPoint y: 248, endPoint x: 498, endPoint y: 364, distance: 143.2
click at [414, 247] on link "**********" at bounding box center [414, 244] width 59 height 16
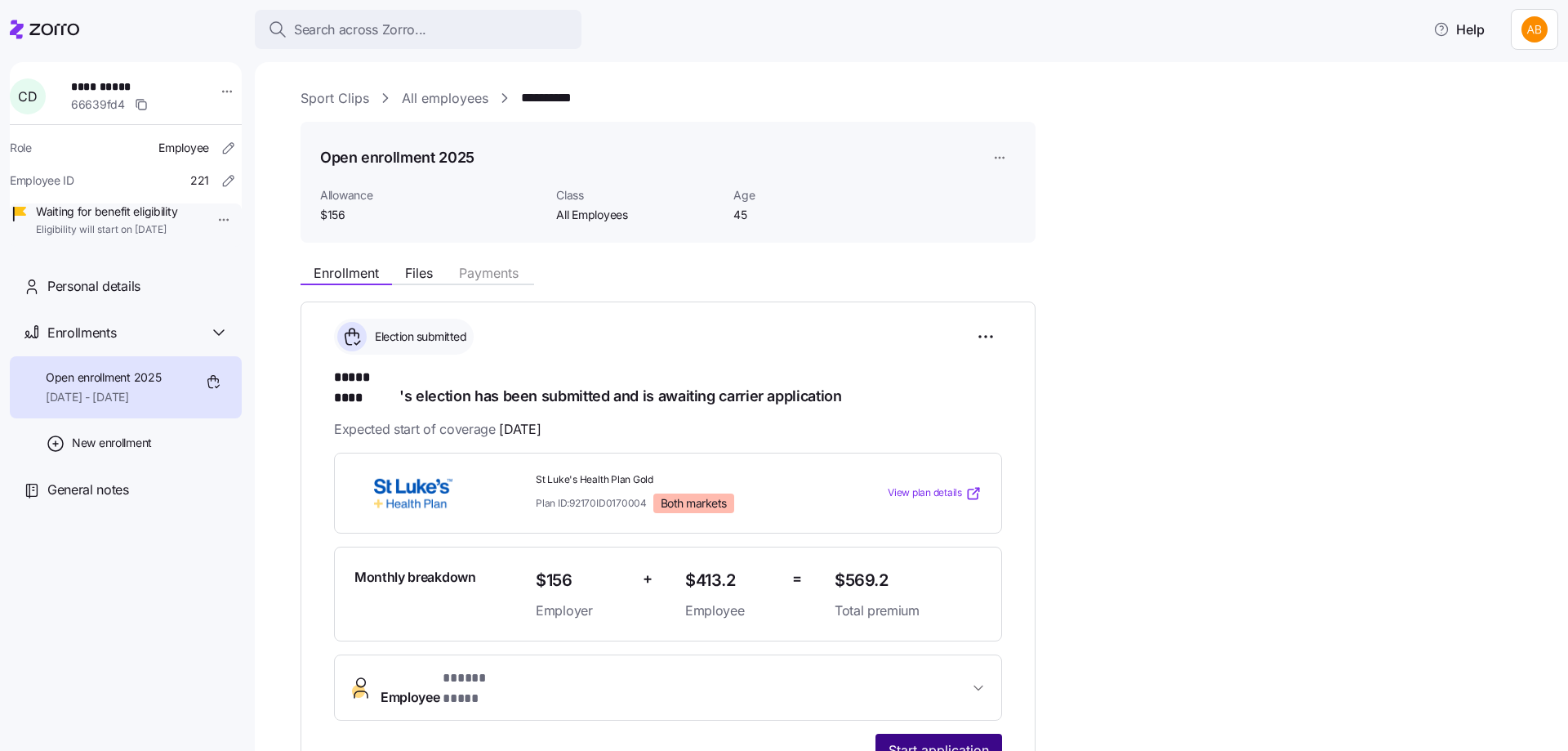
click at [943, 740] on span "Start application" at bounding box center [938, 750] width 100 height 20
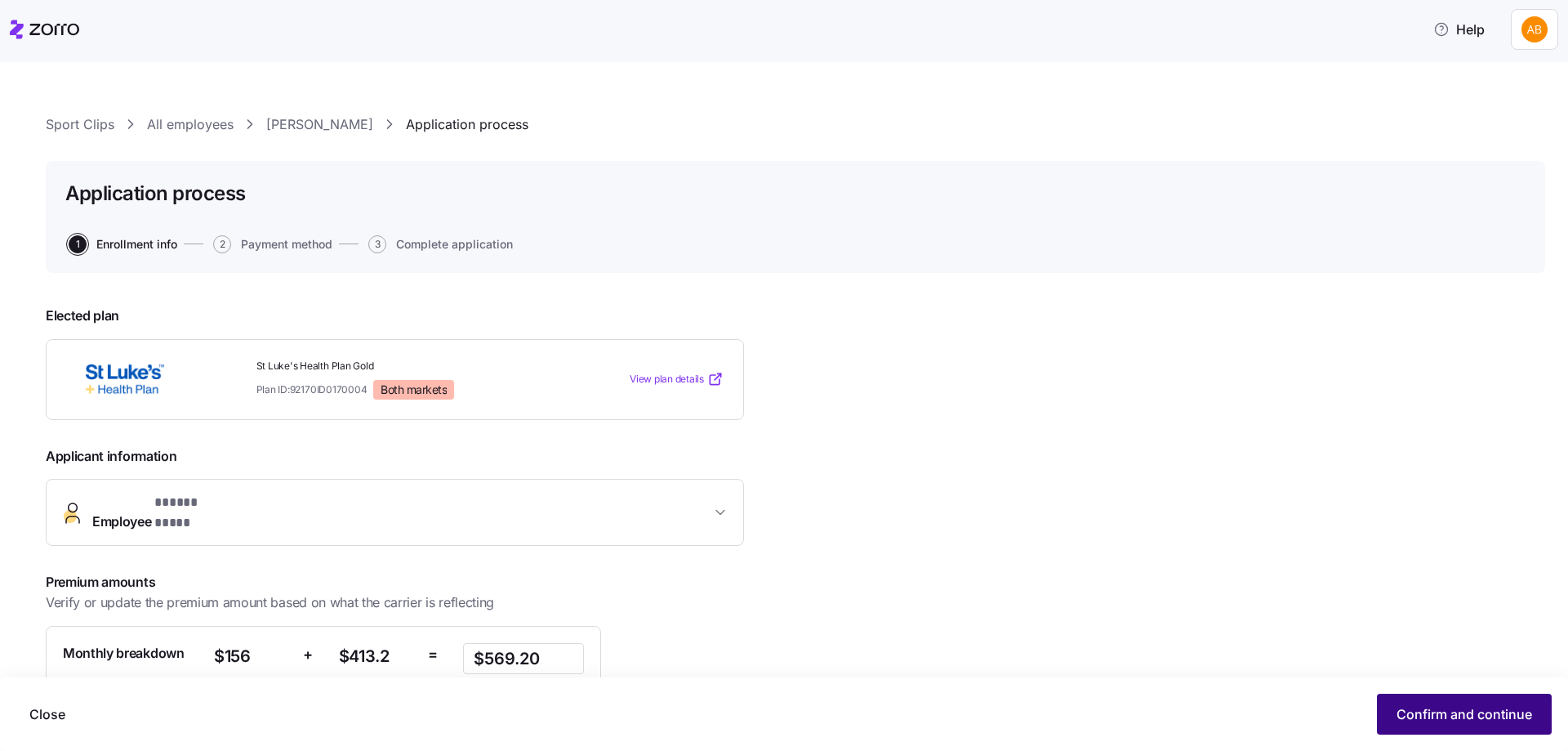
click at [1419, 709] on span "Confirm and continue" at bounding box center [1464, 714] width 136 height 20
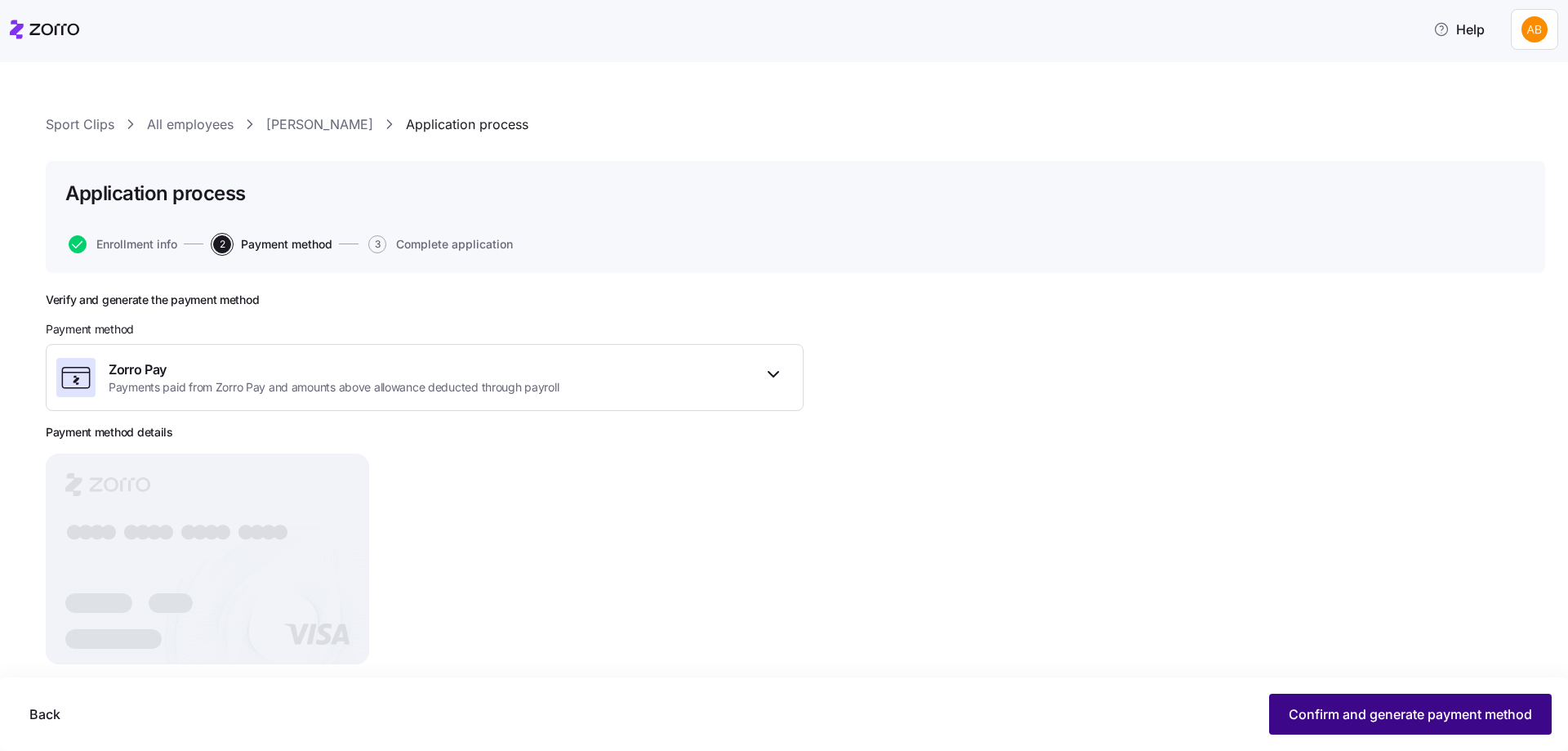
click at [1321, 718] on span "Confirm and generate payment method" at bounding box center [1409, 714] width 244 height 20
click at [1488, 706] on span "Continue" at bounding box center [1503, 714] width 57 height 20
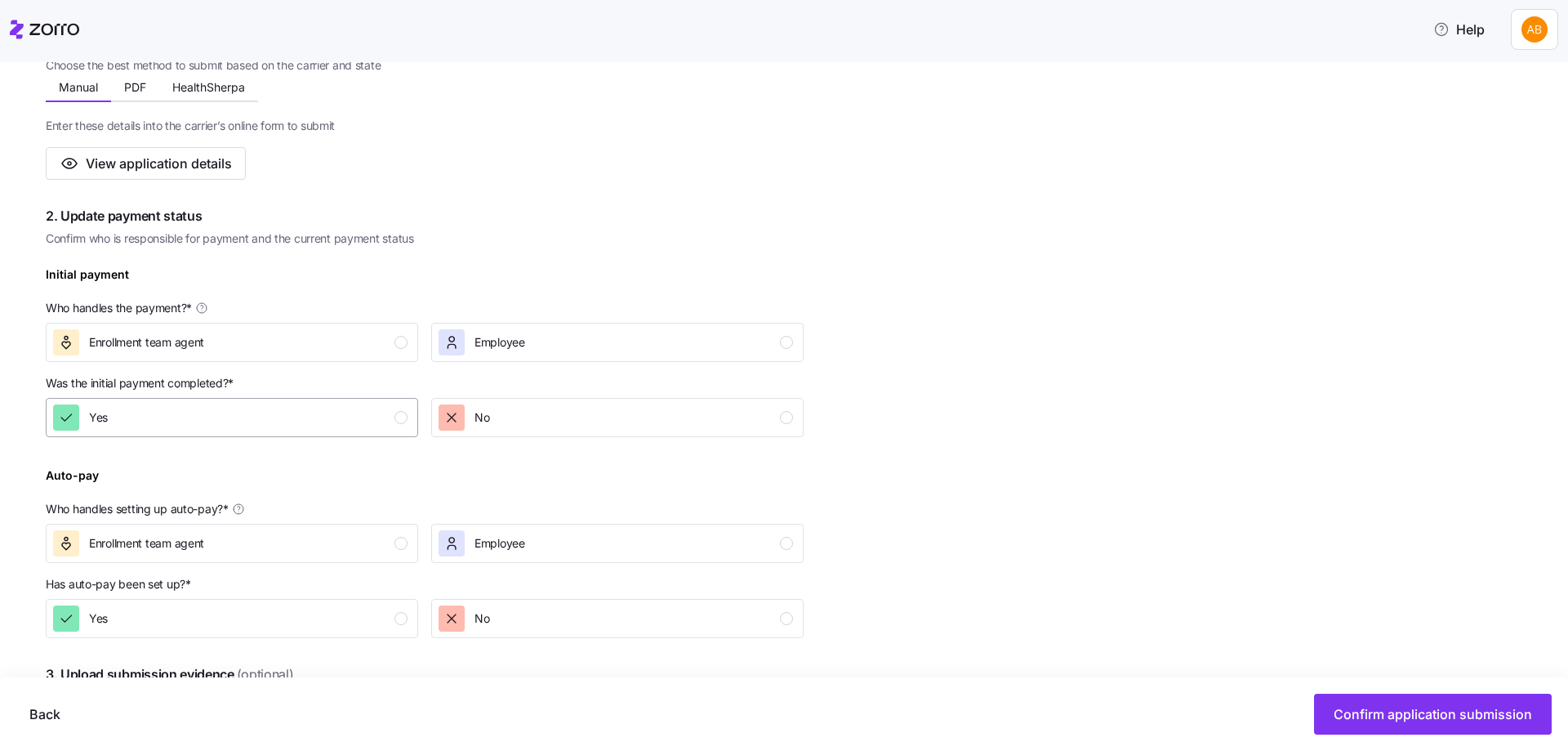
scroll to position [327, 0]
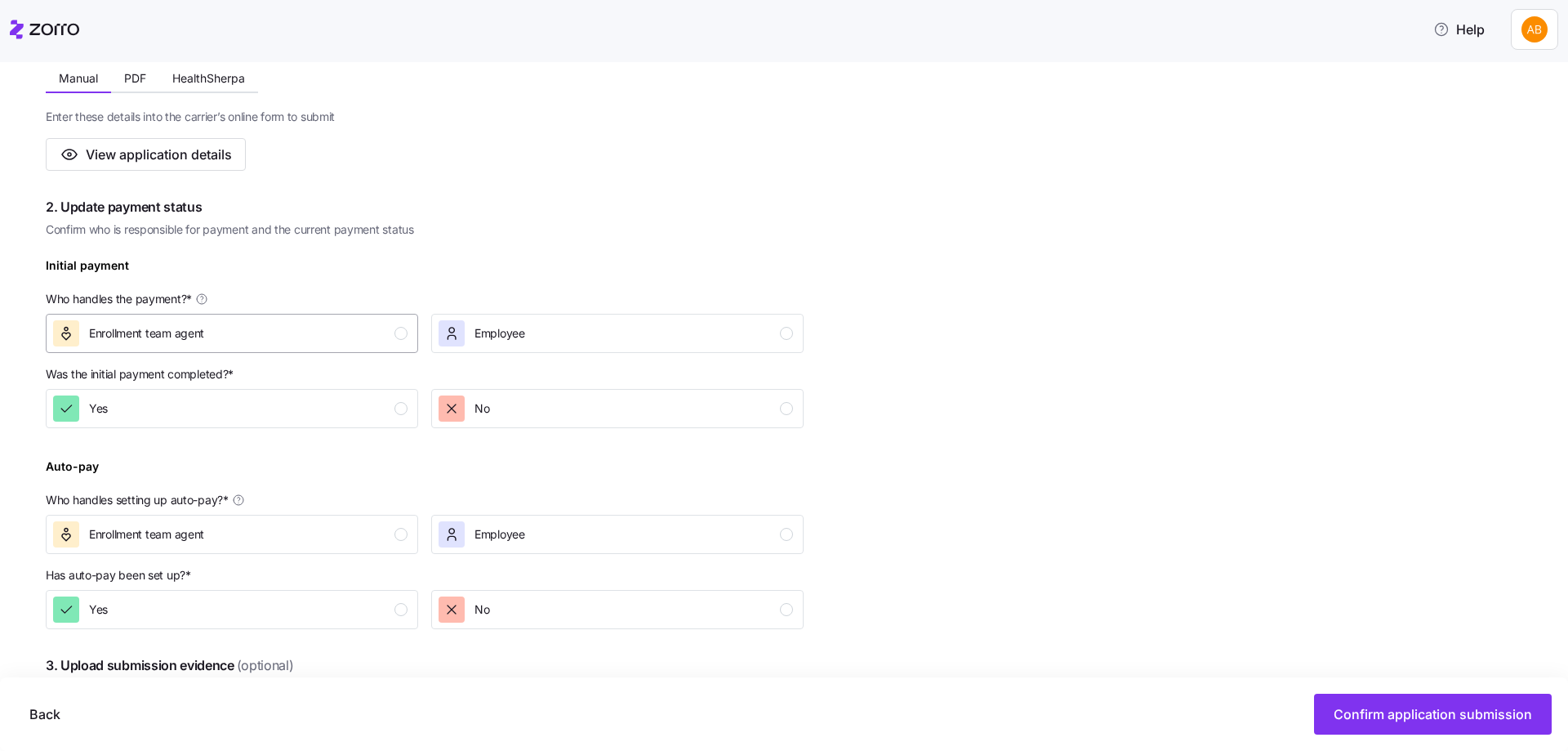
click at [313, 348] on button "Enrollment team agent" at bounding box center [232, 333] width 372 height 39
click at [307, 422] on button "Yes" at bounding box center [232, 408] width 372 height 39
click at [335, 554] on div "Auto-pay Who handles setting up auto-pay? * Enrollment team agent Employee" at bounding box center [424, 504] width 771 height 111
click at [334, 604] on div "Yes" at bounding box center [230, 609] width 354 height 26
click at [334, 541] on div "Enrollment team agent" at bounding box center [230, 534] width 354 height 26
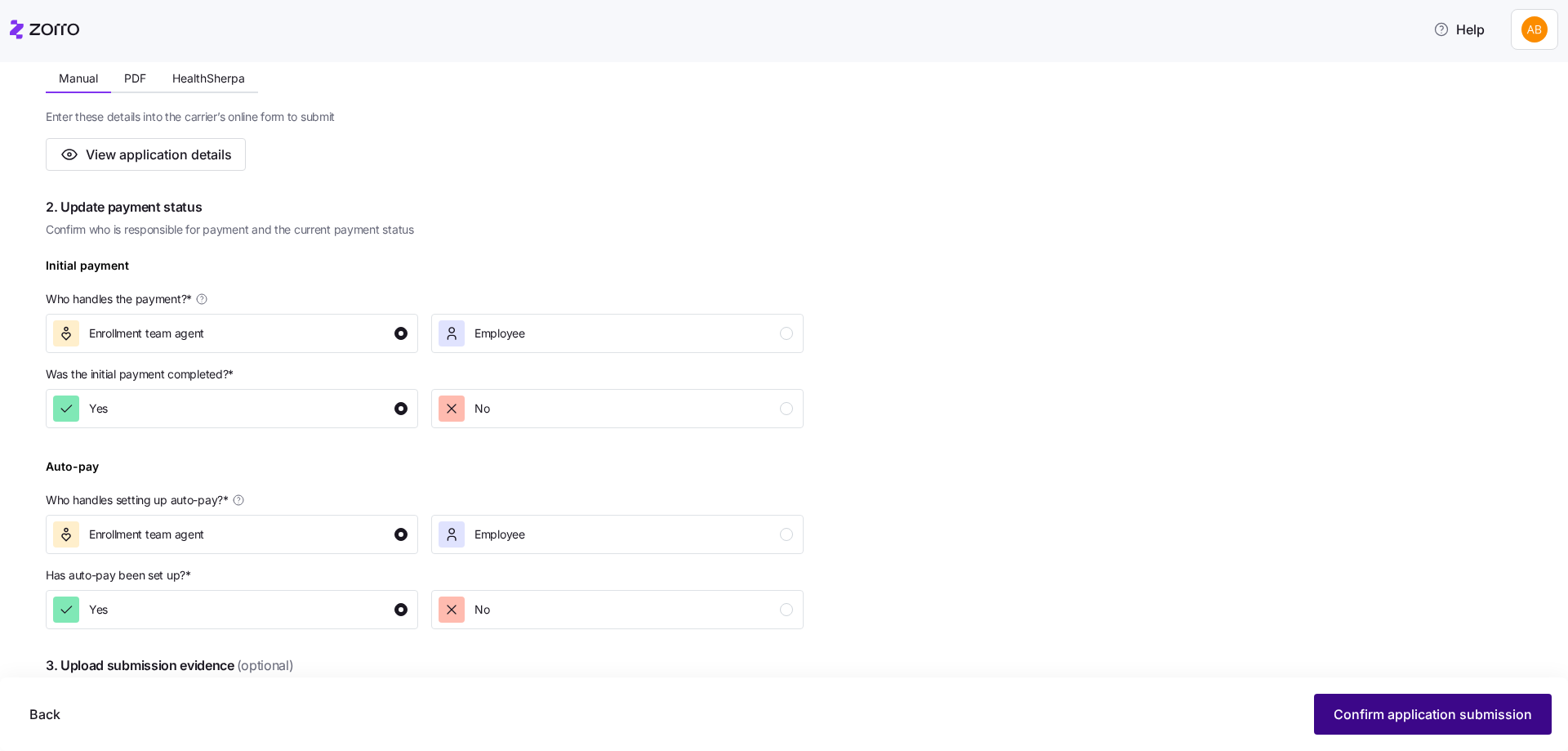
click at [1419, 701] on button "Confirm application submission" at bounding box center [1432, 714] width 238 height 41
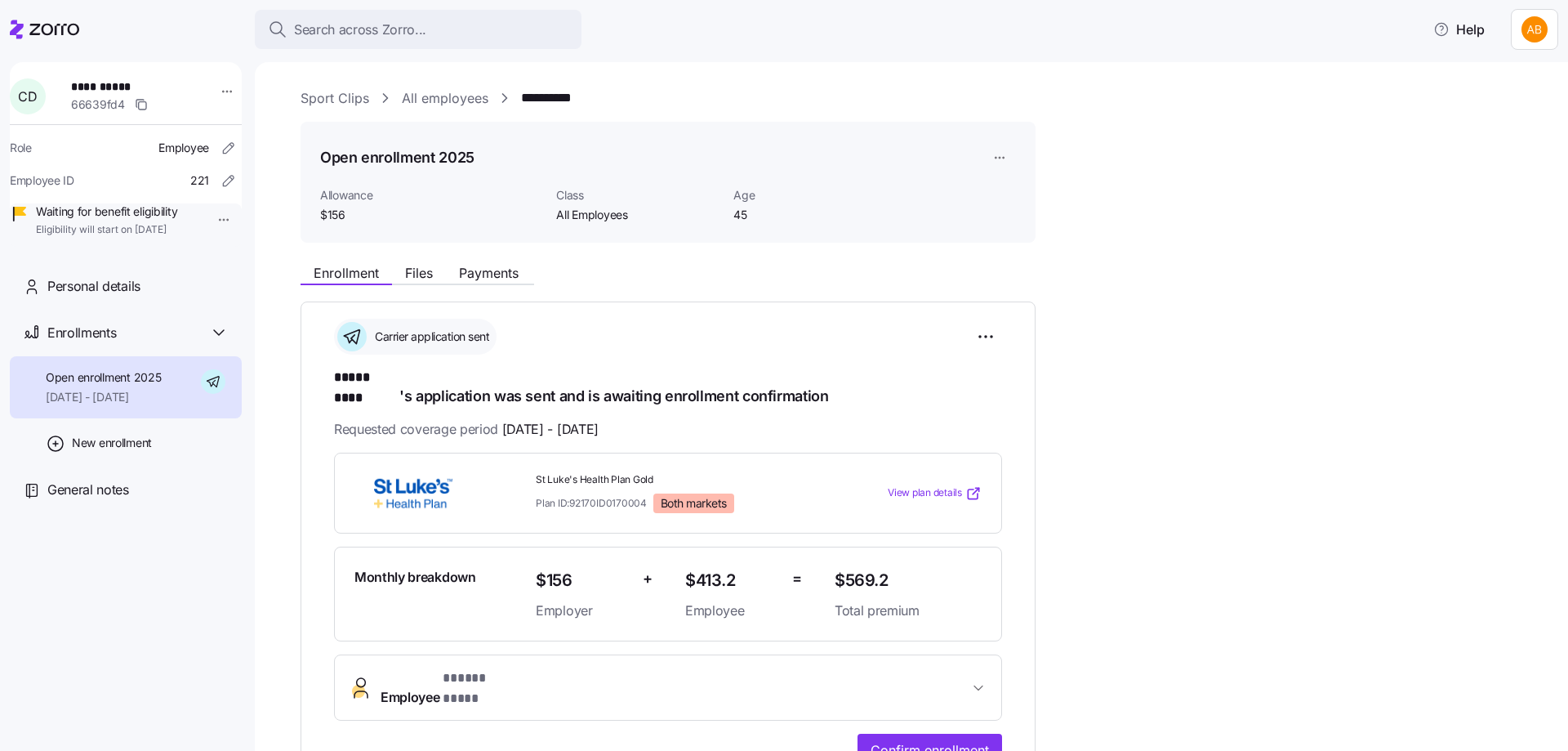
click at [442, 104] on link "All employees" at bounding box center [445, 97] width 87 height 20
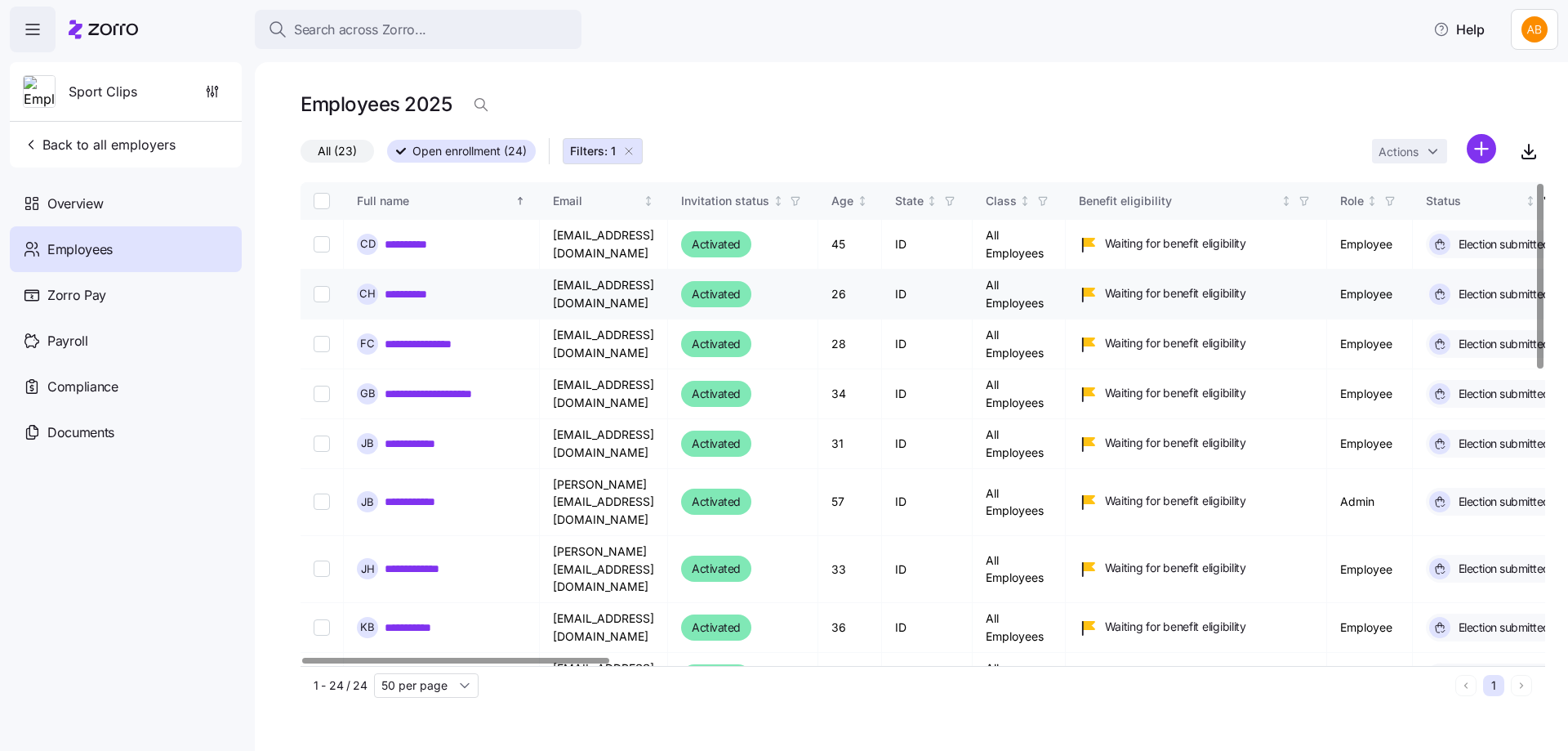
click at [395, 296] on link "**********" at bounding box center [417, 293] width 66 height 16
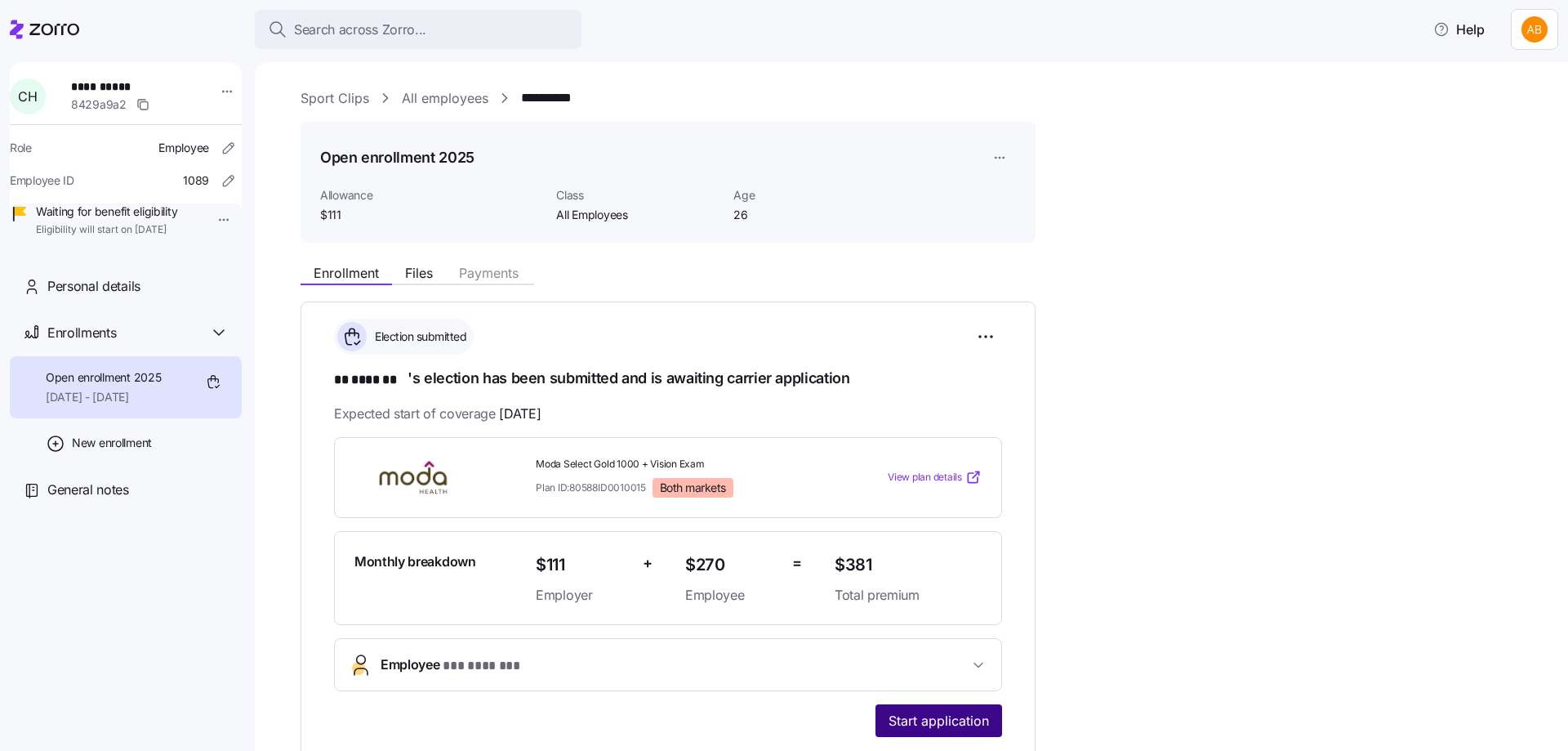
drag, startPoint x: 926, startPoint y: 726, endPoint x: 950, endPoint y: 716, distance: 26.0
click at [926, 725] on span "Start application" at bounding box center [938, 720] width 100 height 20
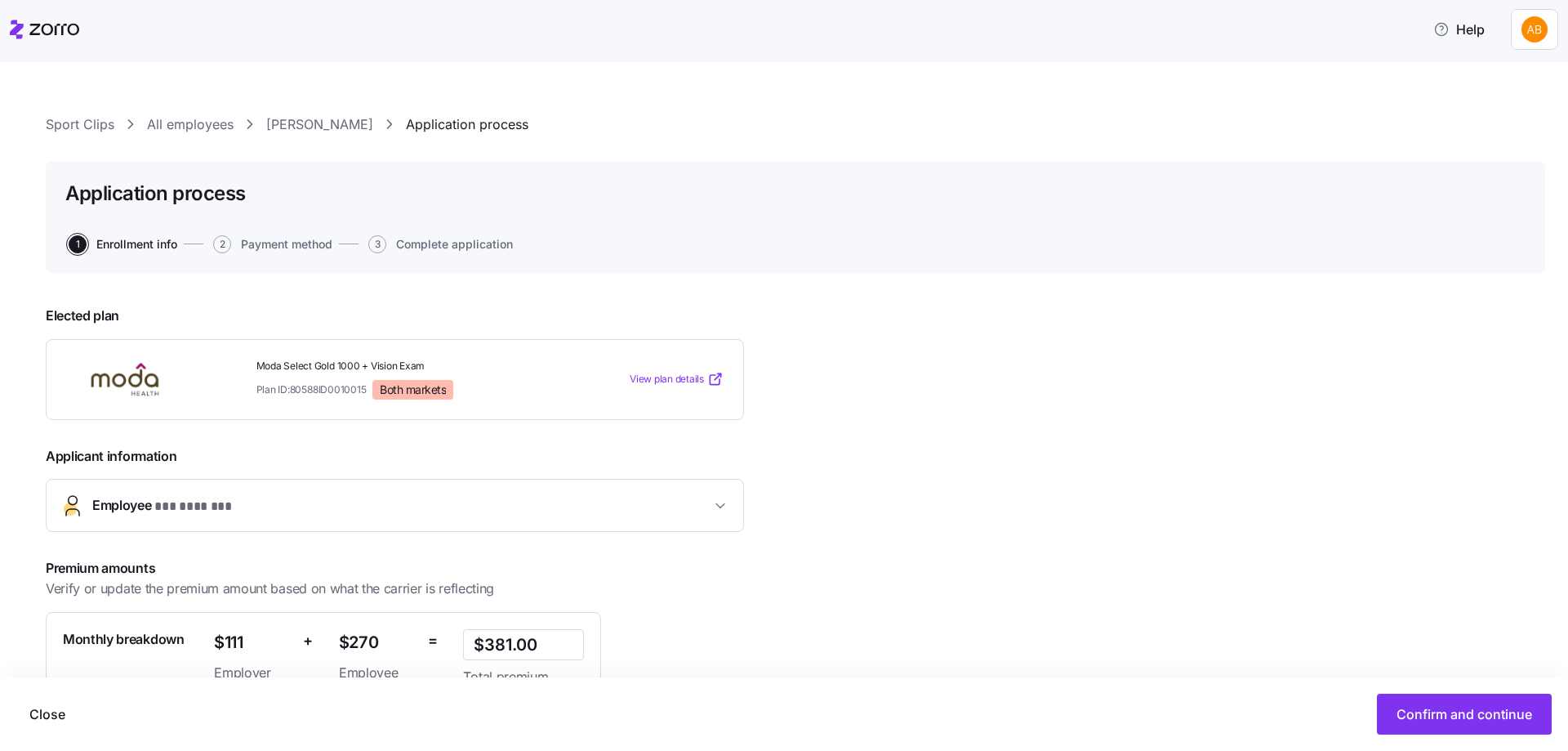
scroll to position [163, 0]
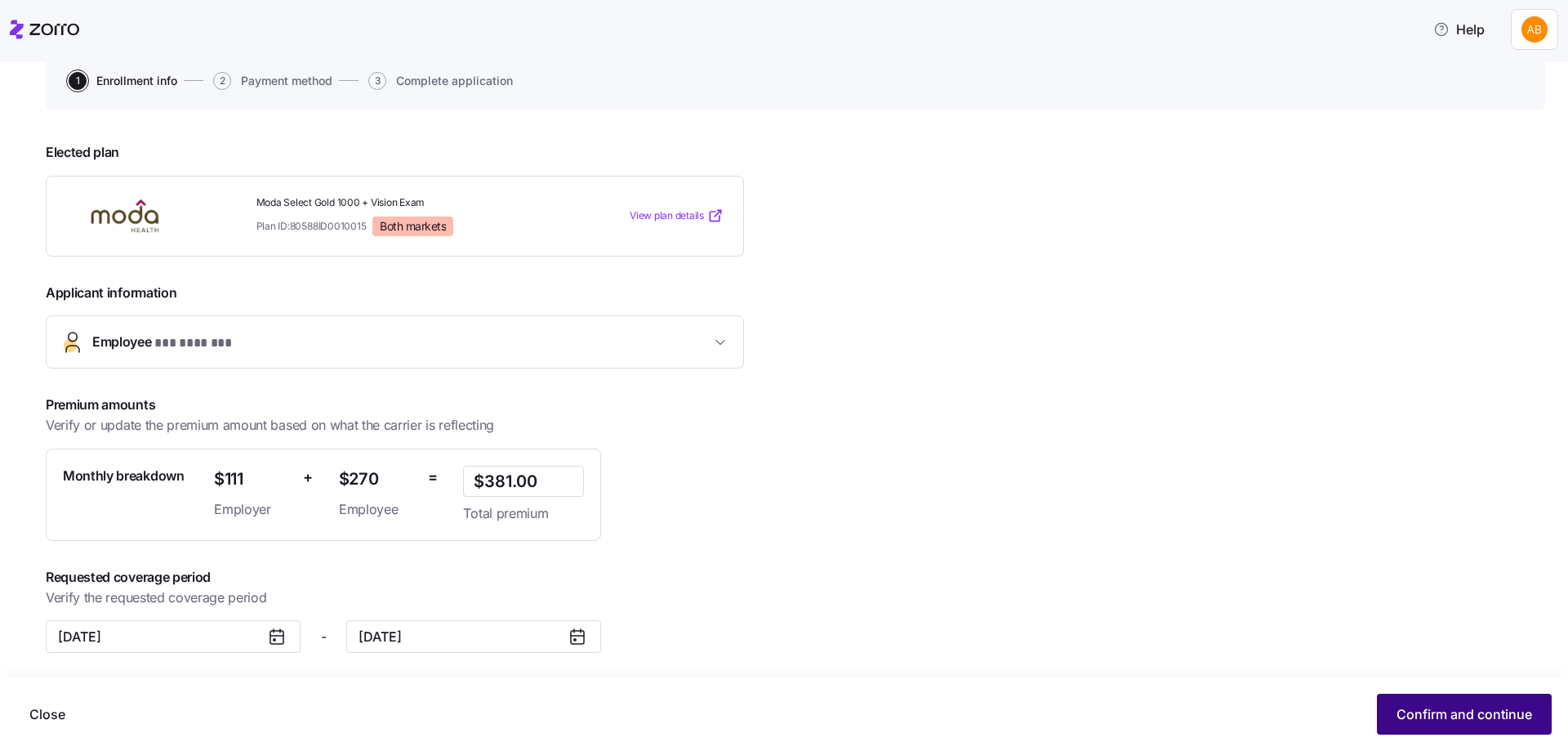
click at [1474, 706] on span "Confirm and continue" at bounding box center [1464, 714] width 136 height 20
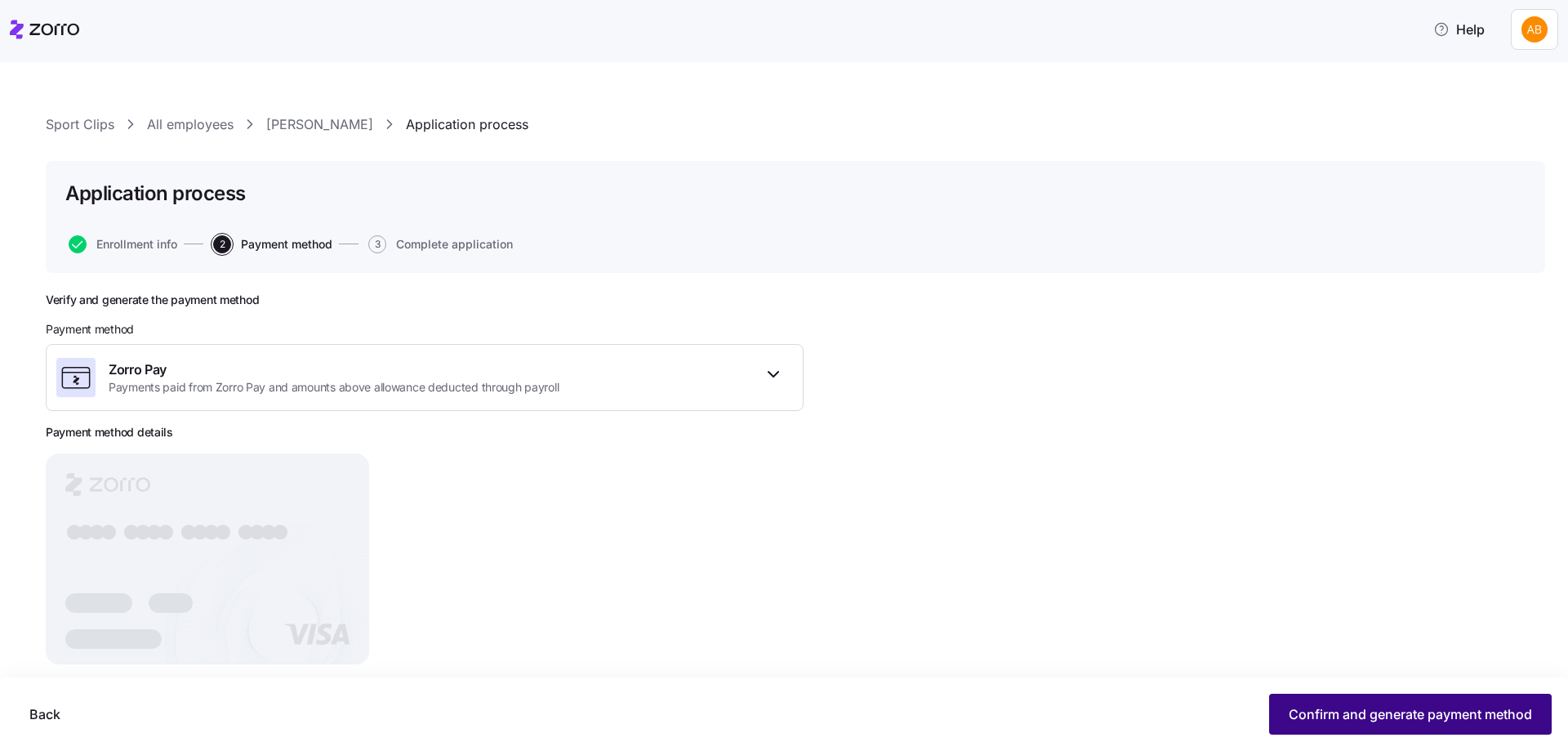
click at [1388, 701] on button "Confirm and generate payment method" at bounding box center [1410, 714] width 283 height 41
click at [1530, 706] on span "Continue" at bounding box center [1503, 714] width 57 height 20
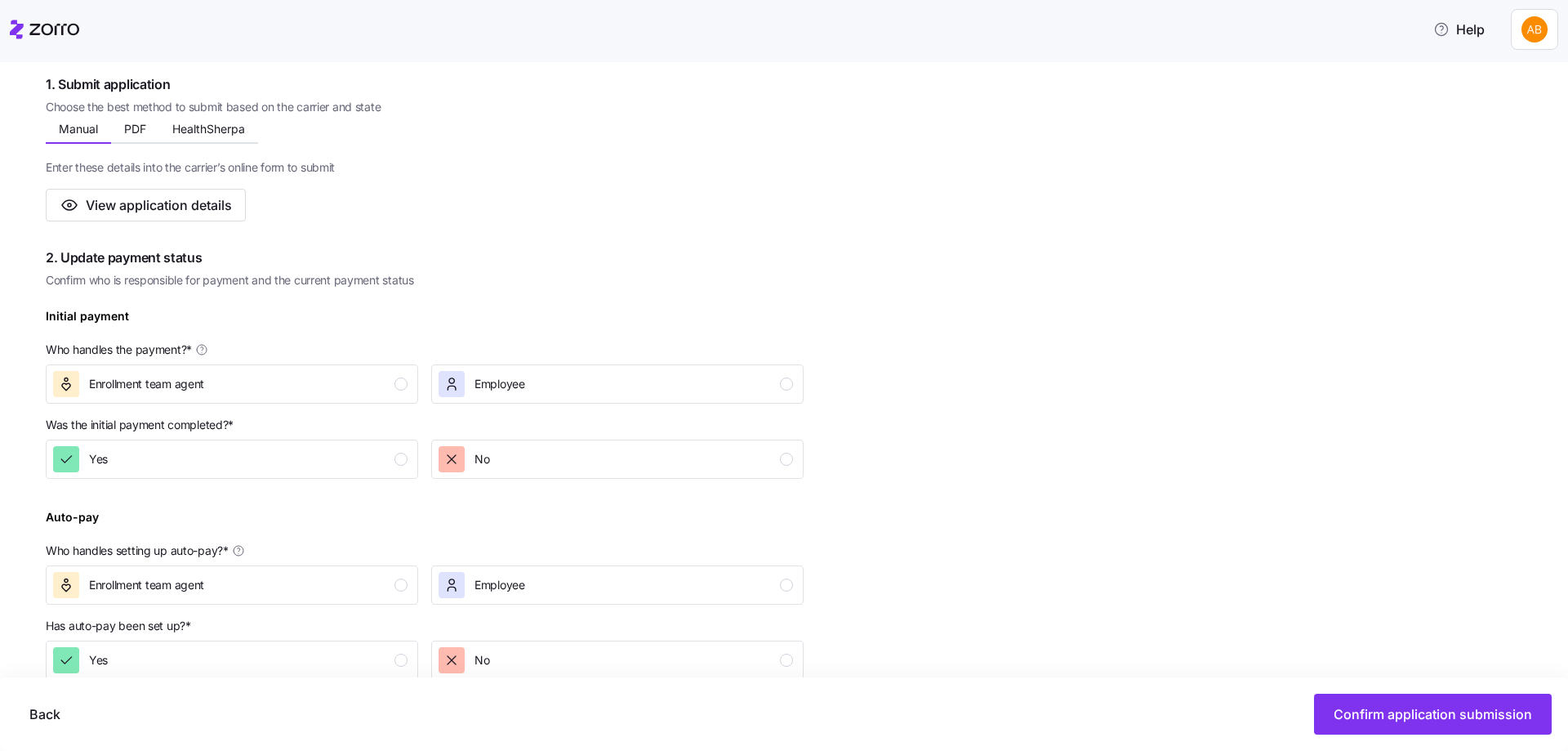
scroll to position [327, 0]
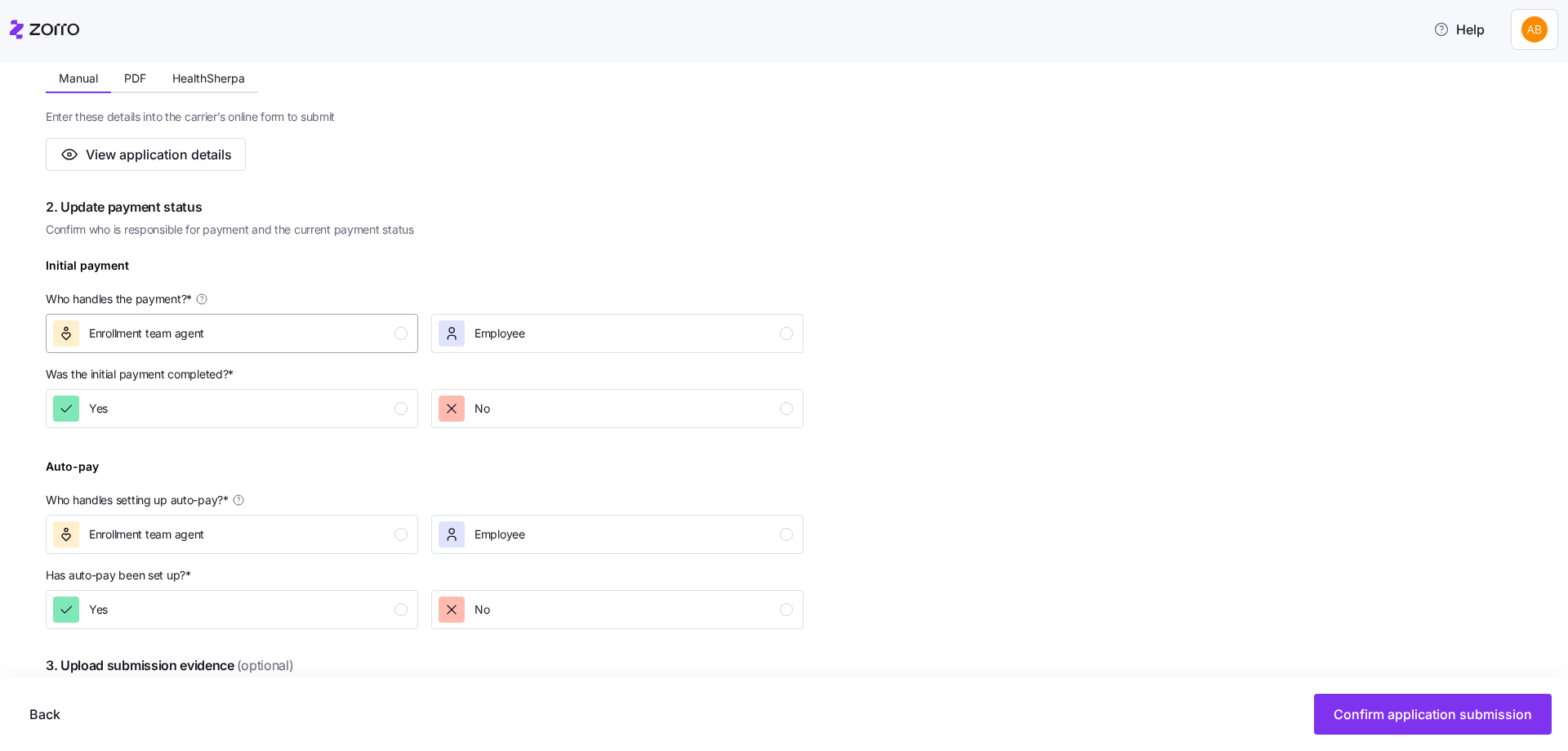
click at [335, 321] on div "Enrollment team agent" at bounding box center [230, 333] width 354 height 26
click at [330, 401] on div "Yes" at bounding box center [230, 408] width 354 height 26
click at [345, 537] on div "Enrollment team agent" at bounding box center [230, 534] width 354 height 26
click at [342, 617] on div "Yes" at bounding box center [230, 609] width 354 height 26
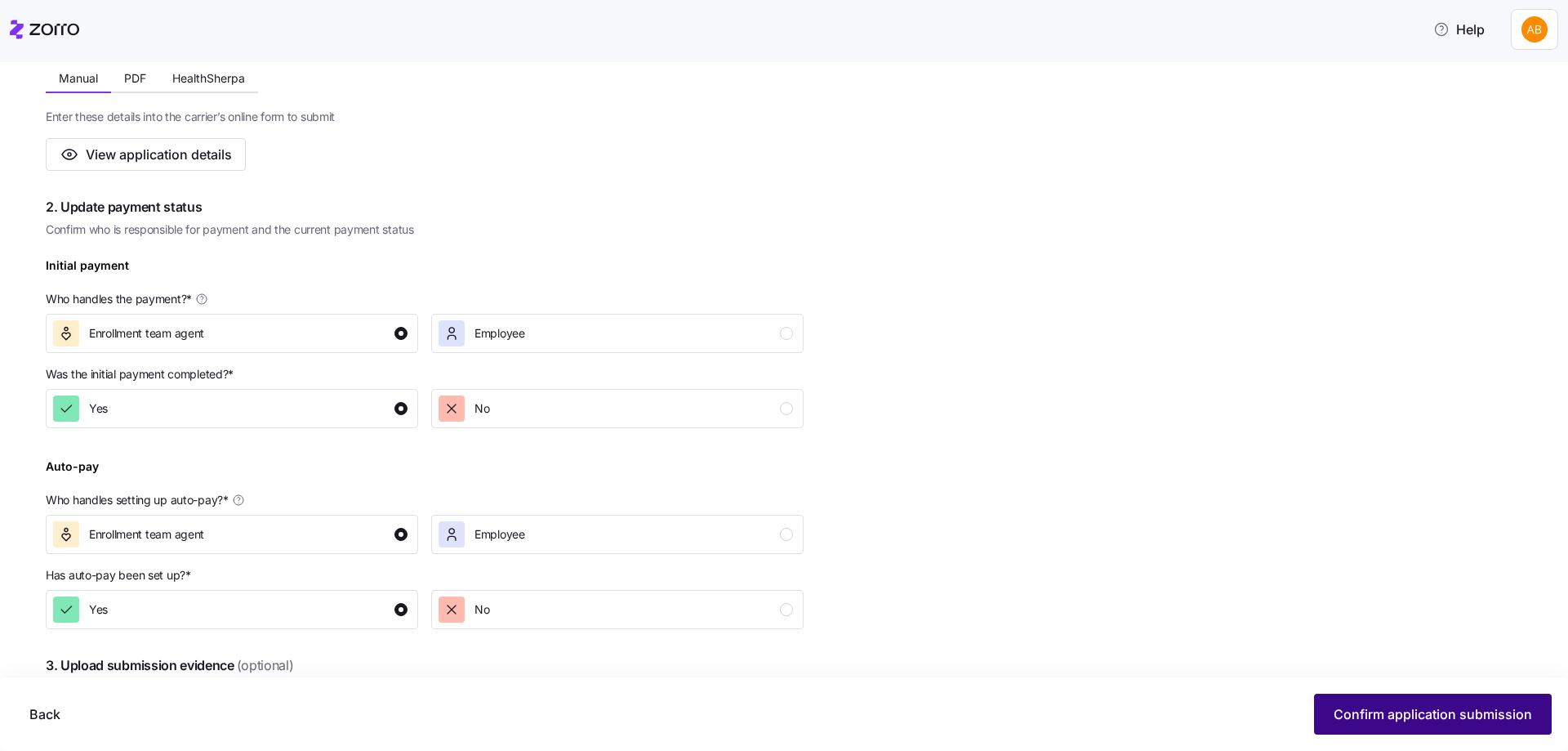
click at [1371, 707] on span "Confirm application submission" at bounding box center [1432, 714] width 199 height 20
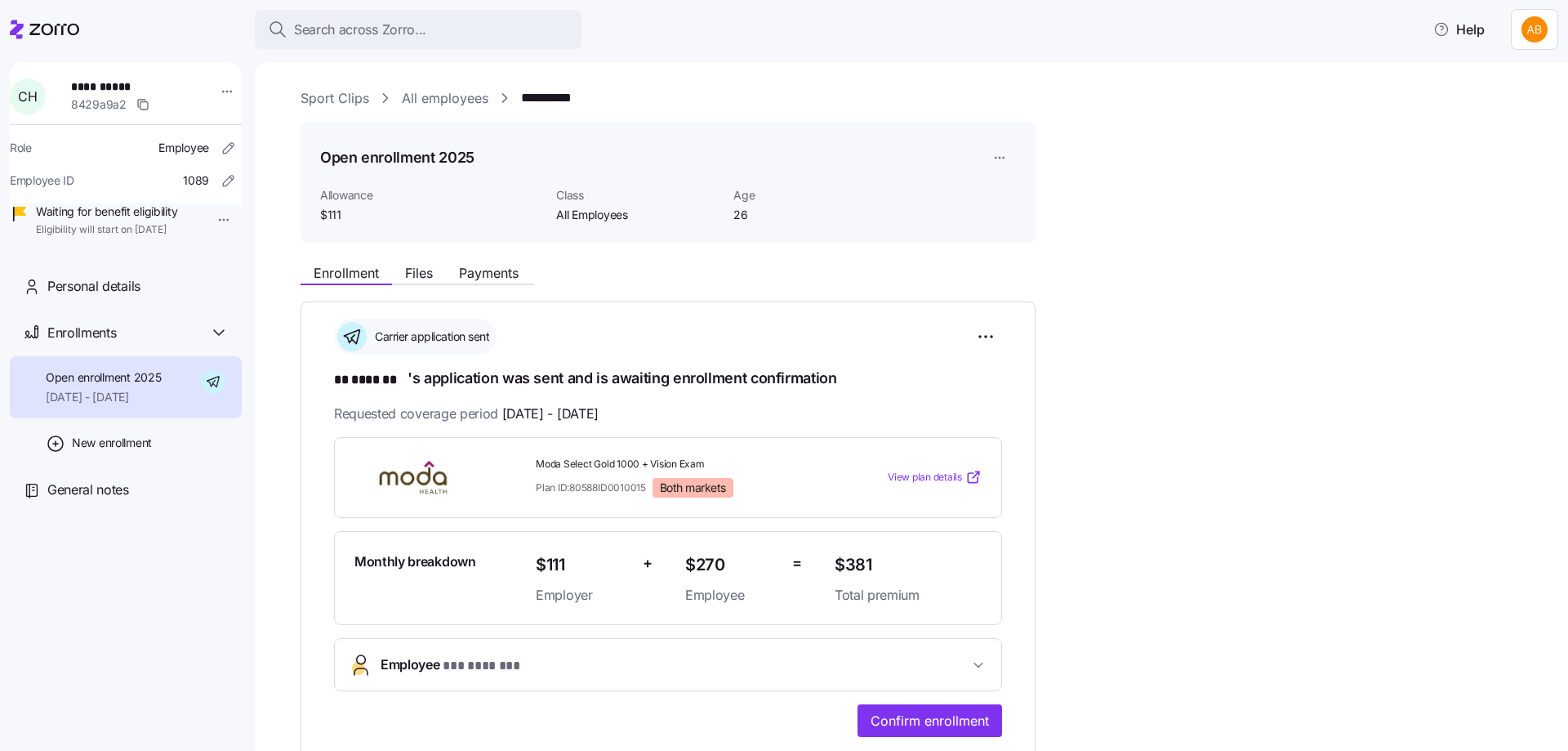
click at [435, 97] on link "All employees" at bounding box center [445, 97] width 87 height 20
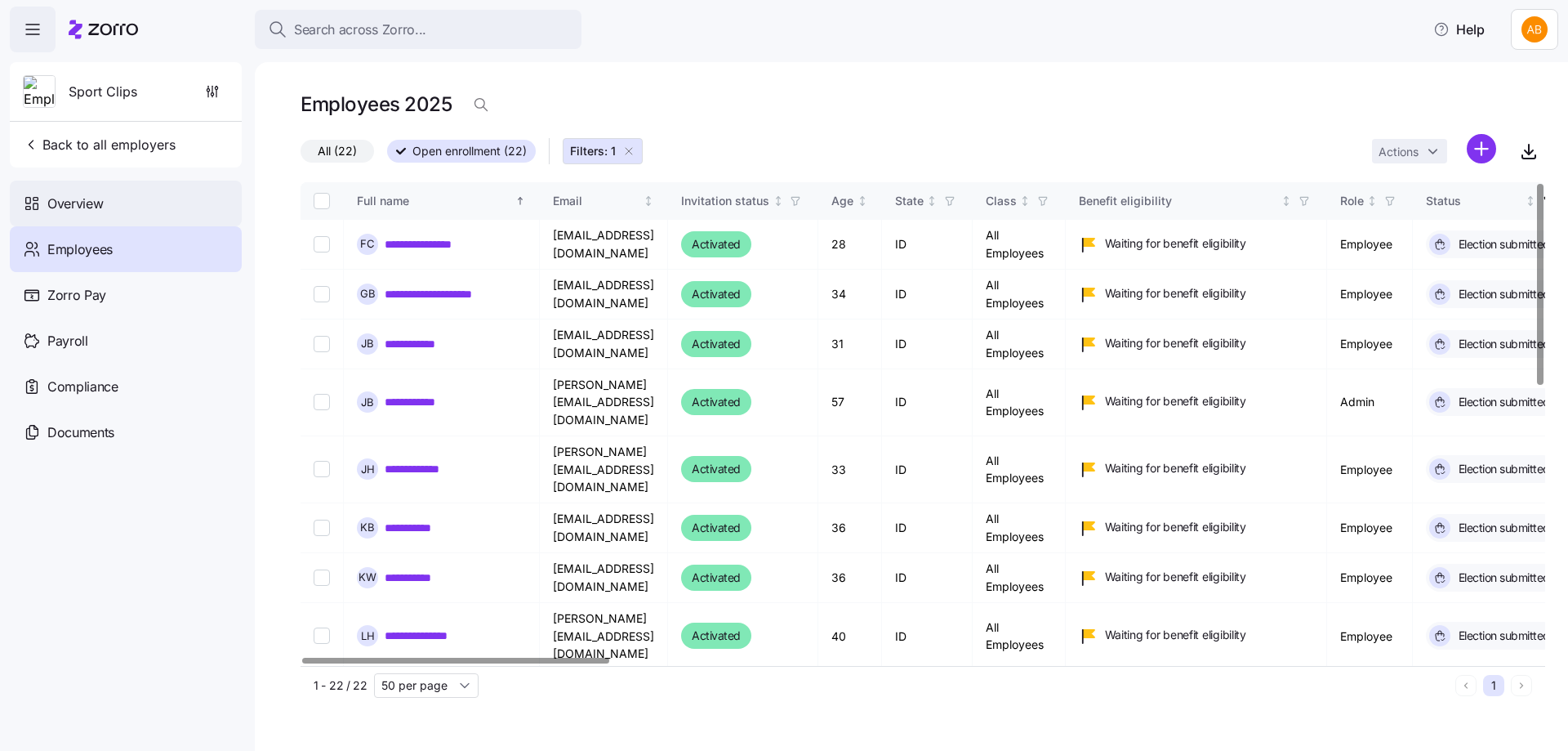
click at [32, 210] on icon at bounding box center [32, 204] width 18 height 20
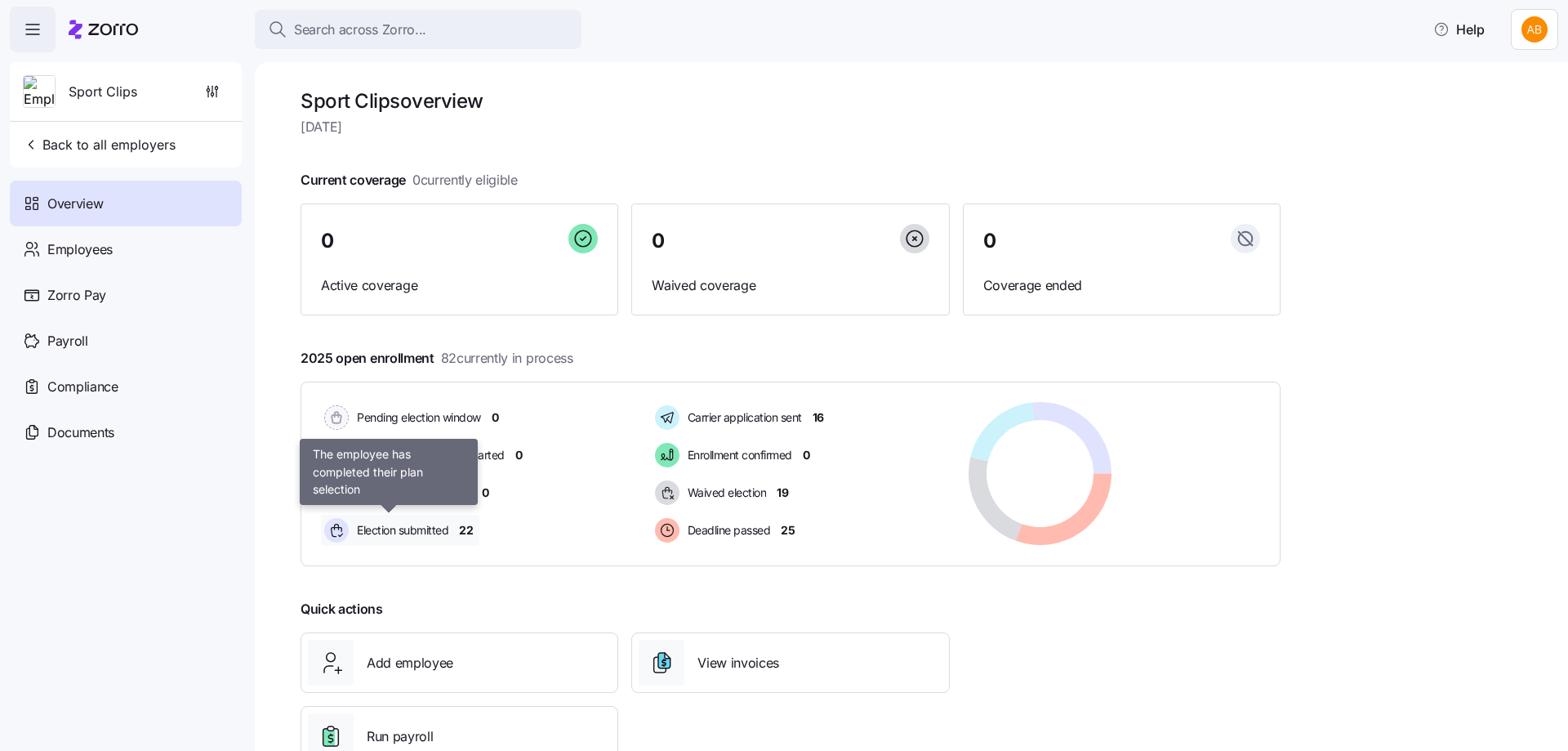
click at [456, 530] on div "Election submitted" at bounding box center [388, 530] width 135 height 31
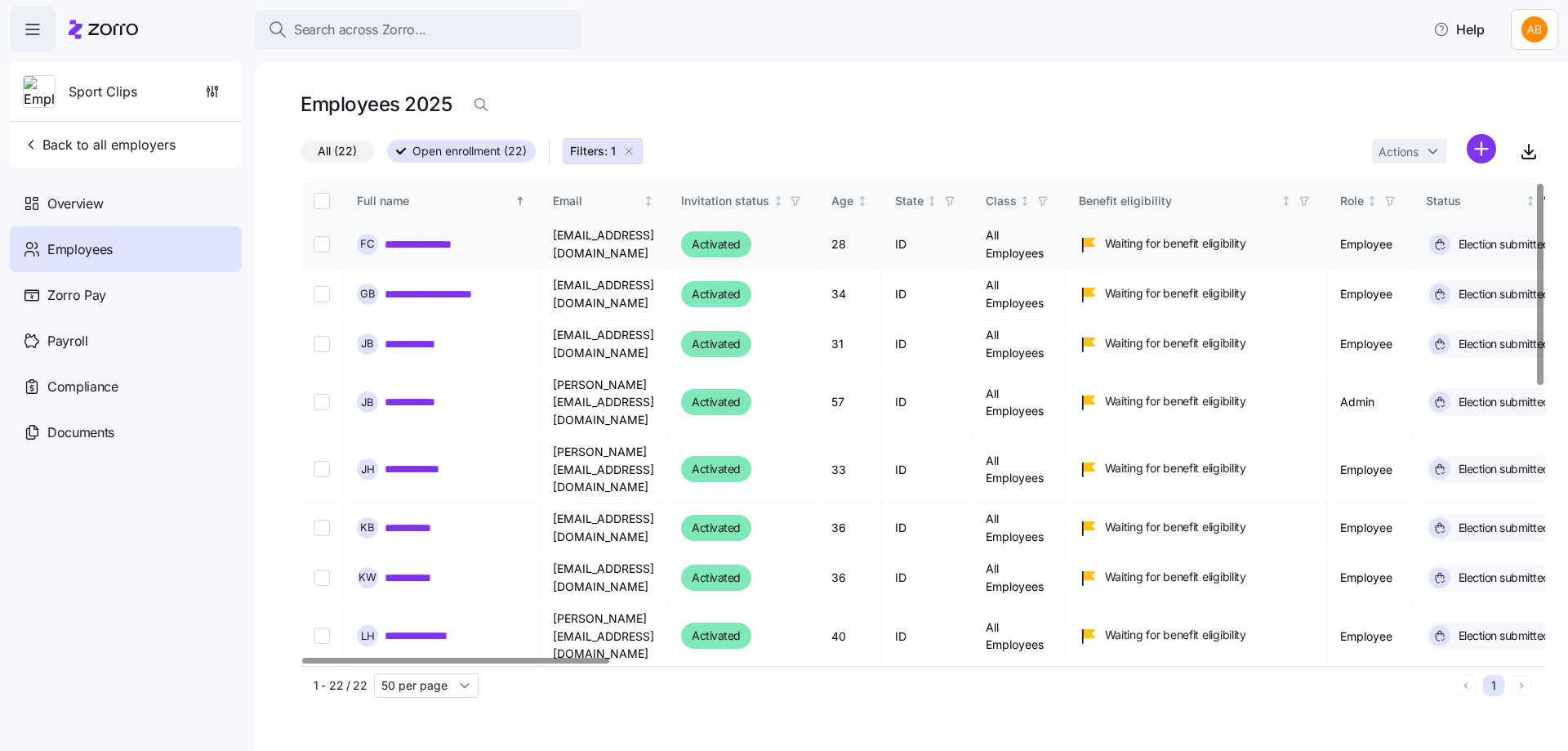
click at [419, 241] on link "**********" at bounding box center [434, 244] width 98 height 16
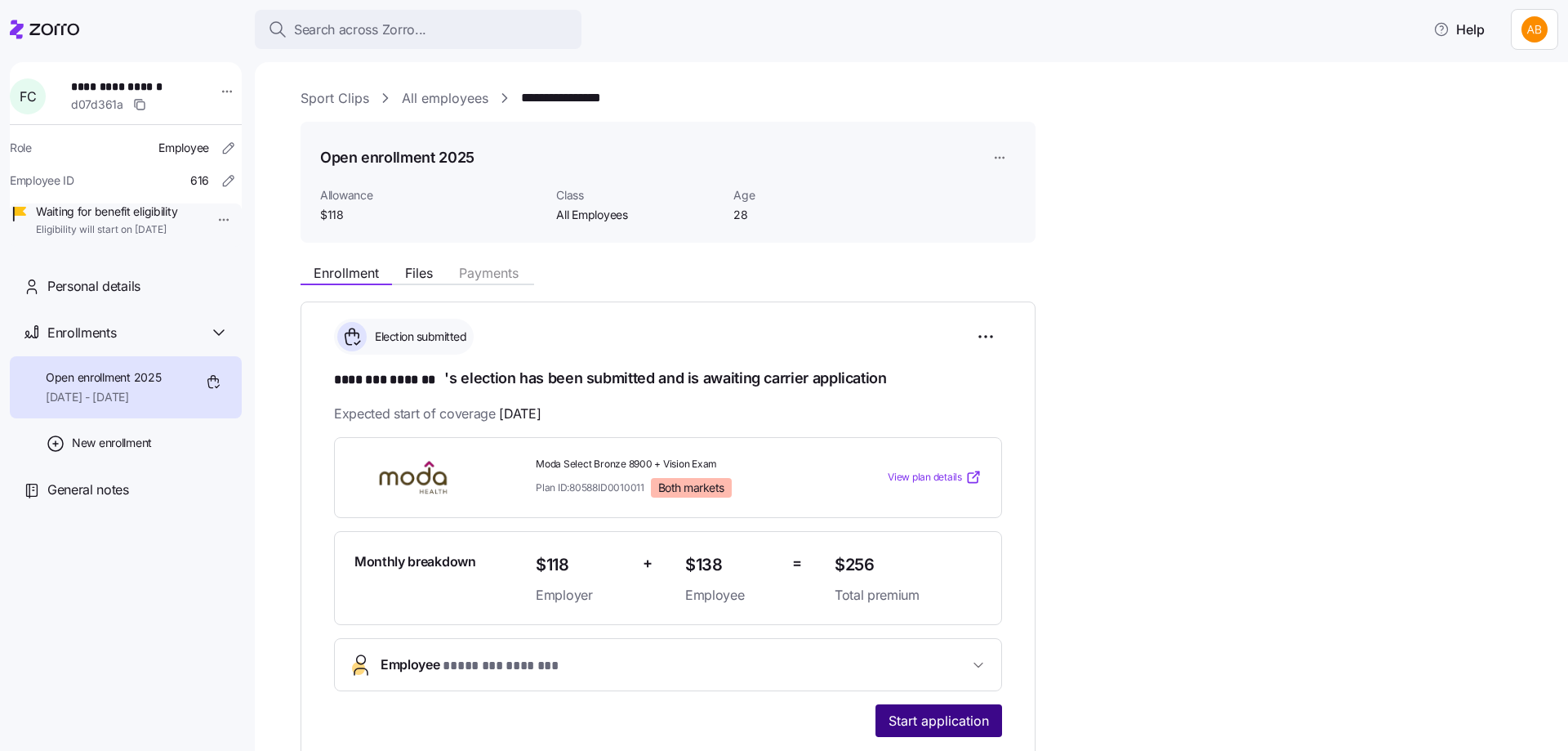
click at [897, 714] on span "Start application" at bounding box center [938, 720] width 100 height 20
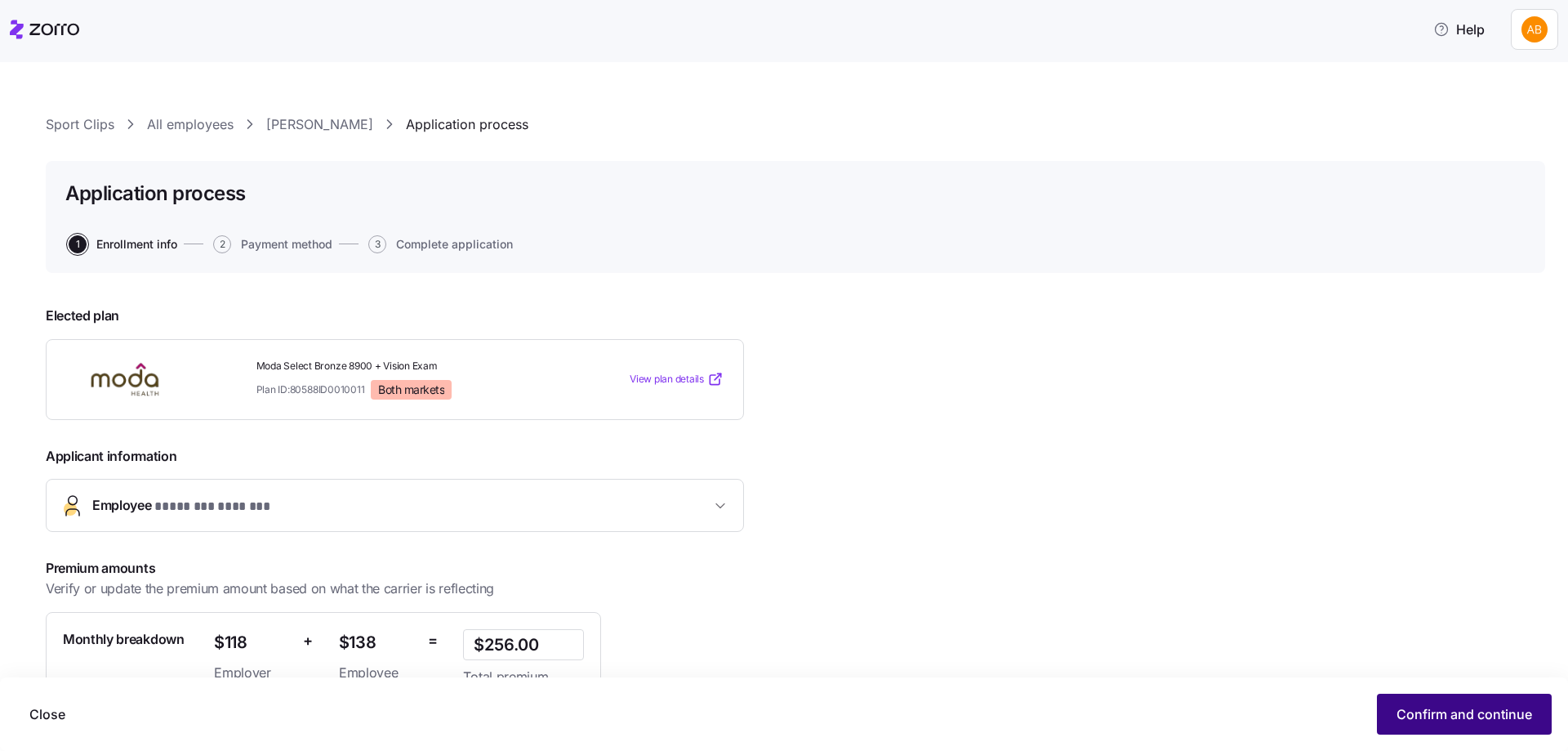
click at [1415, 709] on span "Confirm and continue" at bounding box center [1464, 714] width 136 height 20
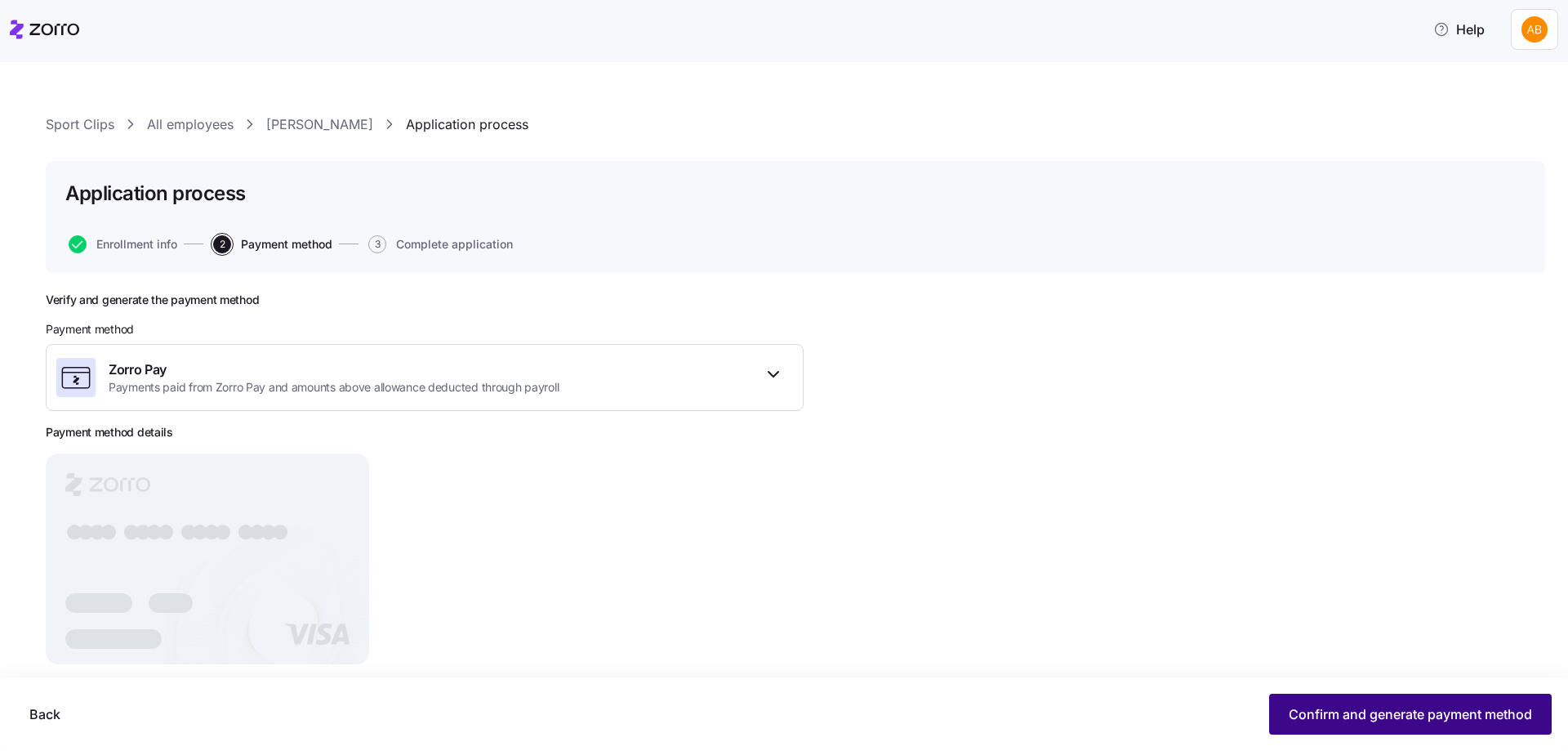
click at [1282, 717] on button "Confirm and generate payment method" at bounding box center [1410, 714] width 283 height 41
click at [1506, 703] on button "Continue" at bounding box center [1503, 714] width 96 height 41
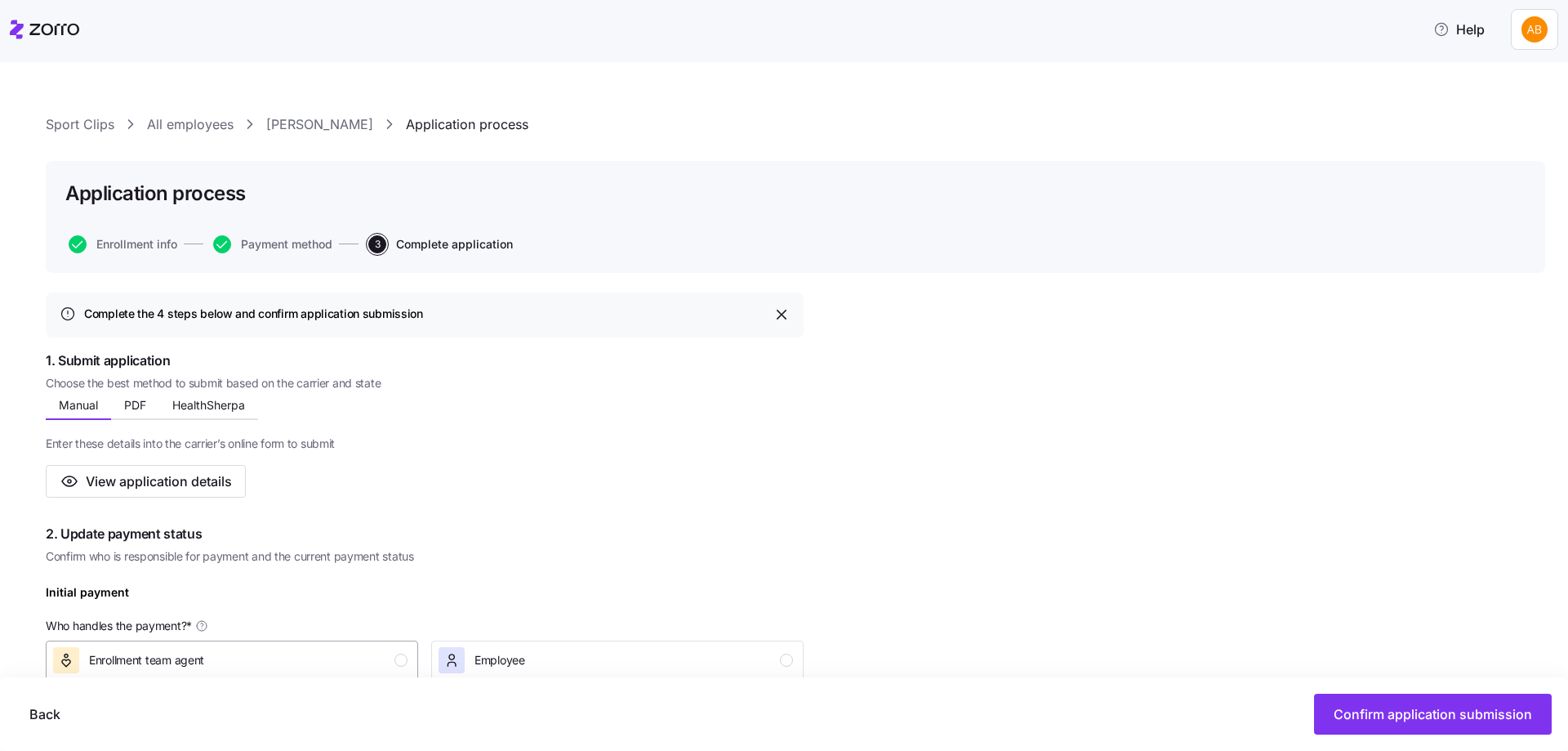
click at [380, 664] on div "Enrollment team agent" at bounding box center [230, 659] width 354 height 26
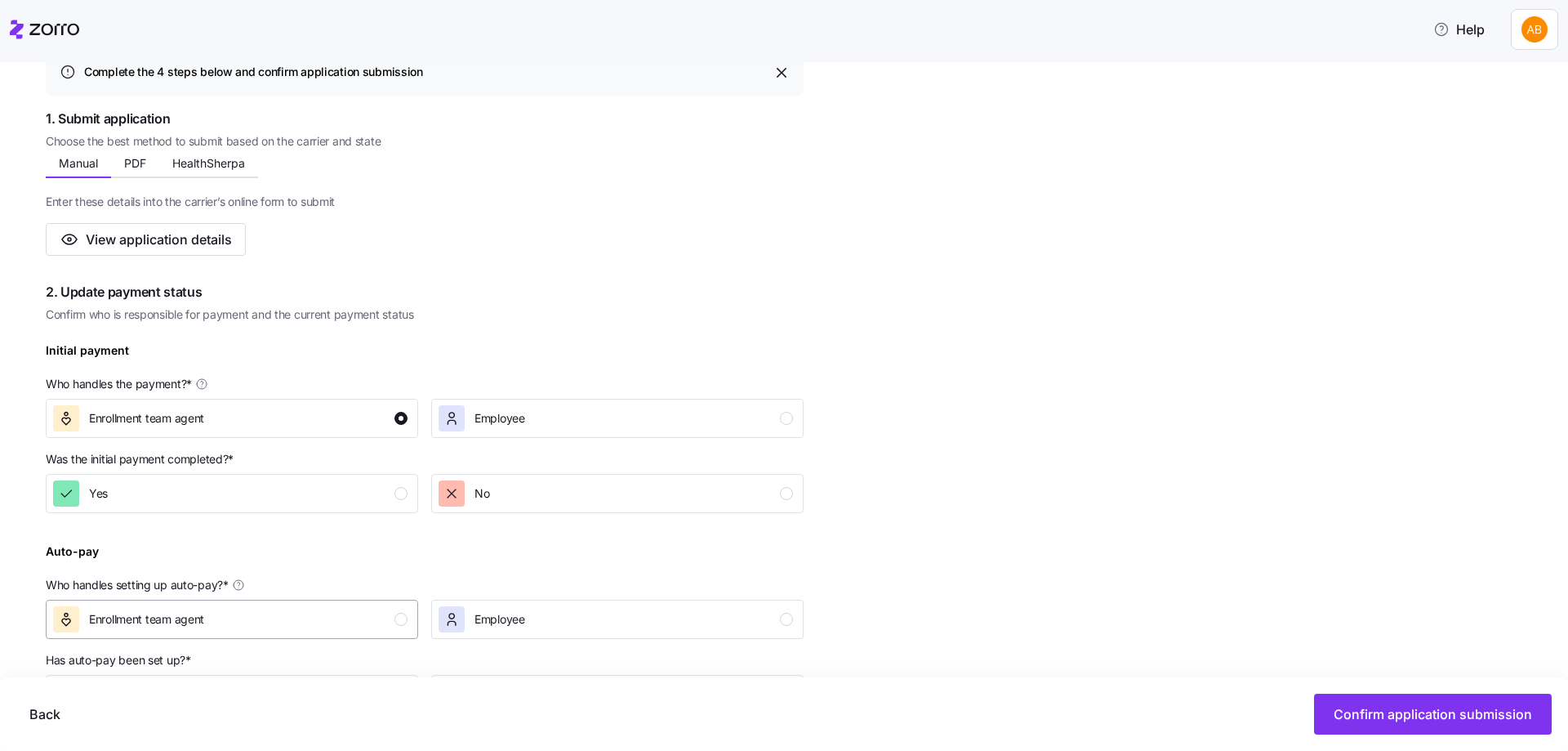
scroll to position [246, 0]
click at [398, 489] on div "button" at bounding box center [401, 490] width 13 height 13
click at [380, 622] on div "Enrollment team agent" at bounding box center [230, 615] width 354 height 26
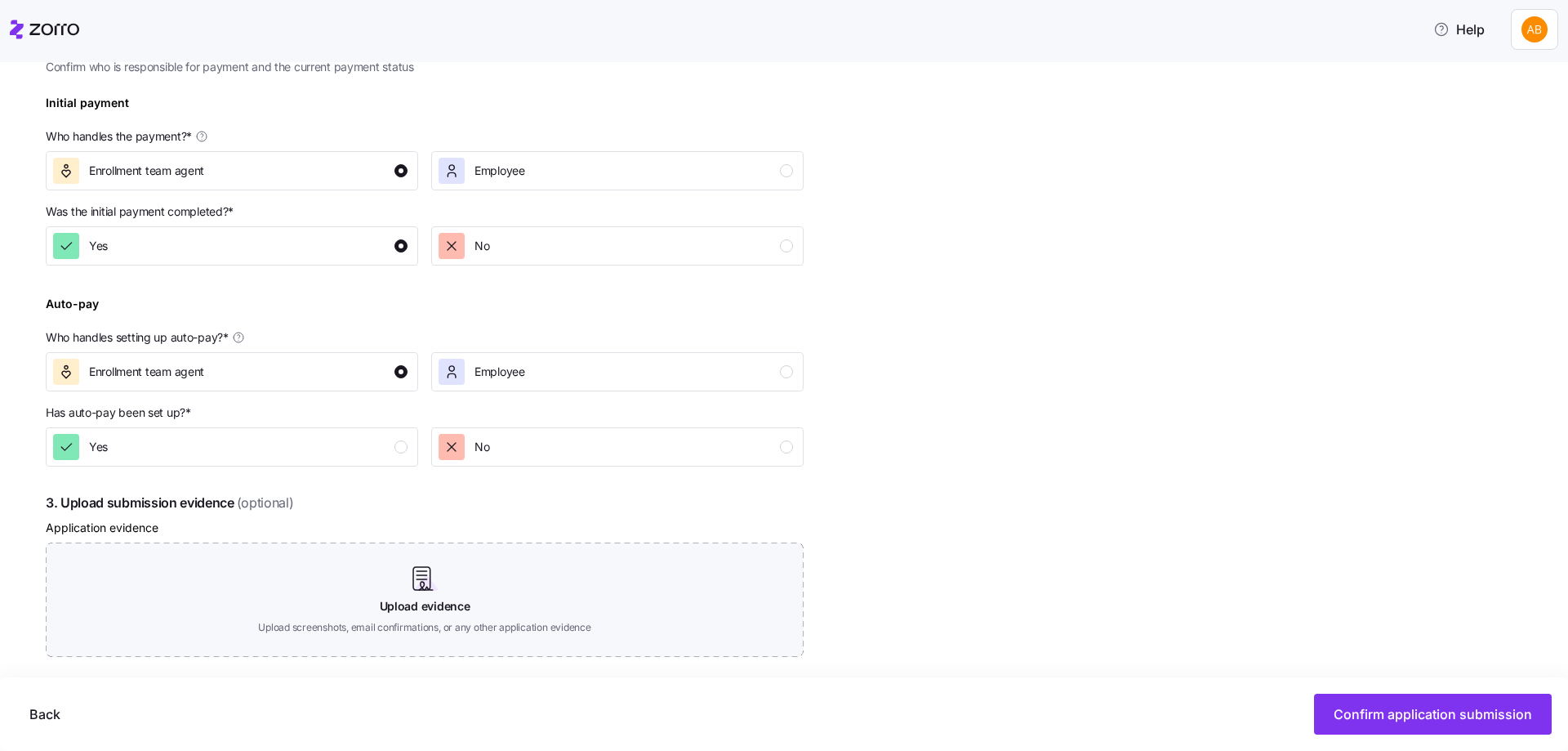
scroll to position [490, 0]
click at [397, 438] on div "Yes" at bounding box center [230, 445] width 354 height 26
click at [1362, 704] on button "Confirm application submission" at bounding box center [1432, 714] width 238 height 41
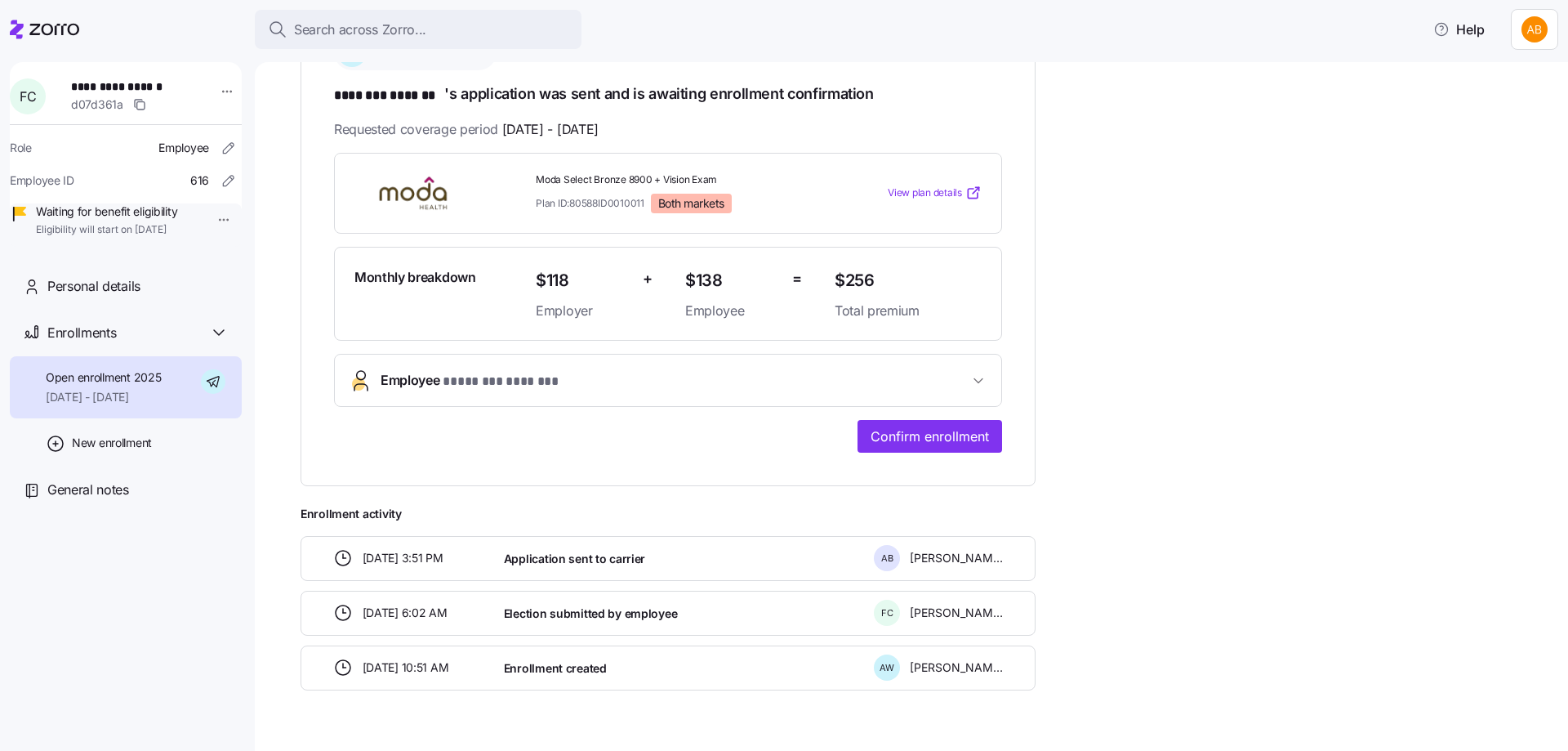
scroll to position [320, 0]
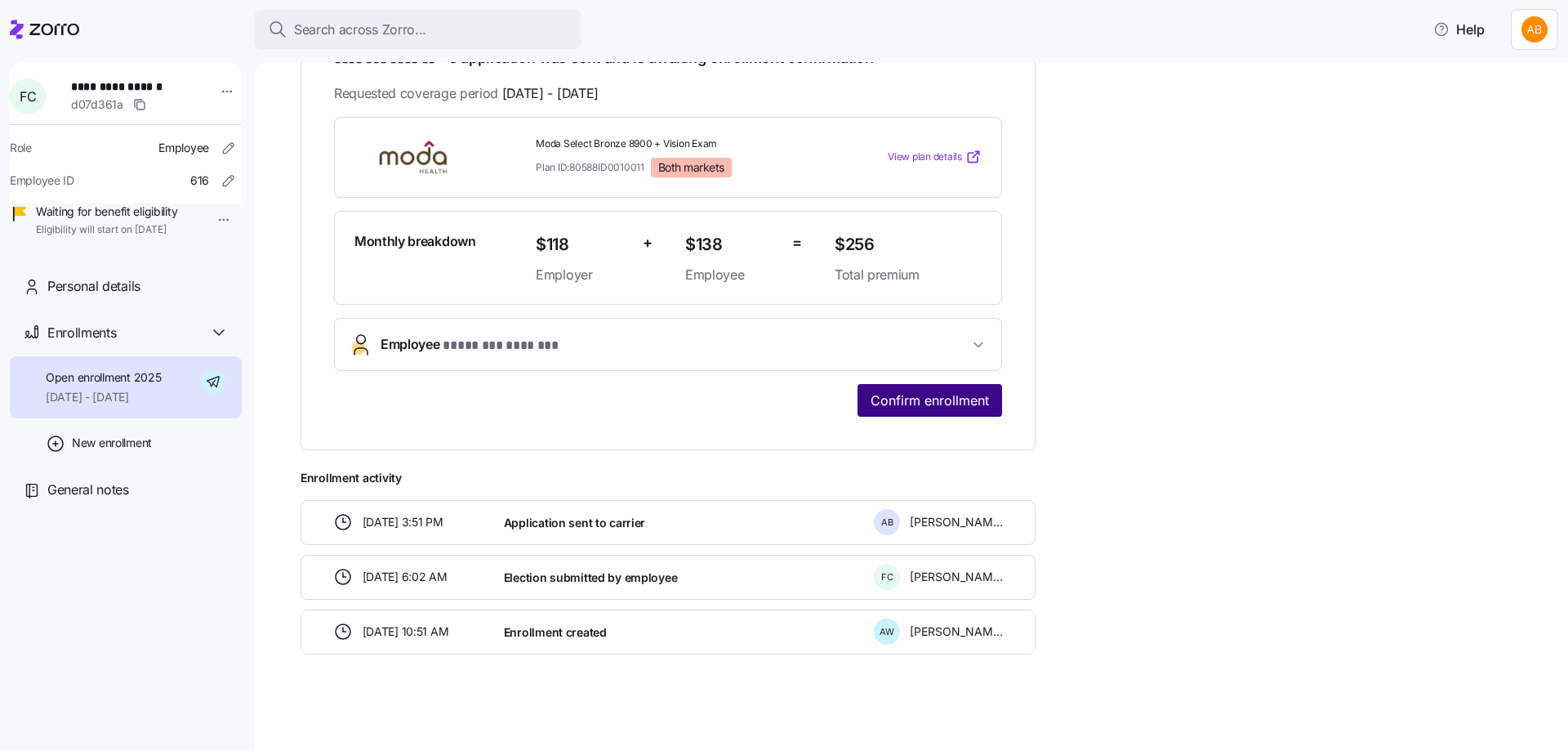
click at [943, 402] on span "Confirm enrollment" at bounding box center [929, 400] width 118 height 20
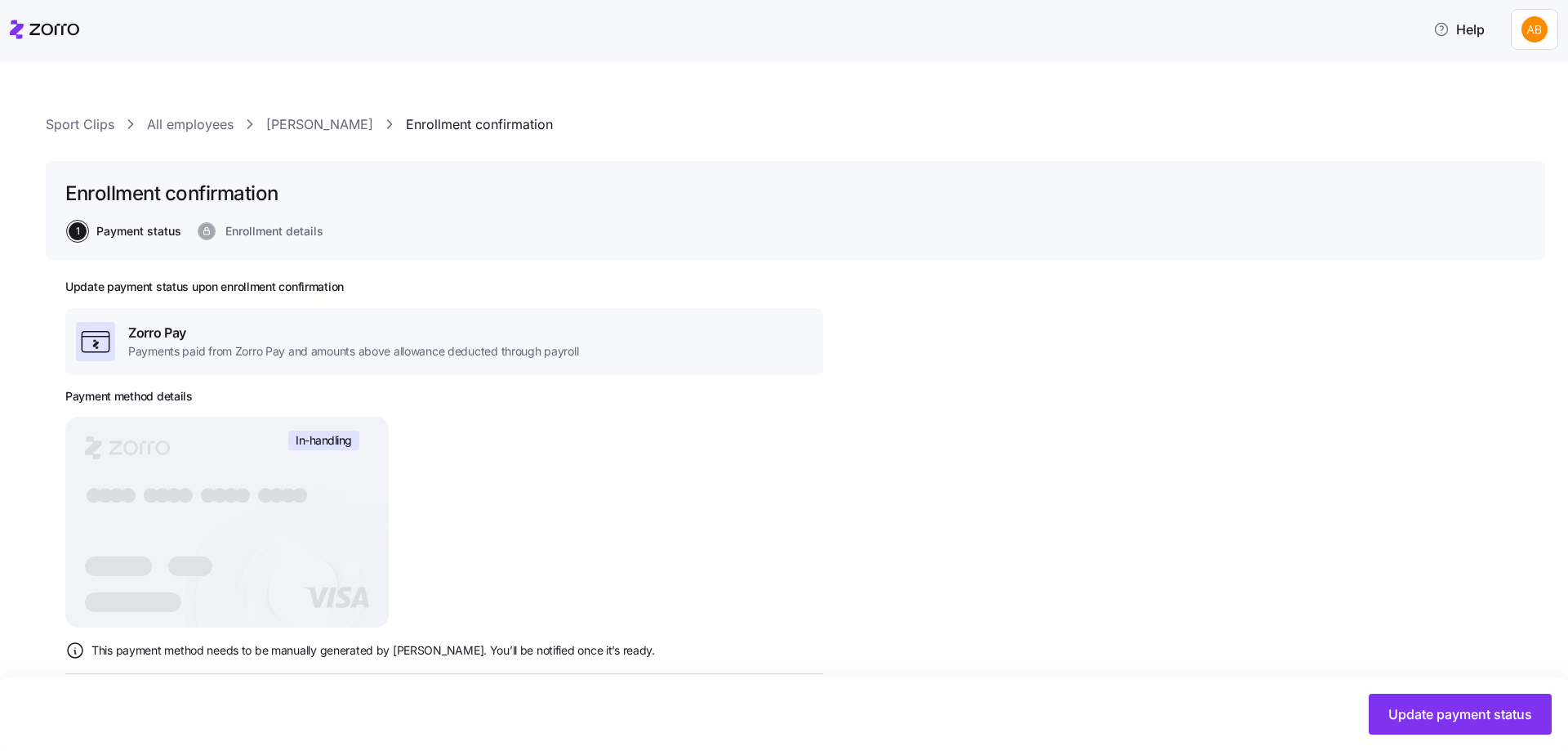
click at [196, 122] on link "All employees" at bounding box center [190, 124] width 87 height 20
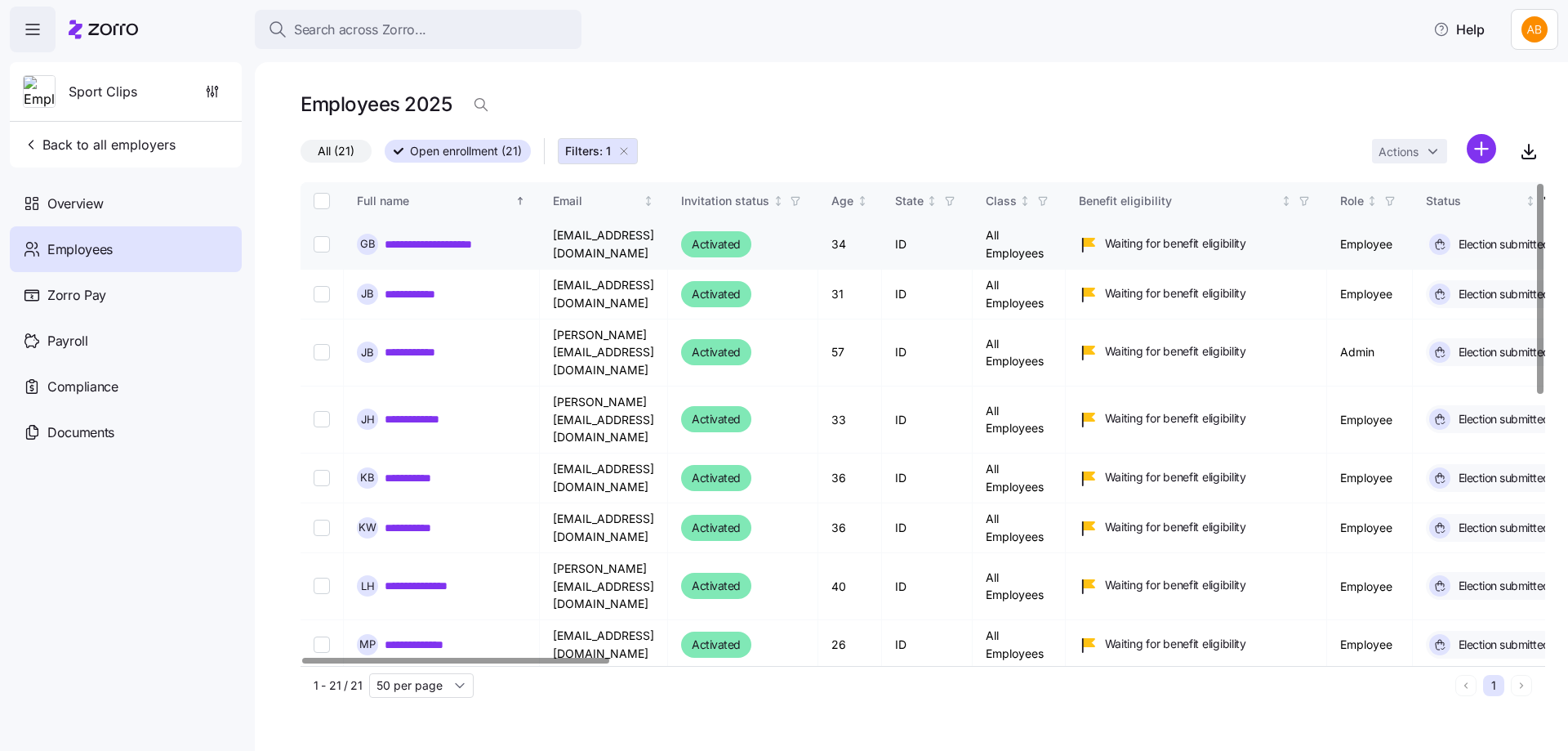
click at [457, 244] on link "**********" at bounding box center [442, 244] width 116 height 16
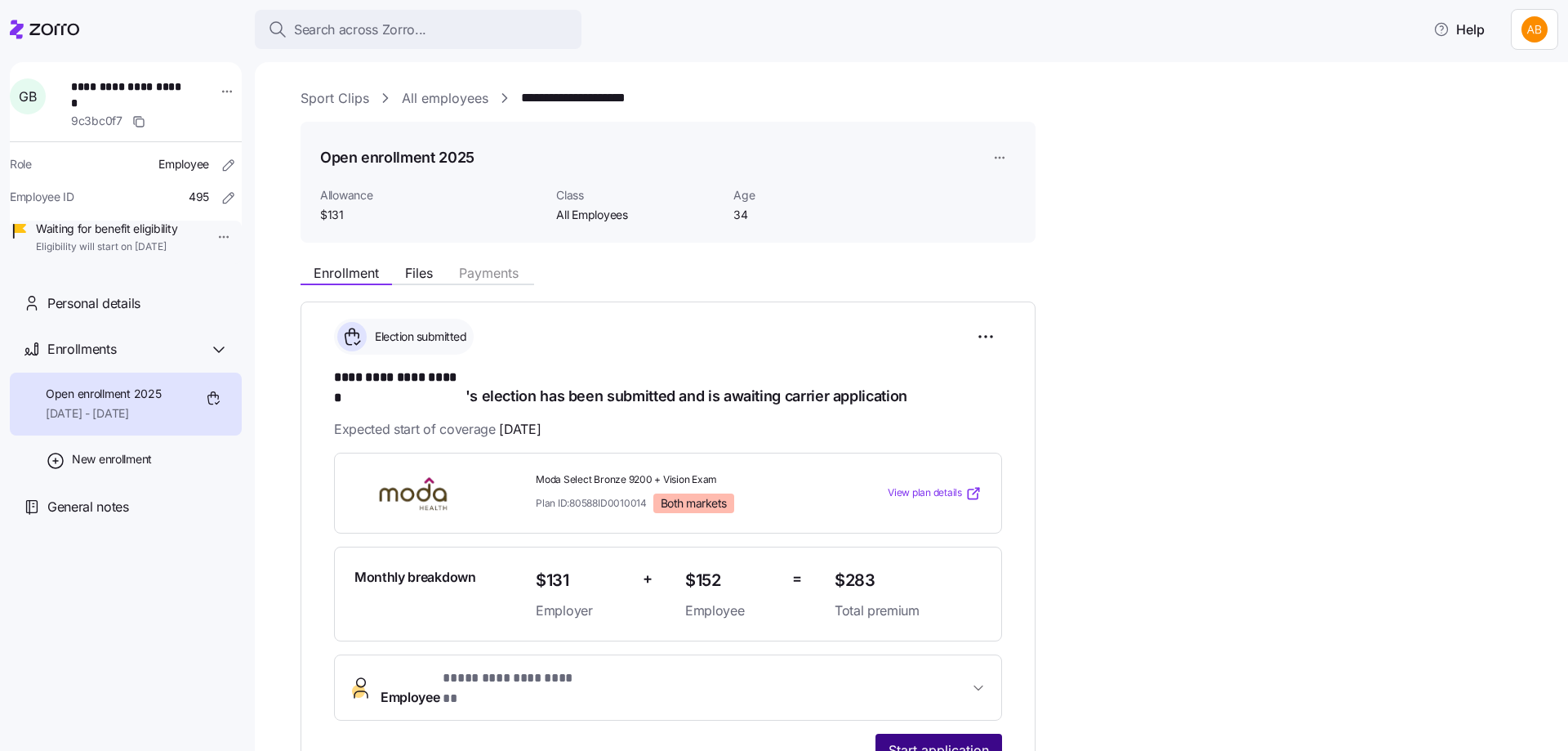
click at [943, 734] on button "Start application" at bounding box center [939, 750] width 127 height 32
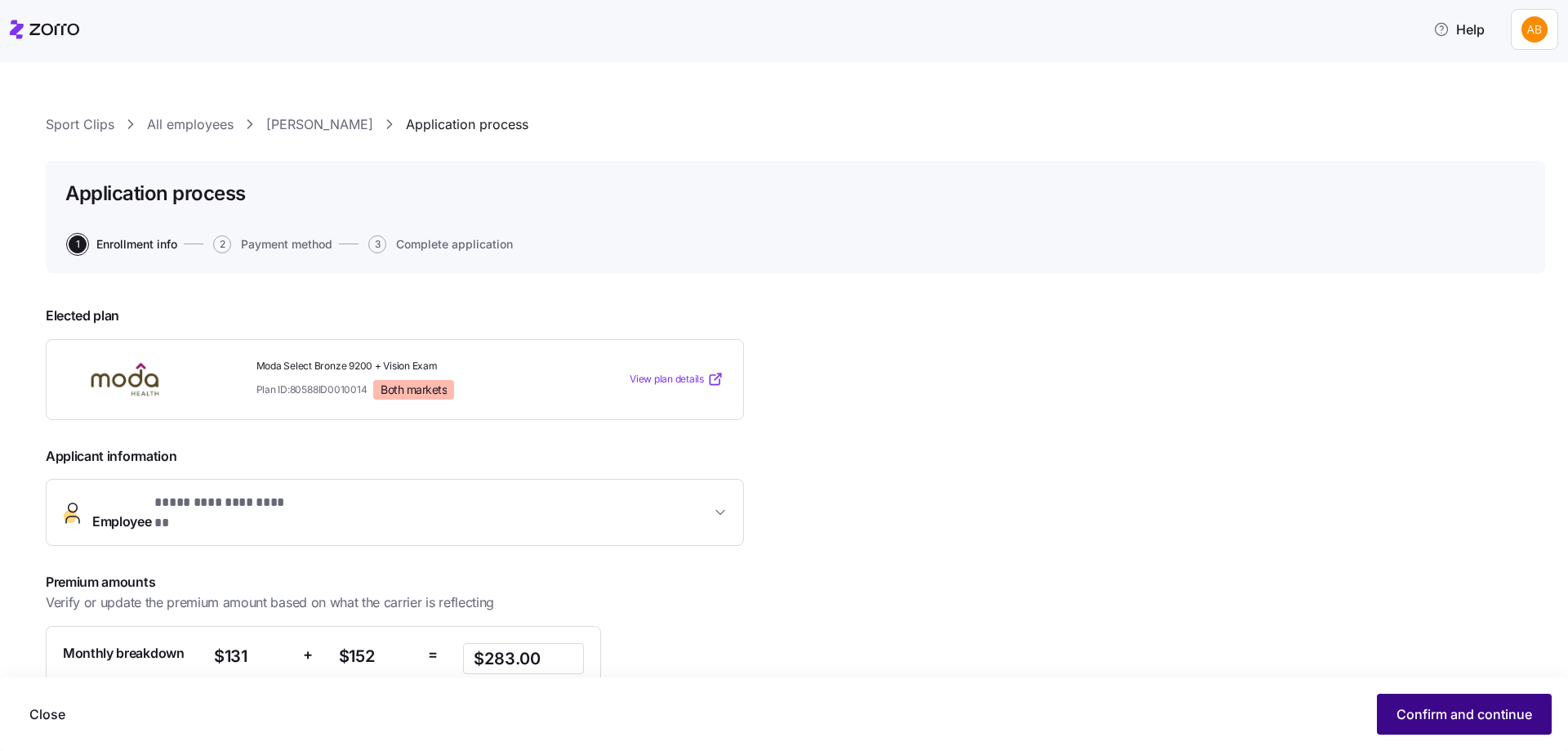
click at [1450, 703] on button "Confirm and continue" at bounding box center [1464, 714] width 175 height 41
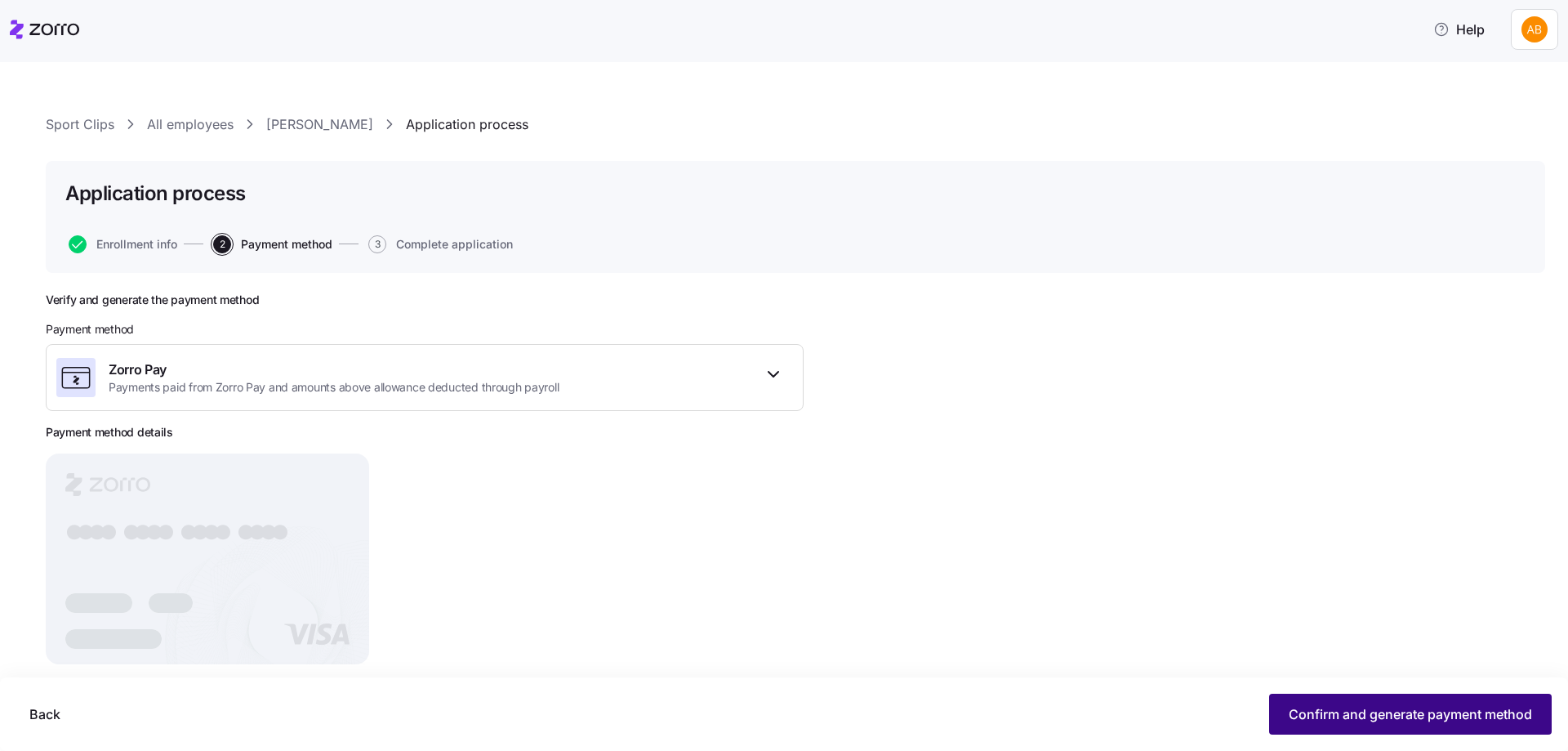
click at [1363, 722] on span "Confirm and generate payment method" at bounding box center [1409, 714] width 244 height 20
click at [1479, 711] on span "Continue" at bounding box center [1503, 714] width 57 height 20
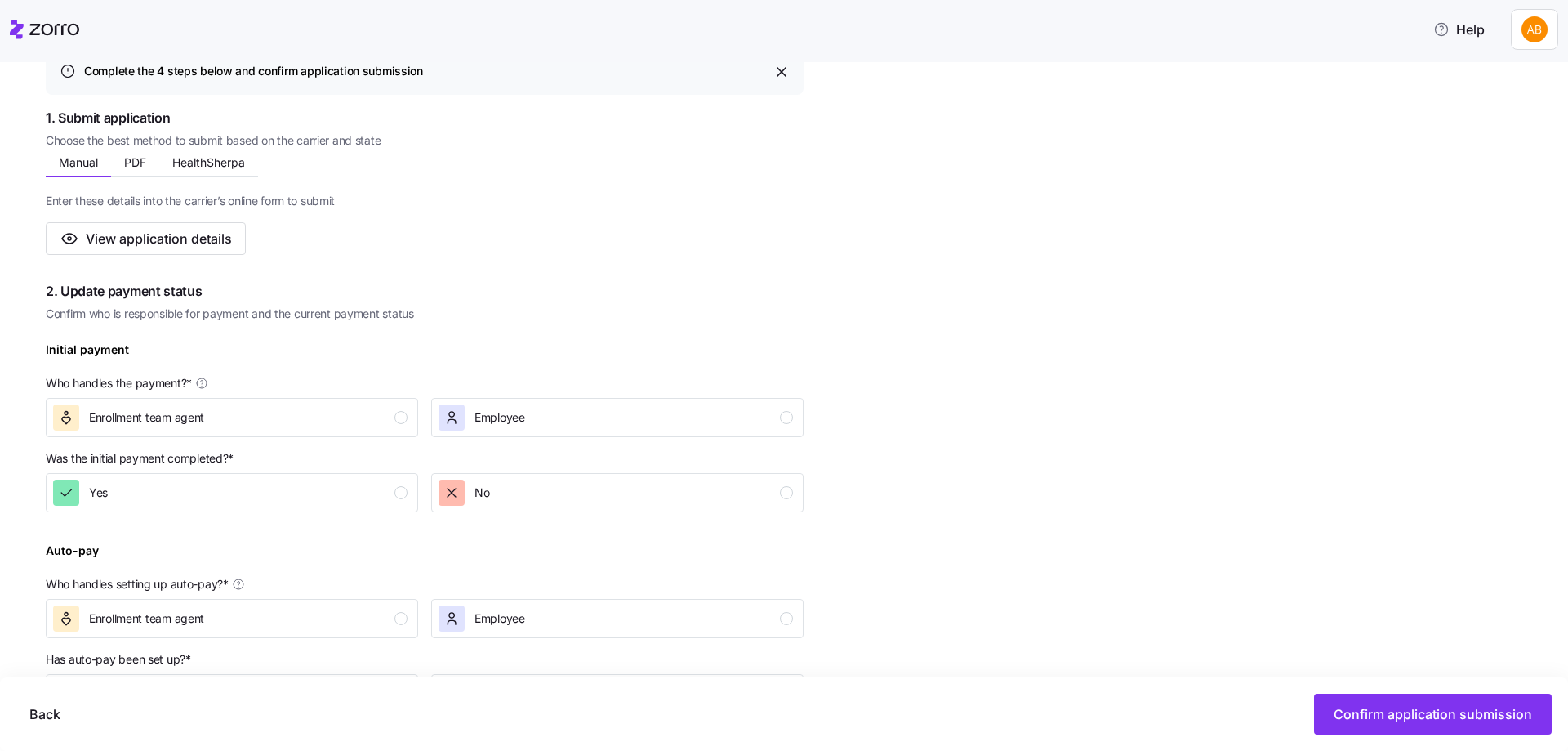
scroll to position [327, 0]
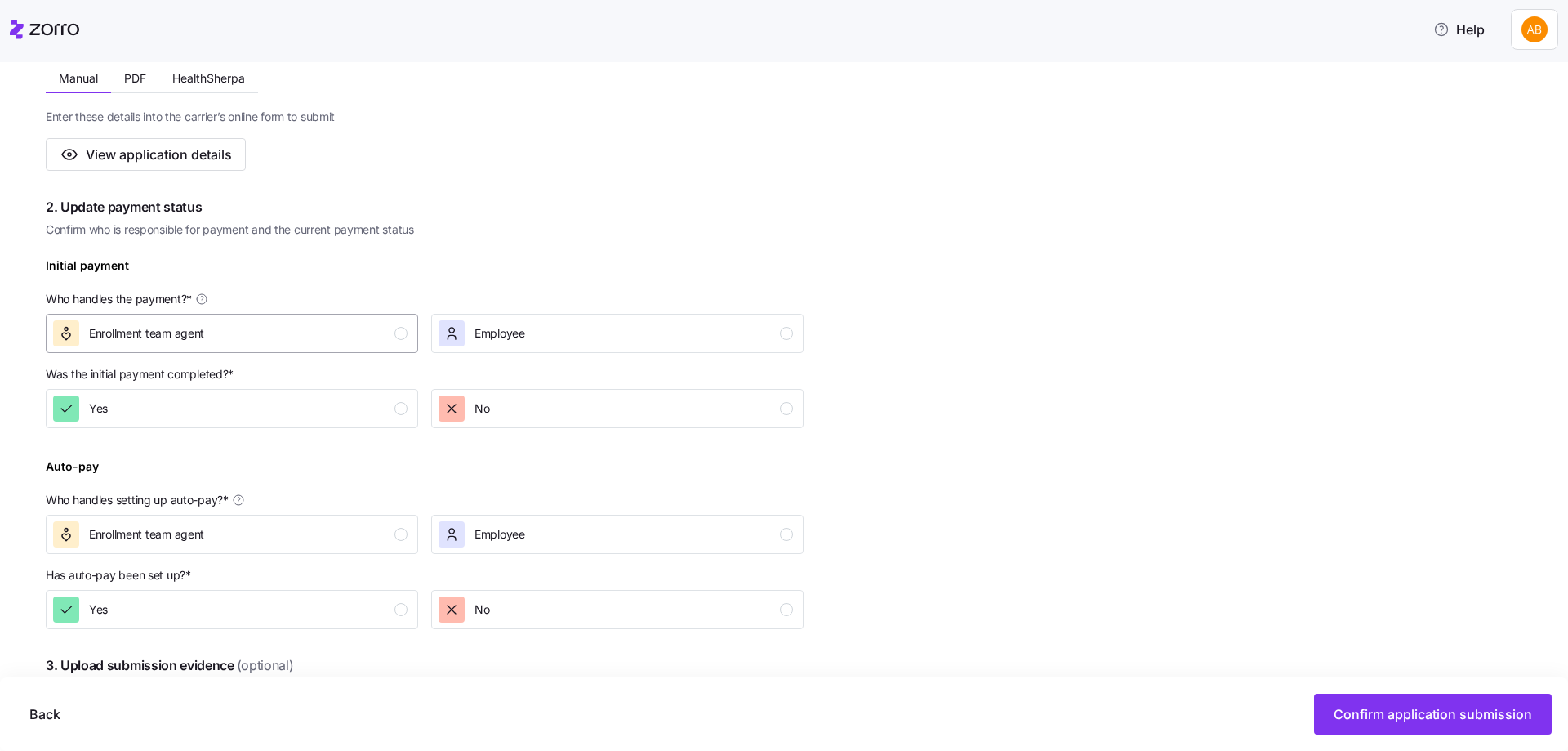
click at [406, 340] on div "Enrollment team agent" at bounding box center [230, 333] width 354 height 26
click at [396, 404] on div "button" at bounding box center [401, 409] width 13 height 13
click at [409, 522] on button "Enrollment team agent" at bounding box center [232, 534] width 372 height 39
click at [407, 605] on div "Yes" at bounding box center [230, 609] width 354 height 26
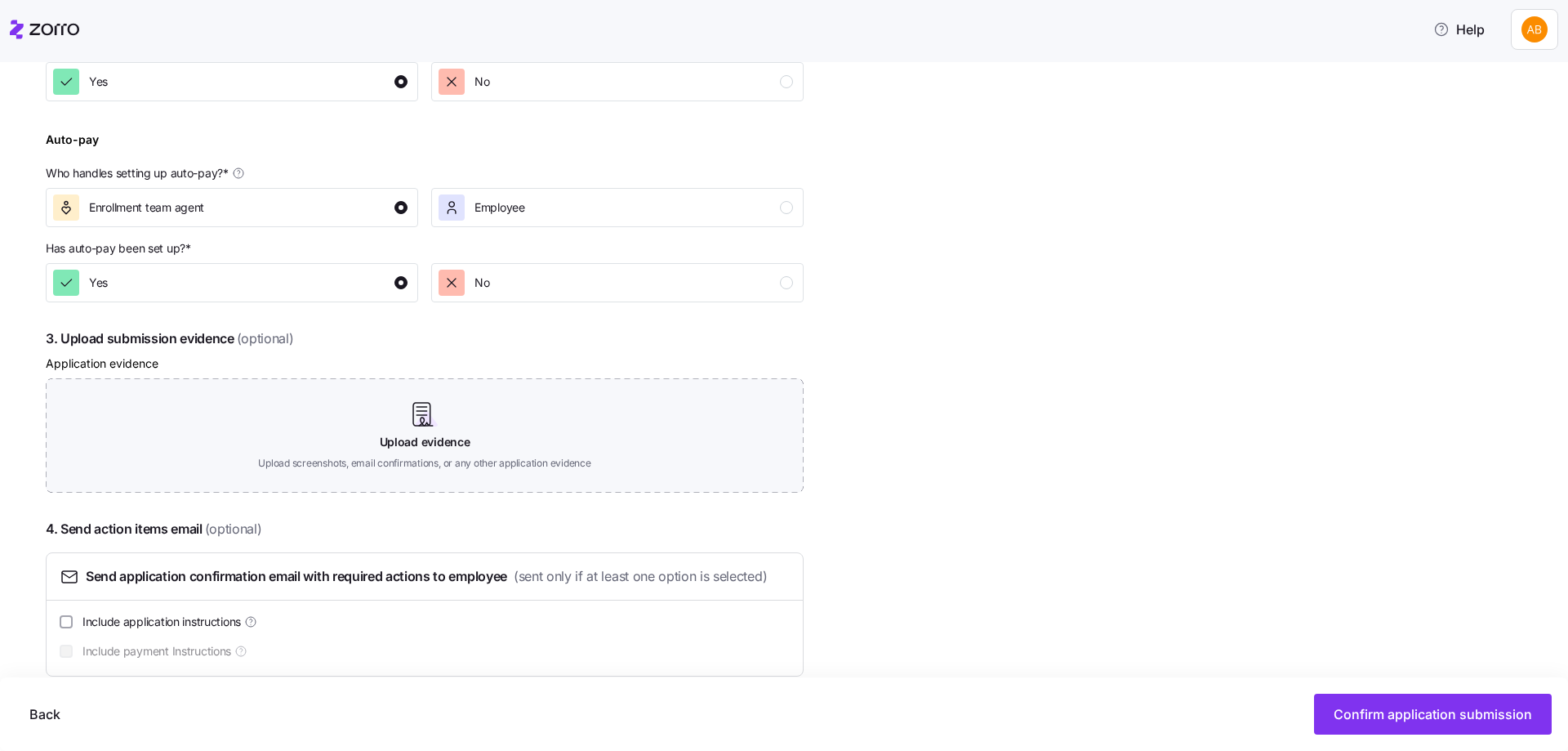
scroll to position [680, 0]
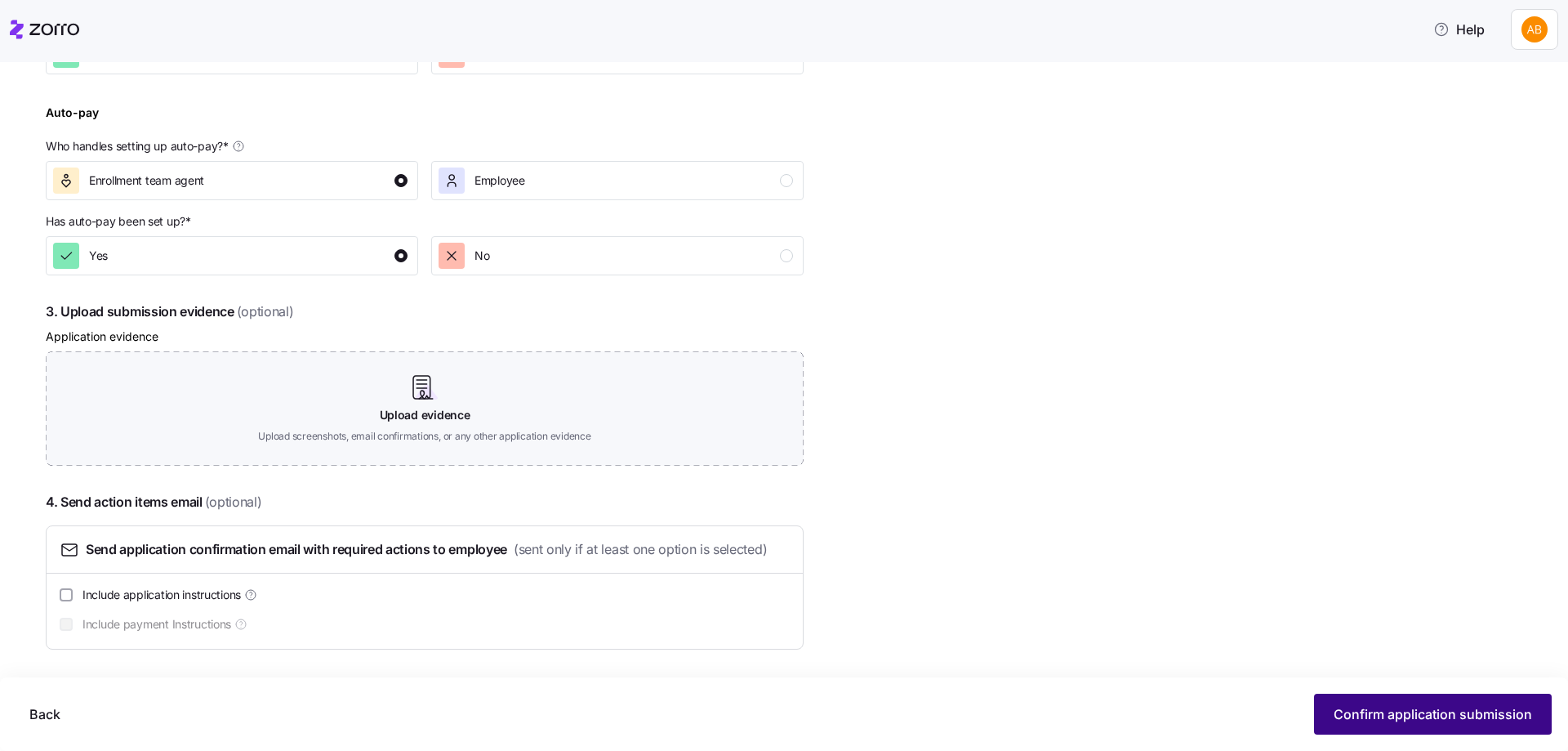
click at [1371, 706] on span "Confirm application submission" at bounding box center [1432, 714] width 199 height 20
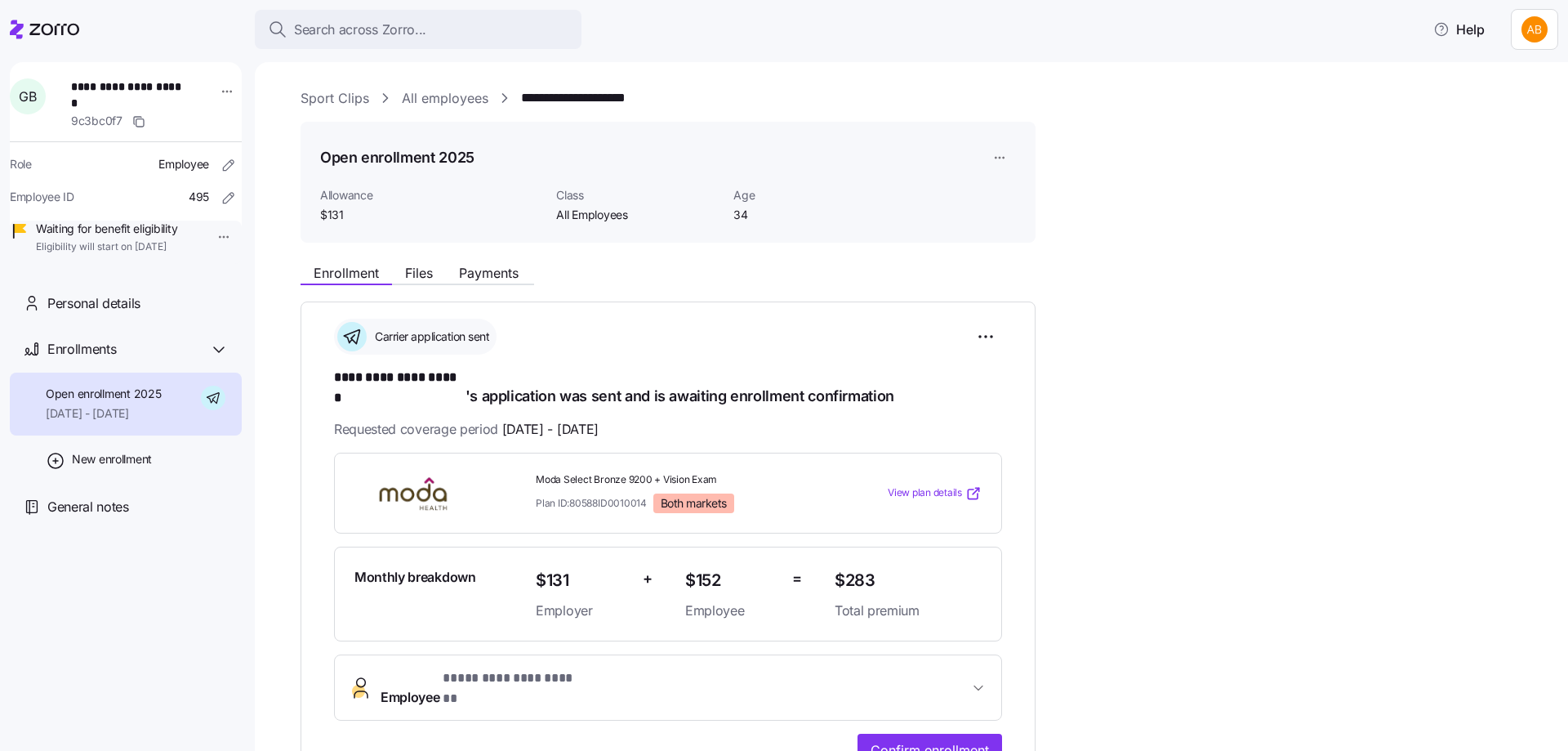
click at [436, 97] on link "All employees" at bounding box center [445, 97] width 87 height 20
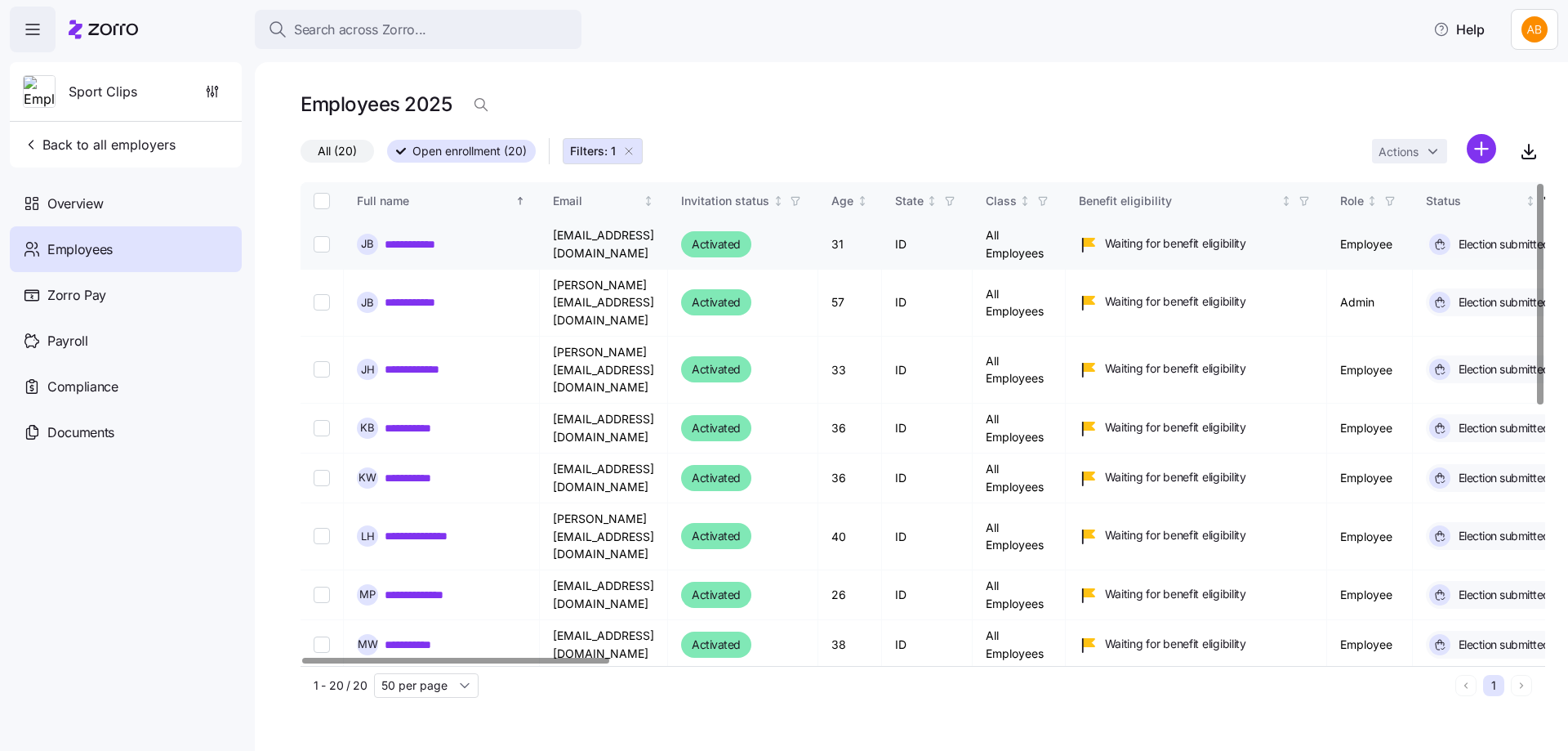
click at [429, 245] on link "**********" at bounding box center [423, 244] width 76 height 16
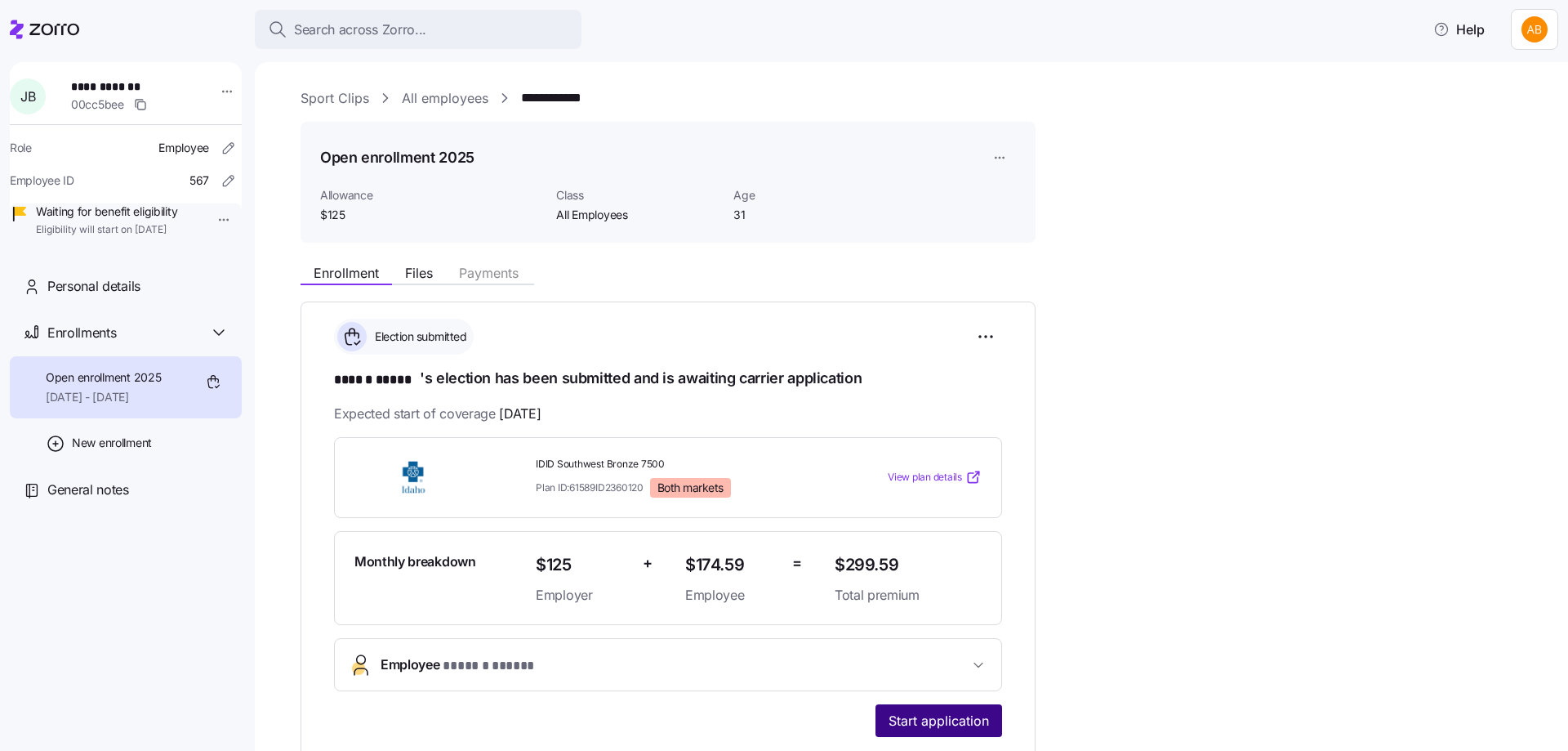
click at [954, 719] on span "Start application" at bounding box center [938, 720] width 100 height 20
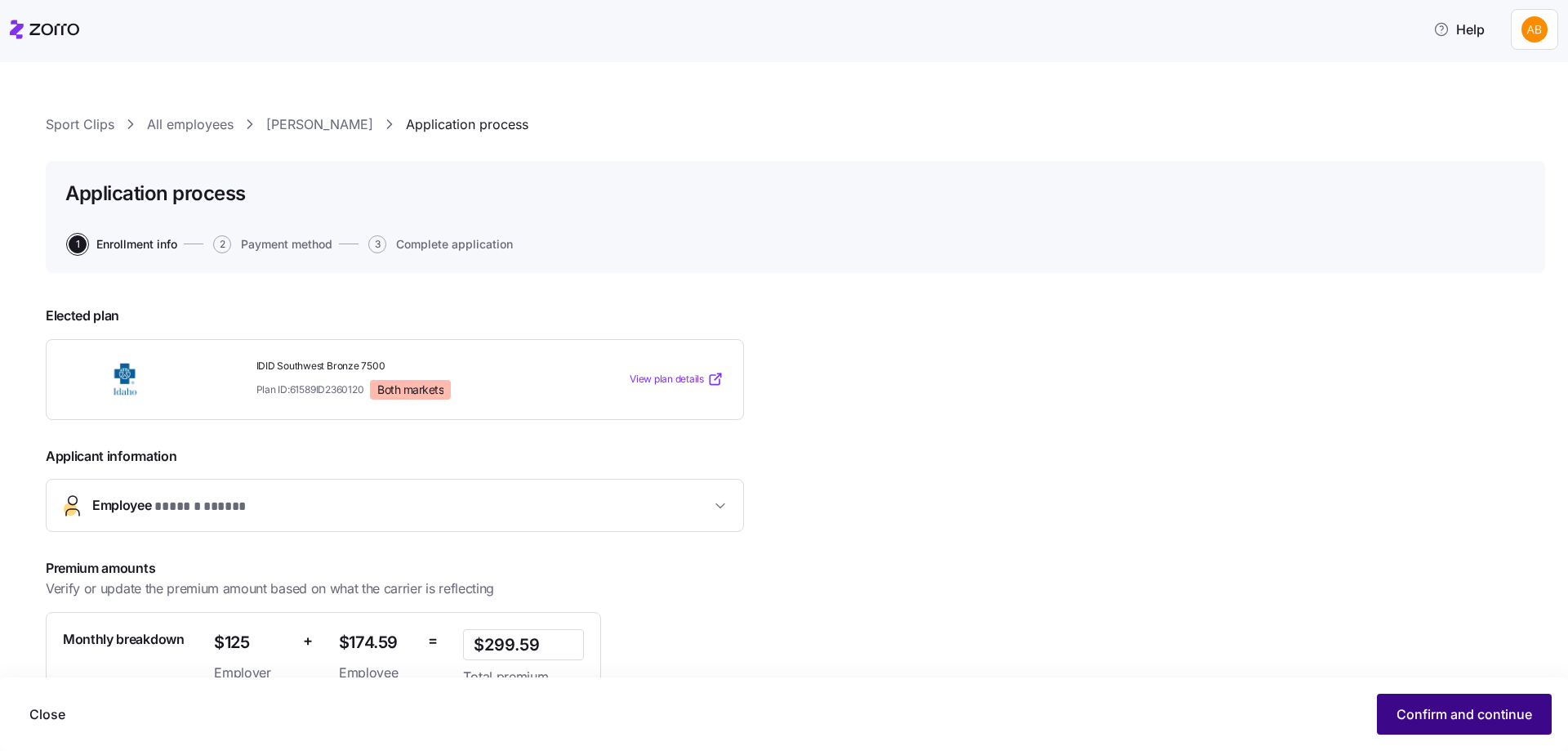
click at [1417, 707] on span "Confirm and continue" at bounding box center [1464, 714] width 136 height 20
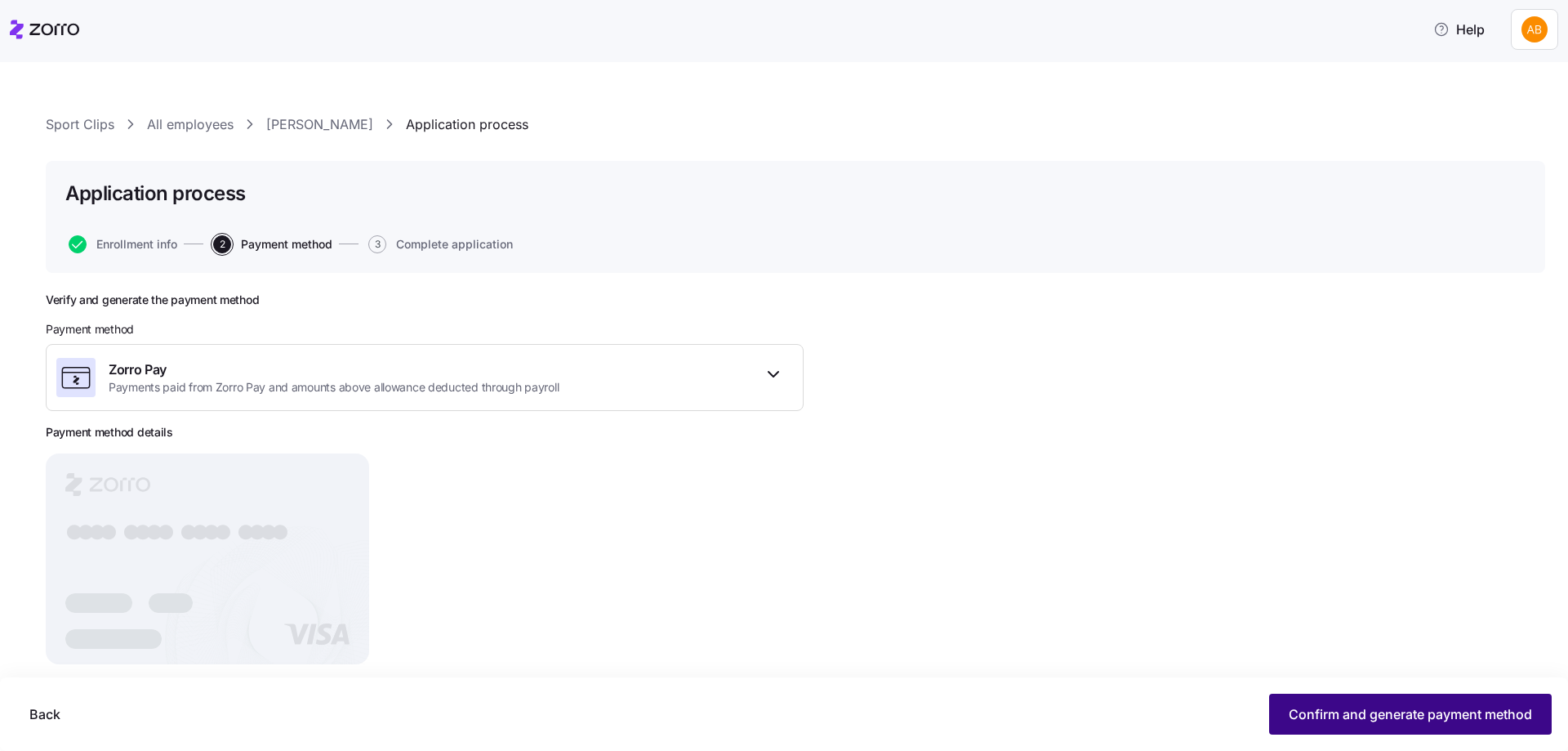
click at [1349, 712] on span "Confirm and generate payment method" at bounding box center [1409, 714] width 244 height 20
click at [1494, 722] on span "Continue" at bounding box center [1503, 714] width 57 height 20
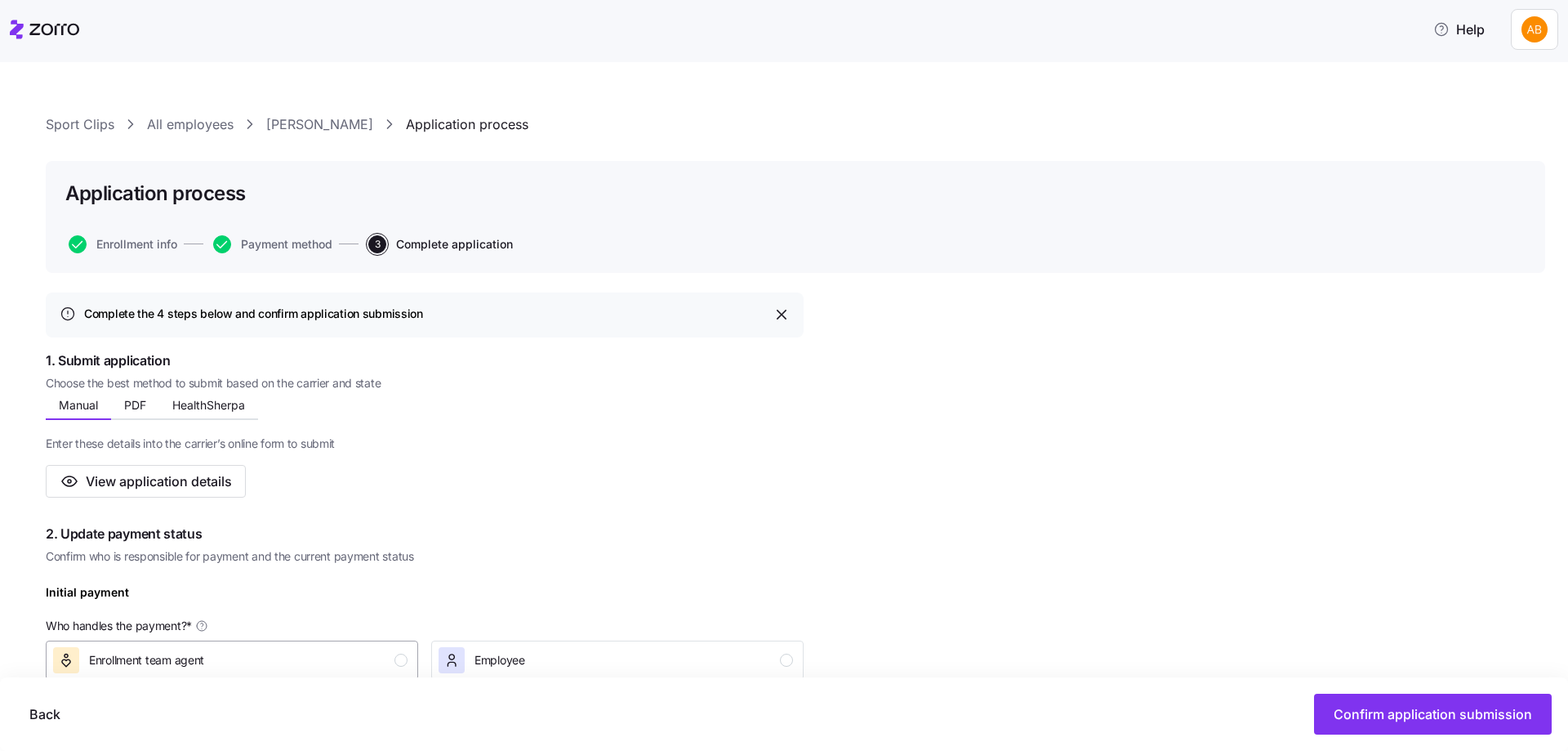
click at [384, 656] on div "Enrollment team agent" at bounding box center [230, 659] width 354 height 26
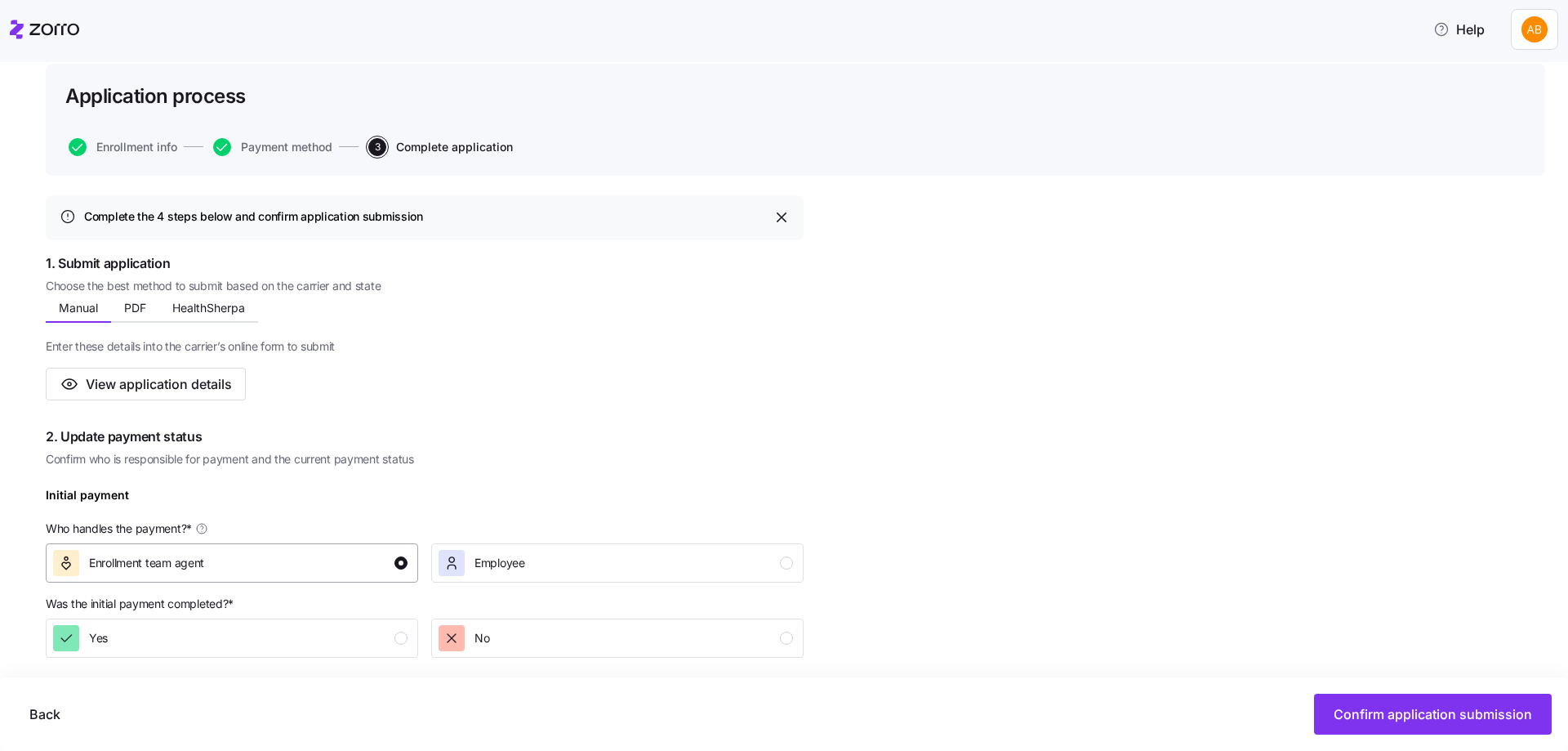
scroll to position [246, 0]
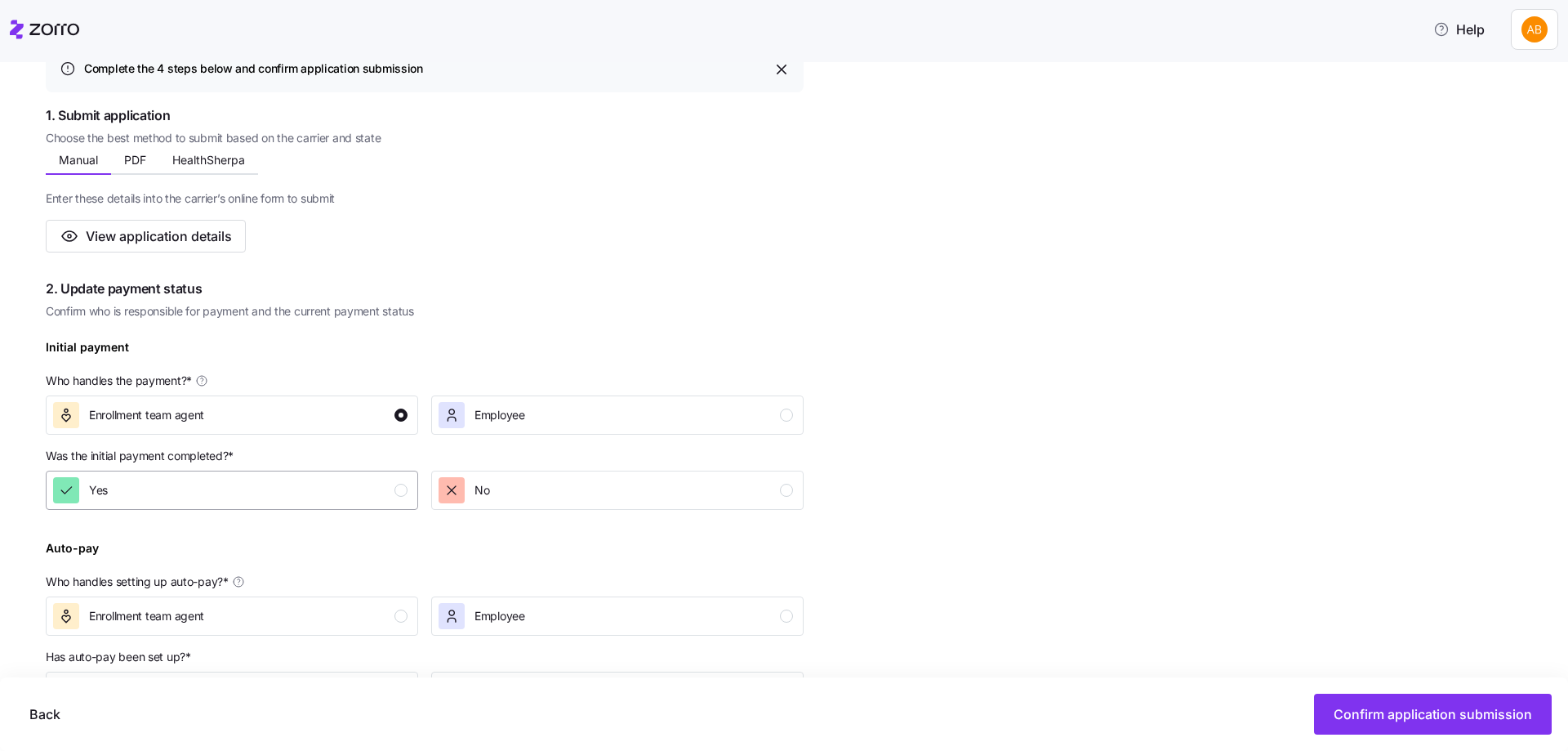
click at [391, 497] on div "Yes" at bounding box center [230, 489] width 354 height 26
click at [392, 625] on div "Enrollment team agent" at bounding box center [230, 615] width 354 height 26
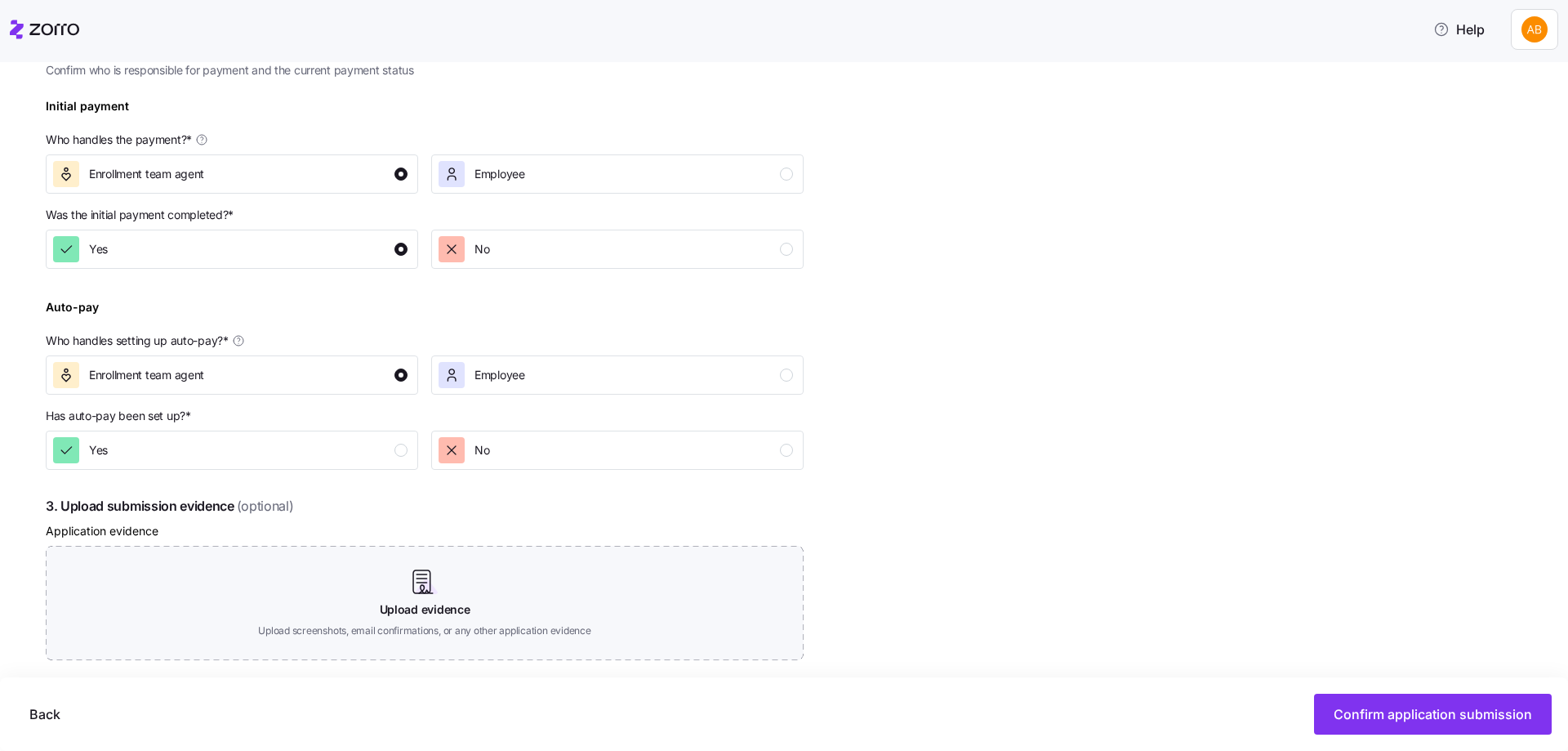
scroll to position [490, 0]
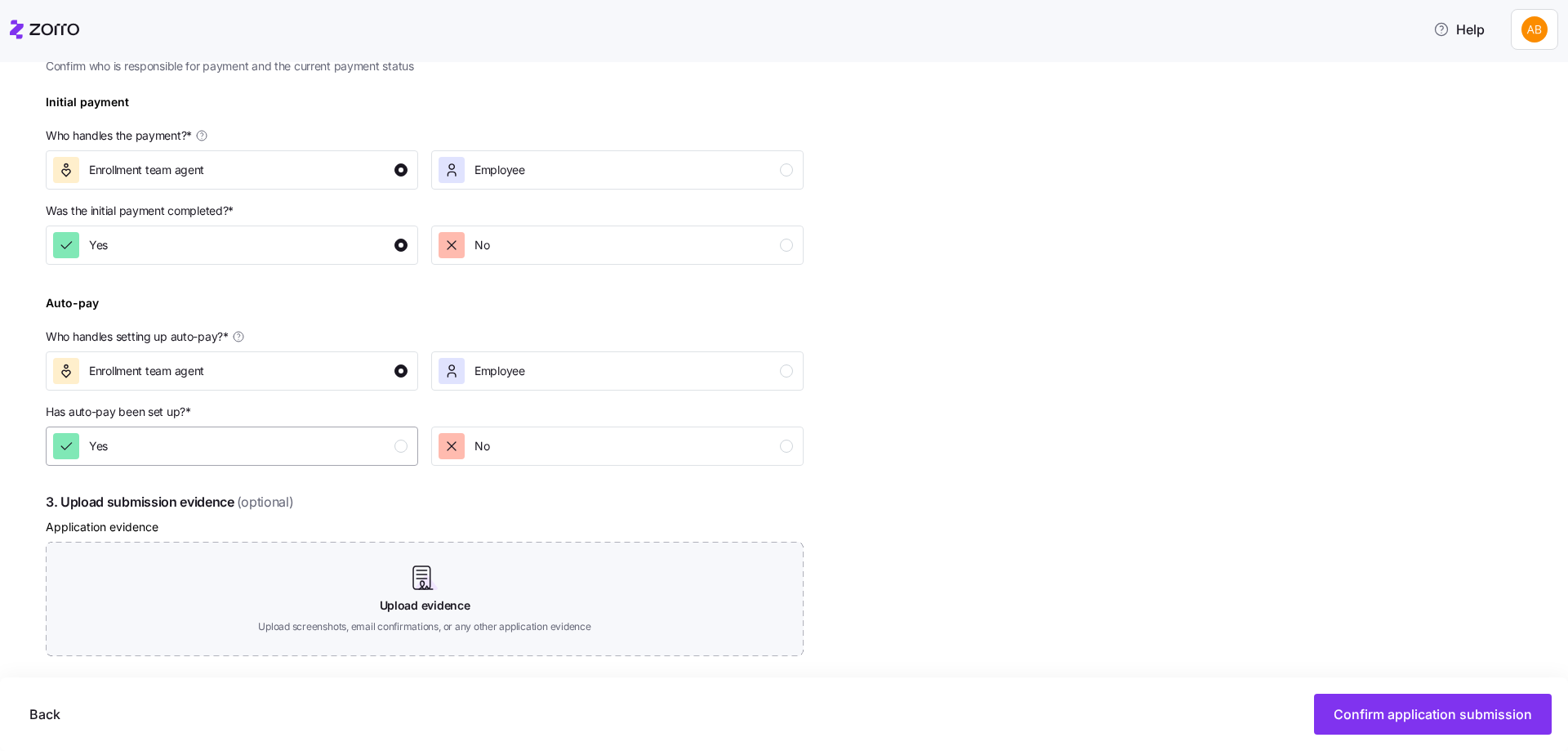
click at [404, 454] on div "Yes" at bounding box center [230, 445] width 354 height 26
click at [1407, 701] on button "Confirm application submission" at bounding box center [1432, 714] width 238 height 41
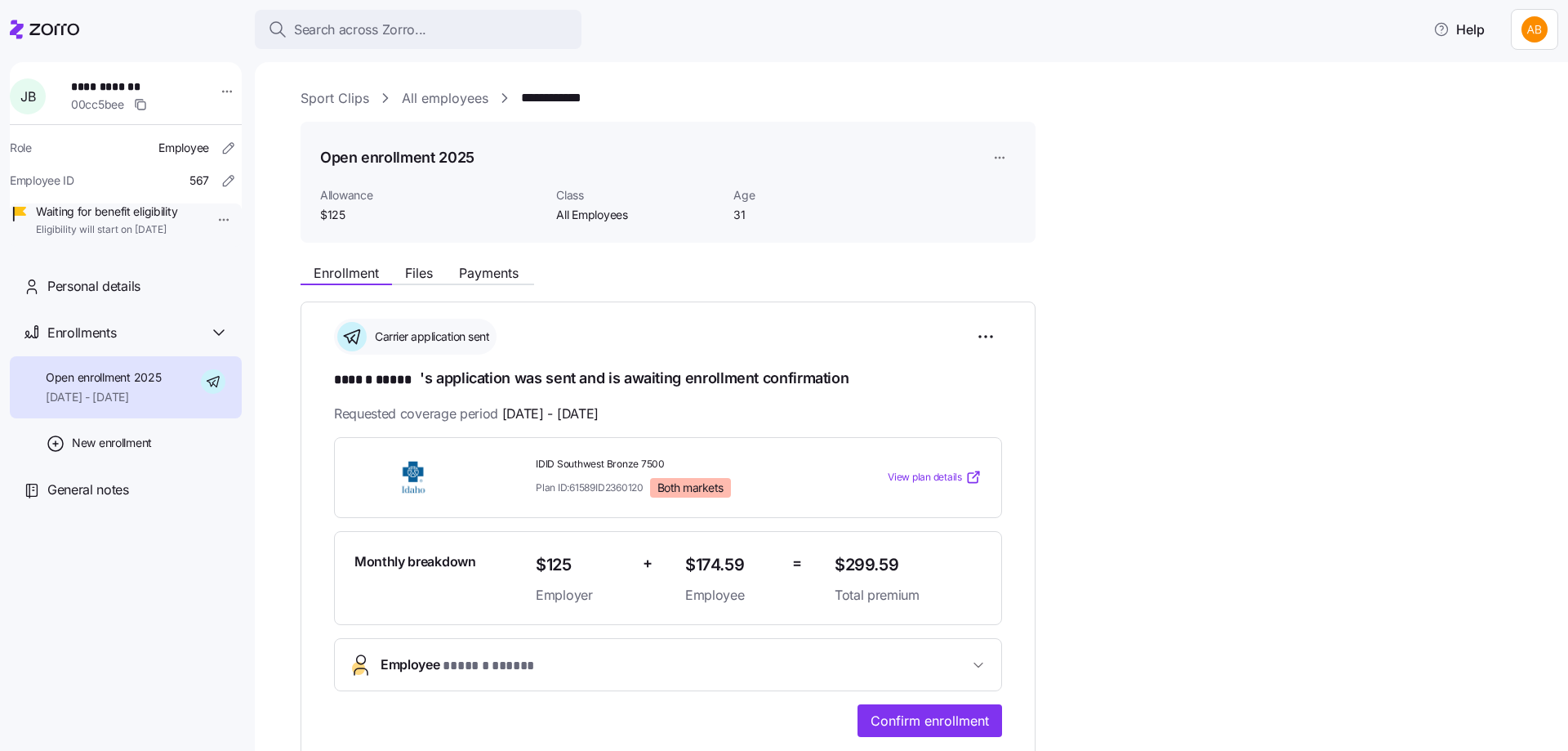
click at [456, 103] on link "All employees" at bounding box center [445, 97] width 87 height 20
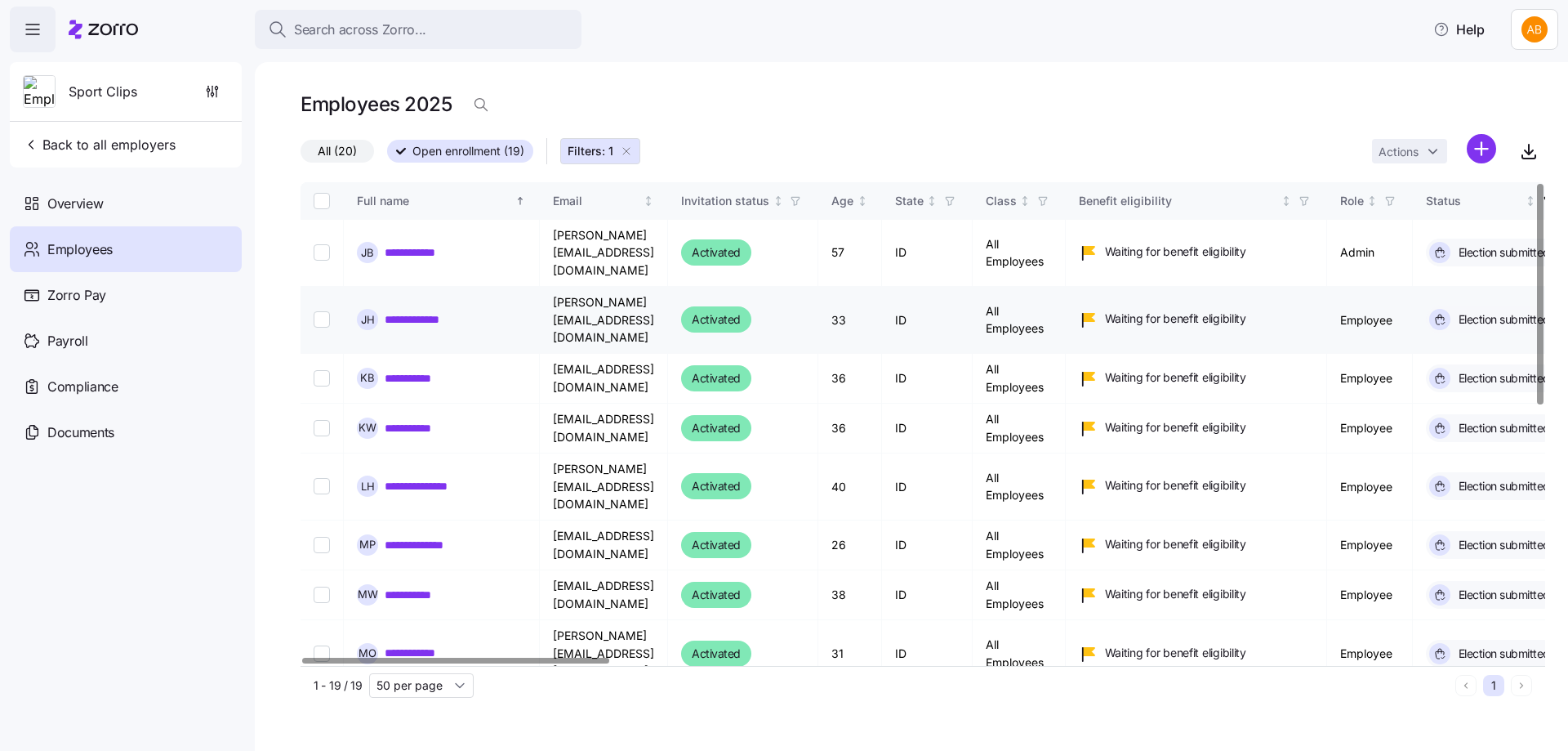
click at [418, 246] on link "**********" at bounding box center [426, 252] width 82 height 16
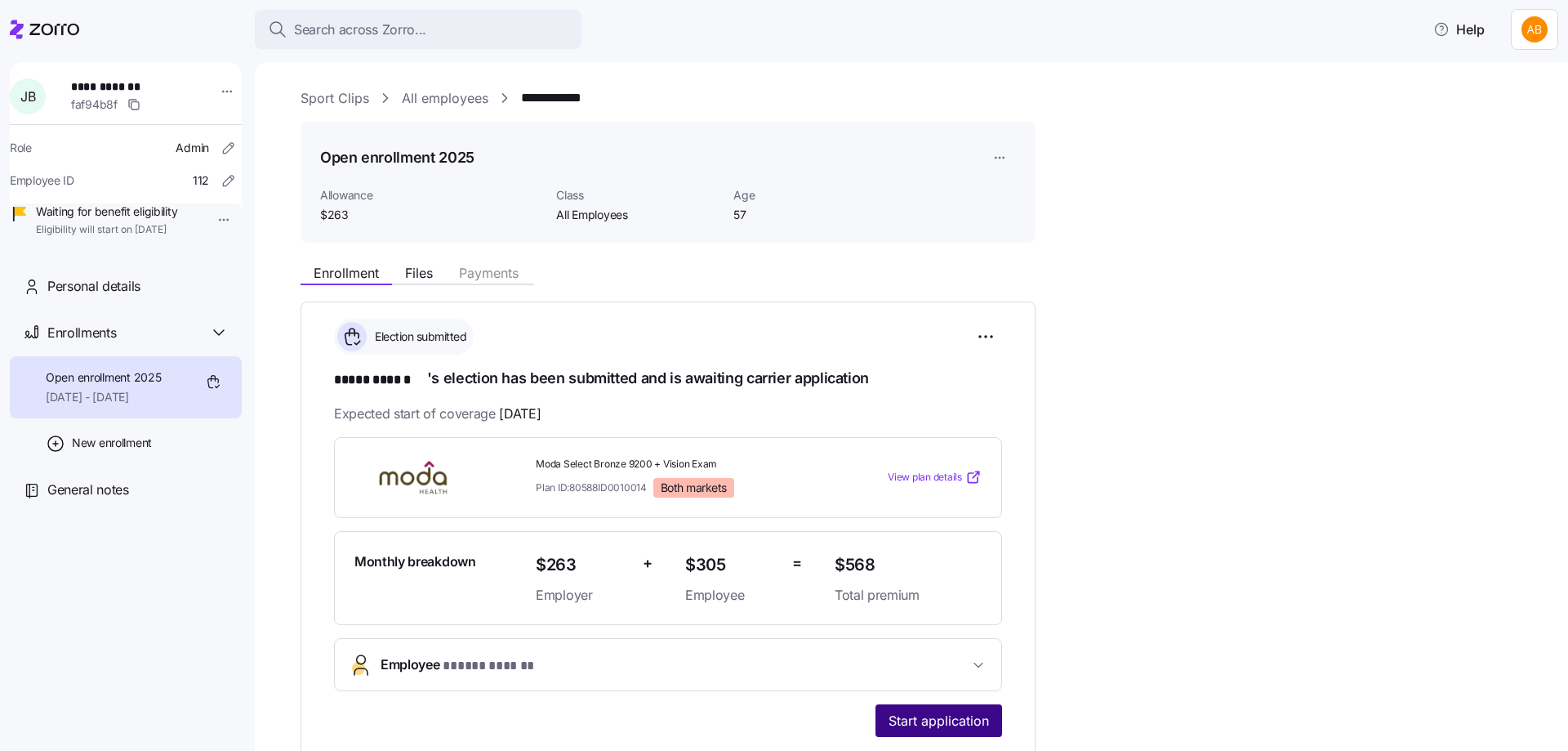
click at [926, 717] on span "Start application" at bounding box center [938, 720] width 100 height 20
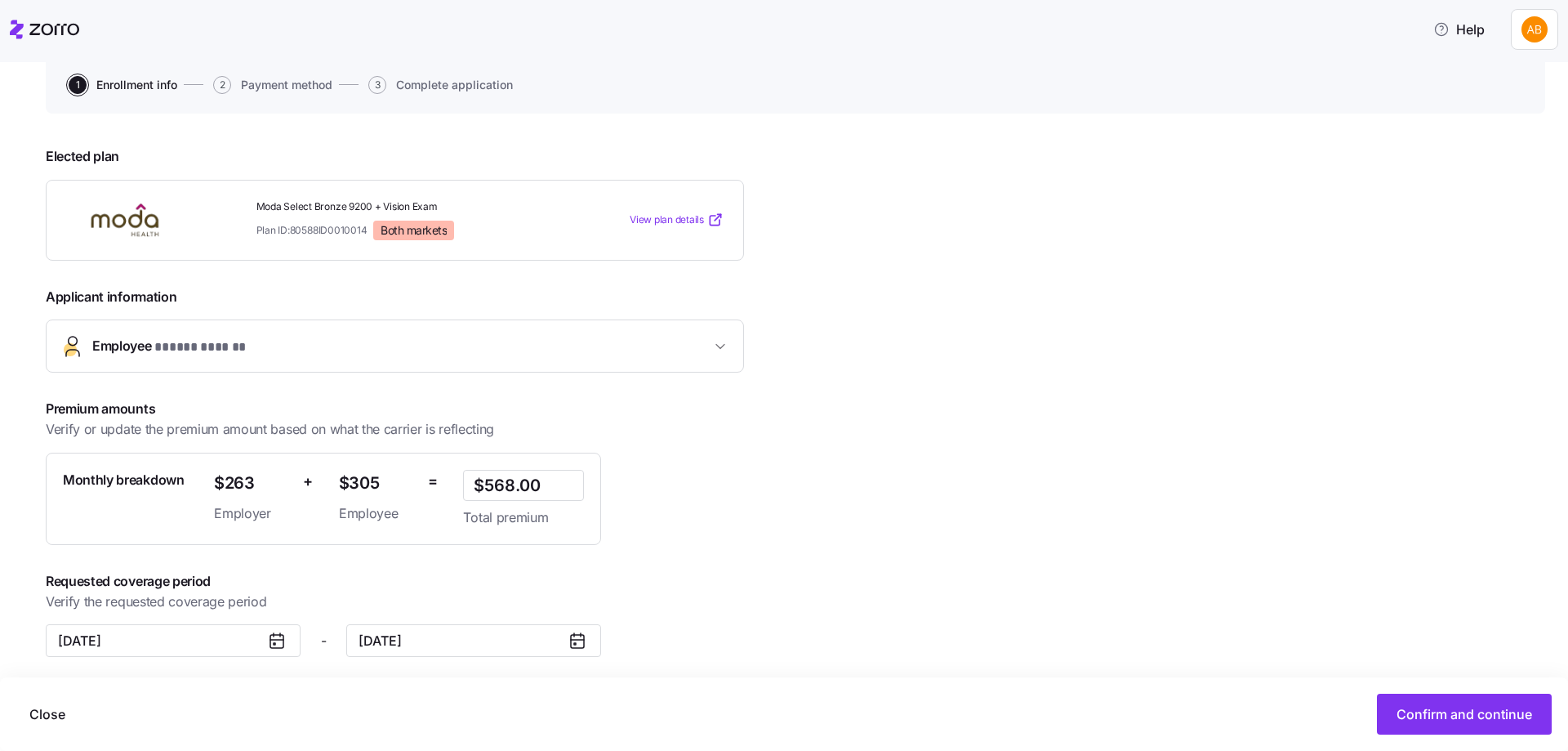
scroll to position [166, 0]
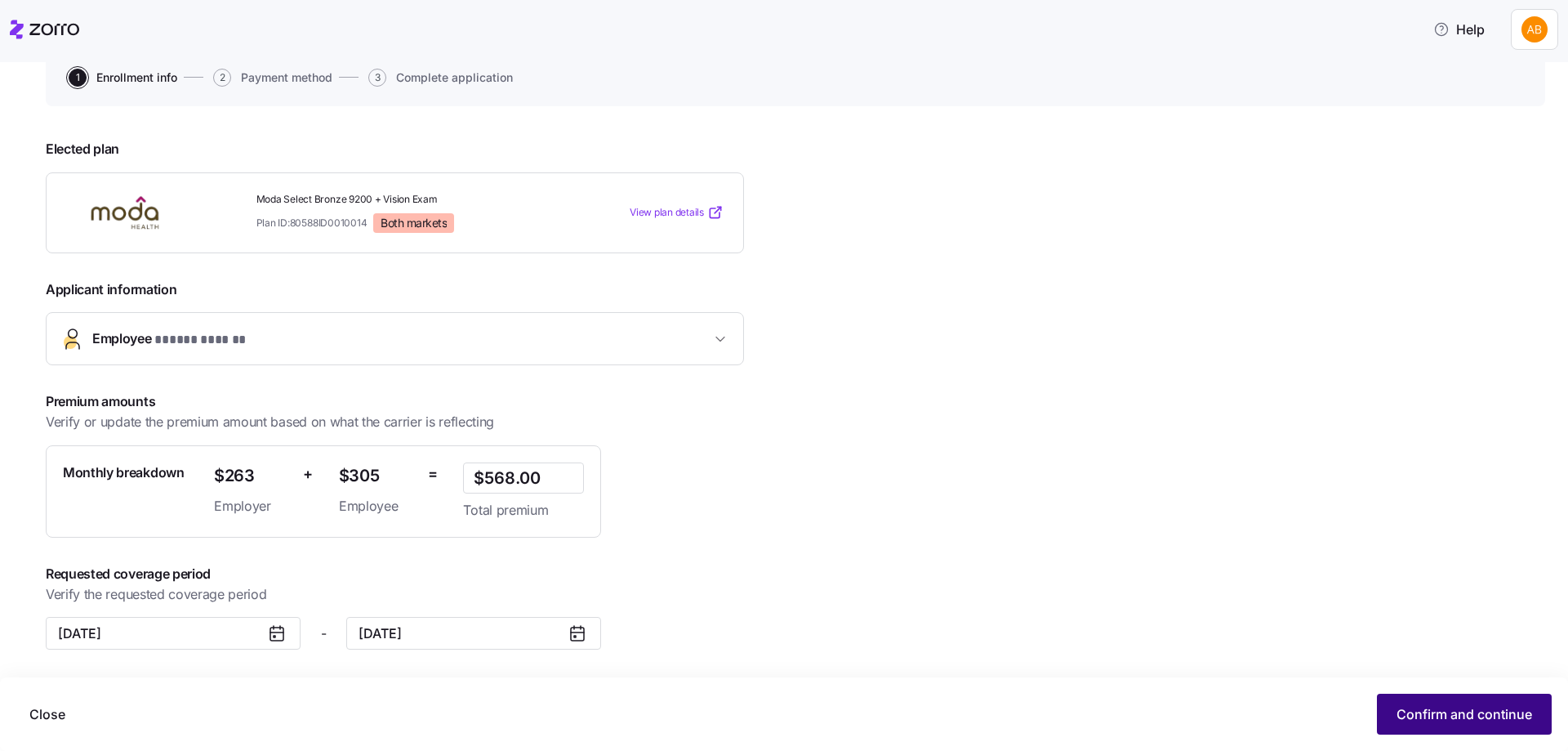
click at [1400, 712] on span "Confirm and continue" at bounding box center [1464, 714] width 136 height 20
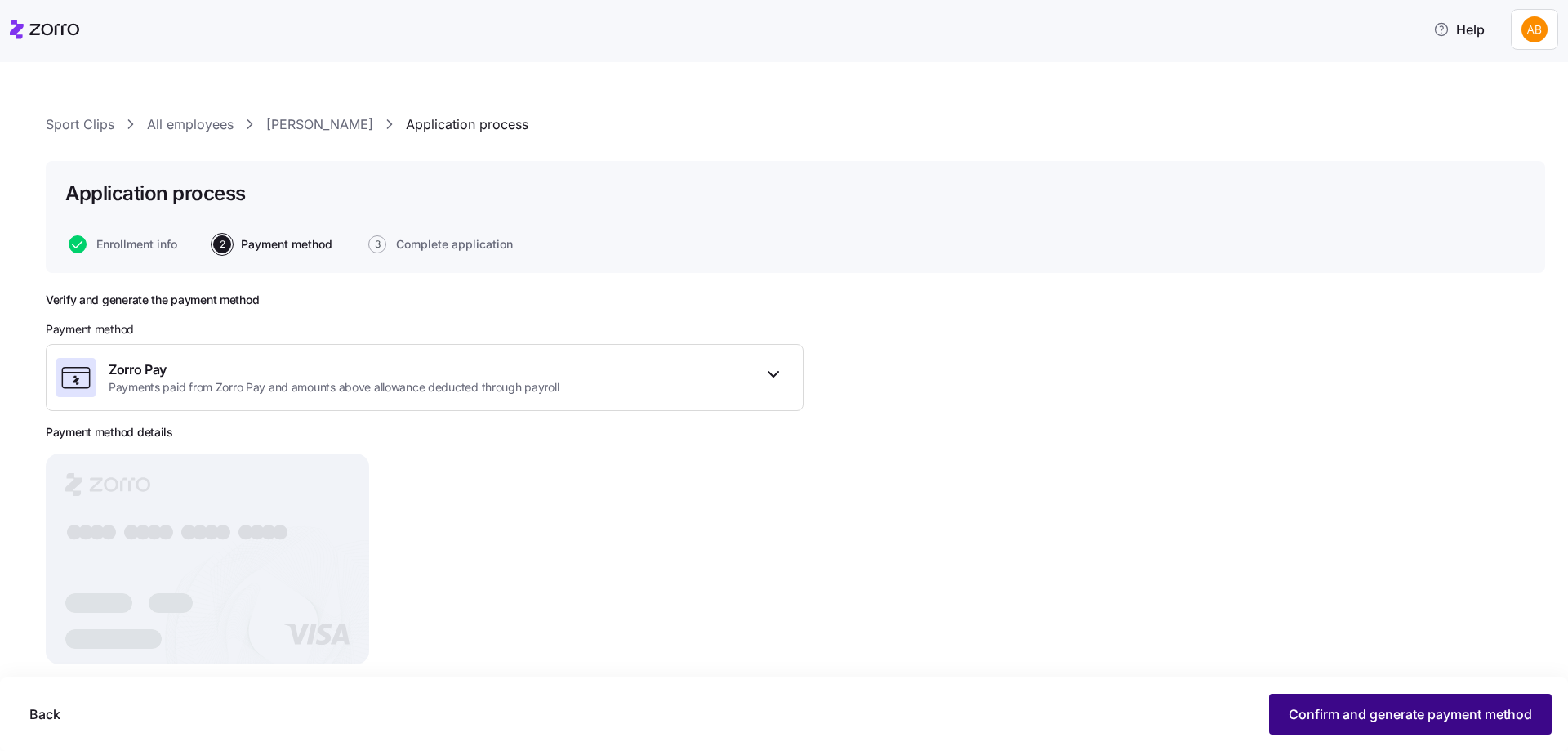
click at [1334, 704] on button "Confirm and generate payment method" at bounding box center [1410, 714] width 283 height 41
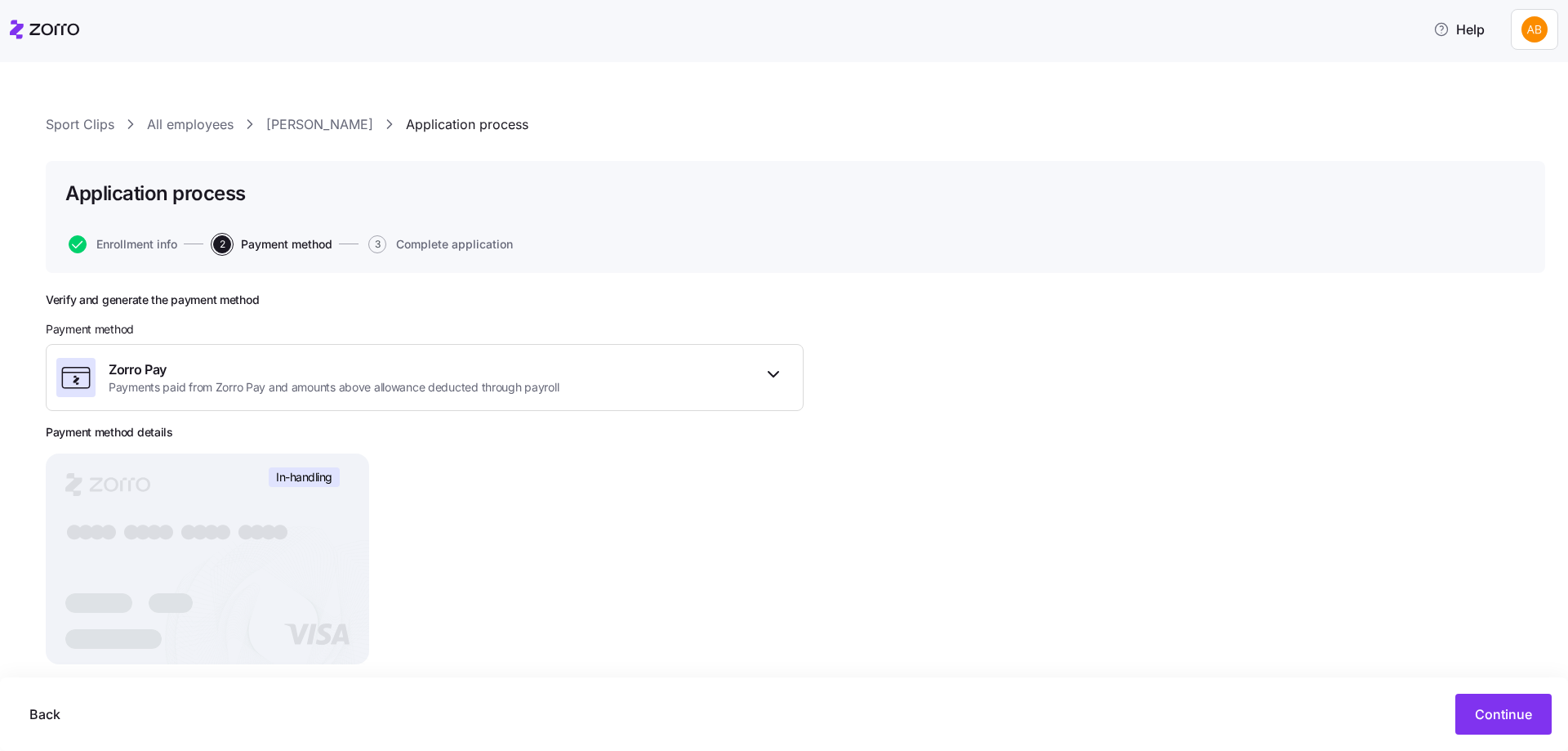
scroll to position [60, 0]
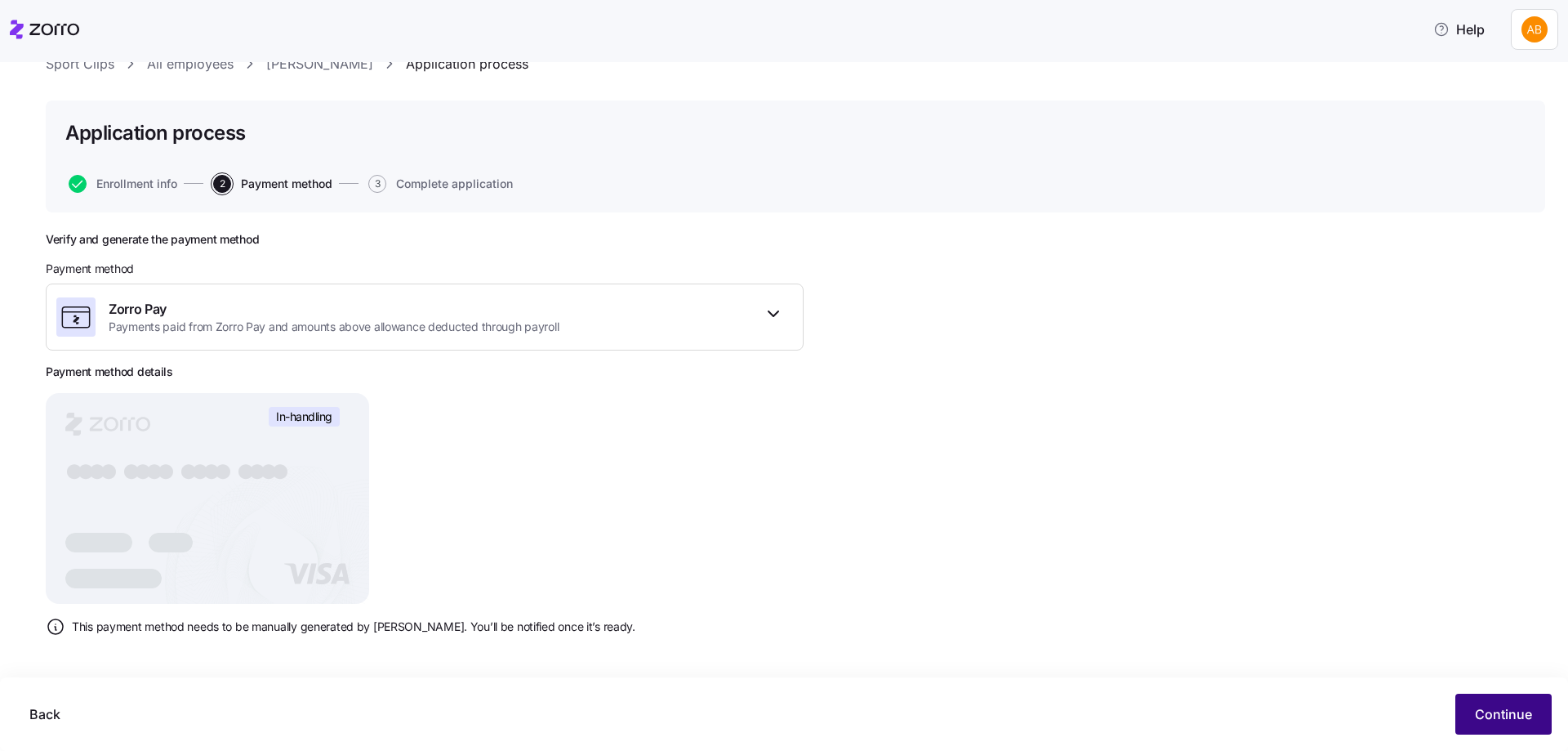
click at [1489, 712] on span "Continue" at bounding box center [1503, 714] width 57 height 20
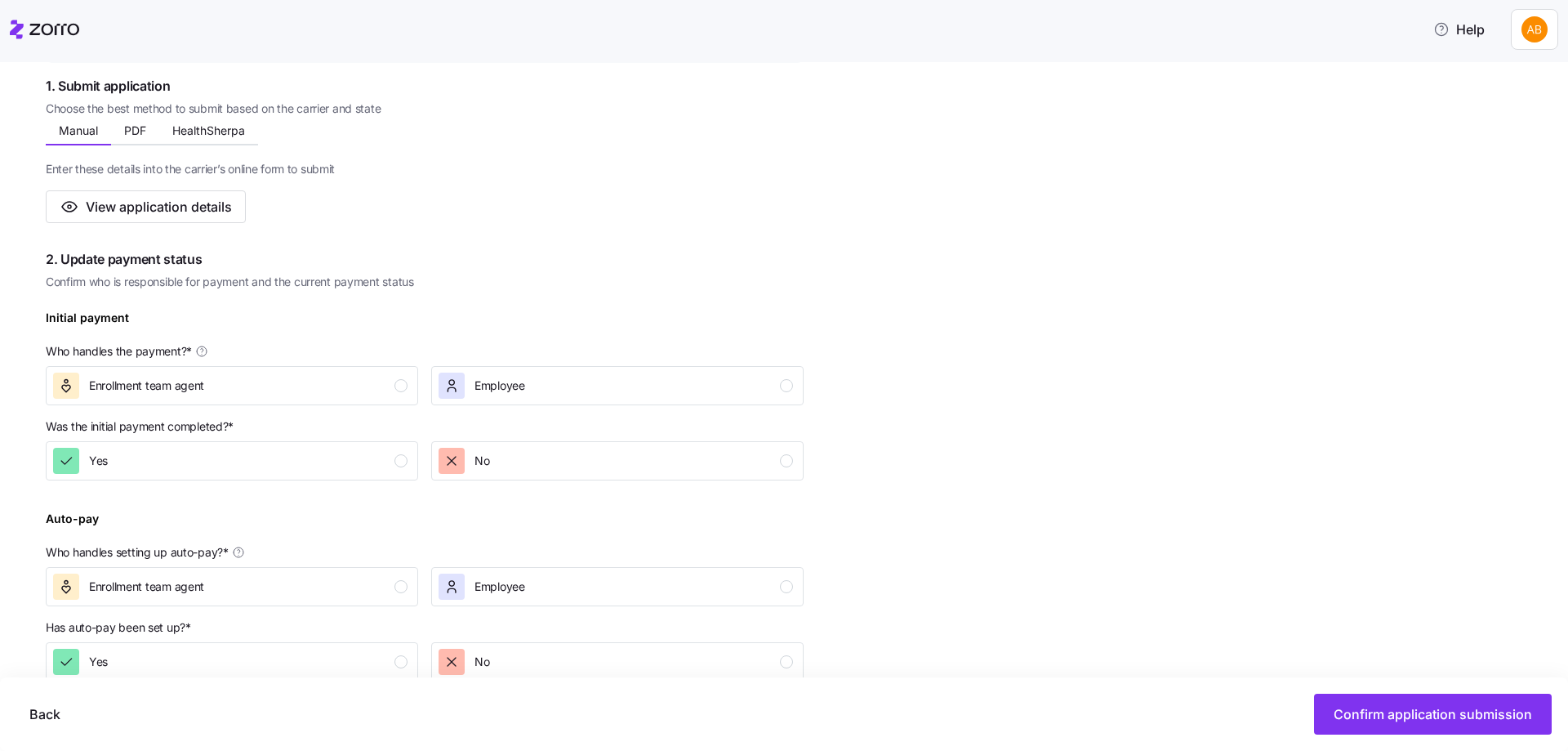
scroll to position [409, 0]
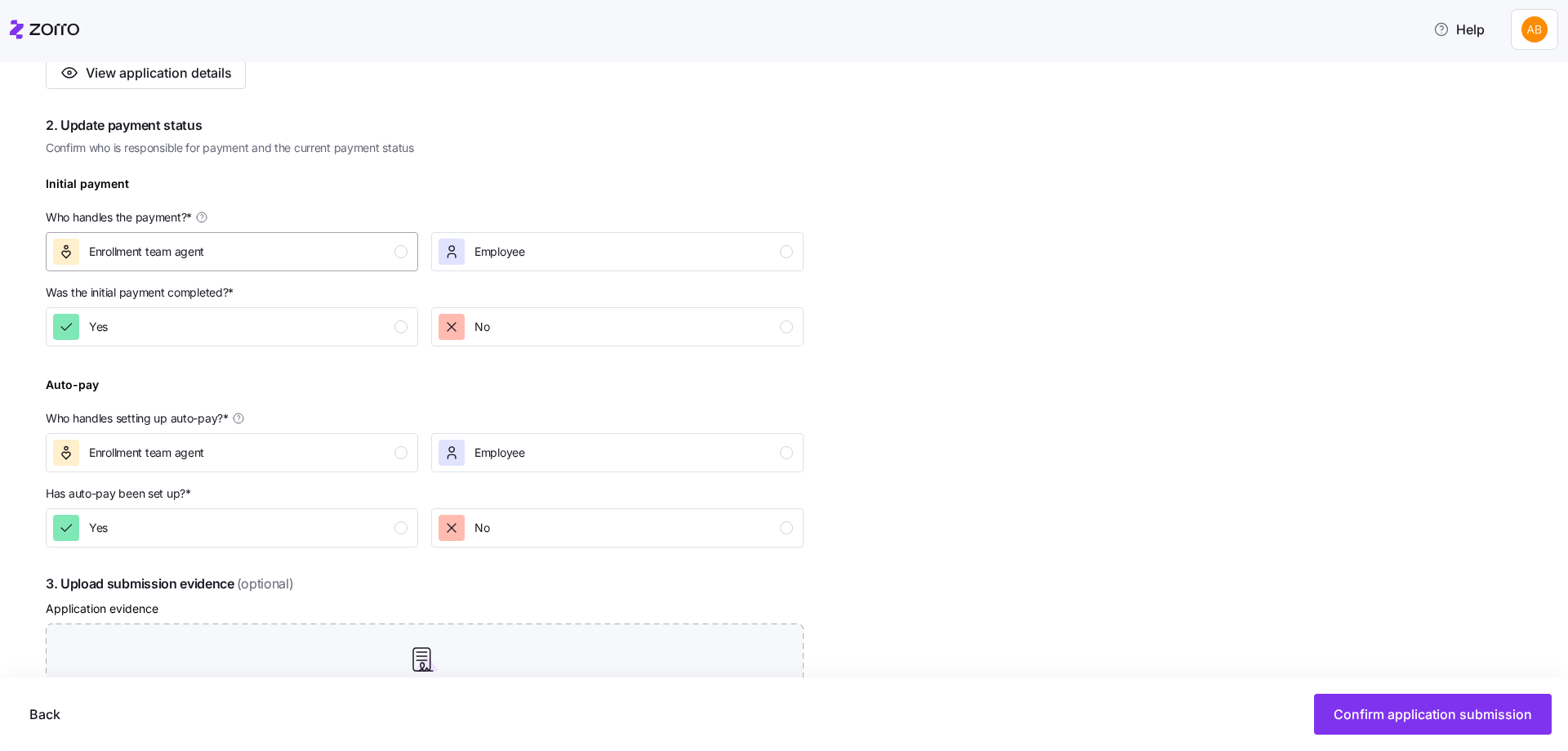
click at [395, 264] on div "Enrollment team agent" at bounding box center [230, 251] width 354 height 26
click at [380, 318] on div "Yes" at bounding box center [230, 326] width 354 height 26
click at [383, 445] on div "Enrollment team agent" at bounding box center [230, 452] width 354 height 26
click at [375, 535] on div "Yes" at bounding box center [230, 527] width 354 height 26
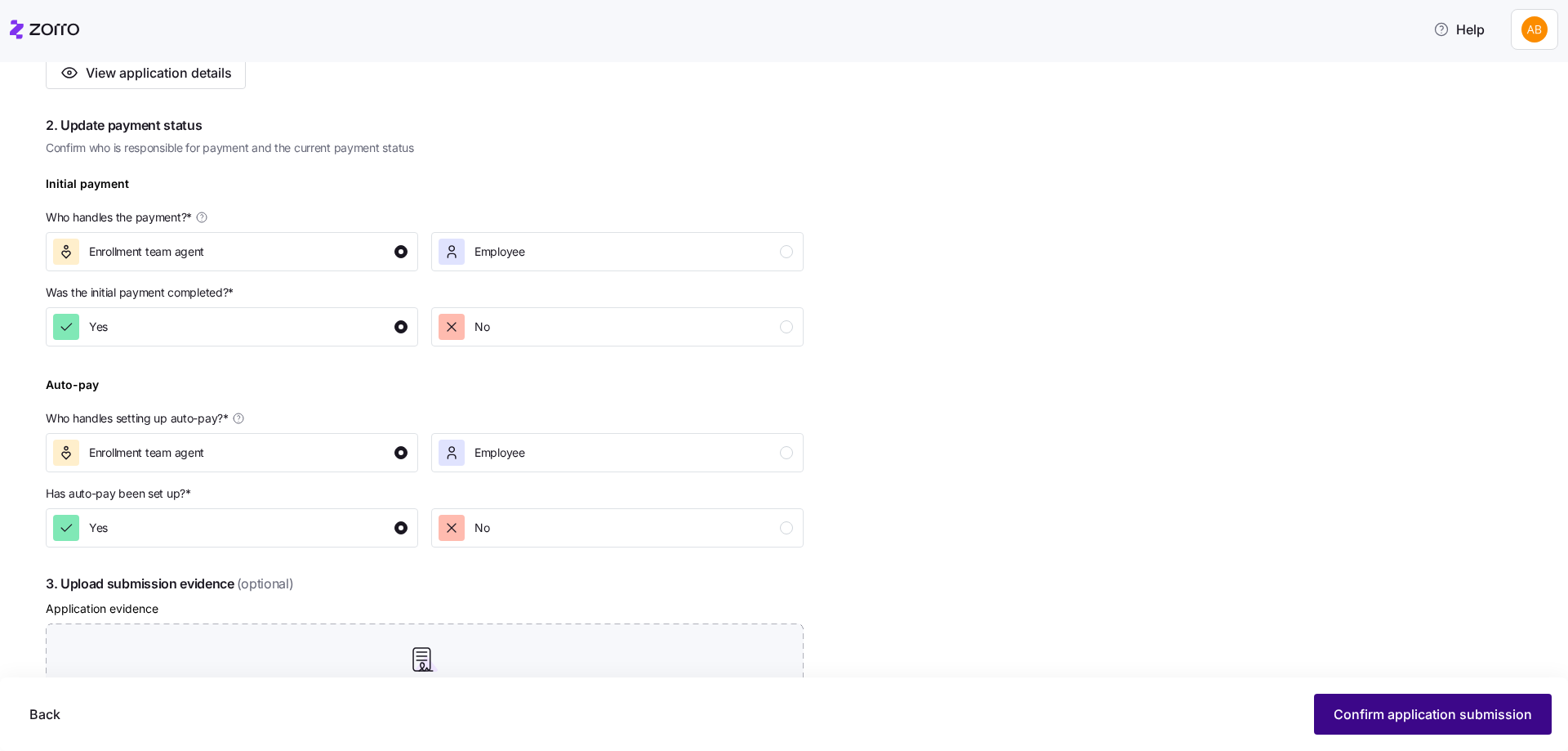
click at [1378, 724] on button "Confirm application submission" at bounding box center [1432, 714] width 238 height 41
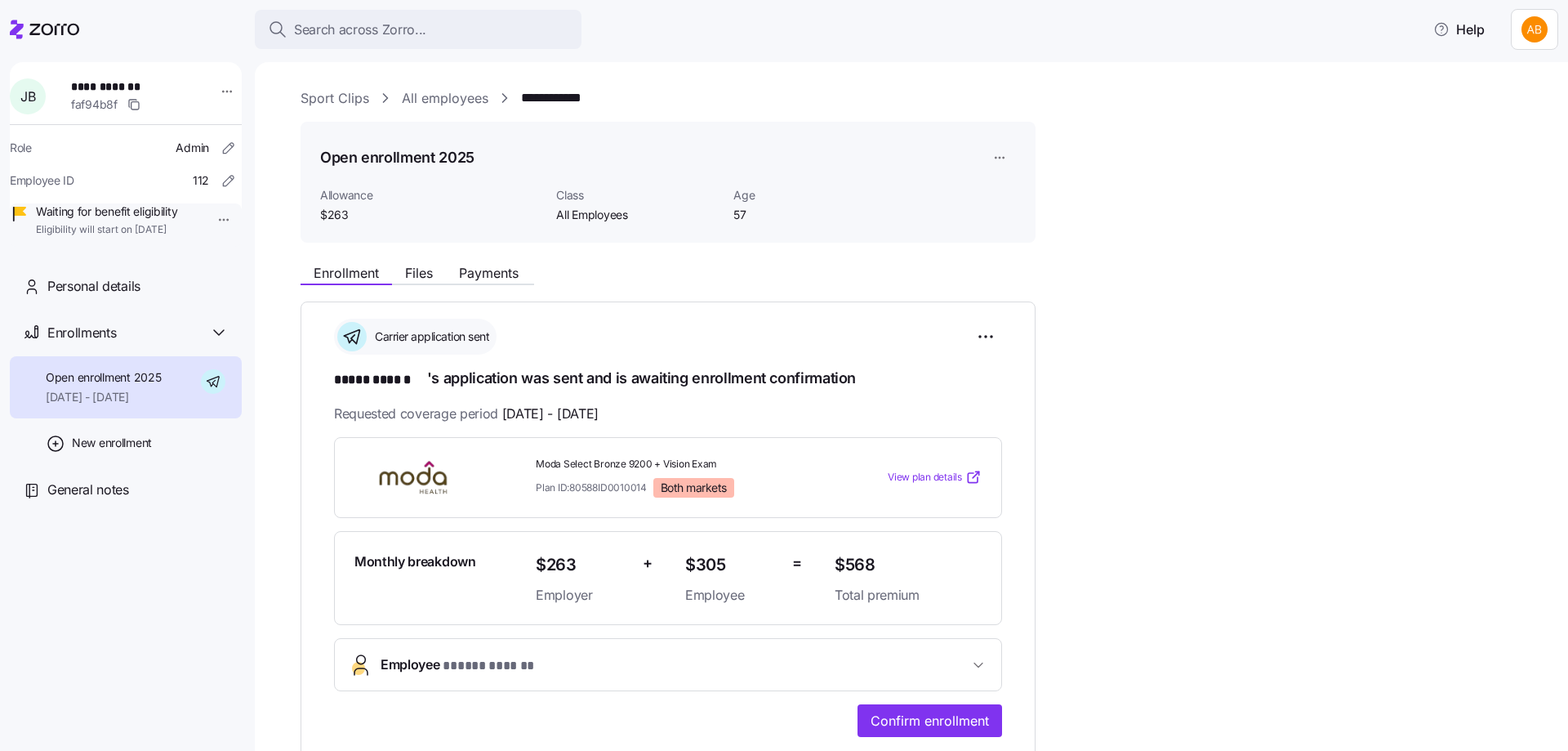
click at [465, 104] on link "All employees" at bounding box center [445, 97] width 87 height 20
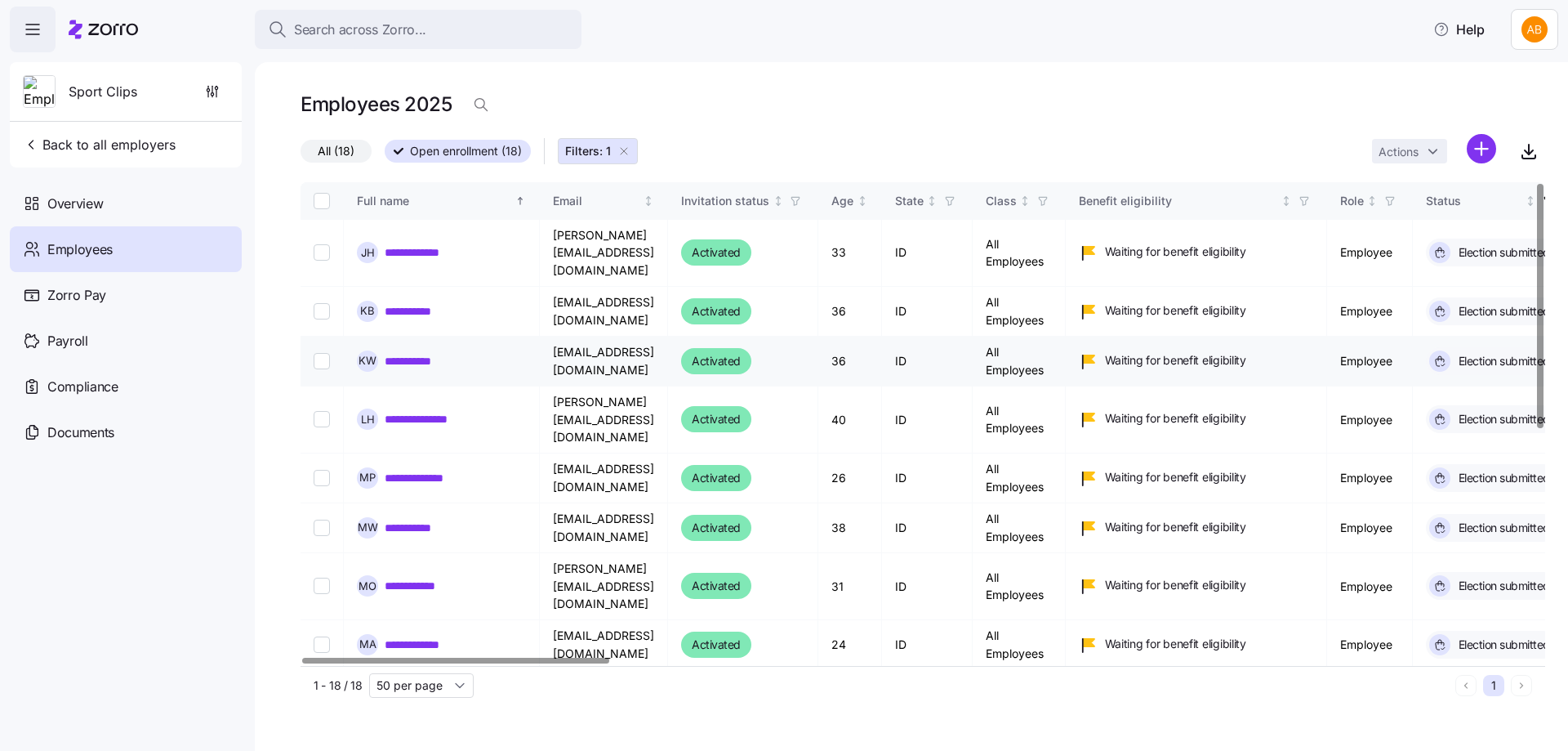
drag, startPoint x: 426, startPoint y: 248, endPoint x: 456, endPoint y: 329, distance: 86.4
click at [426, 248] on link "**********" at bounding box center [427, 252] width 85 height 16
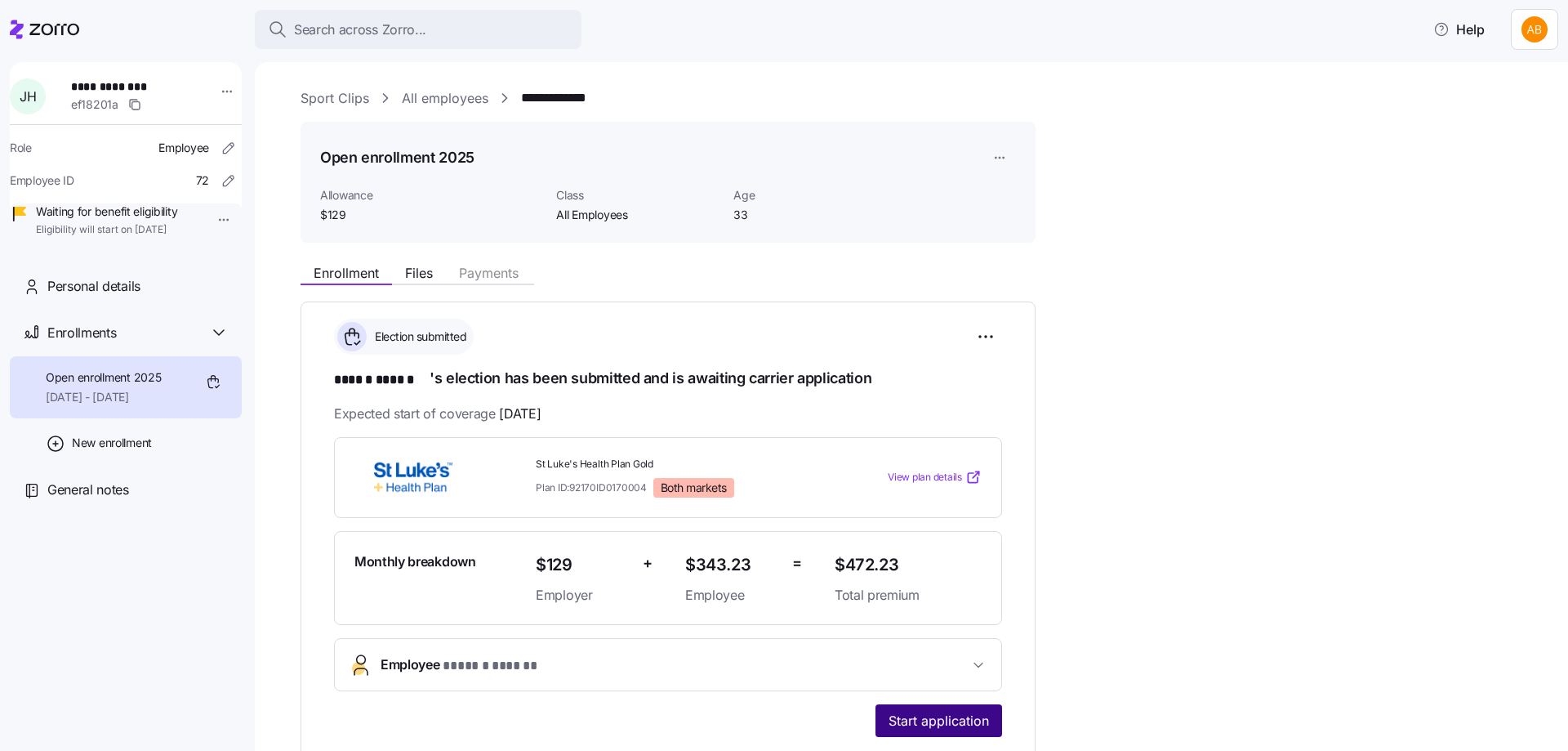
click at [942, 720] on span "Start application" at bounding box center [938, 720] width 100 height 20
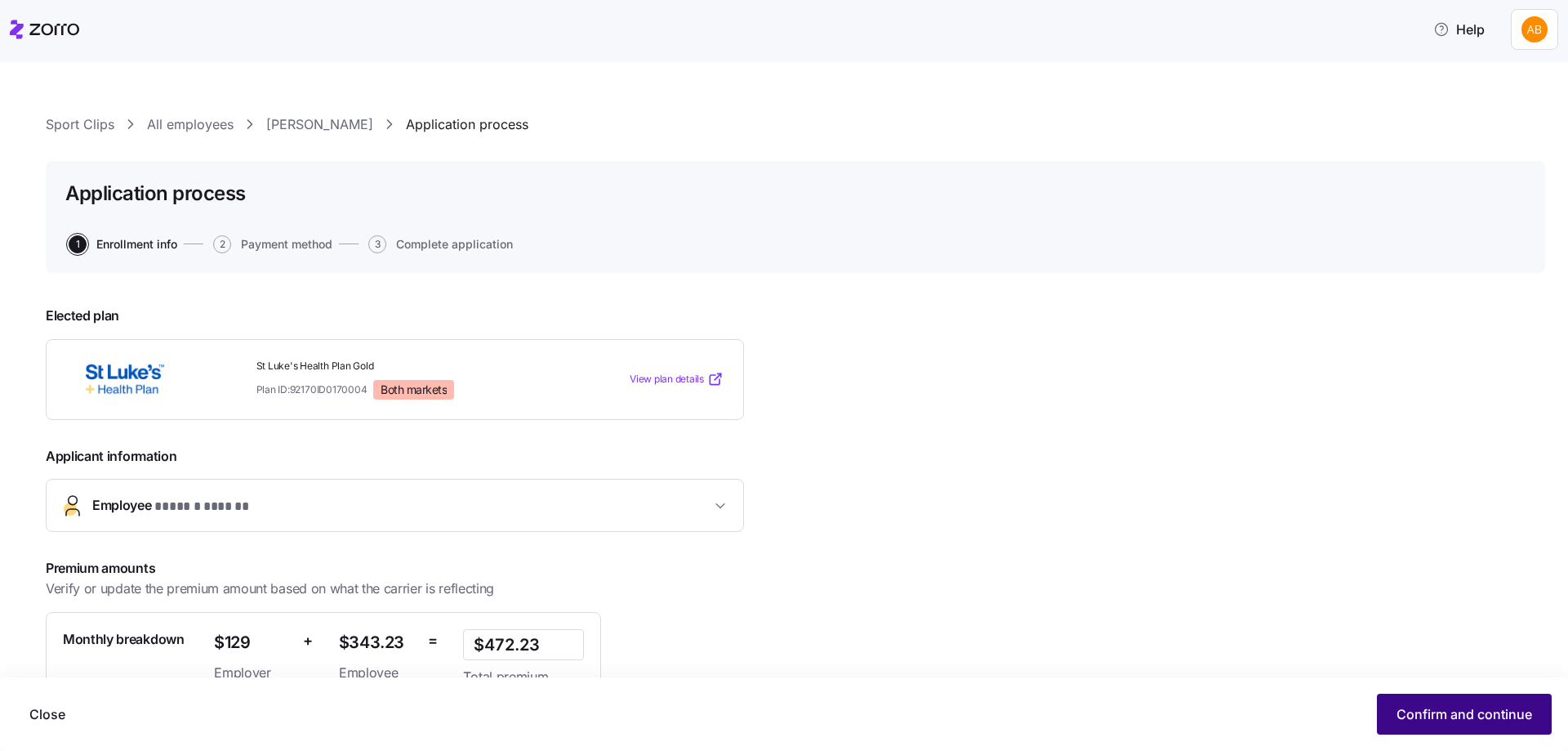
click at [1500, 710] on span "Confirm and continue" at bounding box center [1464, 714] width 136 height 20
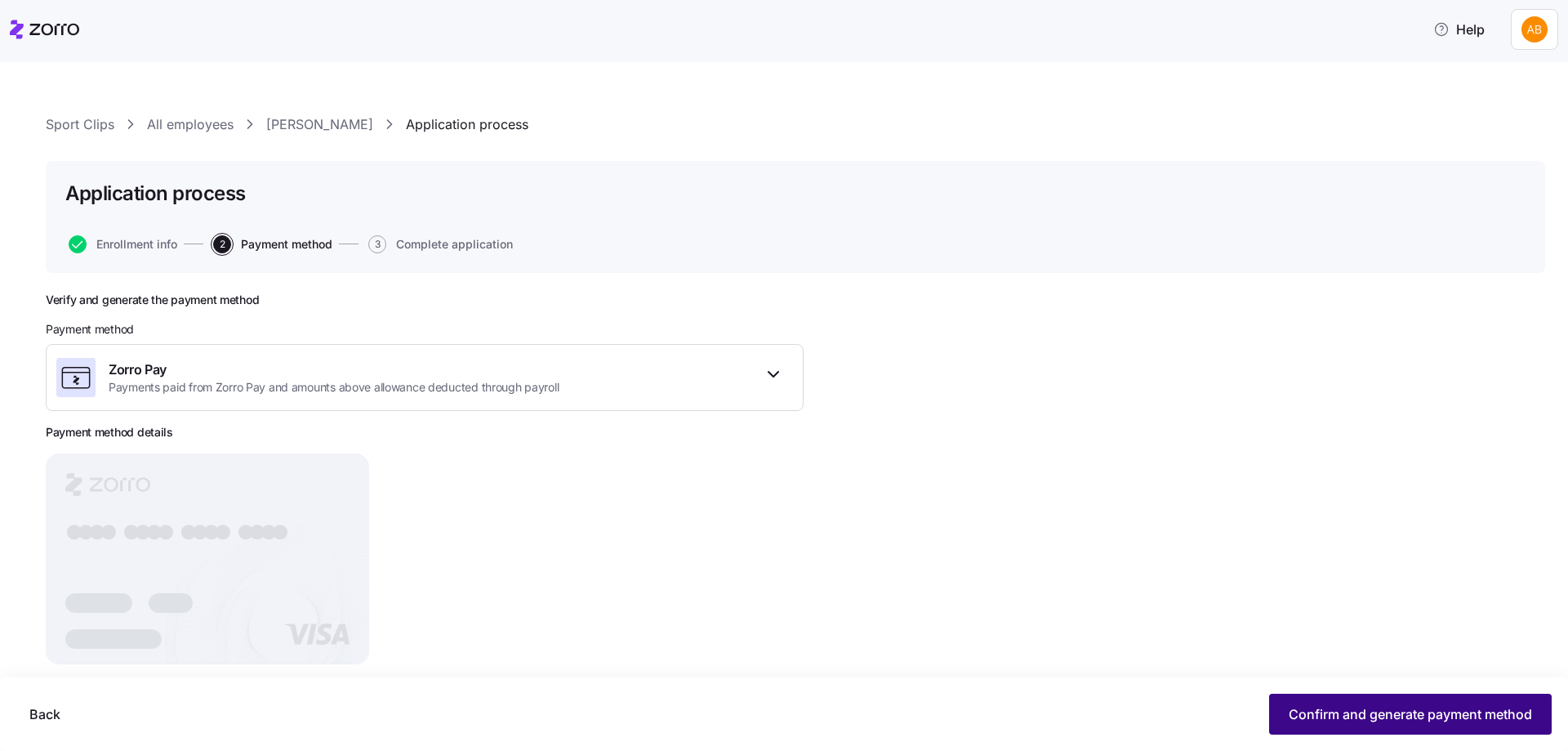
click at [1346, 729] on button "Confirm and generate payment method" at bounding box center [1410, 714] width 283 height 41
click at [1486, 710] on span "Continue" at bounding box center [1503, 714] width 57 height 20
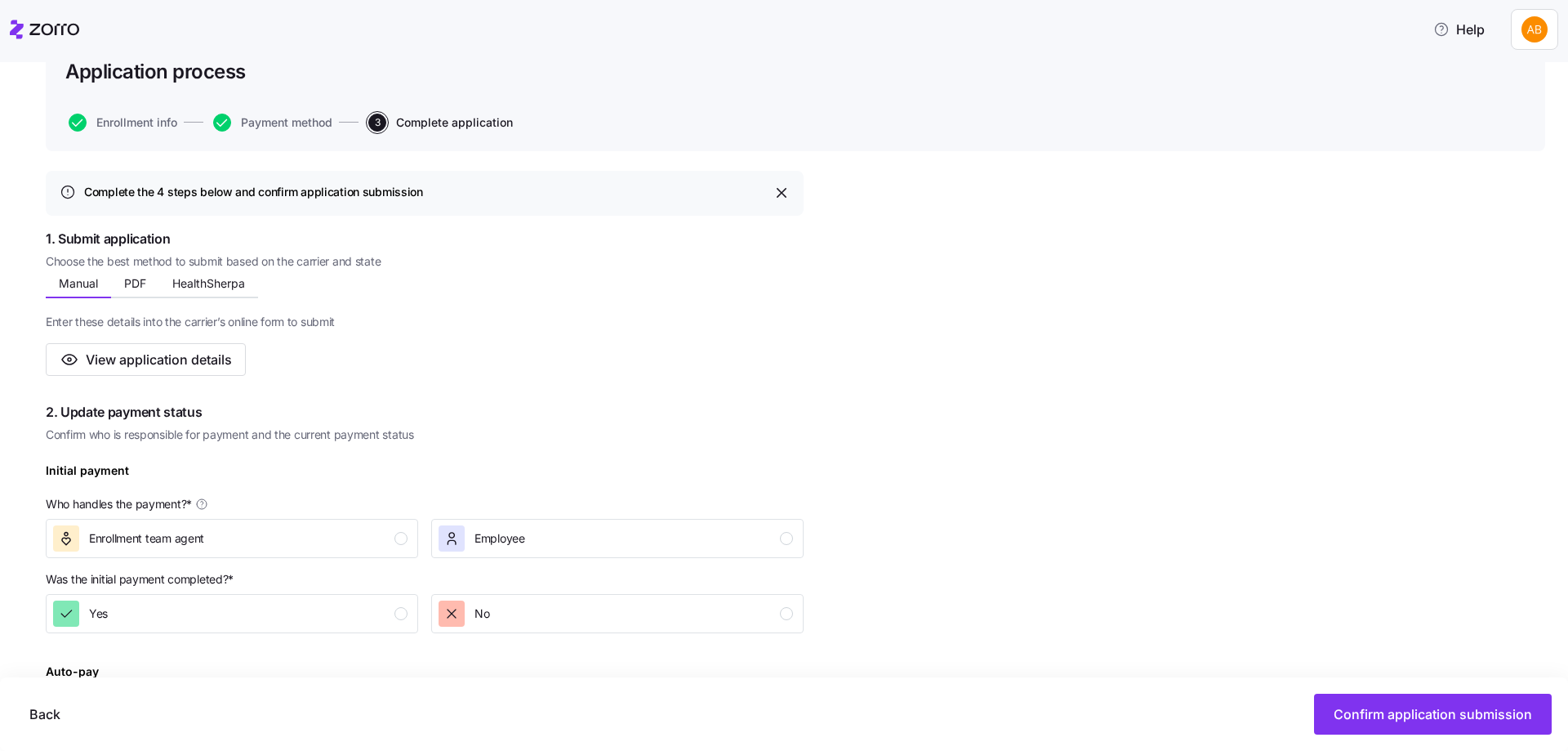
scroll to position [246, 0]
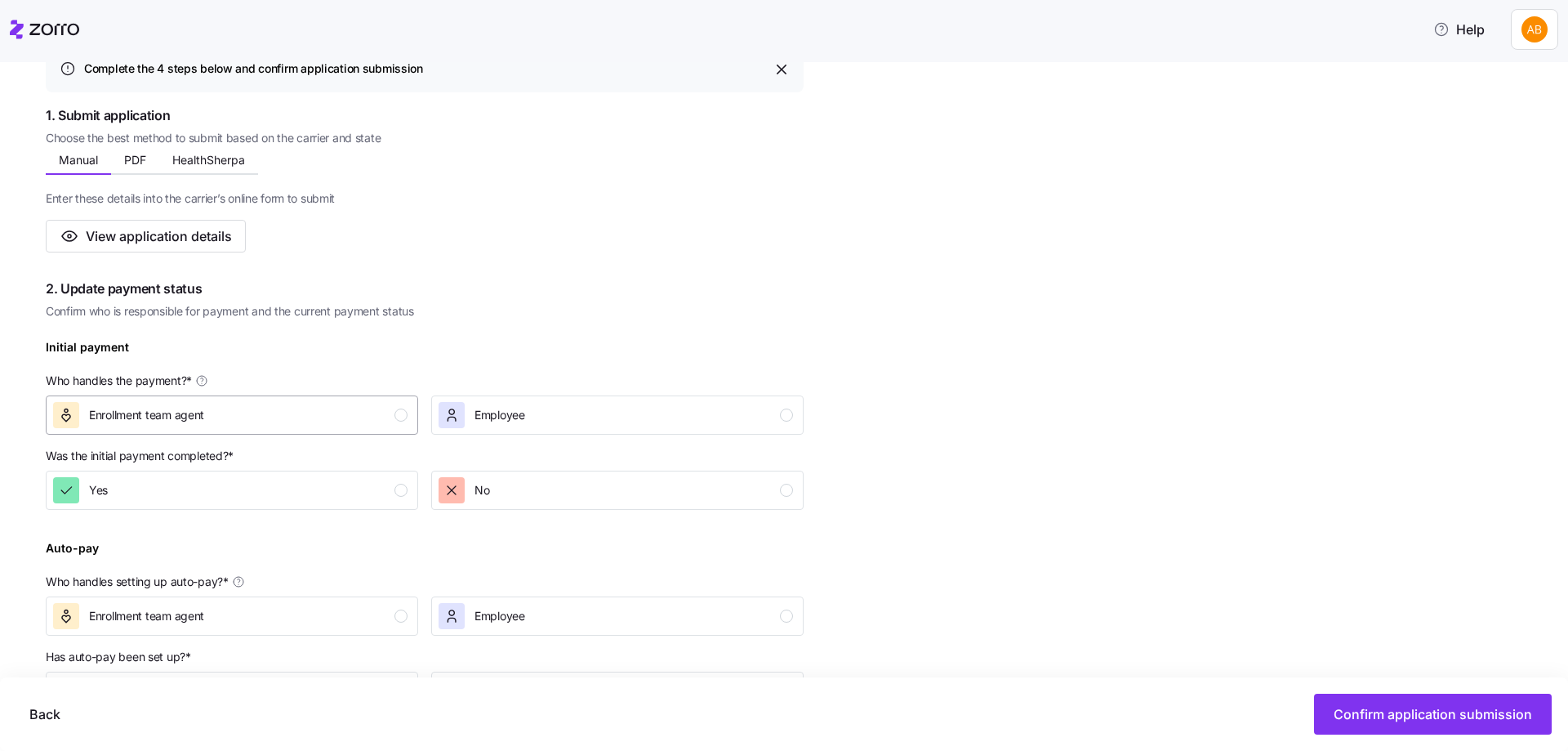
click at [388, 420] on div "Enrollment team agent" at bounding box center [230, 415] width 354 height 26
click at [375, 481] on div "Yes" at bounding box center [230, 489] width 354 height 26
click at [377, 600] on button "Enrollment team agent" at bounding box center [232, 615] width 372 height 39
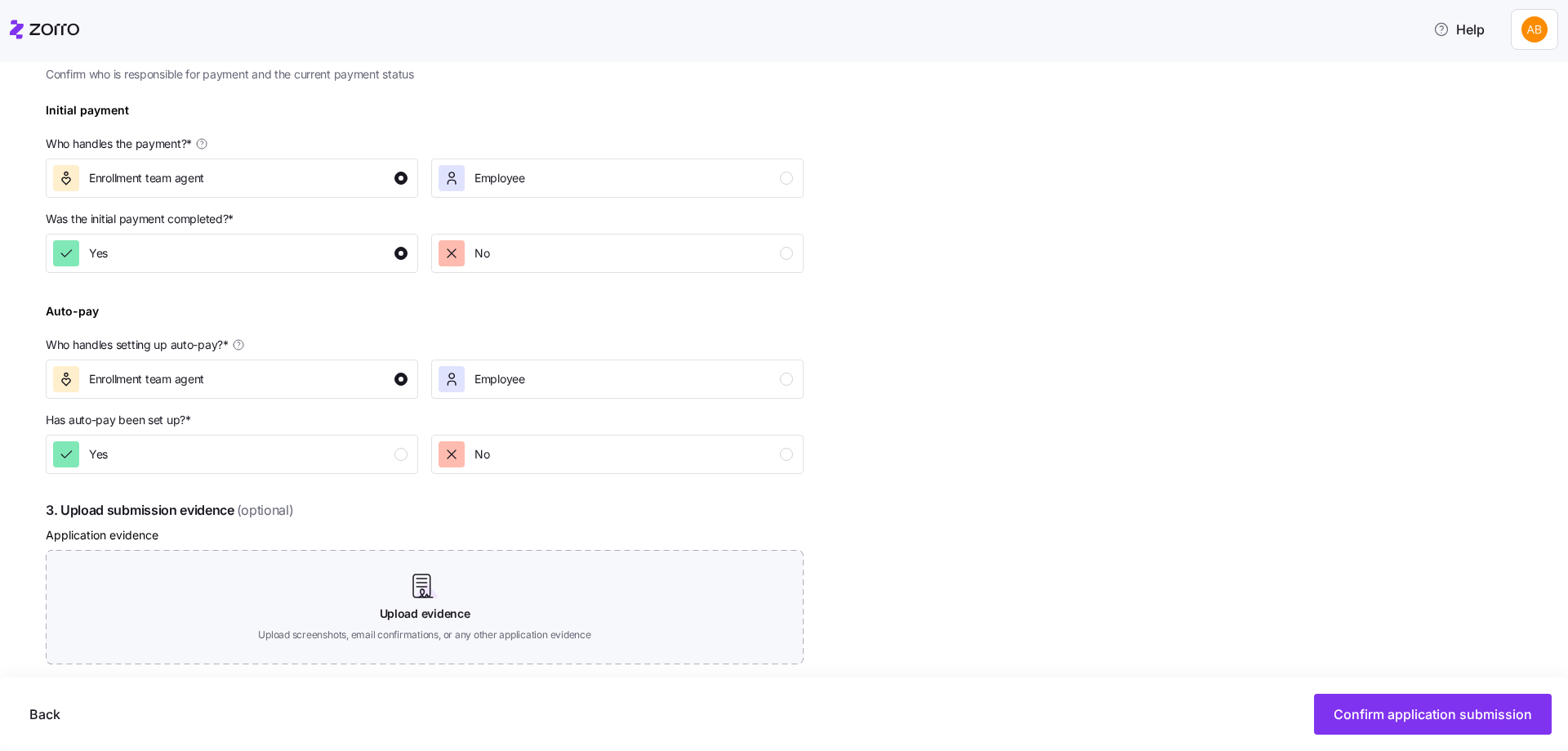
scroll to position [490, 0]
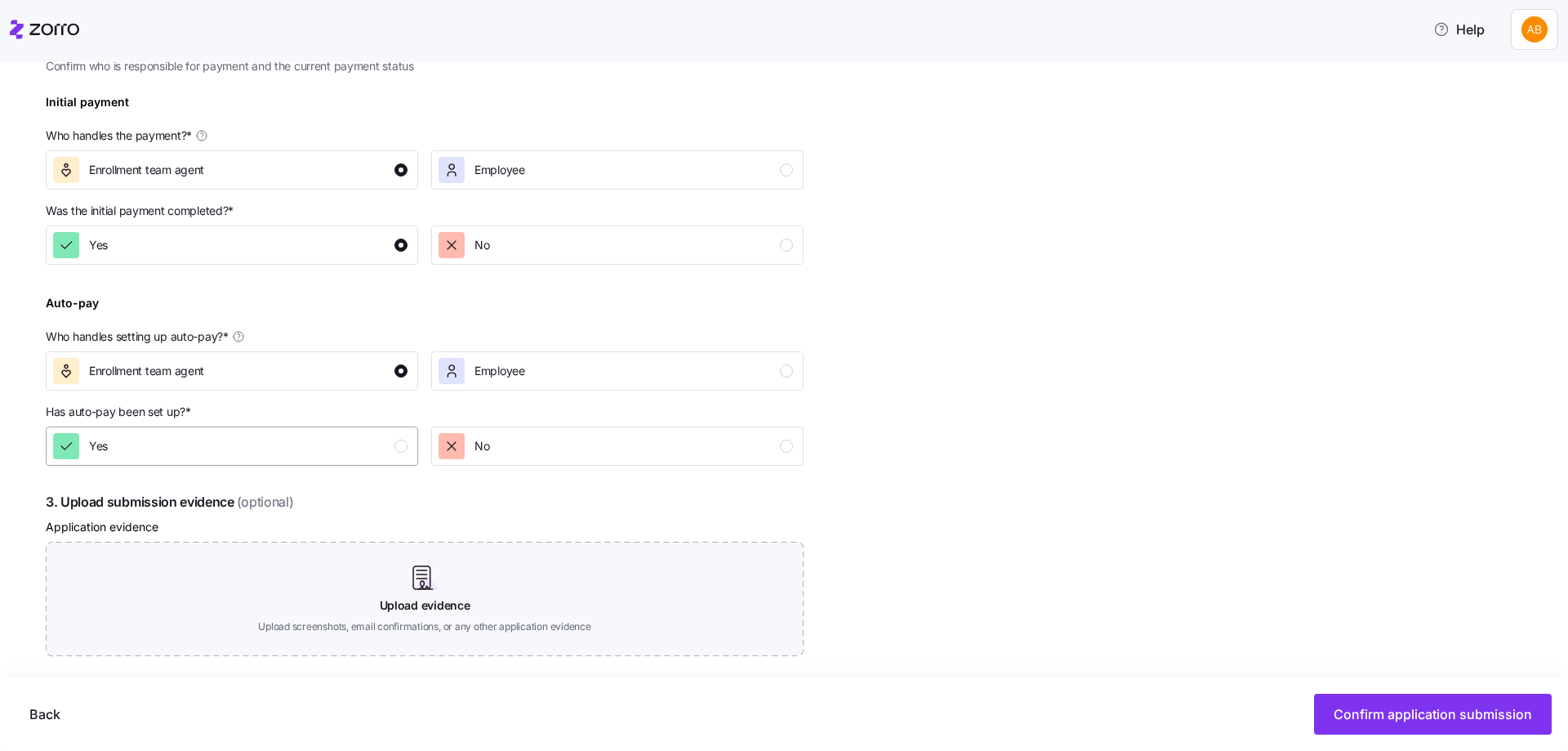
click at [383, 453] on div "Yes" at bounding box center [230, 445] width 354 height 26
click at [1361, 707] on span "Confirm application submission" at bounding box center [1432, 714] width 199 height 20
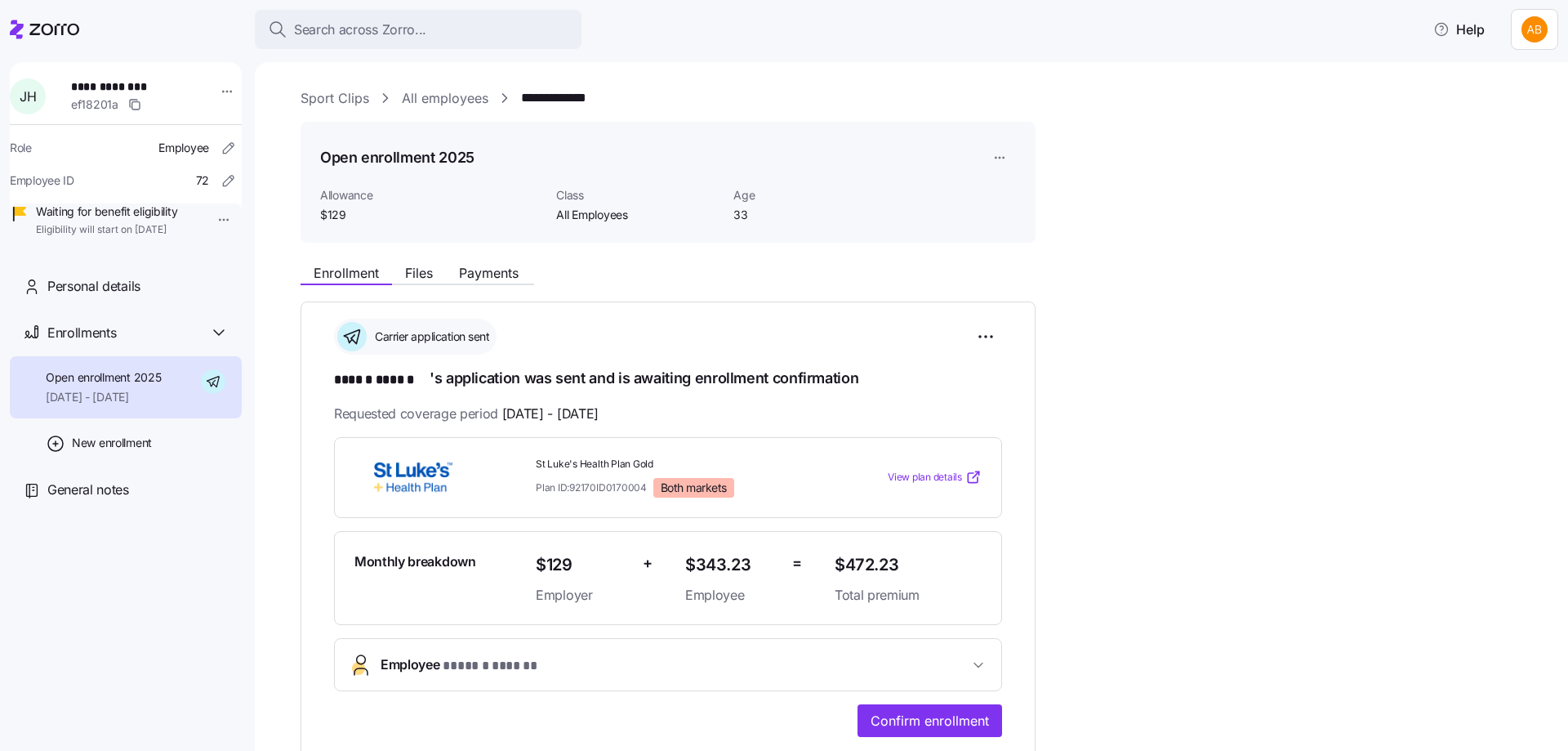
click at [459, 97] on link "All employees" at bounding box center [445, 97] width 87 height 20
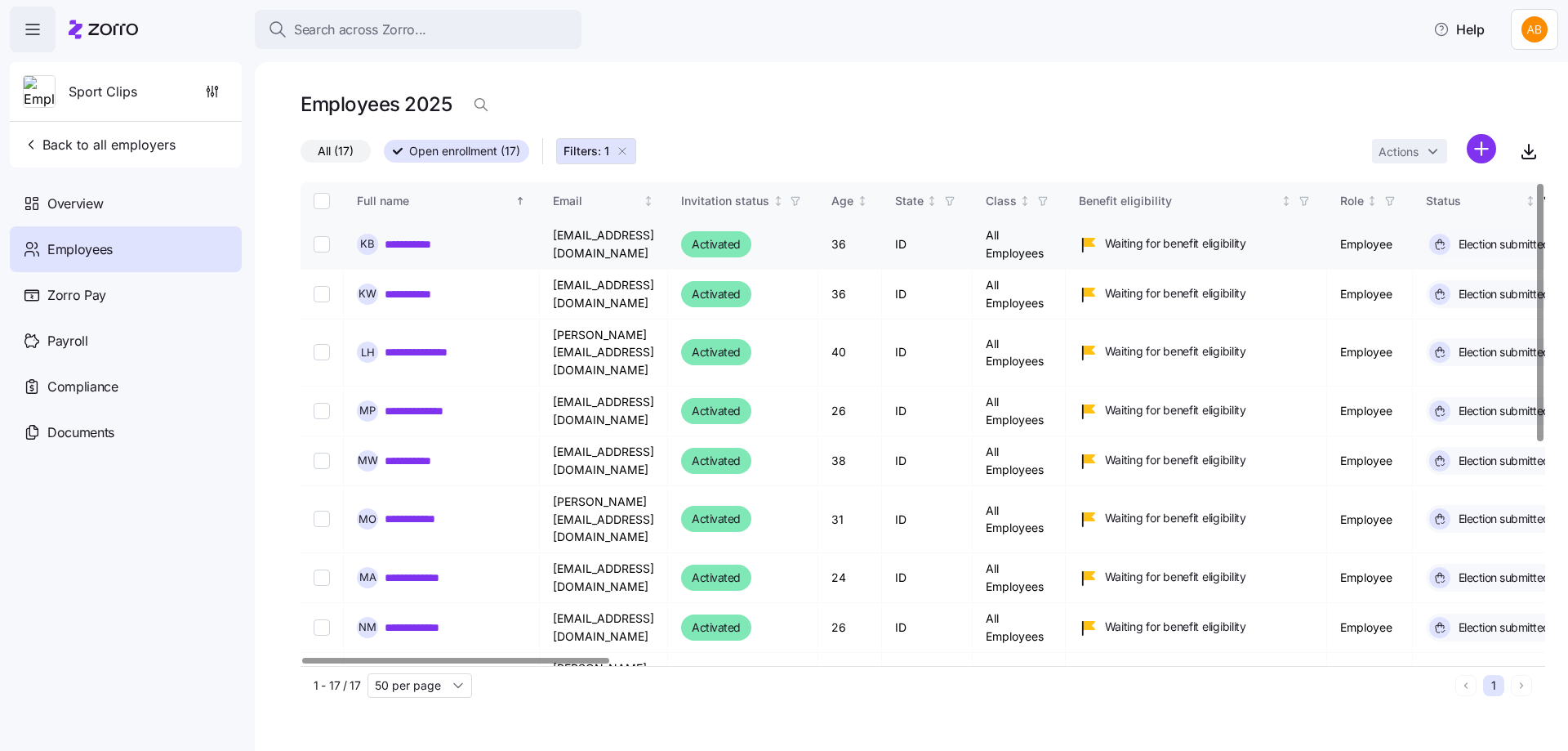
click at [429, 245] on link "**********" at bounding box center [419, 244] width 69 height 16
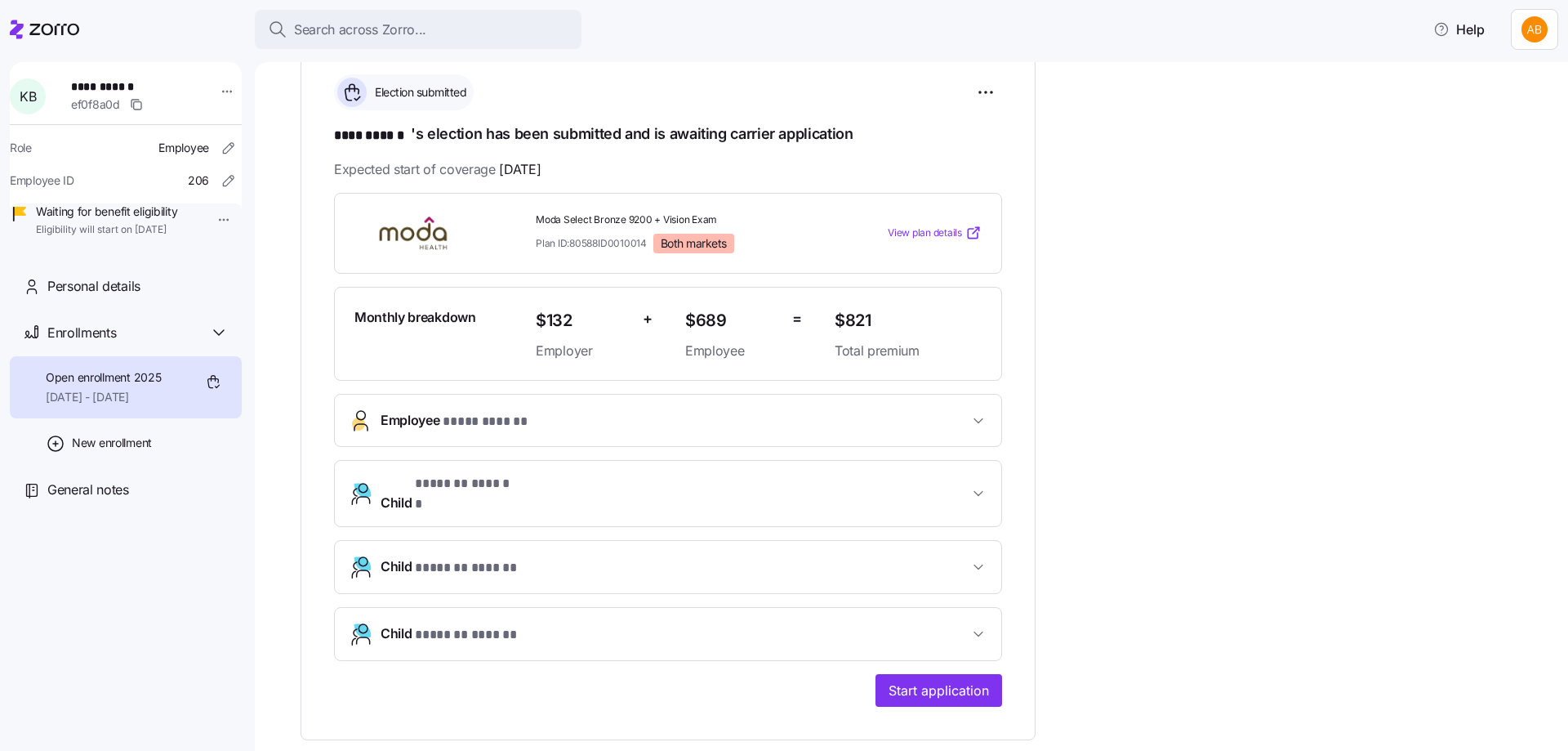
scroll to position [246, 0]
click at [959, 679] on span "Start application" at bounding box center [938, 689] width 100 height 20
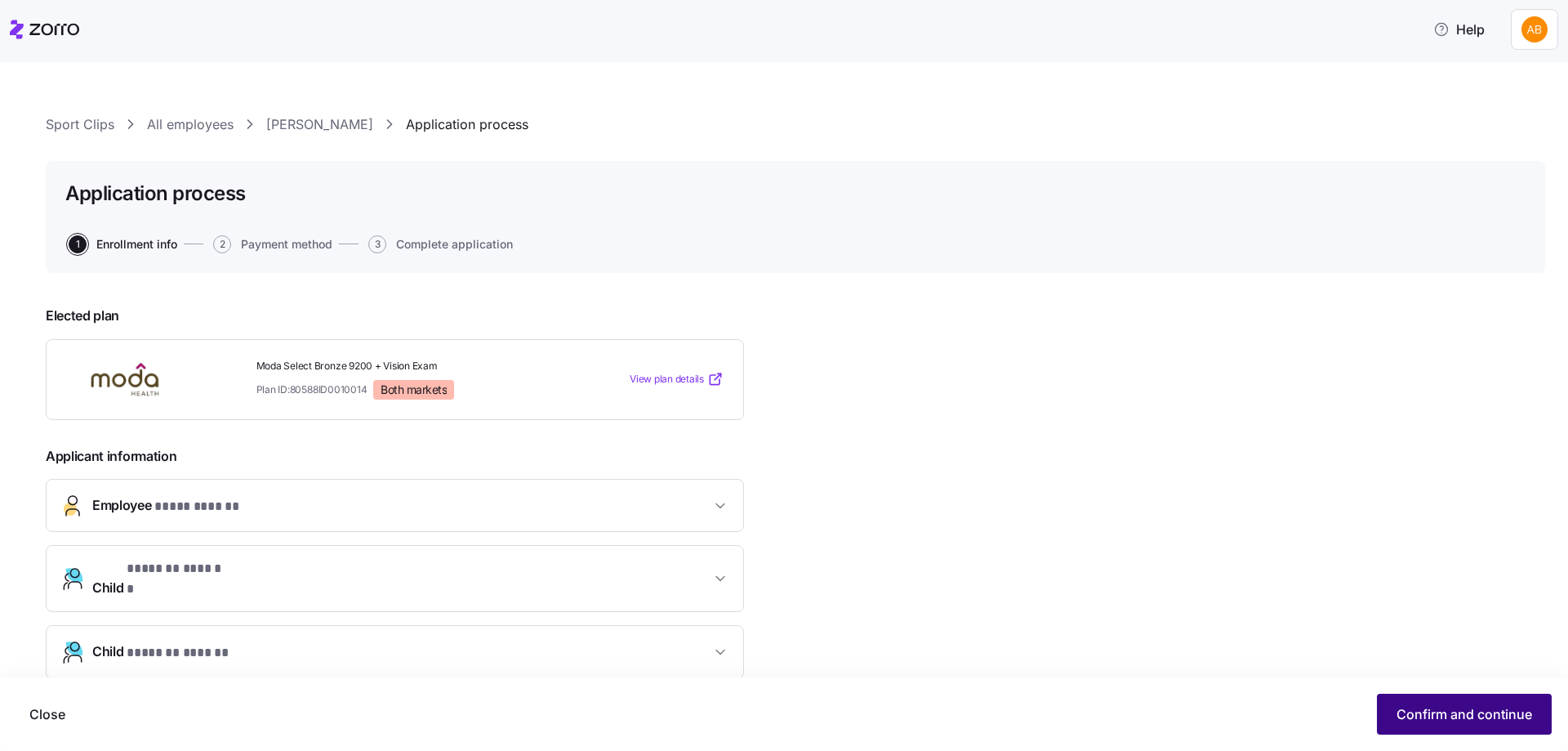
click at [1447, 707] on span "Confirm and continue" at bounding box center [1464, 714] width 136 height 20
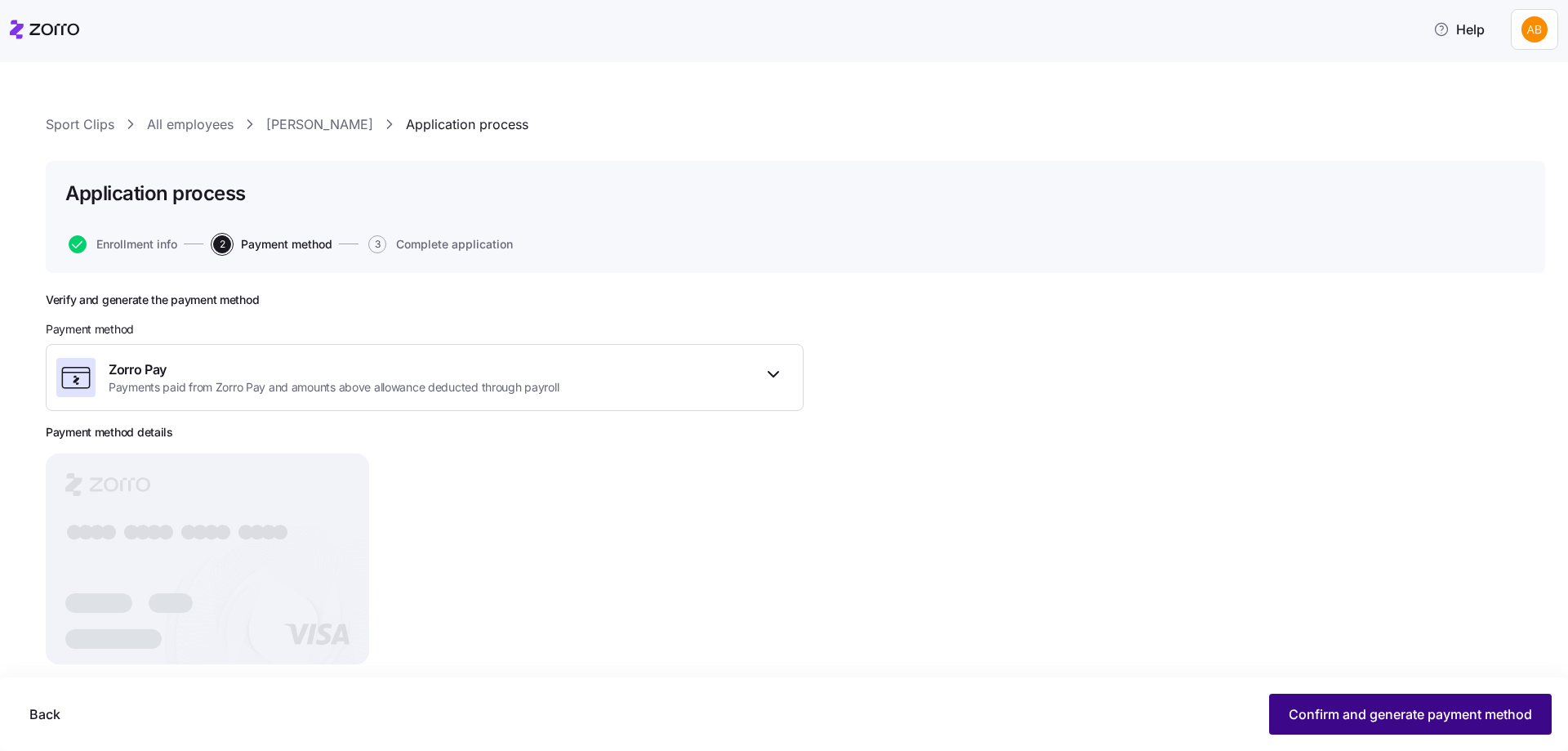
click at [1349, 707] on span "Confirm and generate payment method" at bounding box center [1409, 714] width 244 height 20
click at [1475, 724] on button "Continue" at bounding box center [1503, 714] width 96 height 41
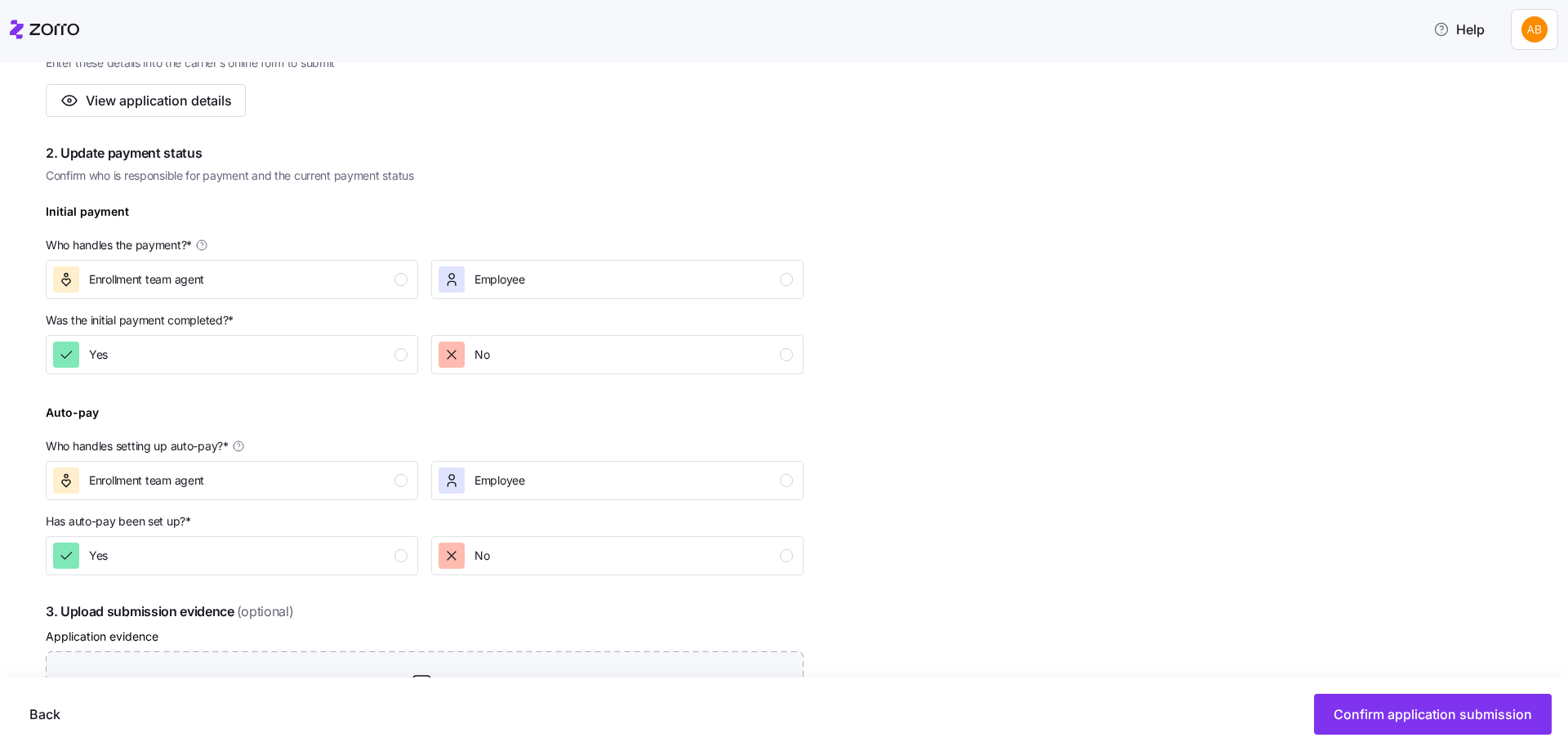
scroll to position [409, 0]
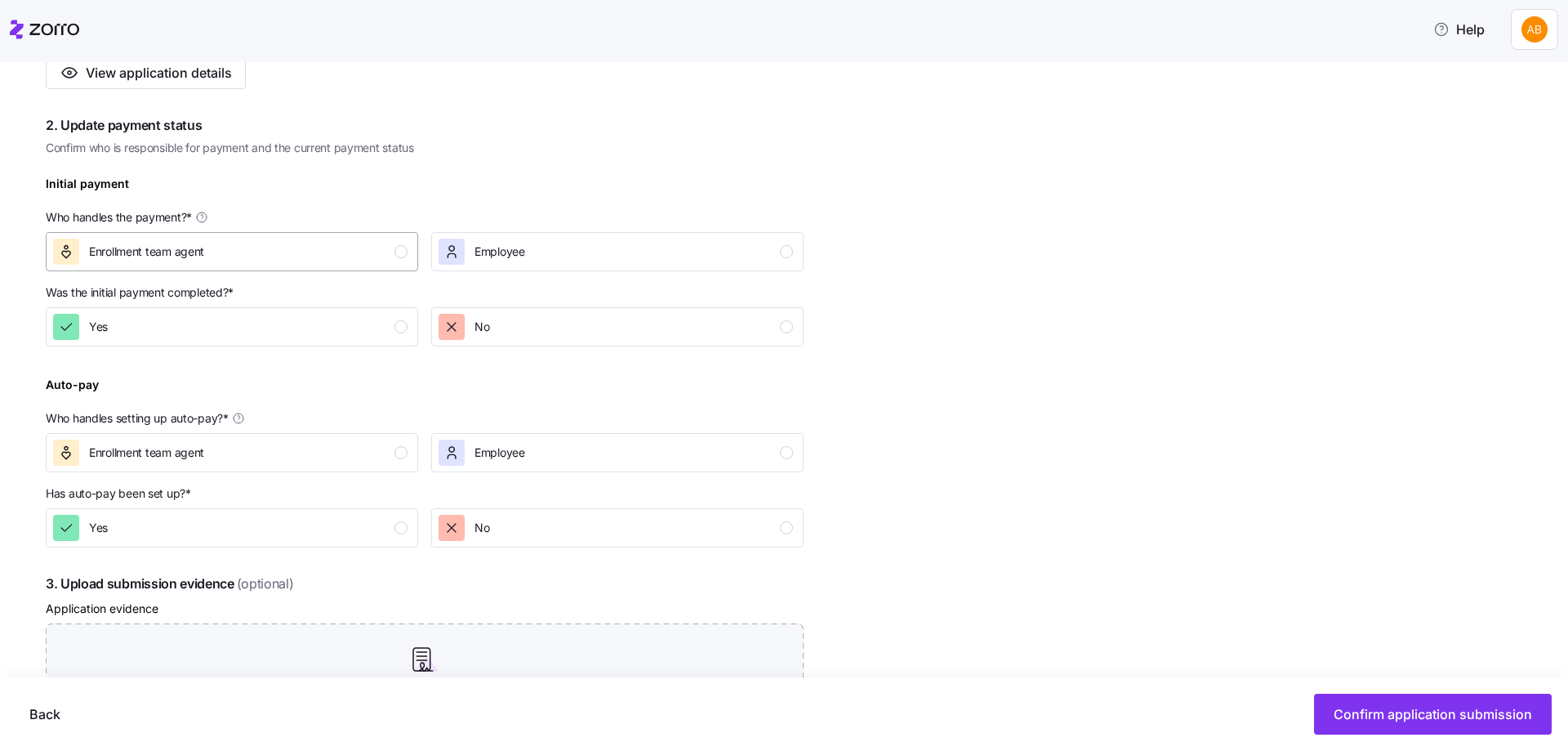
click at [380, 257] on div "Enrollment team agent" at bounding box center [230, 251] width 354 height 26
click at [389, 322] on div "Yes" at bounding box center [230, 326] width 354 height 26
click at [400, 448] on div "button" at bounding box center [401, 453] width 13 height 13
click at [401, 531] on div "button" at bounding box center [401, 528] width 13 height 13
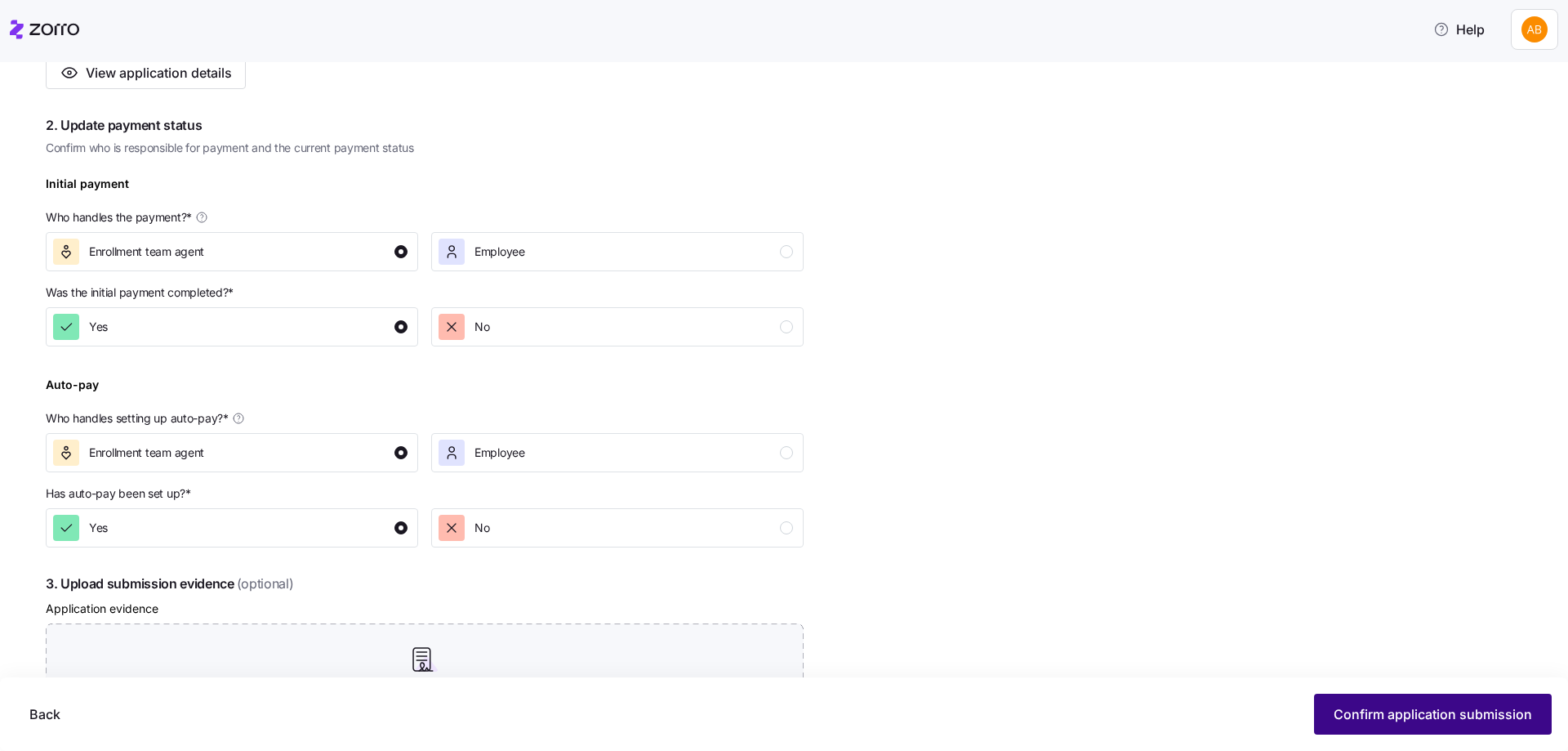
click at [1402, 713] on span "Confirm application submission" at bounding box center [1432, 714] width 199 height 20
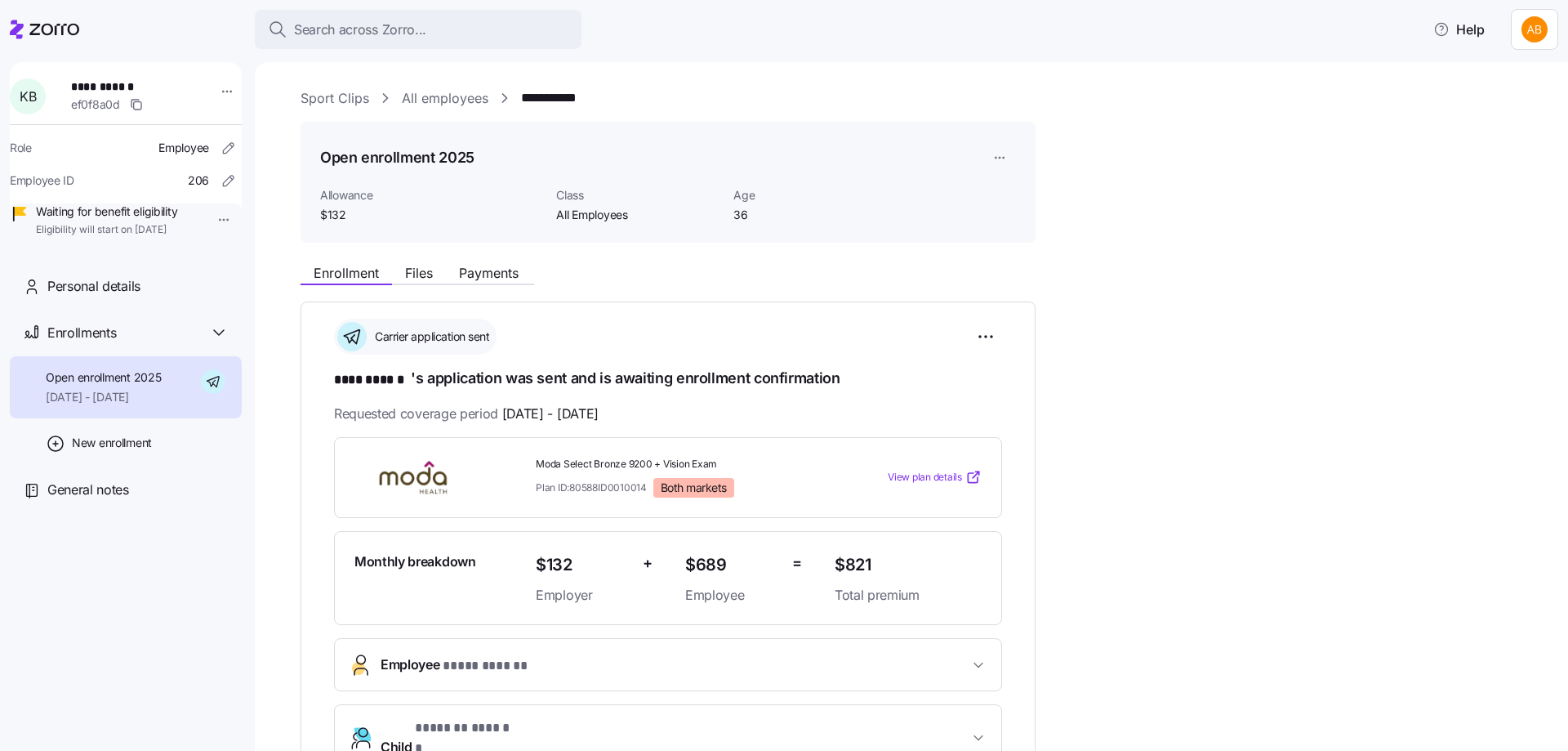
click at [454, 93] on link "All employees" at bounding box center [445, 97] width 87 height 20
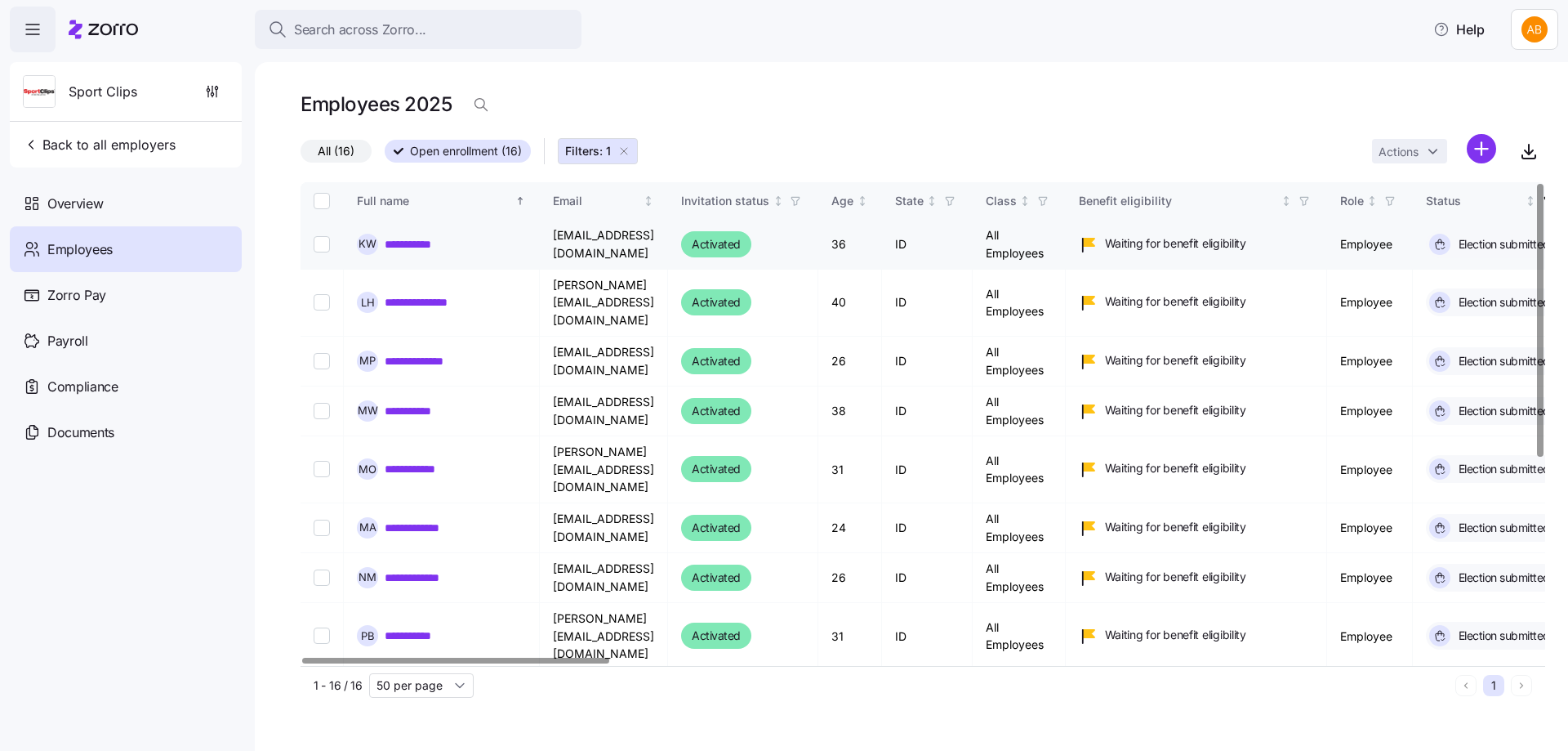
click at [419, 243] on link "**********" at bounding box center [421, 244] width 73 height 16
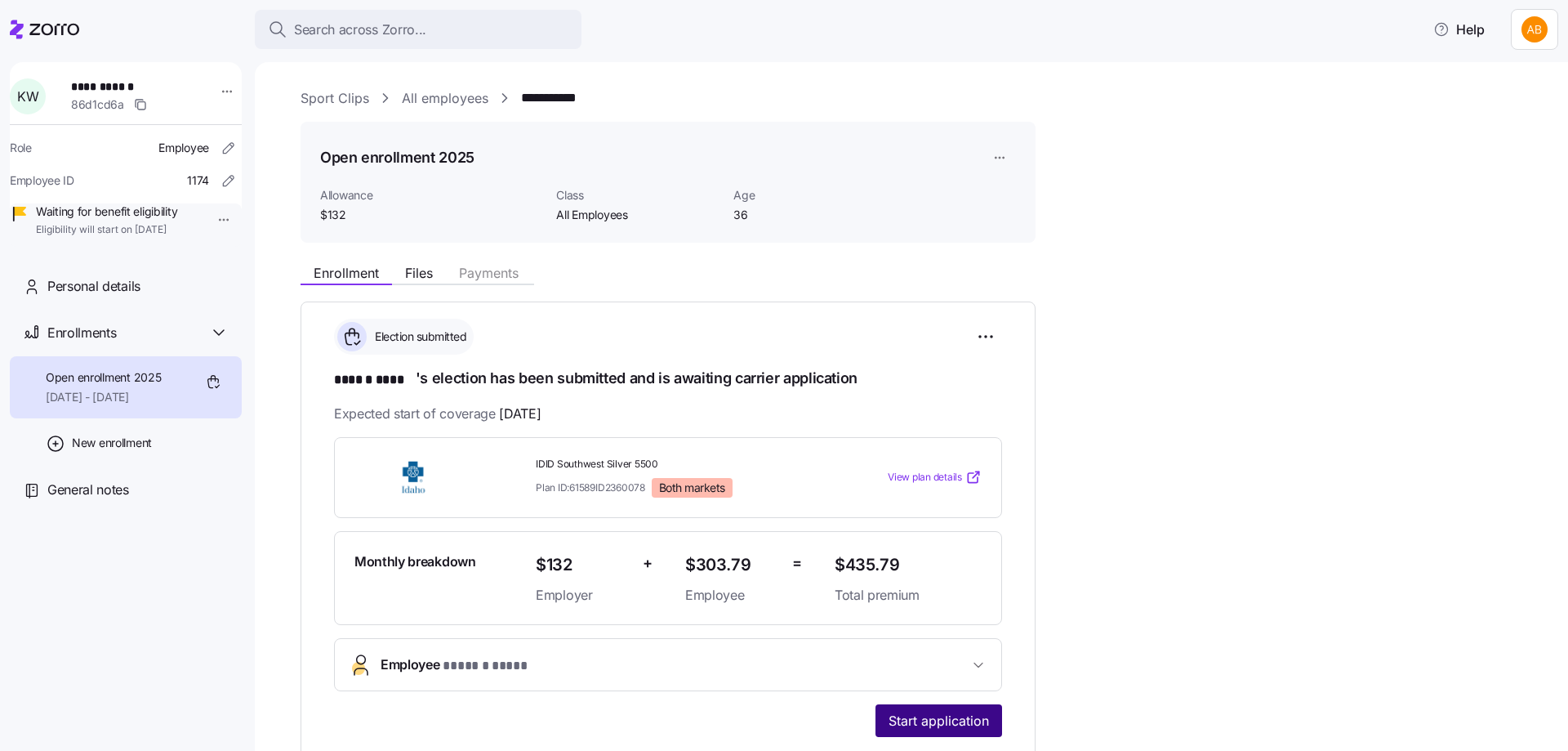
click at [922, 713] on span "Start application" at bounding box center [938, 720] width 100 height 20
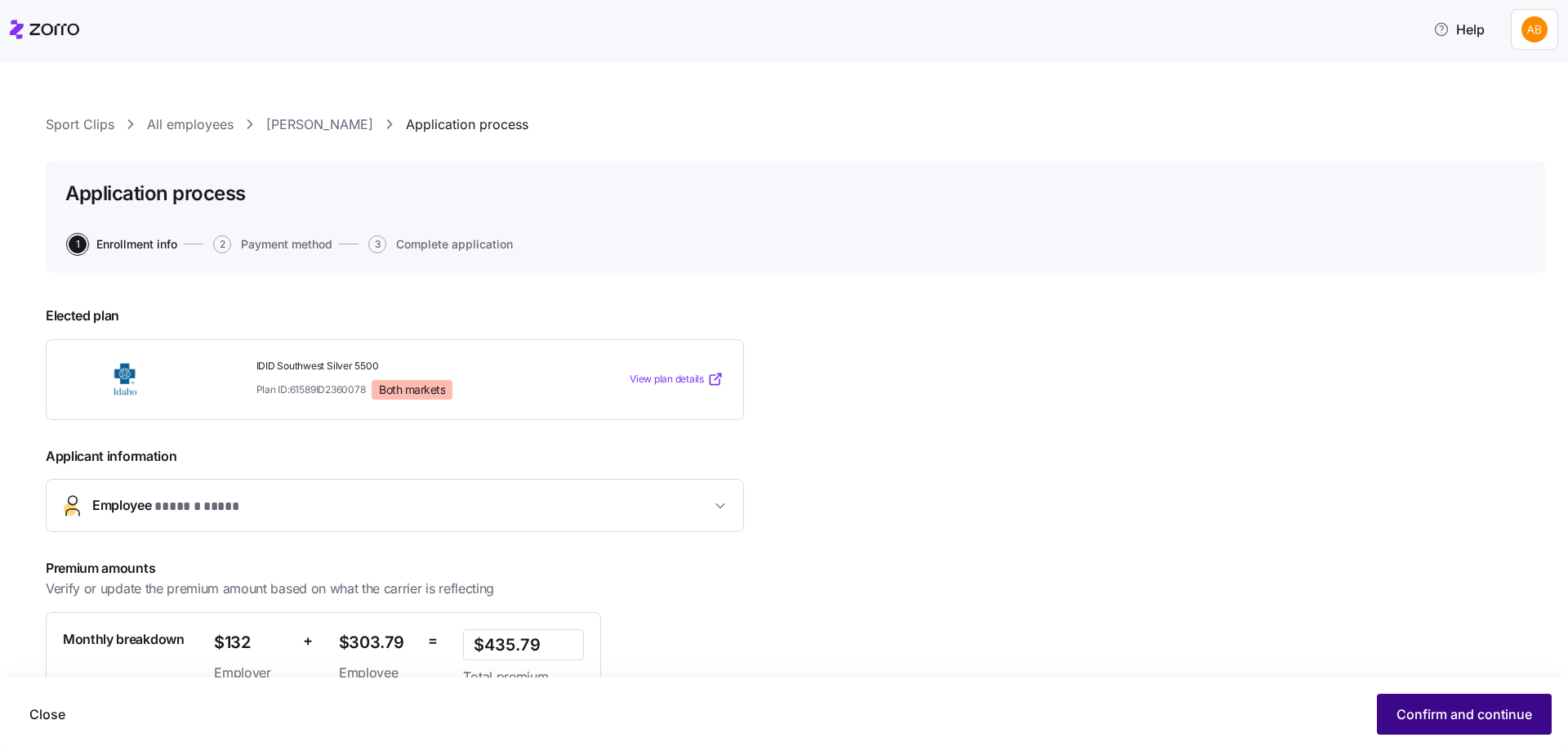
click at [1451, 714] on span "Confirm and continue" at bounding box center [1464, 714] width 136 height 20
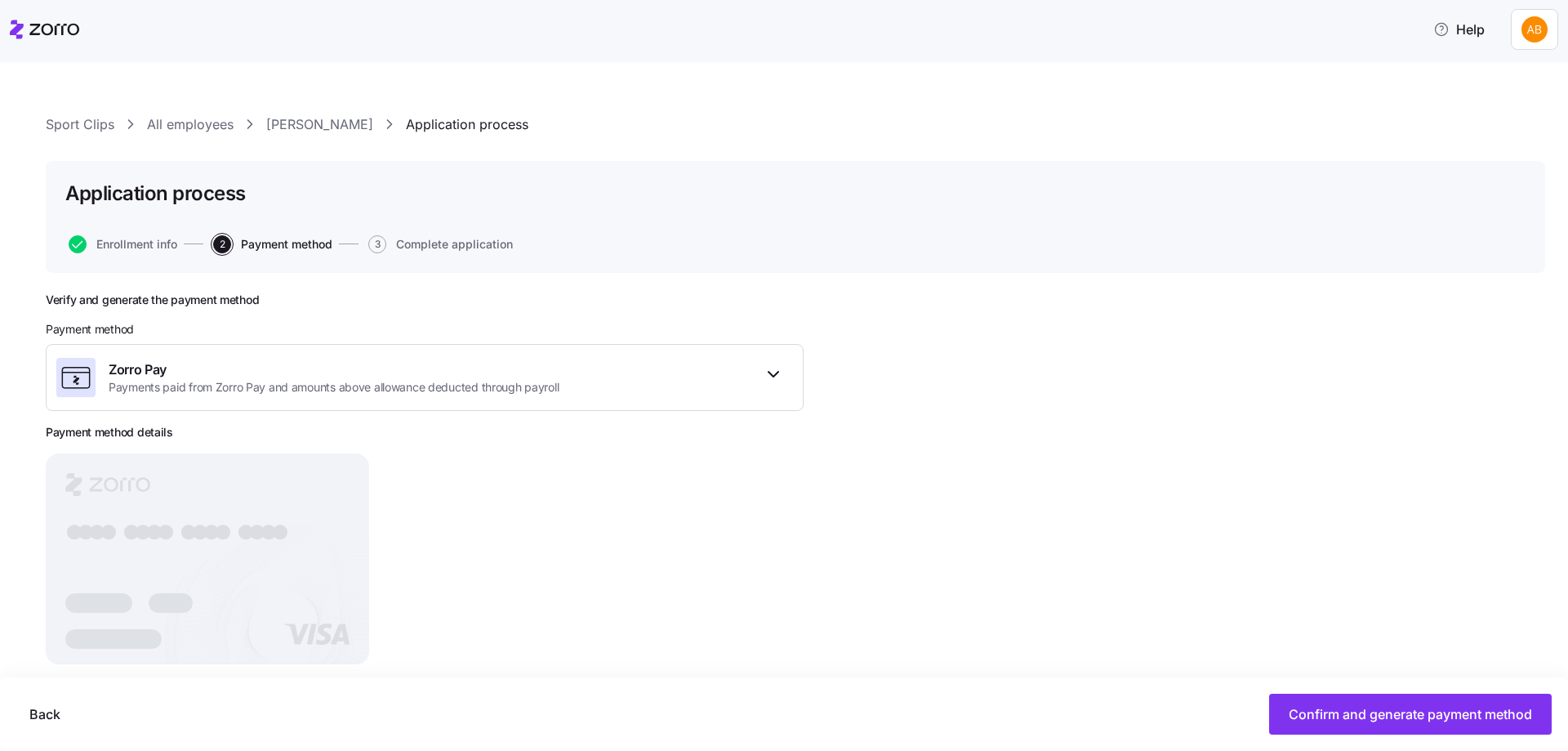
scroll to position [28, 0]
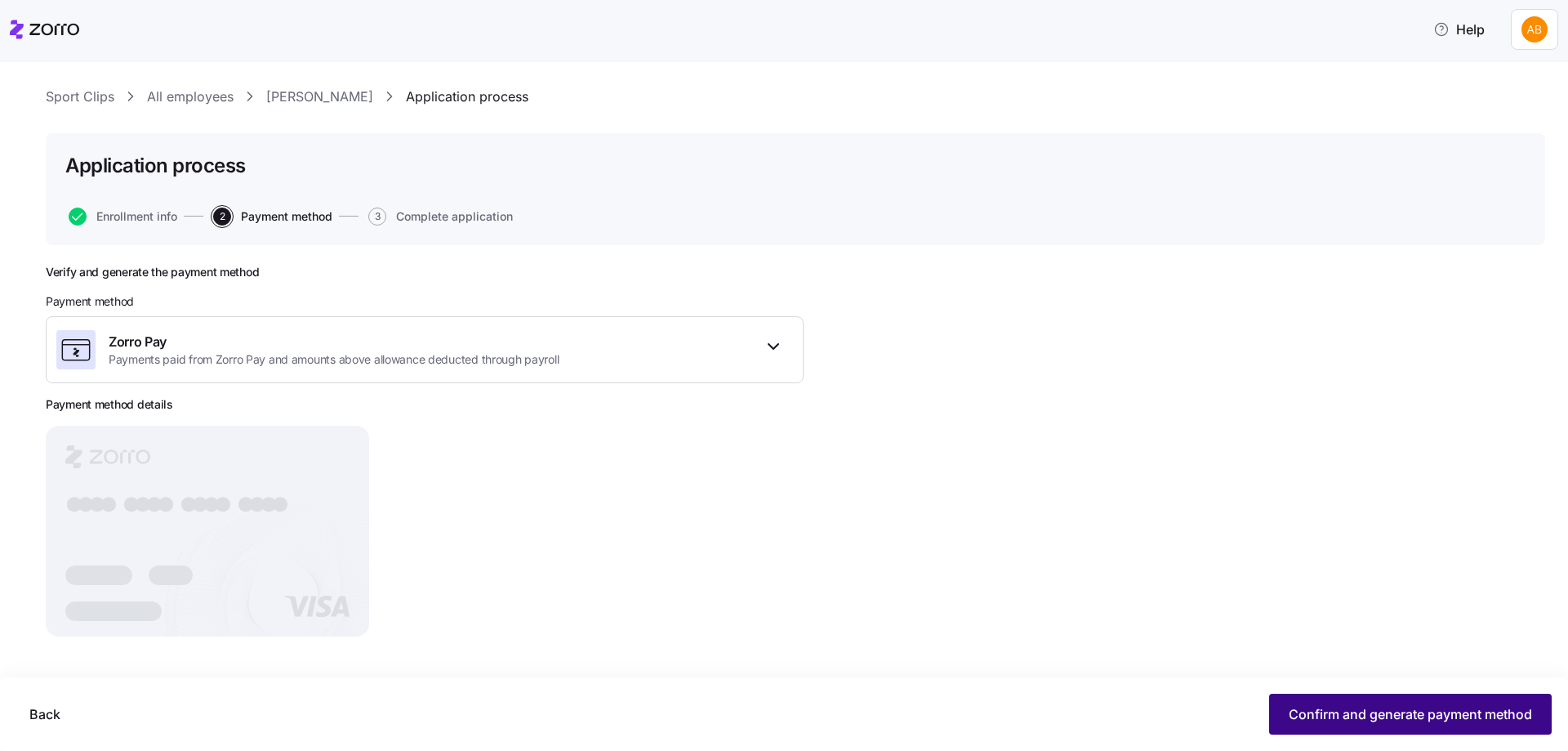
click at [1368, 714] on span "Confirm and generate payment method" at bounding box center [1409, 714] width 244 height 20
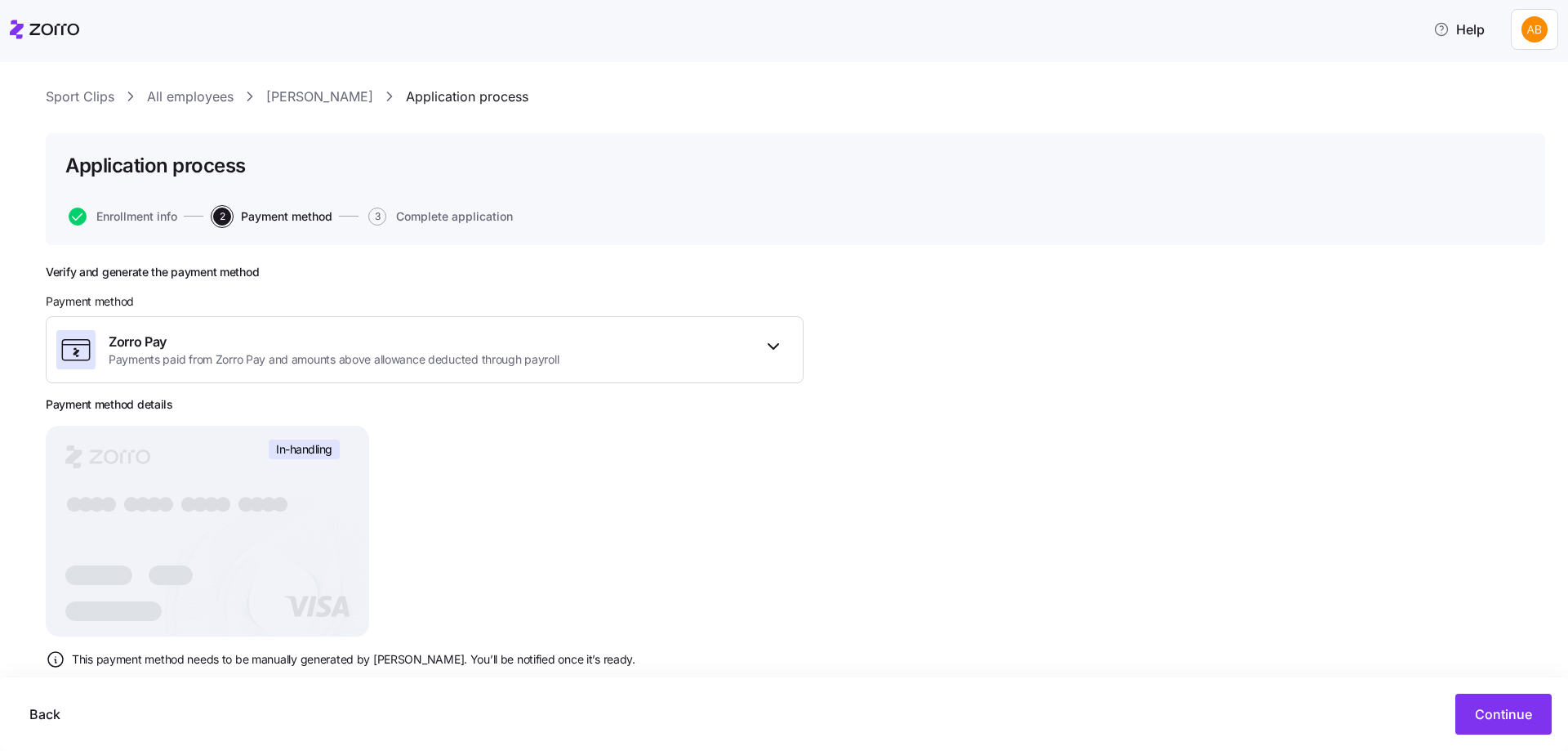
scroll to position [60, 0]
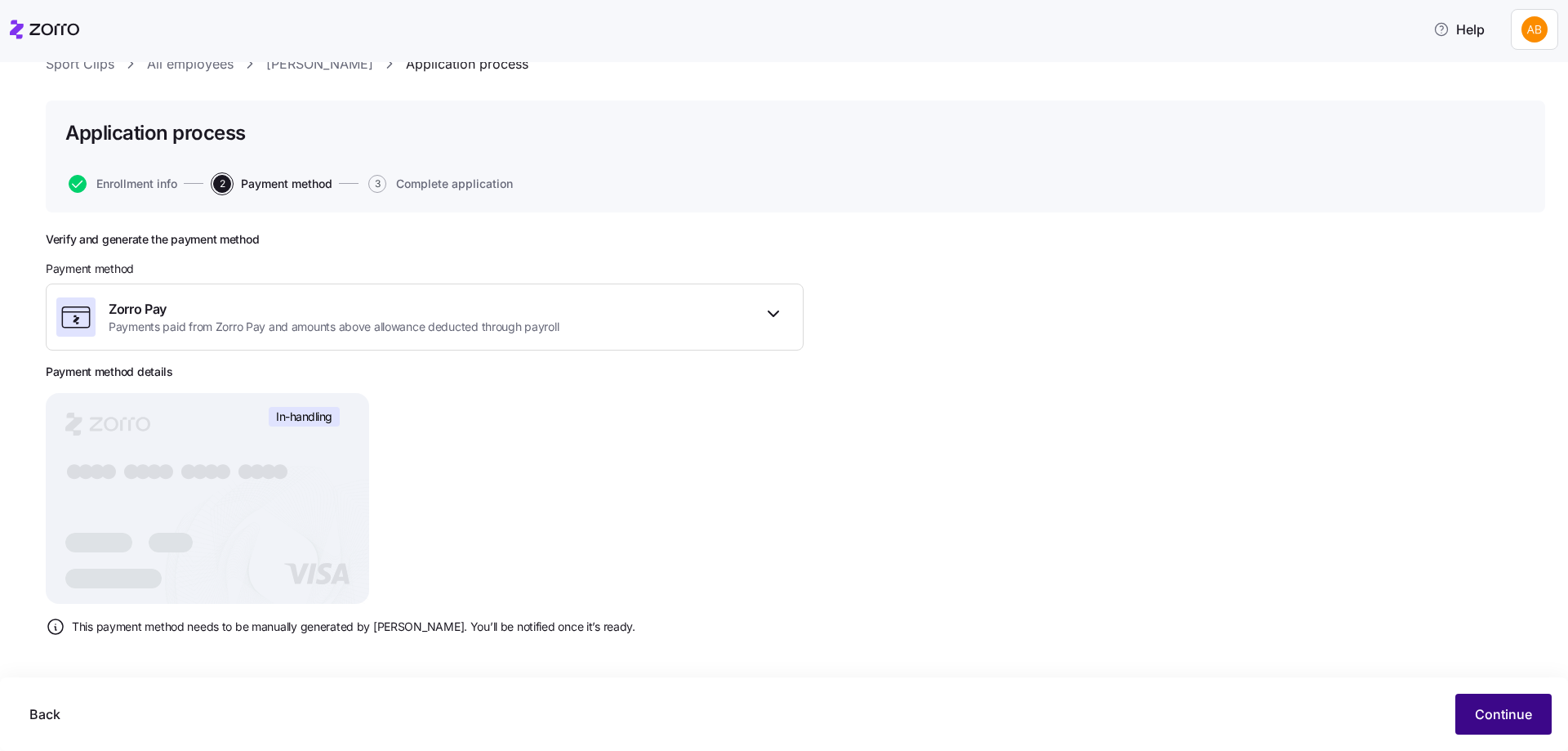
click at [1484, 709] on span "Continue" at bounding box center [1503, 714] width 57 height 20
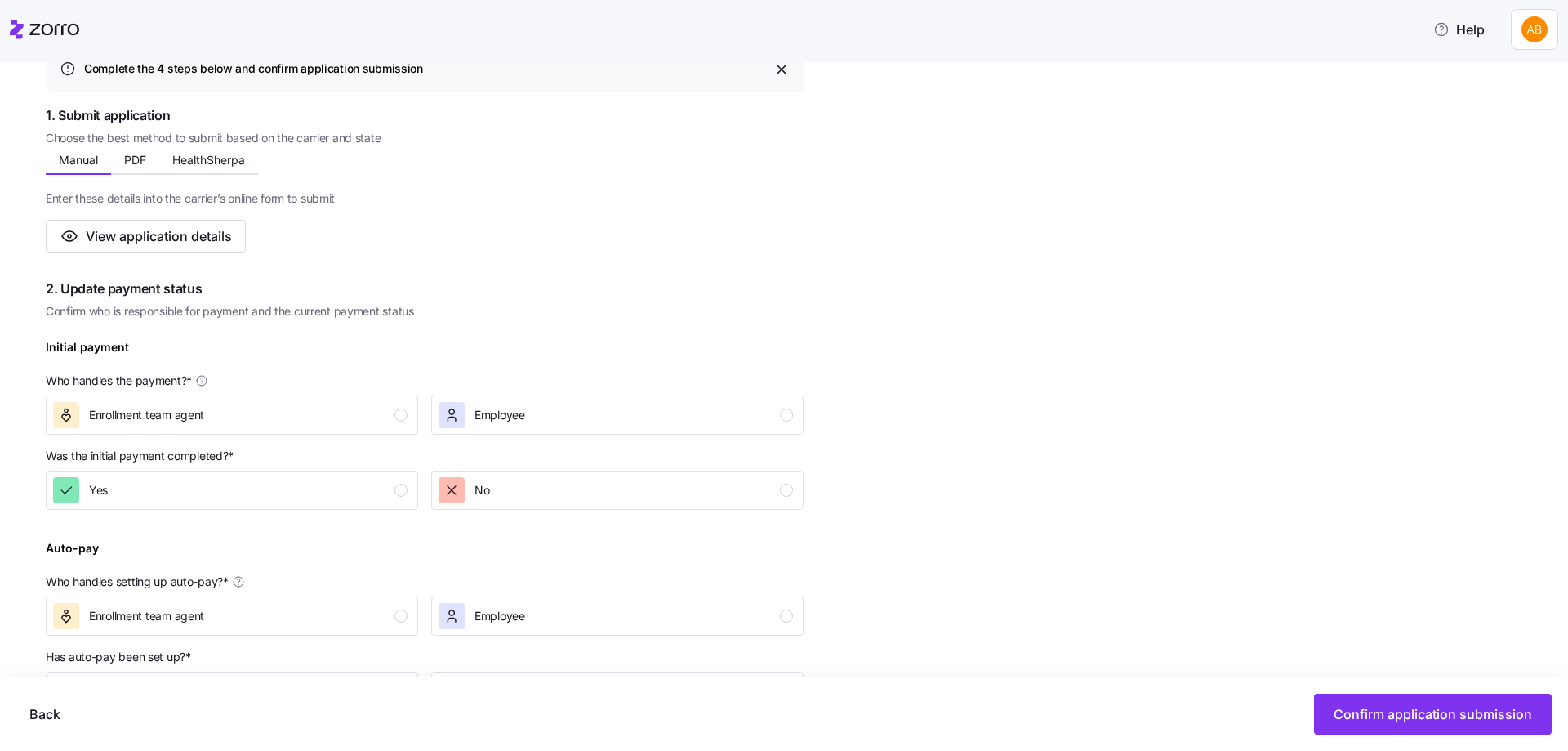
scroll to position [327, 0]
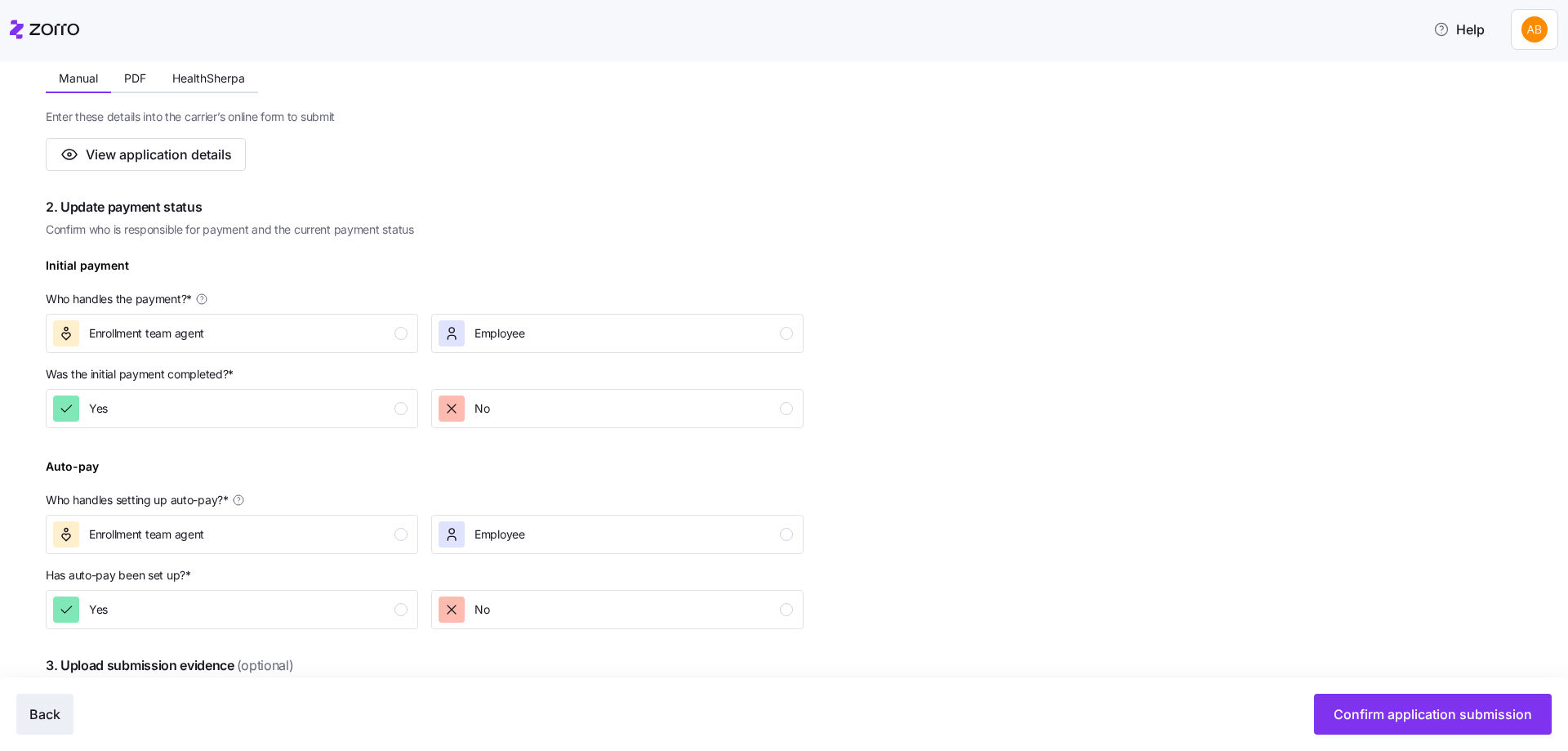
click at [36, 713] on span "Back" at bounding box center [45, 714] width 31 height 20
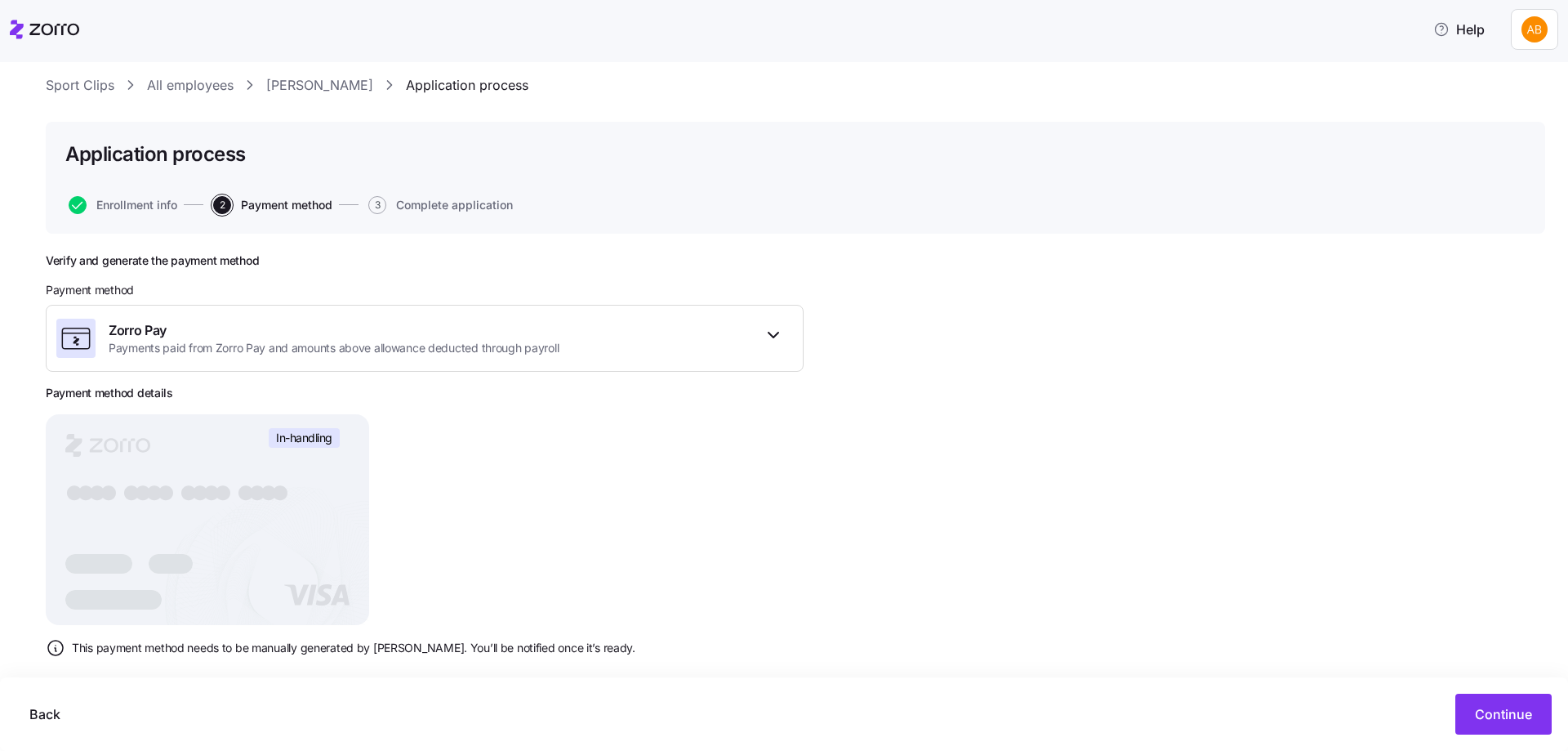
scroll to position [60, 0]
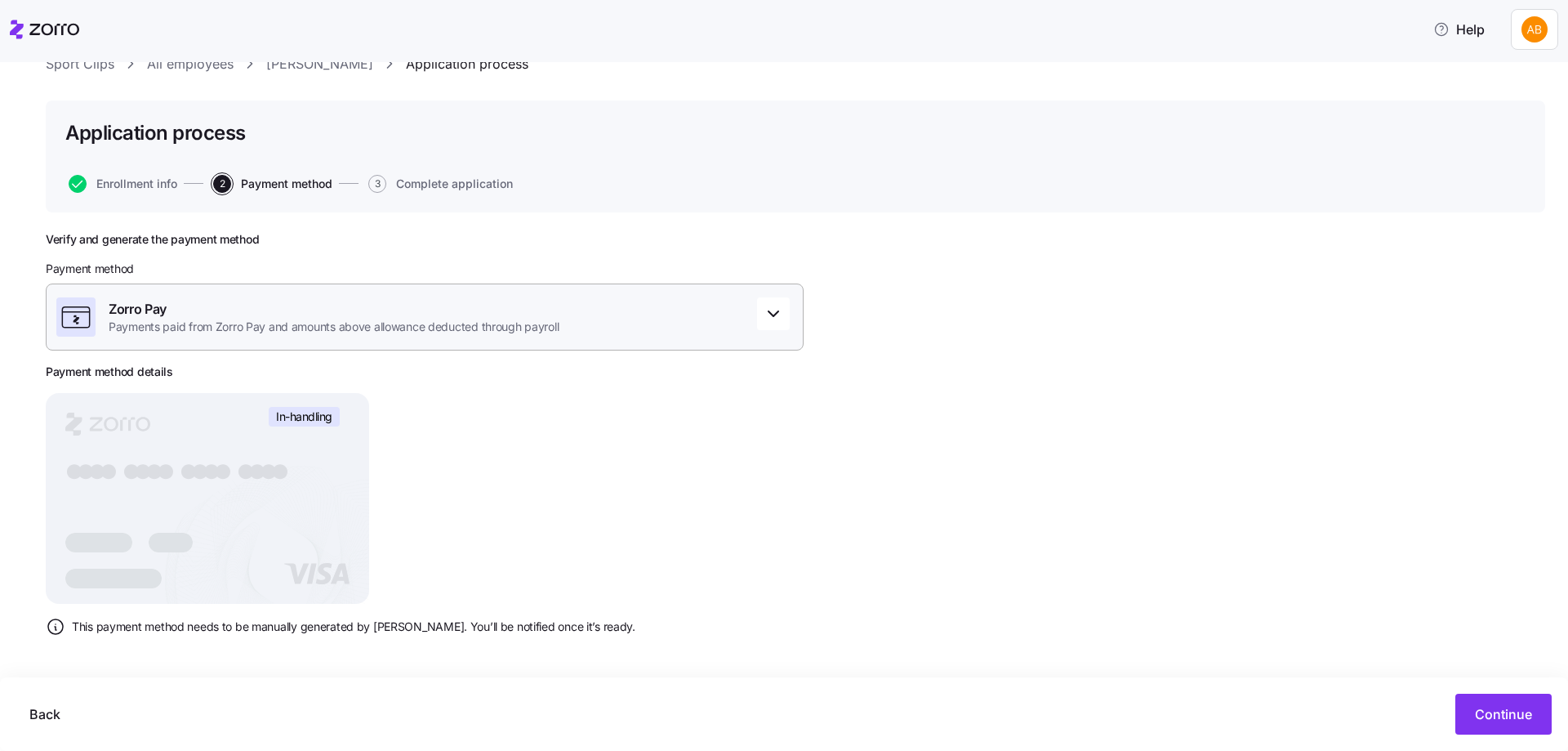
click at [298, 330] on span "Payments paid from Zorro Pay and amounts above allowance deducted through payro…" at bounding box center [333, 326] width 450 height 16
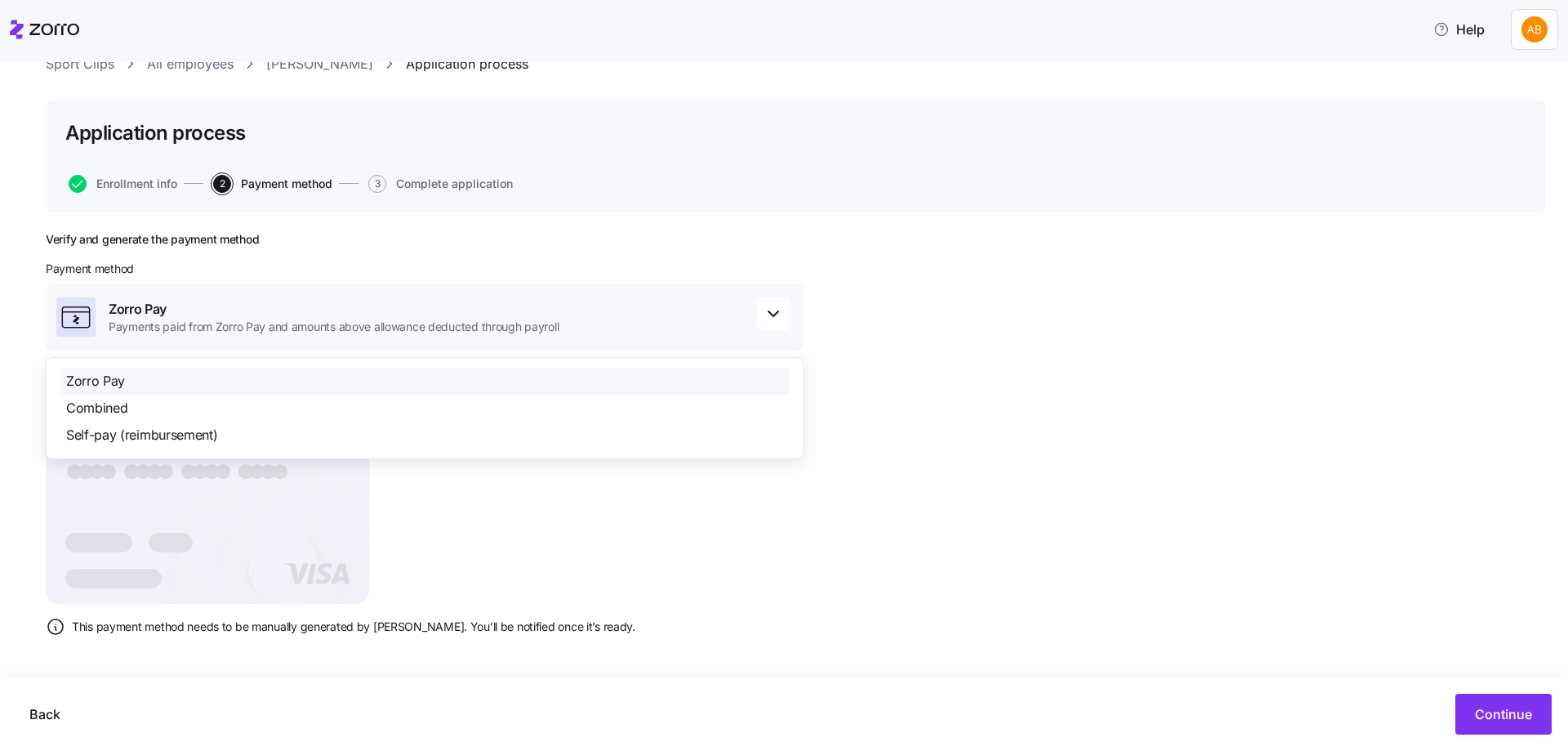
click at [283, 378] on div "Zorro Pay" at bounding box center [424, 381] width 730 height 27
click at [124, 371] on div "Zorro Pay" at bounding box center [424, 381] width 730 height 27
click at [605, 522] on div "Verify and generate the payment method Payment method Zorro Pay Payments paid f…" at bounding box center [424, 440] width 757 height 418
click at [493, 380] on div "Zorro Pay" at bounding box center [424, 381] width 730 height 27
click at [745, 316] on div "Zorro Pay Payments paid from Zorro Pay and amounts above allowance deducted thr…" at bounding box center [424, 317] width 757 height 67
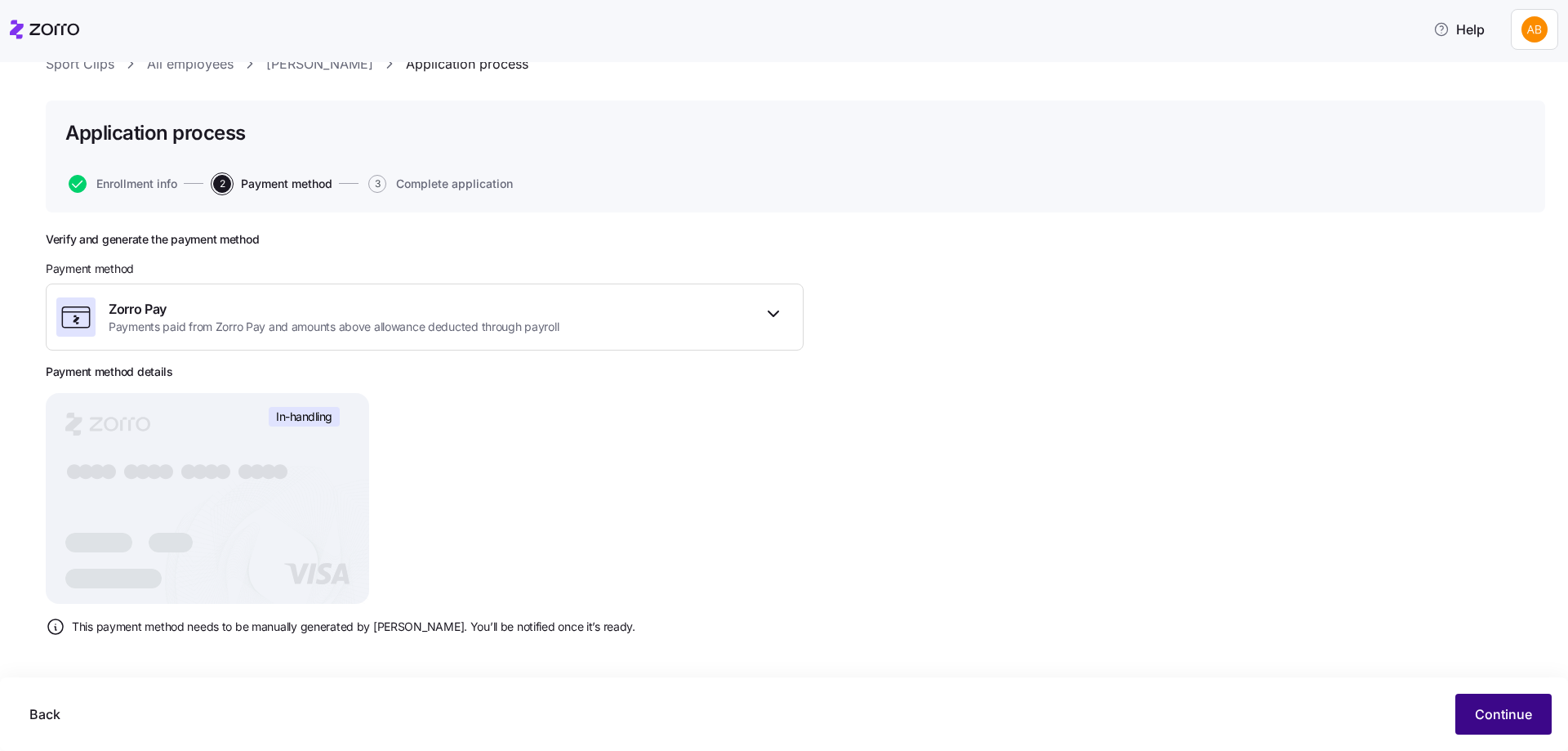
click at [1484, 710] on span "Continue" at bounding box center [1503, 714] width 57 height 20
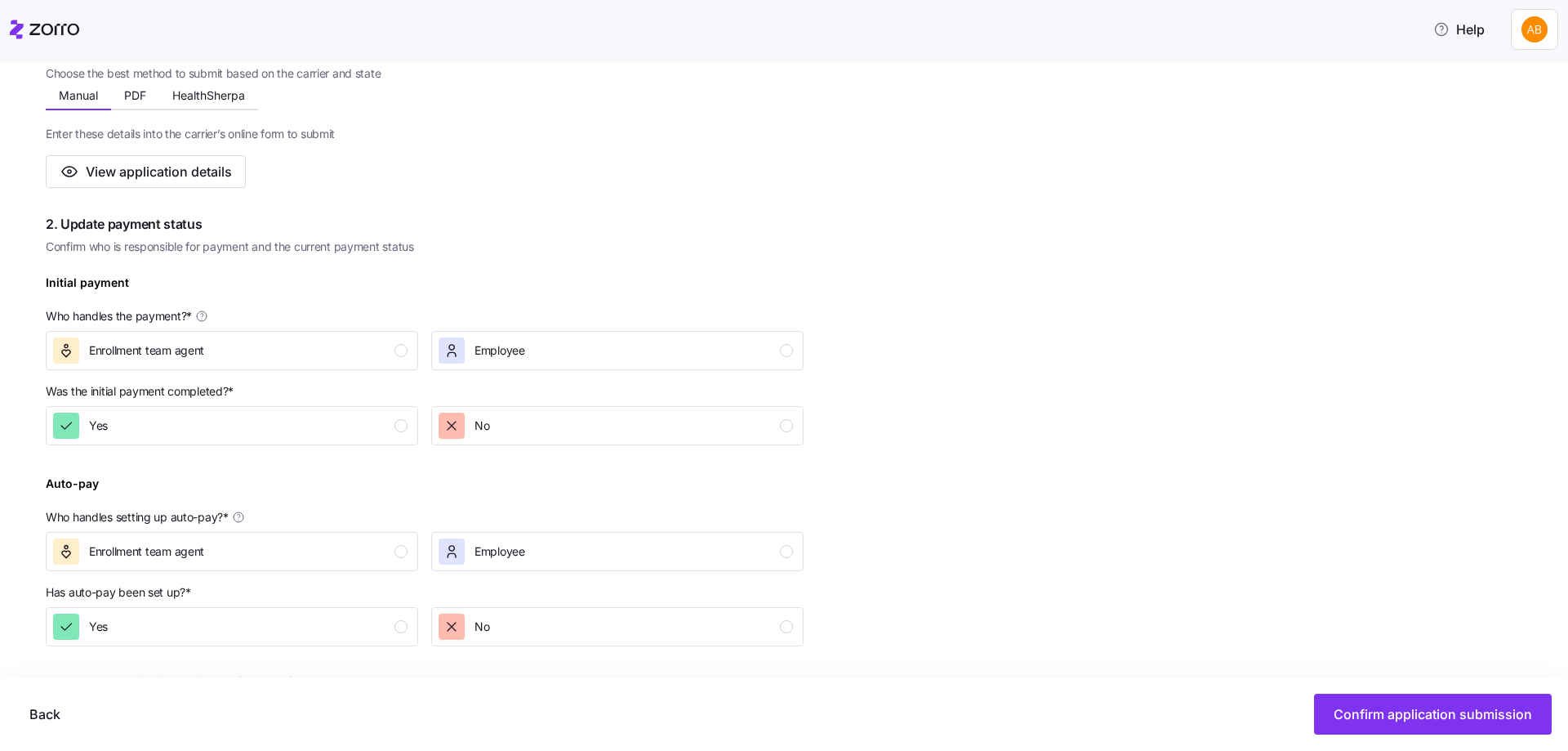
scroll to position [327, 0]
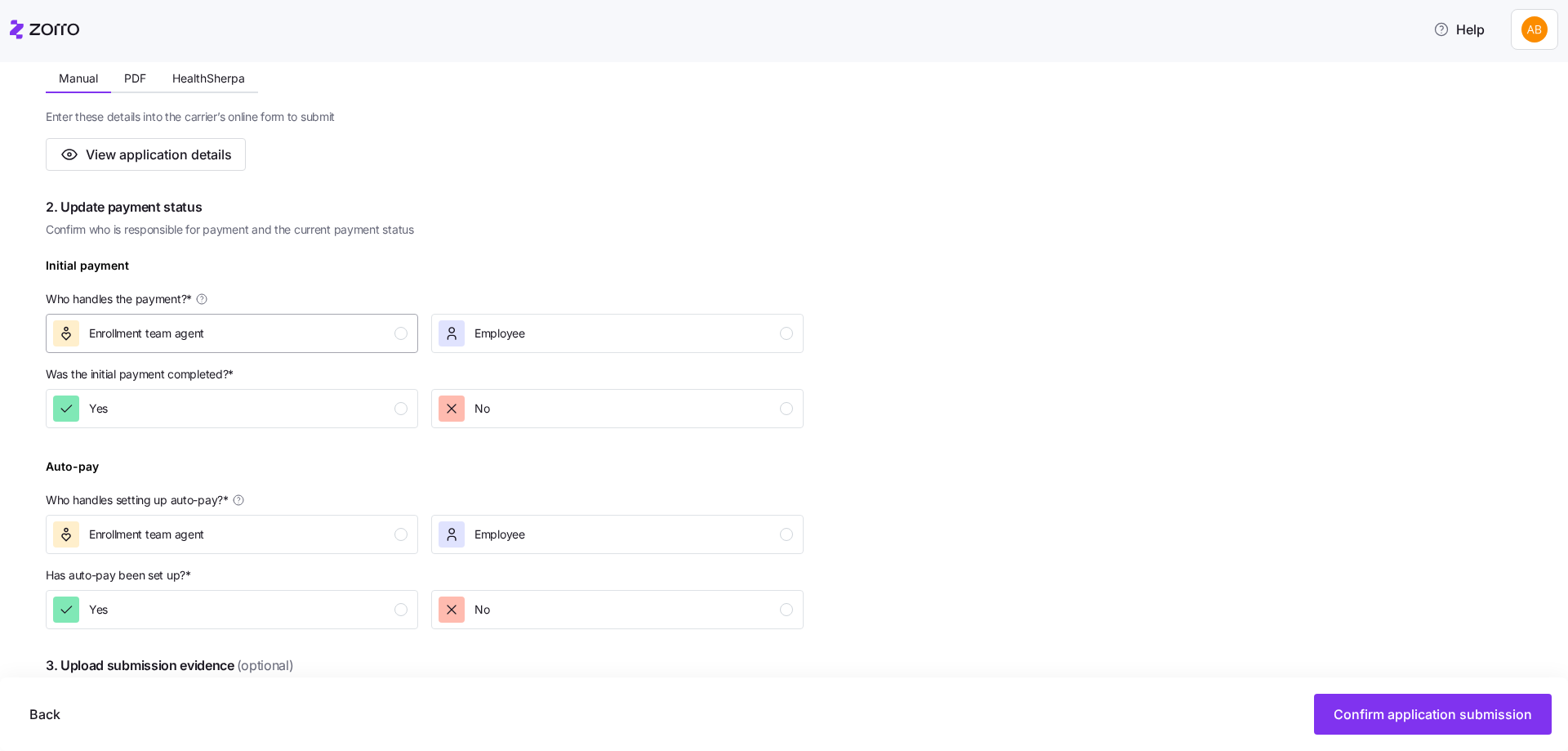
click at [371, 338] on div "Enrollment team agent" at bounding box center [230, 333] width 354 height 26
click at [373, 413] on div "Yes" at bounding box center [230, 408] width 354 height 26
click at [377, 532] on div "Enrollment team agent" at bounding box center [230, 534] width 354 height 26
click at [390, 614] on div "Yes" at bounding box center [230, 609] width 354 height 26
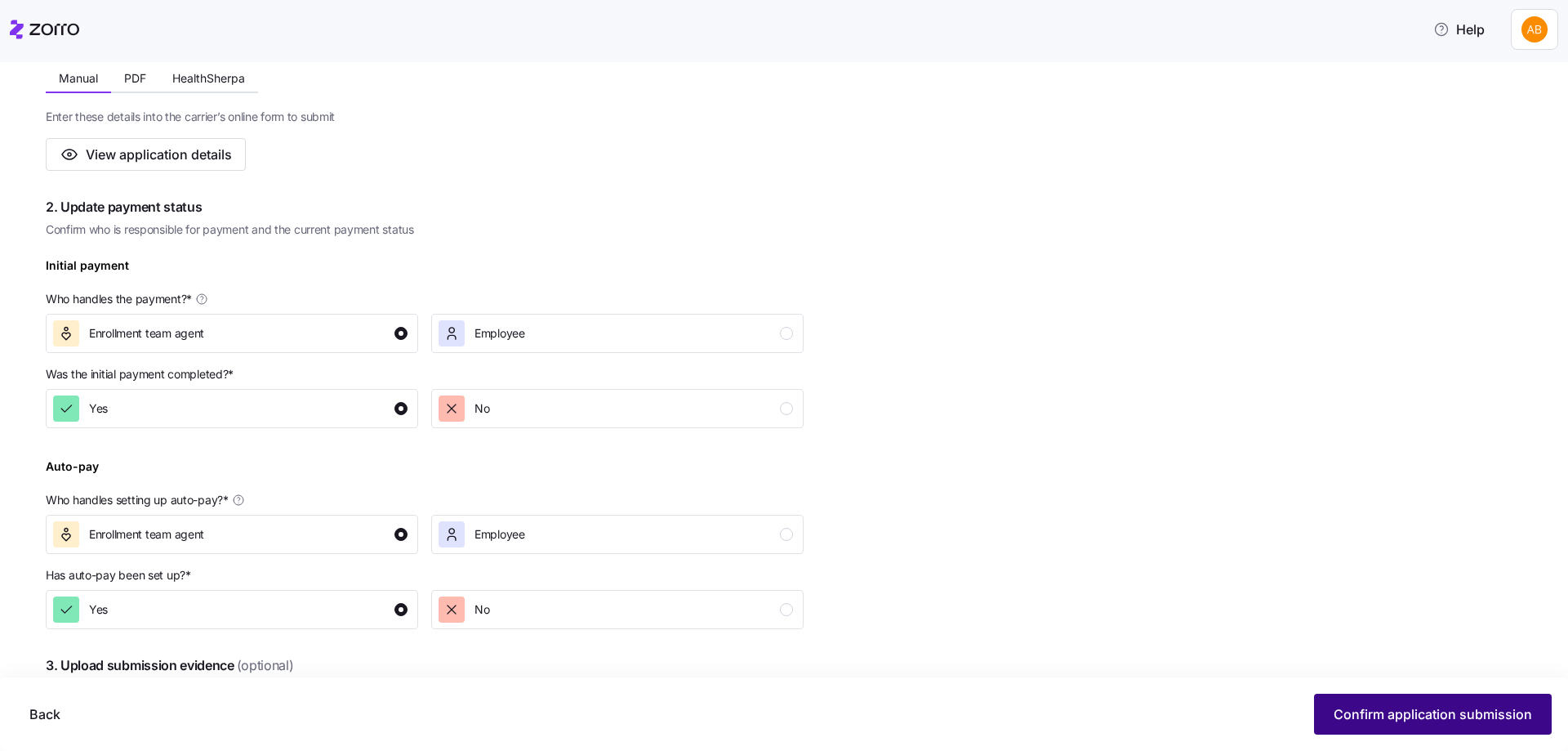
click at [1376, 715] on span "Confirm application submission" at bounding box center [1432, 714] width 199 height 20
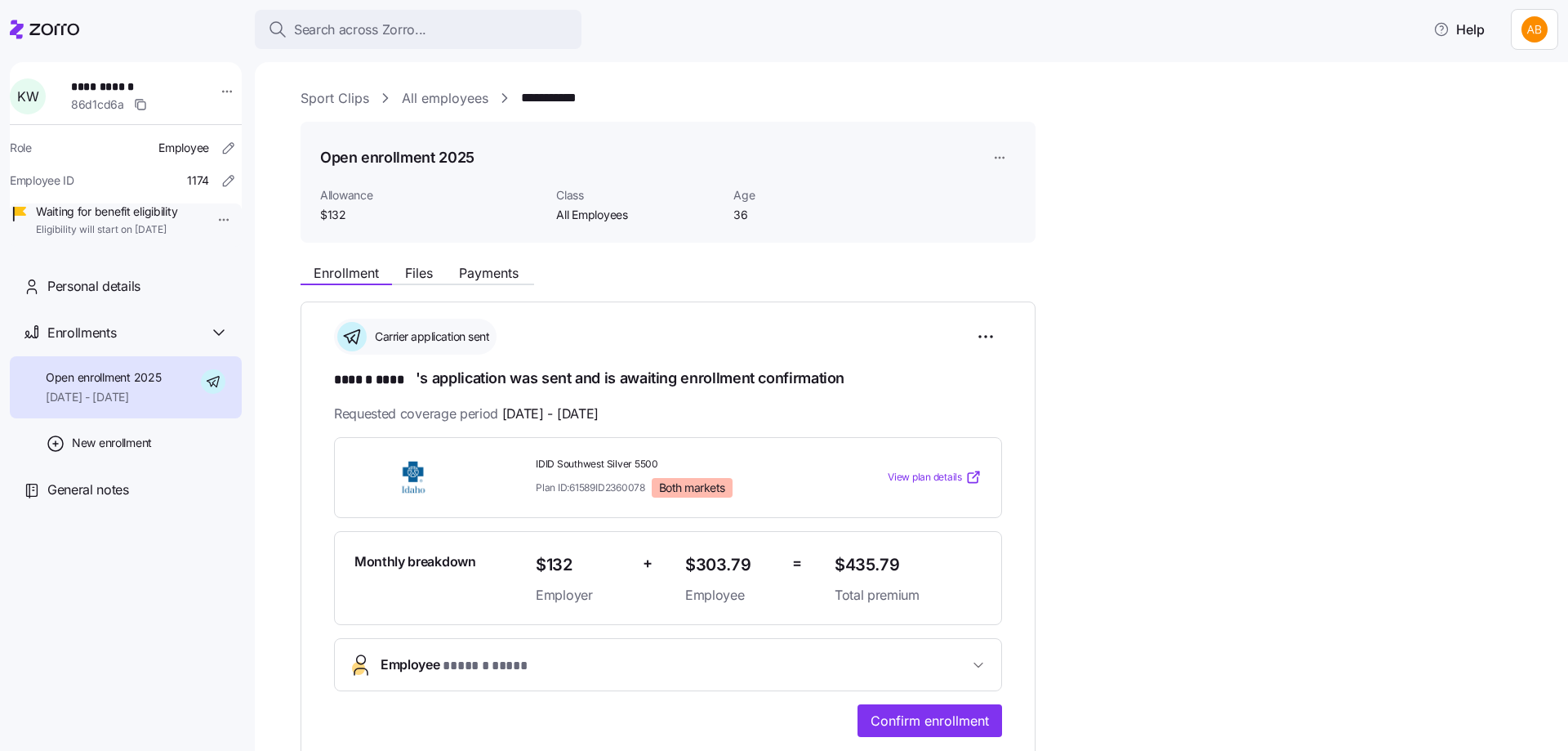
click at [456, 98] on link "All employees" at bounding box center [445, 97] width 87 height 20
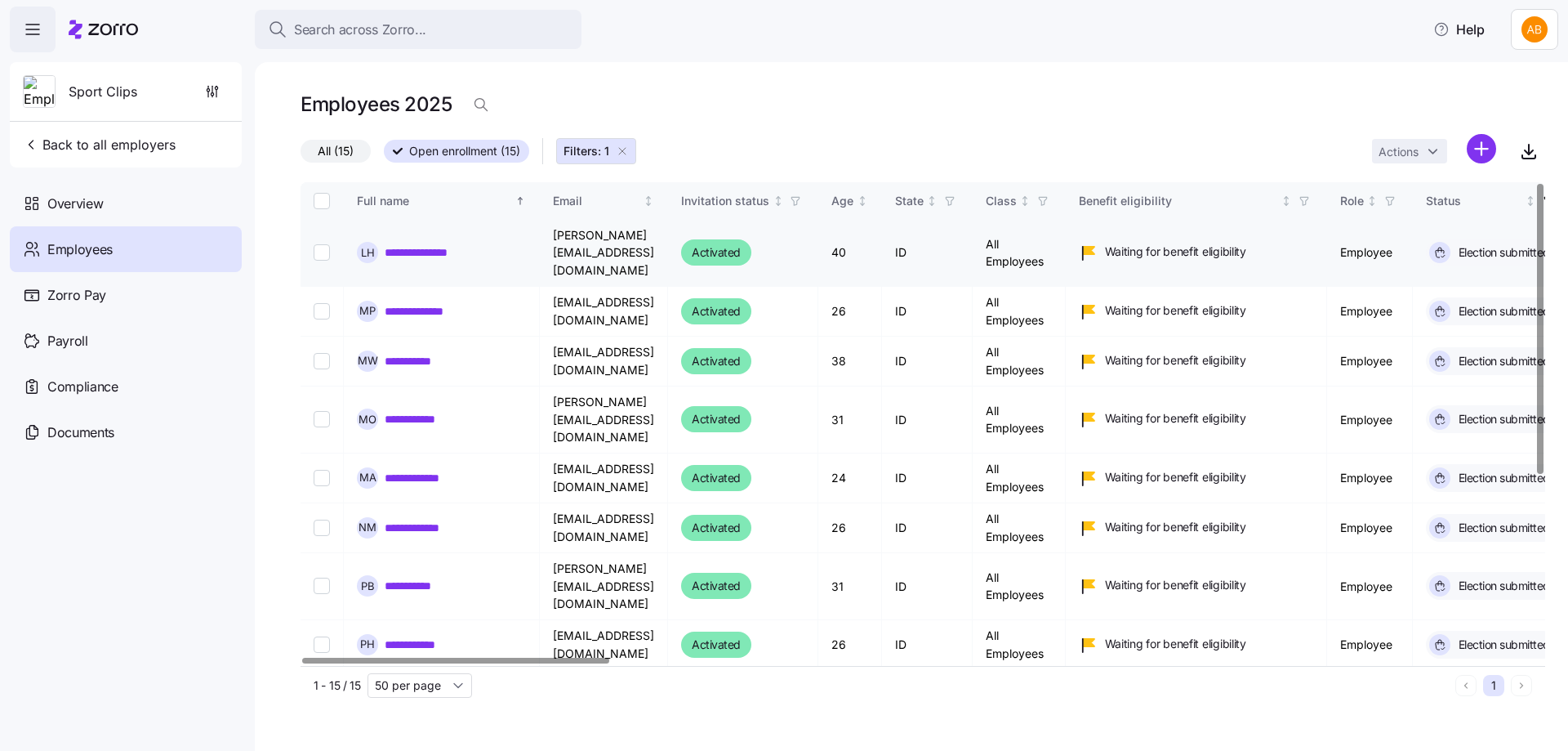
click at [420, 245] on link "**********" at bounding box center [428, 252] width 86 height 16
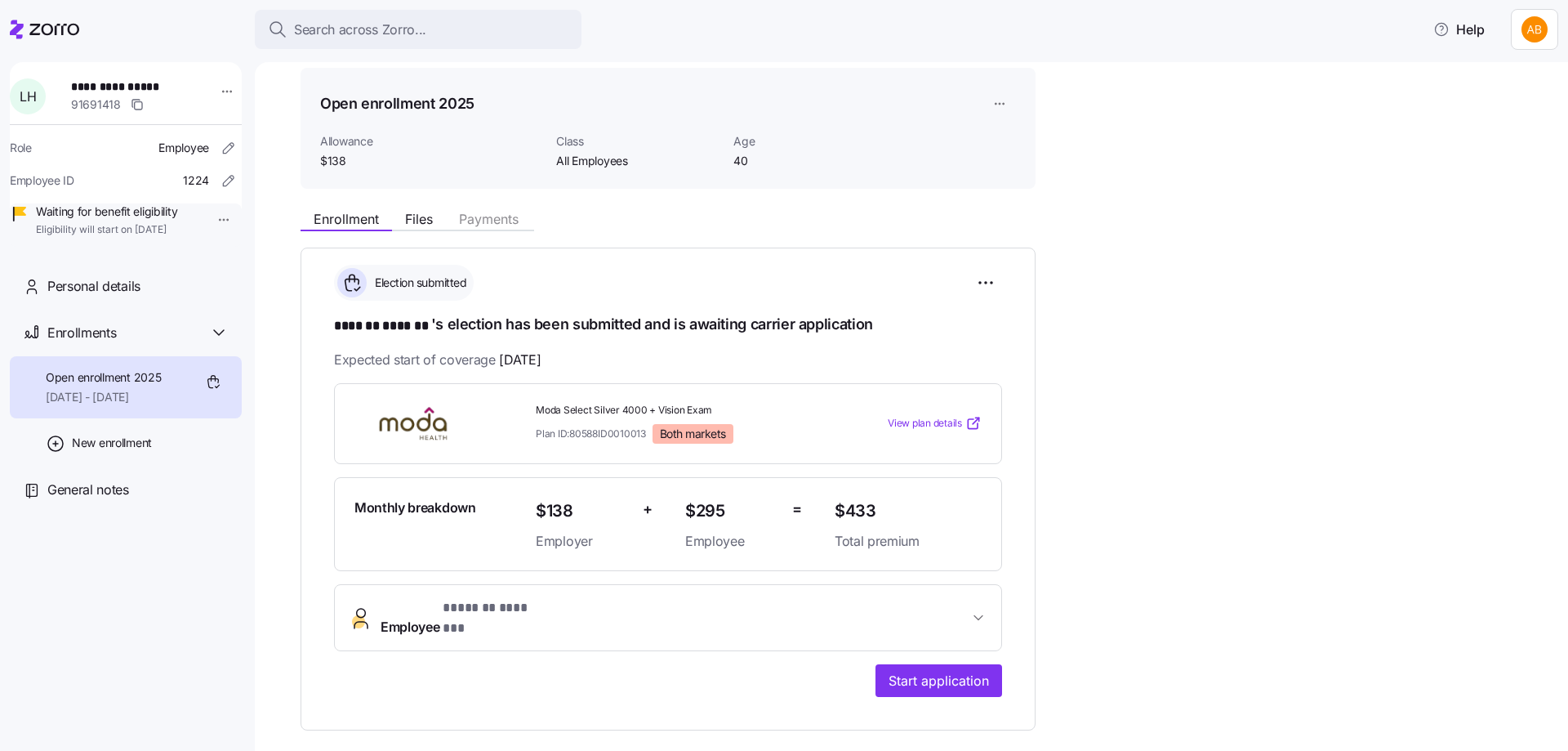
scroll to position [82, 0]
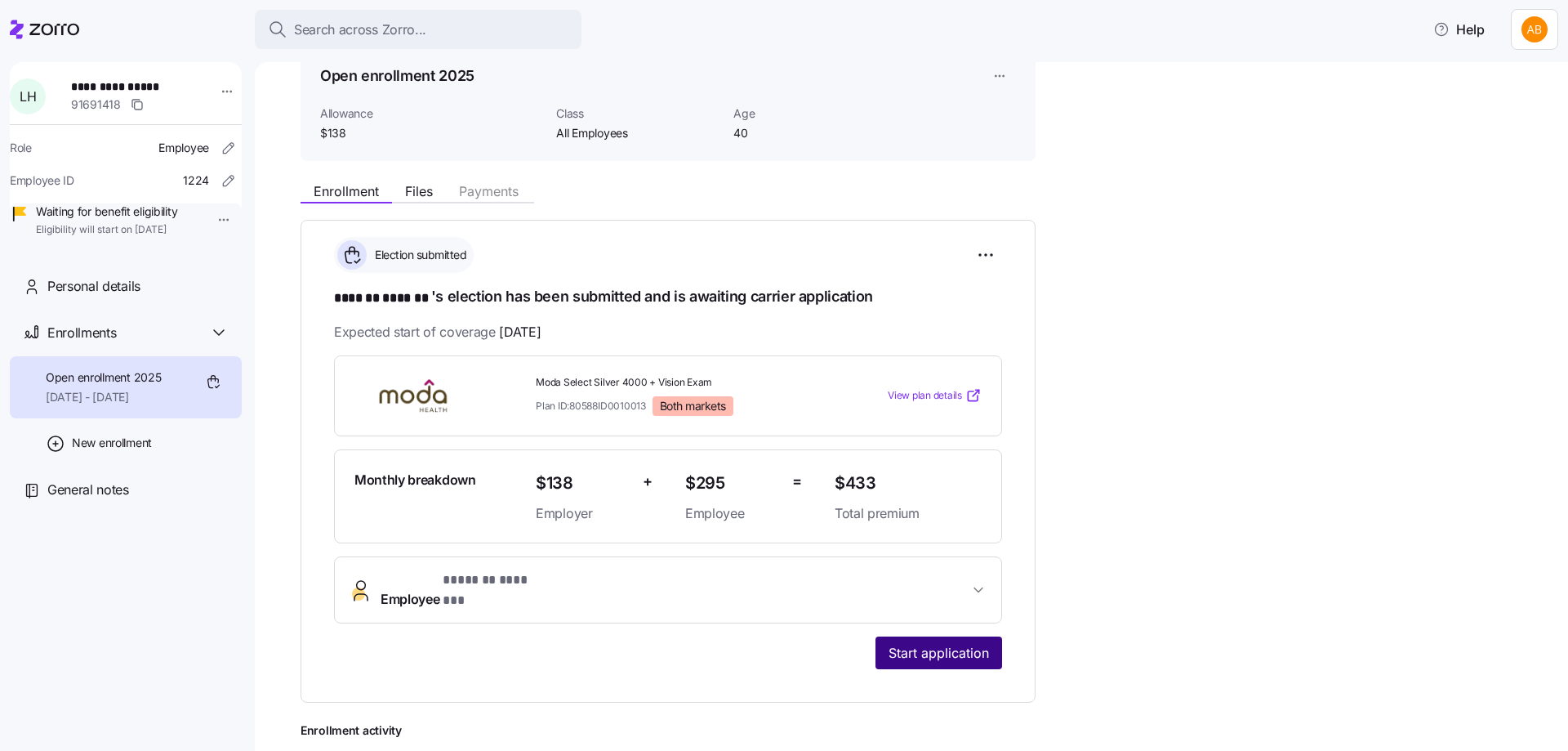
click at [944, 643] on span "Start application" at bounding box center [938, 653] width 100 height 20
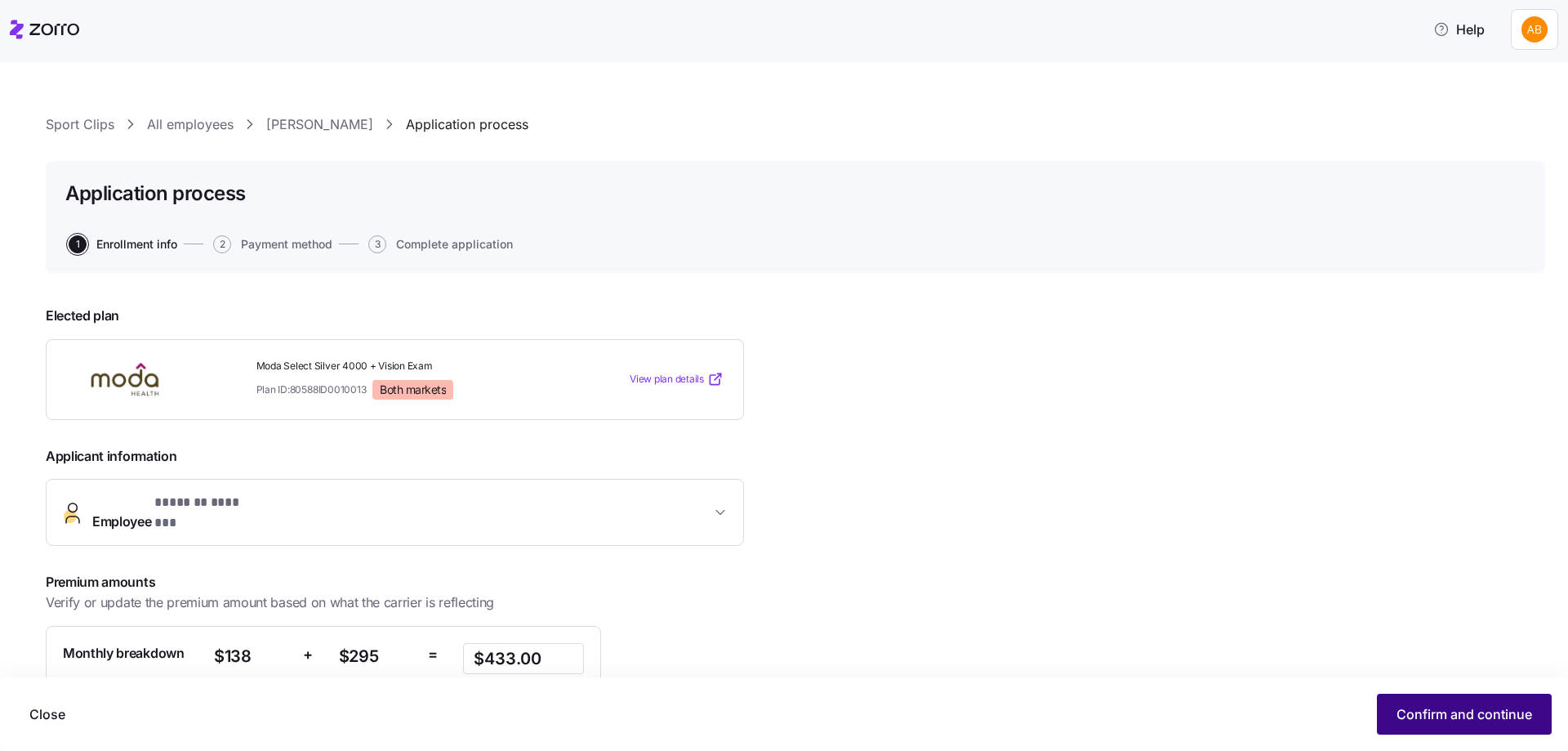
click at [1409, 703] on button "Confirm and continue" at bounding box center [1464, 714] width 175 height 41
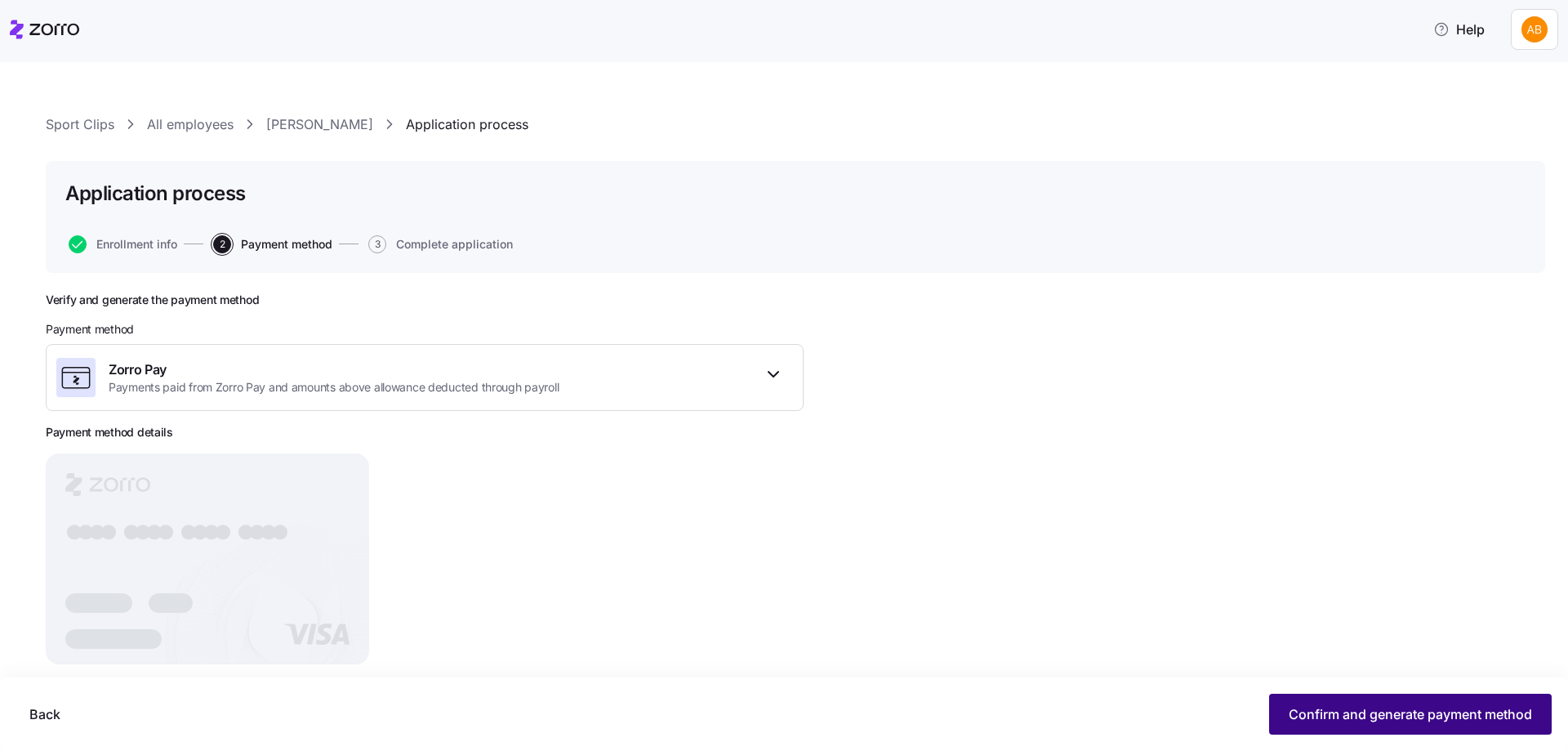
click at [1341, 707] on span "Confirm and generate payment method" at bounding box center [1409, 714] width 244 height 20
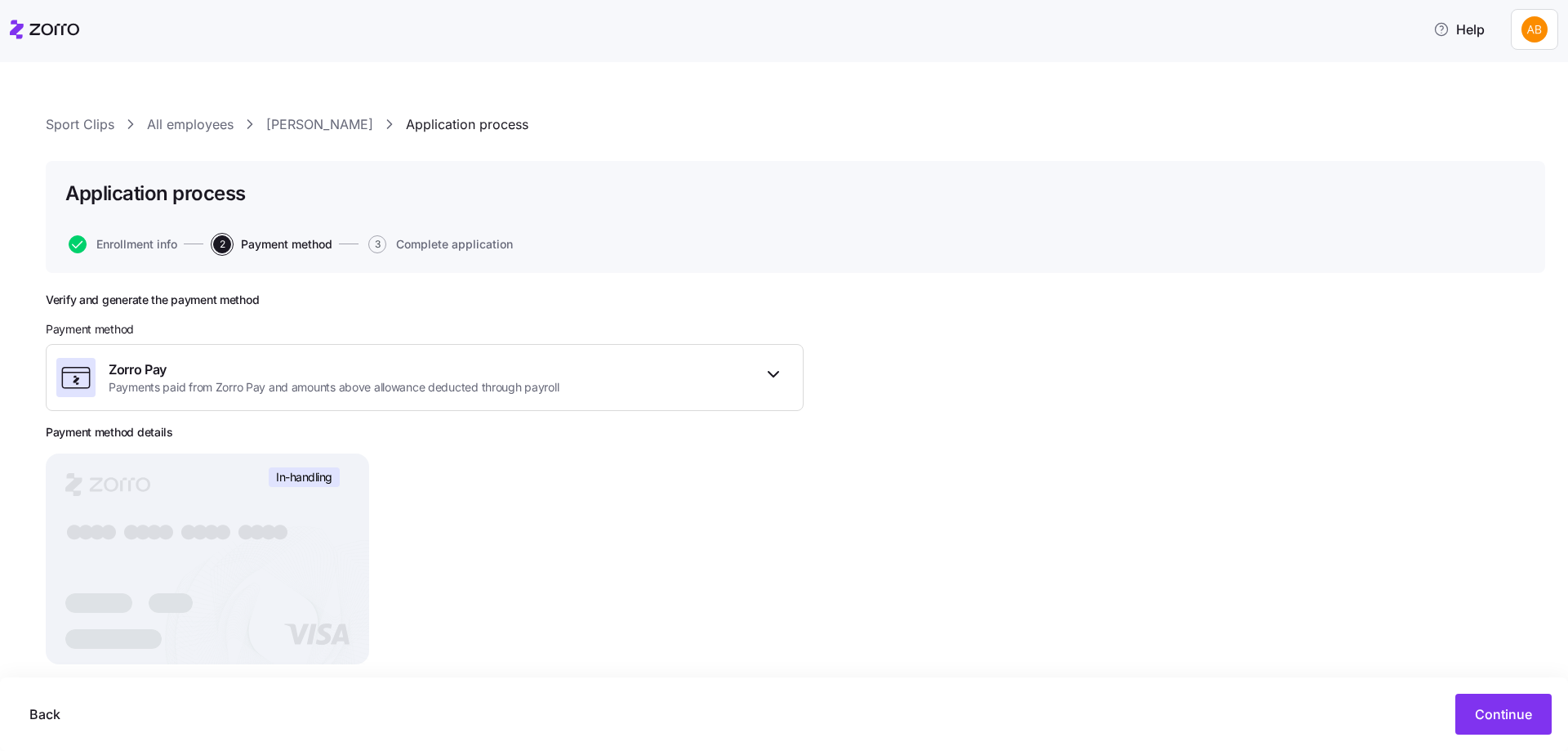
scroll to position [60, 0]
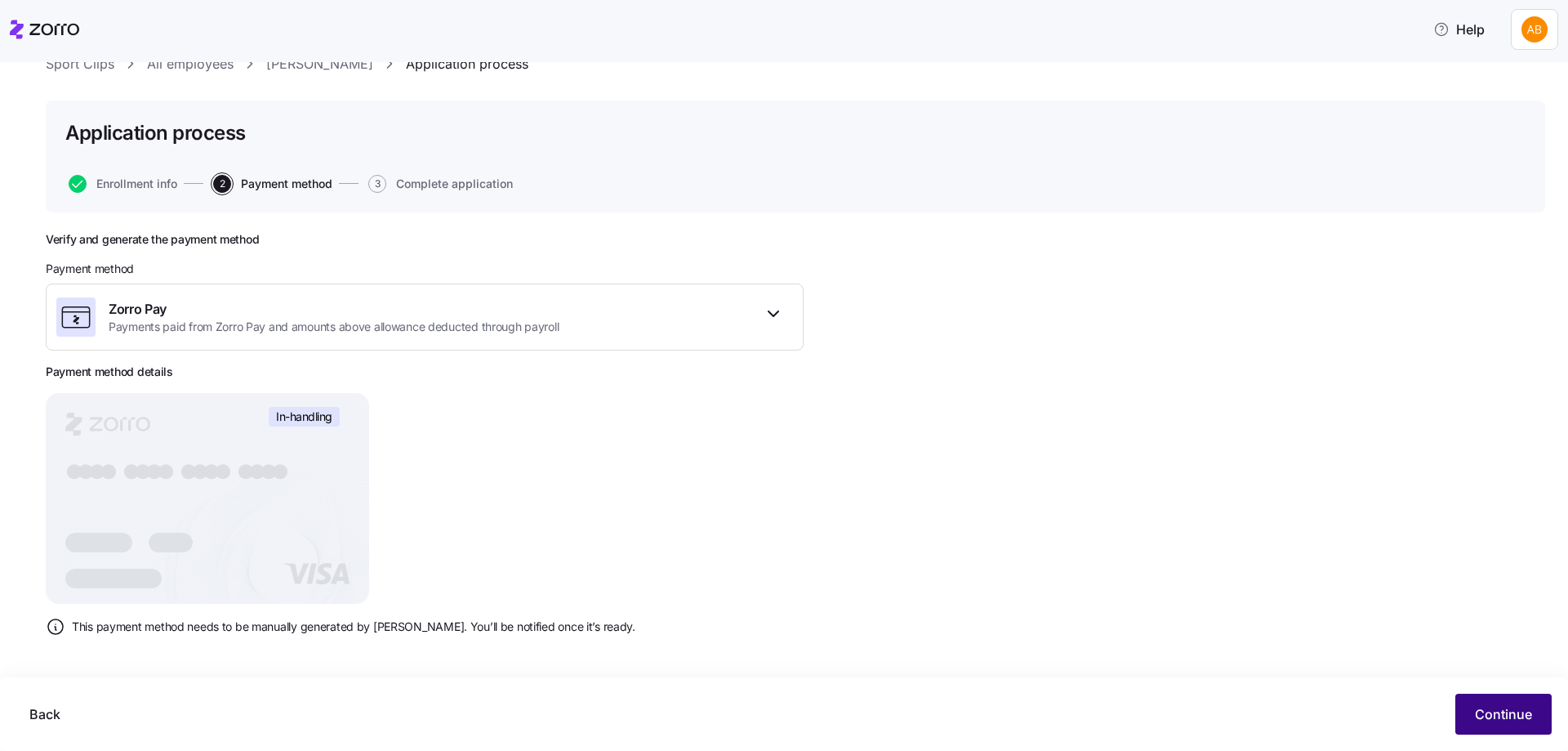
click at [1486, 707] on span "Continue" at bounding box center [1503, 714] width 57 height 20
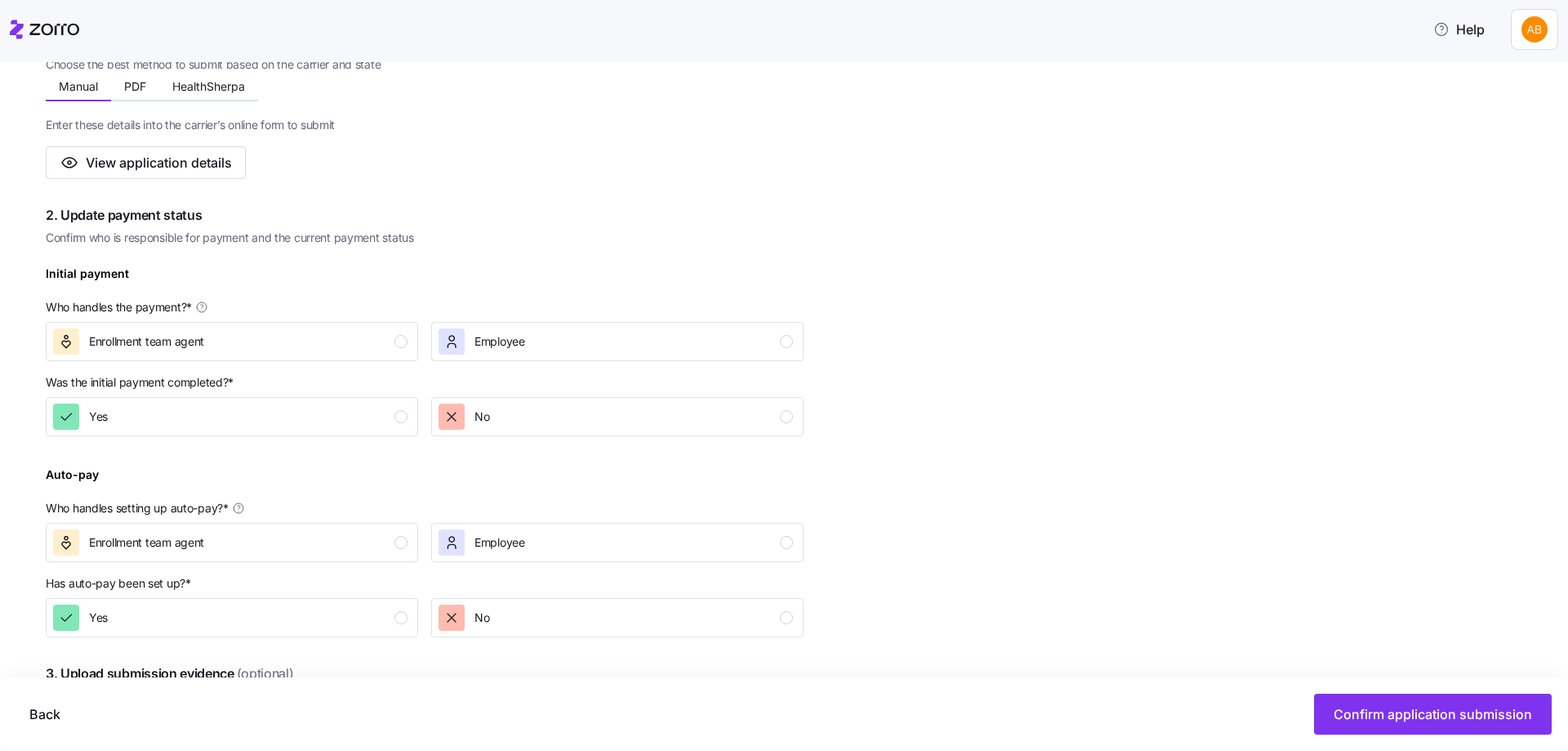
scroll to position [572, 0]
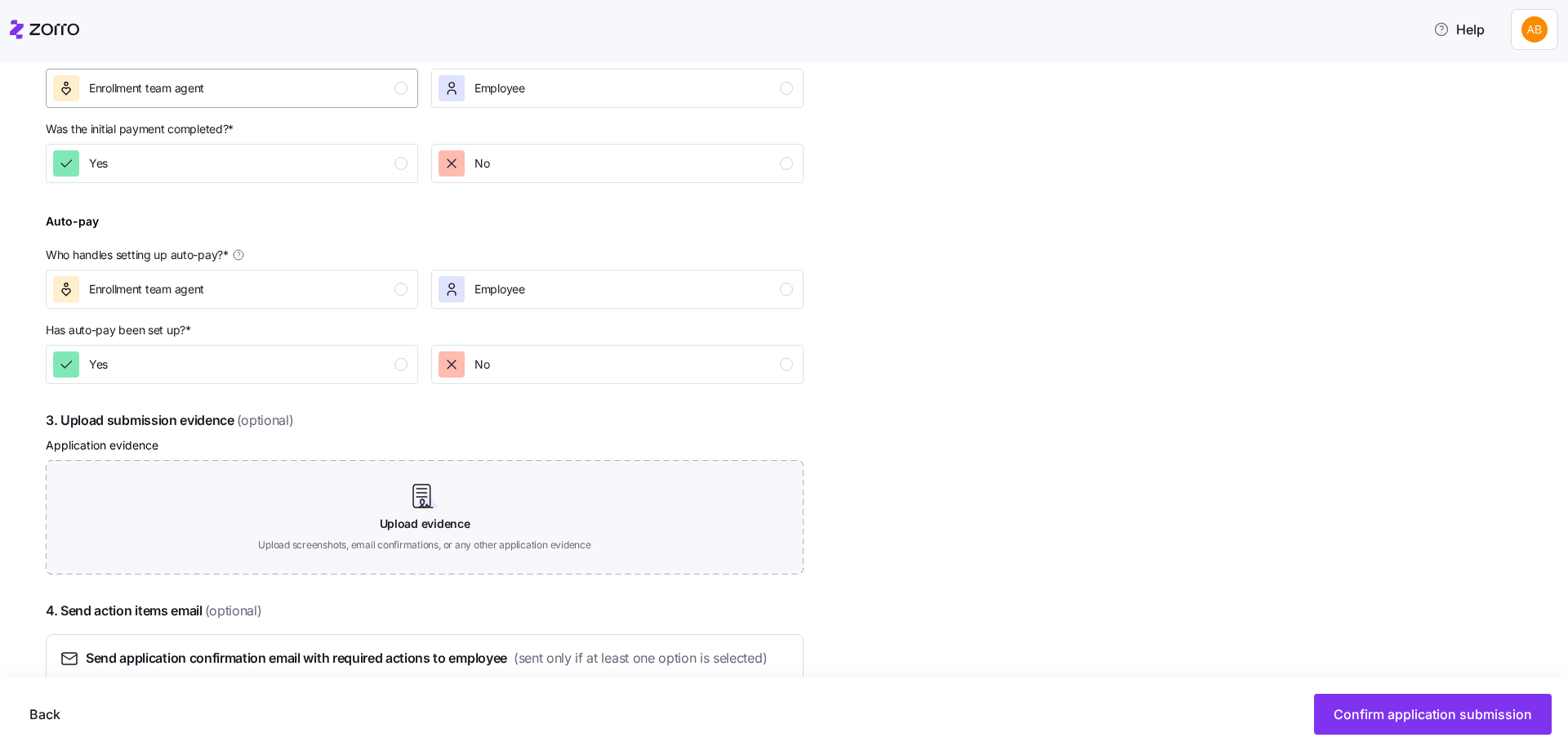
click at [389, 95] on div "Enrollment team agent" at bounding box center [230, 88] width 354 height 26
click at [389, 161] on div "Yes" at bounding box center [230, 162] width 354 height 26
click at [403, 287] on div "button" at bounding box center [401, 290] width 13 height 13
click at [397, 358] on div "Yes" at bounding box center [230, 364] width 354 height 26
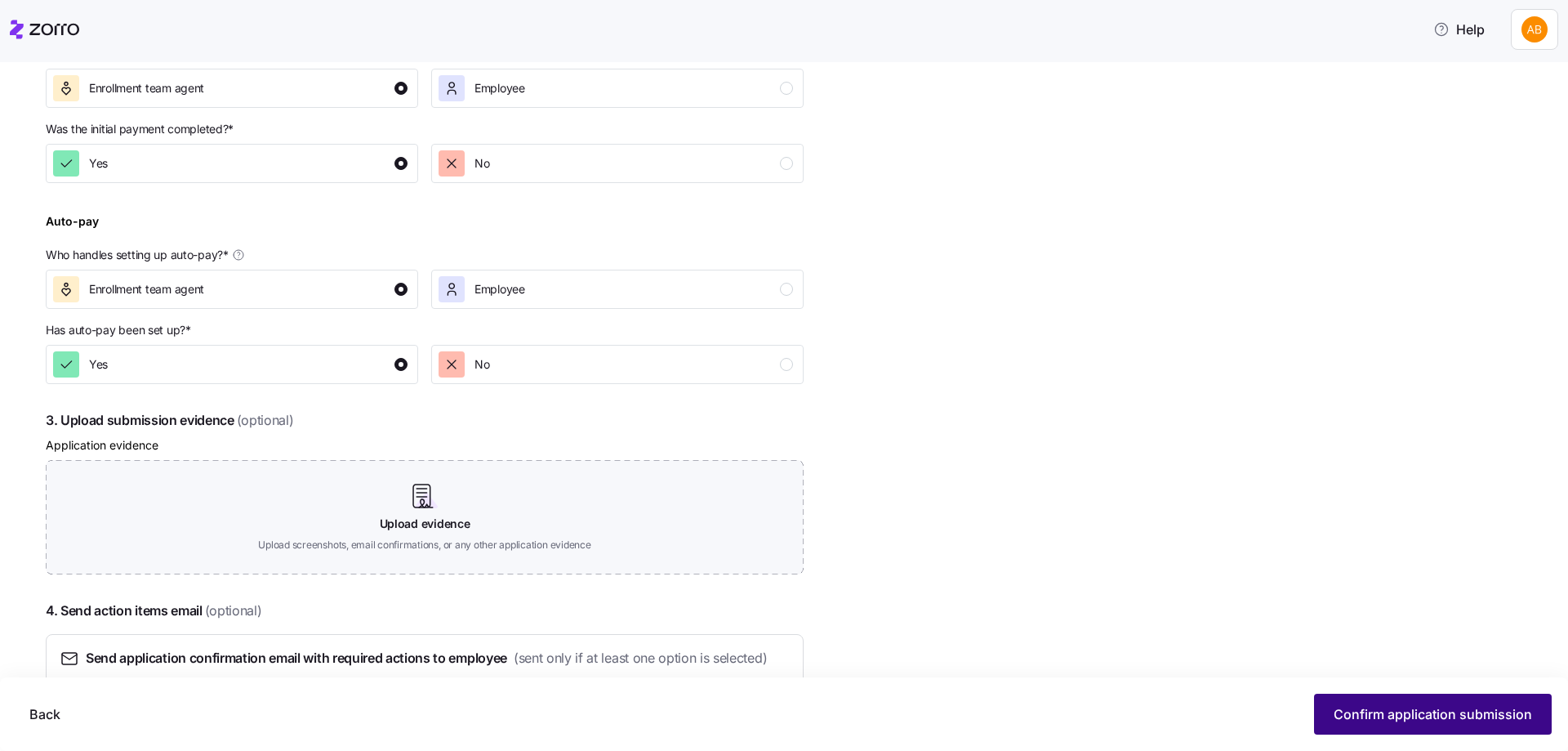
click at [1463, 719] on span "Confirm application submission" at bounding box center [1432, 714] width 199 height 20
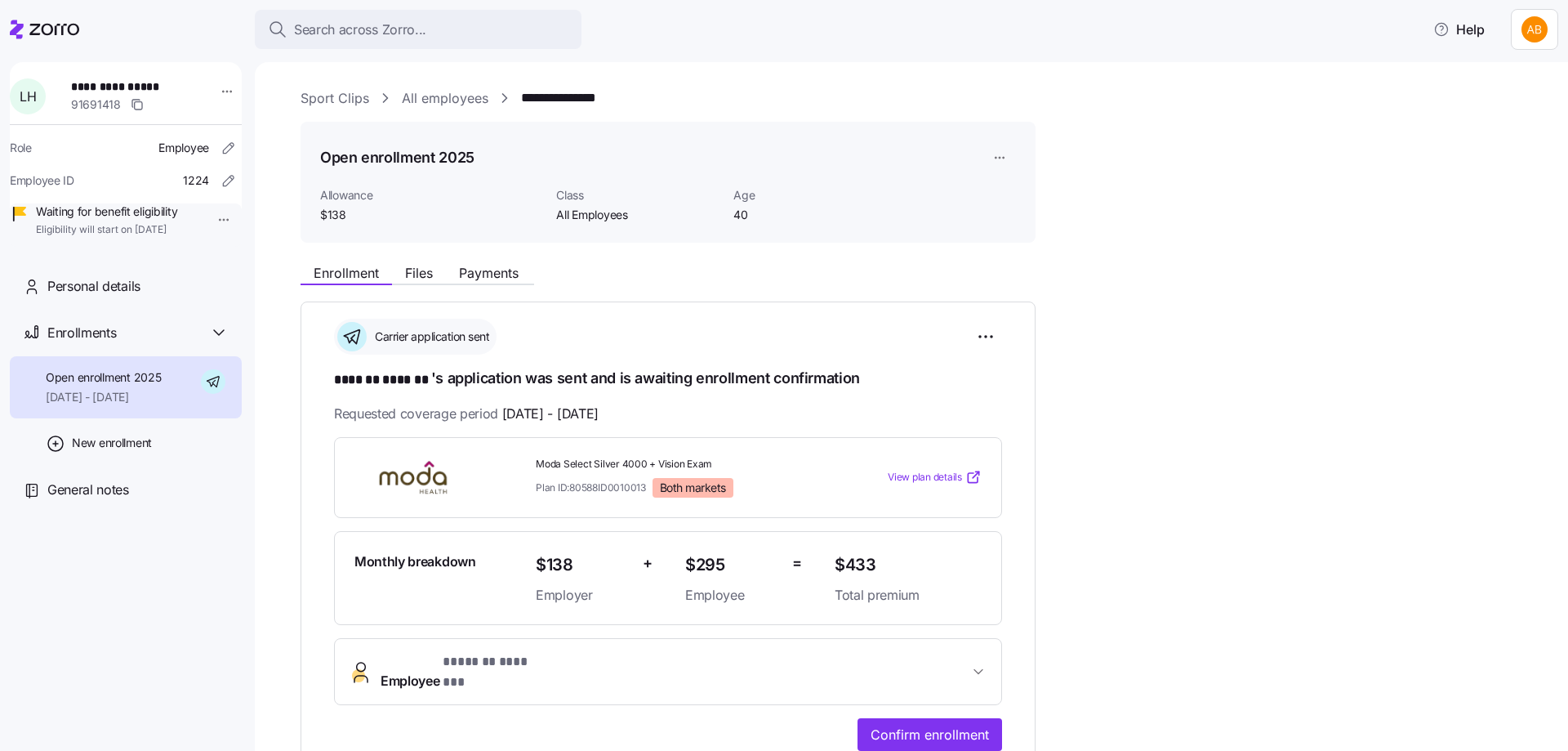
click at [436, 100] on link "All employees" at bounding box center [445, 97] width 87 height 20
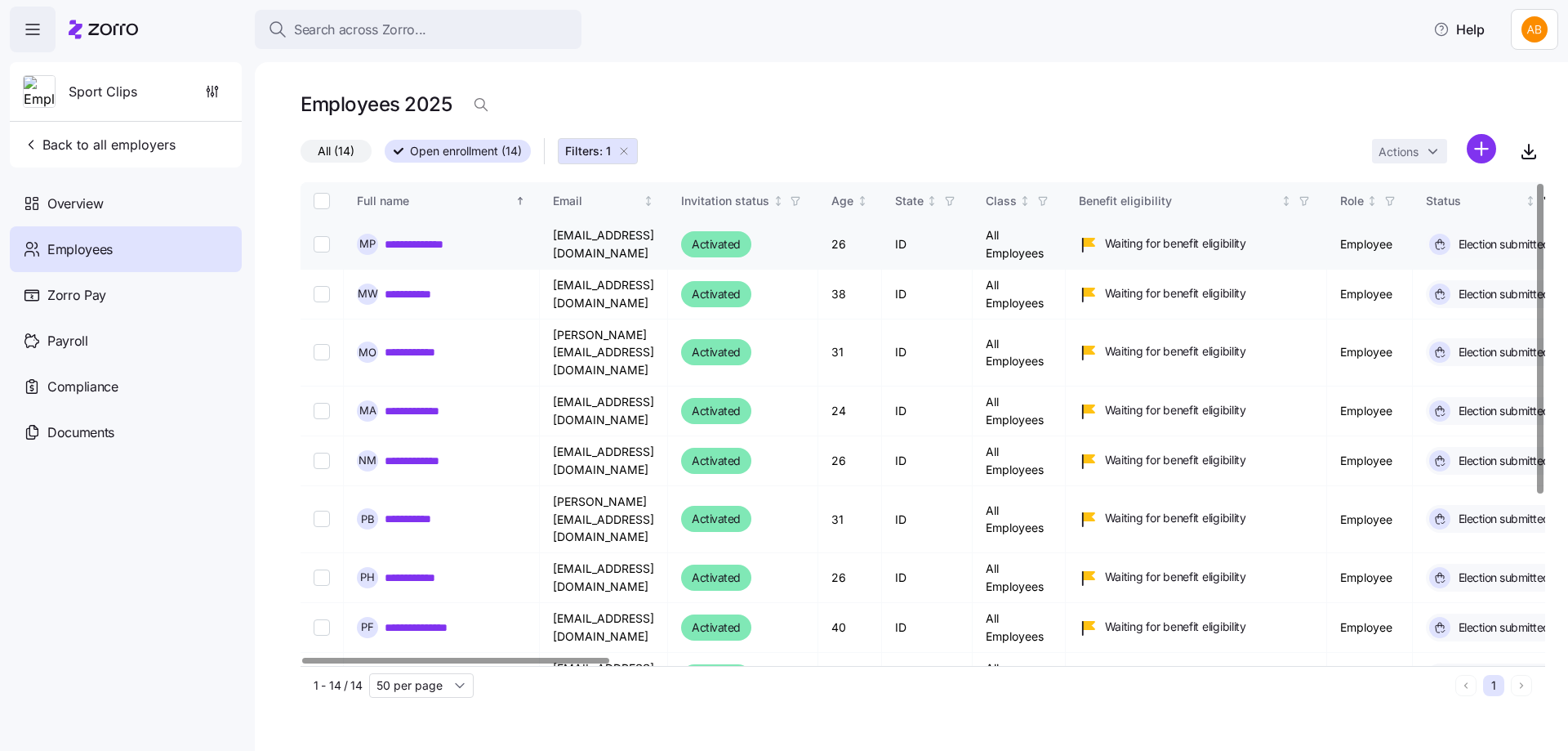
click at [448, 243] on link "**********" at bounding box center [428, 244] width 87 height 16
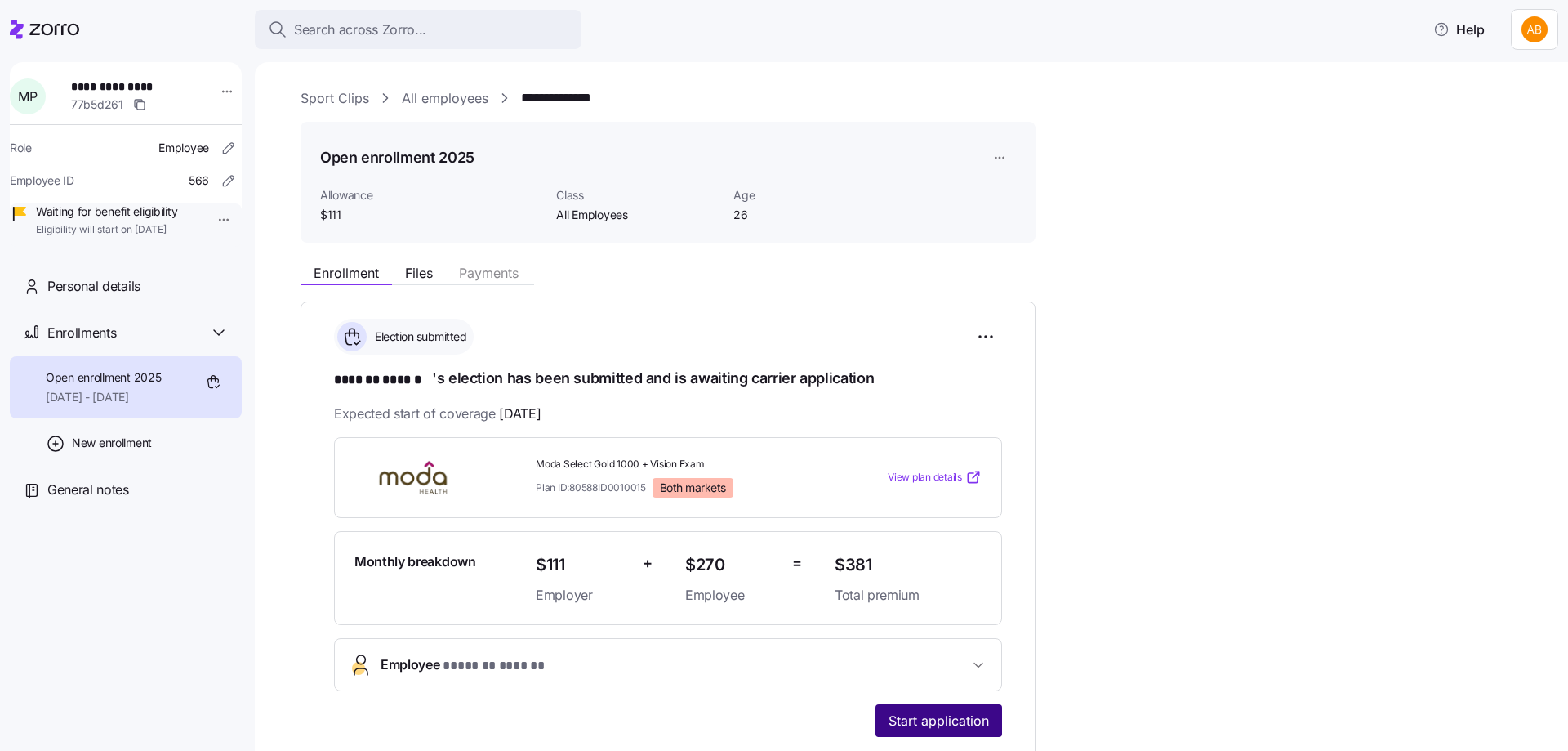
click at [945, 714] on span "Start application" at bounding box center [938, 720] width 100 height 20
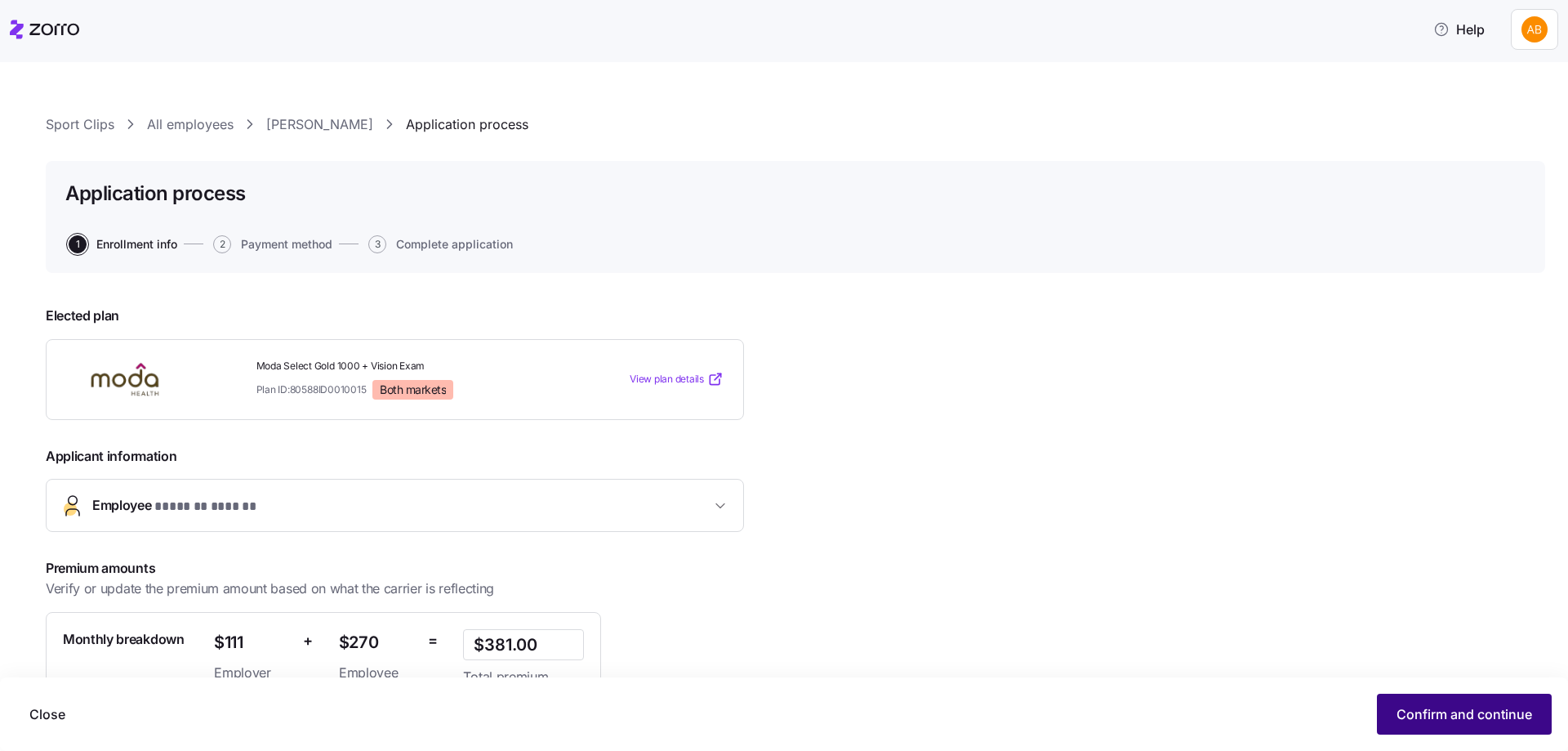
click at [1413, 704] on button "Confirm and continue" at bounding box center [1464, 714] width 175 height 41
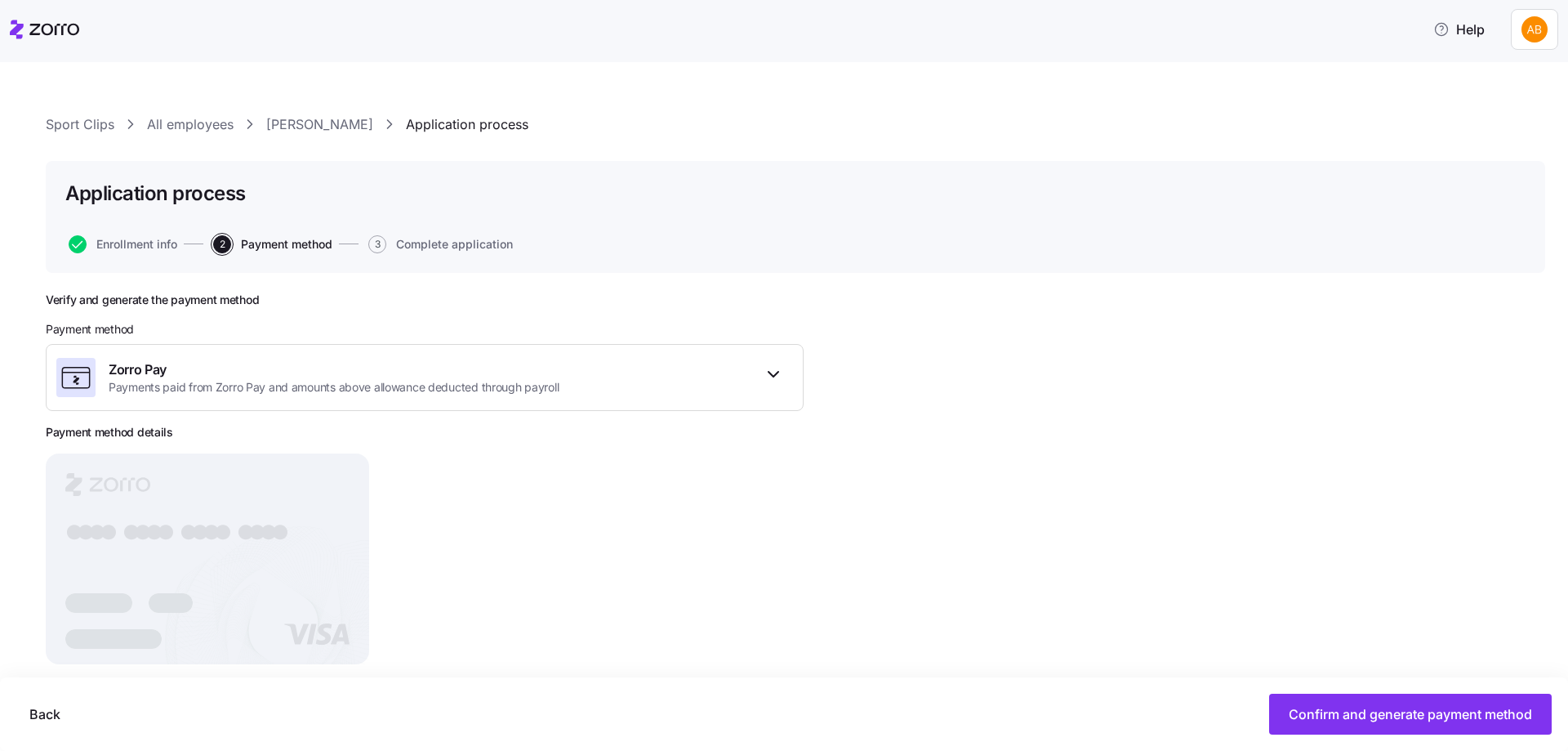
scroll to position [28, 0]
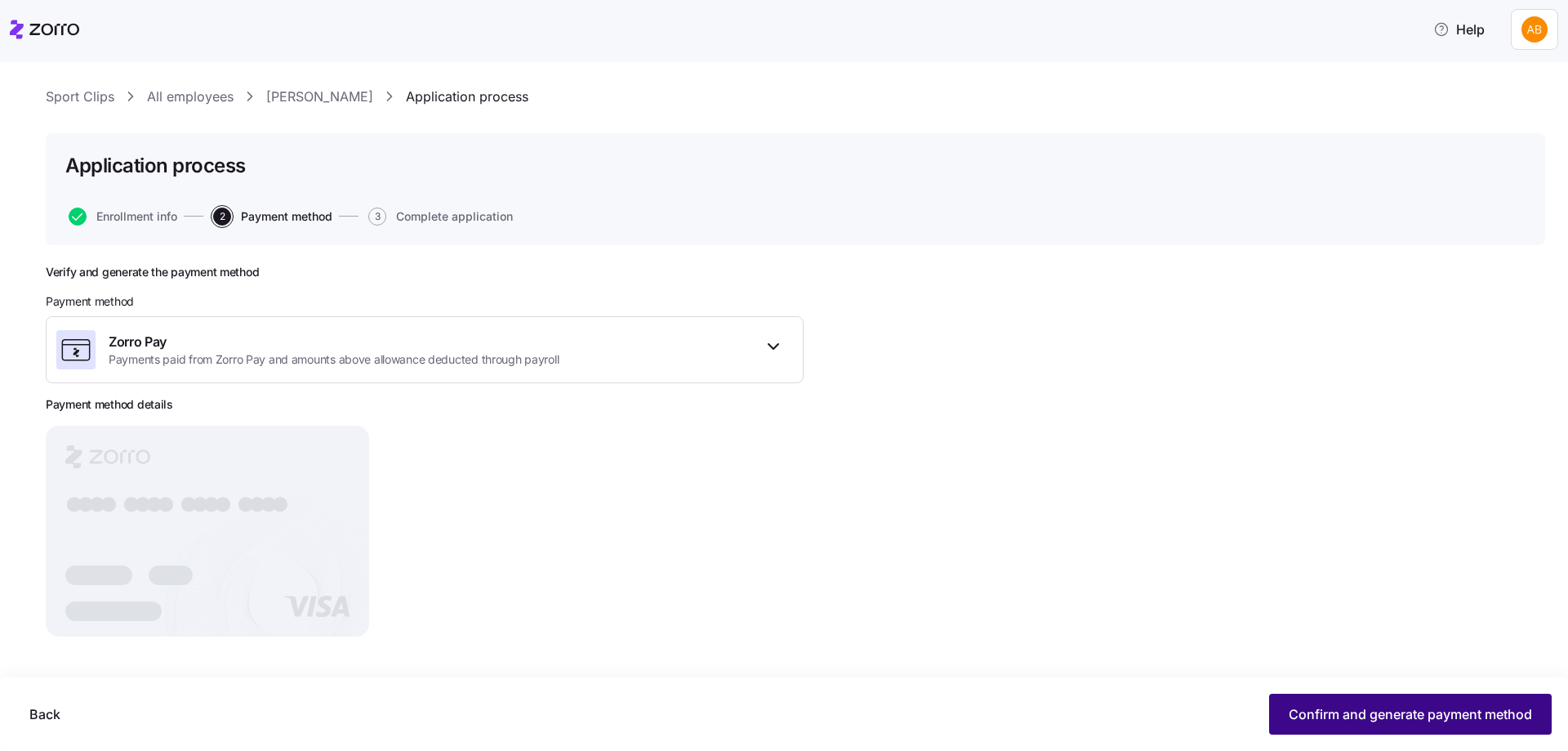
click at [1394, 700] on button "Confirm and generate payment method" at bounding box center [1410, 714] width 283 height 41
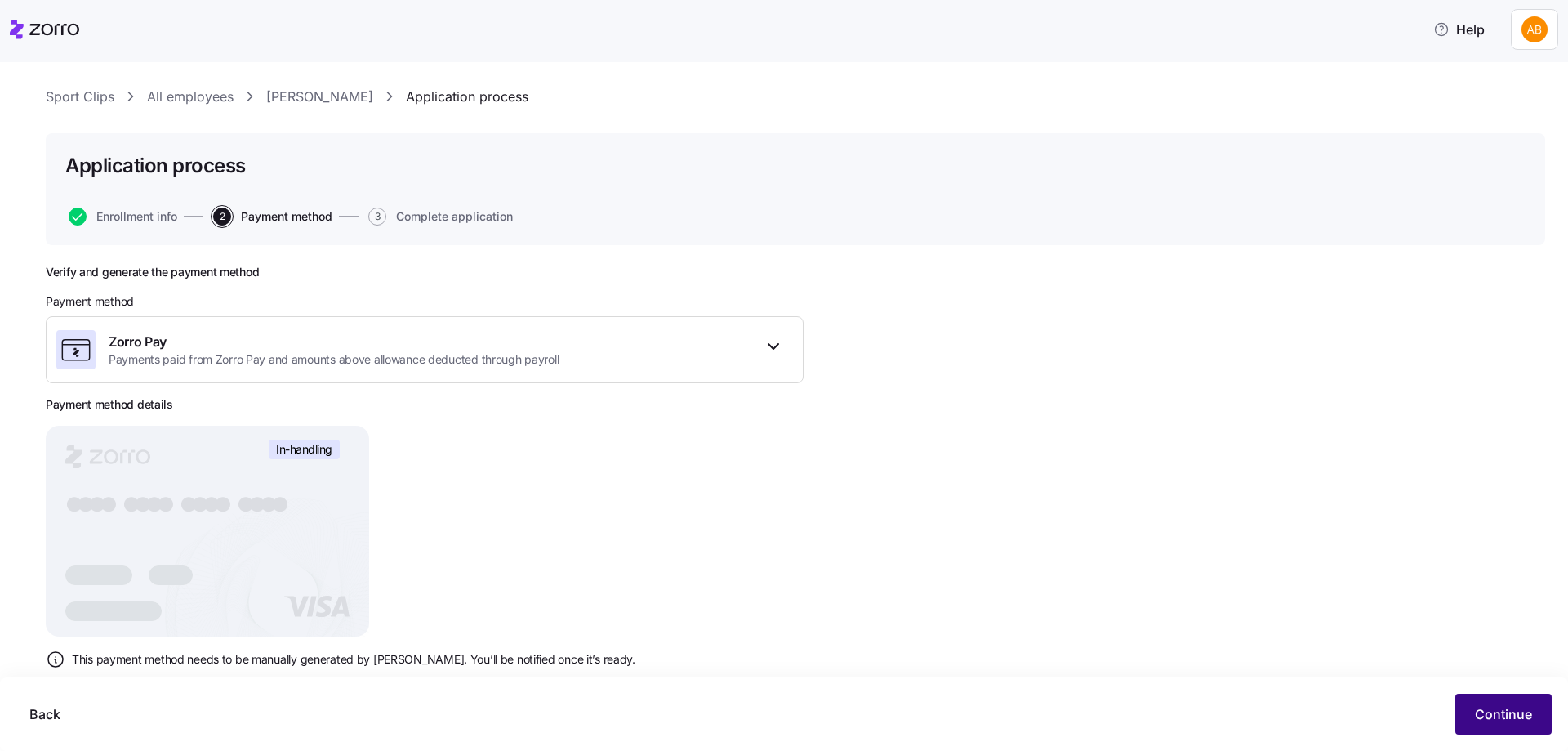
click at [1478, 713] on span "Continue" at bounding box center [1503, 714] width 57 height 20
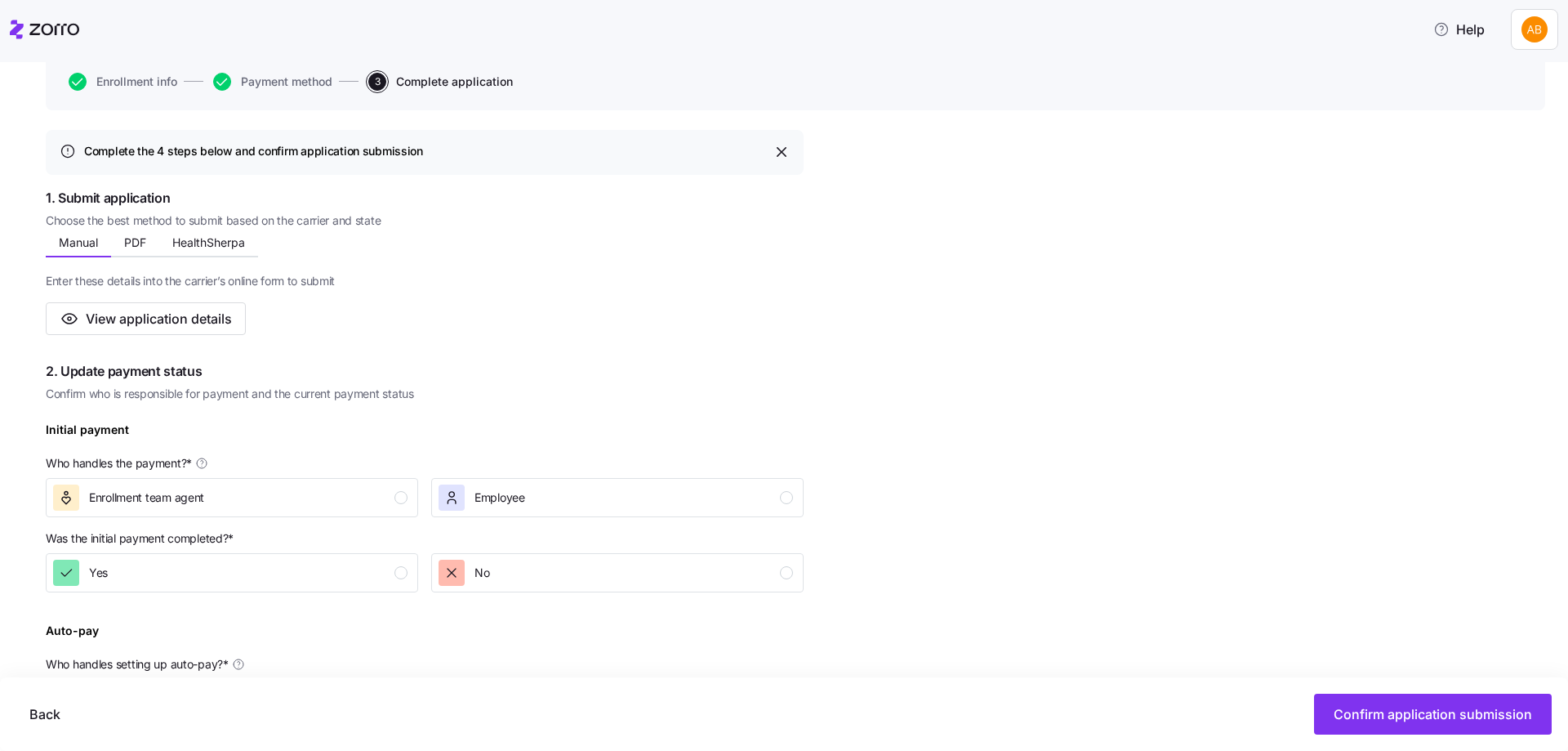
scroll to position [327, 0]
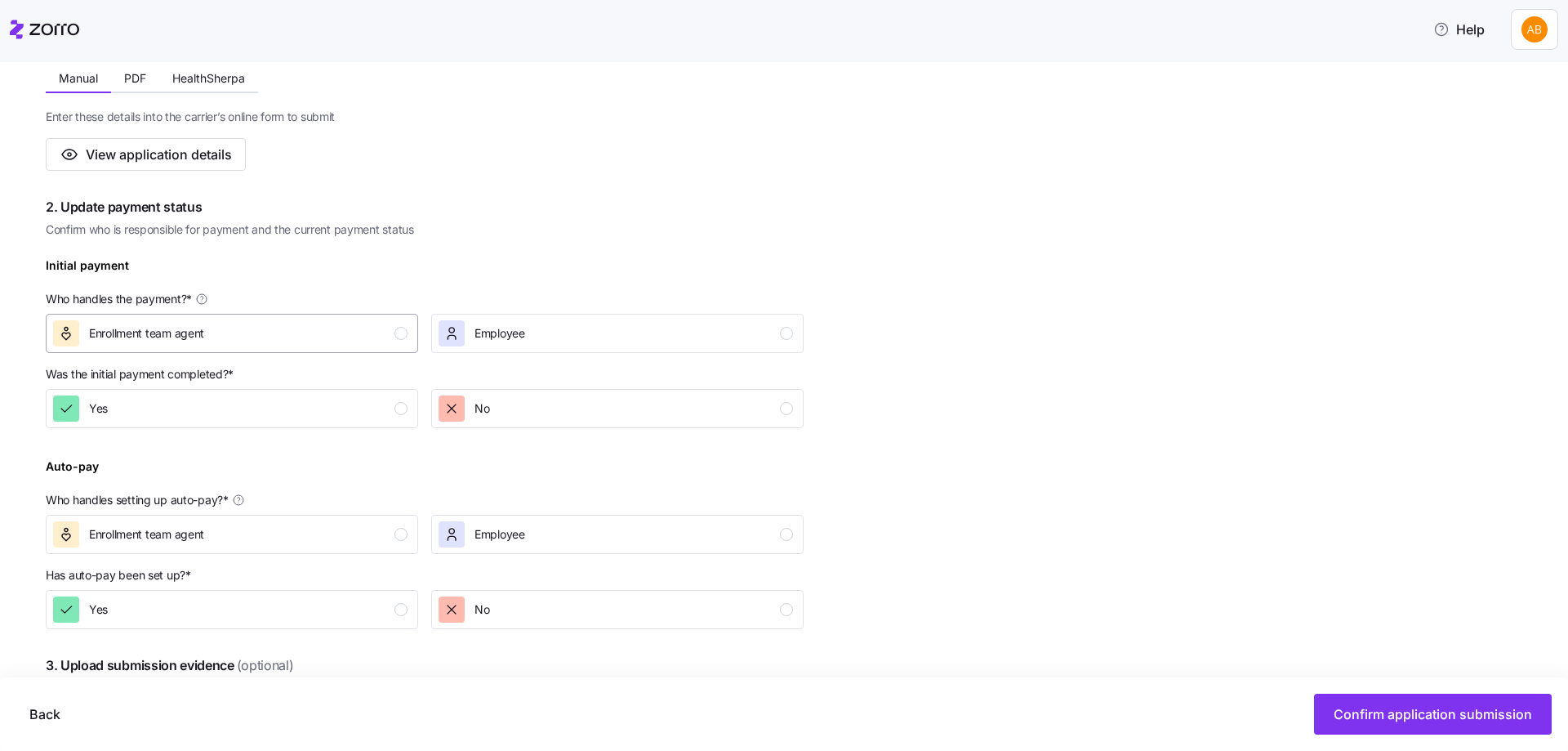
click at [313, 331] on div "Enrollment team agent" at bounding box center [230, 333] width 354 height 26
click at [310, 401] on div "Yes" at bounding box center [230, 408] width 354 height 26
click at [314, 542] on div "Enrollment team agent" at bounding box center [230, 534] width 354 height 26
click at [332, 618] on div "Yes" at bounding box center [230, 609] width 354 height 26
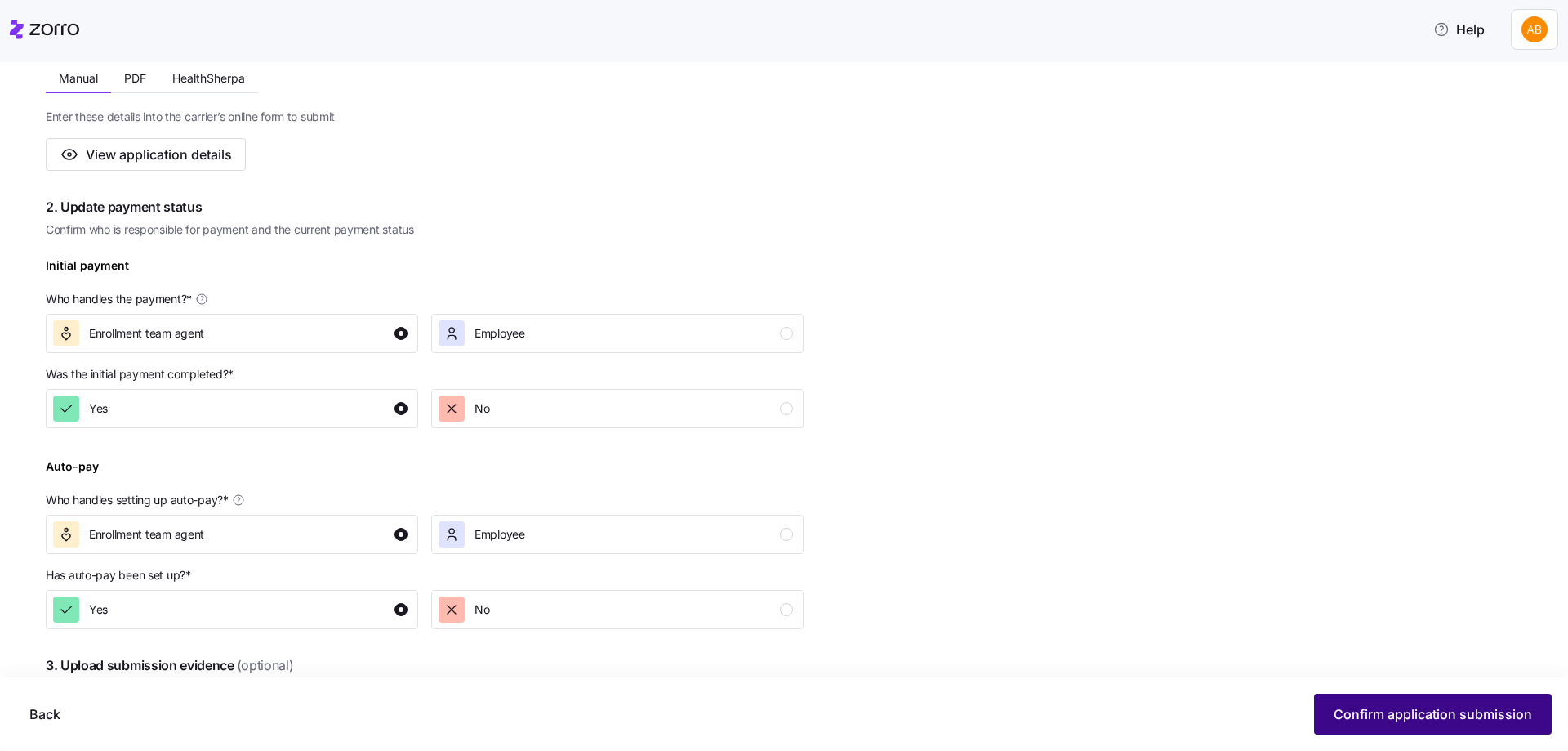
click at [1364, 708] on span "Confirm application submission" at bounding box center [1432, 714] width 199 height 20
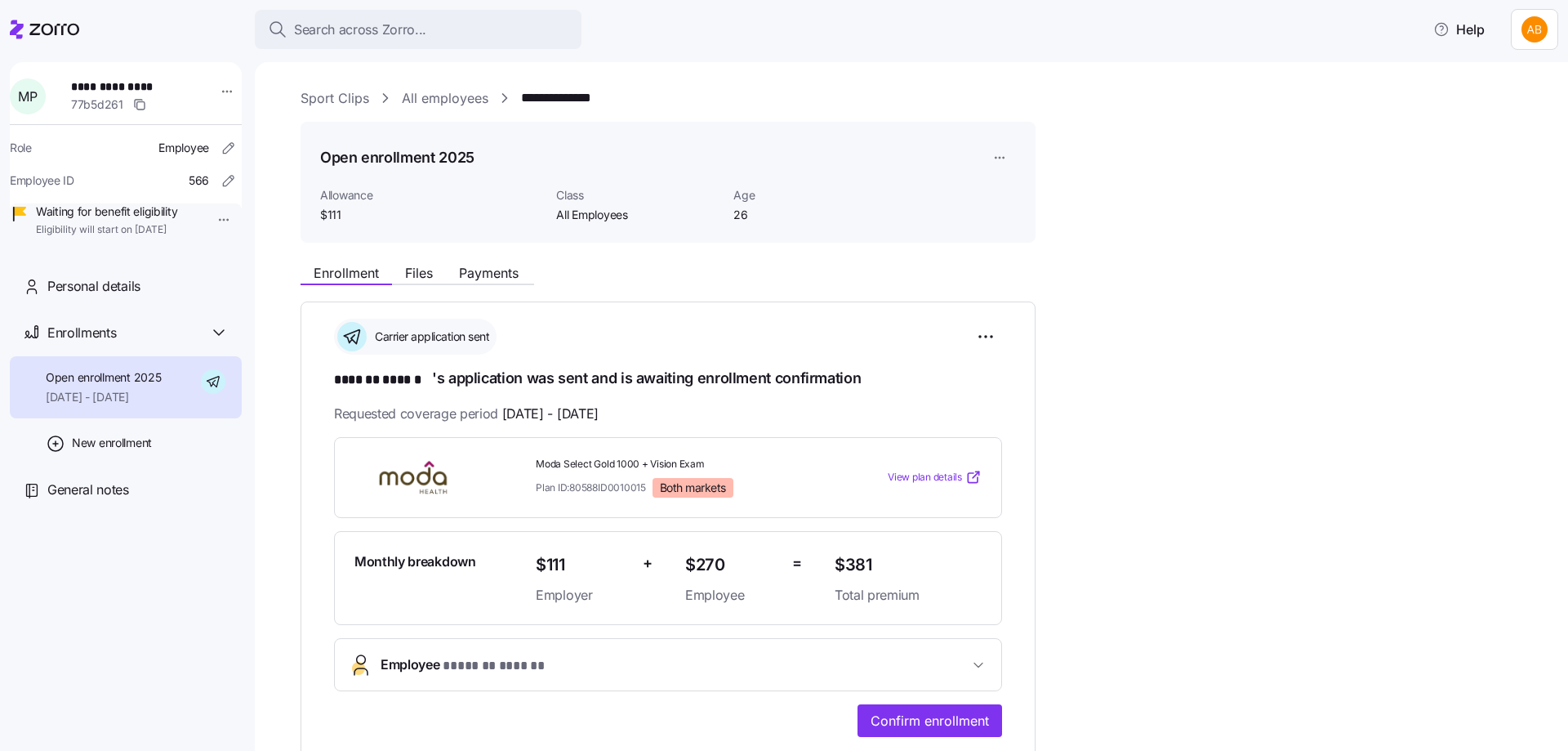
click at [439, 98] on link "All employees" at bounding box center [445, 97] width 87 height 20
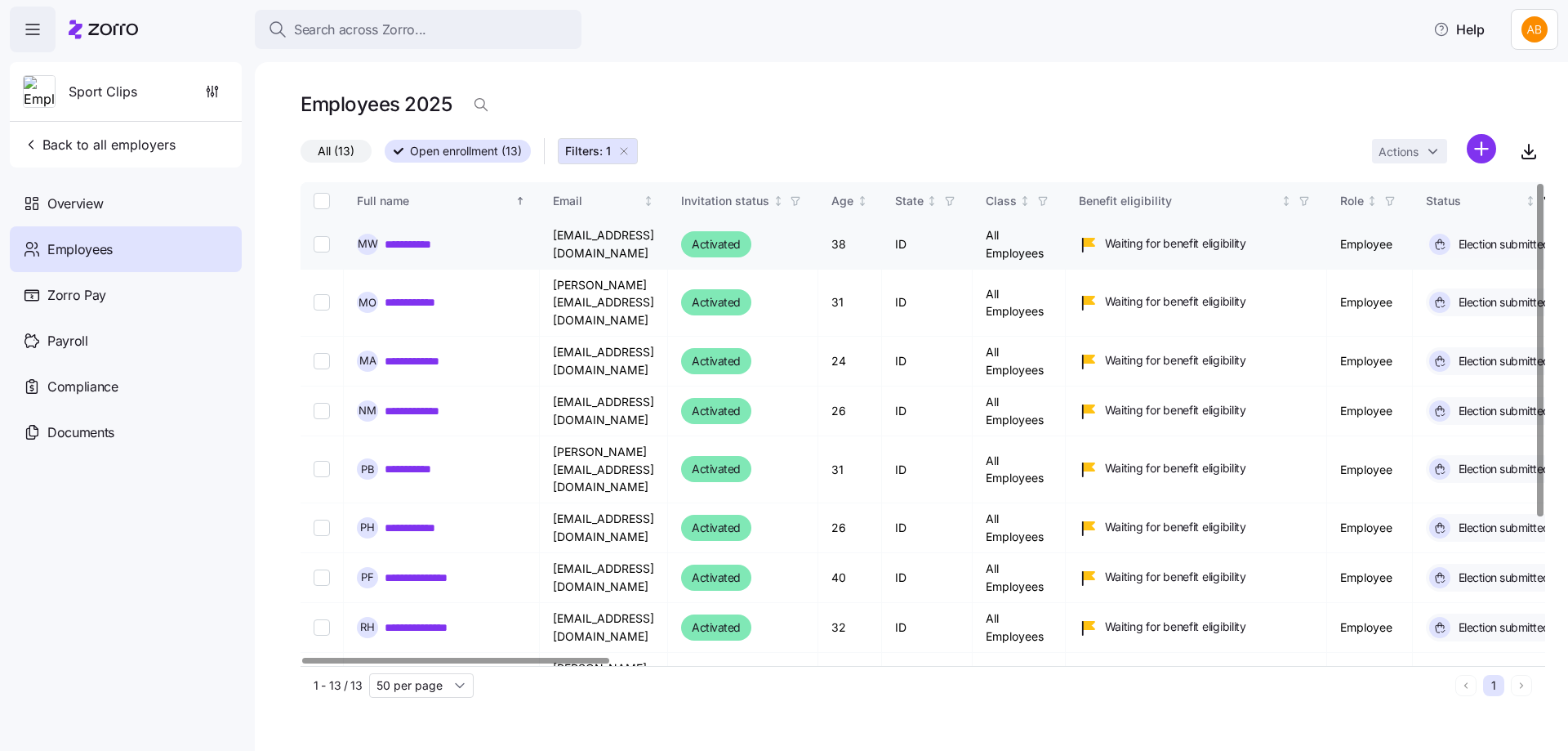
click at [427, 238] on link "**********" at bounding box center [422, 244] width 75 height 16
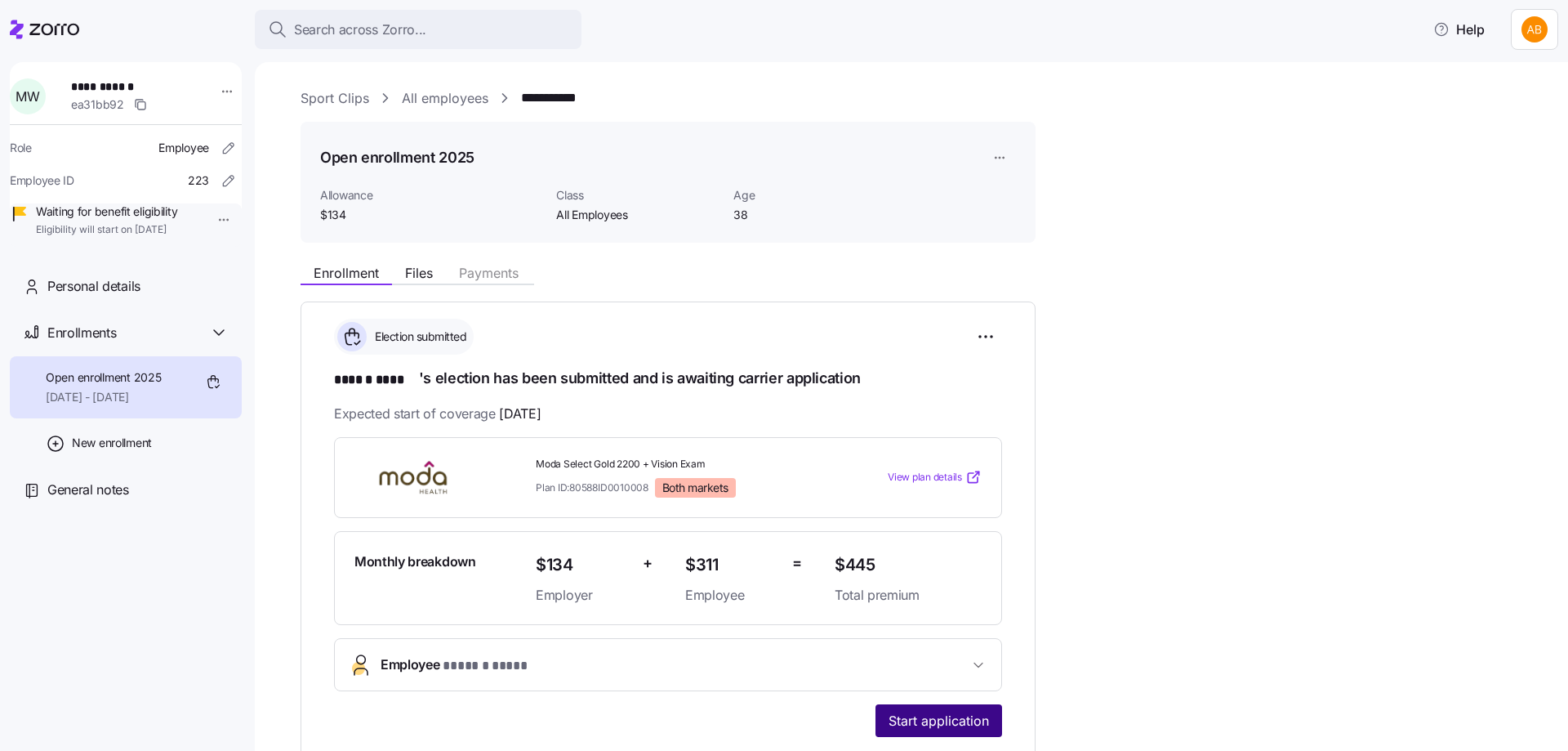
click at [921, 717] on span "Start application" at bounding box center [938, 720] width 100 height 20
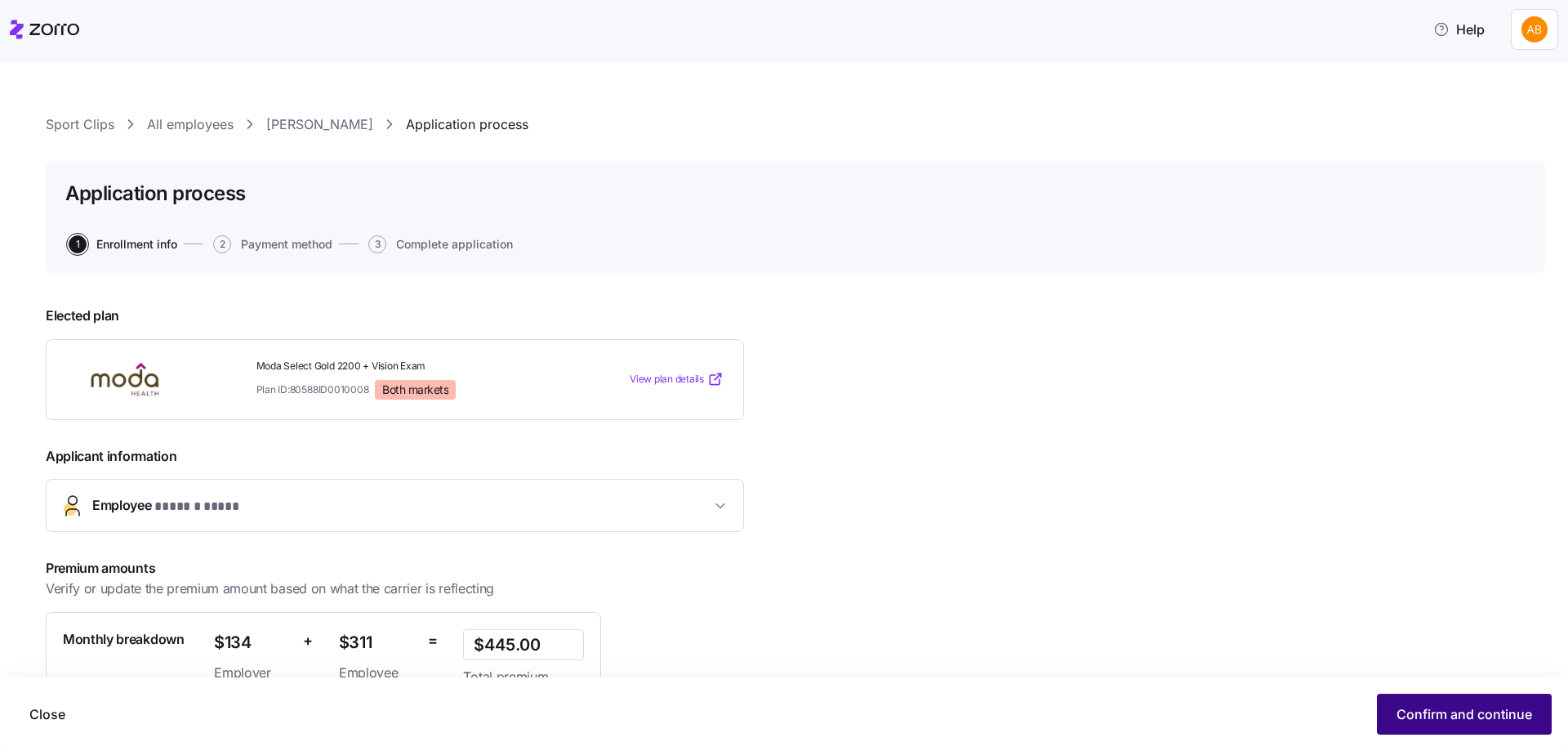
click at [1456, 718] on span "Confirm and continue" at bounding box center [1464, 714] width 136 height 20
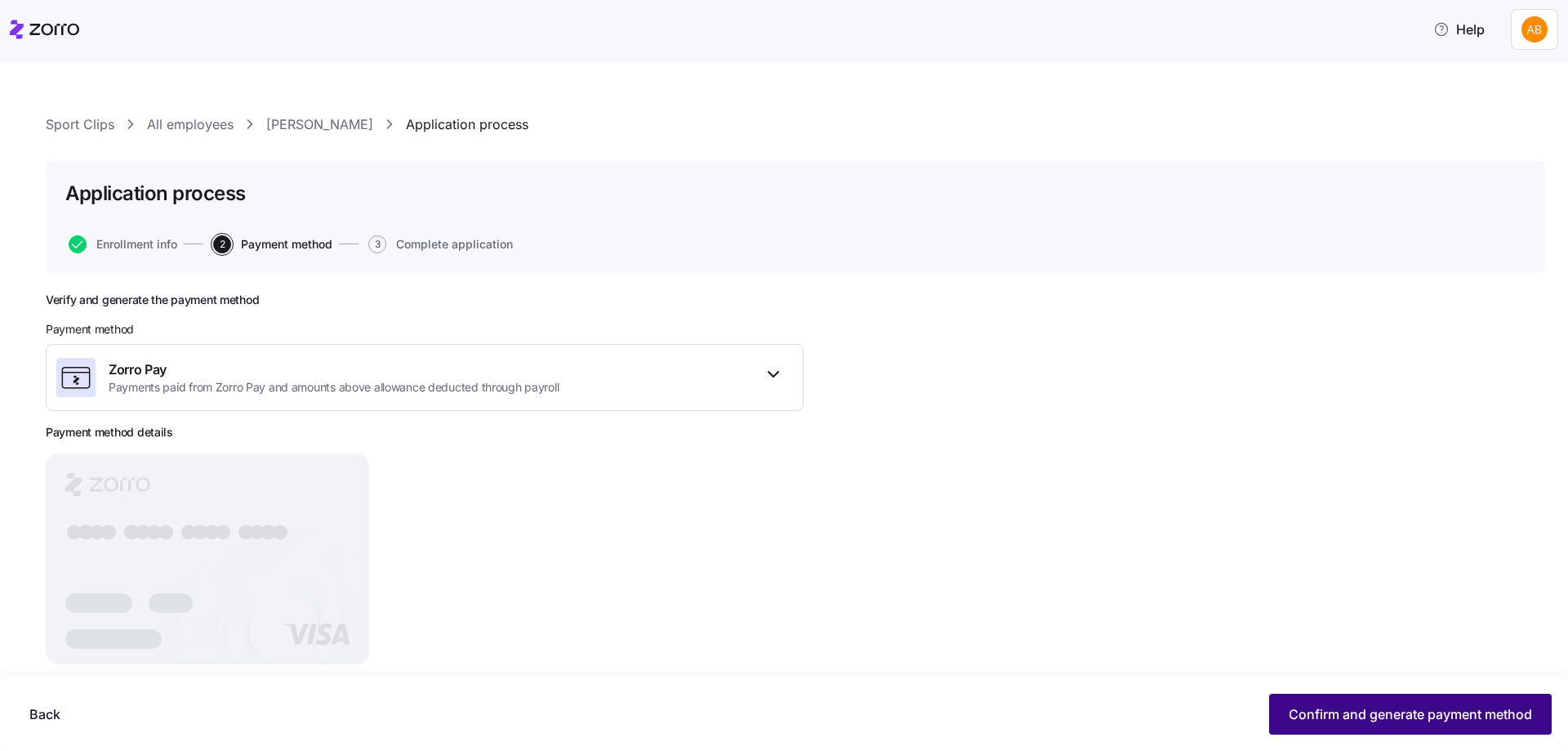
click at [1375, 704] on button "Confirm and generate payment method" at bounding box center [1410, 714] width 283 height 41
click at [1487, 705] on span "Continue" at bounding box center [1503, 714] width 57 height 20
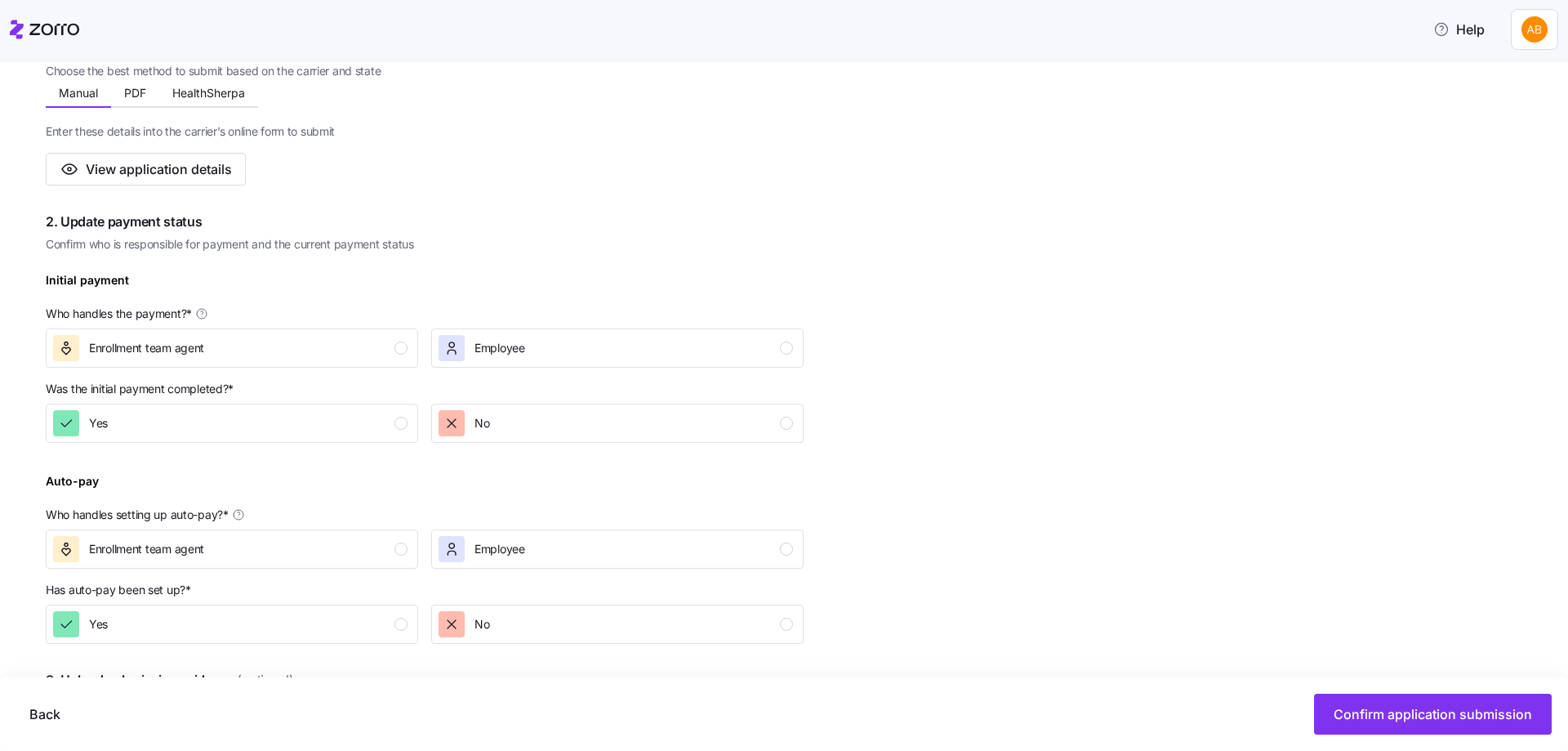
scroll to position [409, 0]
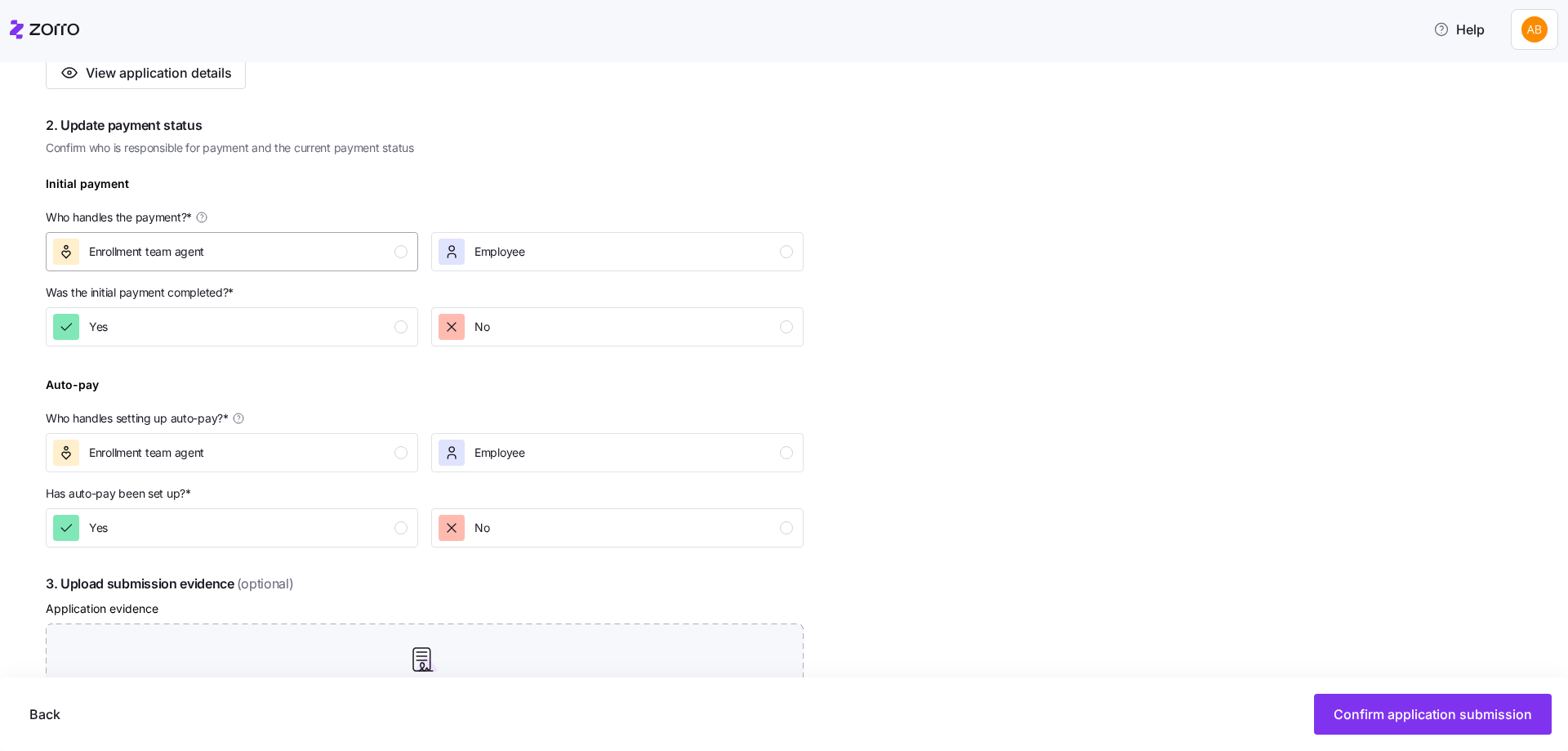
click at [382, 260] on div "Enrollment team agent" at bounding box center [230, 251] width 354 height 26
click at [373, 326] on div "Yes" at bounding box center [230, 326] width 354 height 26
click at [394, 448] on div "Enrollment team agent" at bounding box center [230, 452] width 354 height 26
click at [374, 534] on div "Yes" at bounding box center [230, 527] width 354 height 26
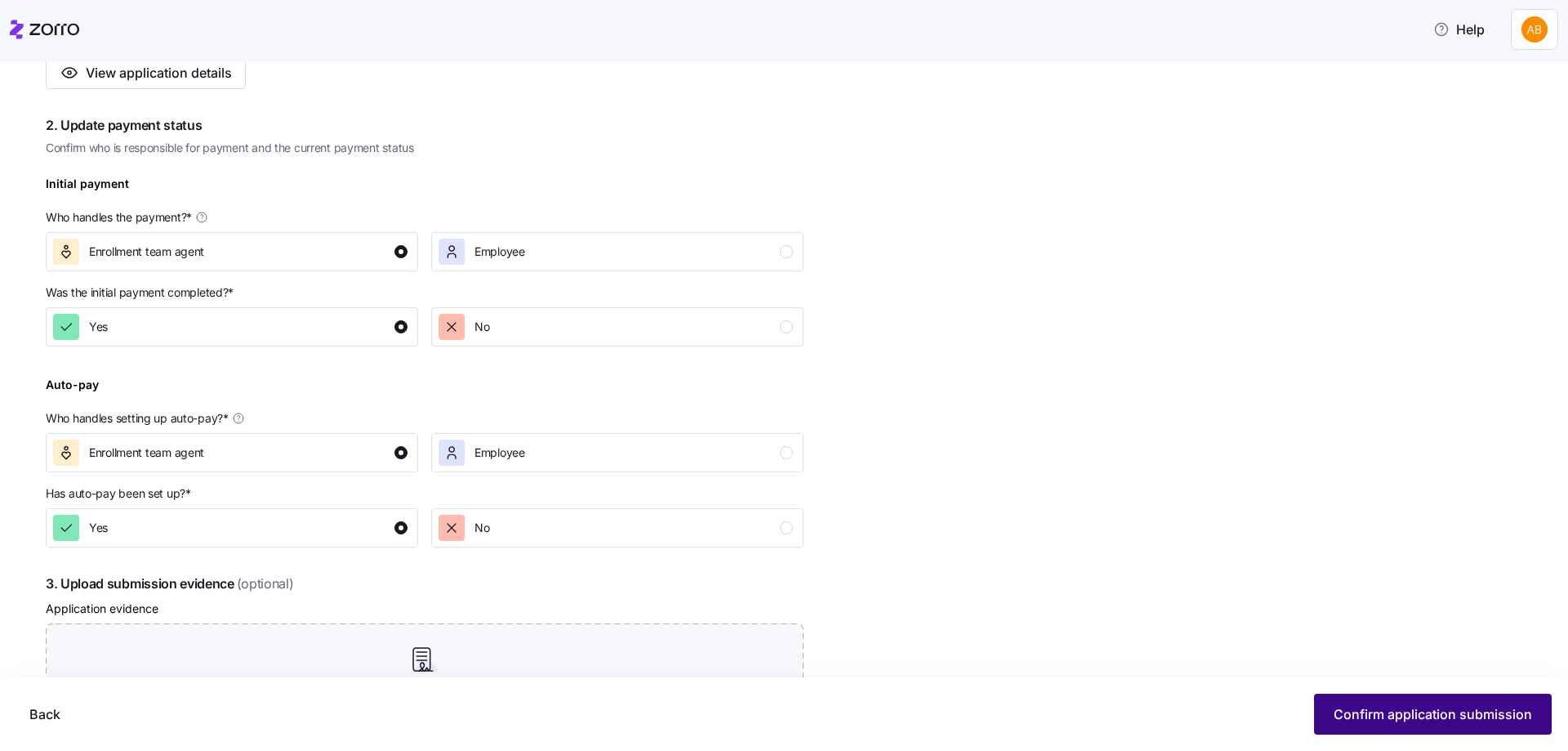
click at [1411, 707] on span "Confirm application submission" at bounding box center [1432, 714] width 199 height 20
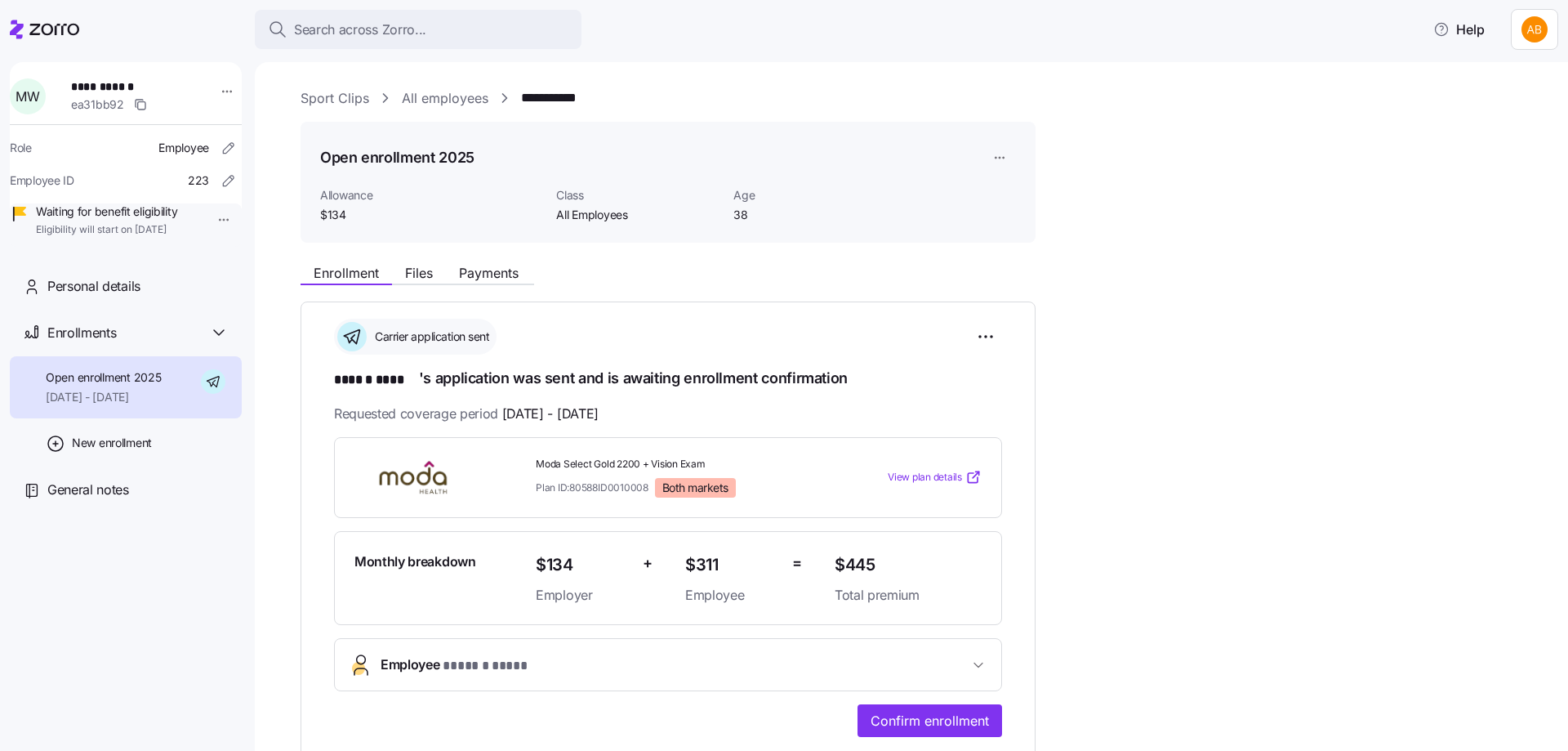
click at [438, 104] on link "All employees" at bounding box center [445, 97] width 87 height 20
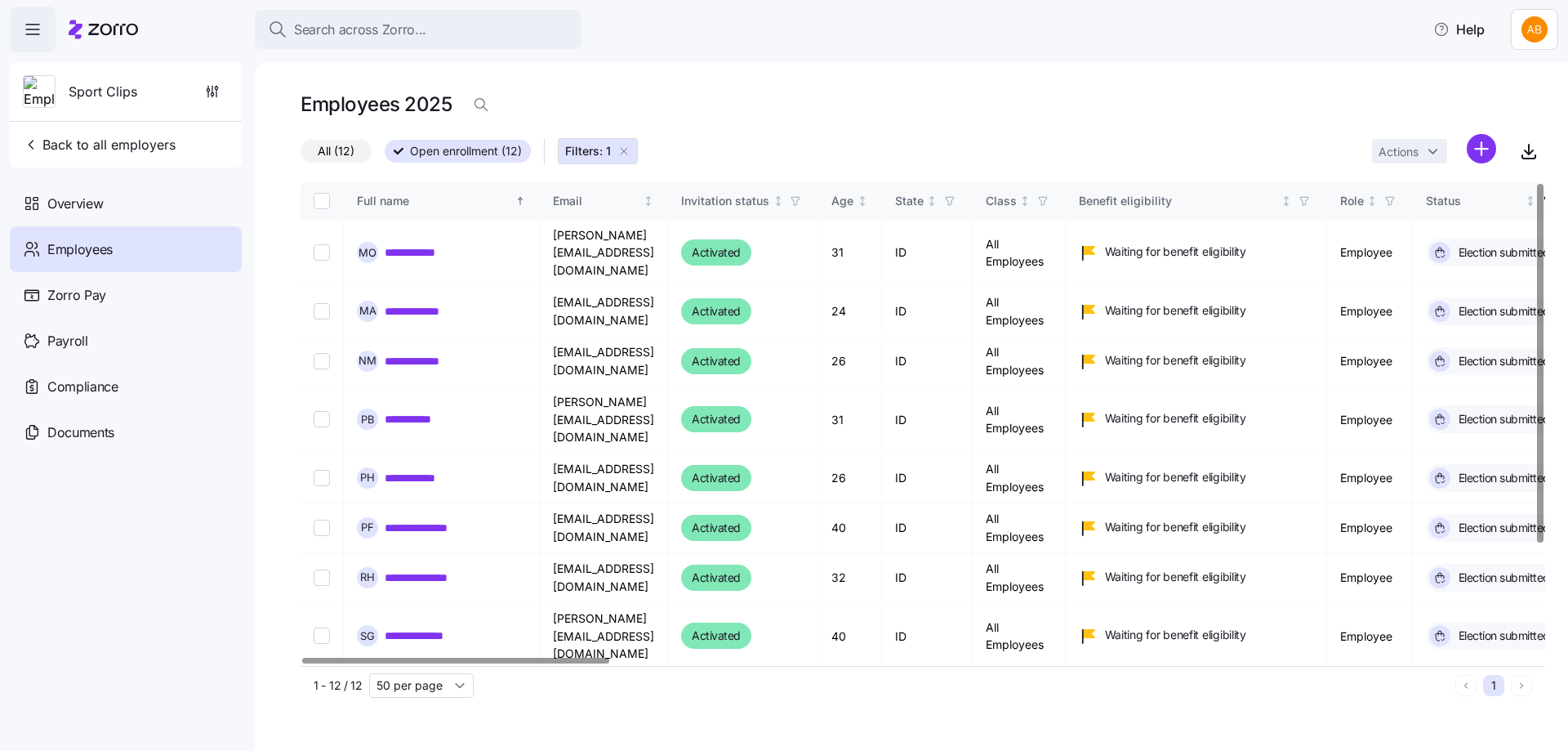
click at [420, 248] on link "**********" at bounding box center [425, 252] width 81 height 16
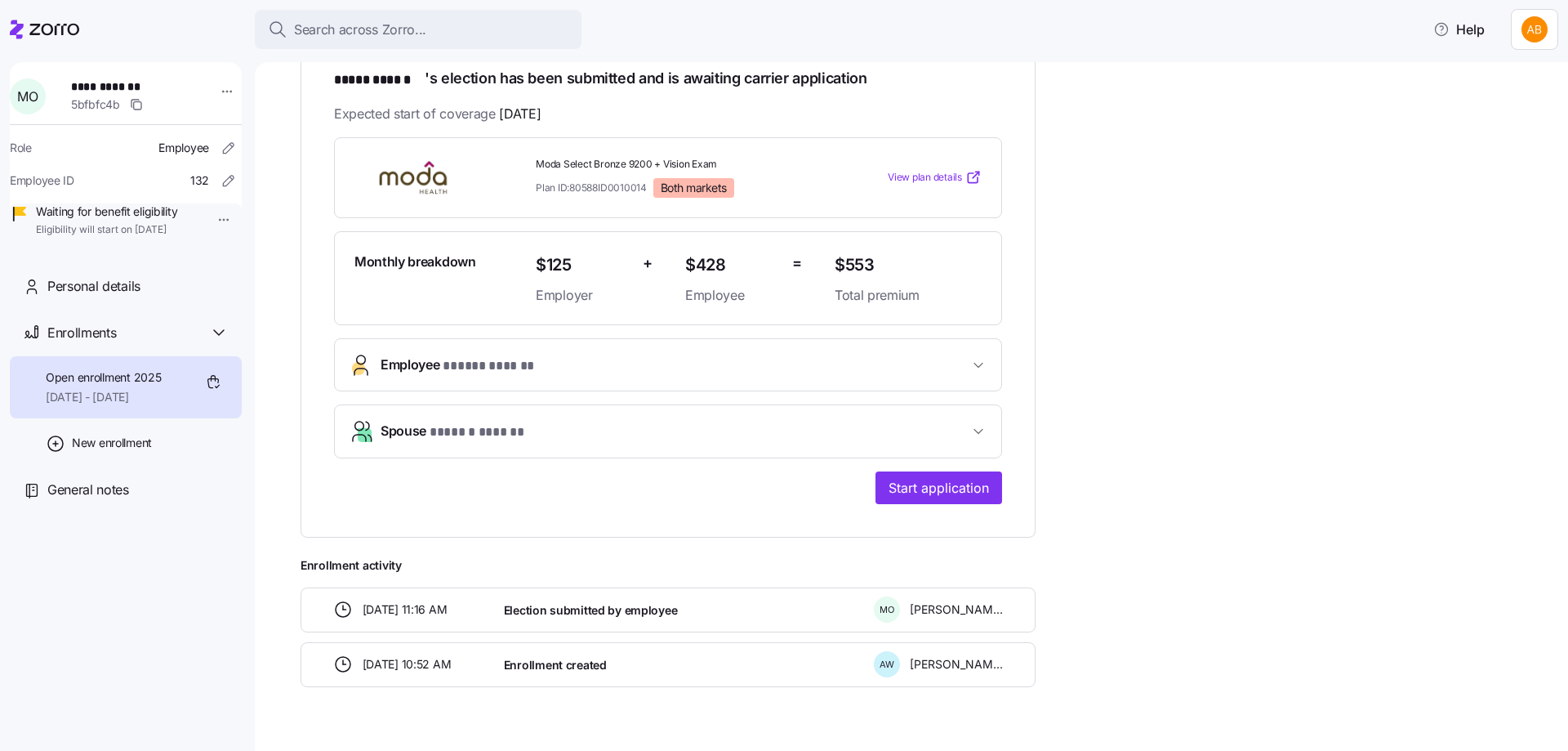
scroll to position [327, 0]
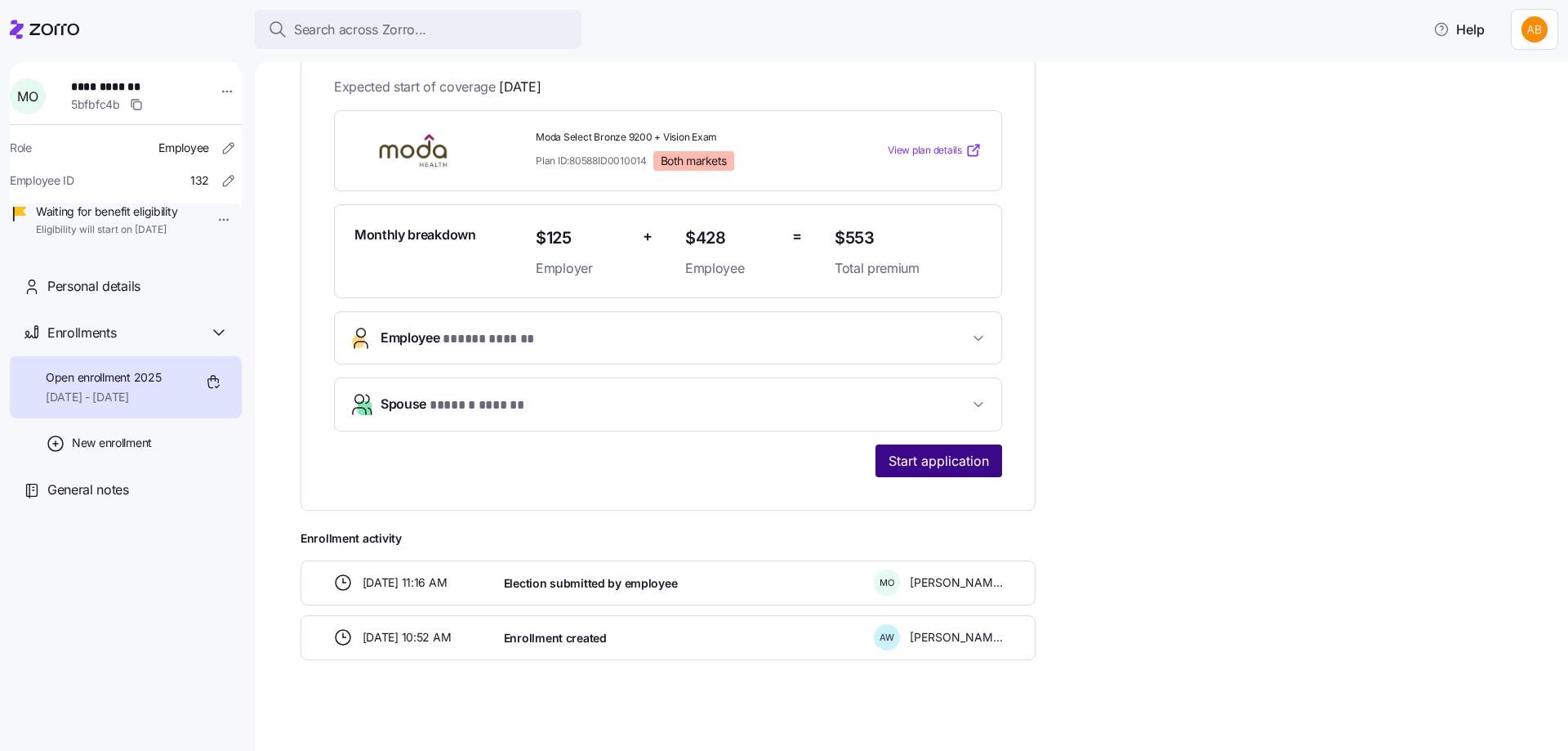
click at [936, 463] on span "Start application" at bounding box center [938, 461] width 100 height 20
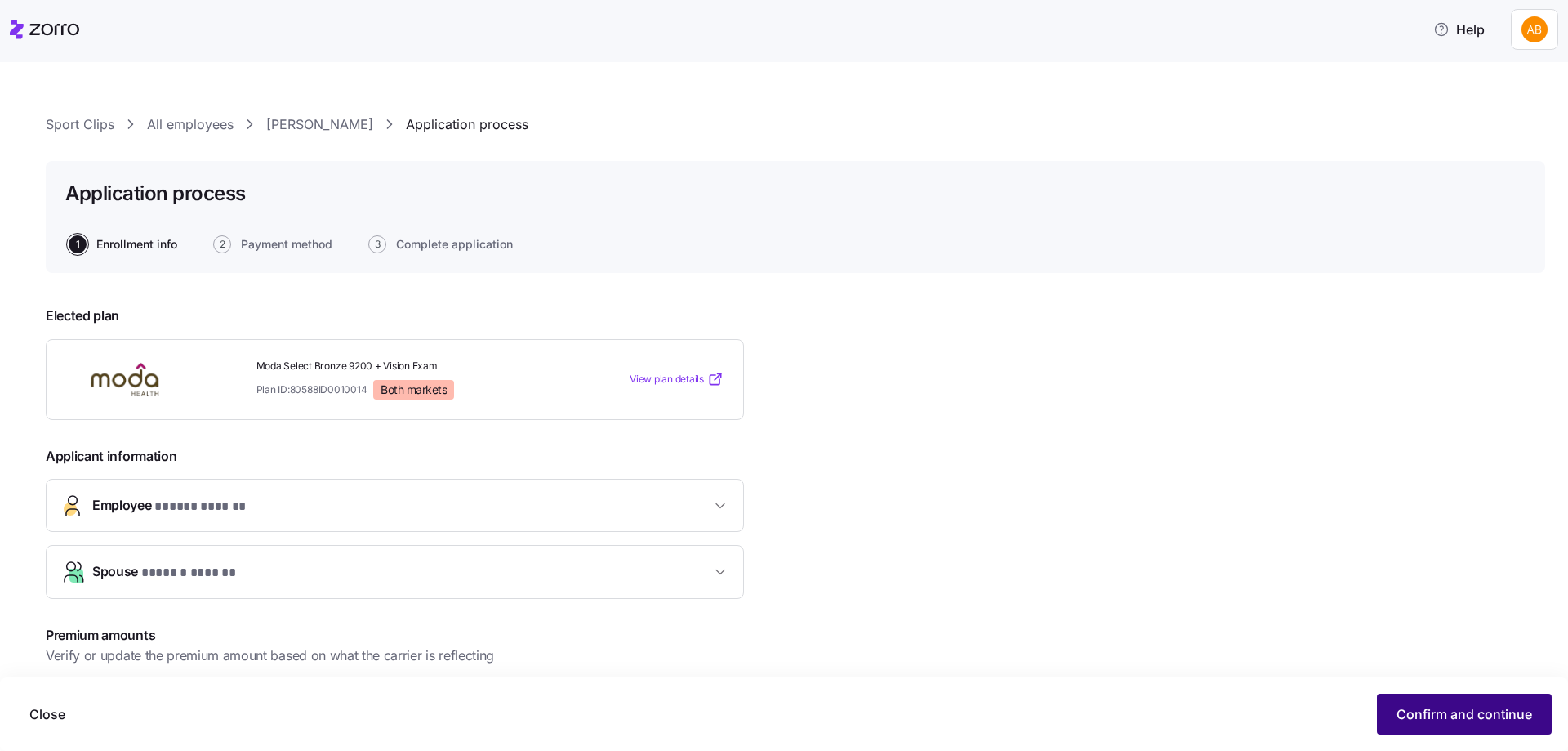
click at [1458, 719] on span "Confirm and continue" at bounding box center [1464, 714] width 136 height 20
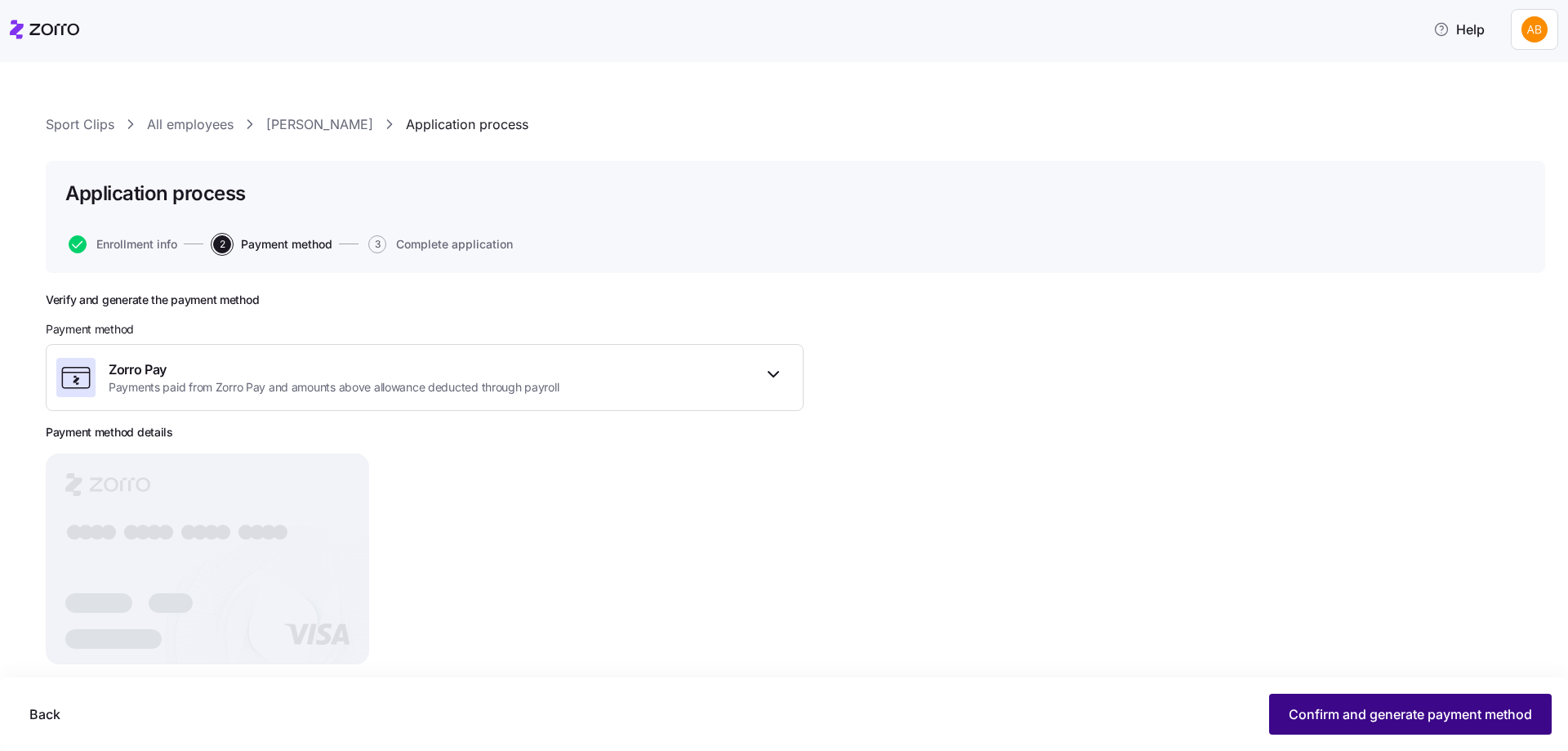
click at [1346, 708] on span "Confirm and generate payment method" at bounding box center [1409, 714] width 244 height 20
click at [1485, 707] on span "Continue" at bounding box center [1503, 714] width 57 height 20
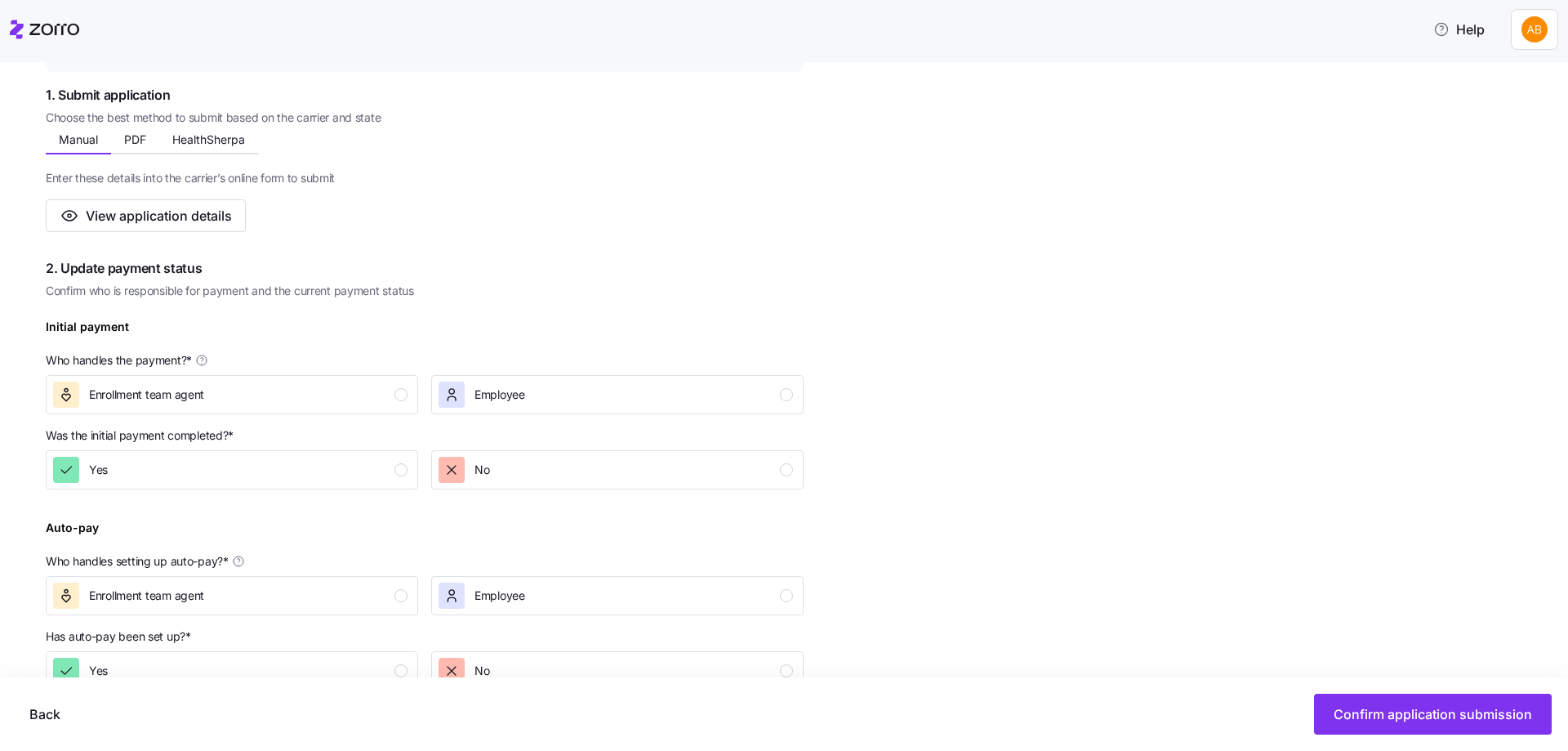
scroll to position [327, 0]
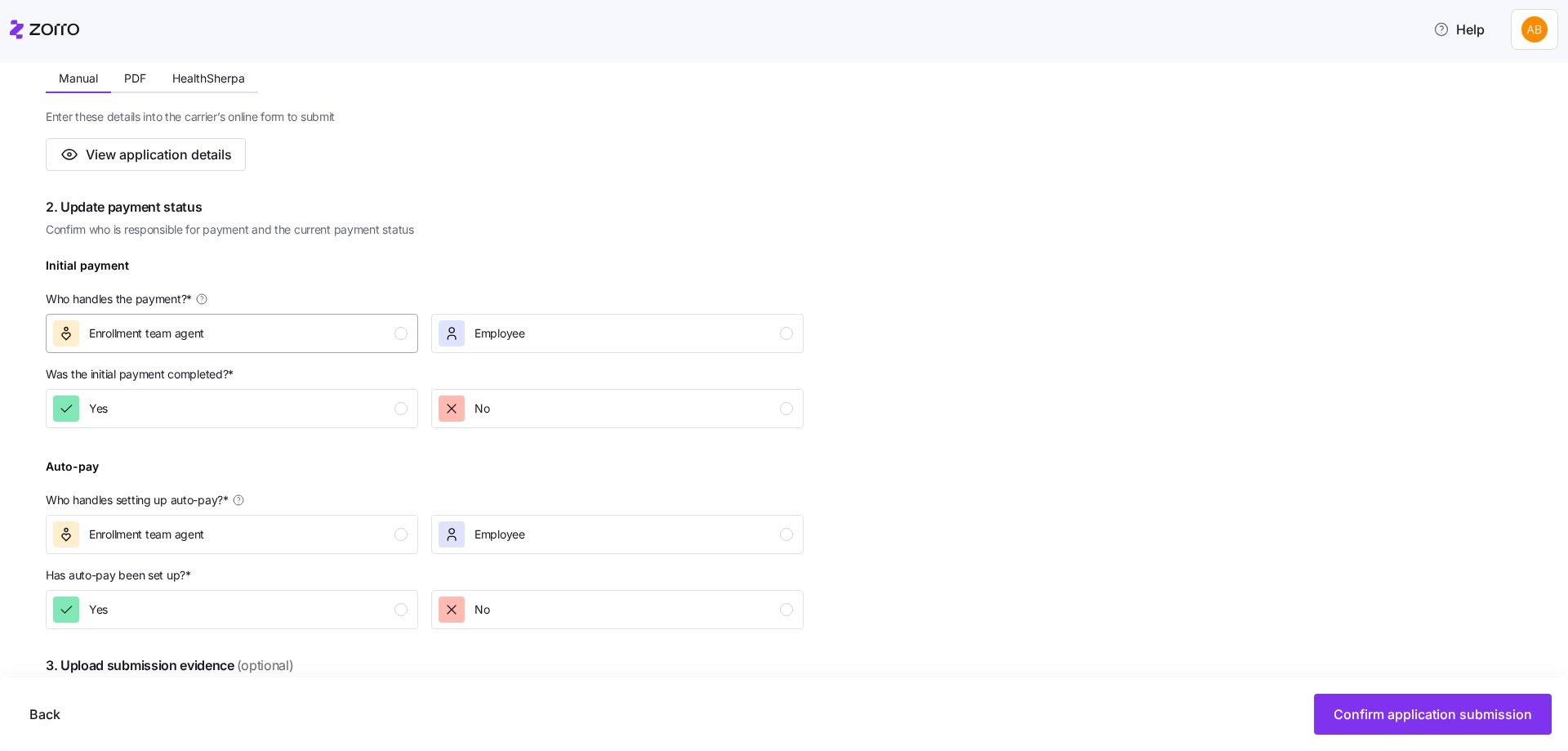
click at [356, 333] on div "Enrollment team agent" at bounding box center [230, 333] width 354 height 26
click at [365, 408] on div "Yes" at bounding box center [230, 408] width 354 height 26
click at [373, 522] on div "Enrollment team agent" at bounding box center [230, 534] width 354 height 26
click at [383, 597] on div "Yes" at bounding box center [230, 609] width 354 height 26
click at [1419, 689] on div "Back Confirm application submission" at bounding box center [784, 714] width 1568 height 74
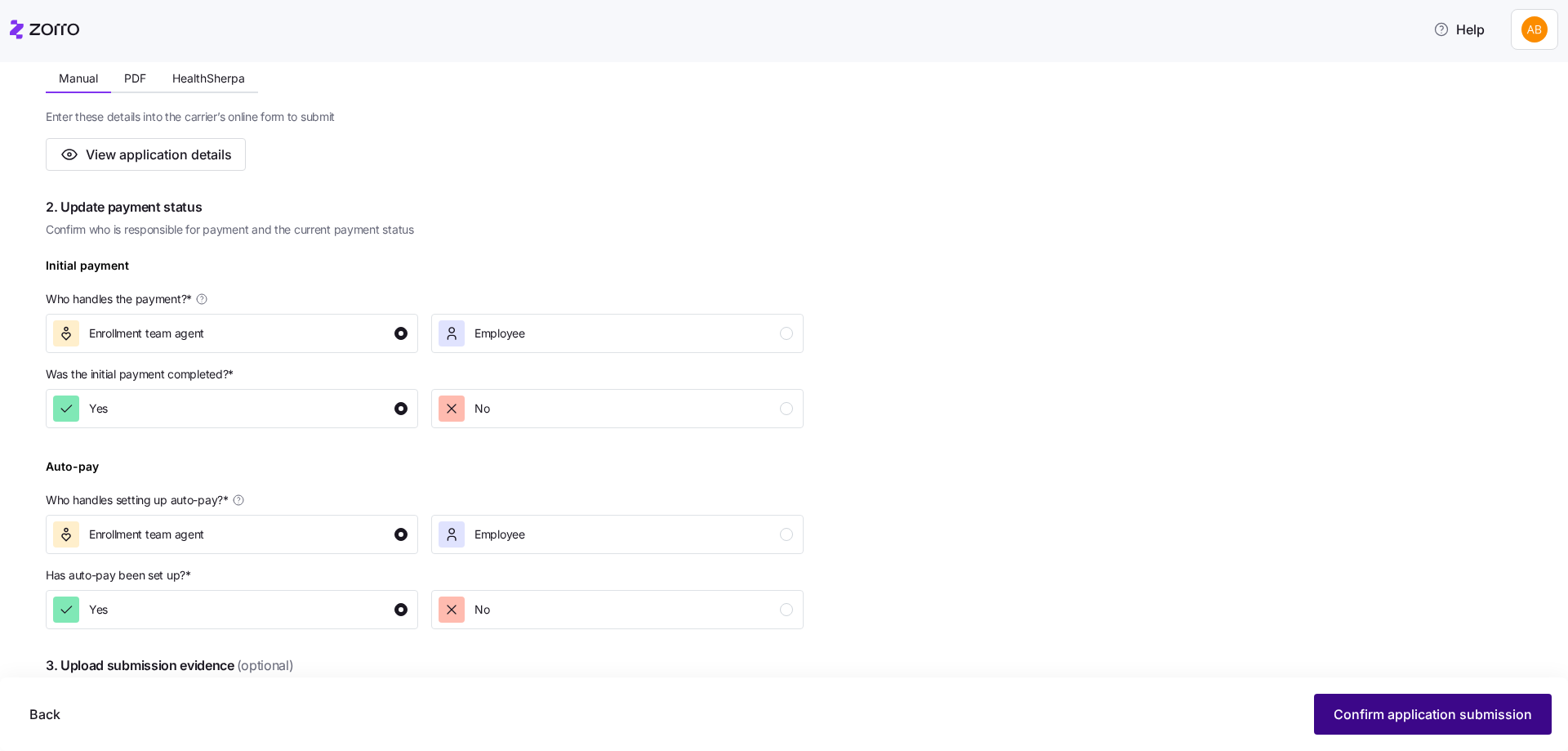
click at [1416, 697] on button "Confirm application submission" at bounding box center [1432, 714] width 238 height 41
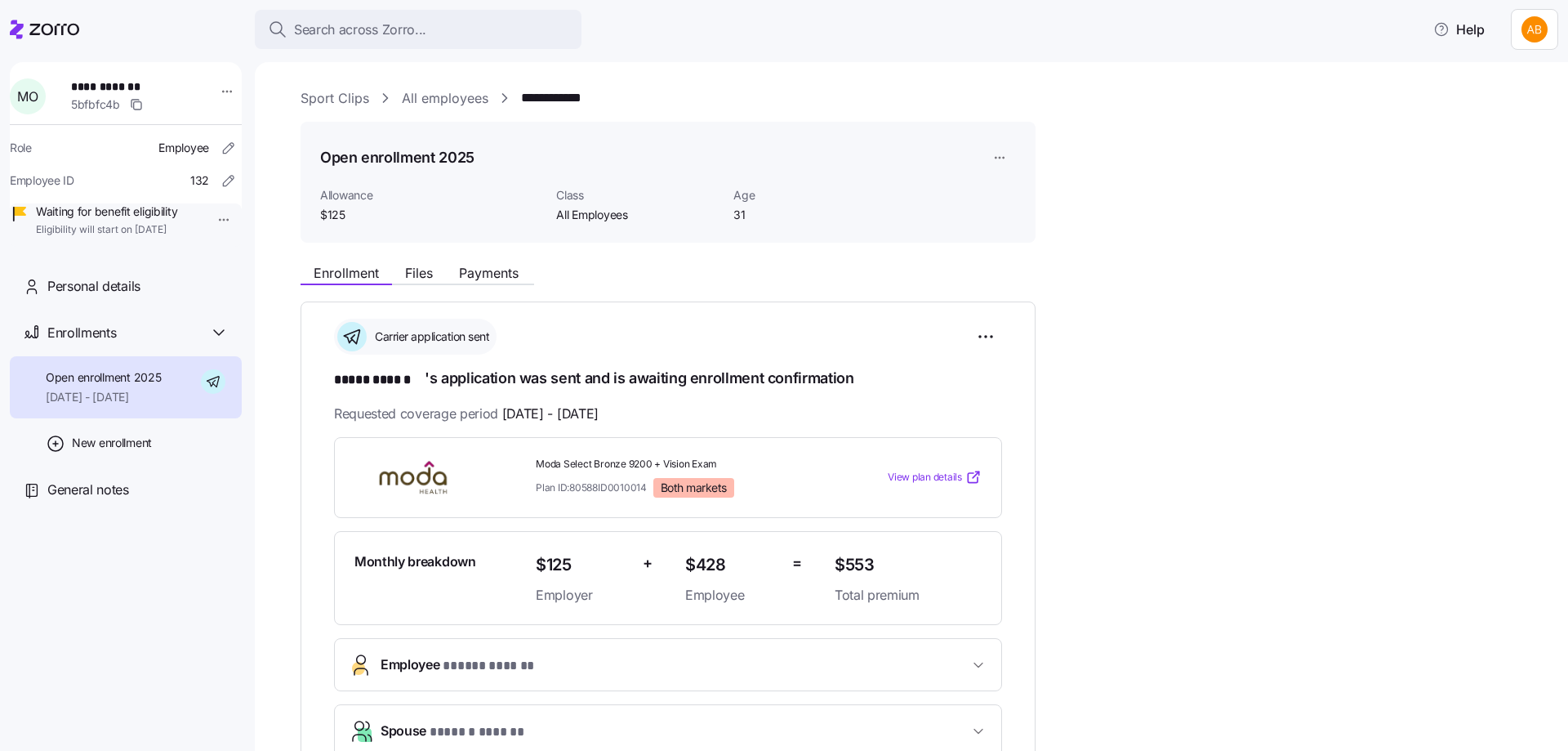
click at [448, 109] on div "**********" at bounding box center [922, 604] width 1244 height 1032
click at [442, 100] on link "All employees" at bounding box center [445, 97] width 87 height 20
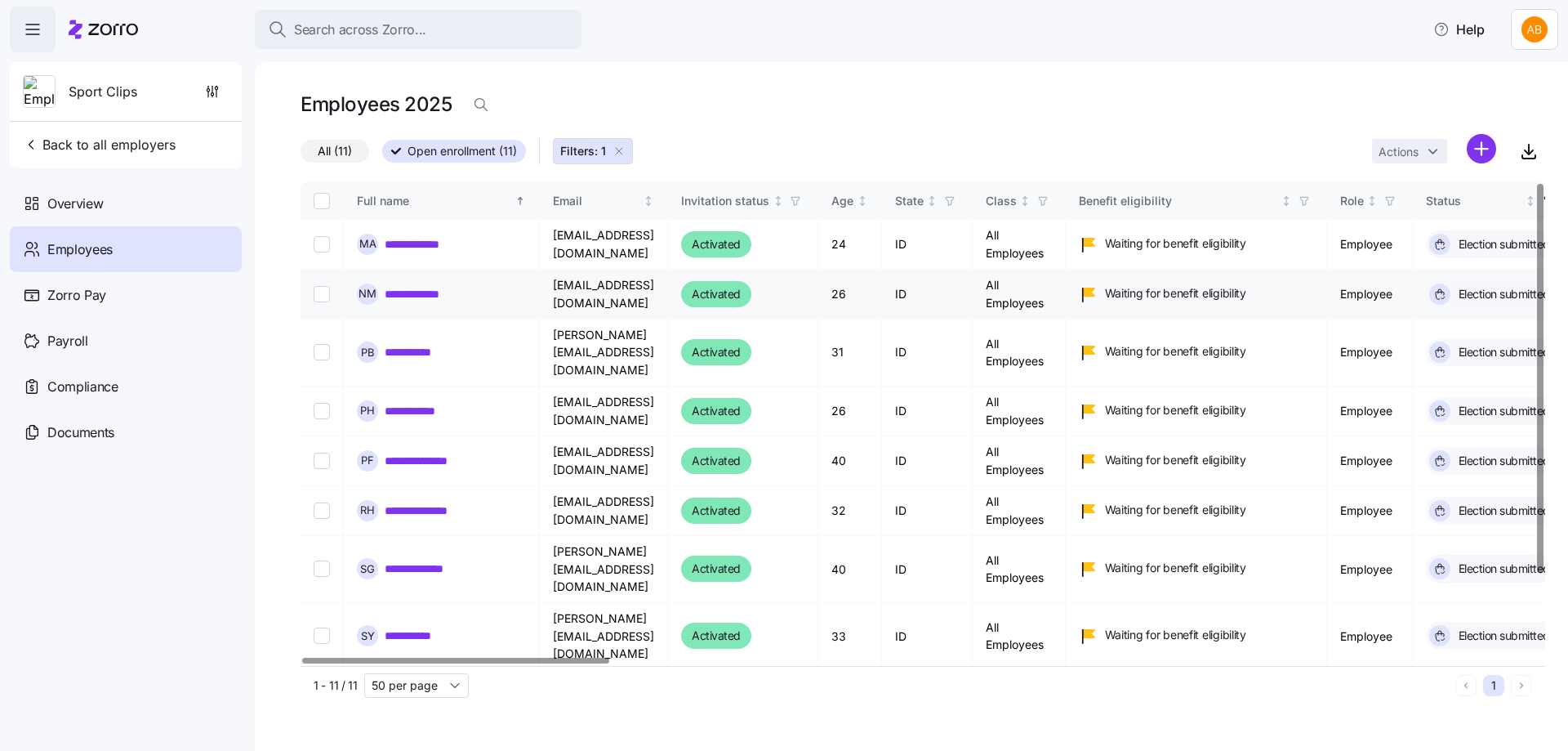
click at [429, 247] on link "**********" at bounding box center [424, 244] width 79 height 16
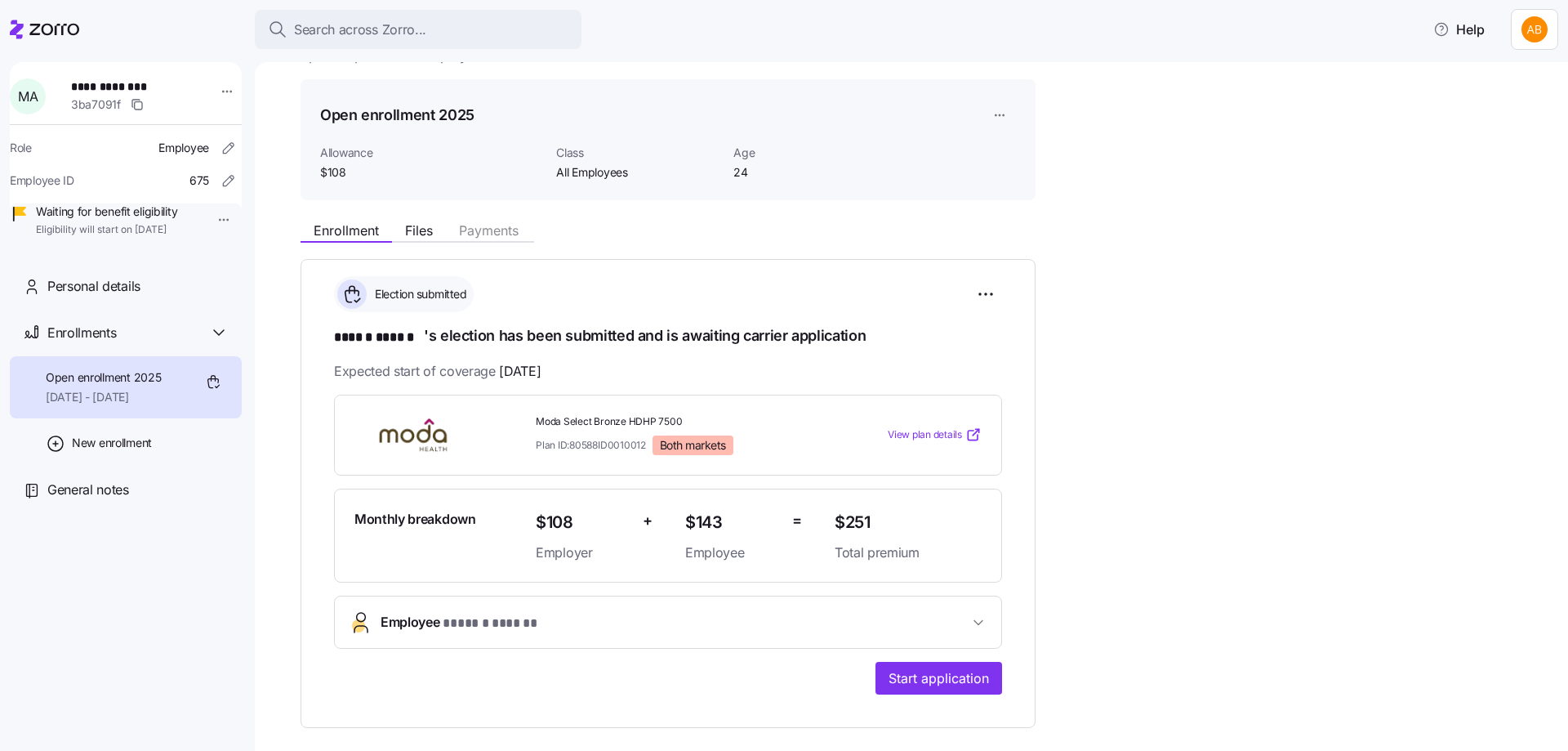
scroll to position [82, 0]
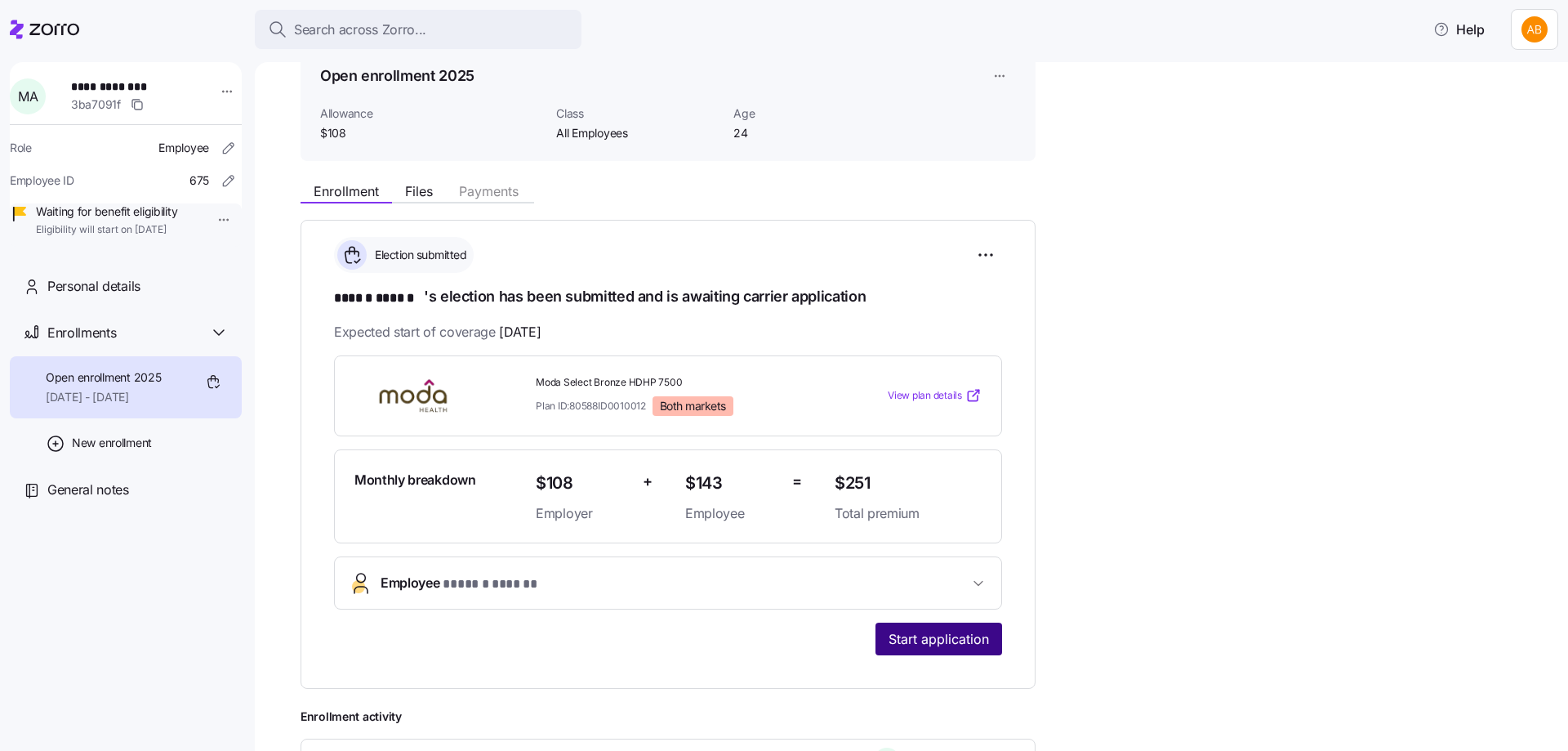
click at [940, 644] on span "Start application" at bounding box center [938, 638] width 100 height 20
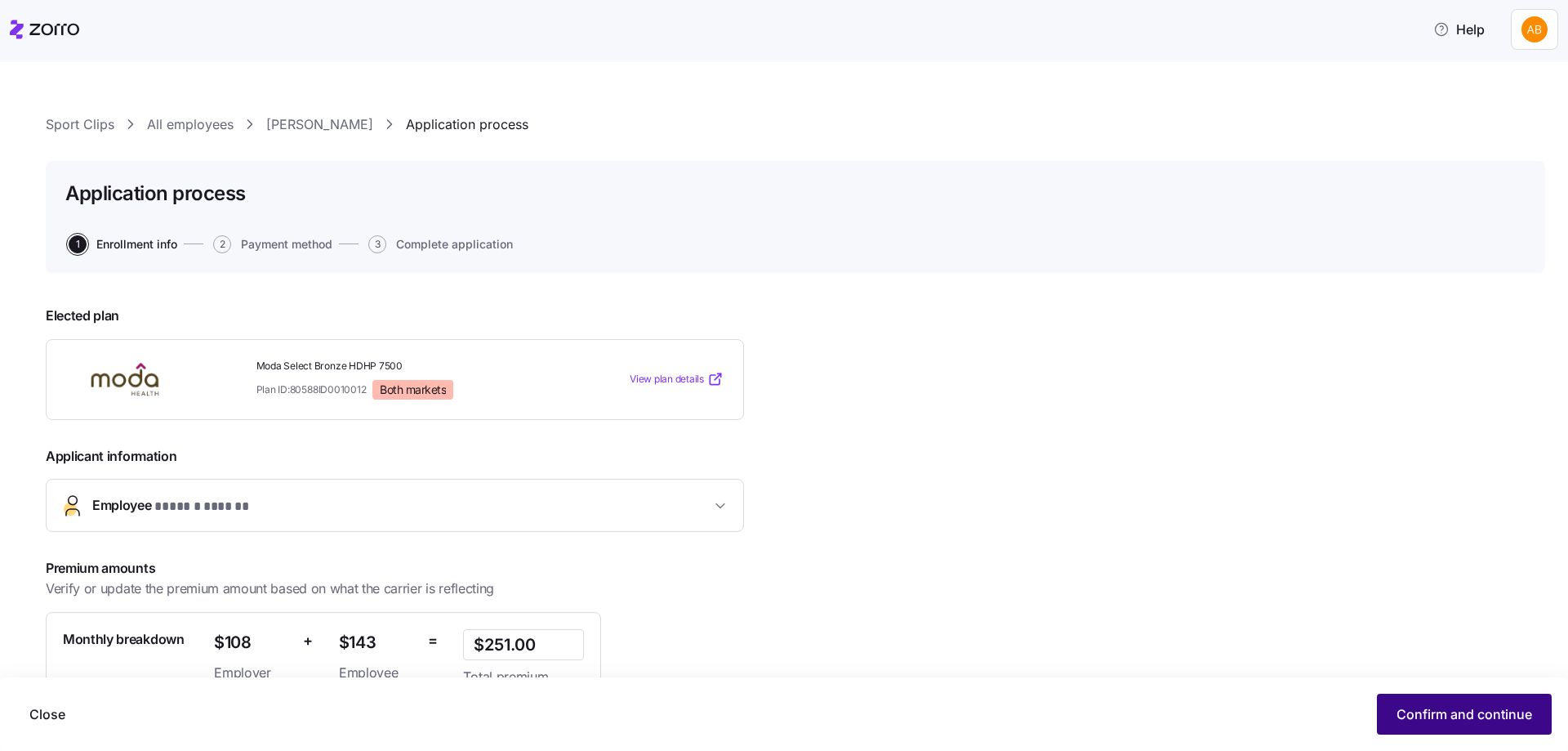
click at [1414, 711] on span "Confirm and continue" at bounding box center [1464, 714] width 136 height 20
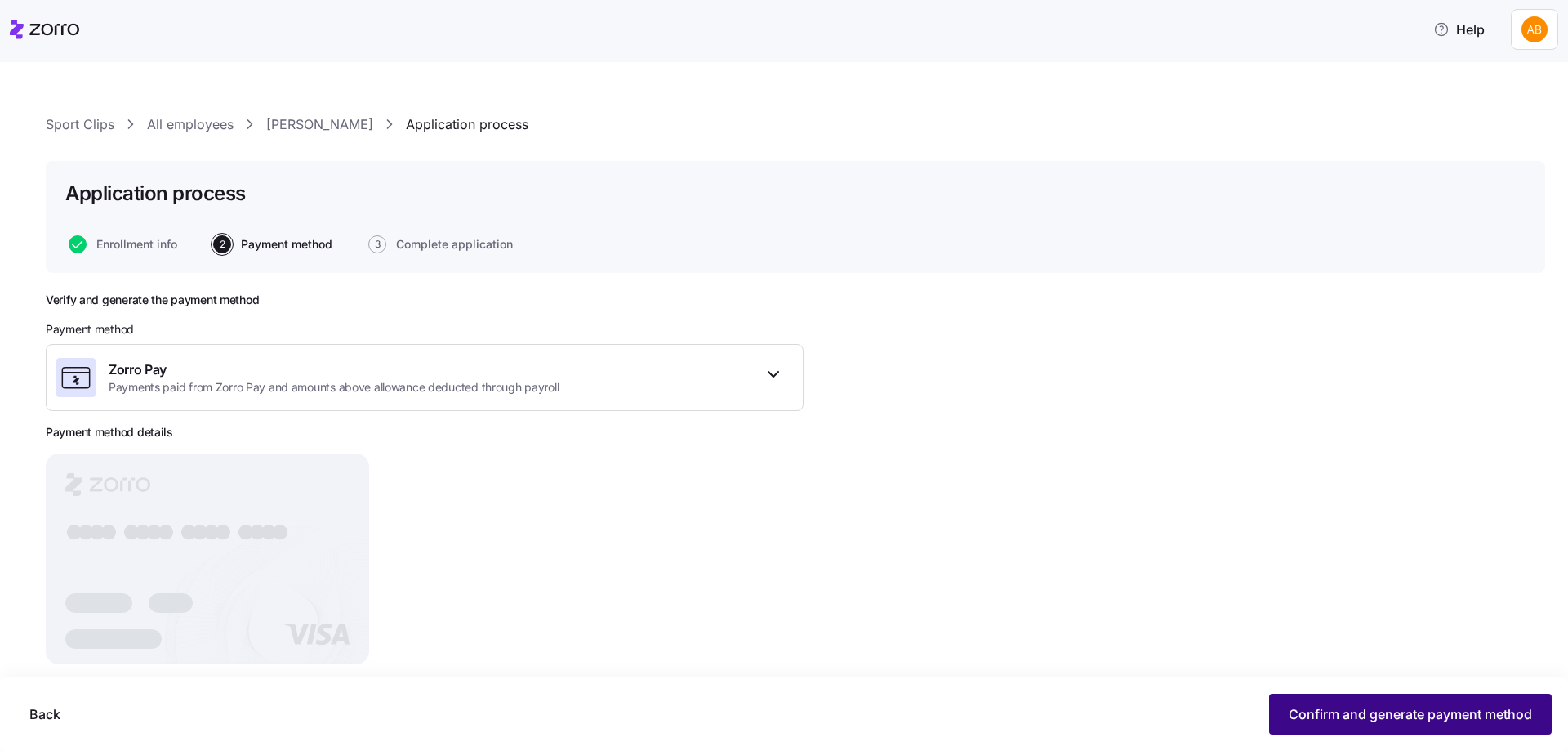
click at [1301, 715] on span "Confirm and generate payment method" at bounding box center [1409, 714] width 244 height 20
click at [1494, 710] on span "Continue" at bounding box center [1503, 714] width 57 height 20
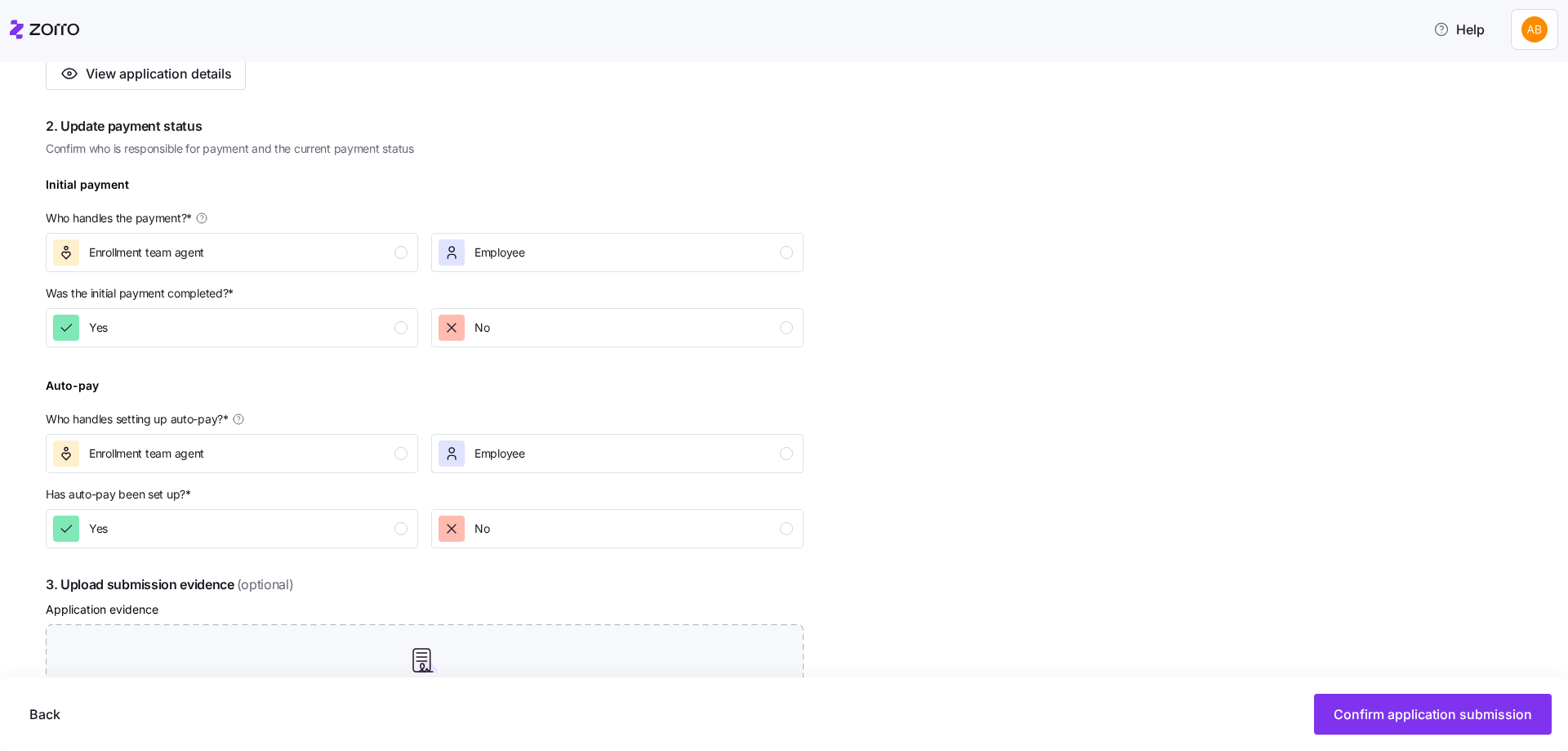
scroll to position [409, 0]
click at [377, 259] on div "Enrollment team agent" at bounding box center [230, 251] width 354 height 26
click at [386, 323] on div "Yes" at bounding box center [230, 326] width 354 height 26
click at [395, 448] on div "button" at bounding box center [401, 453] width 13 height 13
click at [397, 524] on div "button" at bounding box center [401, 528] width 13 height 13
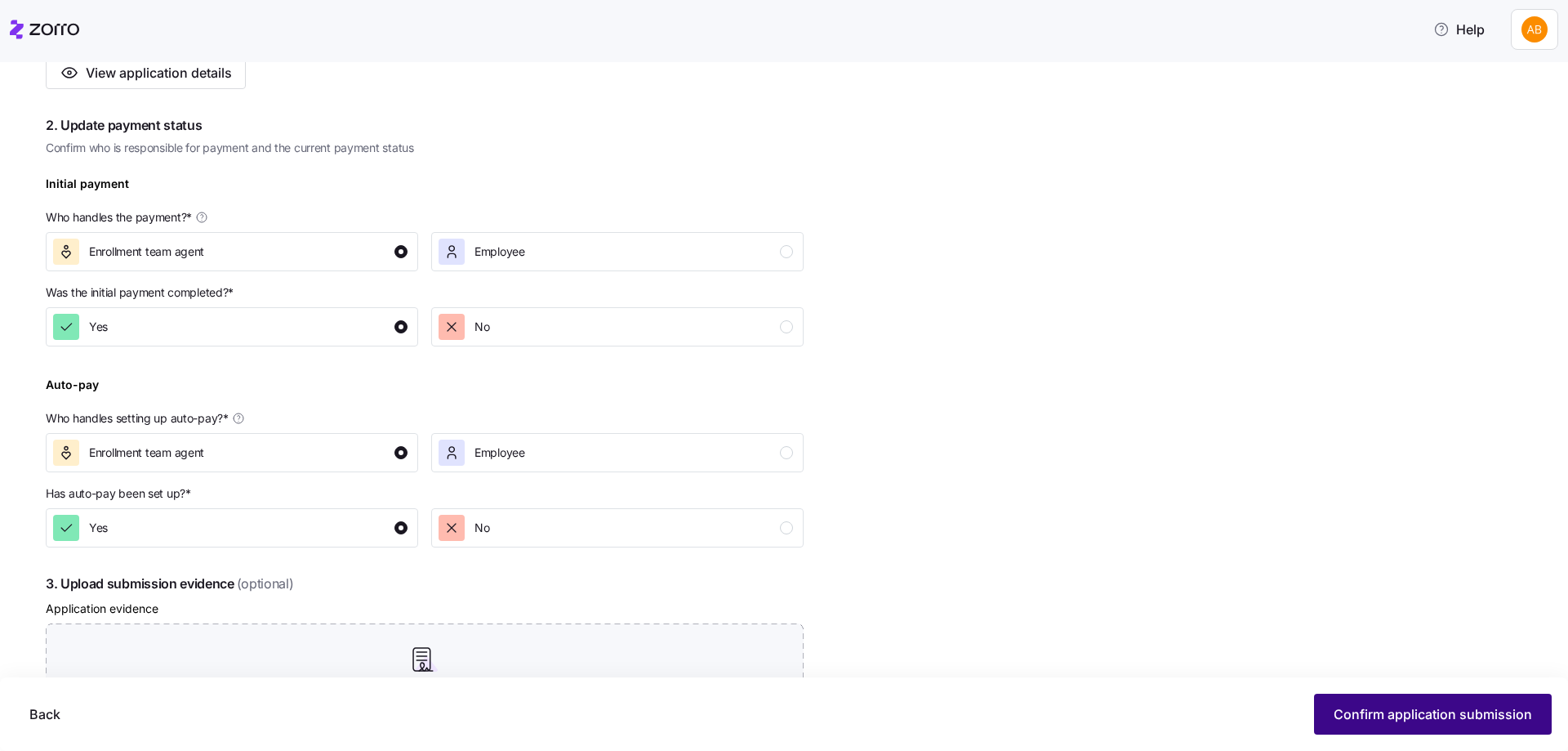
click at [1402, 719] on span "Confirm application submission" at bounding box center [1432, 714] width 199 height 20
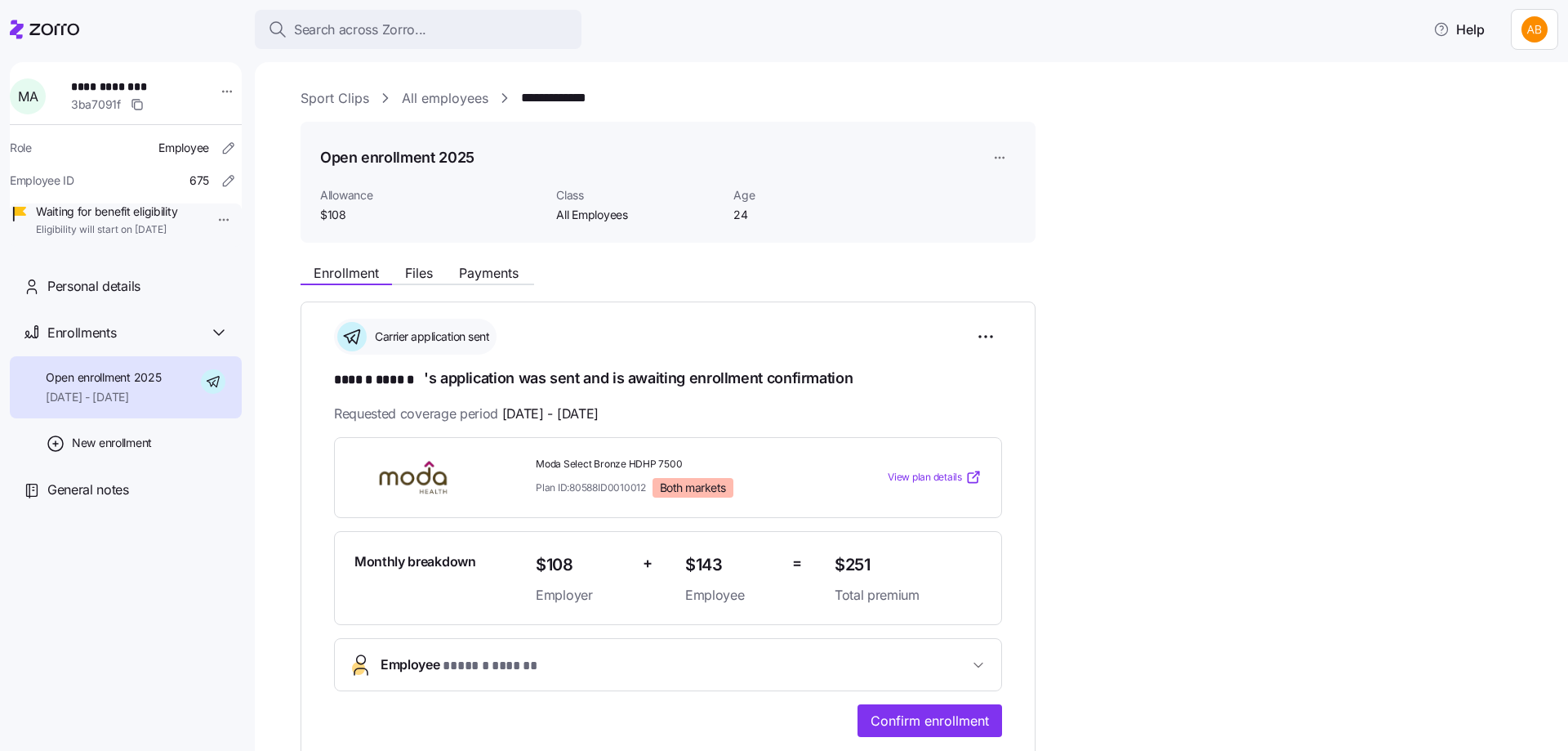
click at [438, 94] on link "All employees" at bounding box center [445, 97] width 87 height 20
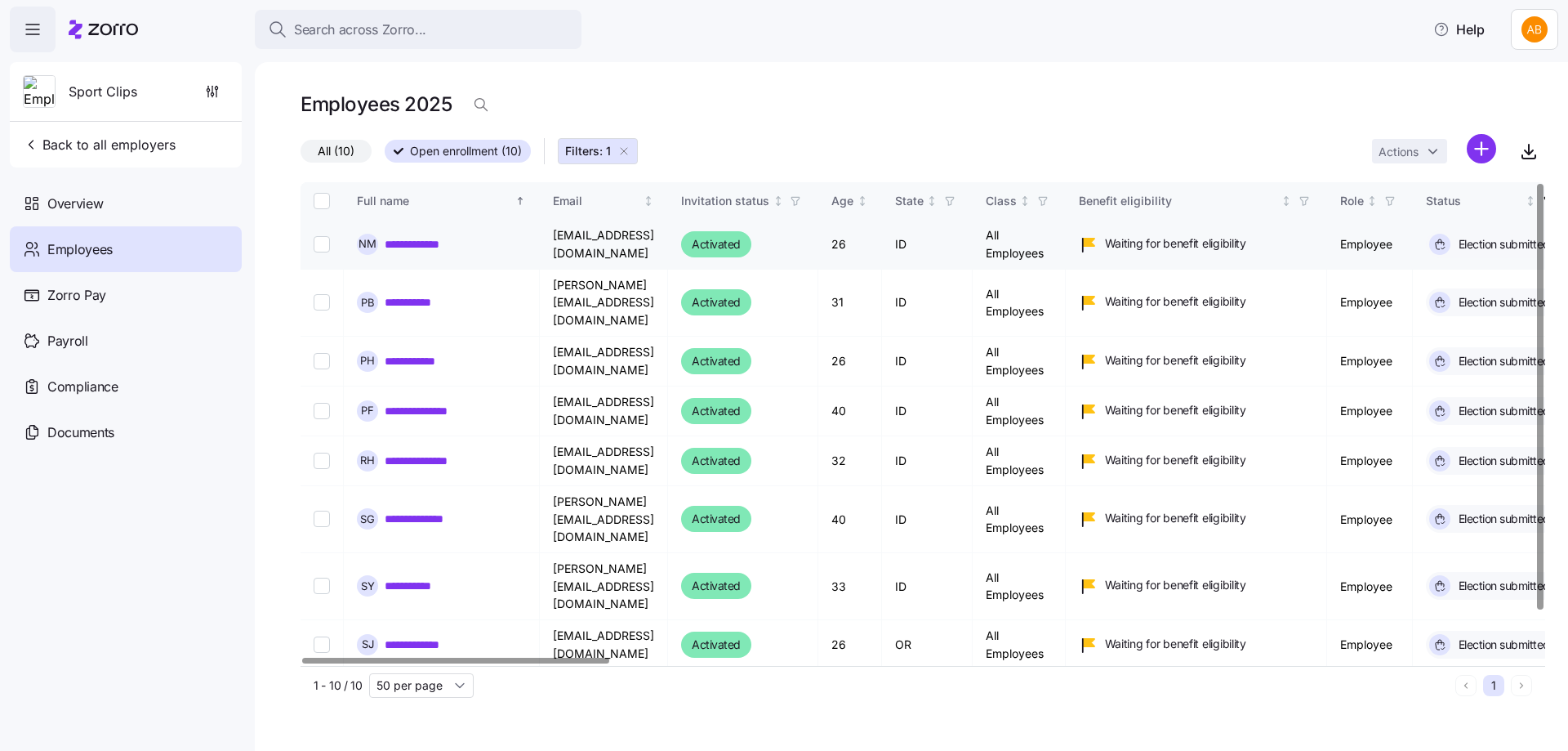
click at [427, 246] on link "**********" at bounding box center [419, 244] width 69 height 16
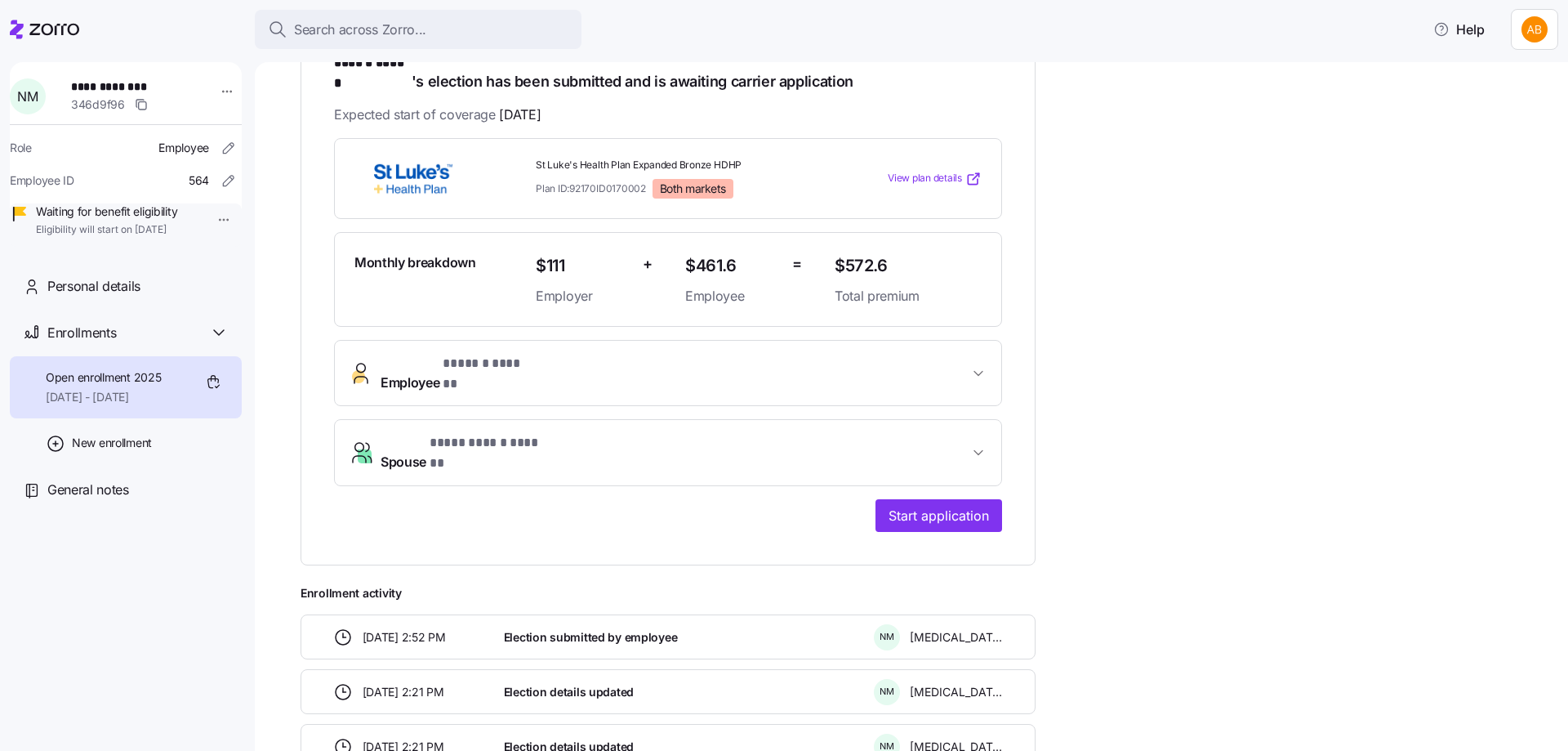
scroll to position [327, 0]
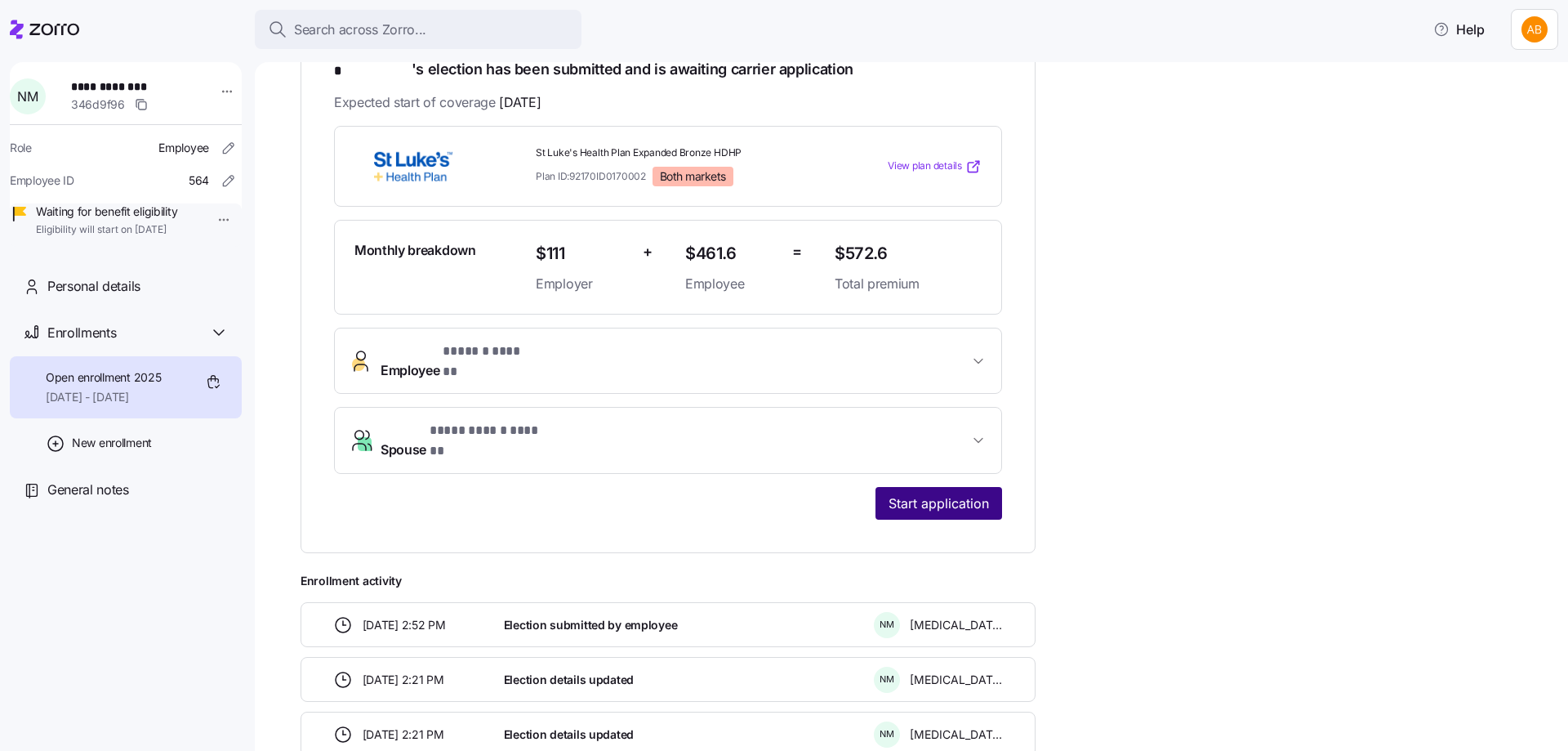
click at [949, 493] on span "Start application" at bounding box center [938, 503] width 100 height 20
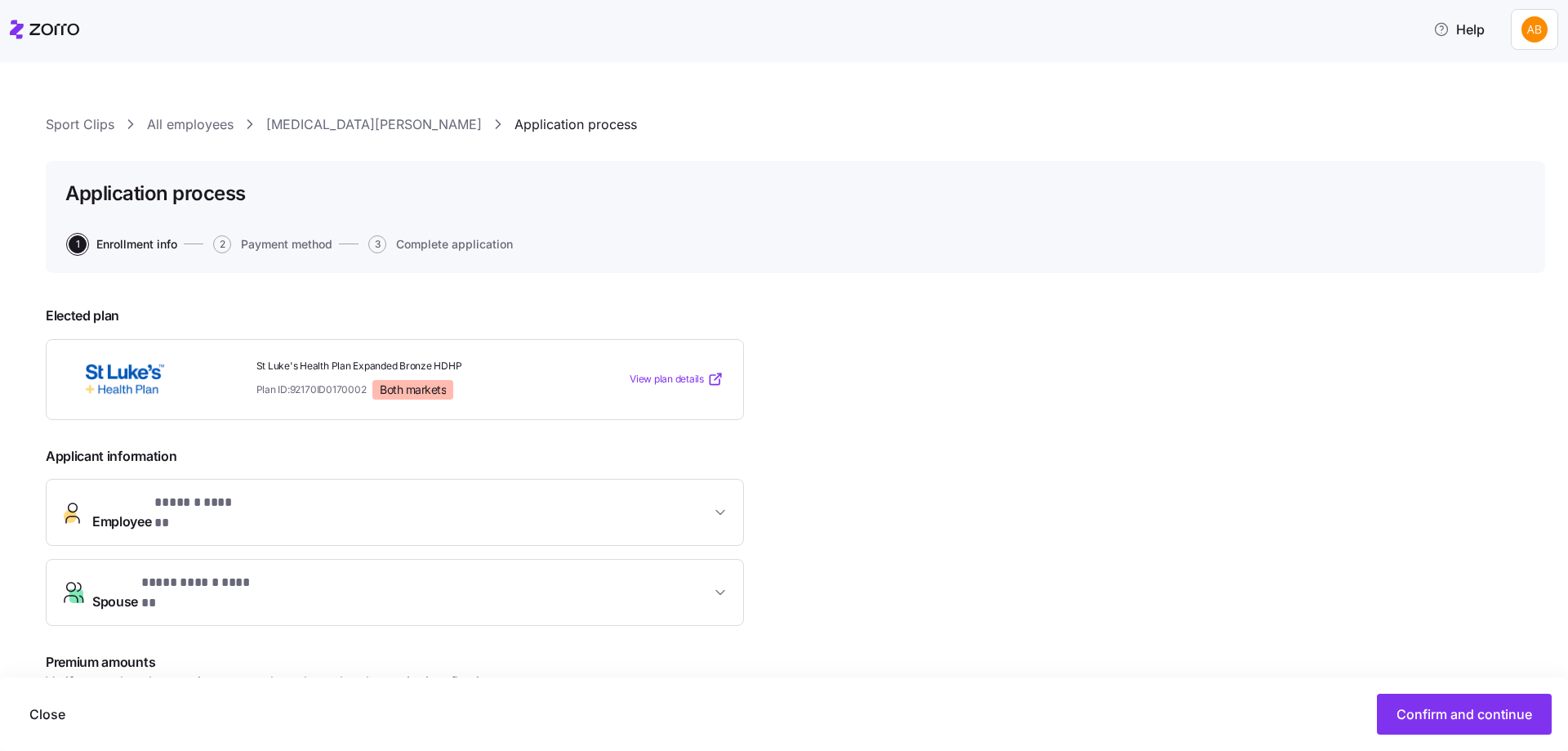
scroll to position [82, 0]
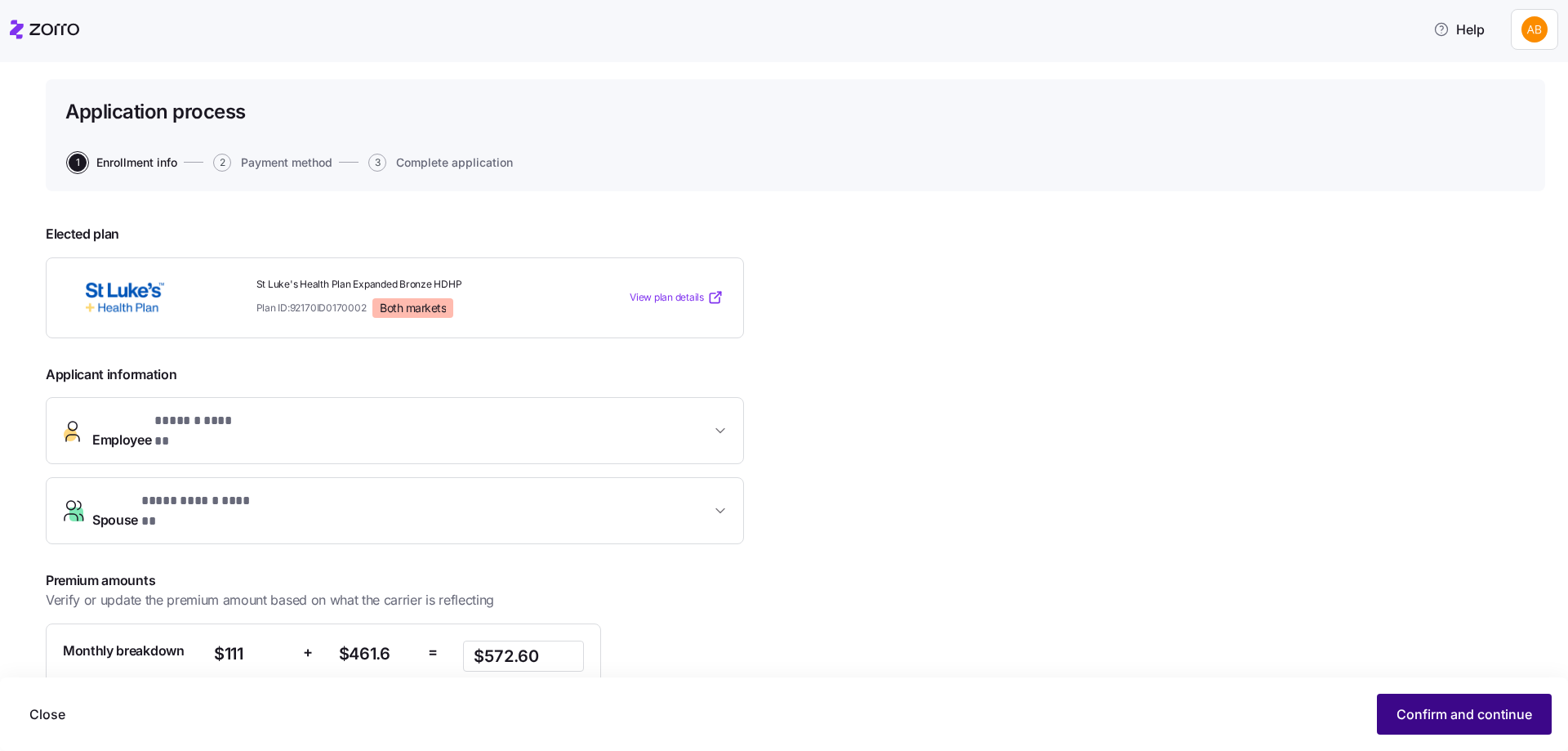
click at [1415, 719] on span "Confirm and continue" at bounding box center [1464, 714] width 136 height 20
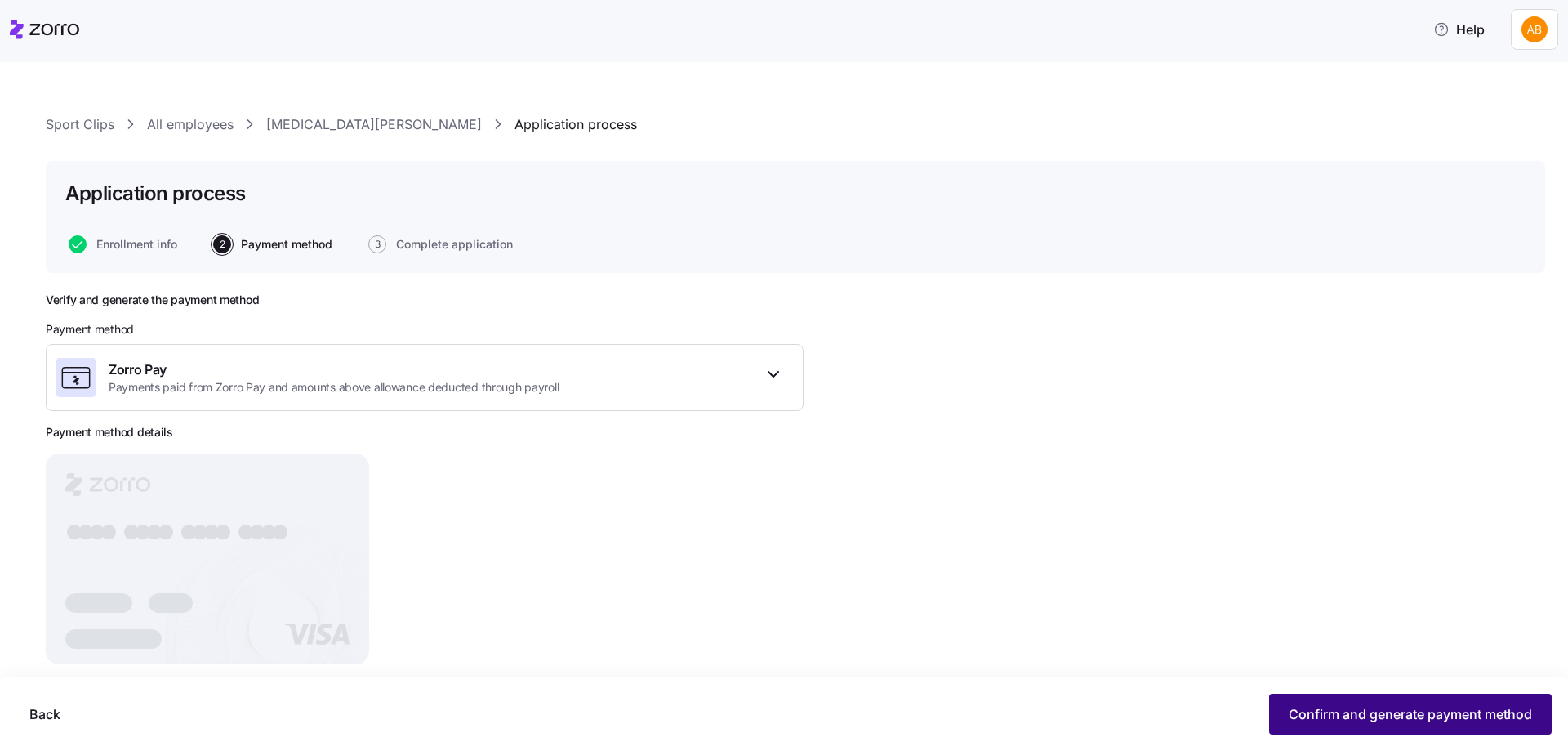
click at [1314, 702] on button "Confirm and generate payment method" at bounding box center [1410, 714] width 283 height 41
click at [1486, 697] on button "Continue" at bounding box center [1503, 714] width 96 height 41
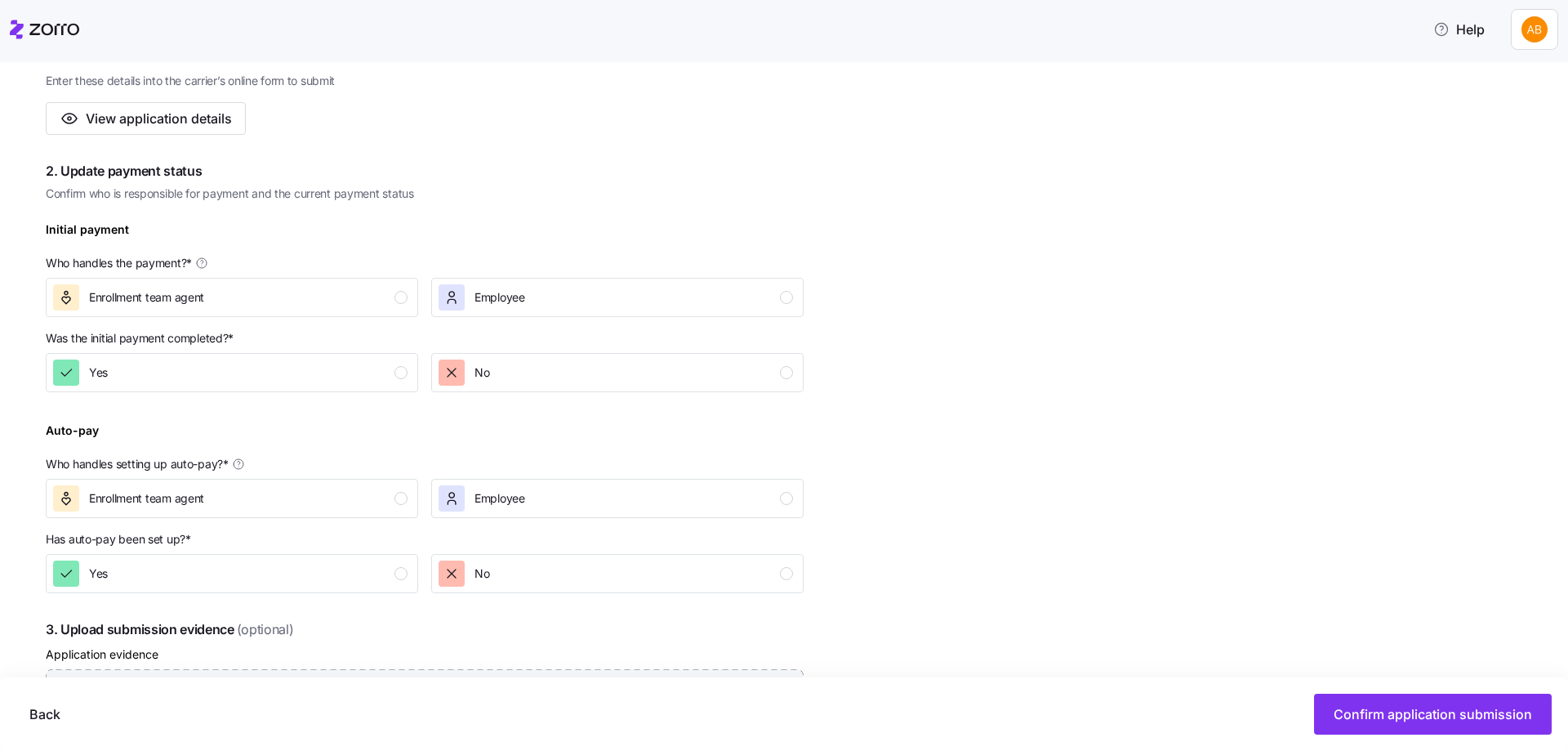
scroll to position [409, 0]
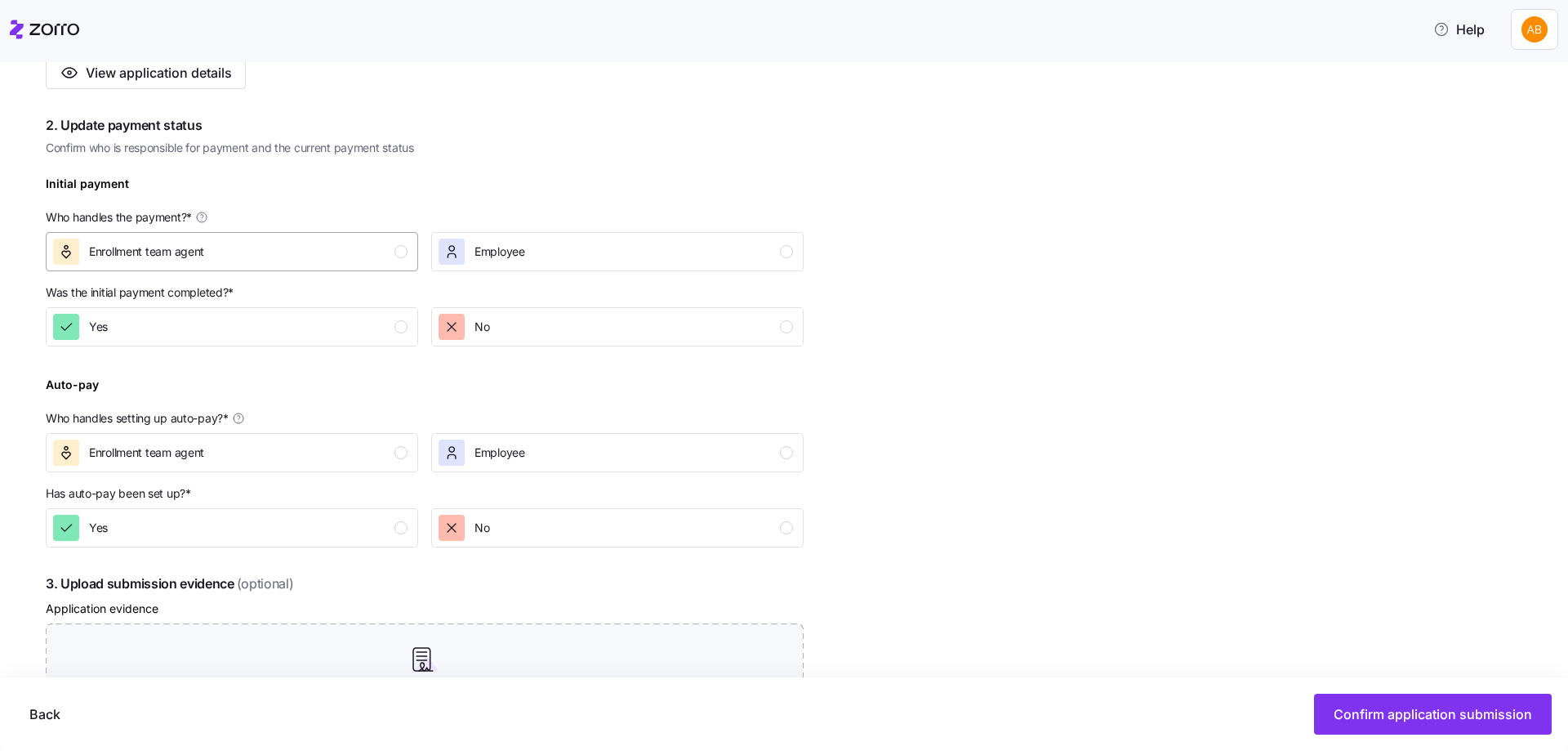
click at [330, 256] on div "Enrollment team agent" at bounding box center [230, 251] width 354 height 26
click at [340, 324] on div "Yes" at bounding box center [230, 326] width 354 height 26
click at [358, 461] on div "Enrollment team agent" at bounding box center [230, 452] width 354 height 26
click at [361, 526] on div "Yes" at bounding box center [230, 527] width 354 height 26
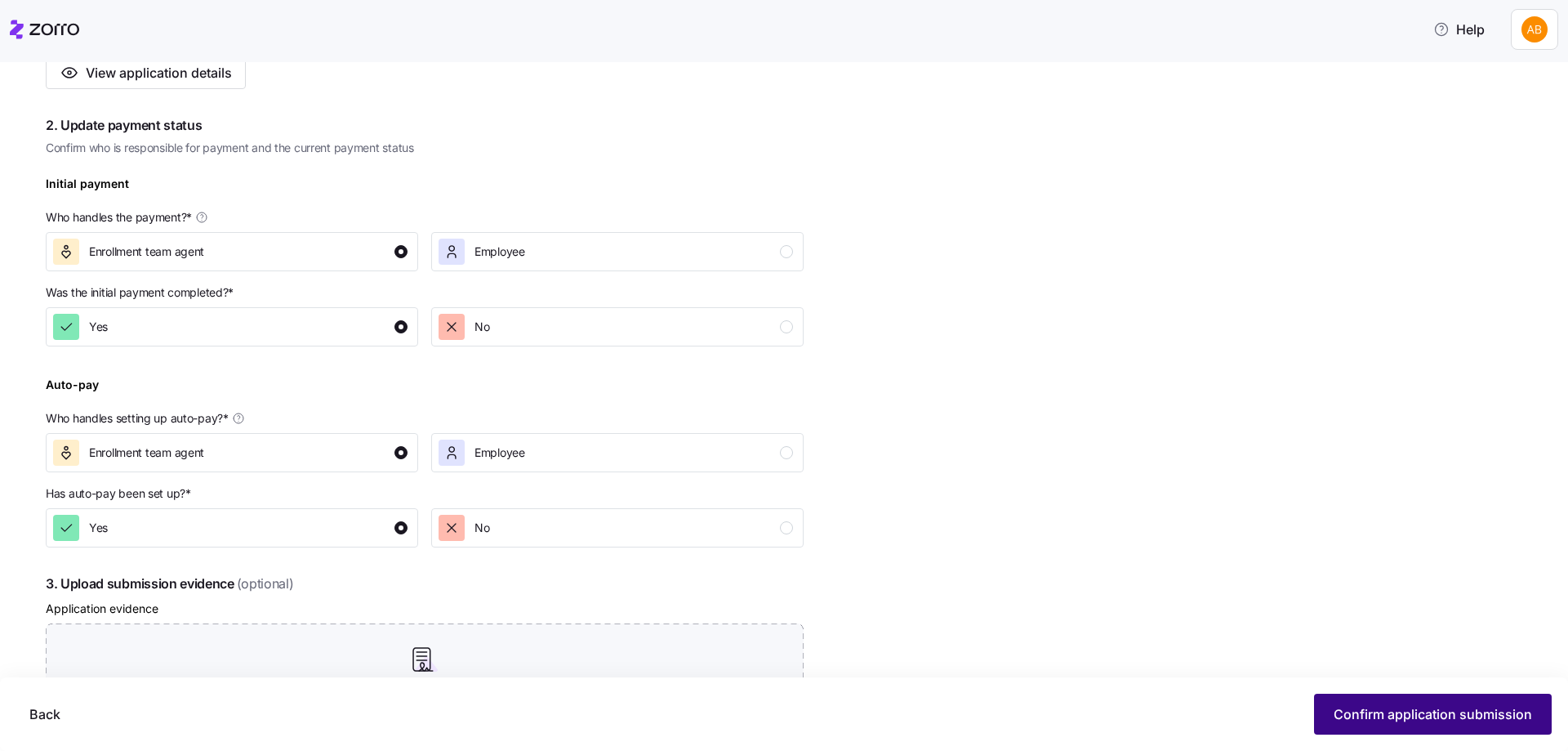
click at [1430, 707] on span "Confirm application submission" at bounding box center [1432, 714] width 199 height 20
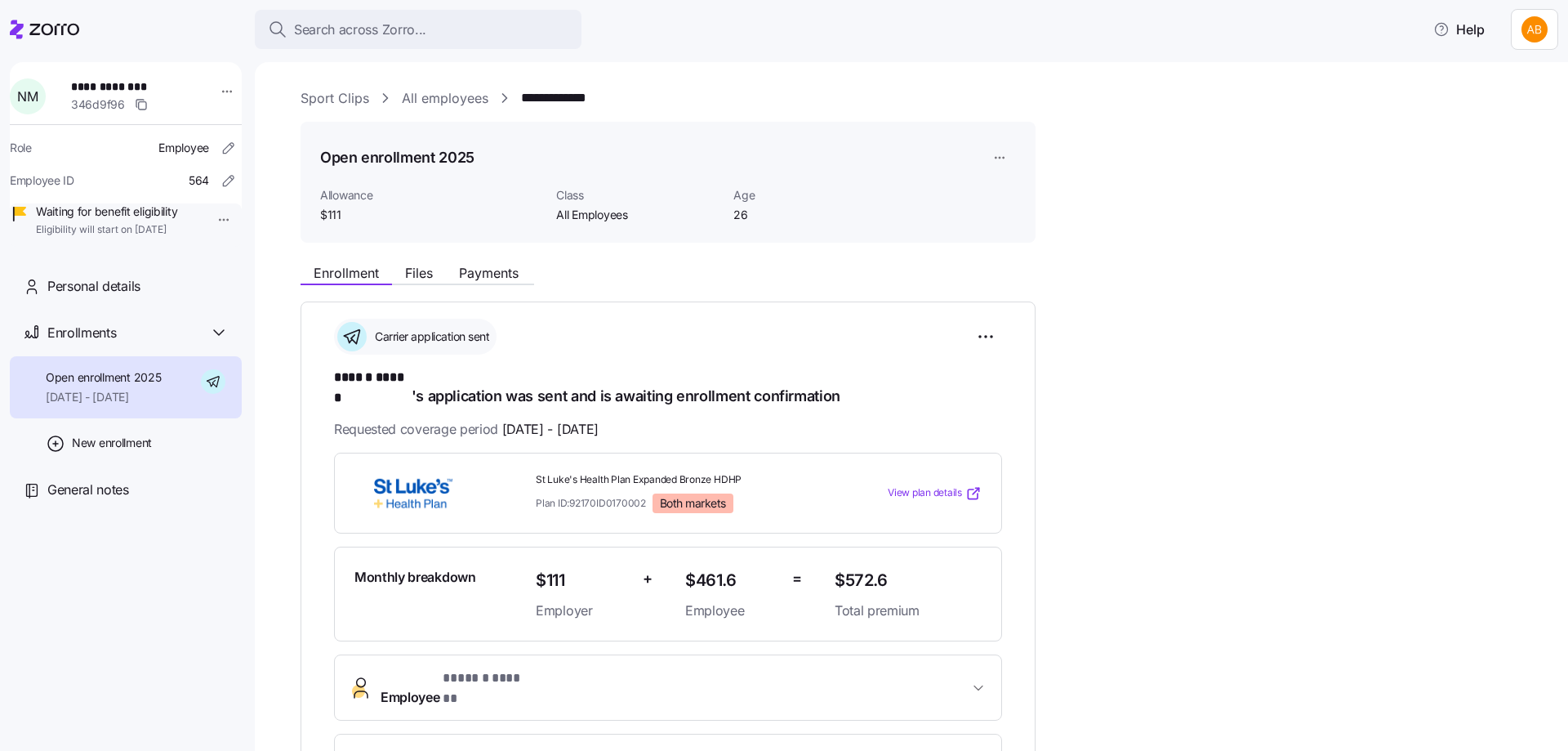
click at [444, 99] on link "All employees" at bounding box center [445, 97] width 87 height 20
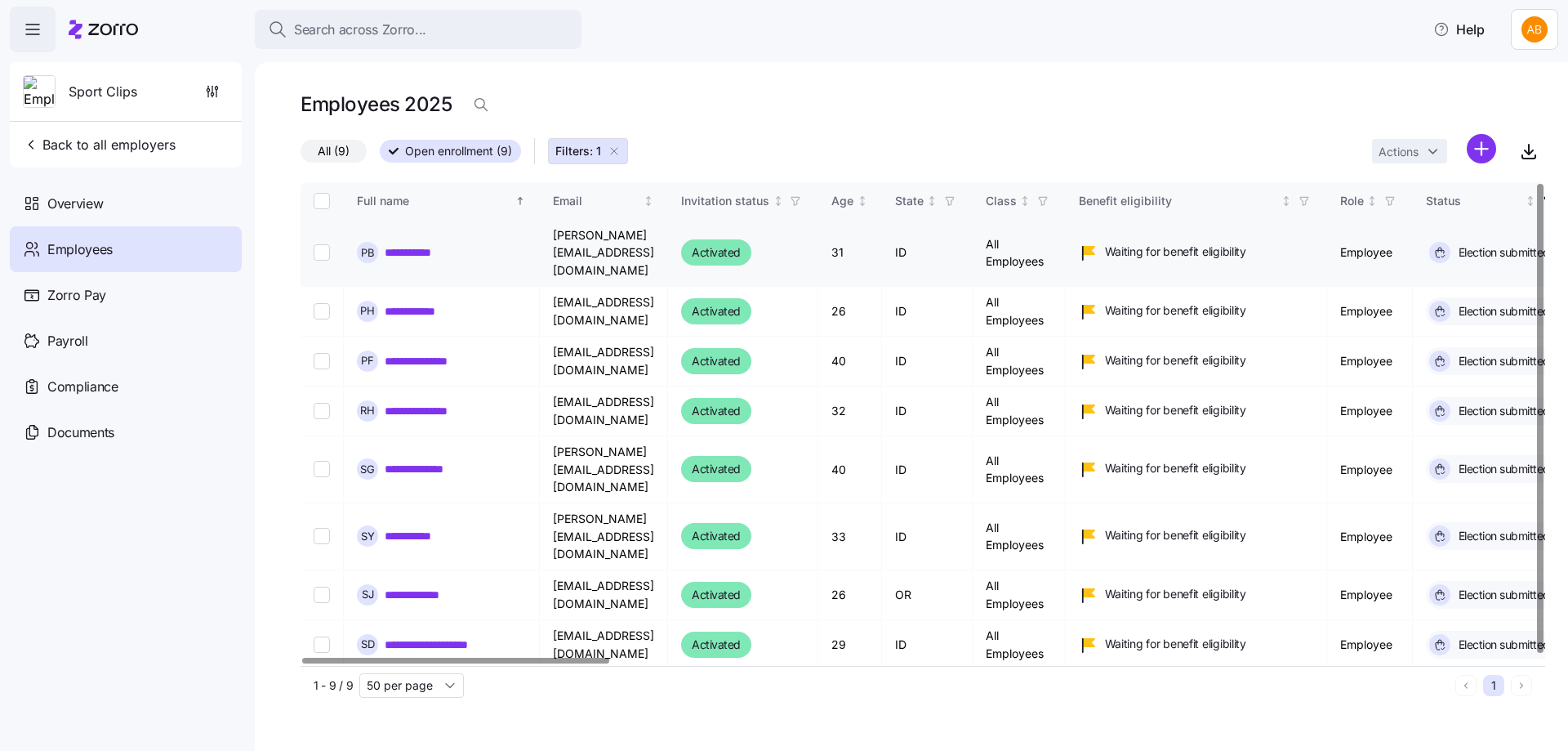
click at [414, 245] on link "**********" at bounding box center [417, 252] width 65 height 16
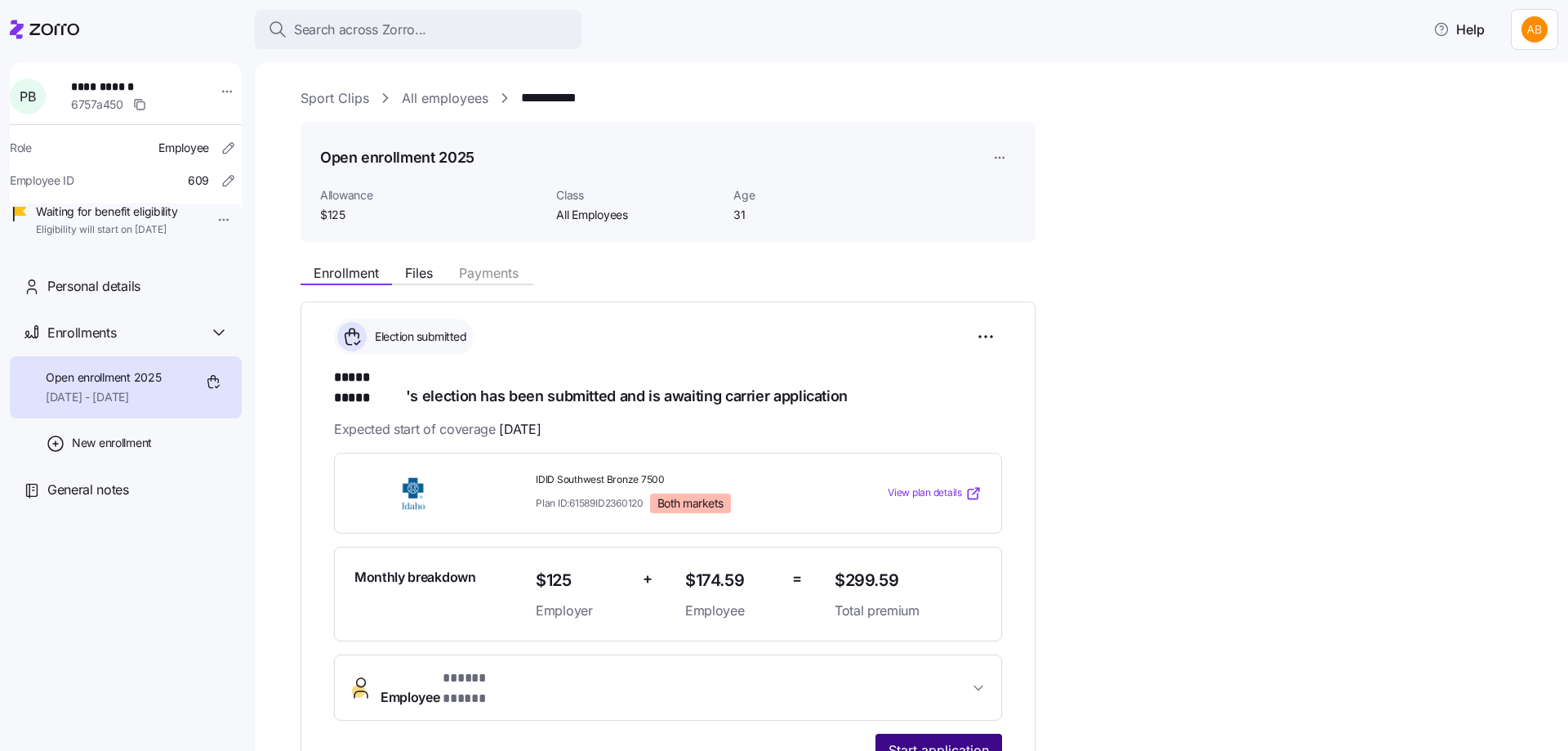
click at [964, 740] on span "Start application" at bounding box center [938, 750] width 100 height 20
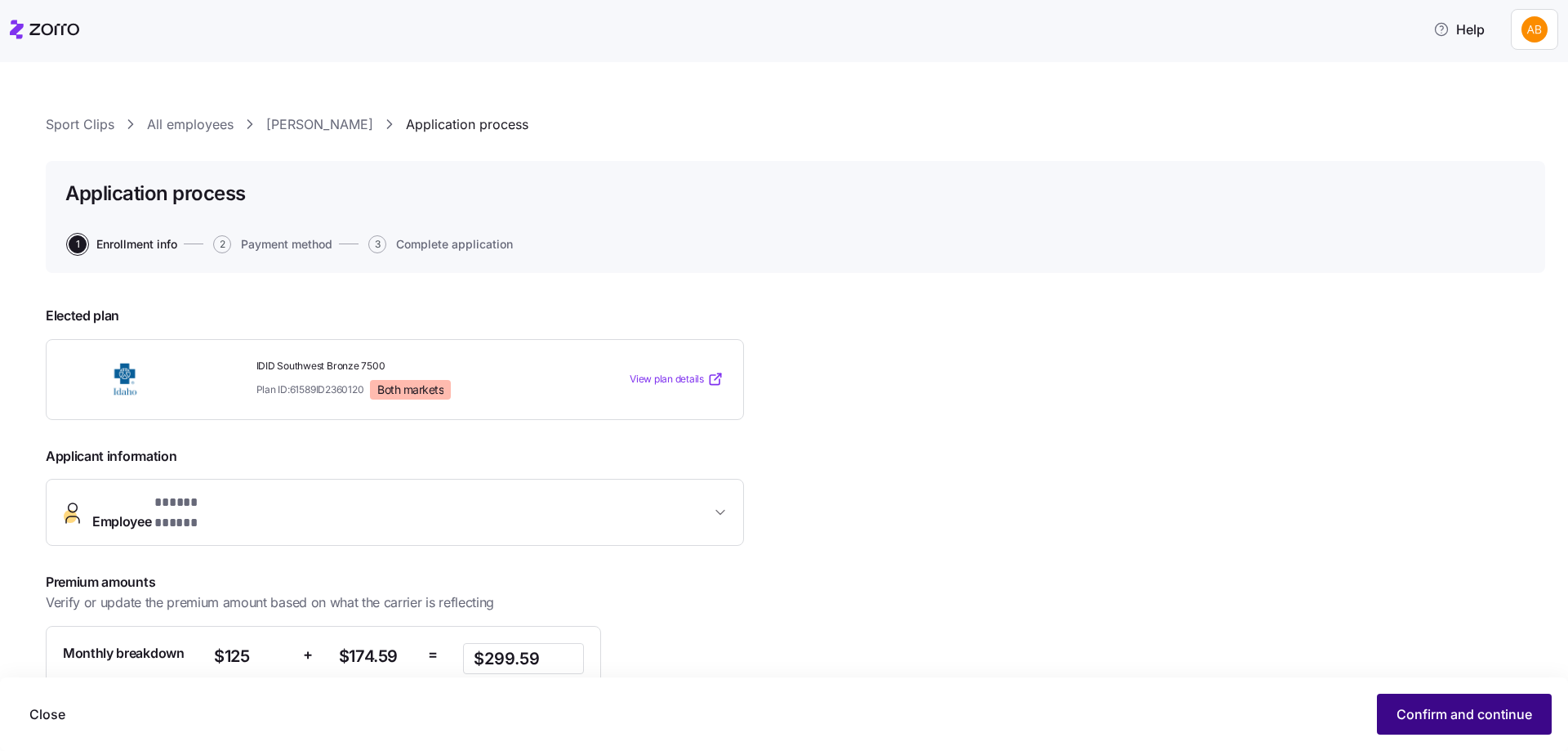
click at [1479, 715] on span "Confirm and continue" at bounding box center [1464, 714] width 136 height 20
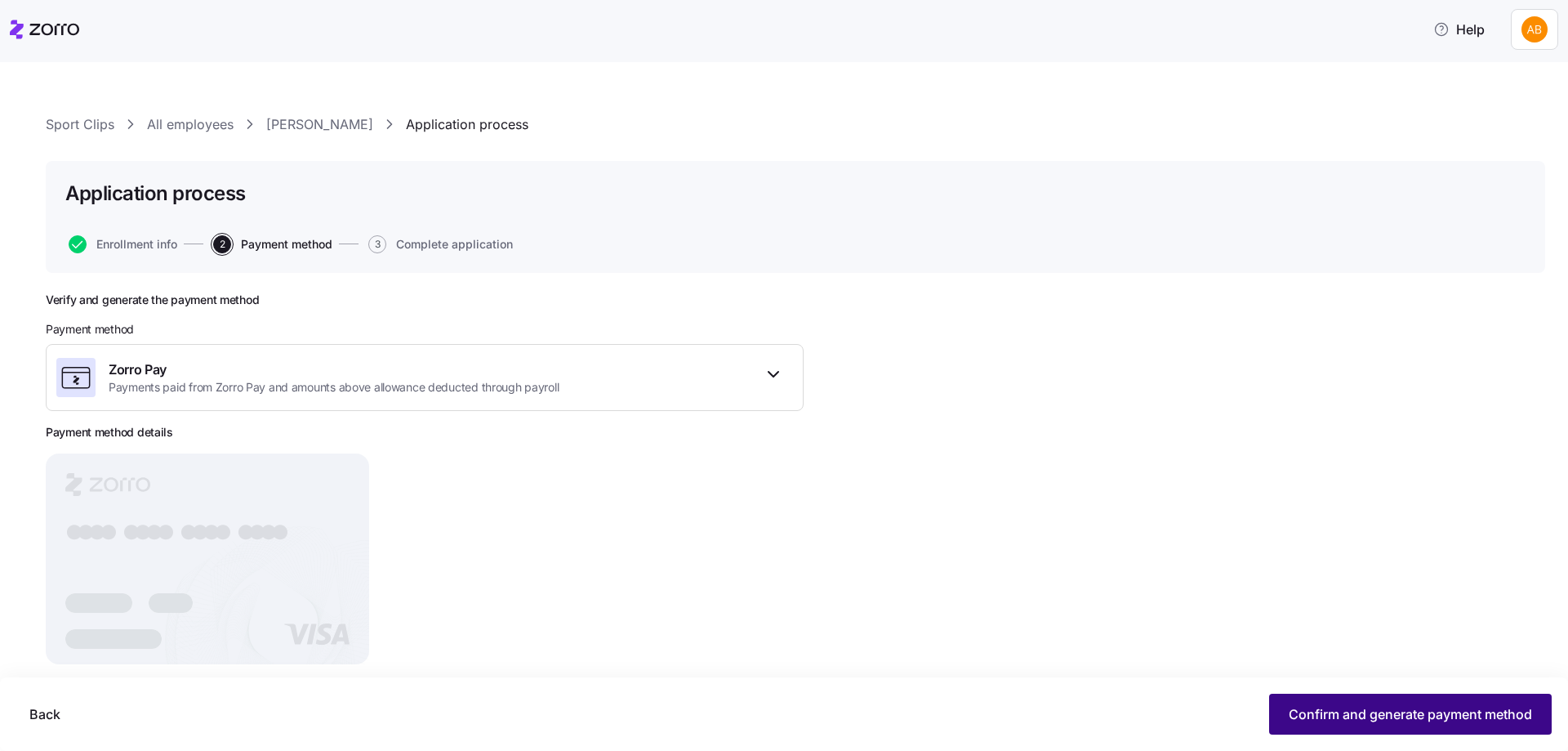
click at [1409, 724] on button "Confirm and generate payment method" at bounding box center [1410, 714] width 283 height 41
click at [1495, 715] on span "Continue" at bounding box center [1503, 714] width 57 height 20
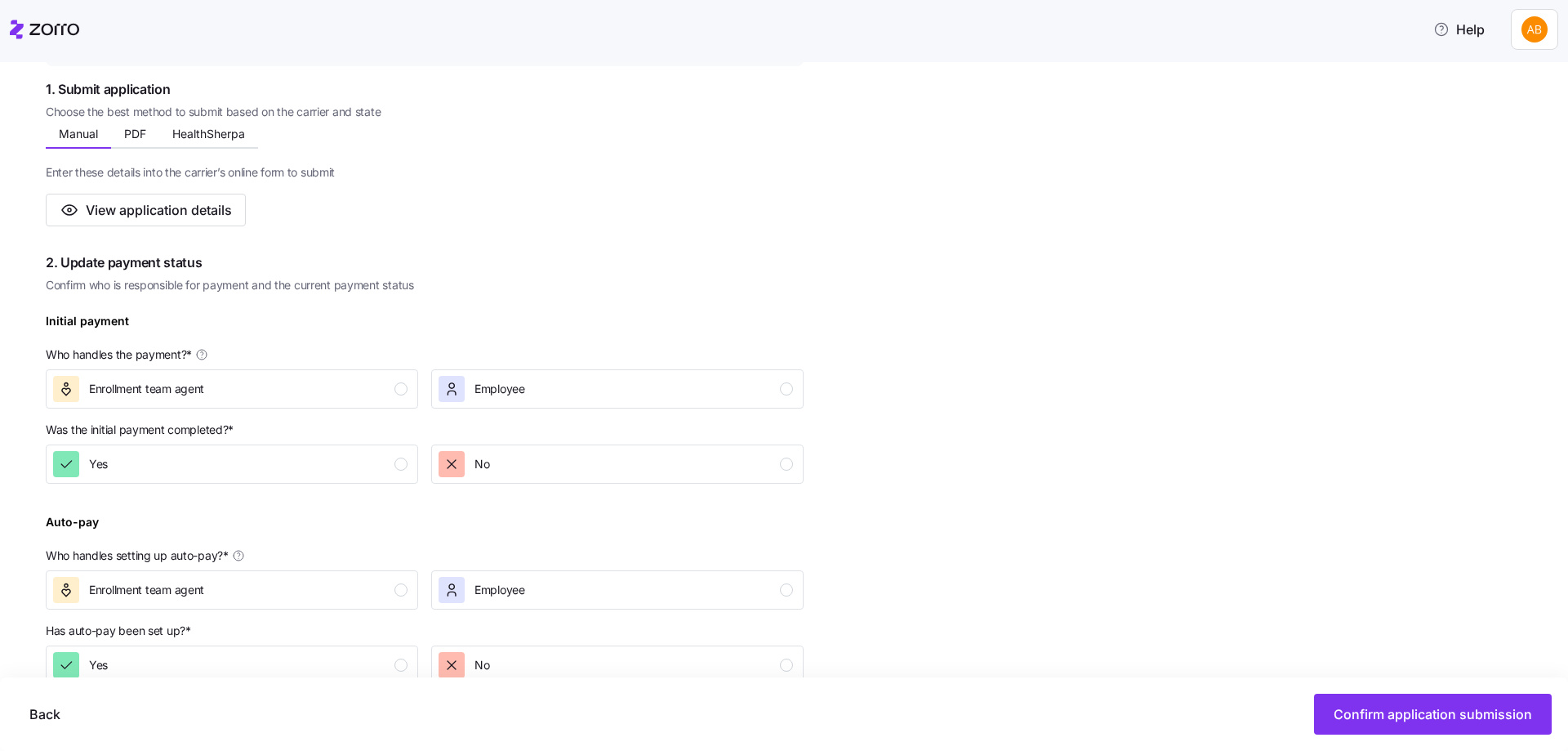
scroll to position [327, 0]
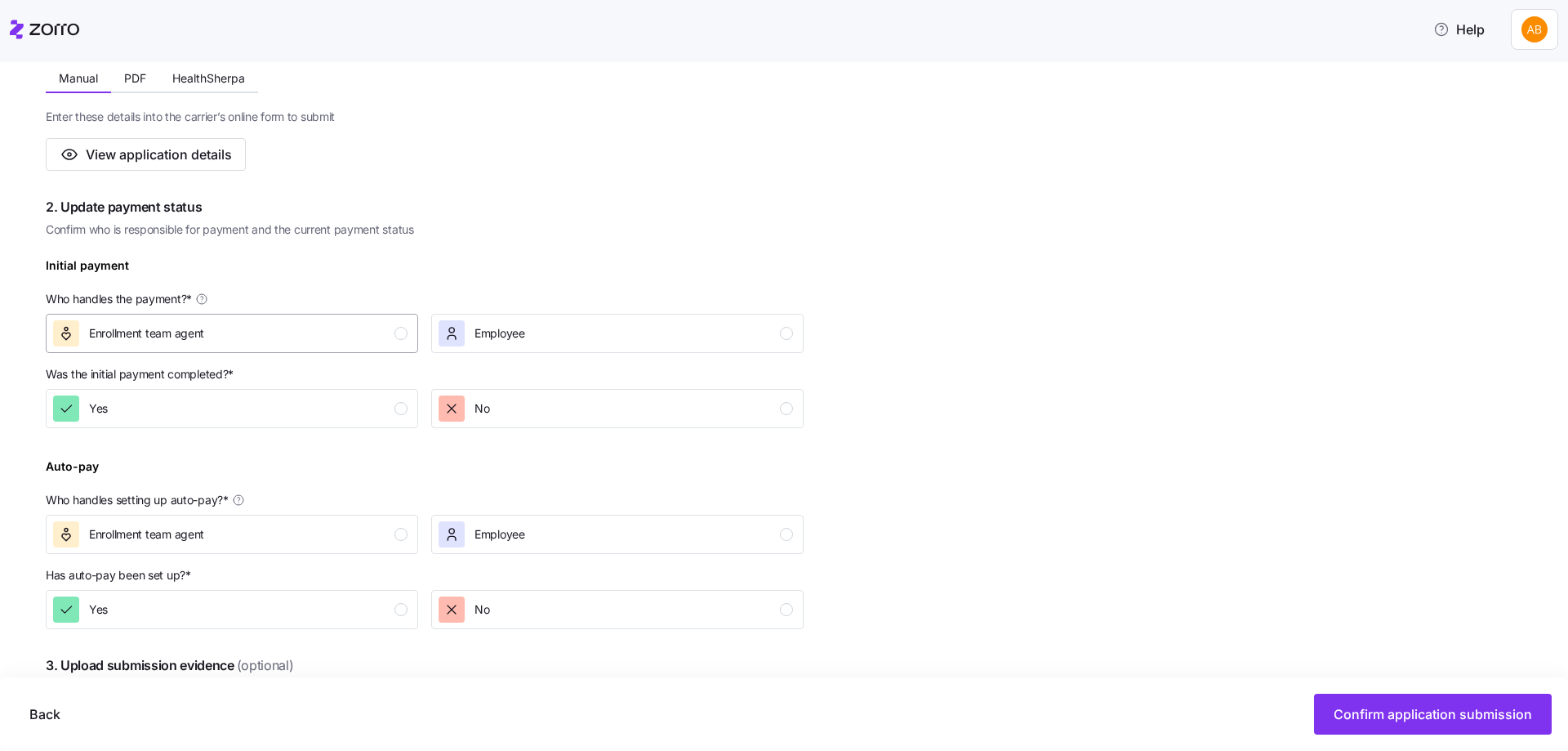
click at [377, 339] on div "Enrollment team agent" at bounding box center [230, 333] width 354 height 26
click at [389, 403] on div "Yes" at bounding box center [230, 408] width 354 height 26
click at [382, 534] on div "Enrollment team agent" at bounding box center [230, 534] width 354 height 26
click at [382, 615] on div "Yes" at bounding box center [230, 609] width 354 height 26
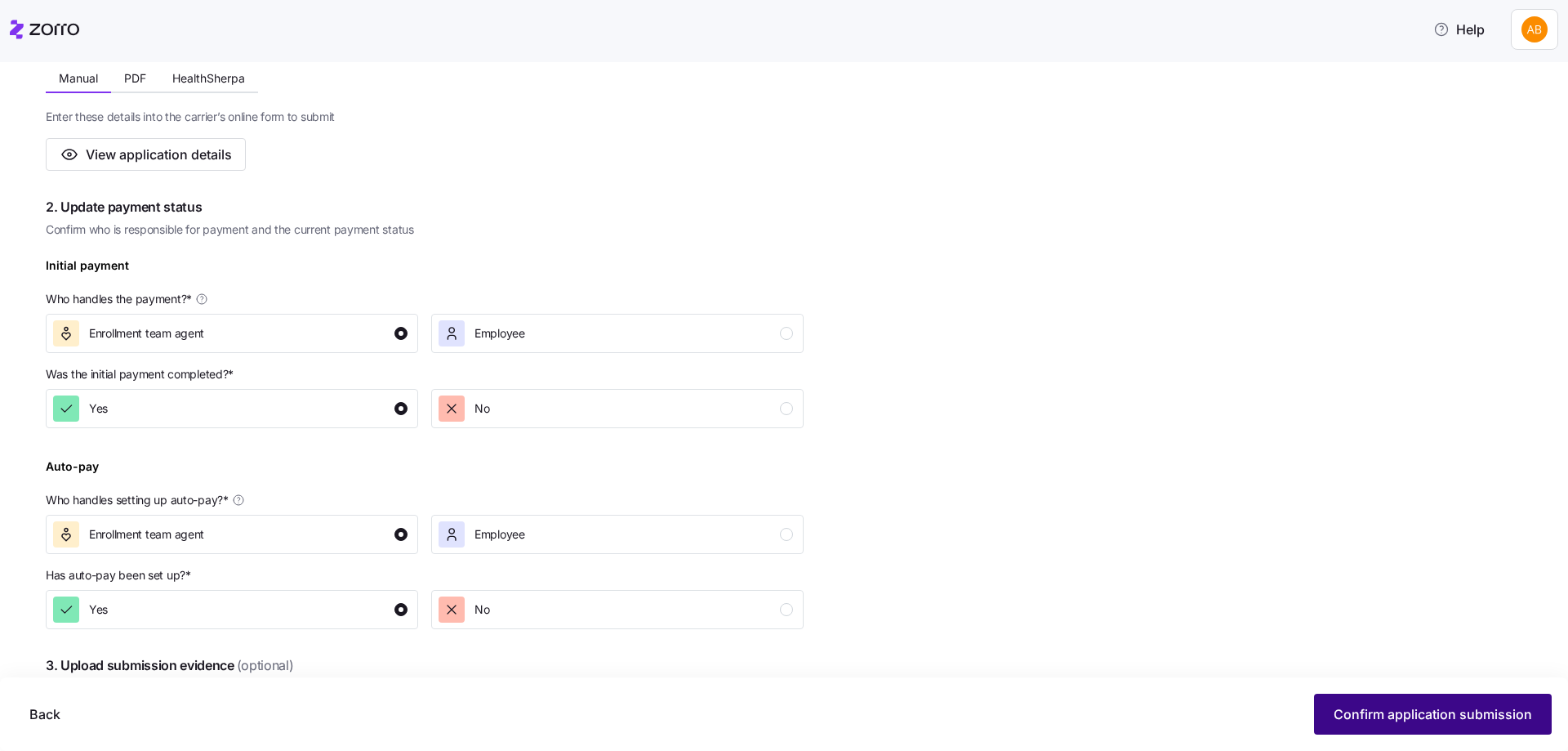
click at [1330, 719] on button "Confirm application submission" at bounding box center [1432, 714] width 238 height 41
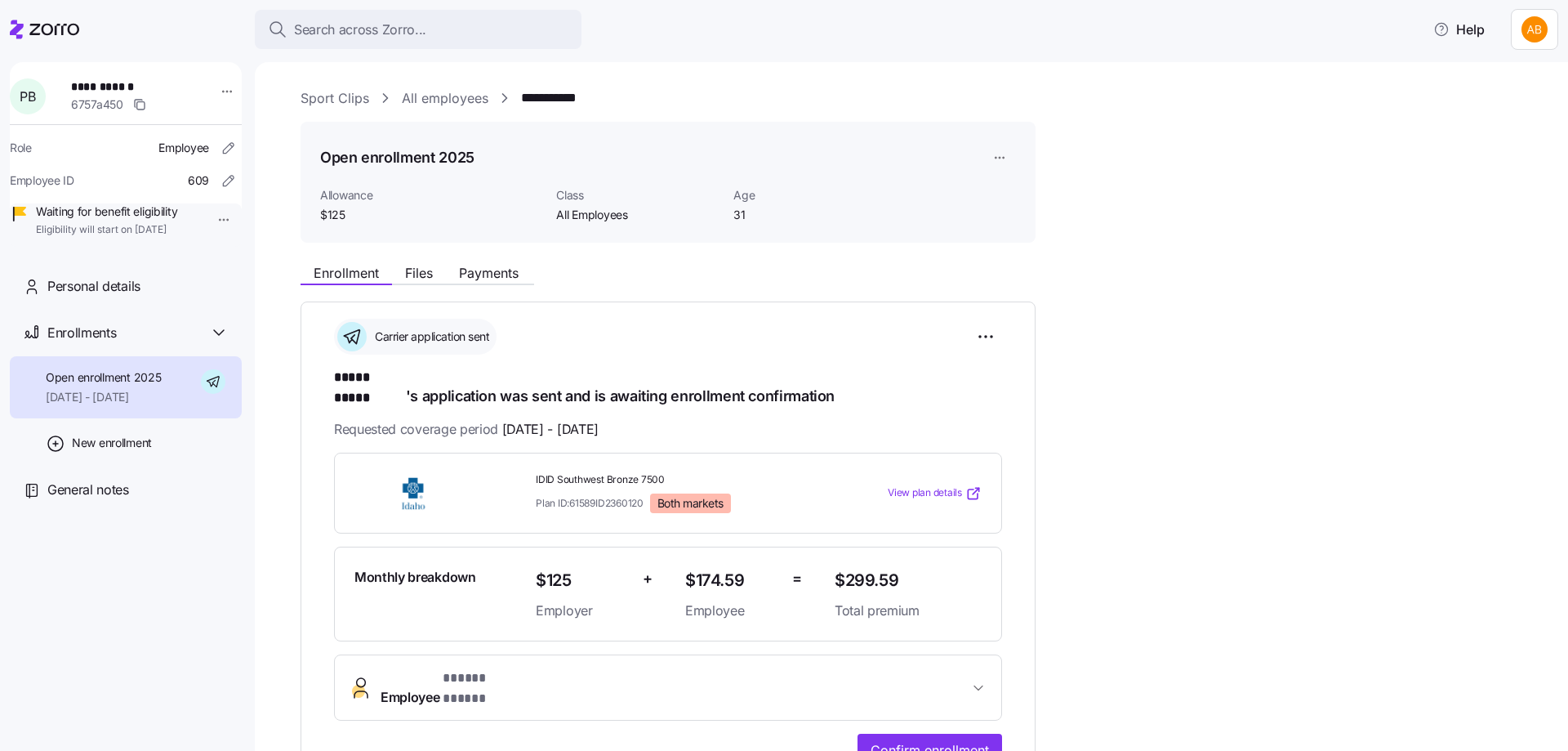
click at [456, 104] on link "All employees" at bounding box center [445, 97] width 87 height 20
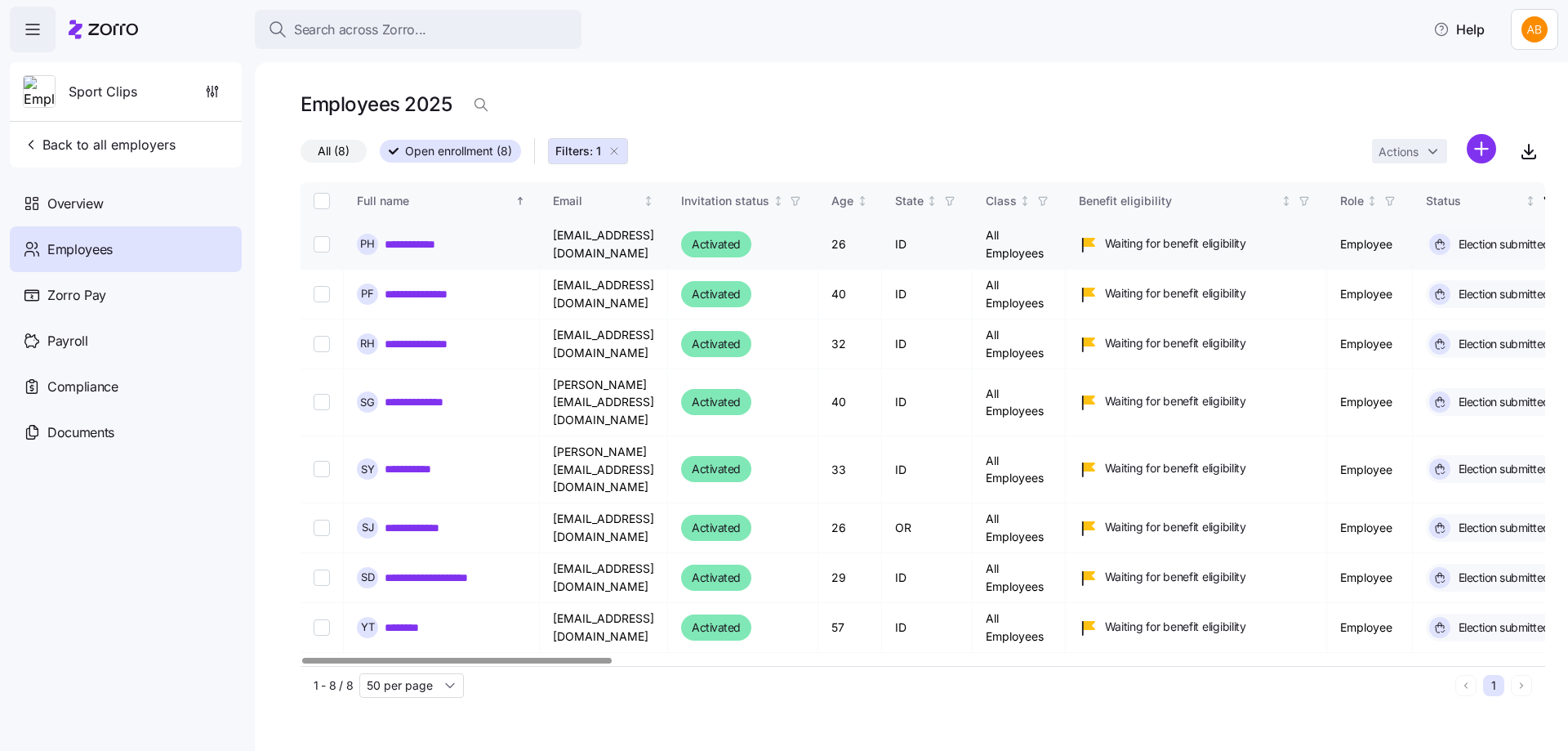
click at [433, 243] on link "**********" at bounding box center [417, 244] width 66 height 16
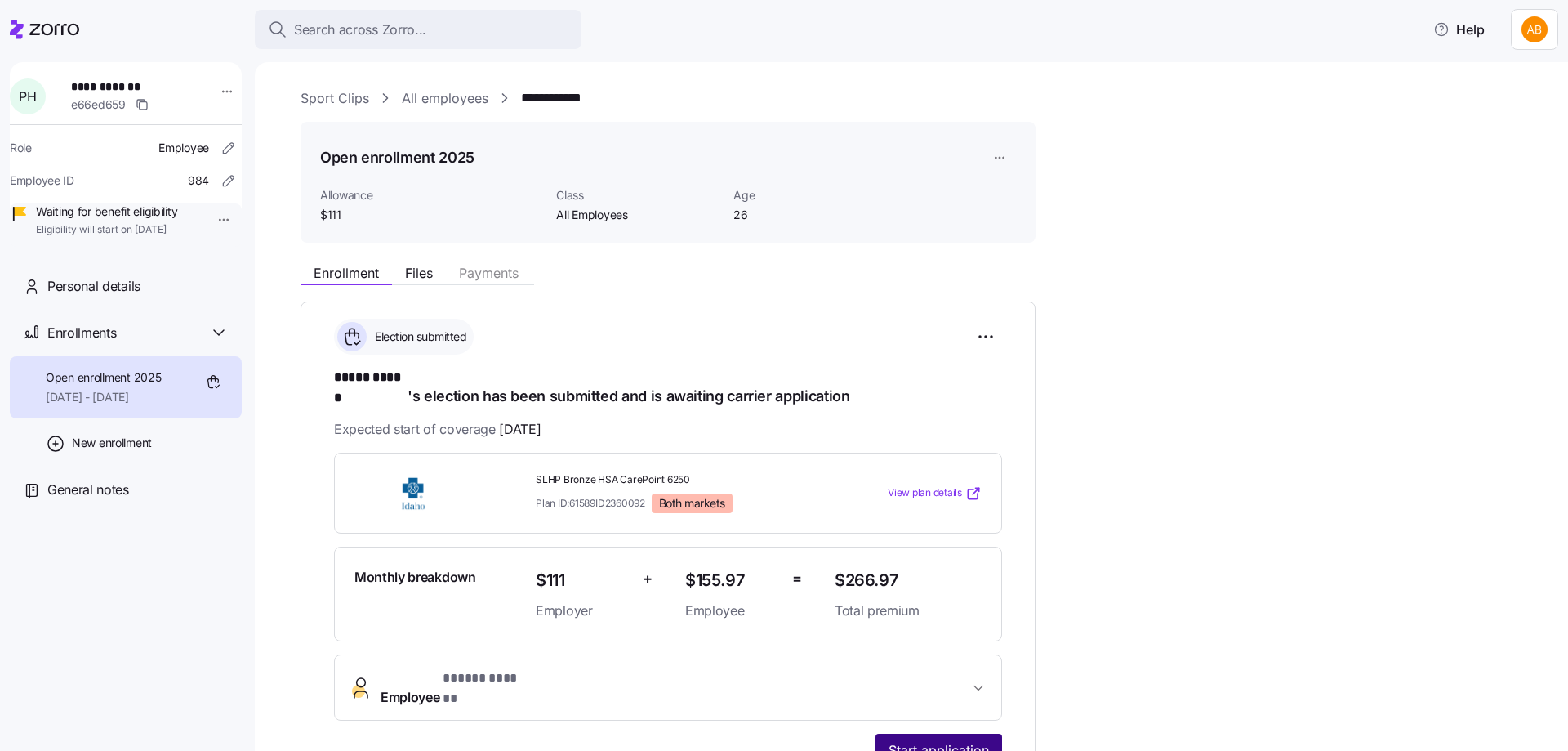
click at [957, 740] on span "Start application" at bounding box center [938, 750] width 100 height 20
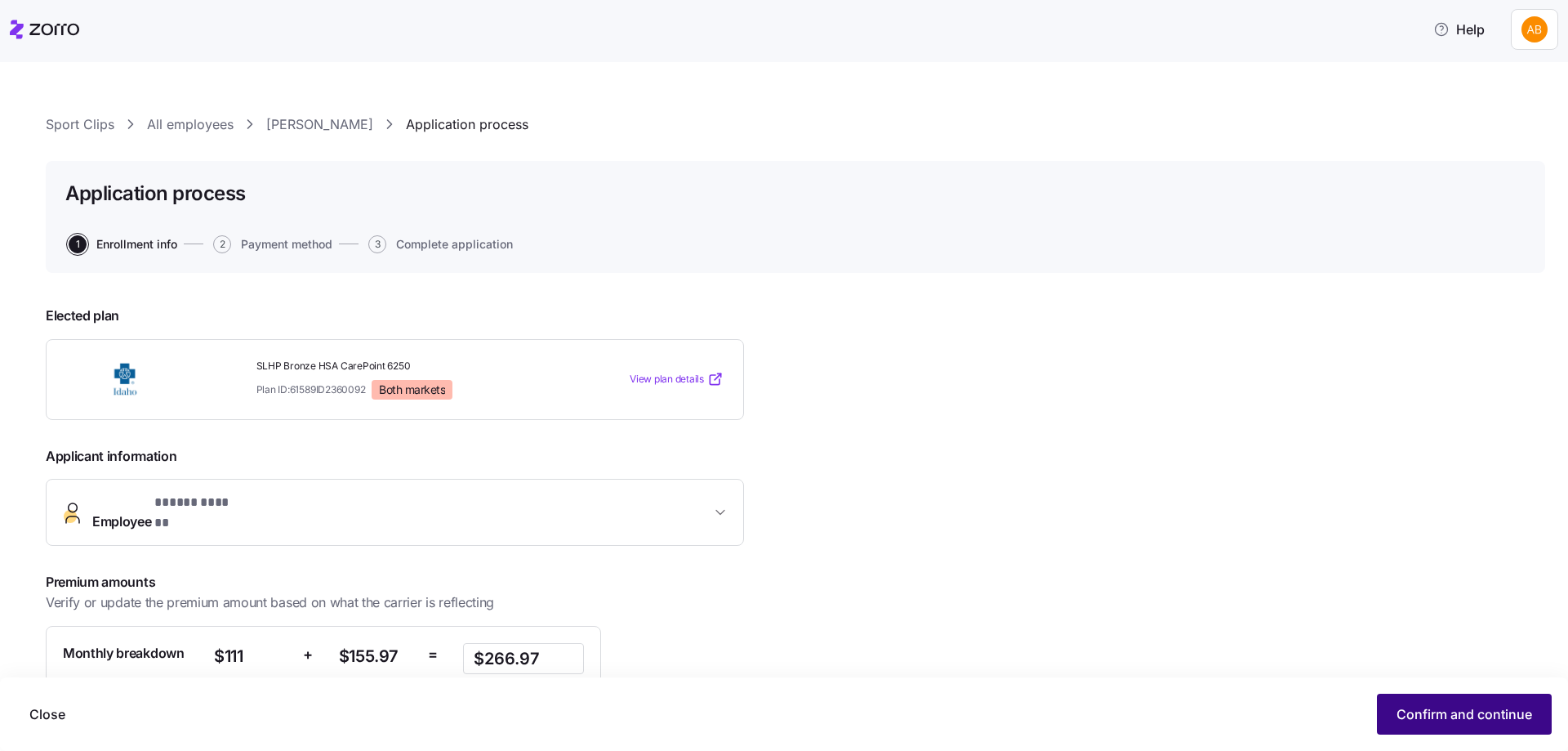
click at [1523, 719] on span "Confirm and continue" at bounding box center [1464, 714] width 136 height 20
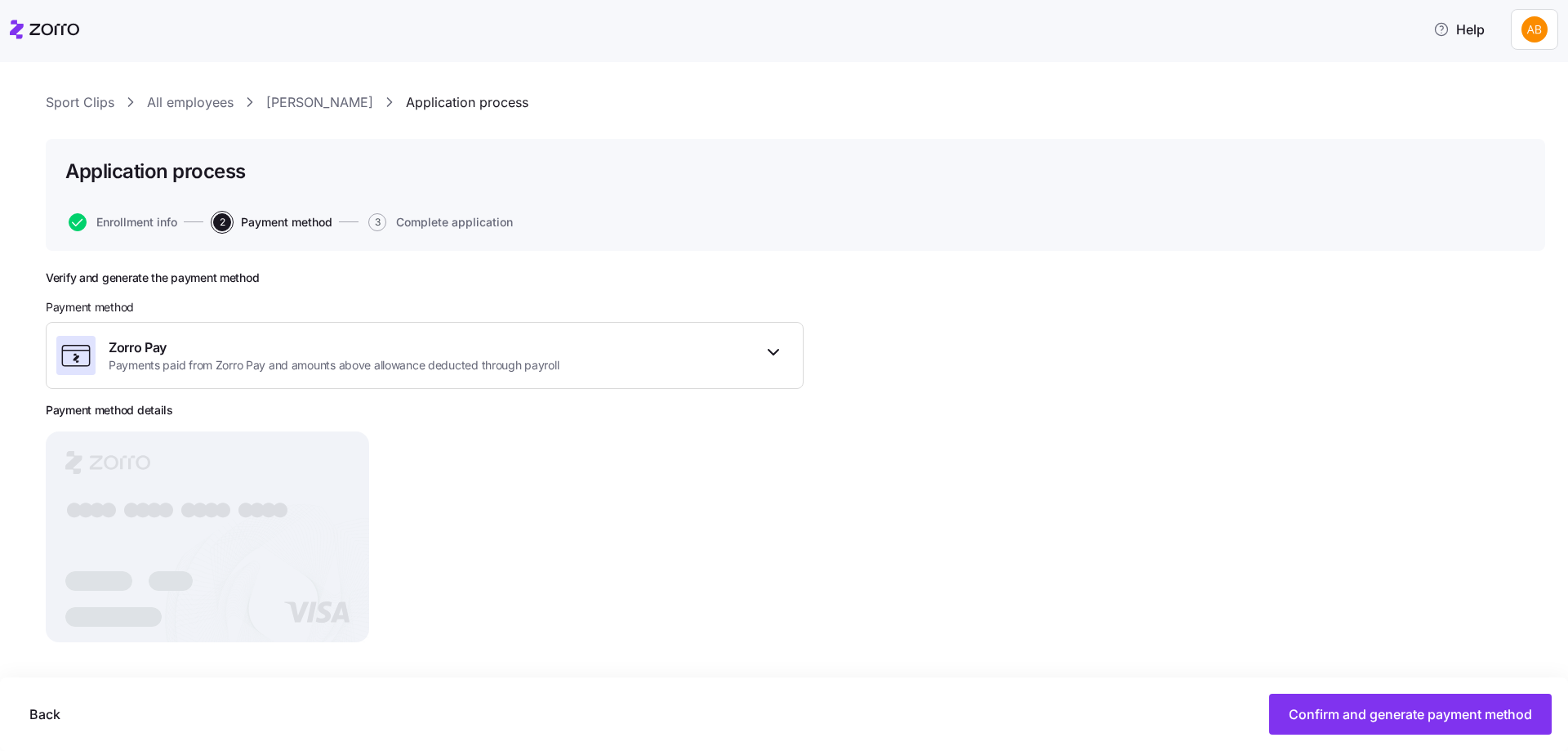
scroll to position [28, 0]
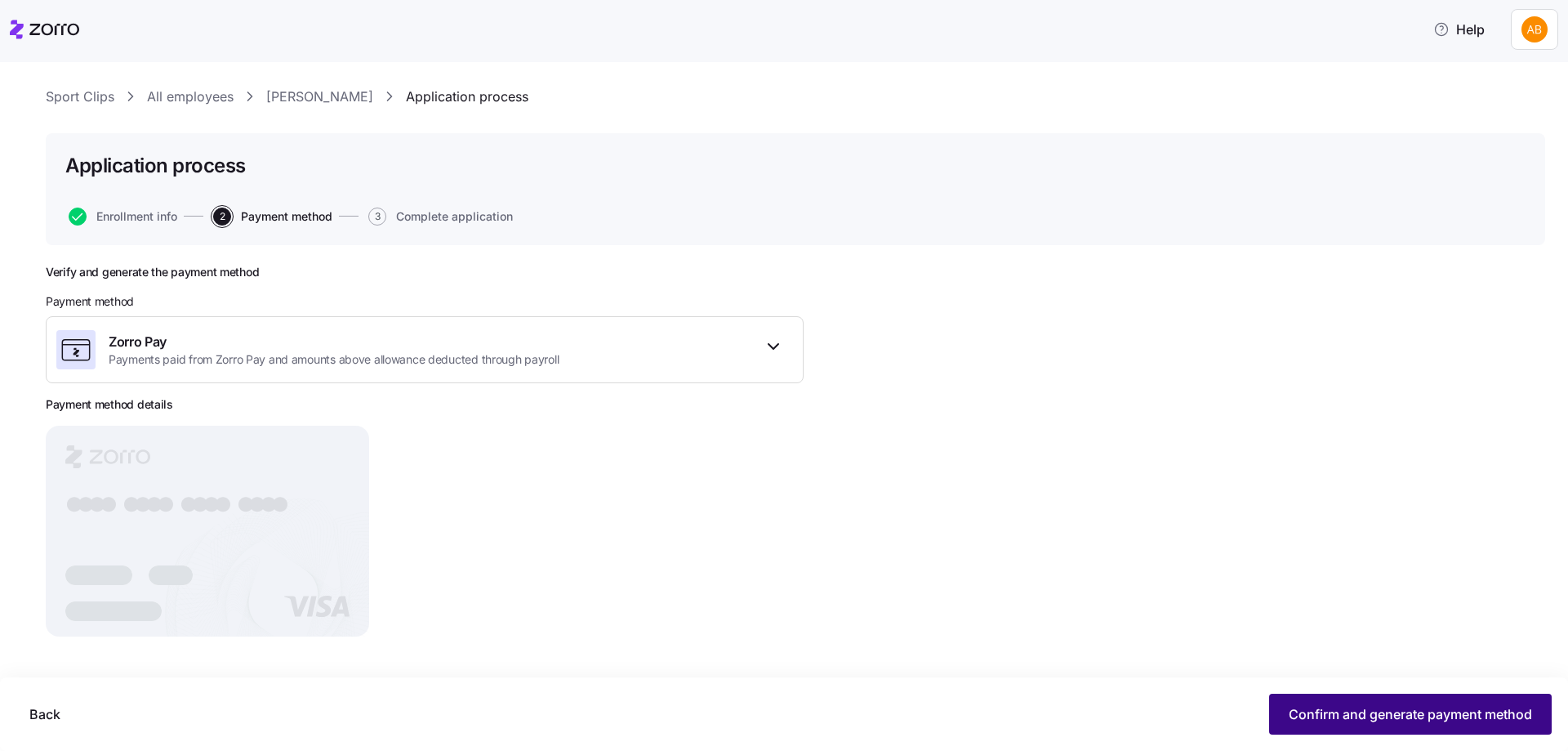
click at [1381, 710] on span "Confirm and generate payment method" at bounding box center [1409, 714] width 244 height 20
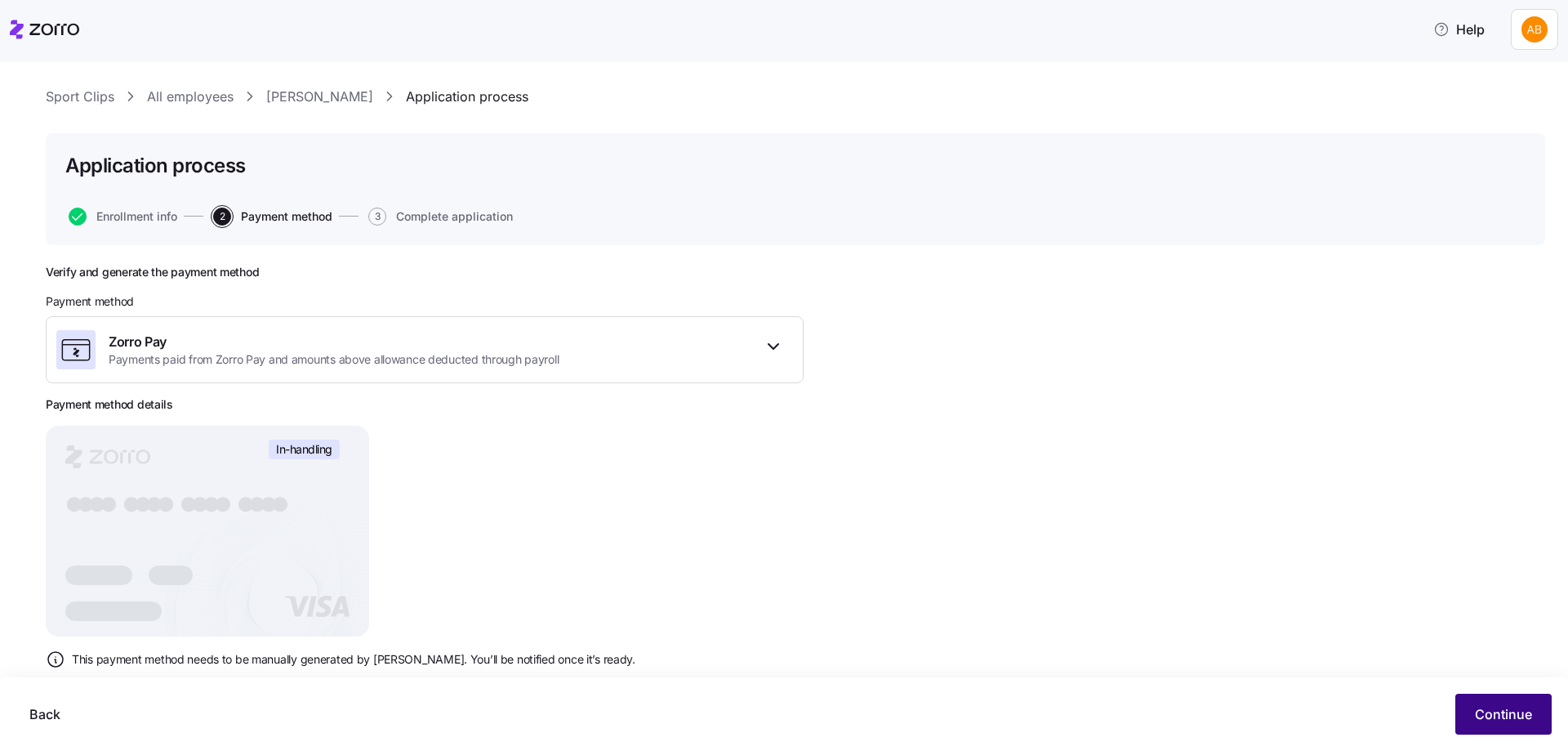
click at [1488, 709] on span "Continue" at bounding box center [1503, 714] width 57 height 20
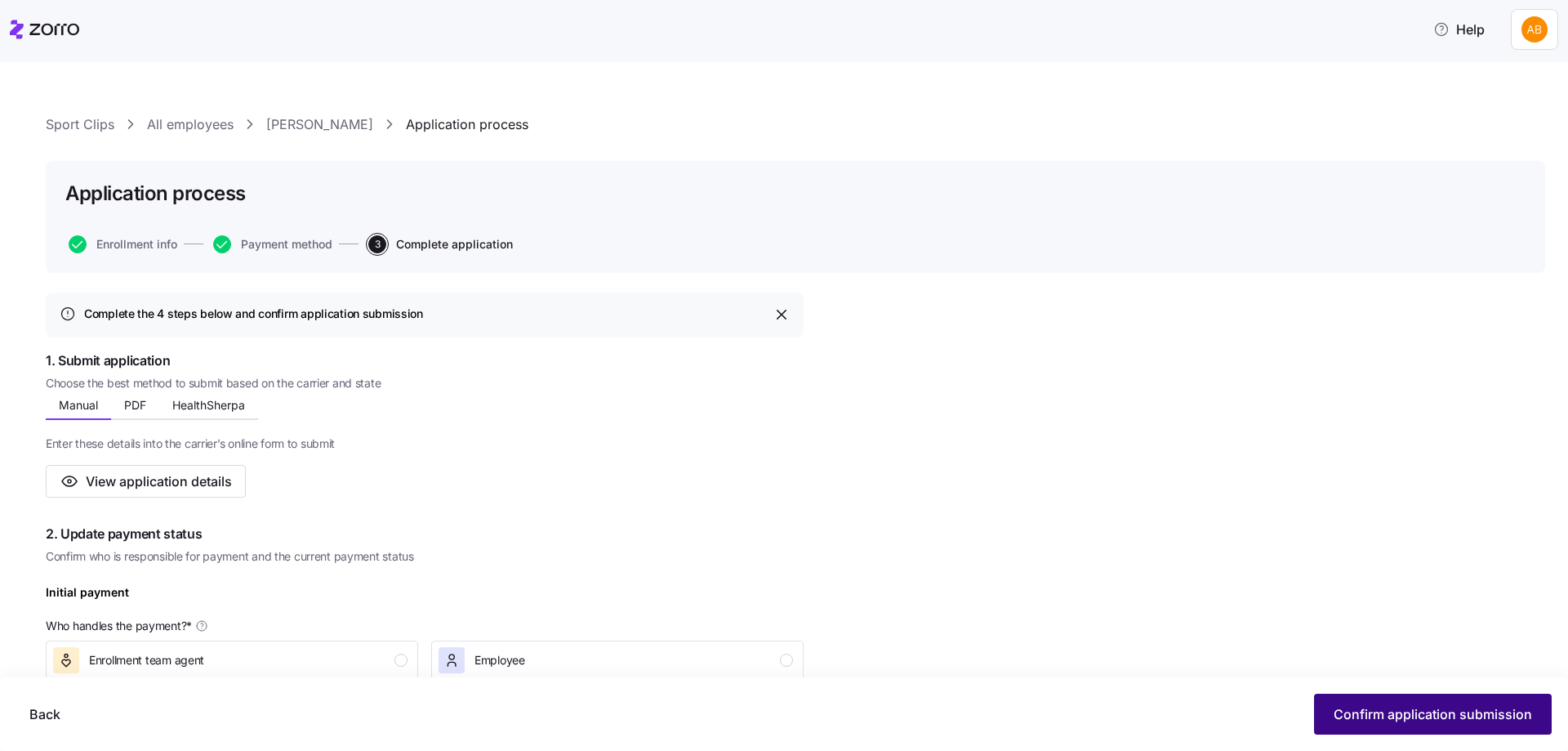
click at [1399, 719] on span "Confirm application submission" at bounding box center [1432, 714] width 199 height 20
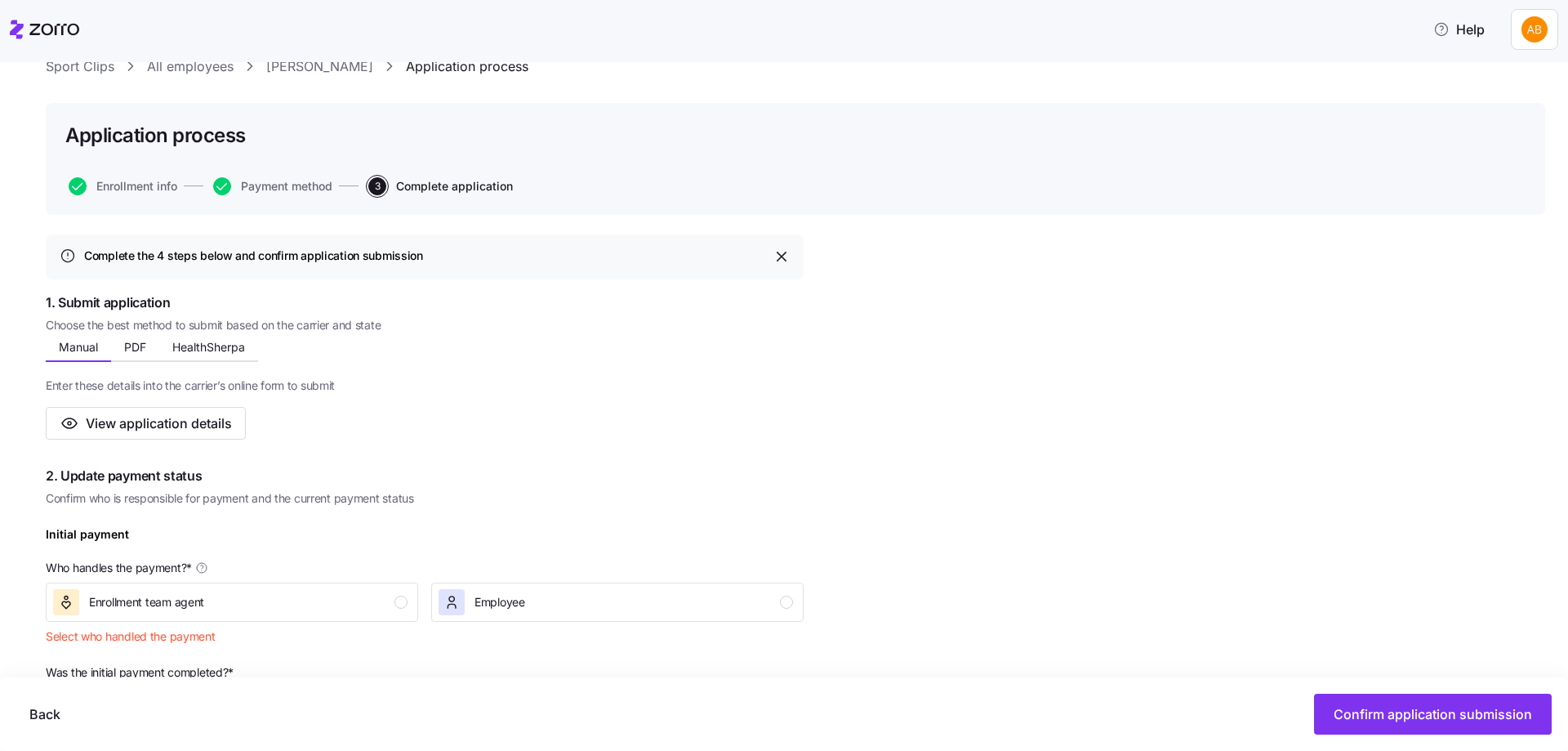
scroll to position [82, 0]
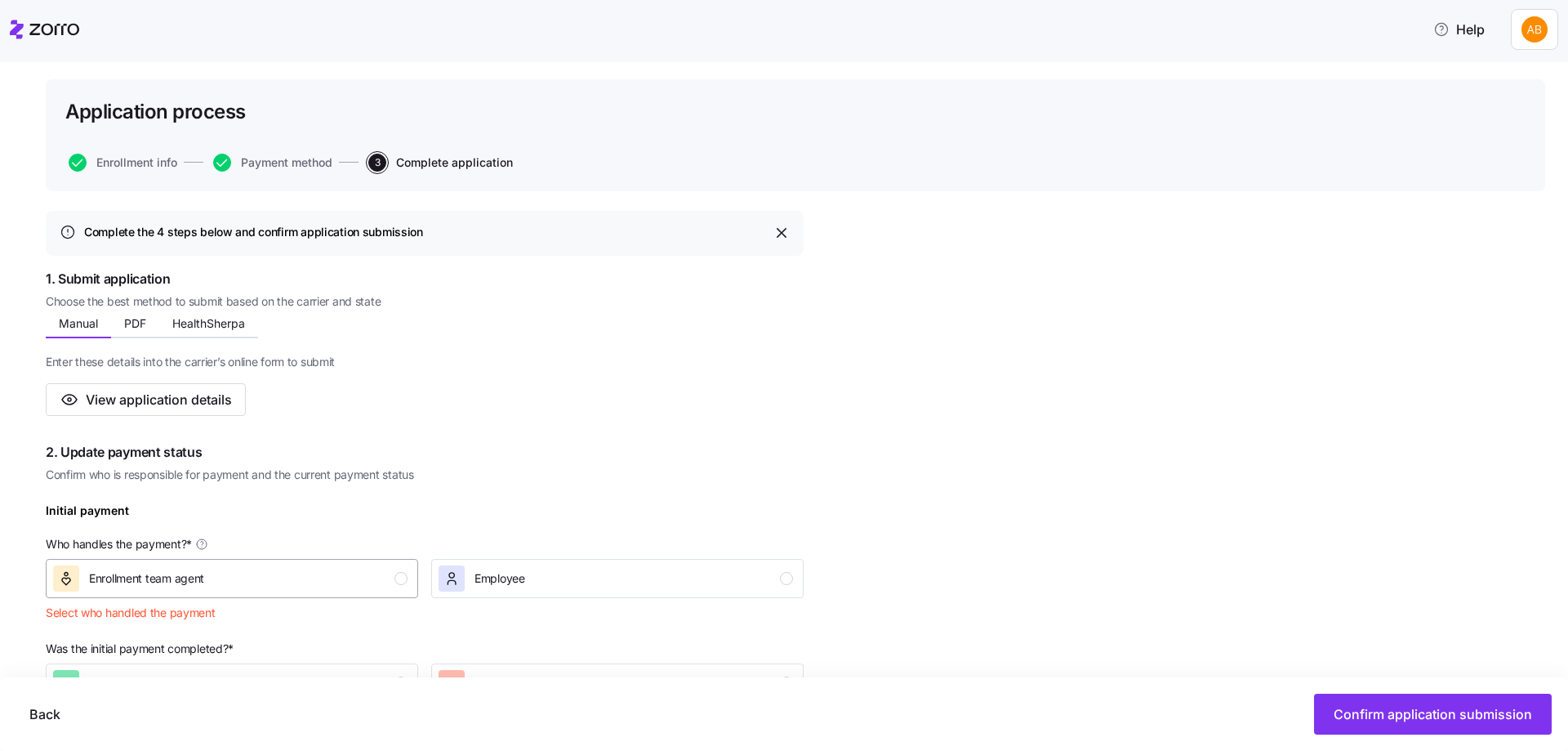
click at [376, 578] on div "Enrollment team agent" at bounding box center [230, 578] width 354 height 26
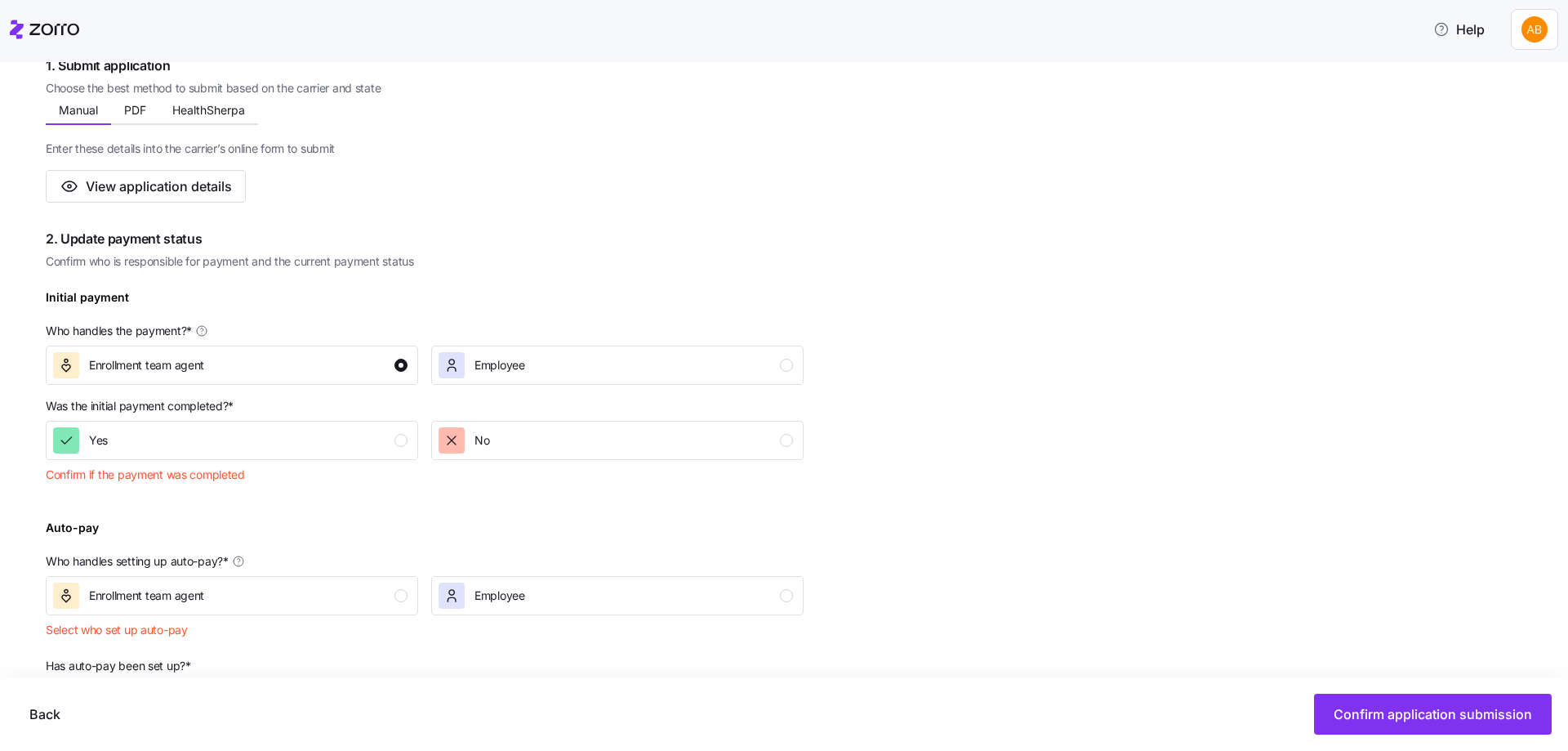
scroll to position [327, 0]
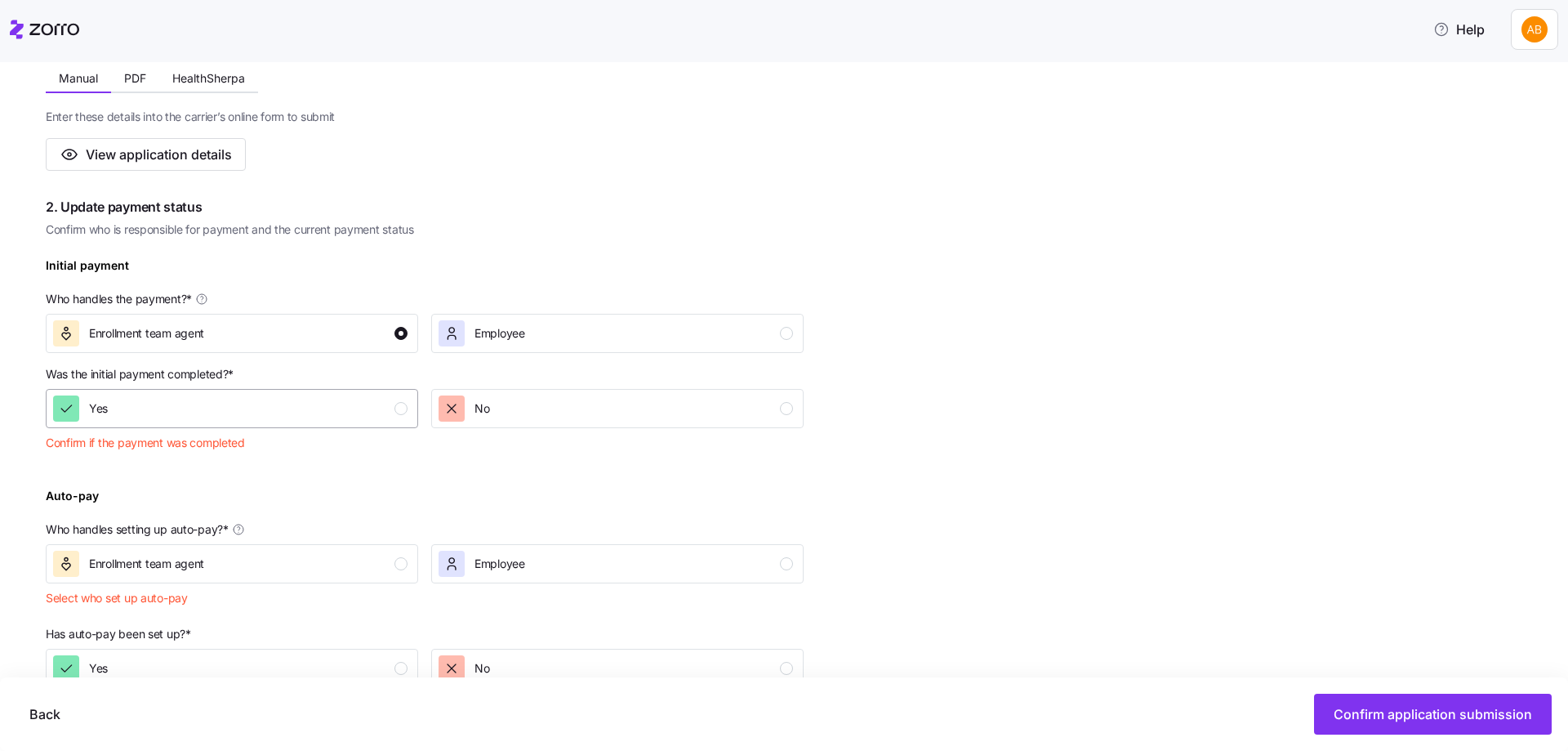
click at [376, 397] on div "Yes" at bounding box center [230, 408] width 354 height 26
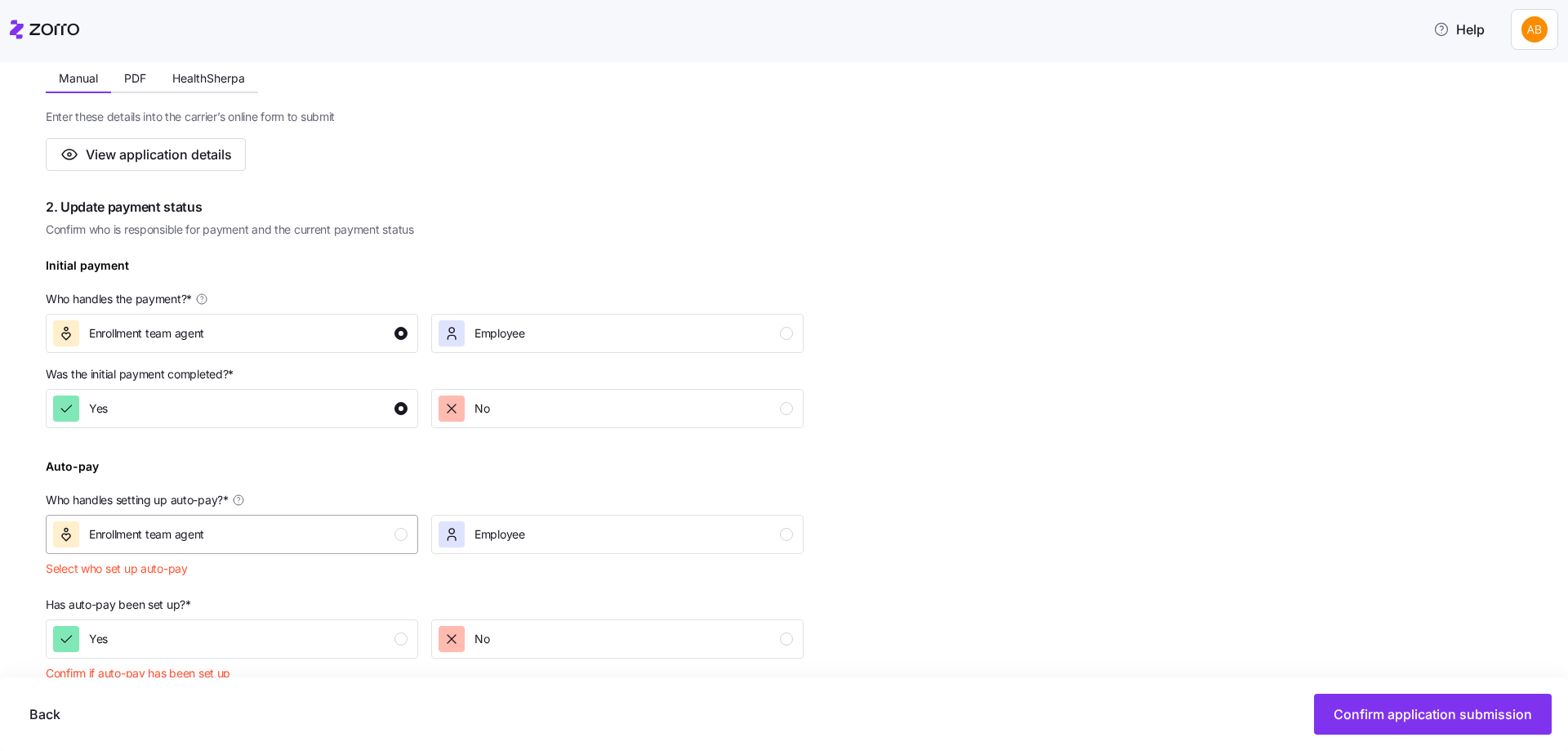
click at [393, 547] on button "Enrollment team agent" at bounding box center [232, 534] width 372 height 39
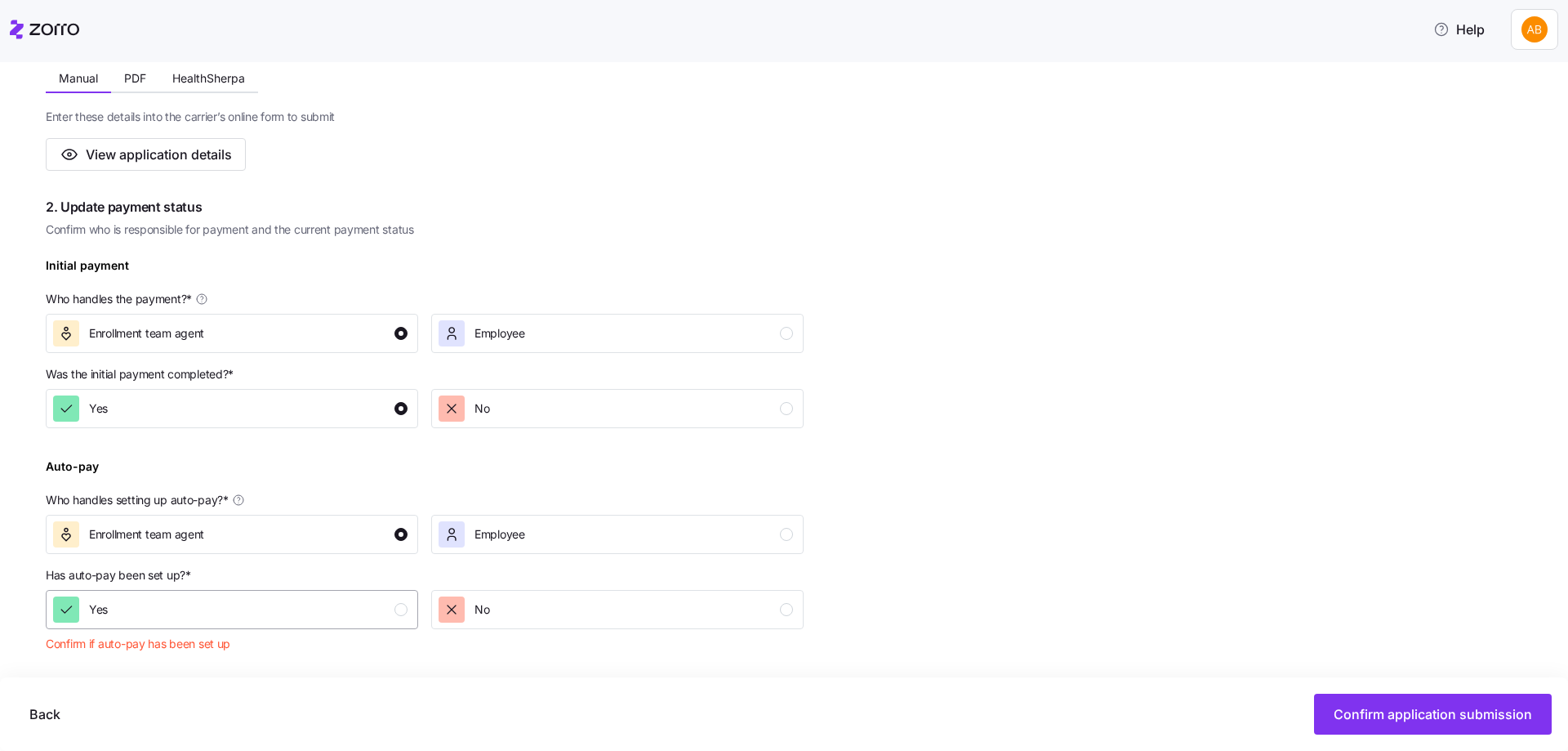
click at [398, 615] on div "button" at bounding box center [401, 610] width 13 height 13
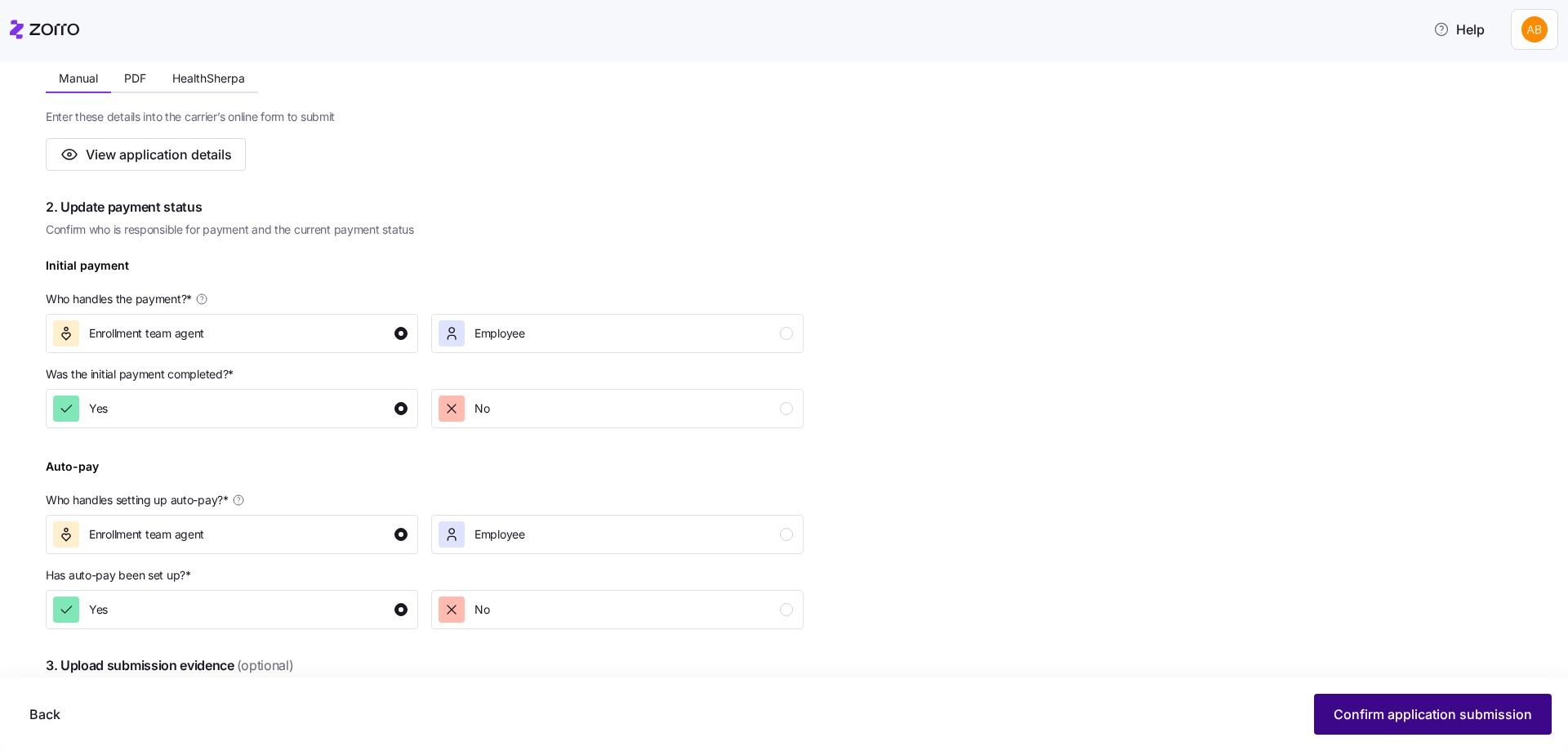
click at [1510, 715] on span "Confirm application submission" at bounding box center [1432, 714] width 199 height 20
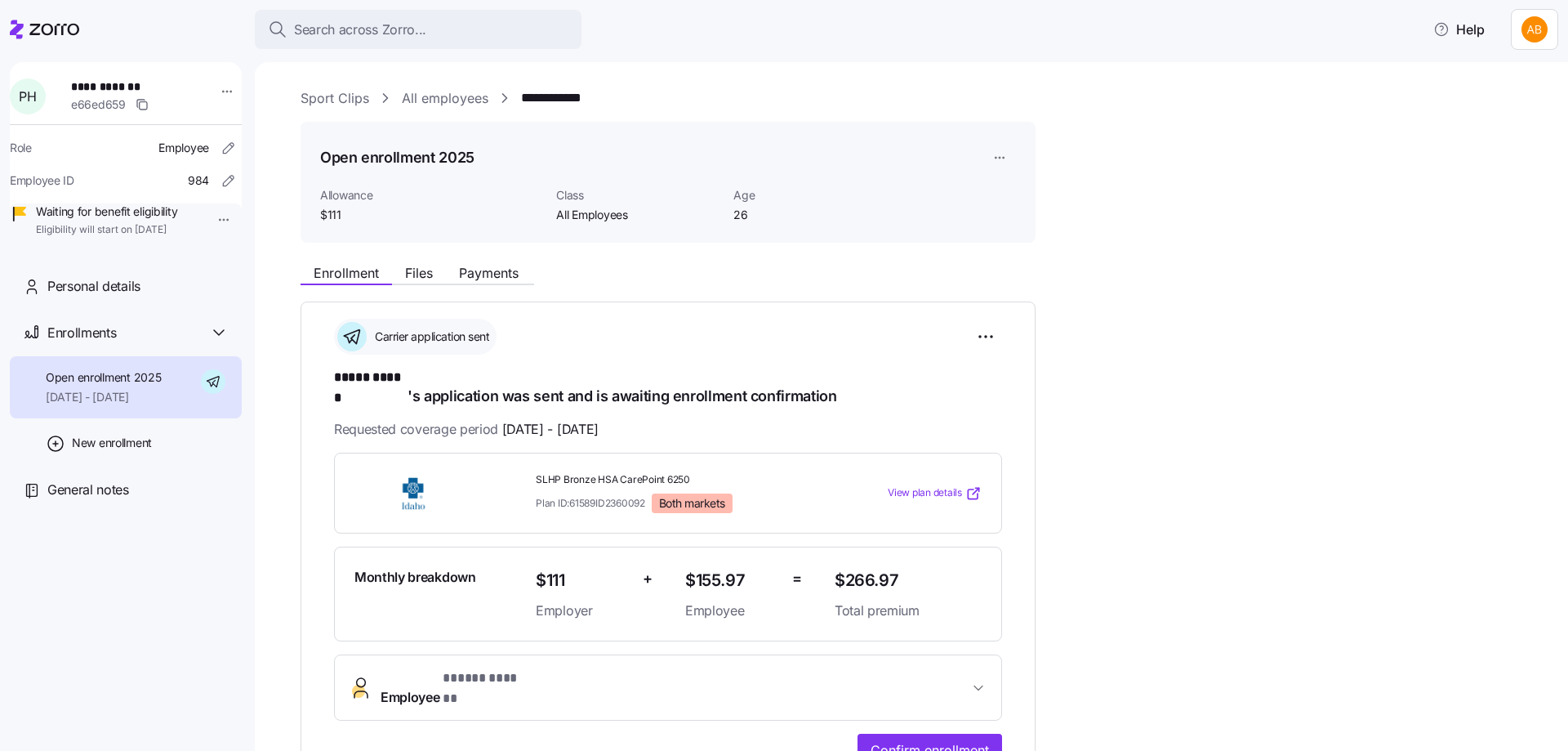
click at [453, 108] on link "All employees" at bounding box center [445, 97] width 87 height 20
